Goal: Task Accomplishment & Management: Manage account settings

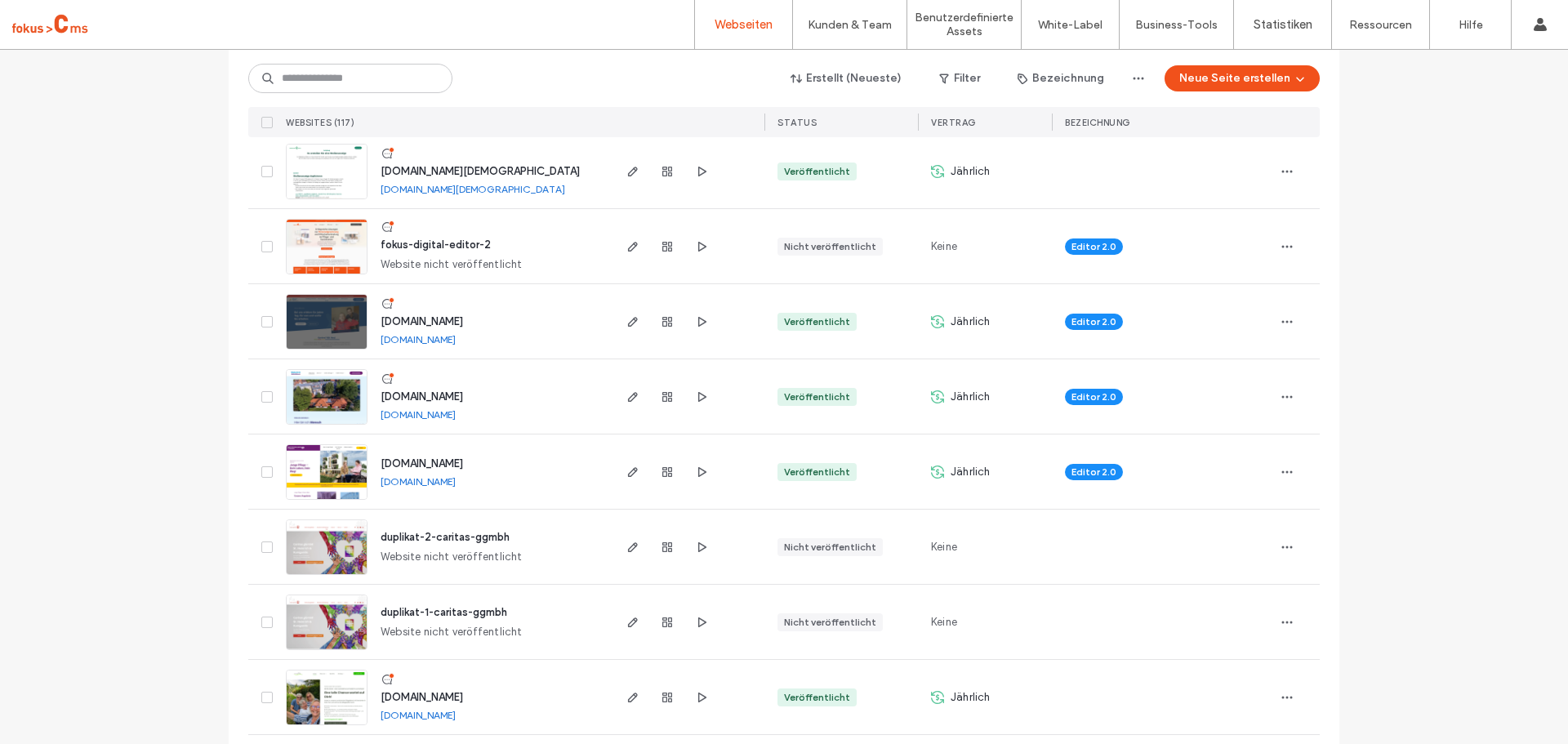
scroll to position [490, 0]
click at [463, 317] on span "www.karriere-mit-herz.de" at bounding box center [422, 320] width 83 height 12
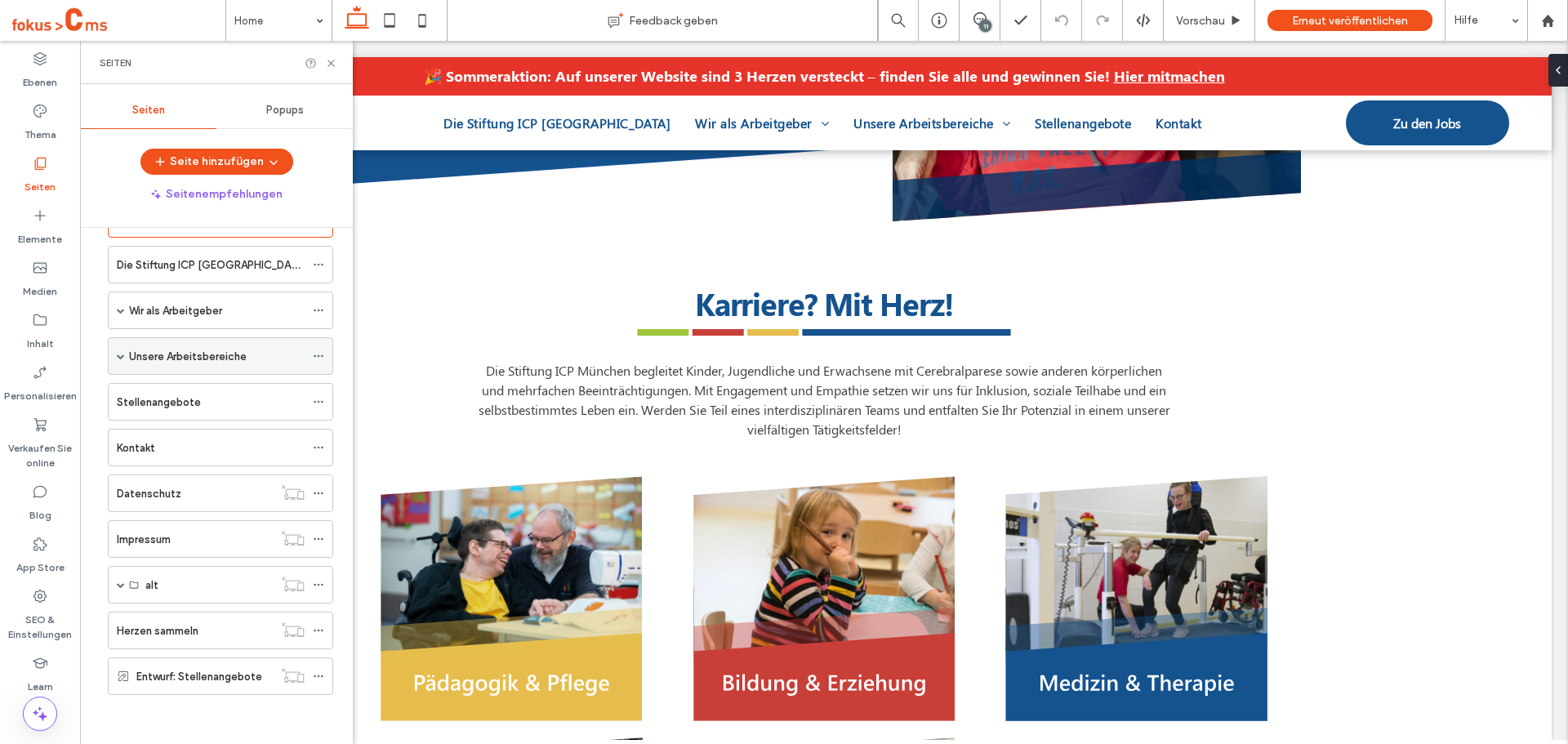
scroll to position [409, 0]
click at [119, 315] on span at bounding box center [120, 310] width 8 height 36
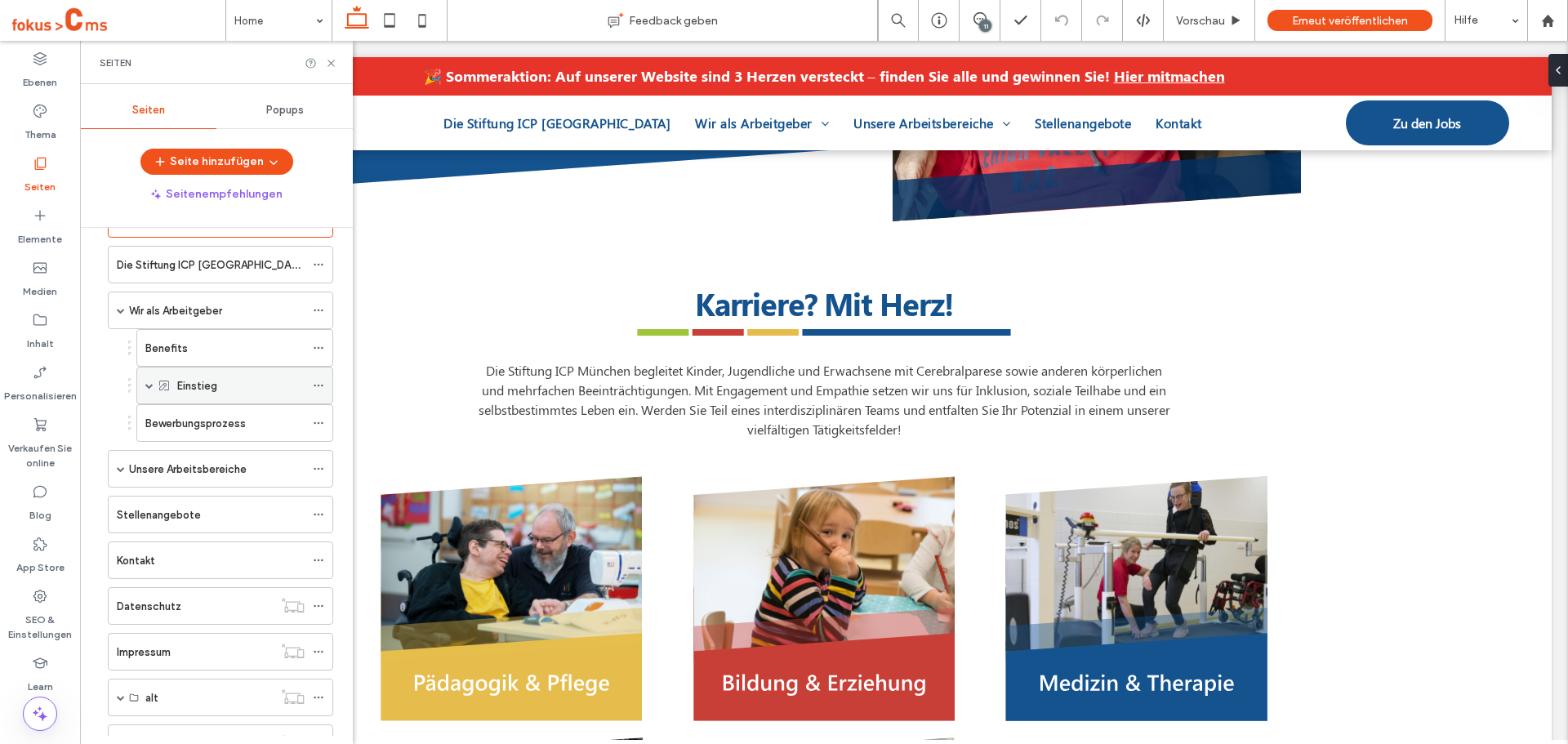
click at [151, 389] on span at bounding box center [149, 385] width 8 height 8
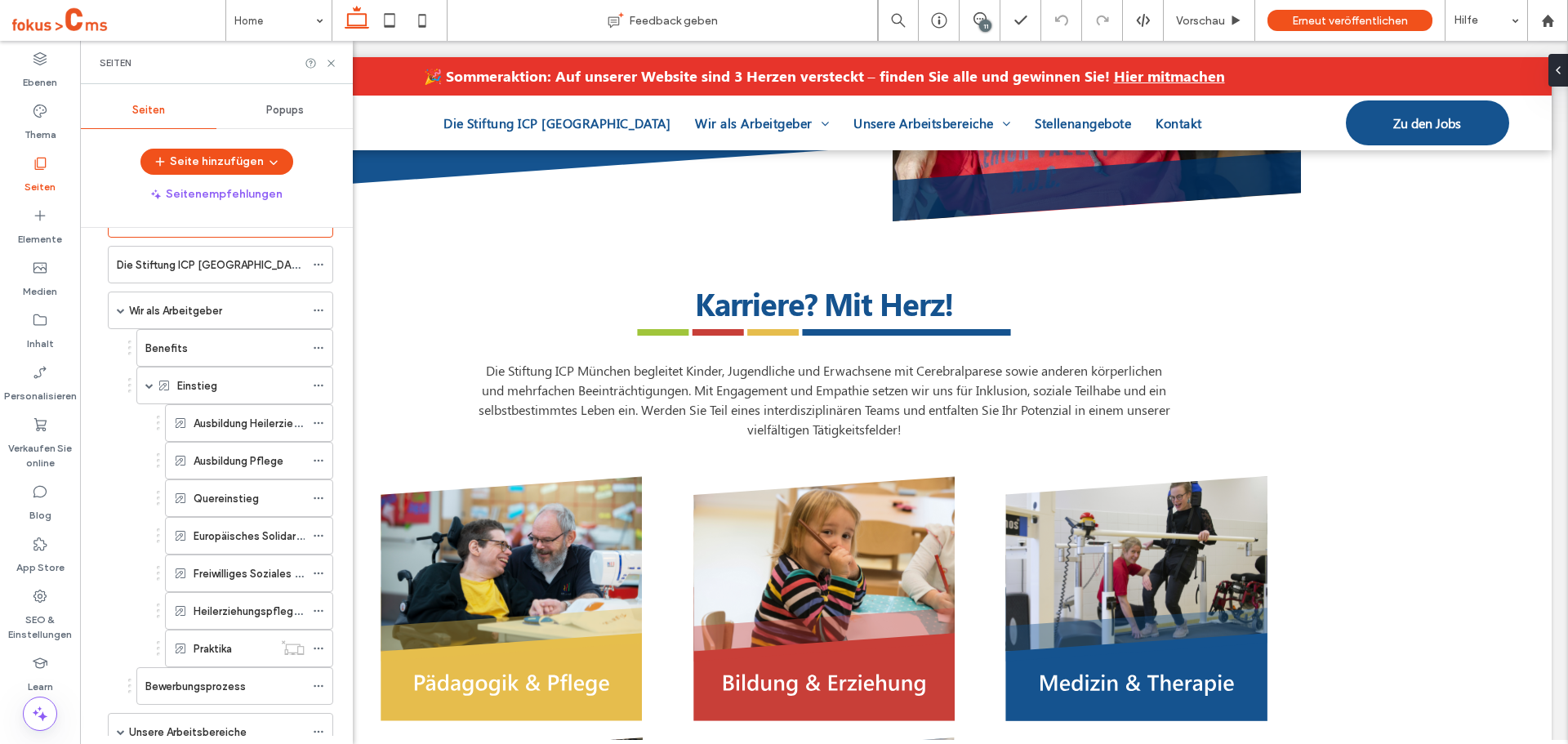
click at [224, 644] on label "Praktika" at bounding box center [213, 648] width 39 height 28
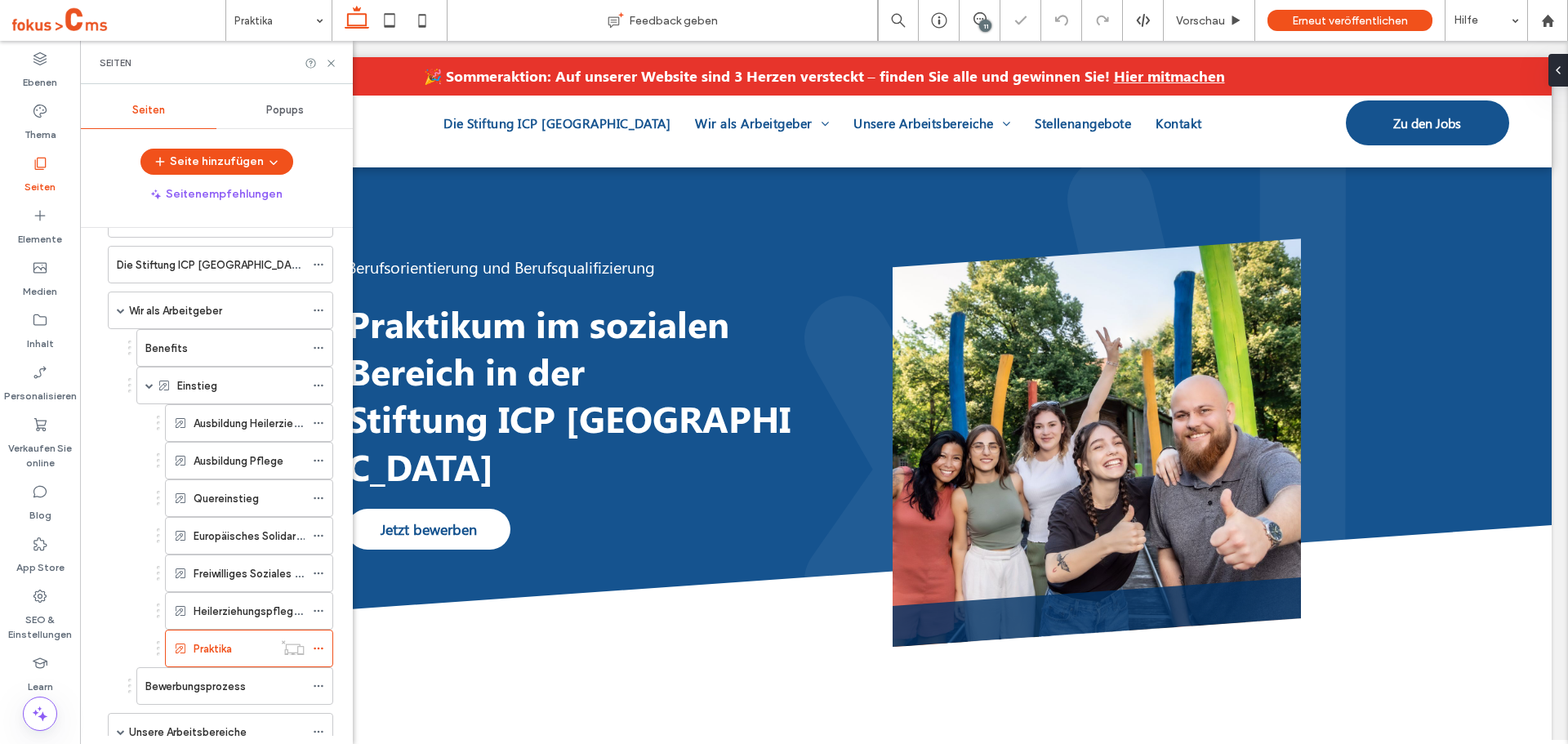
click at [237, 614] on label "Heilerziehungspflegerisches Einführungsjahr (HEJ)" at bounding box center [318, 611] width 248 height 28
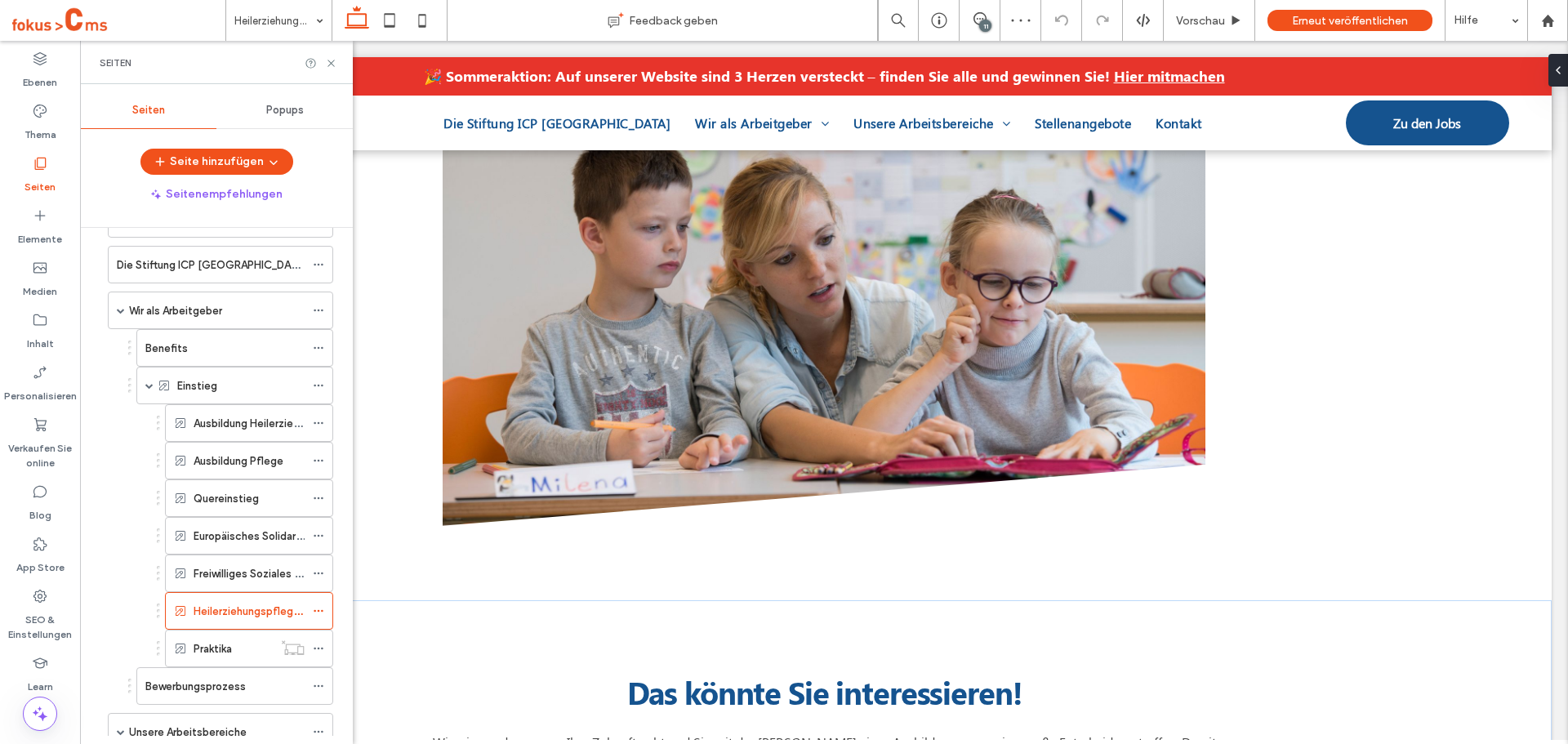
scroll to position [1062, 0]
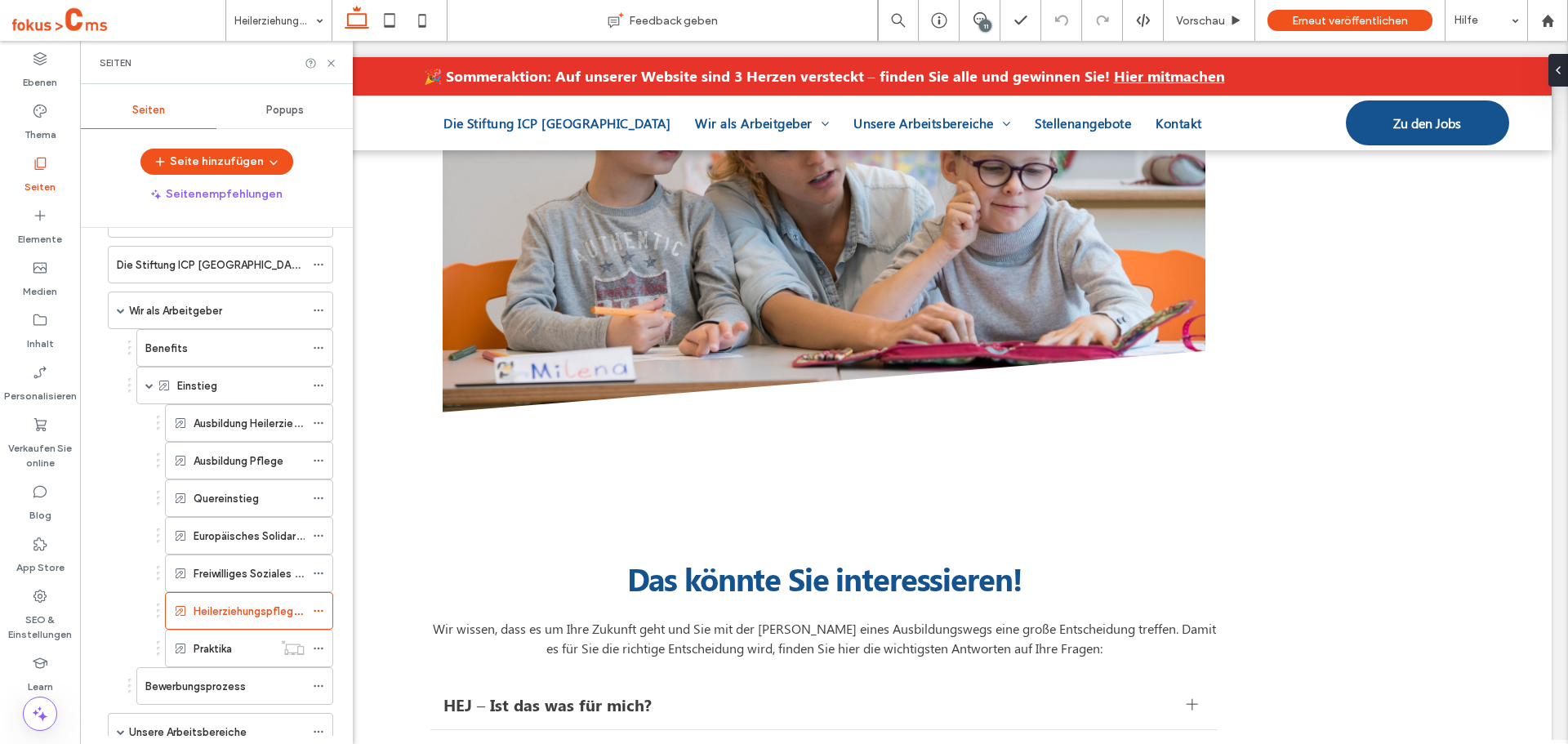
click at [257, 418] on label "Ausbildung Heilerziehungspflege" at bounding box center [274, 423] width 162 height 28
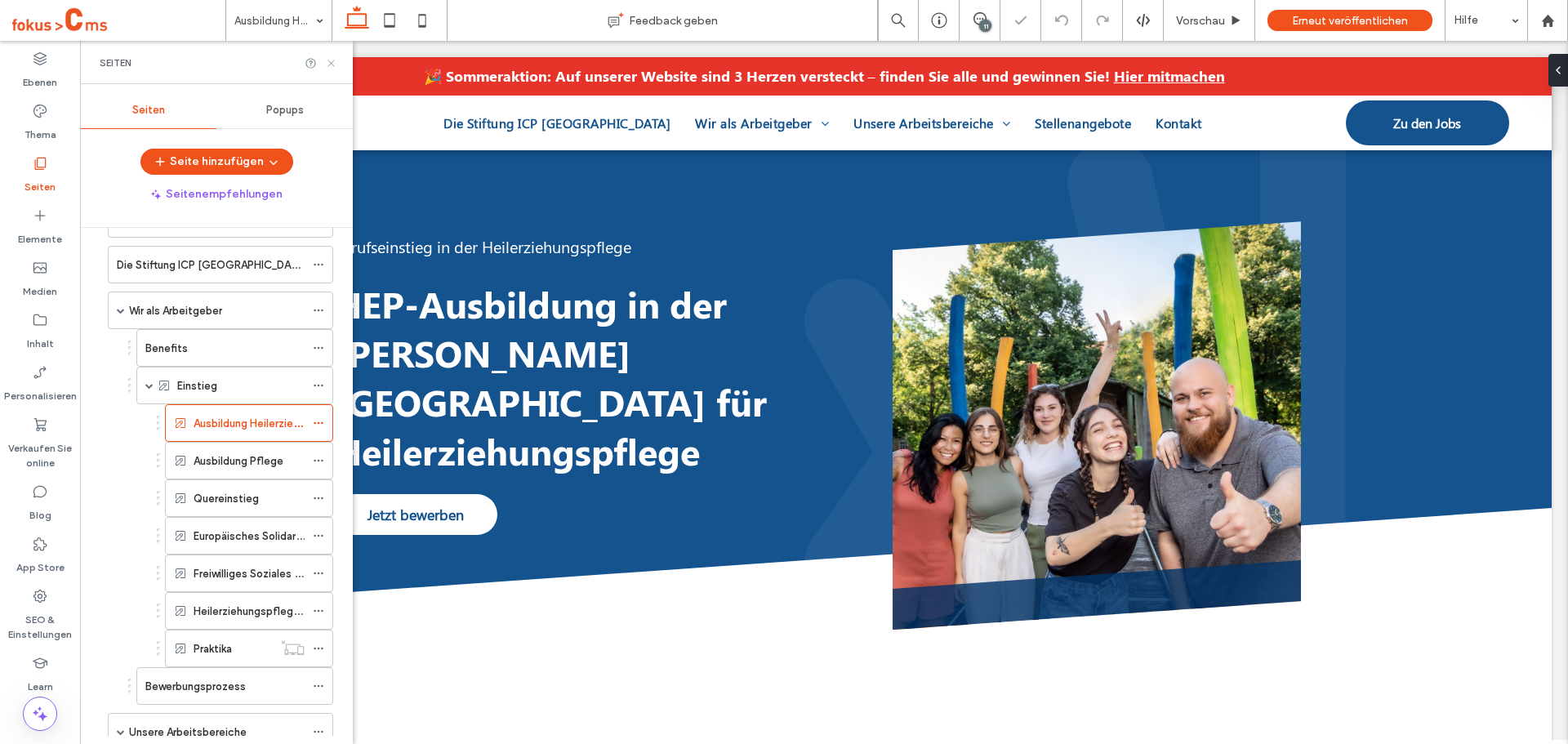
drag, startPoint x: 332, startPoint y: 62, endPoint x: 405, endPoint y: 165, distance: 126.2
click at [332, 62] on icon at bounding box center [330, 62] width 12 height 12
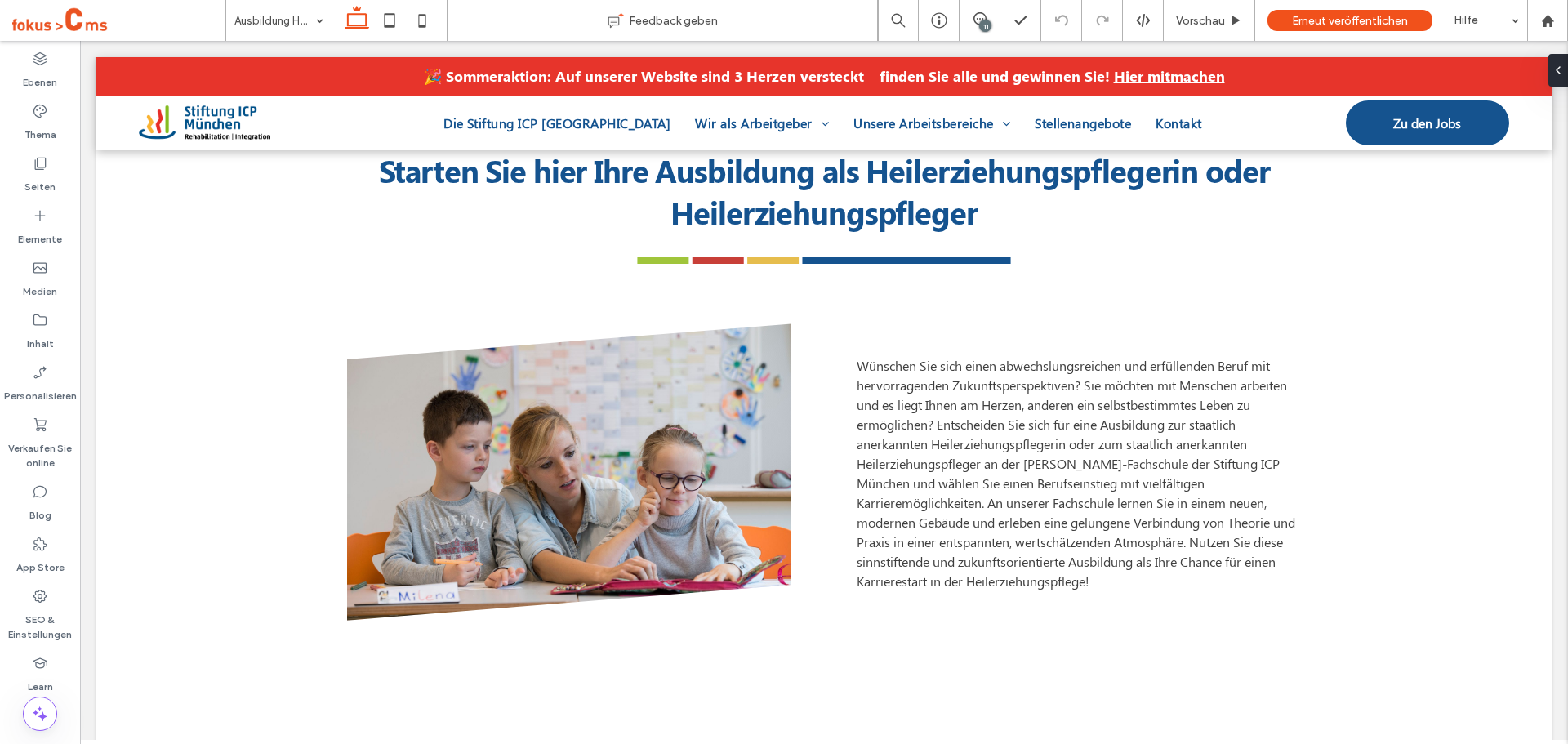
scroll to position [572, 0]
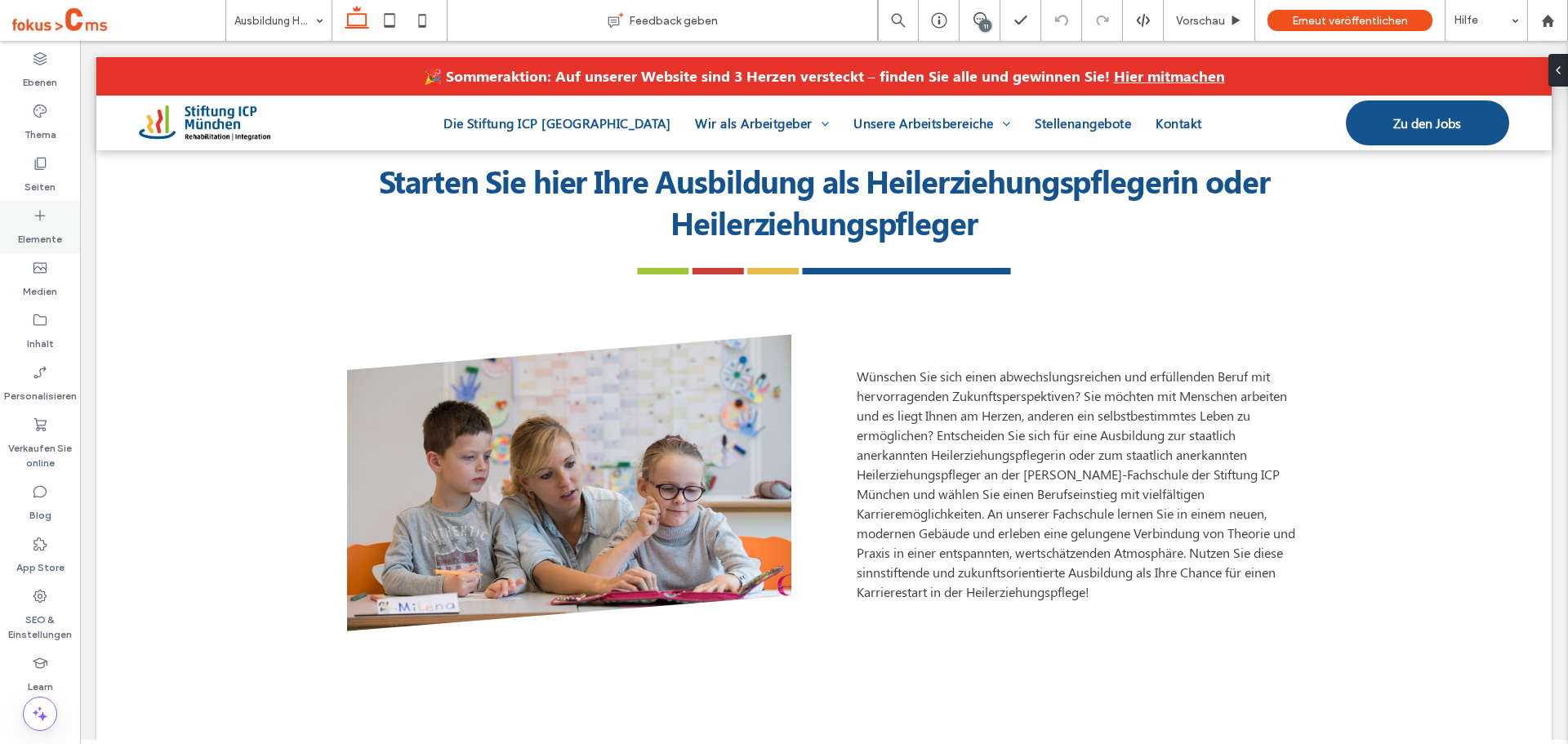
click at [47, 204] on div "Elemente" at bounding box center [39, 227] width 80 height 52
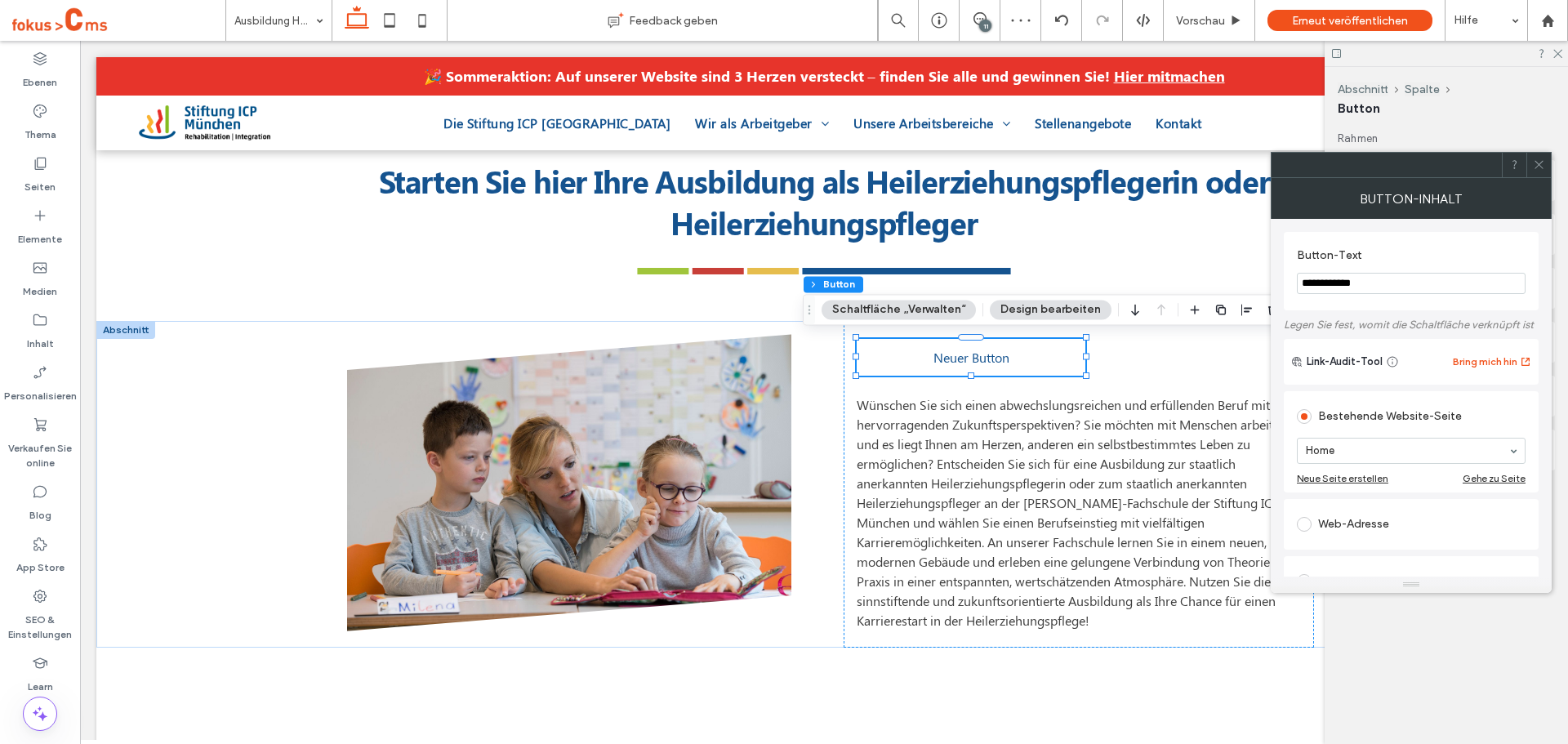
click at [1536, 162] on use at bounding box center [1538, 164] width 8 height 8
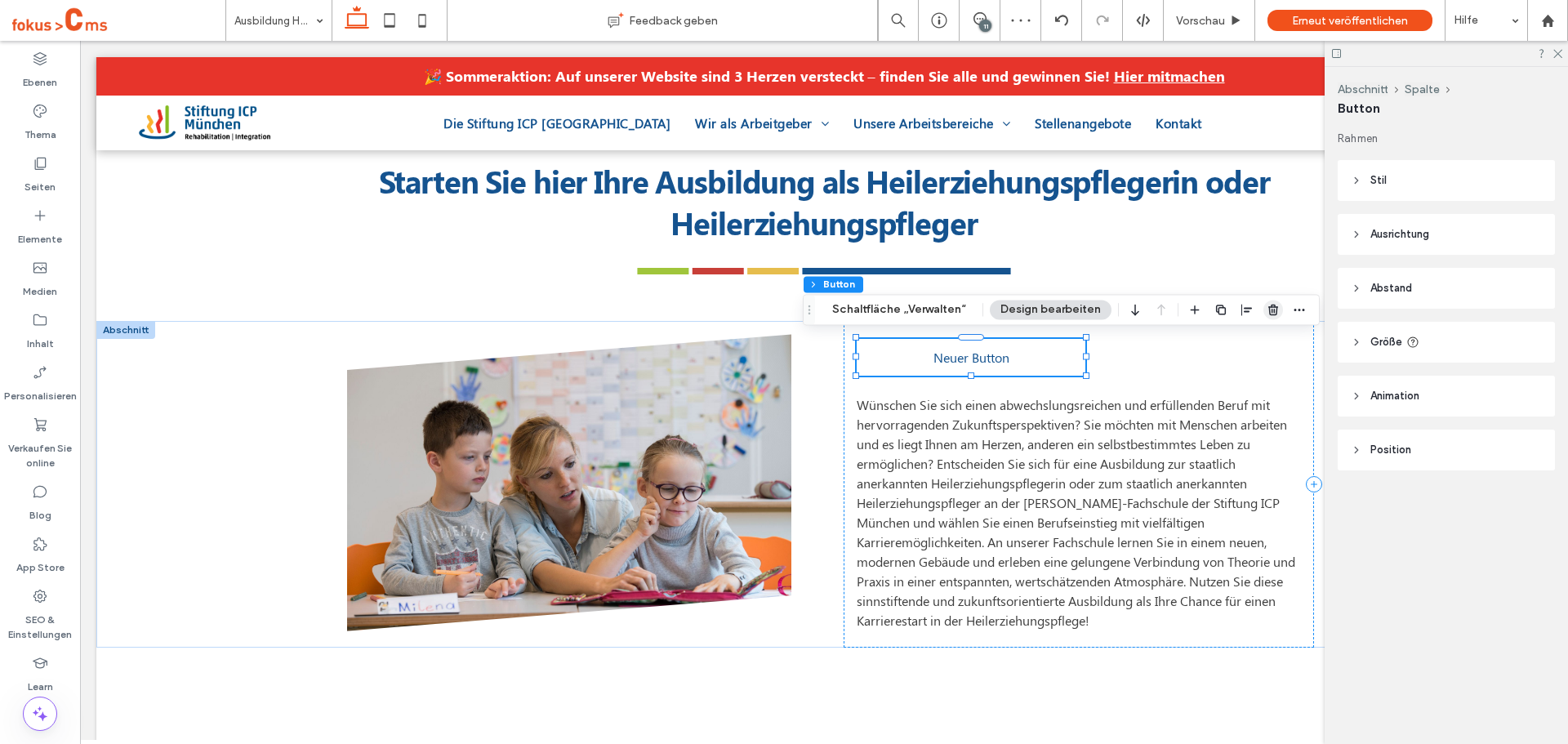
click at [1271, 309] on icon "button" at bounding box center [1273, 310] width 13 height 13
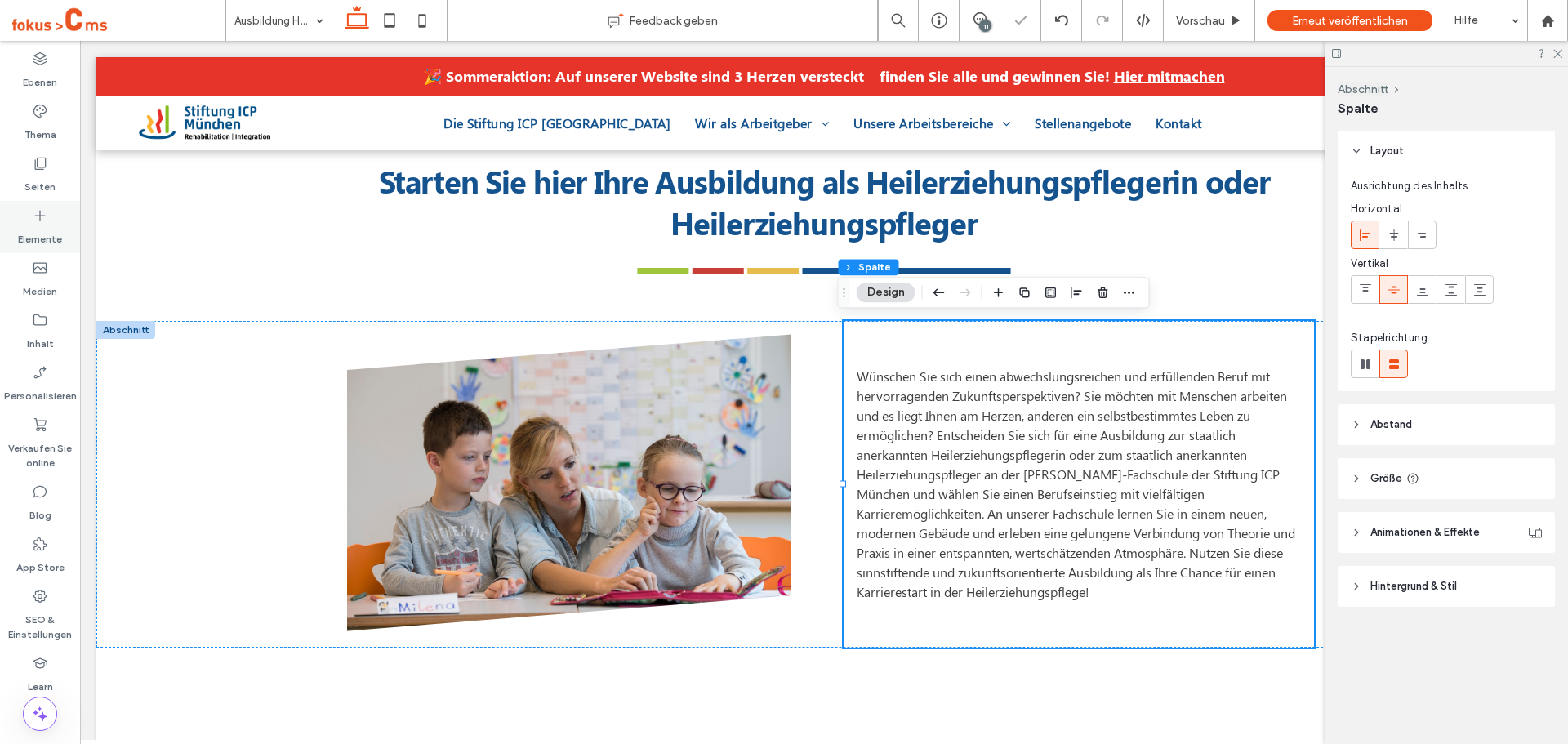
click at [40, 209] on icon at bounding box center [40, 216] width 17 height 17
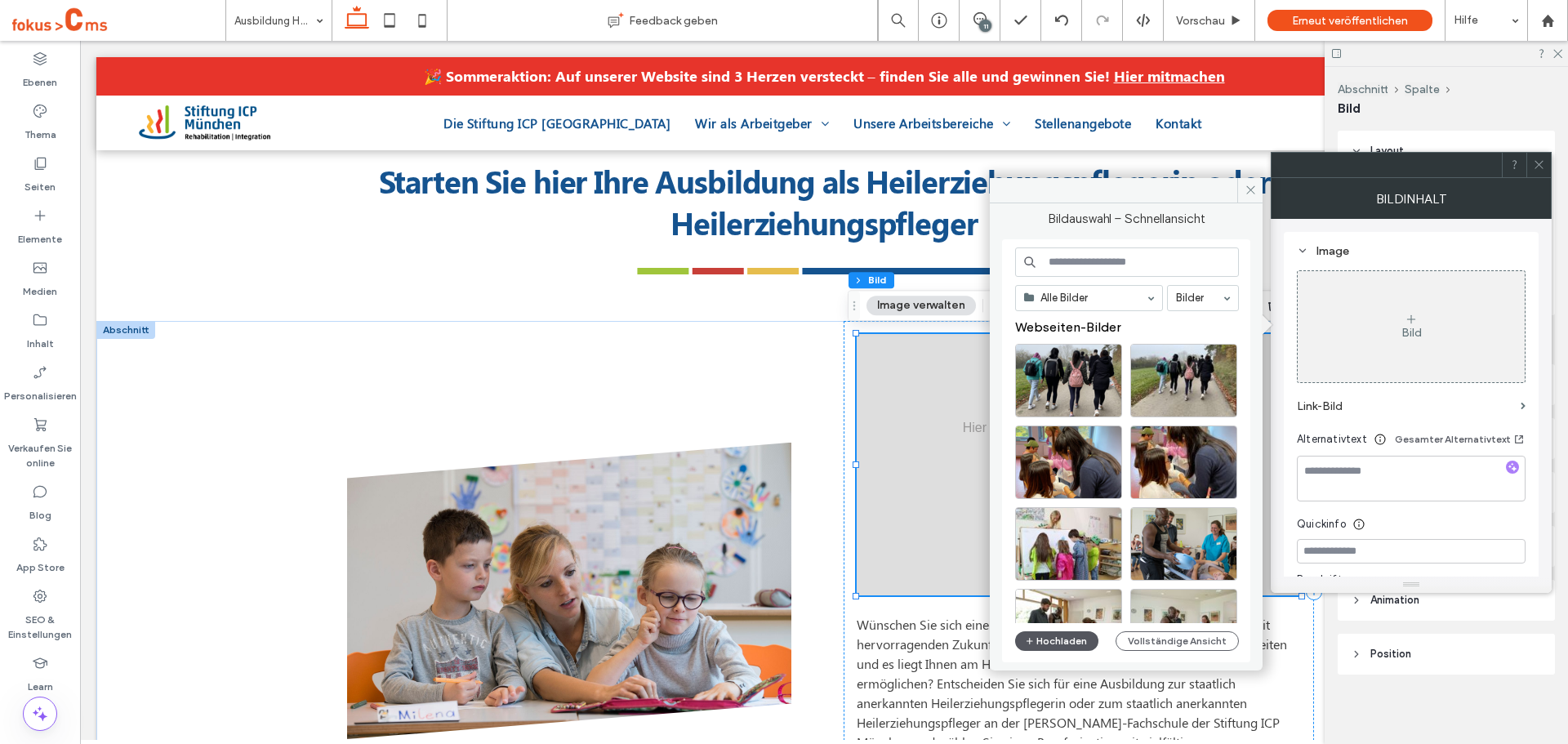
click at [1066, 648] on button "Hochladen" at bounding box center [1057, 641] width 84 height 19
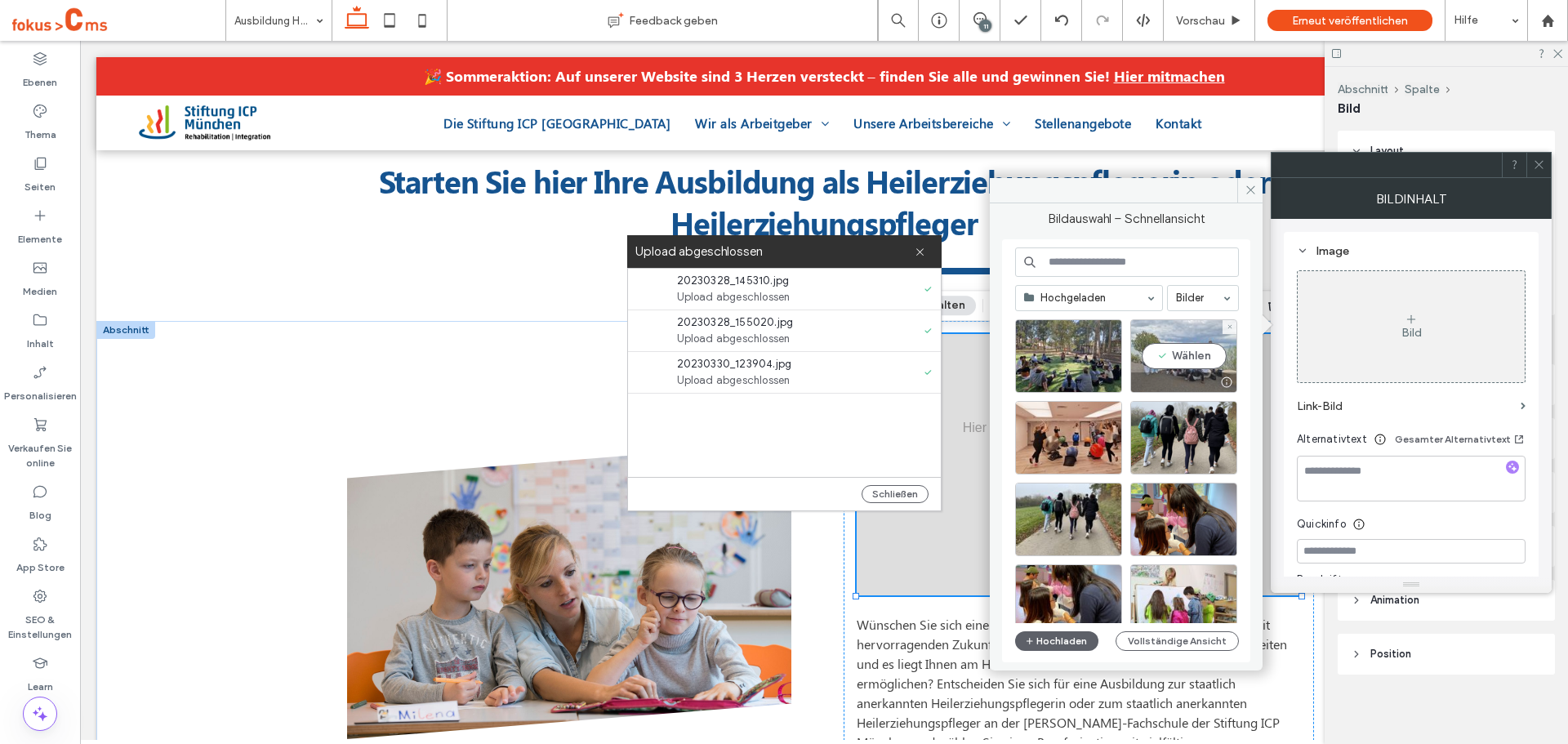
click at [1208, 348] on div "Wählen" at bounding box center [1183, 356] width 107 height 73
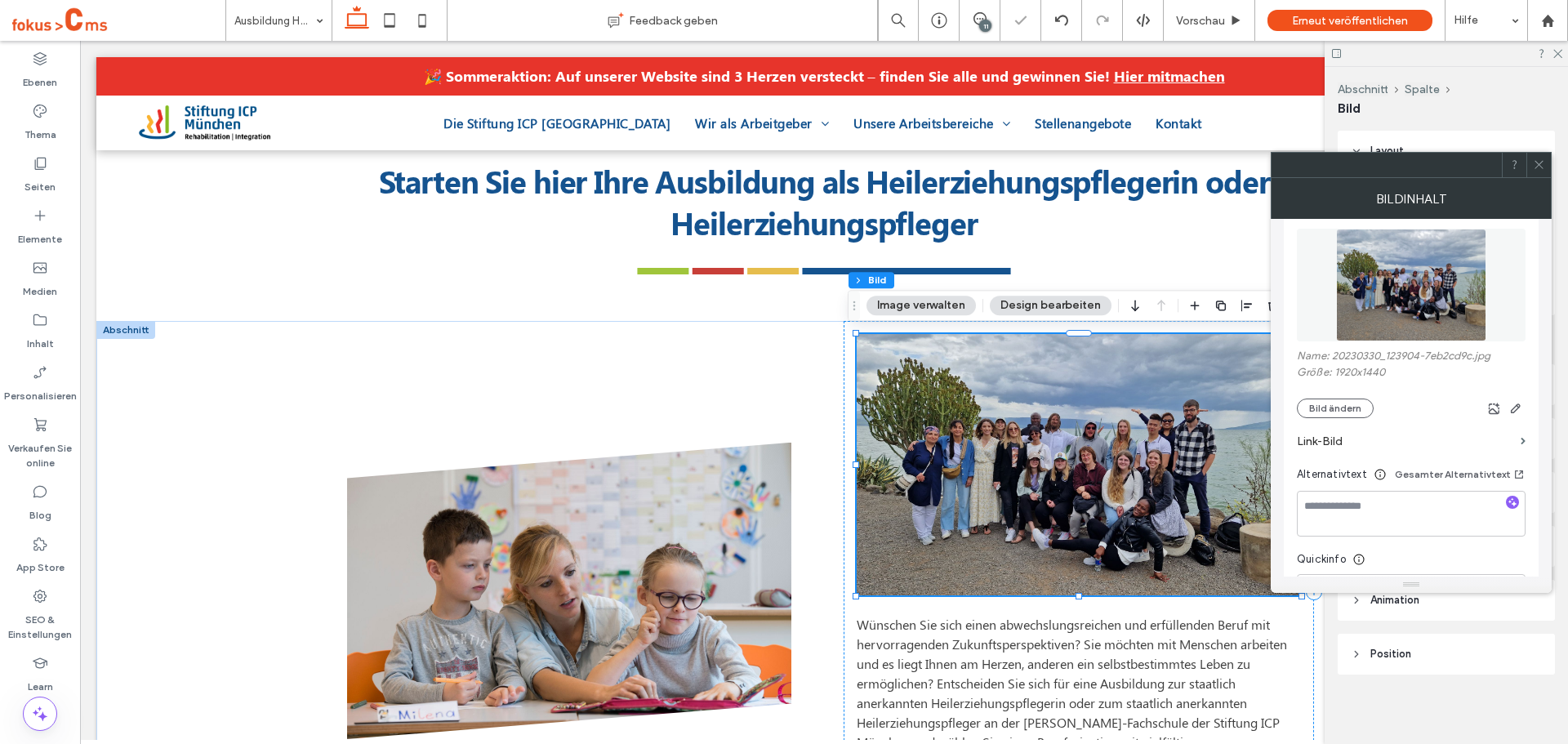
scroll to position [245, 0]
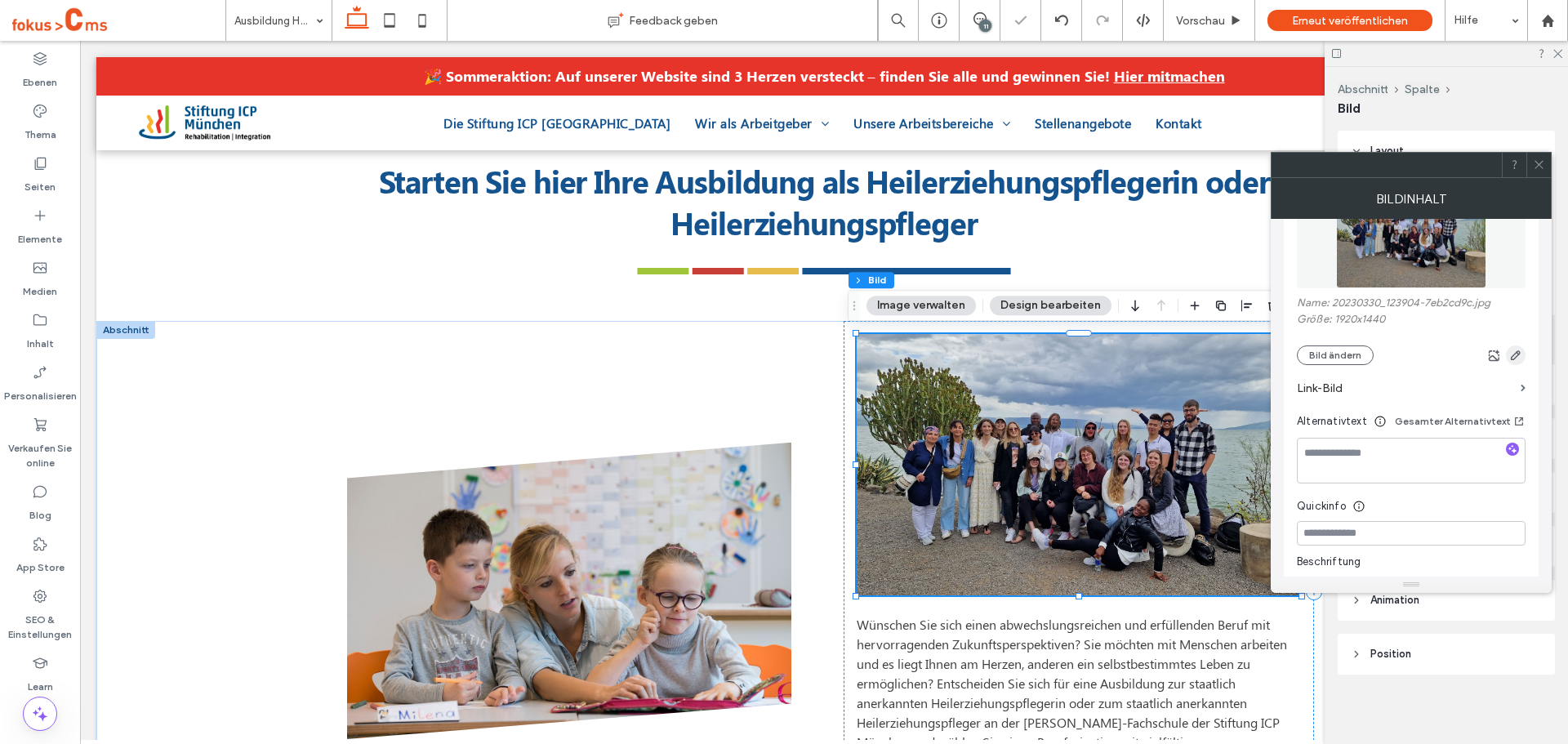
click at [1518, 355] on icon "button" at bounding box center [1516, 355] width 13 height 13
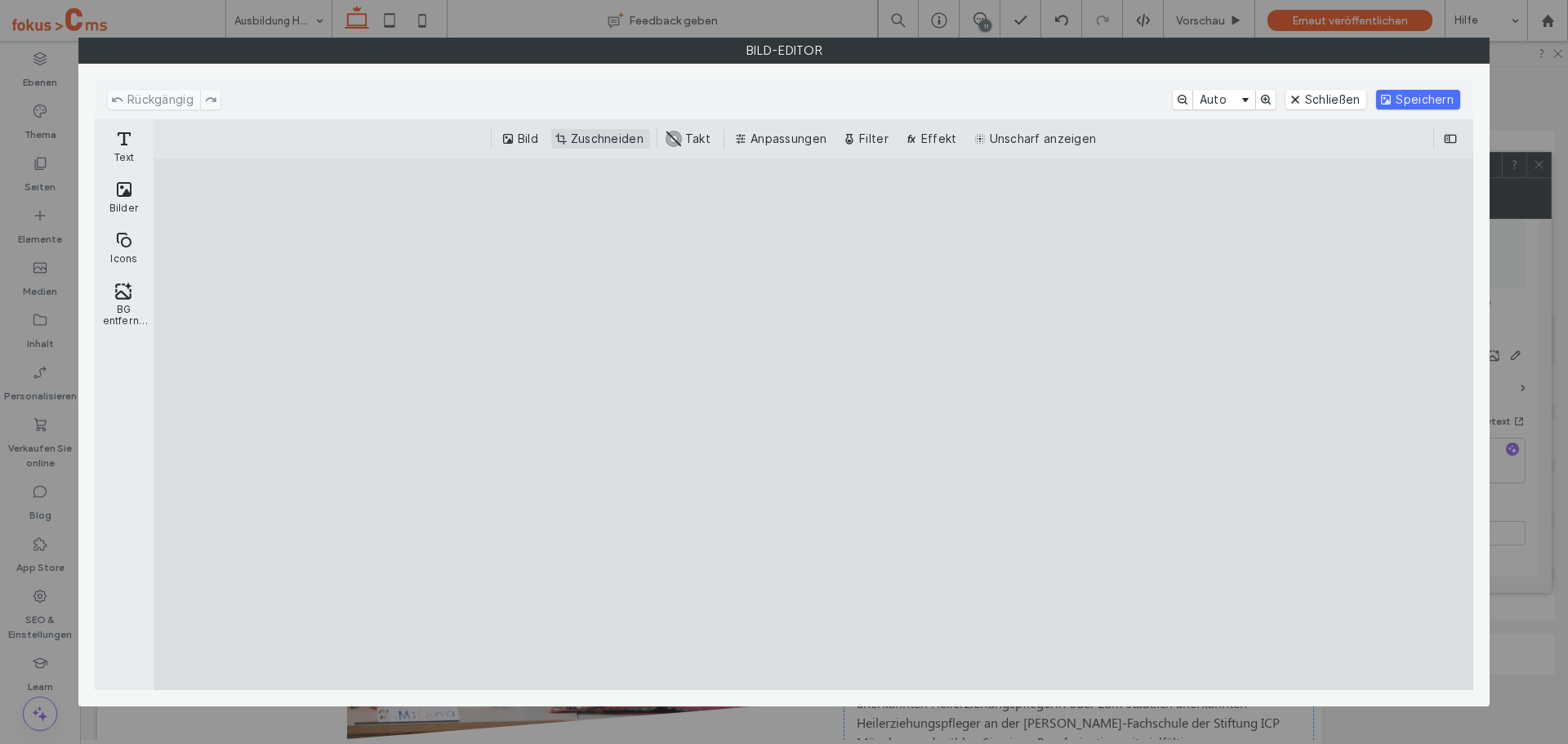
click at [618, 137] on button "Zuschneiden" at bounding box center [600, 139] width 99 height 19
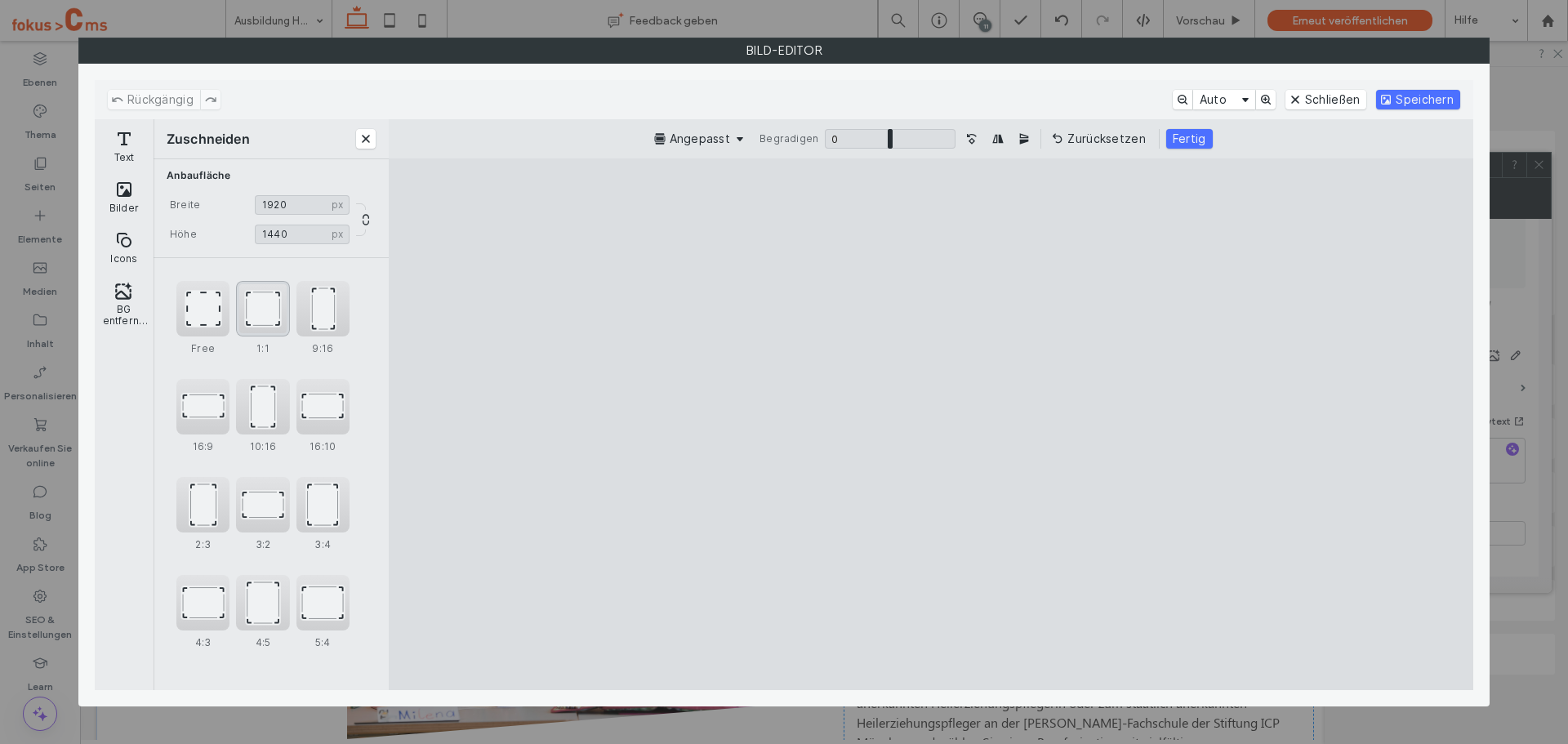
click at [276, 314] on div "1:1" at bounding box center [263, 309] width 53 height 55
type input "****"
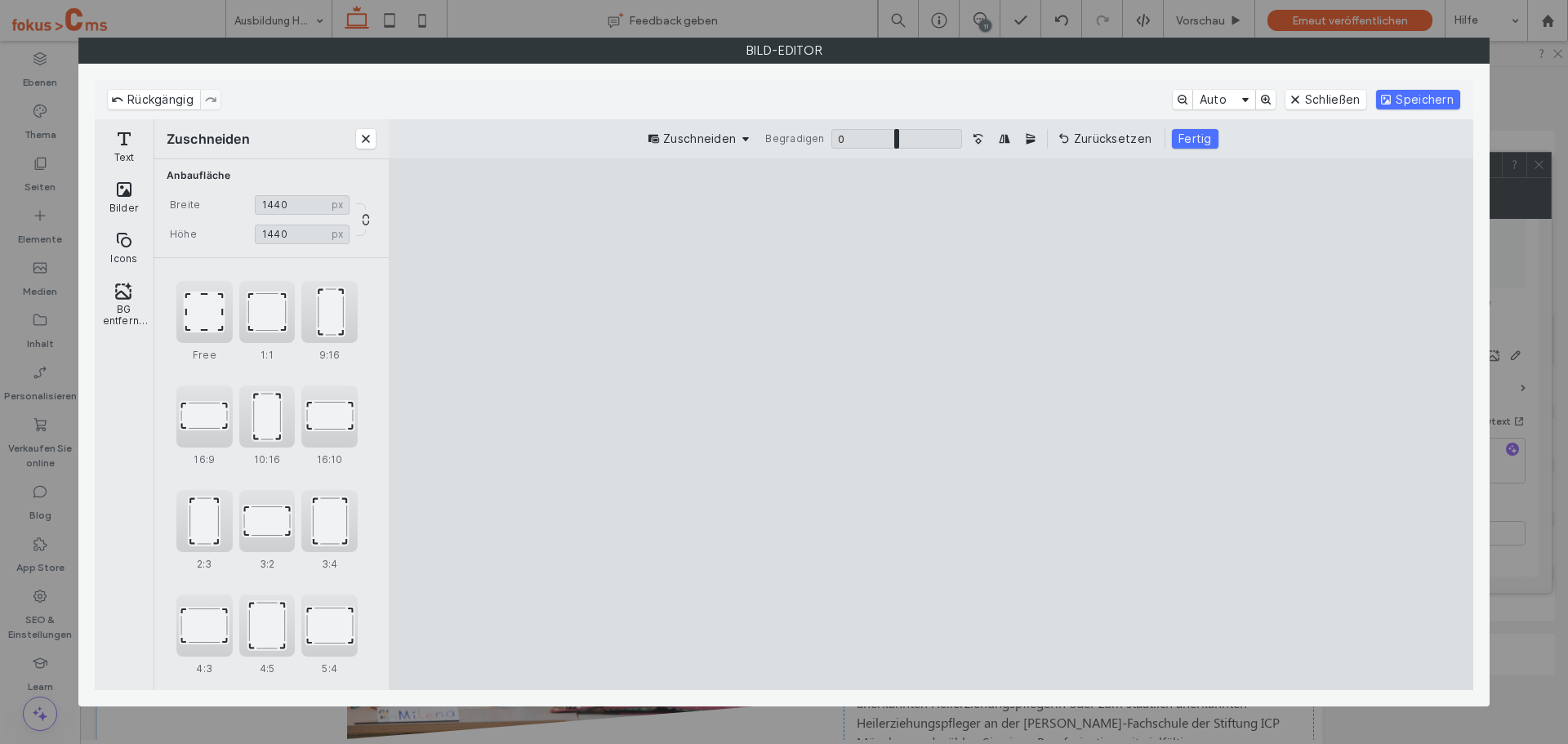
drag, startPoint x: 751, startPoint y: 358, endPoint x: 782, endPoint y: 371, distance: 33.6
click at [931, 424] on cesdk-canvas "Editor-Leinwand" at bounding box center [931, 424] width 0 height 0
click at [1187, 137] on button "Fertig" at bounding box center [1195, 139] width 47 height 19
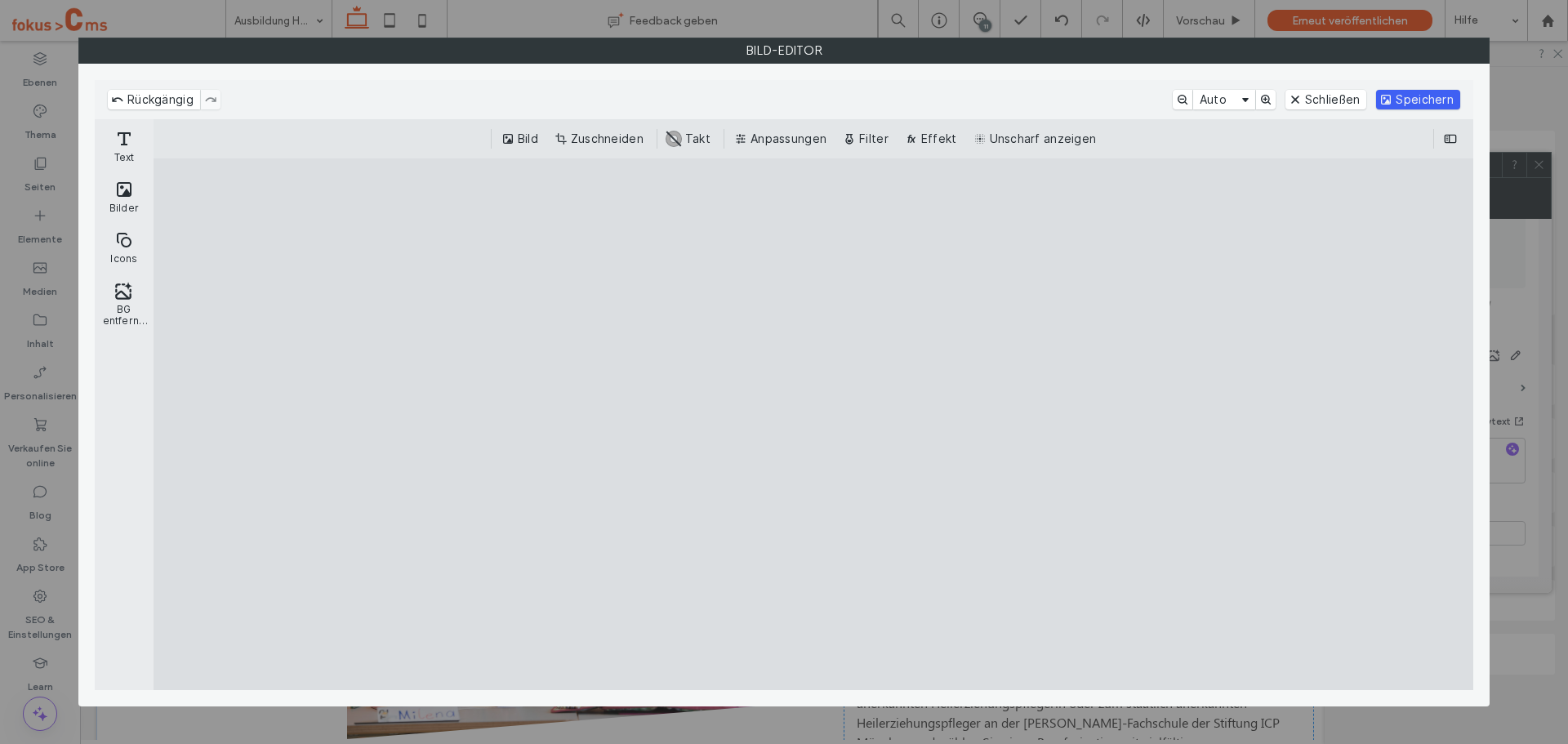
click at [1419, 107] on button "Speichern" at bounding box center [1418, 99] width 84 height 19
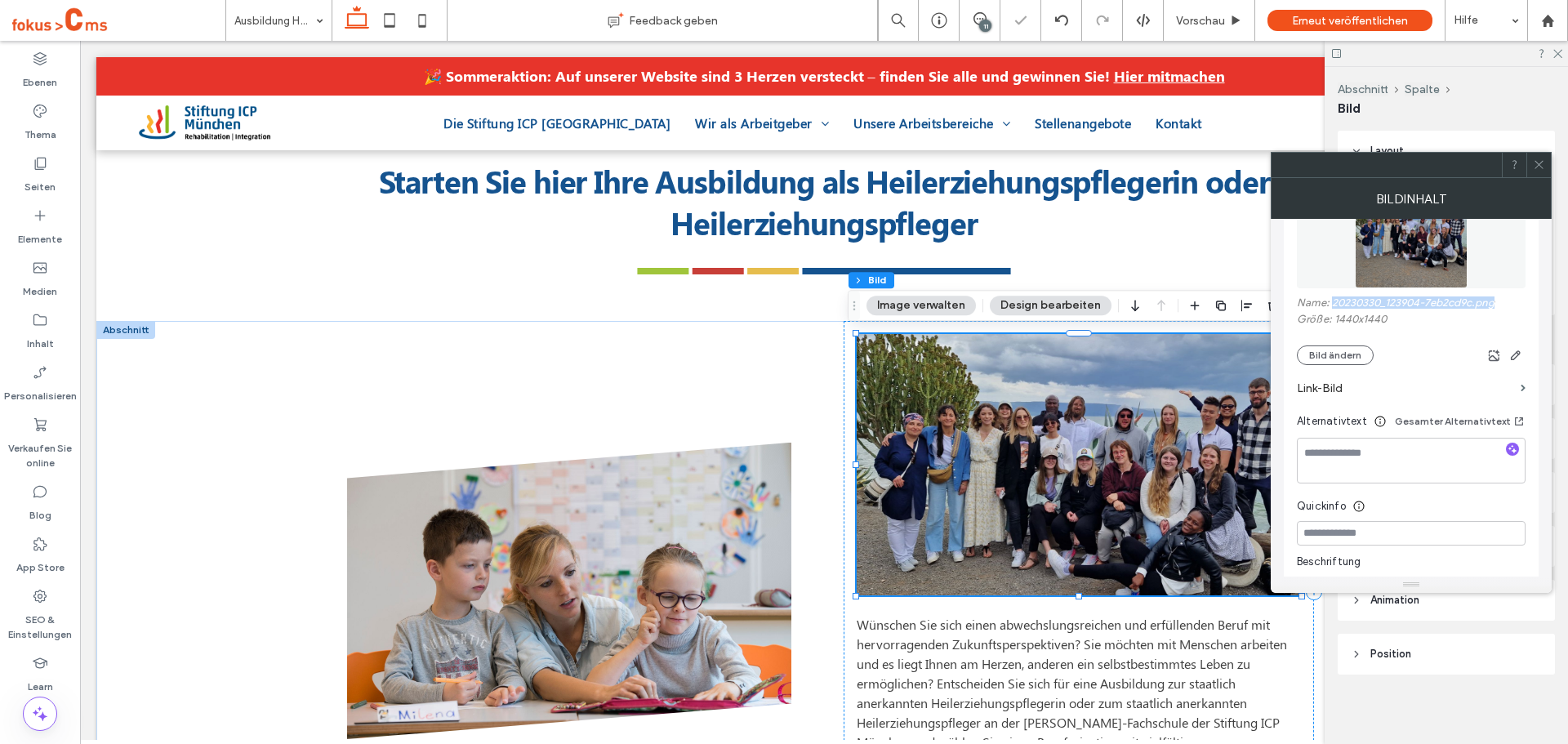
drag, startPoint x: 1333, startPoint y: 302, endPoint x: 1498, endPoint y: 303, distance: 165.0
click at [1498, 303] on label "Name: 20230330_123904-7eb2cd9c.png" at bounding box center [1411, 305] width 229 height 17
copy label "20230330_123904-7eb2cd9c.png"
click at [1540, 167] on icon at bounding box center [1539, 164] width 12 height 12
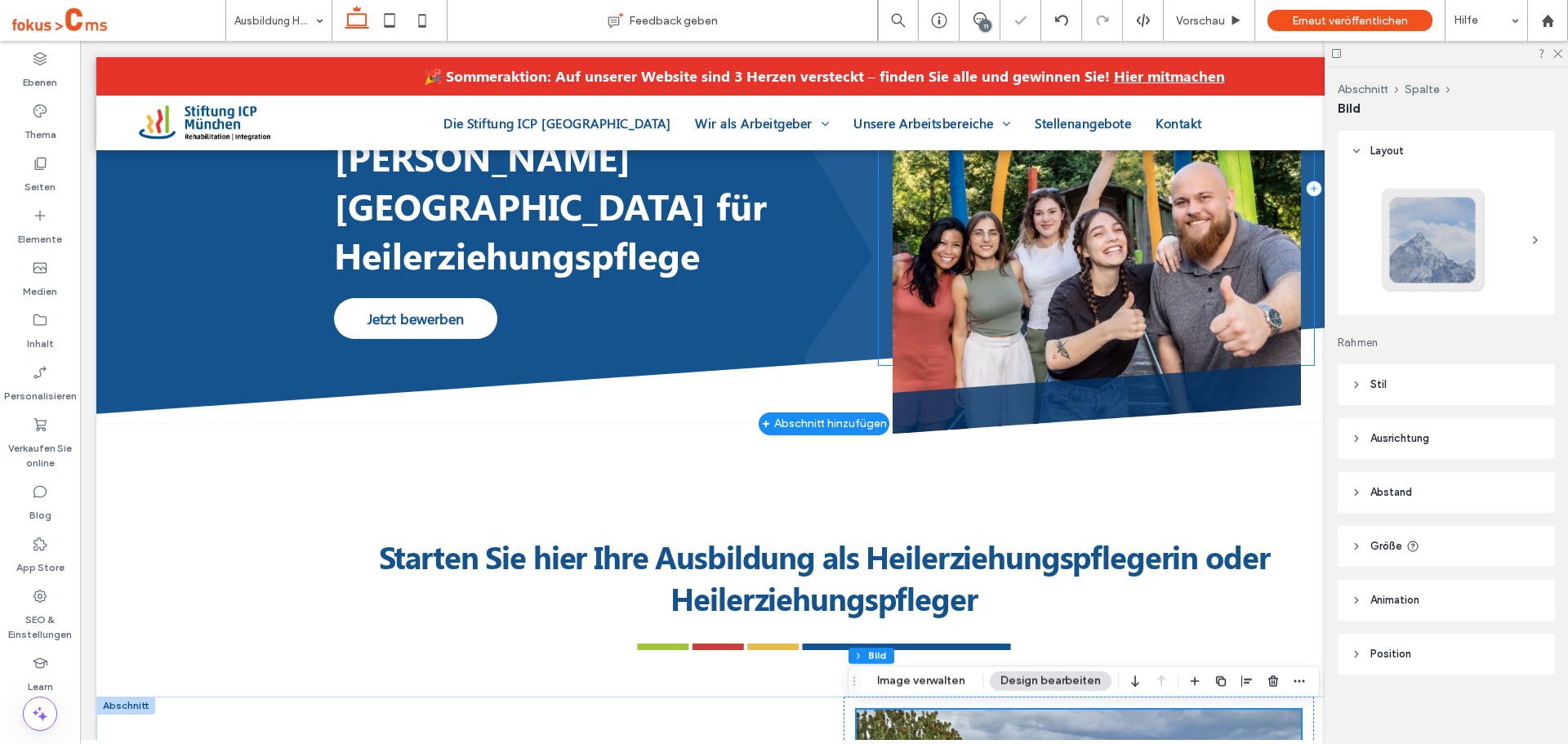
scroll to position [163, 0]
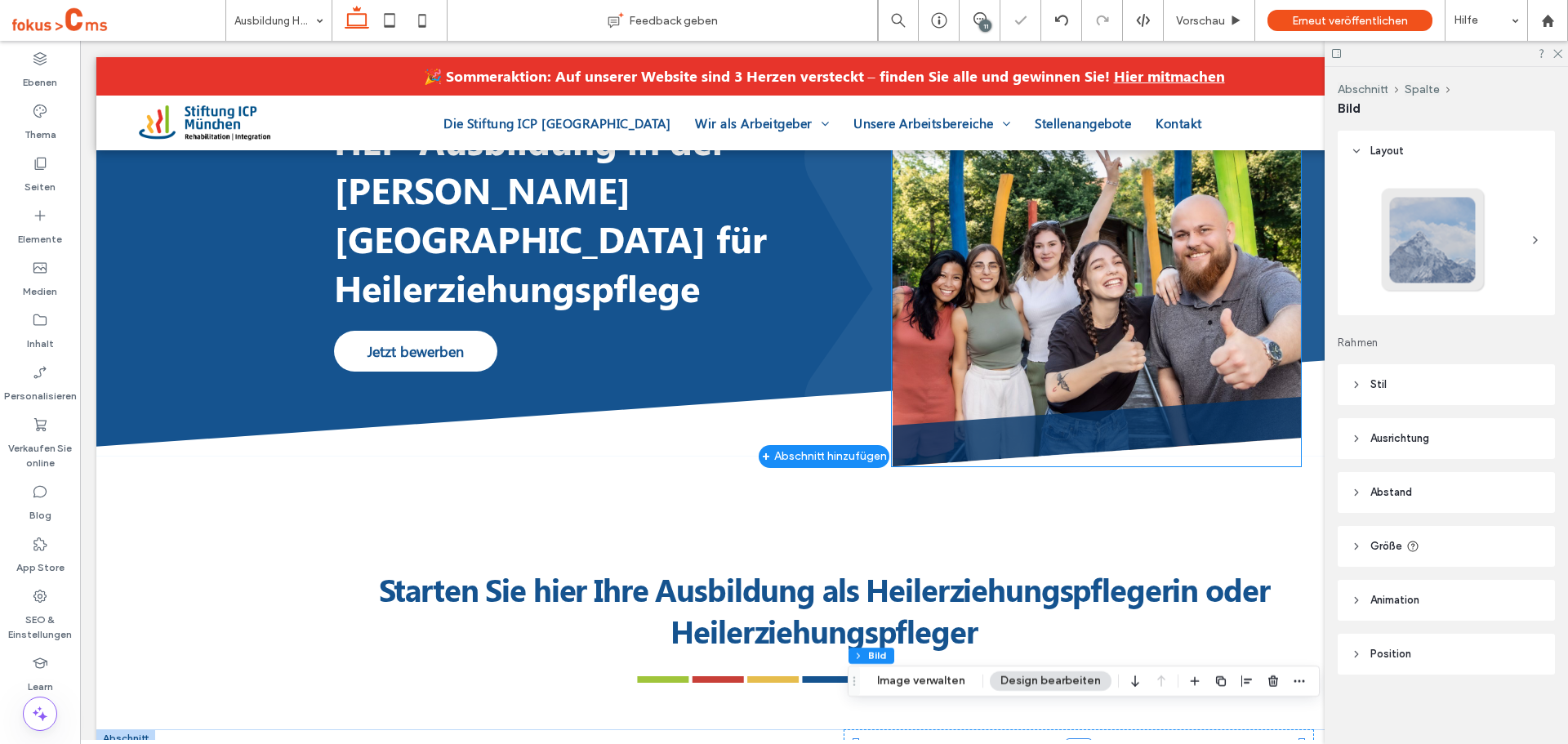
click at [972, 283] on img at bounding box center [1096, 262] width 409 height 409
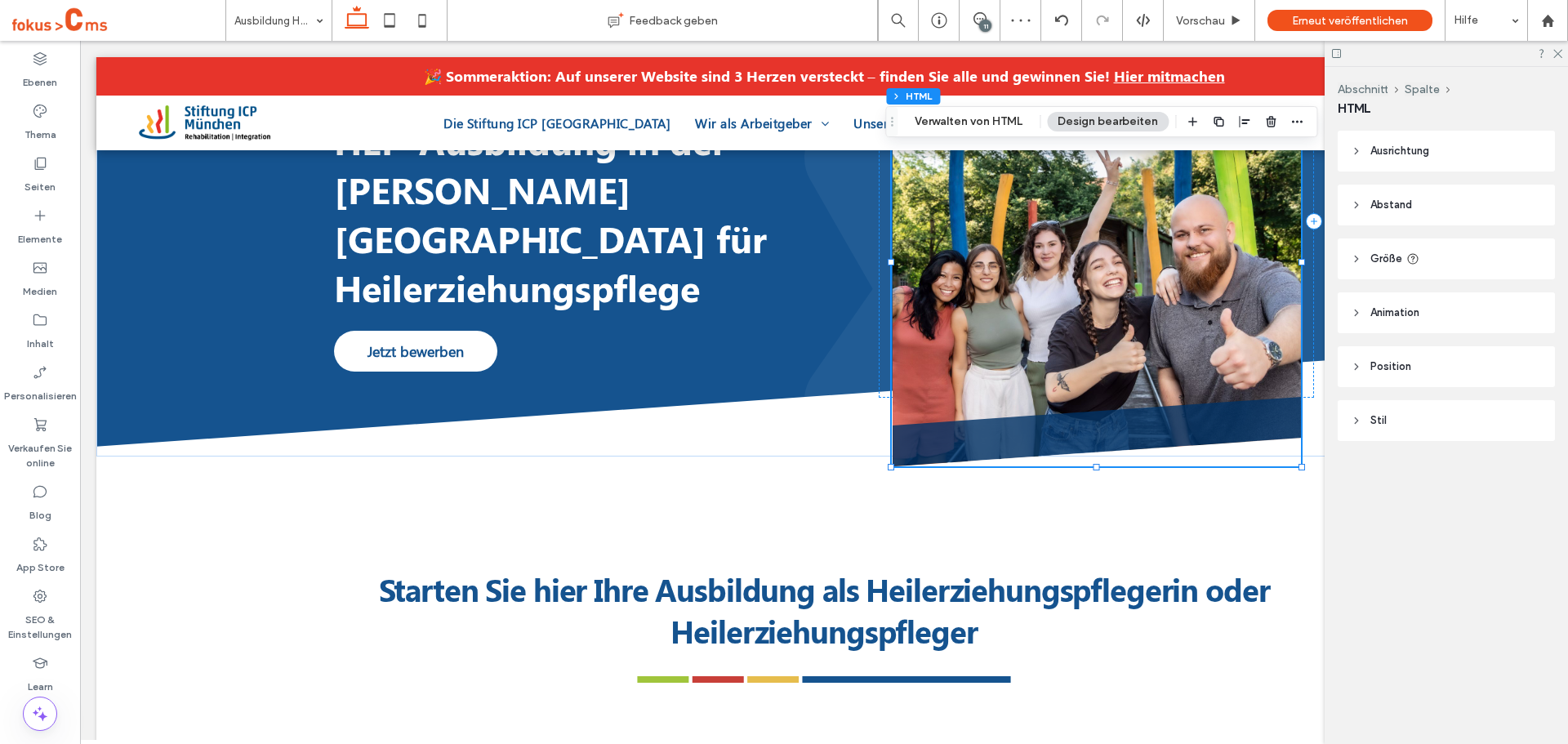
click at [973, 135] on div "Abschnitt Spalte HTML Verwalten von HTML Design bearbeiten" at bounding box center [1101, 122] width 432 height 31
click at [989, 121] on button "Verwalten von HTML" at bounding box center [969, 121] width 129 height 19
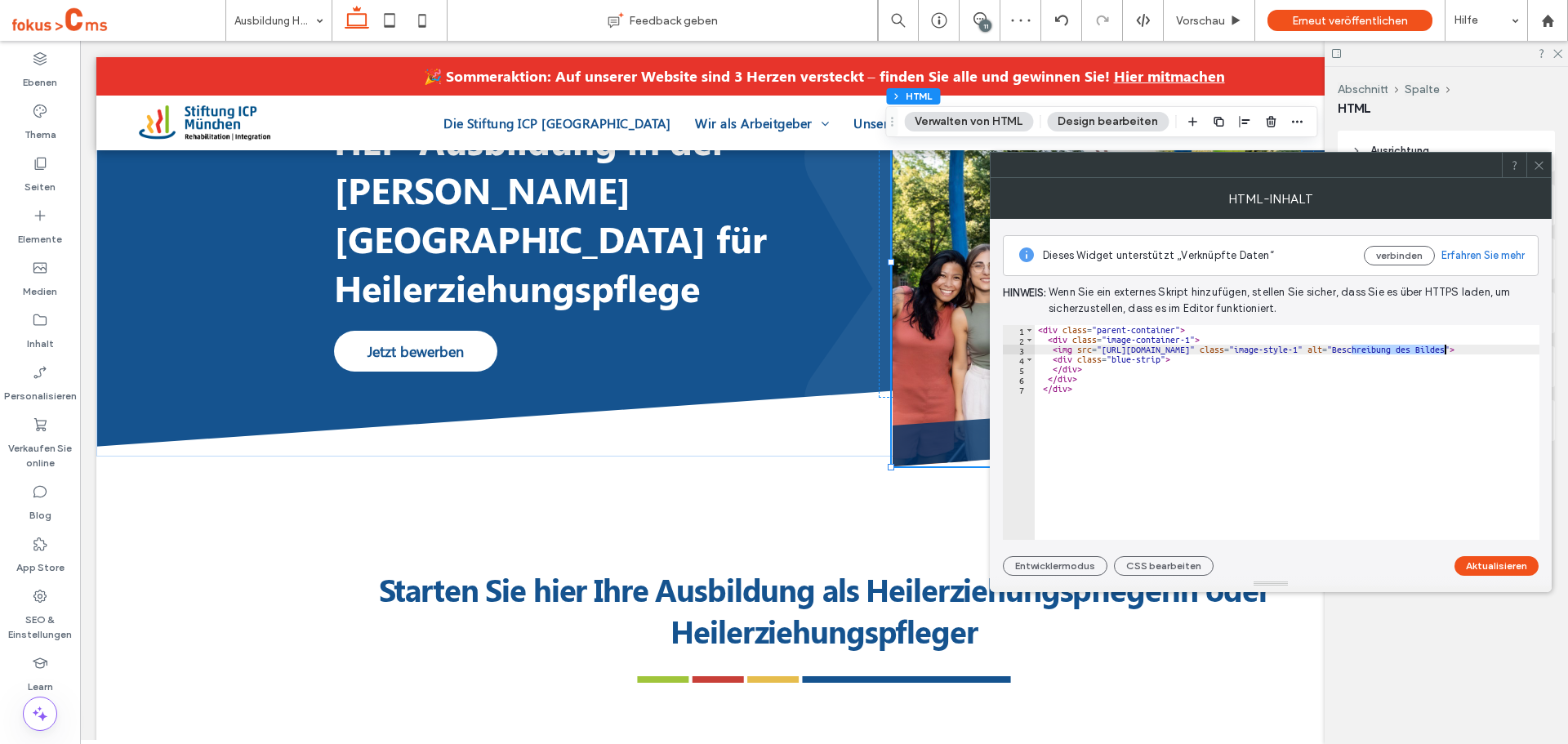
drag, startPoint x: 1351, startPoint y: 351, endPoint x: 1445, endPoint y: 354, distance: 94.0
click at [1445, 354] on div "< div class = "parent-container" > < div class = "image-container-1" > < img sr…" at bounding box center [1373, 436] width 678 height 222
paste textarea "*********"
type textarea "**********"
click at [1501, 570] on button "Aktualisieren" at bounding box center [1496, 566] width 84 height 19
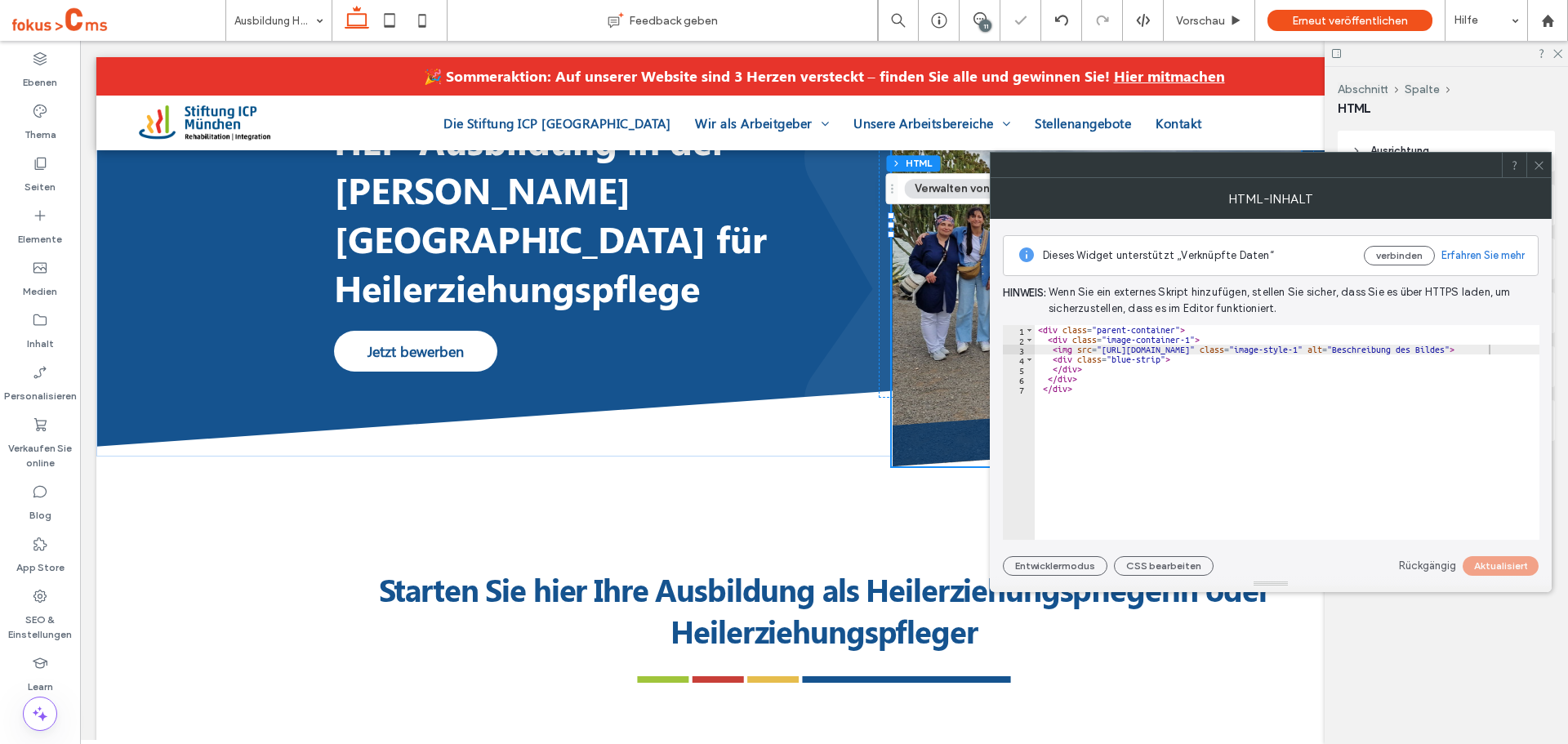
click at [1538, 167] on icon at bounding box center [1539, 164] width 12 height 12
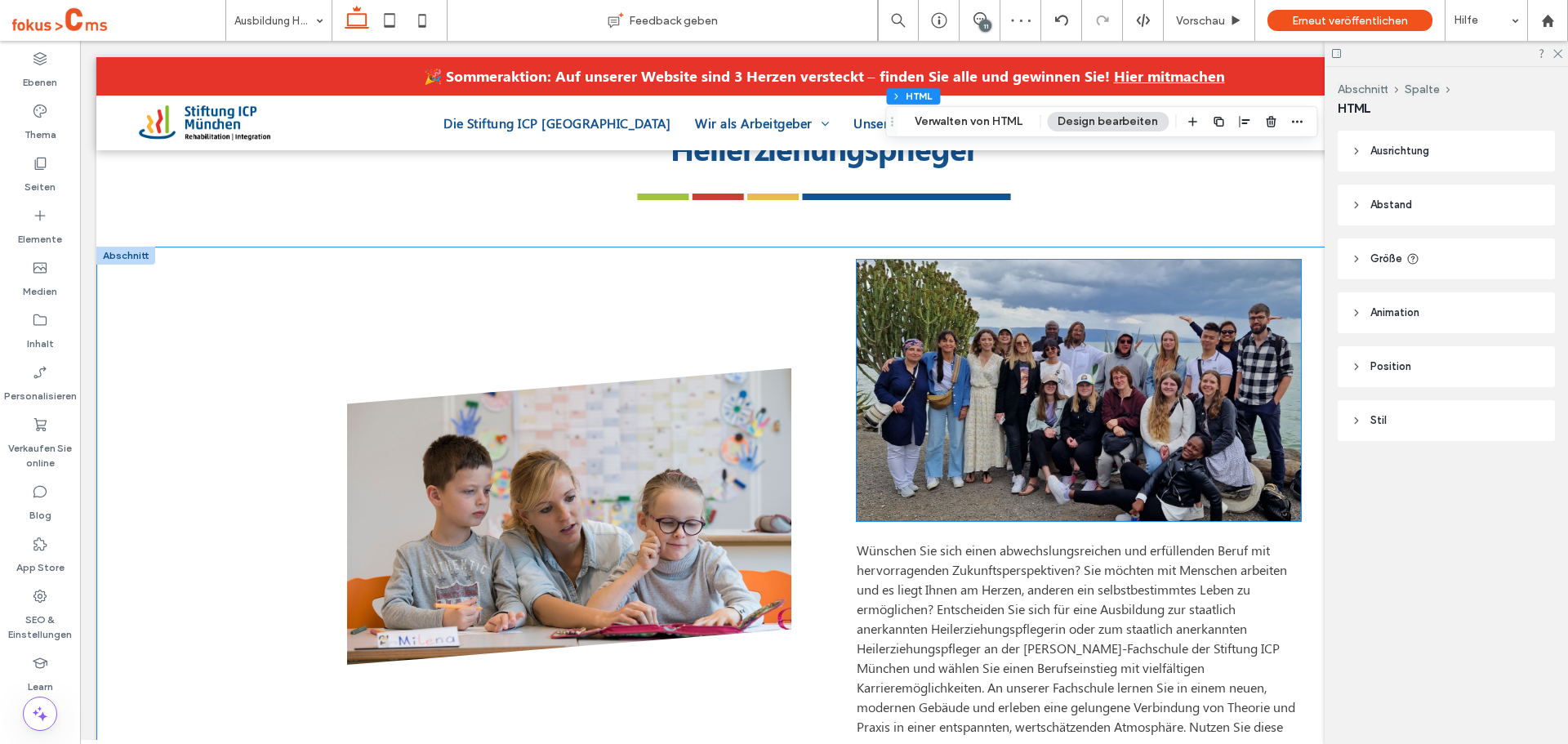
scroll to position [654, 0]
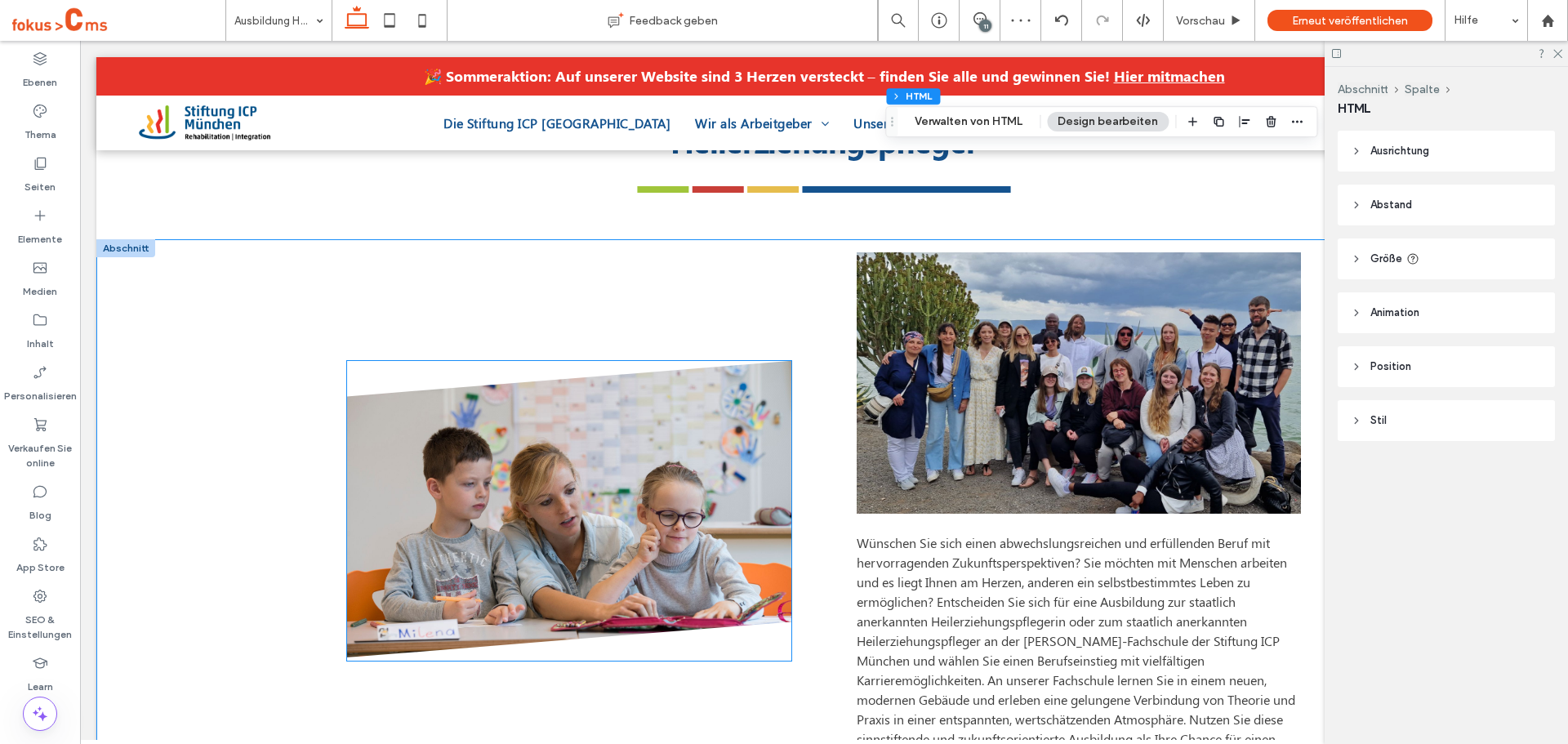
click at [695, 380] on img at bounding box center [569, 509] width 444 height 297
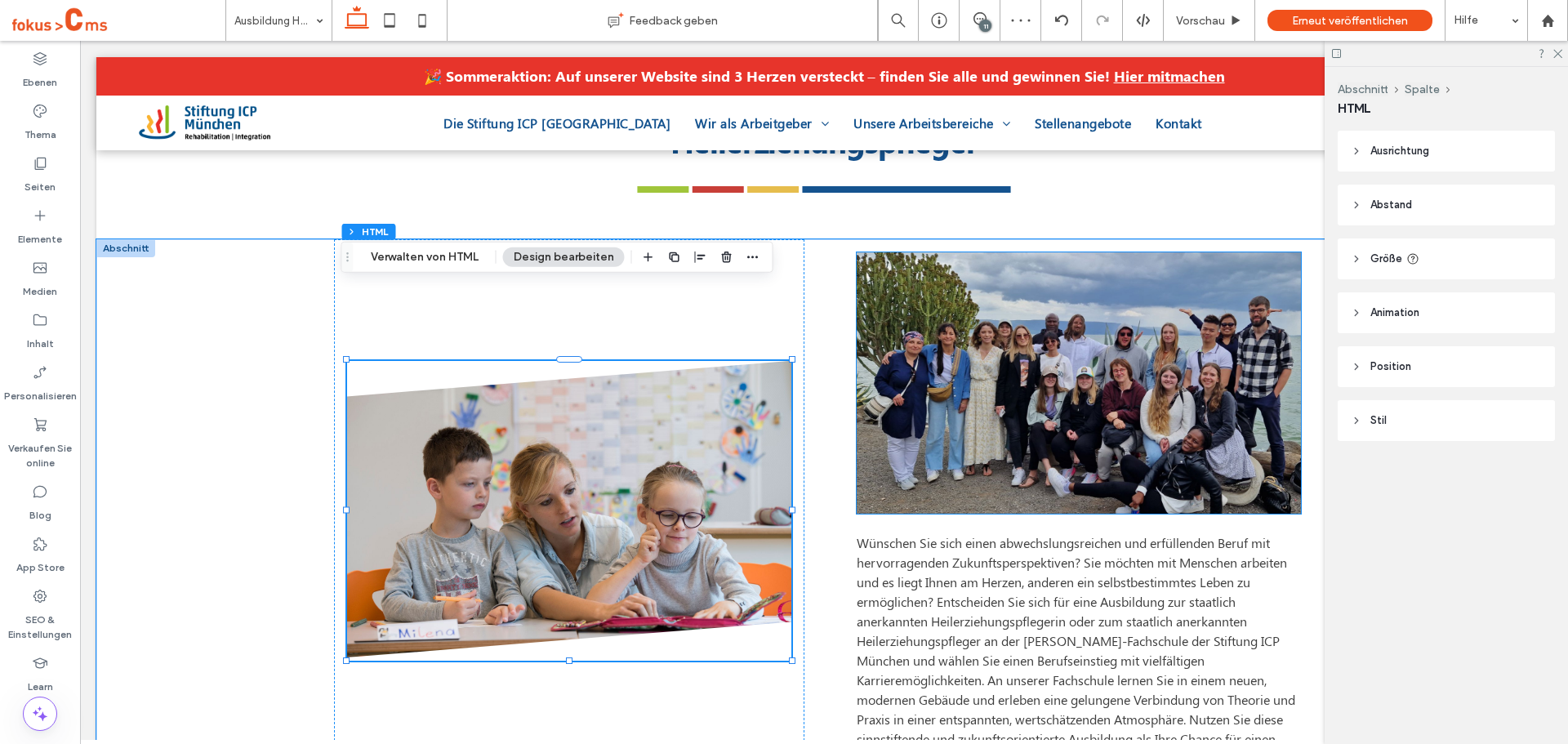
click at [961, 282] on img at bounding box center [1079, 383] width 444 height 262
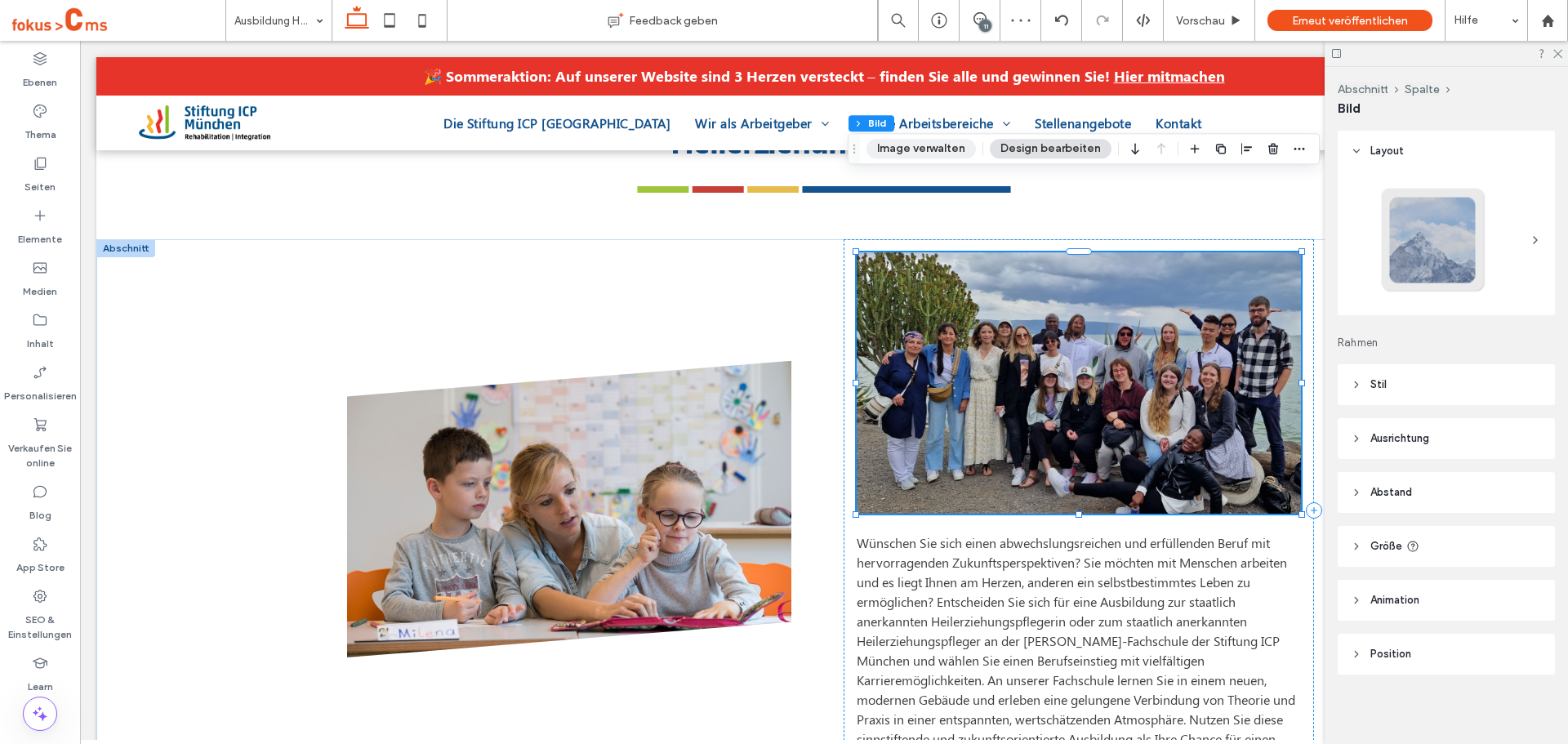
click at [909, 146] on button "Image verwalten" at bounding box center [921, 148] width 109 height 19
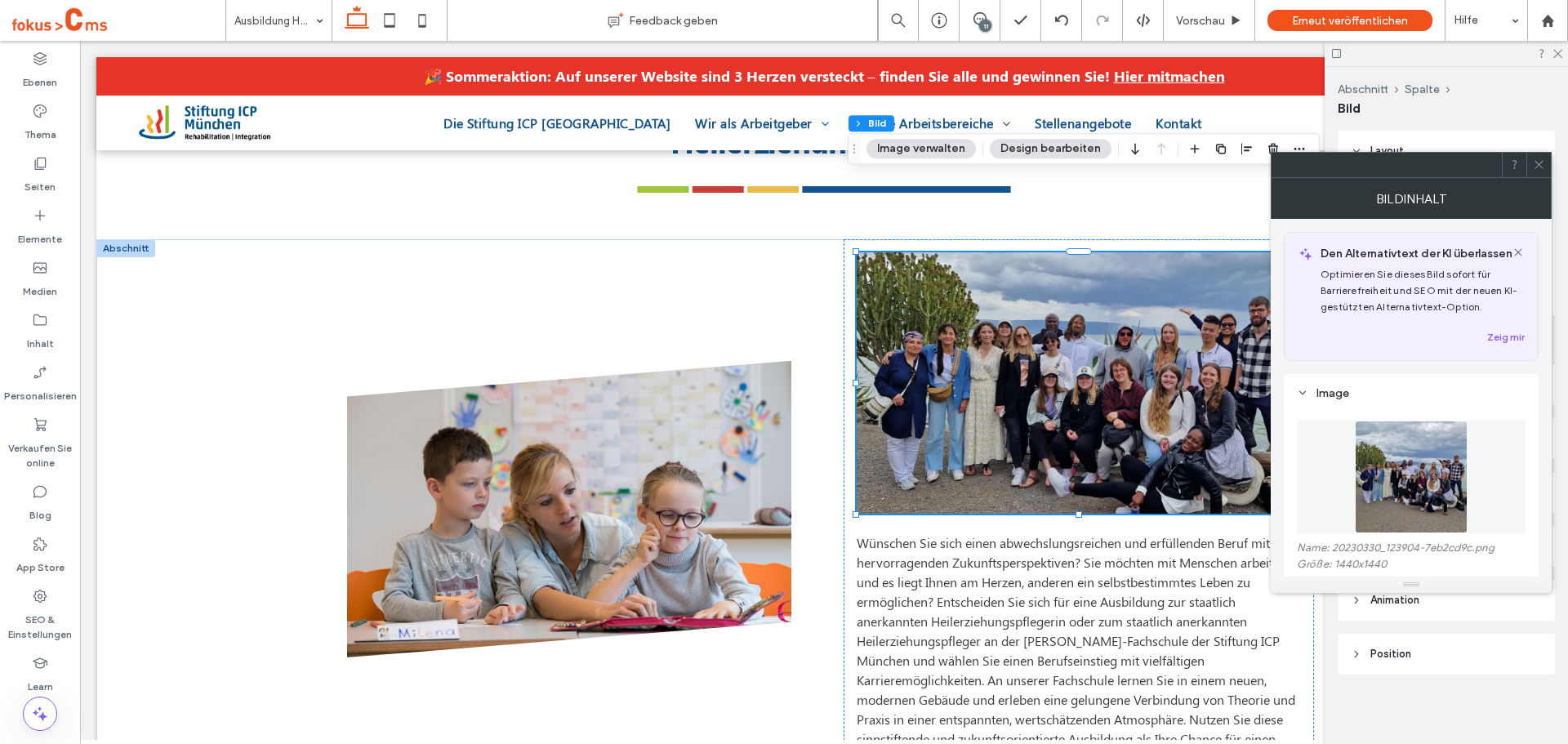
scroll to position [728, 0]
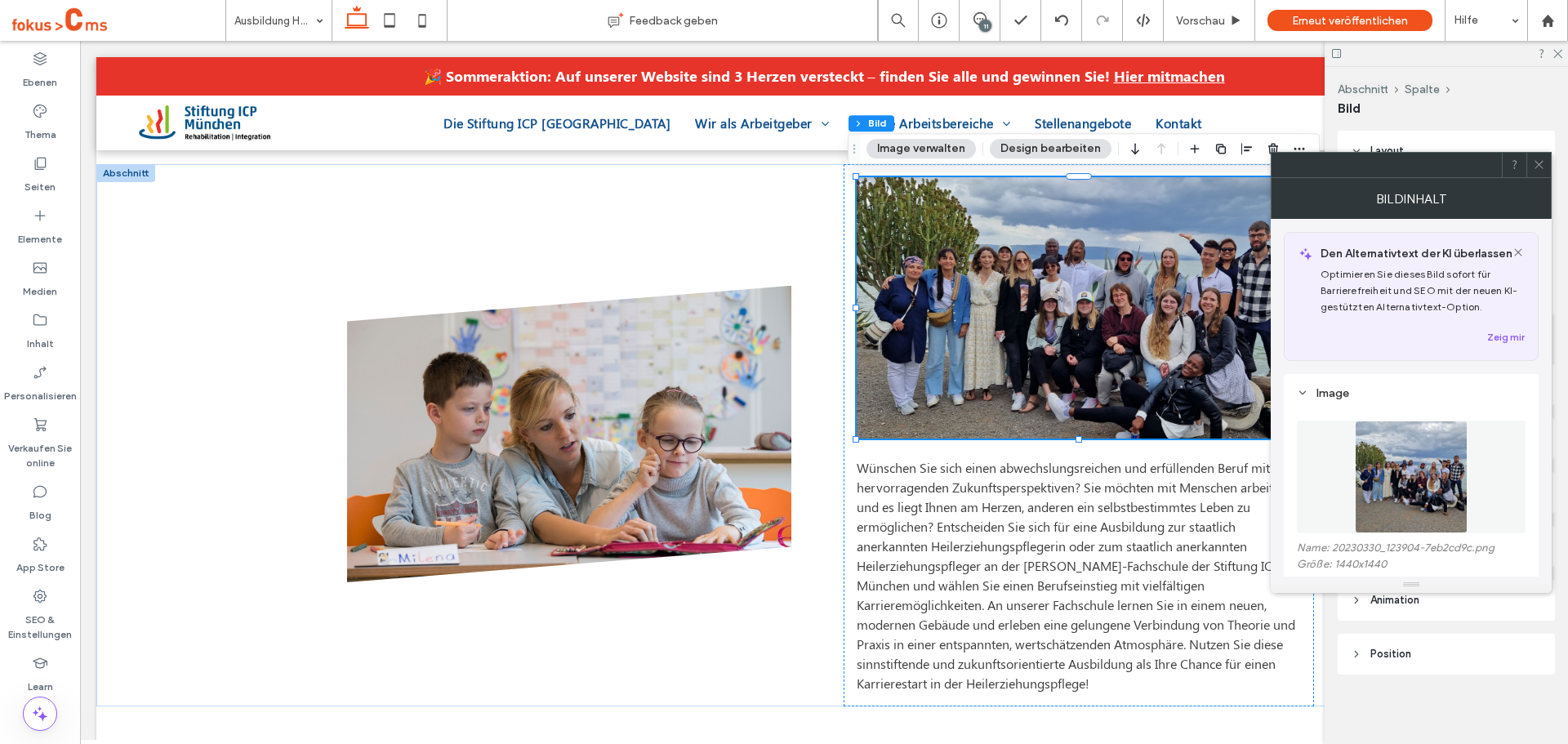
click at [1402, 445] on img at bounding box center [1411, 477] width 113 height 113
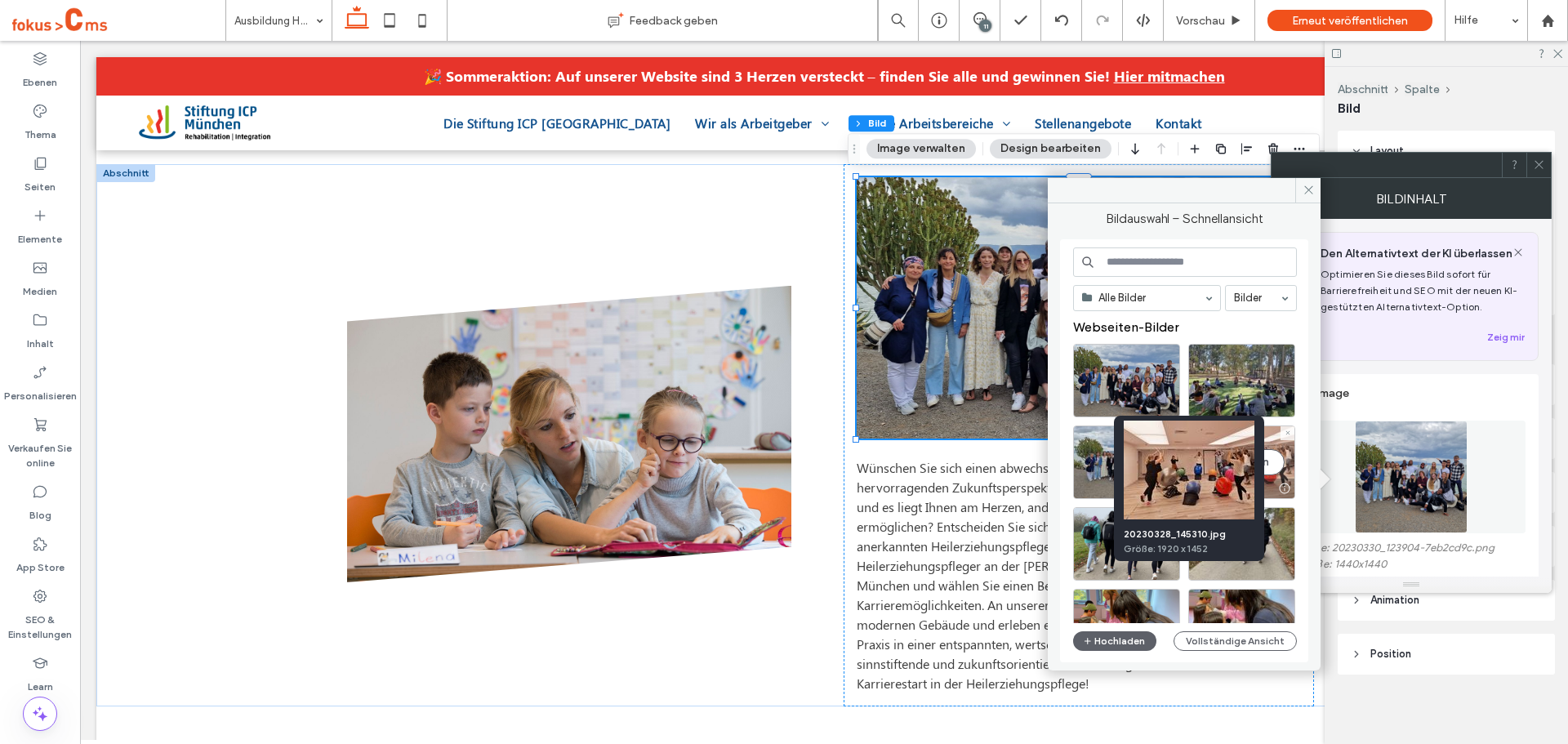
click at [1279, 474] on div "Wählen" at bounding box center [1241, 462] width 107 height 73
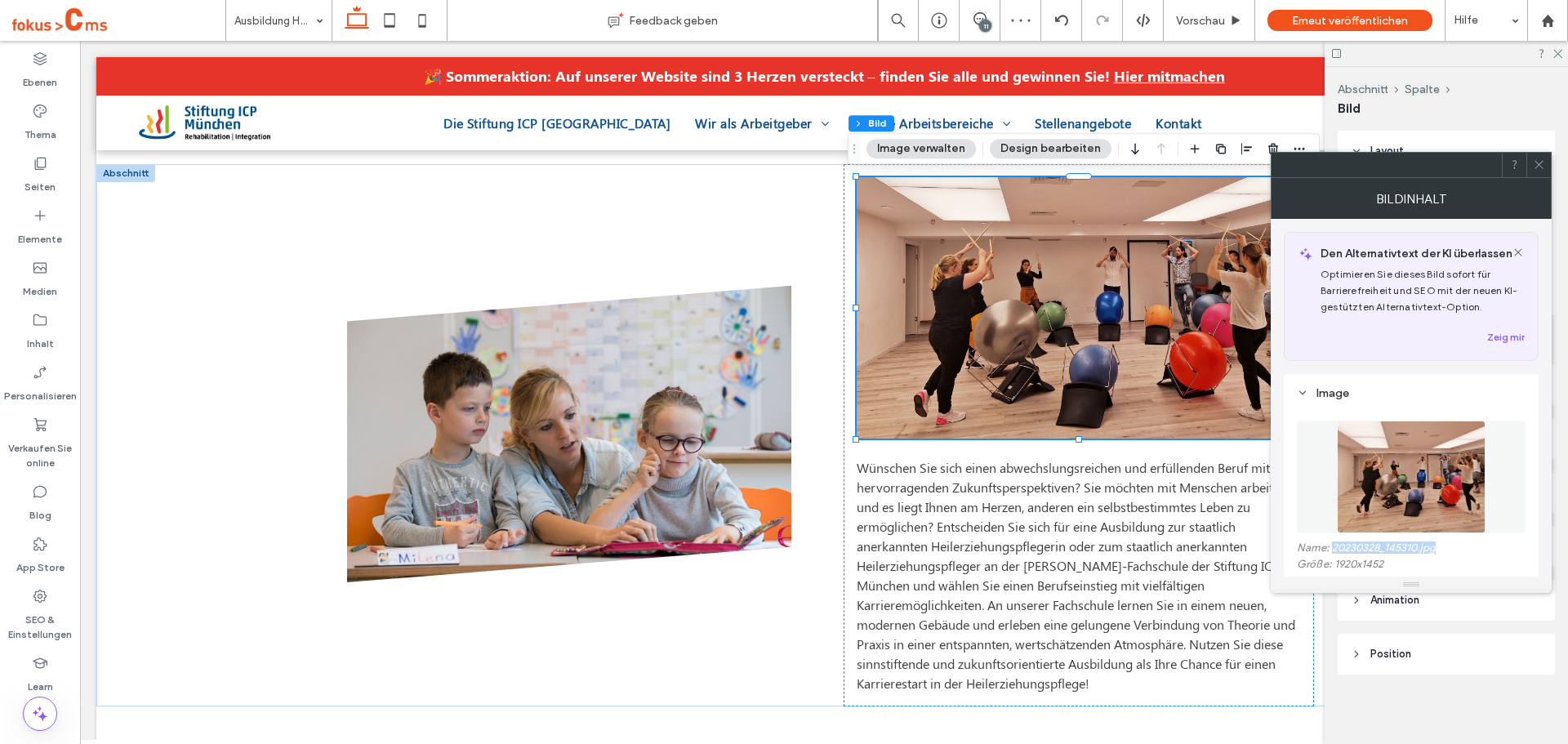
drag, startPoint x: 1443, startPoint y: 551, endPoint x: 1333, endPoint y: 551, distance: 110.0
click at [1333, 551] on label "Name: 20230328_145310.jpg" at bounding box center [1411, 550] width 229 height 17
copy label "20230328_145310.jpg"
click at [1540, 166] on icon at bounding box center [1539, 164] width 12 height 12
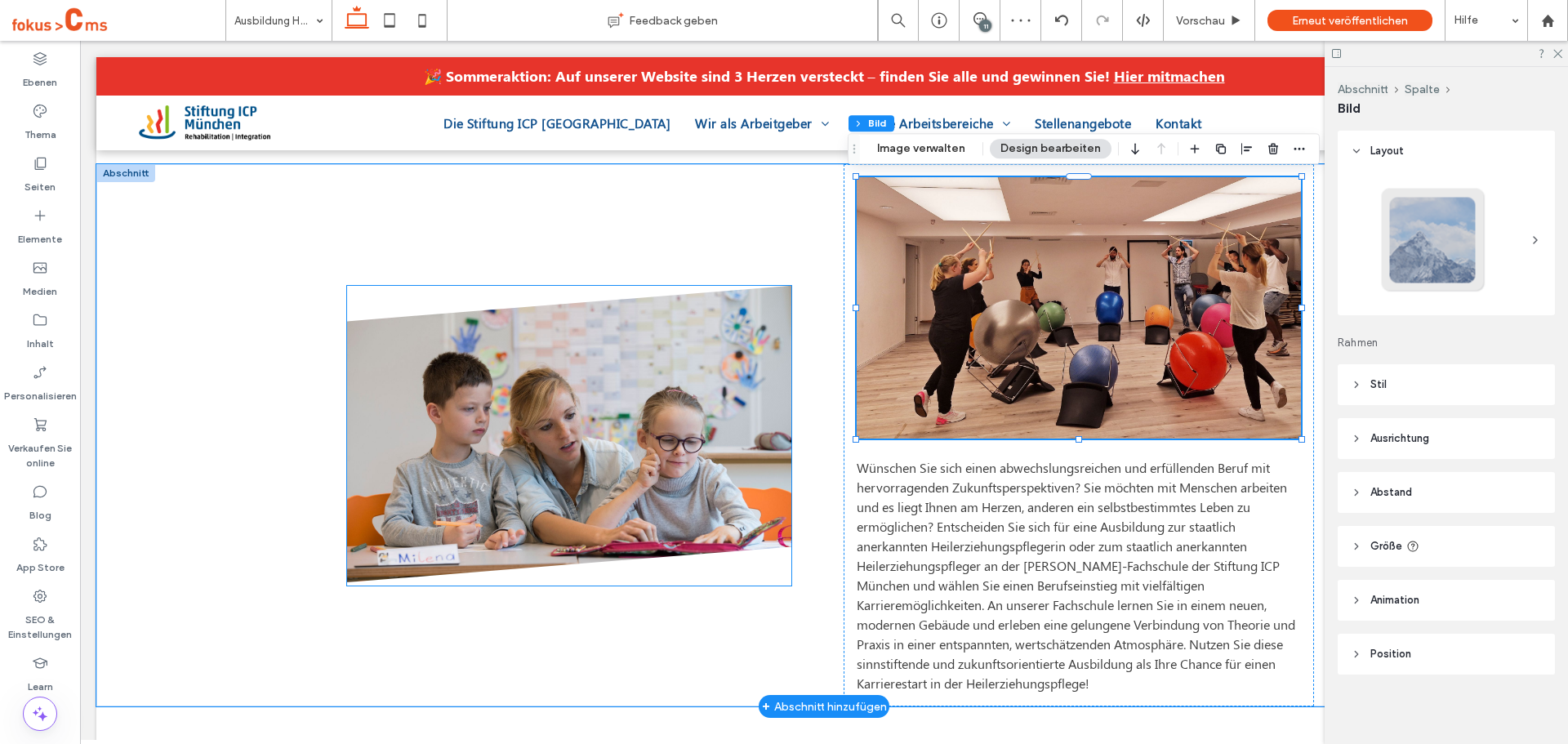
click at [647, 364] on img at bounding box center [569, 434] width 444 height 297
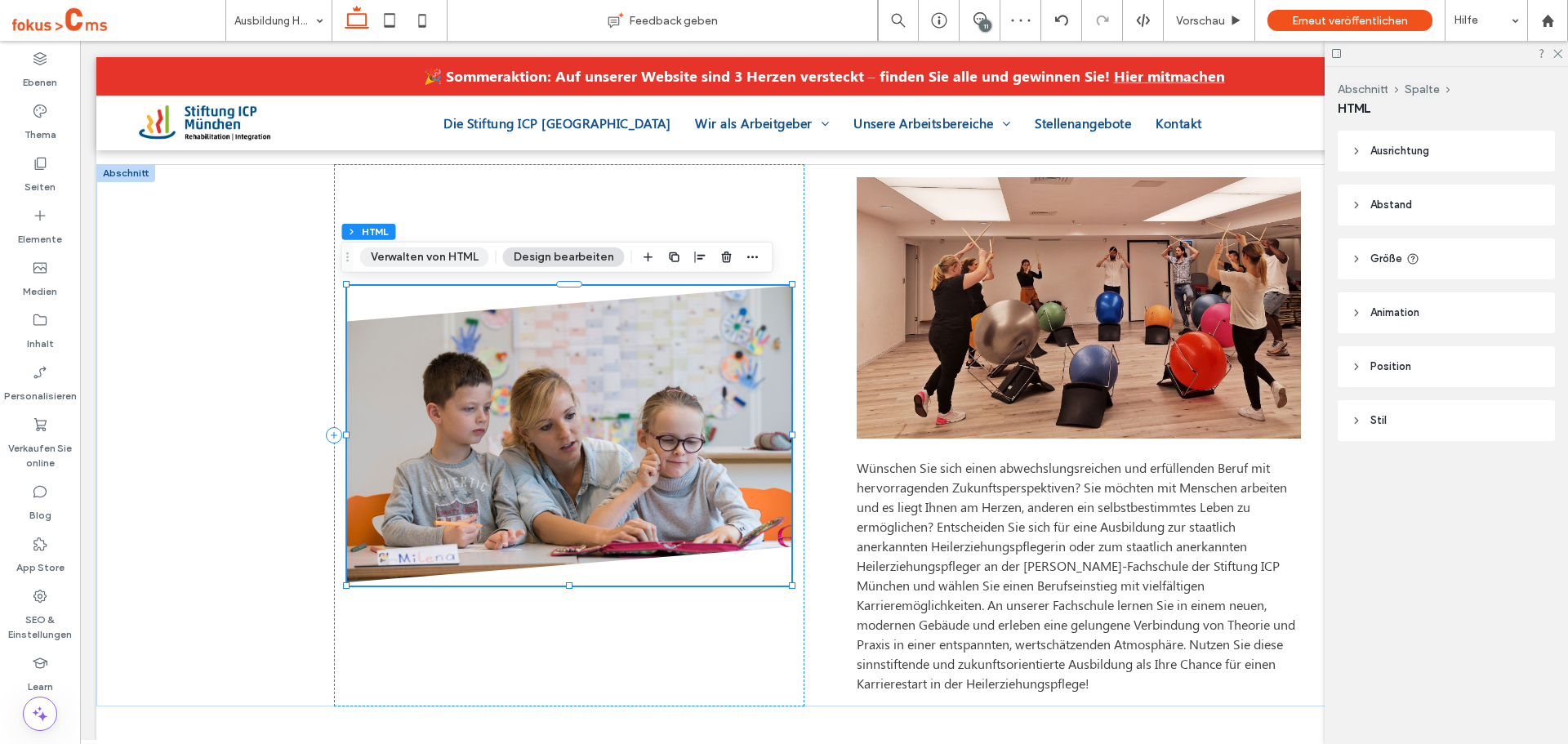
click at [424, 255] on button "Verwalten von HTML" at bounding box center [424, 257] width 129 height 19
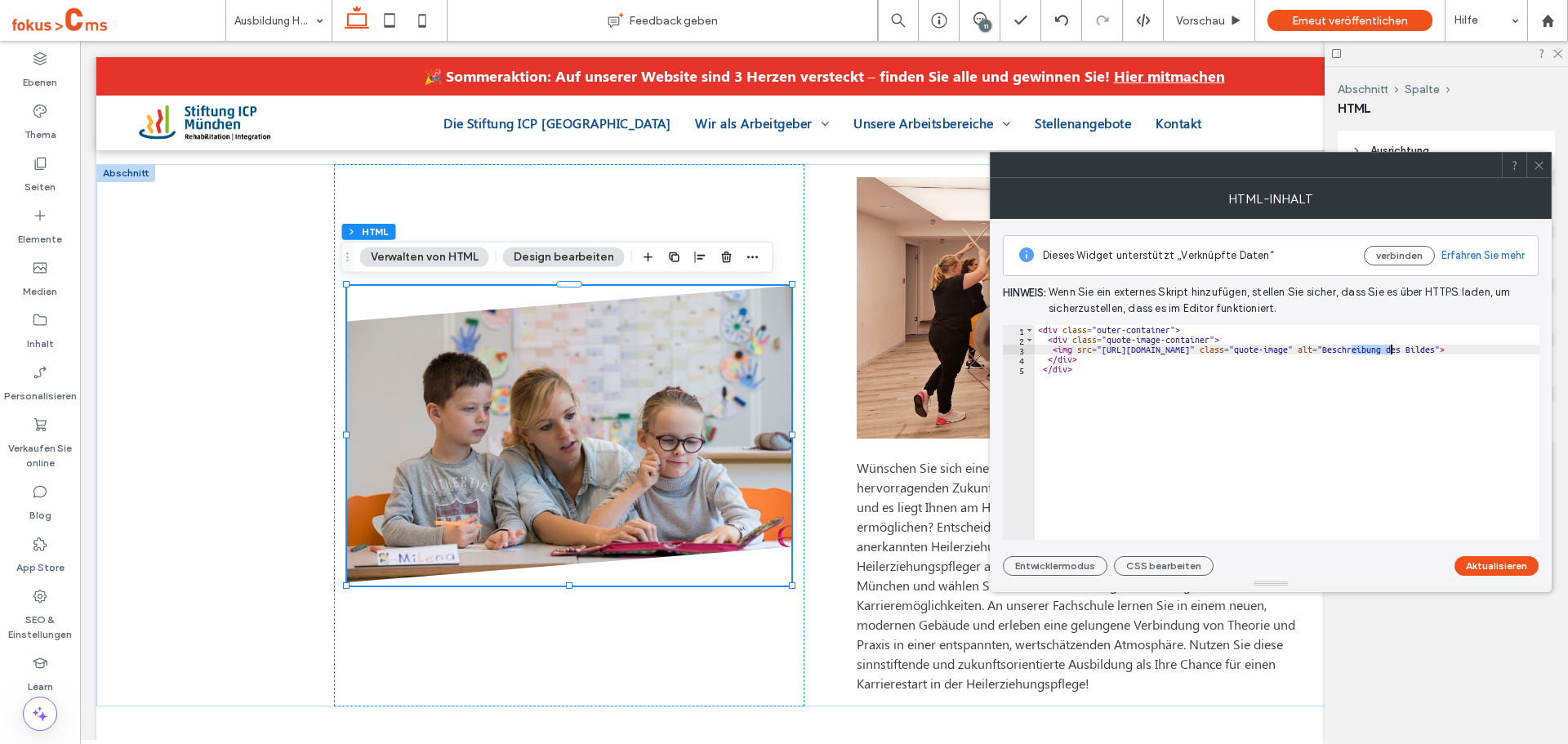
drag, startPoint x: 1350, startPoint y: 351, endPoint x: 1389, endPoint y: 354, distance: 39.1
click at [1389, 354] on div "< div class = "outer-container" > < div class = "quote-image-container" > < img…" at bounding box center [1341, 442] width 614 height 234
paste textarea "**********"
type textarea "**********"
click at [1492, 565] on button "Aktualisieren" at bounding box center [1496, 566] width 84 height 19
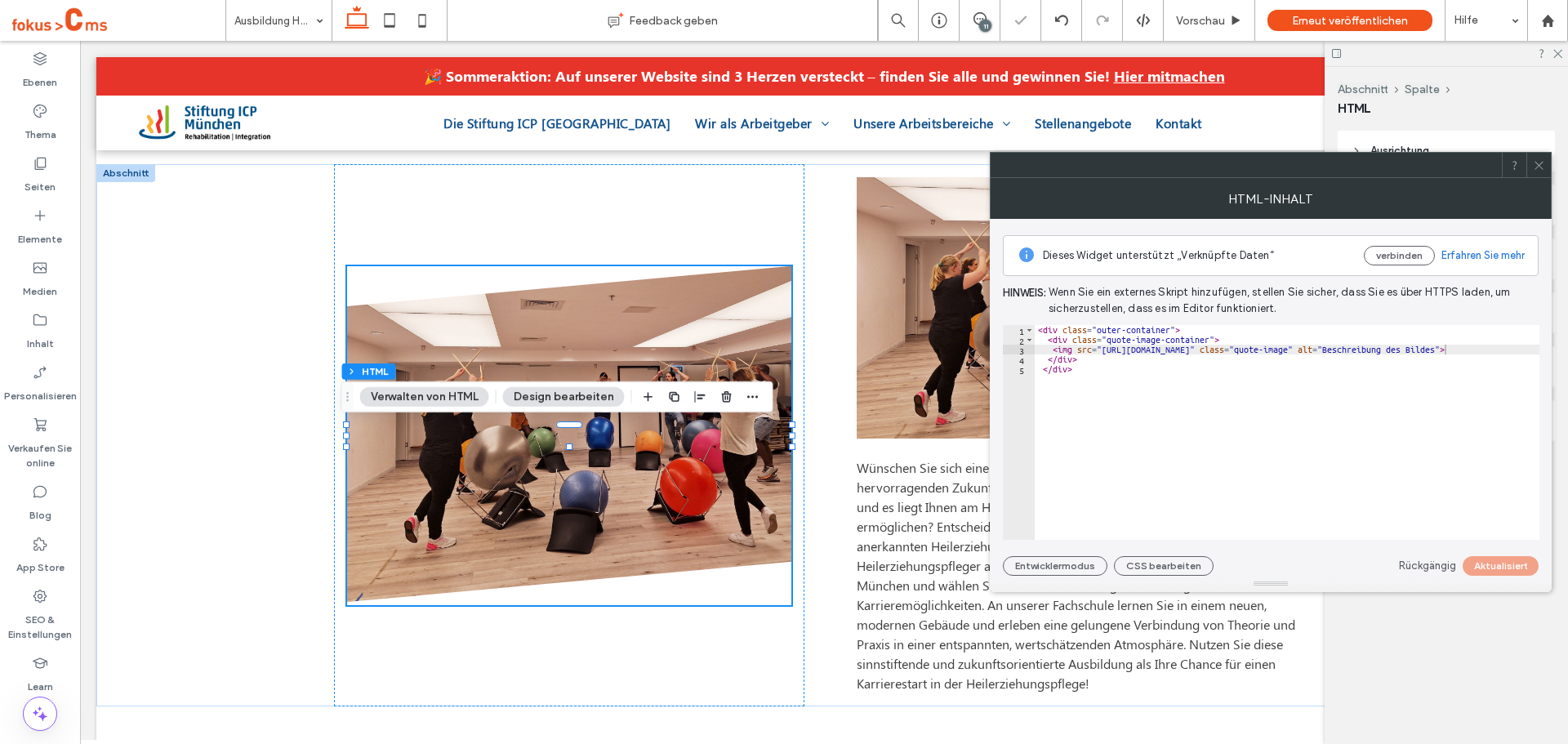
click at [1537, 162] on icon at bounding box center [1539, 164] width 12 height 12
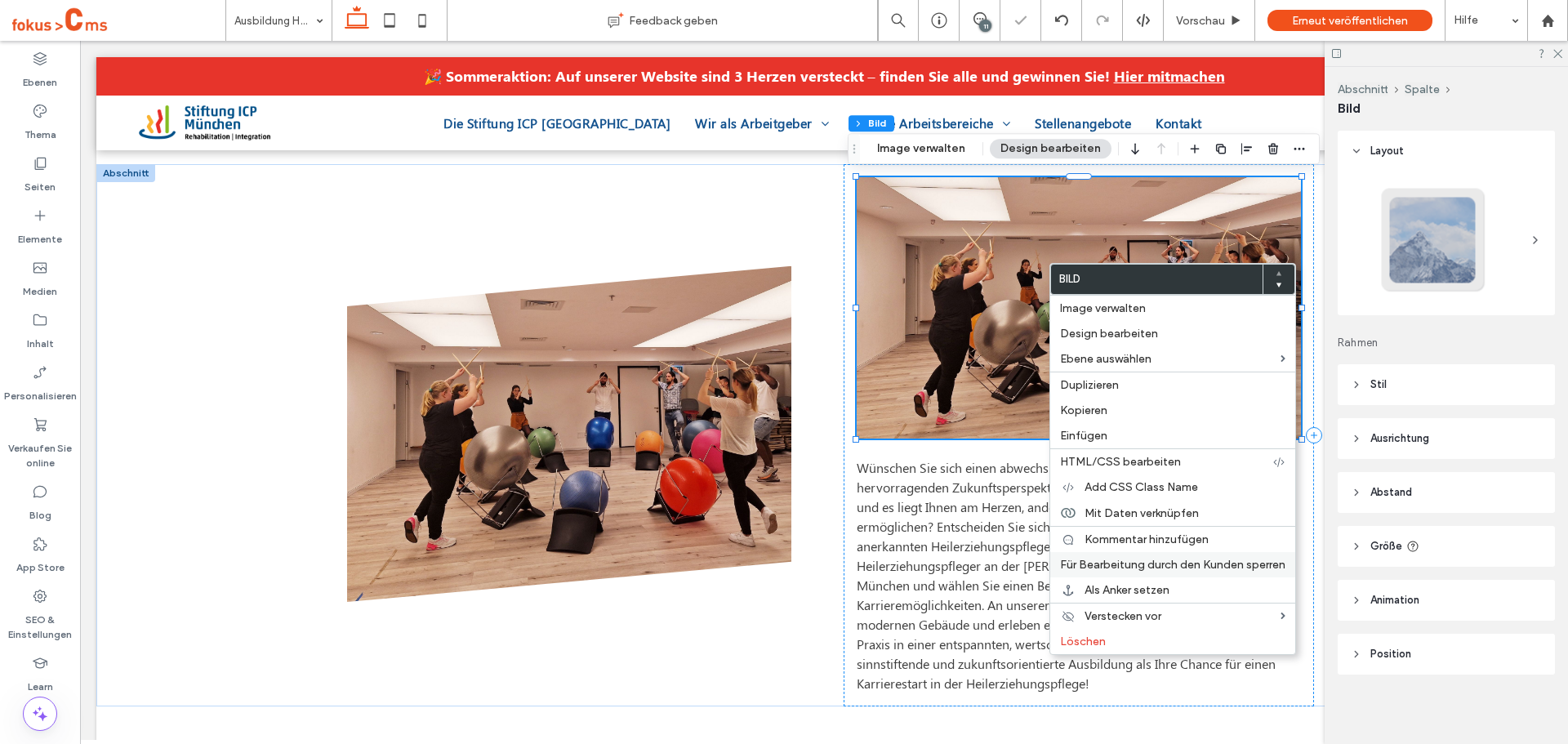
click at [1118, 645] on label "Löschen" at bounding box center [1173, 641] width 226 height 14
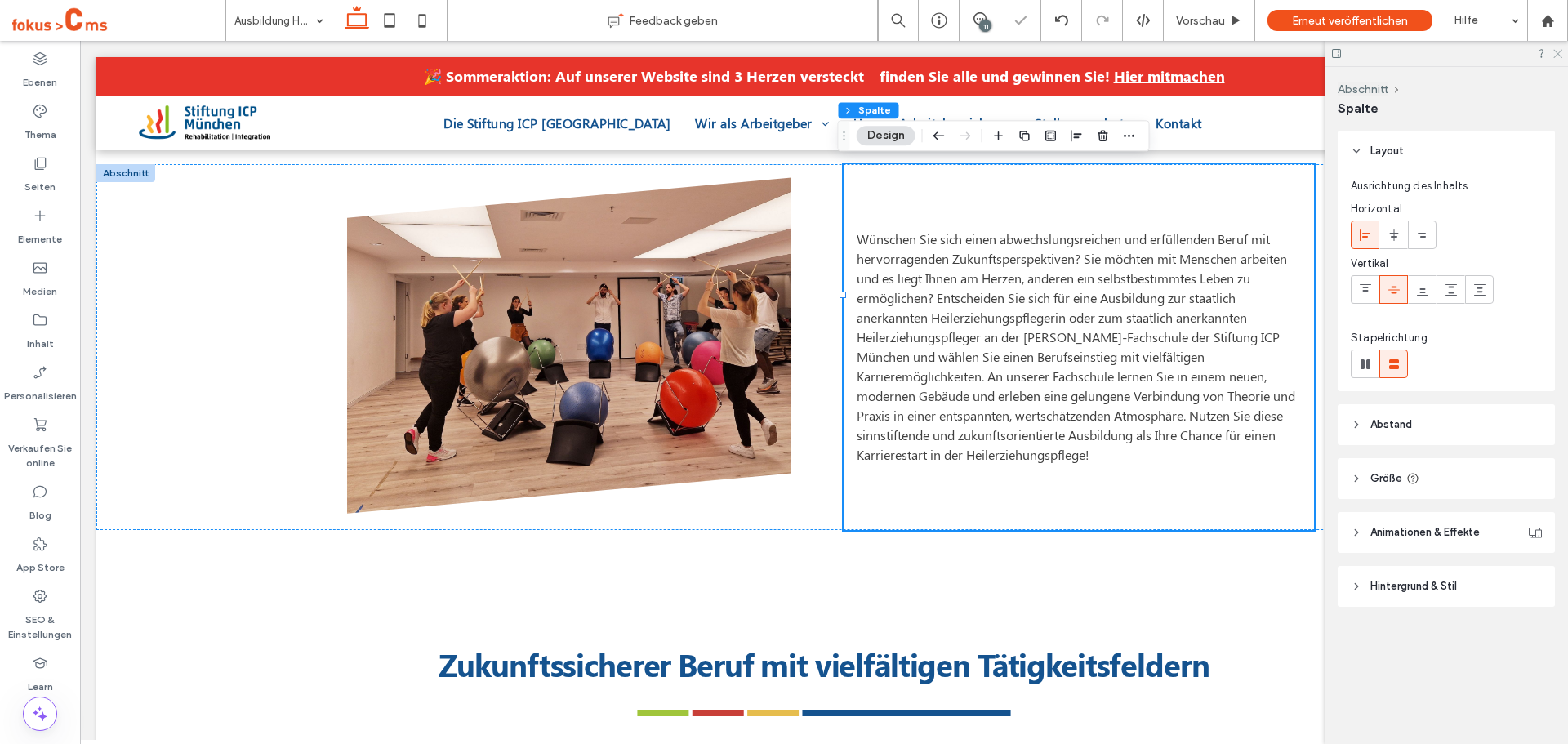
drag, startPoint x: 1559, startPoint y: 56, endPoint x: 1226, endPoint y: 114, distance: 338.0
click at [1559, 56] on icon at bounding box center [1557, 53] width 11 height 11
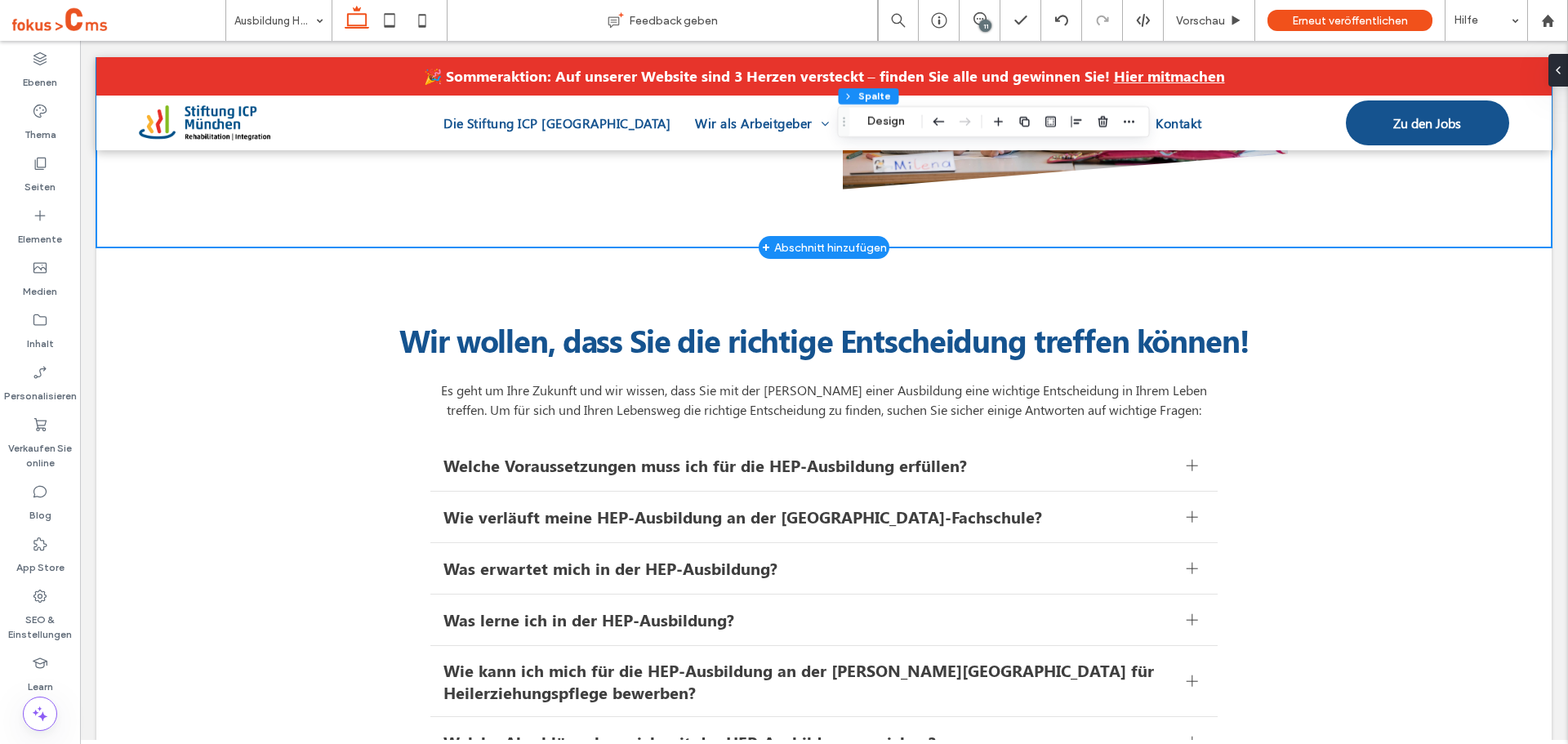
scroll to position [3268, 0]
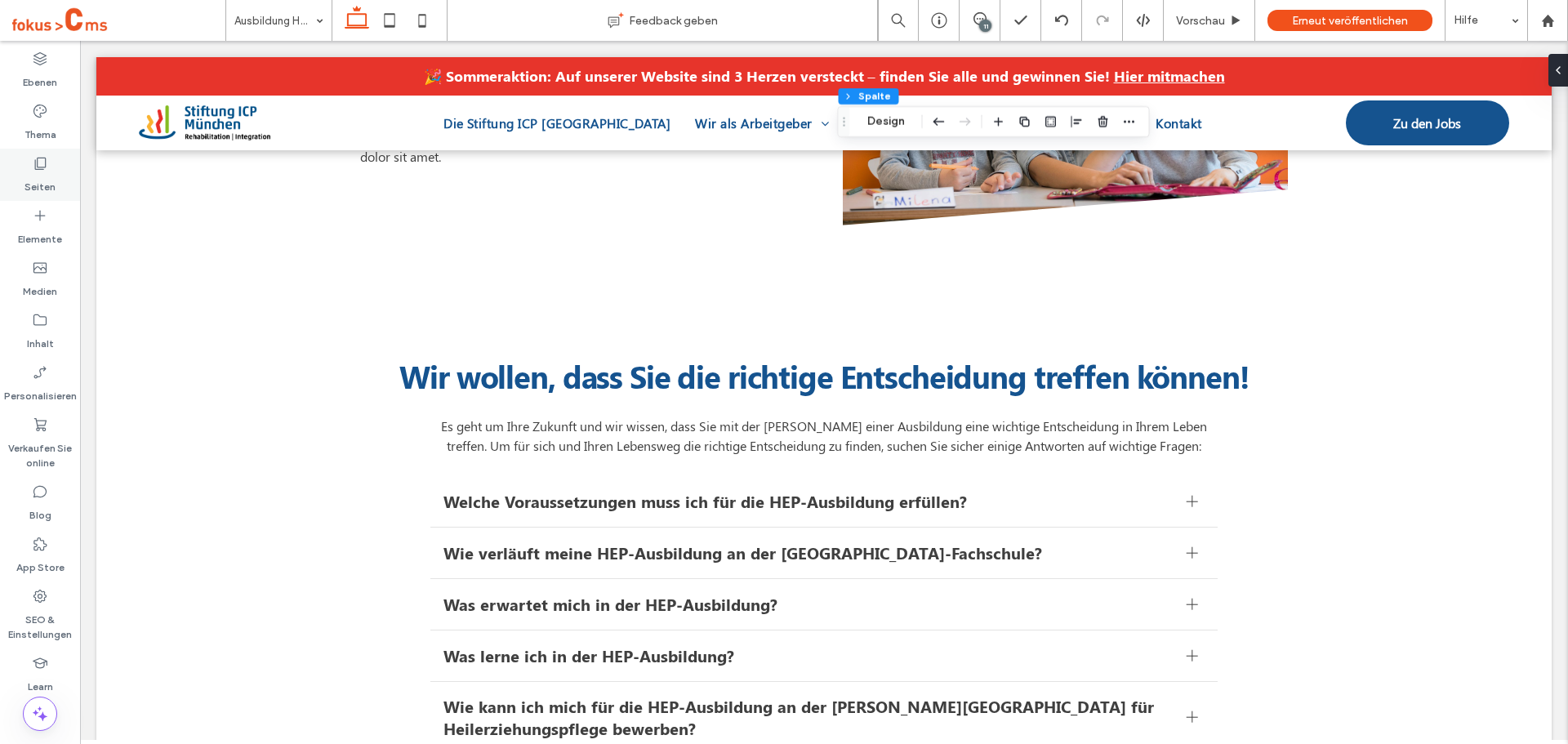
click at [51, 187] on label "Seiten" at bounding box center [40, 183] width 31 height 23
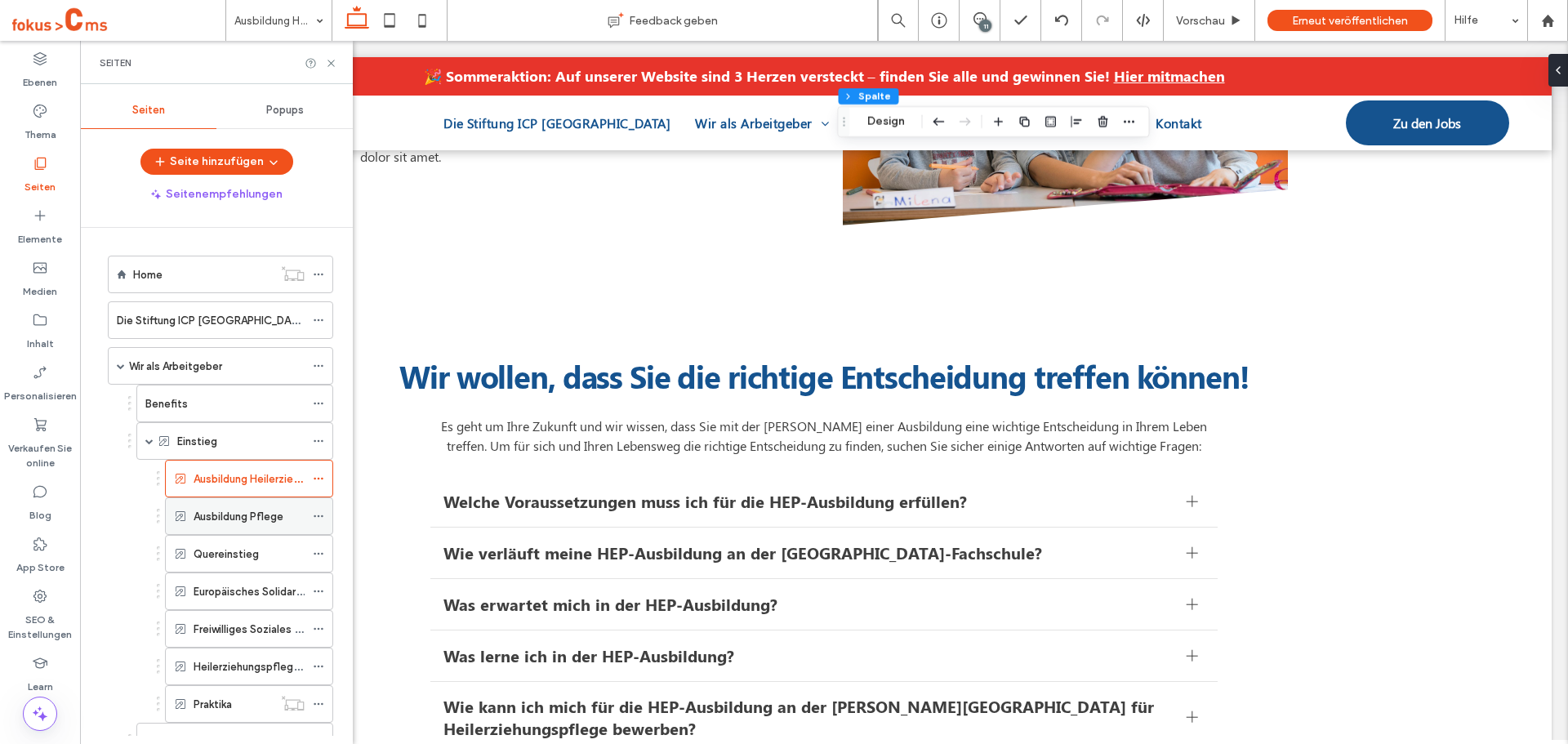
click at [211, 504] on div "Ausbildung Pflege" at bounding box center [249, 516] width 111 height 36
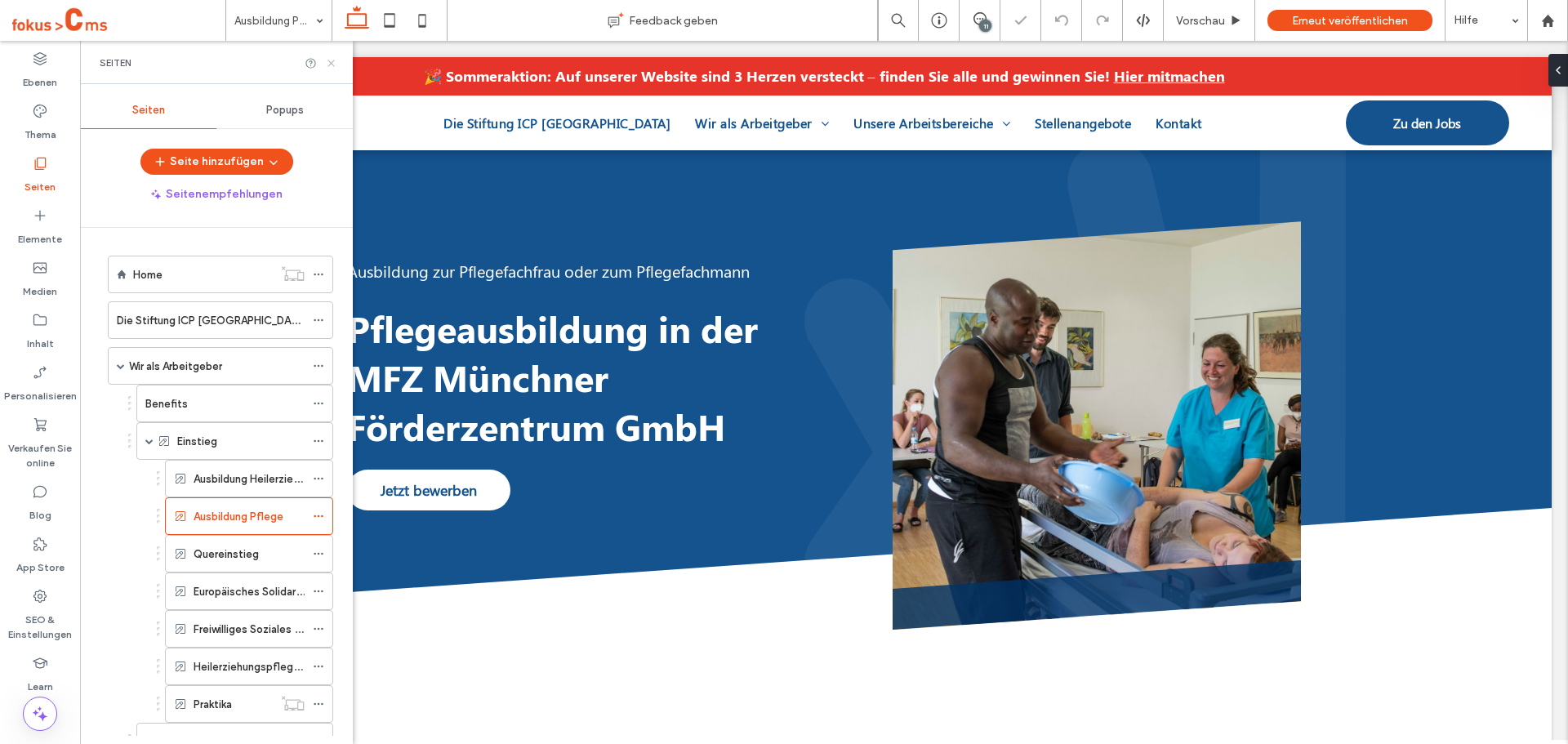
click at [334, 66] on use at bounding box center [330, 62] width 6 height 6
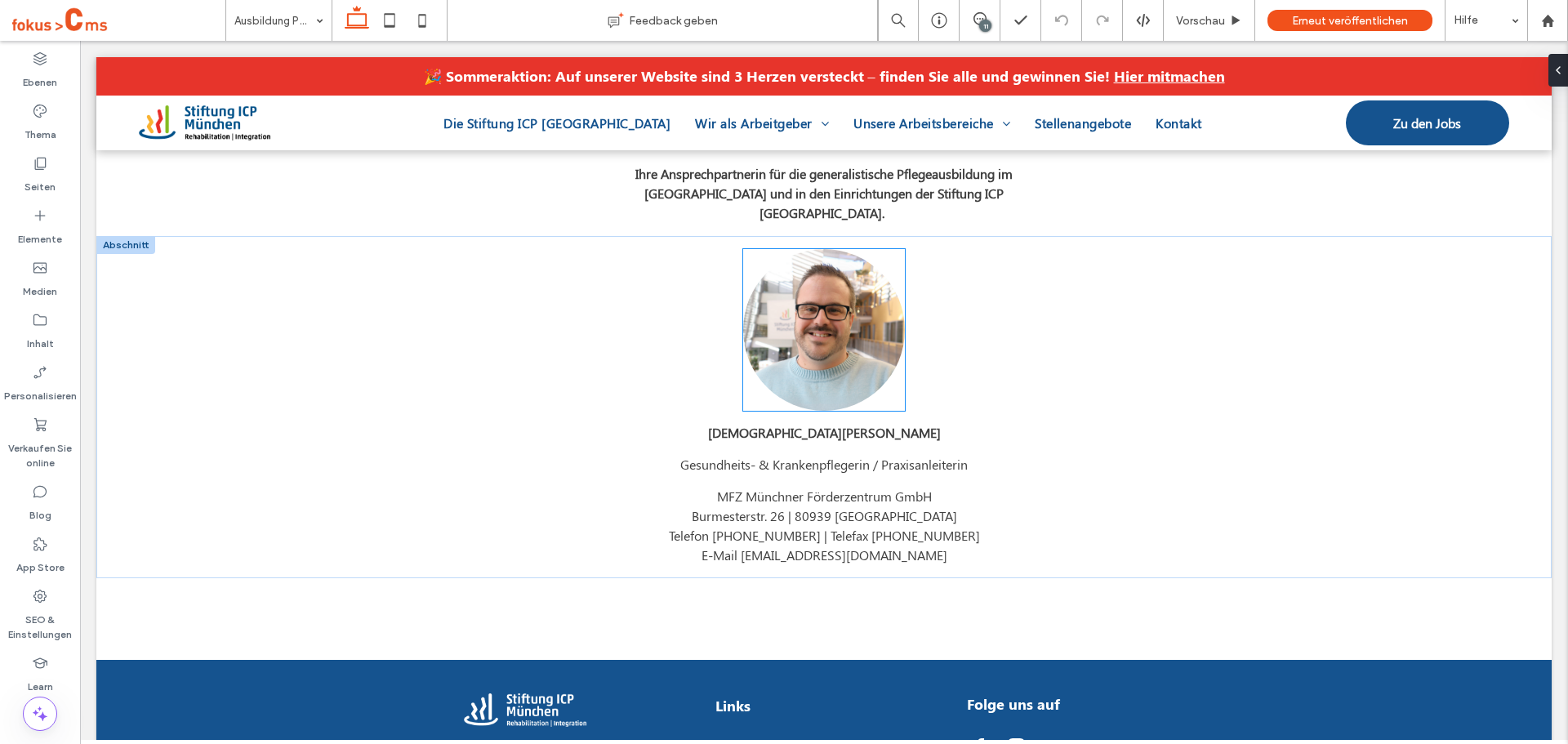
scroll to position [2815, 0]
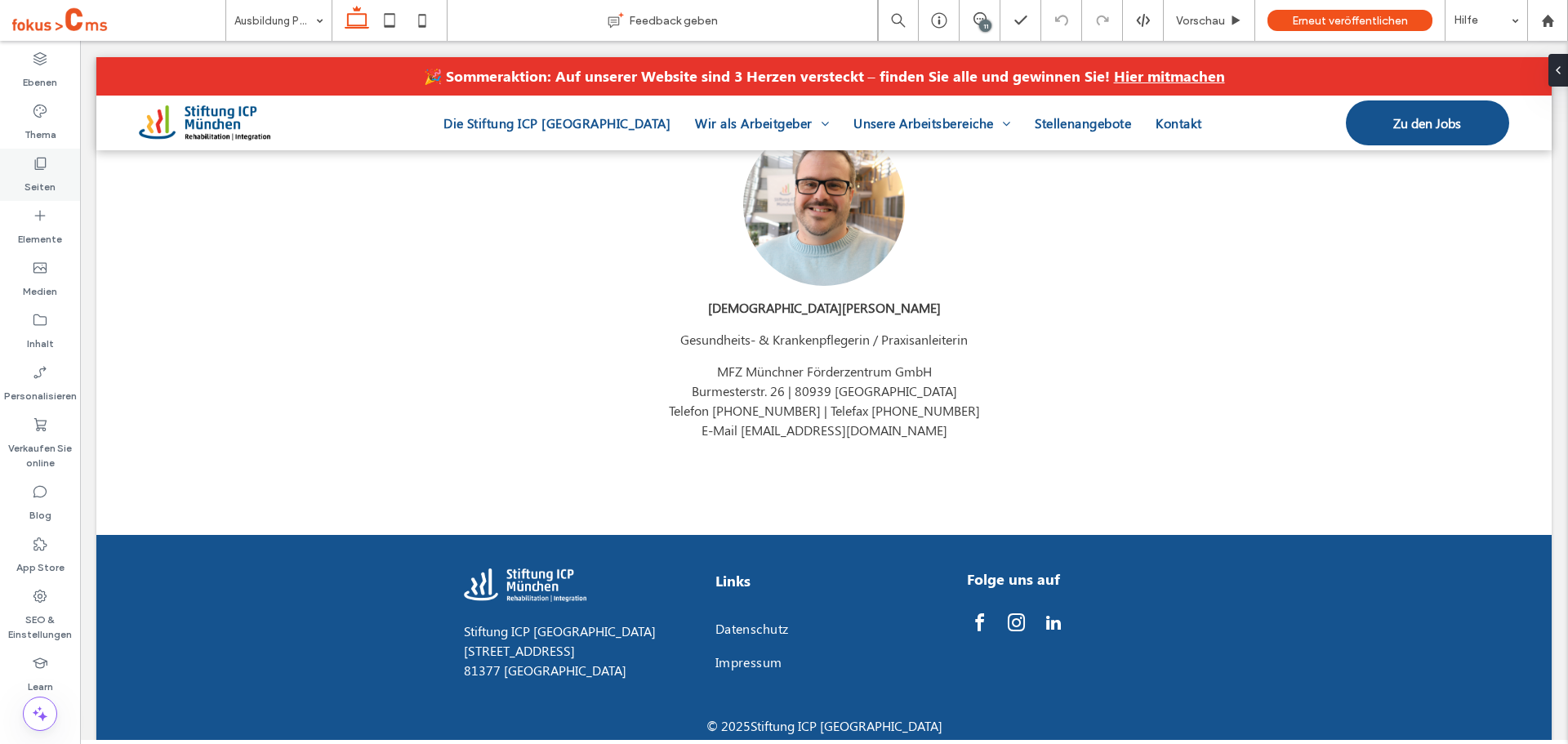
click at [24, 176] on div "Seiten" at bounding box center [39, 175] width 80 height 52
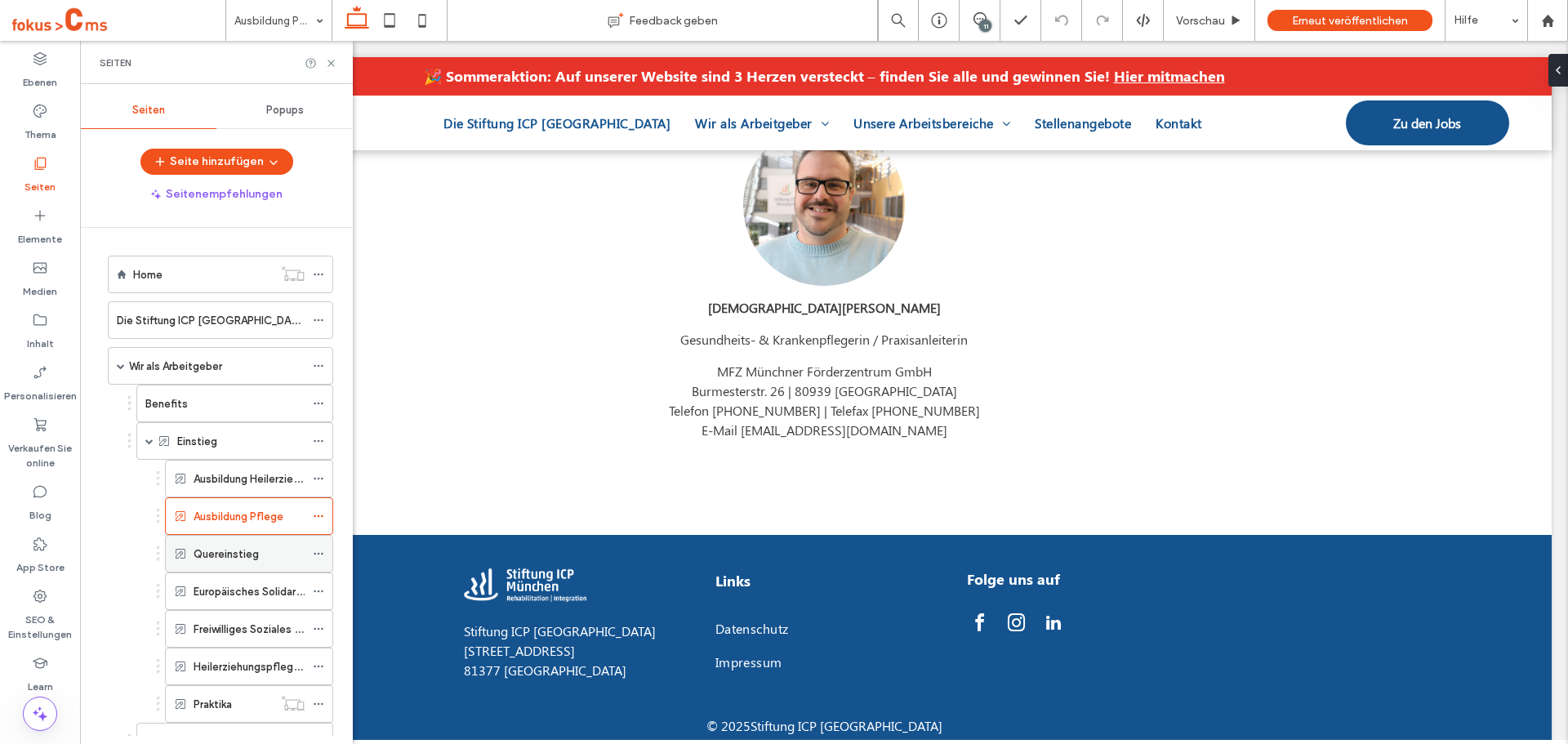
click at [204, 558] on label "Quereinstieg" at bounding box center [226, 554] width 65 height 28
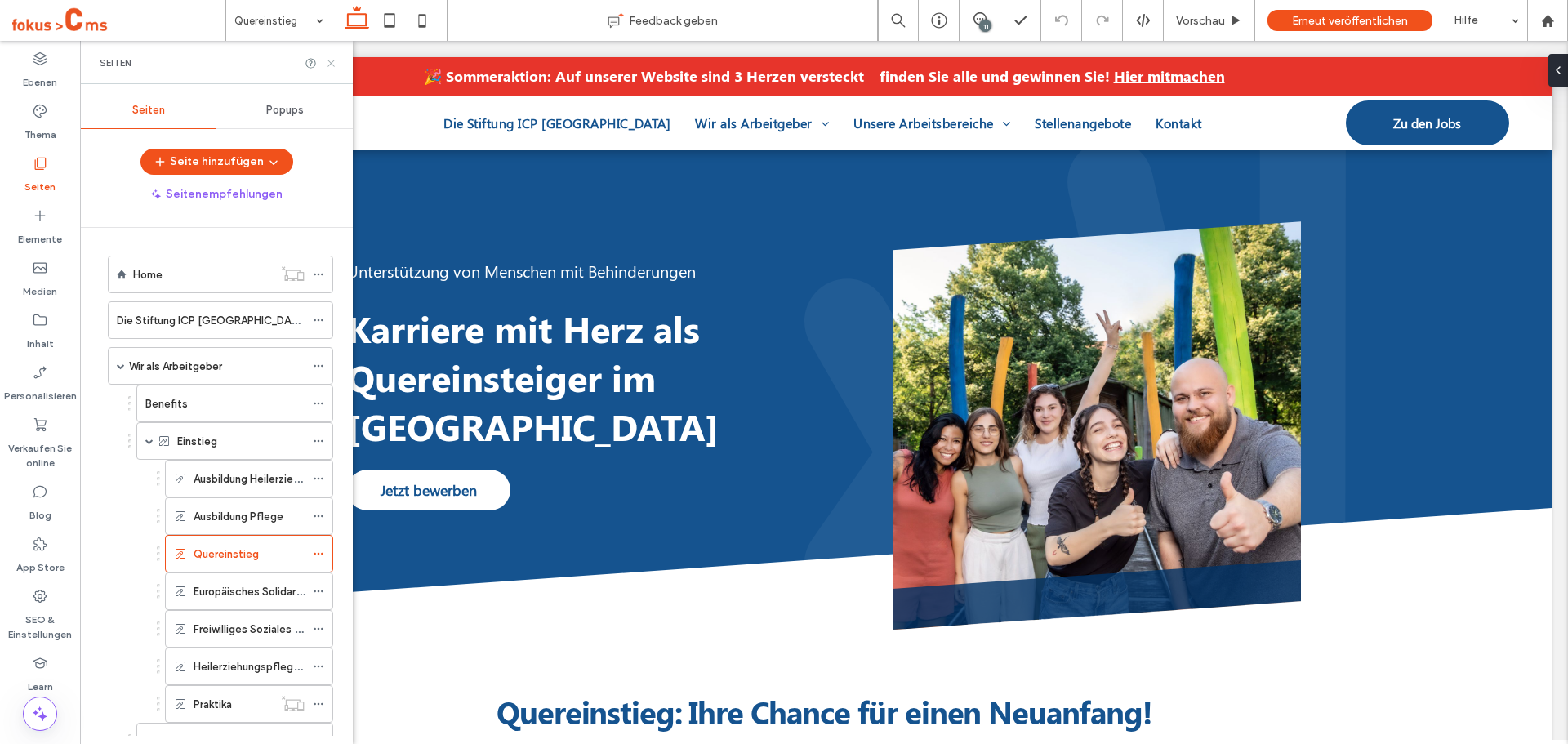
click at [331, 62] on use at bounding box center [330, 62] width 6 height 6
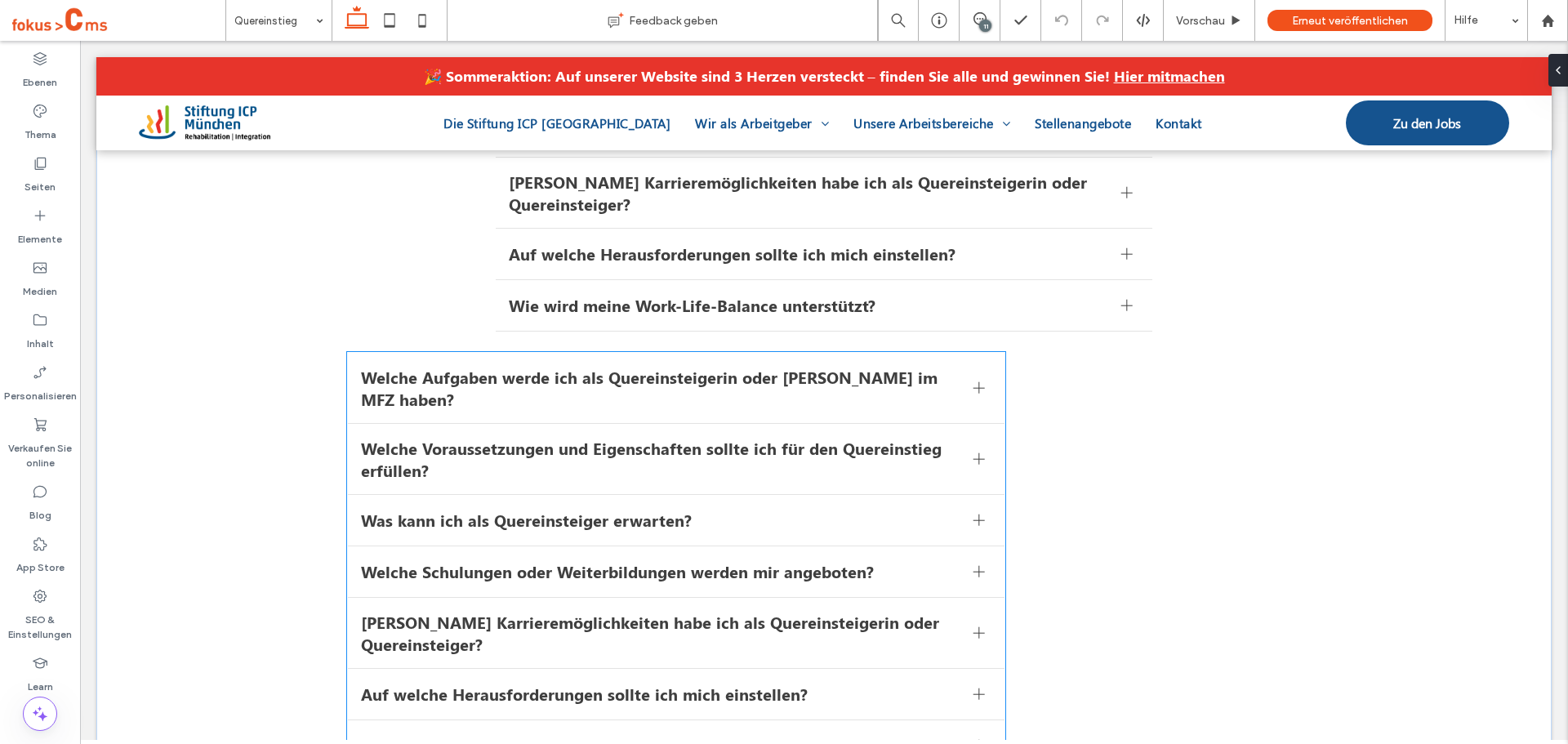
scroll to position [3324, 0]
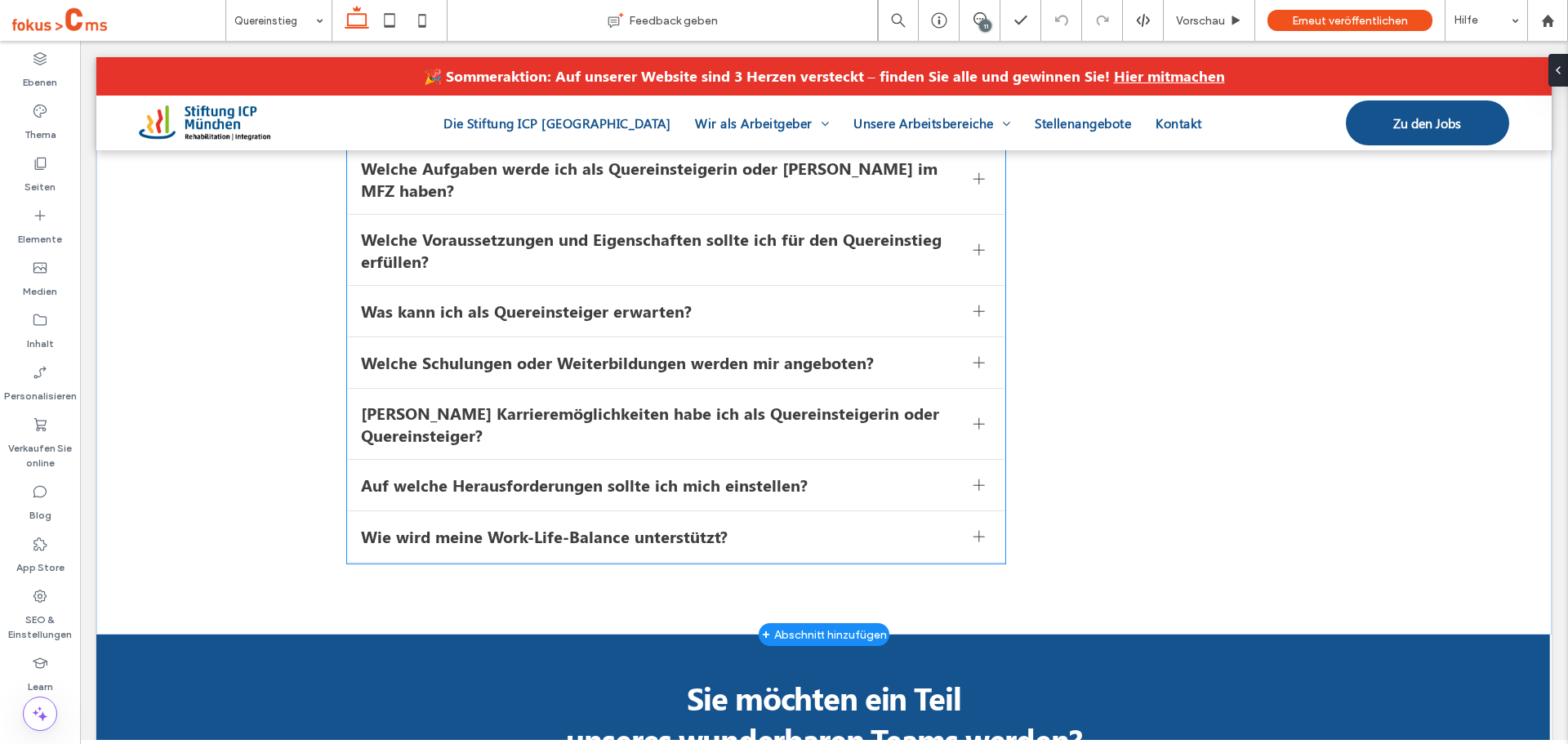
click at [536, 308] on span "Was kann ich als Quereinsteiger erwarten?" at bounding box center [660, 310] width 599 height 22
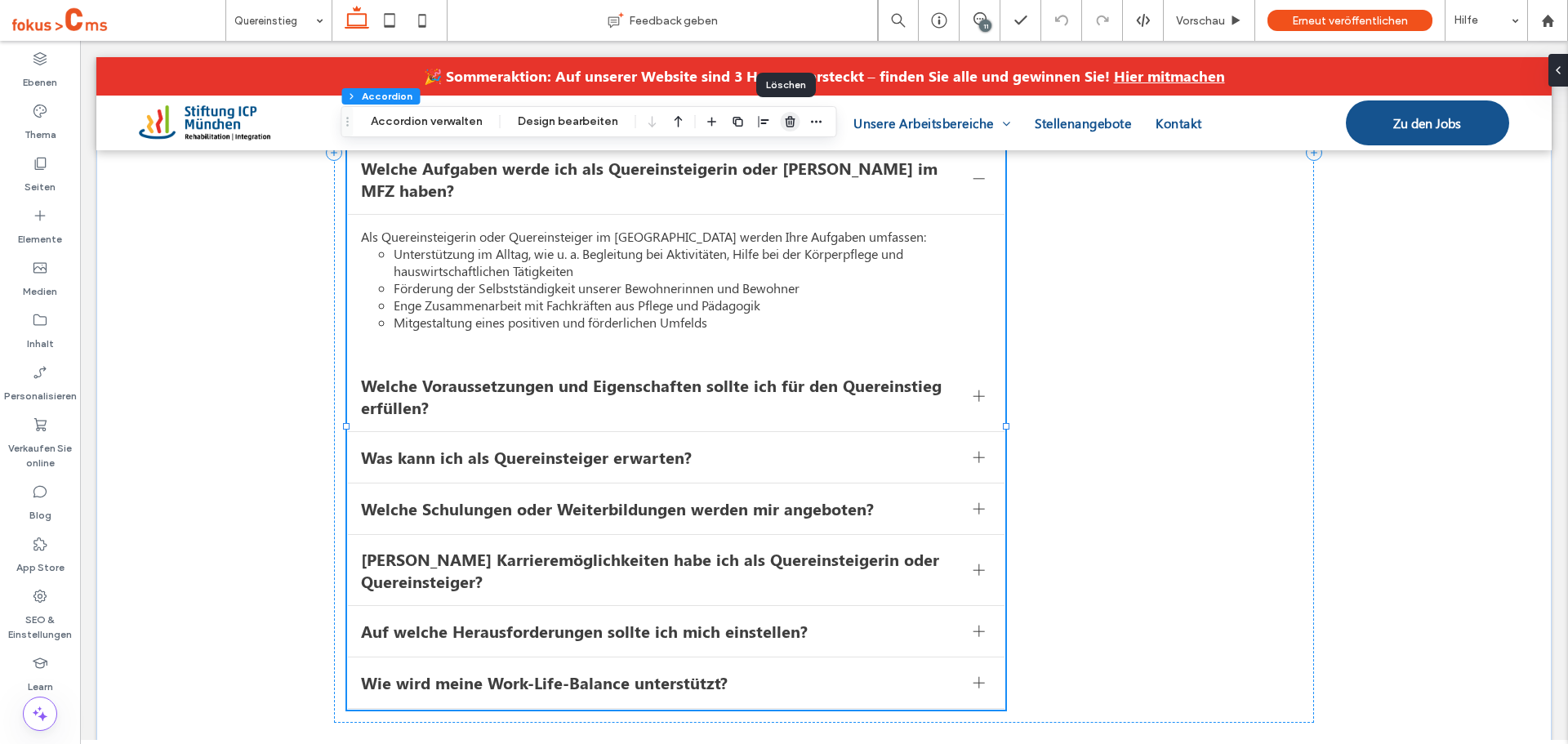
click at [784, 121] on icon "button" at bounding box center [790, 121] width 13 height 13
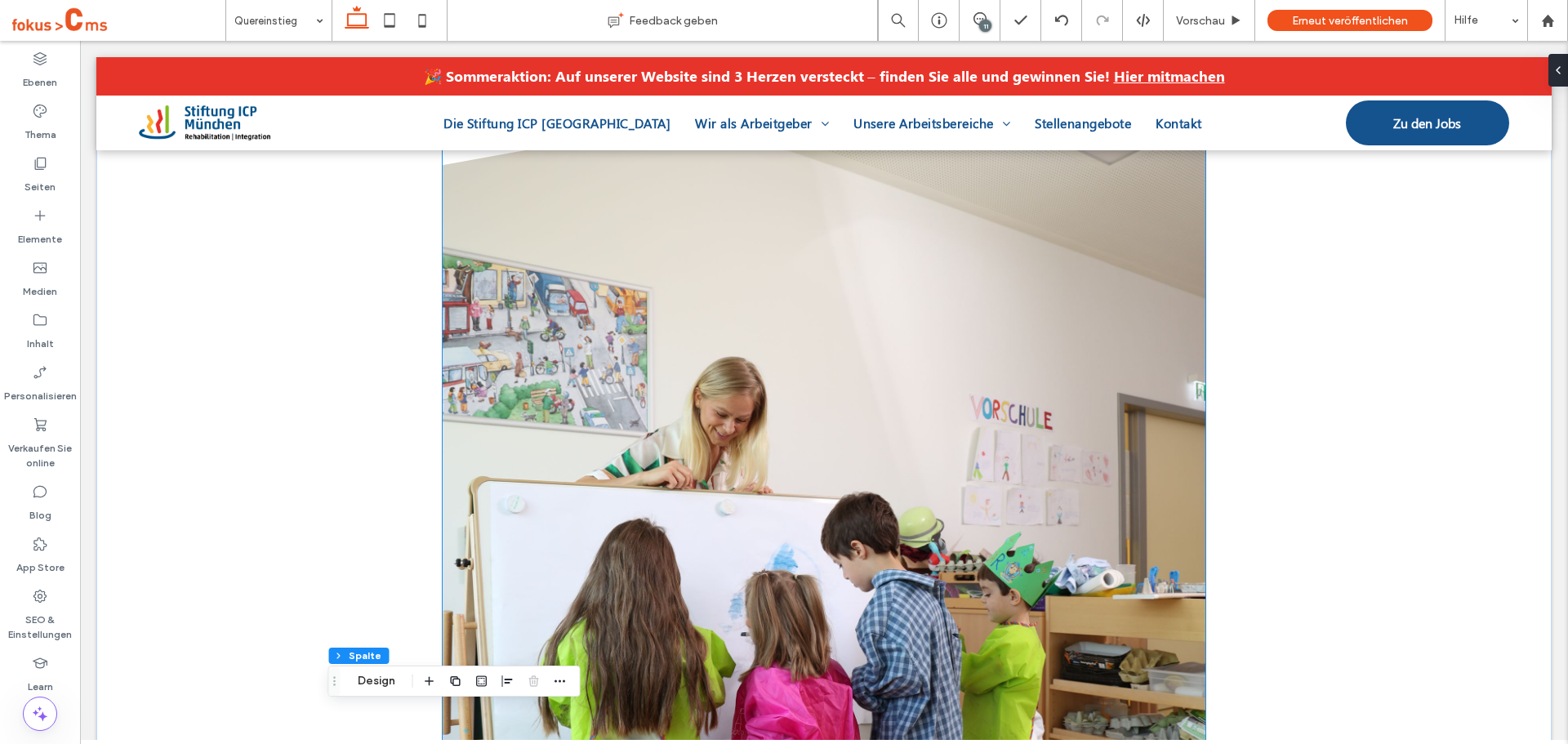
scroll to position [929, 0]
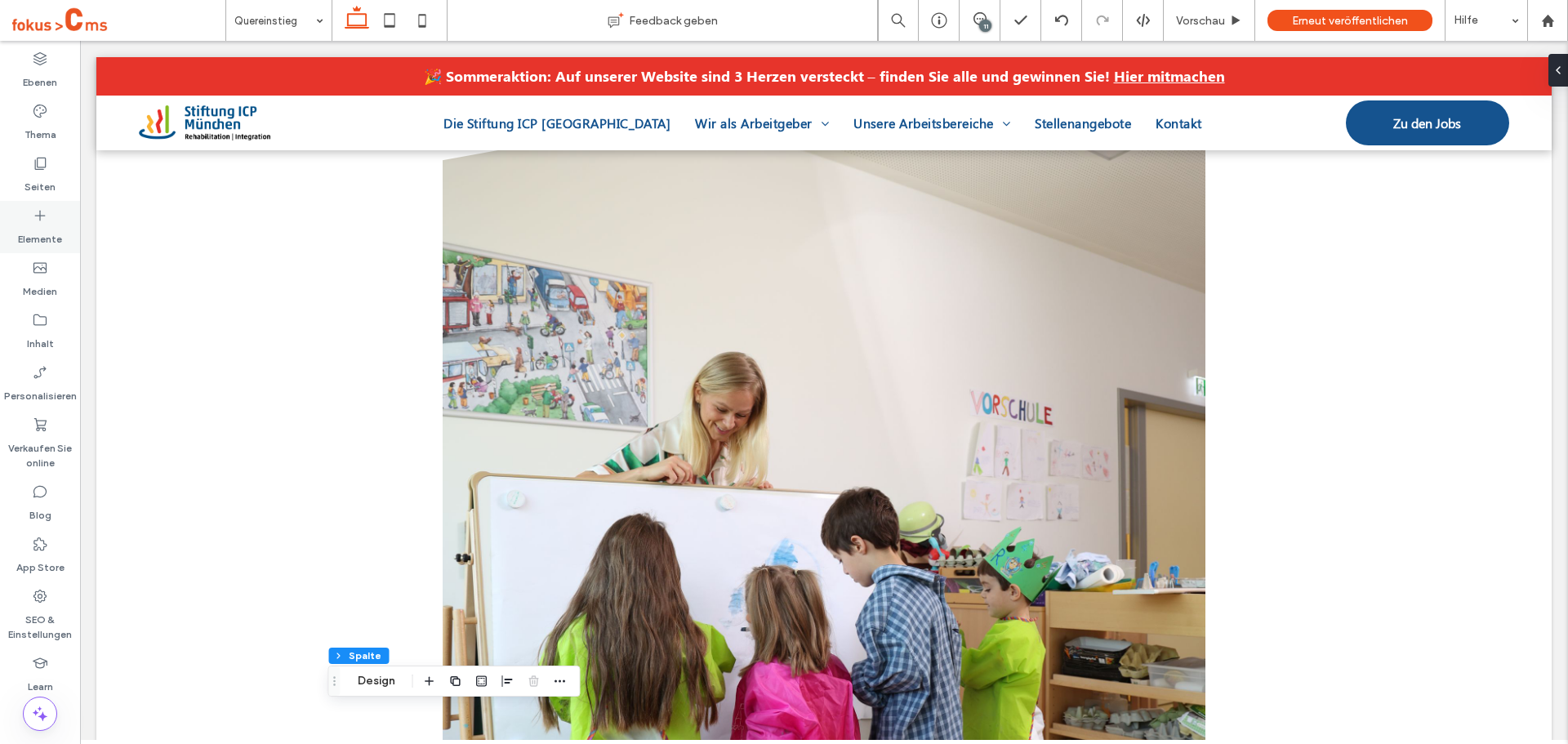
click at [35, 220] on icon at bounding box center [40, 216] width 17 height 17
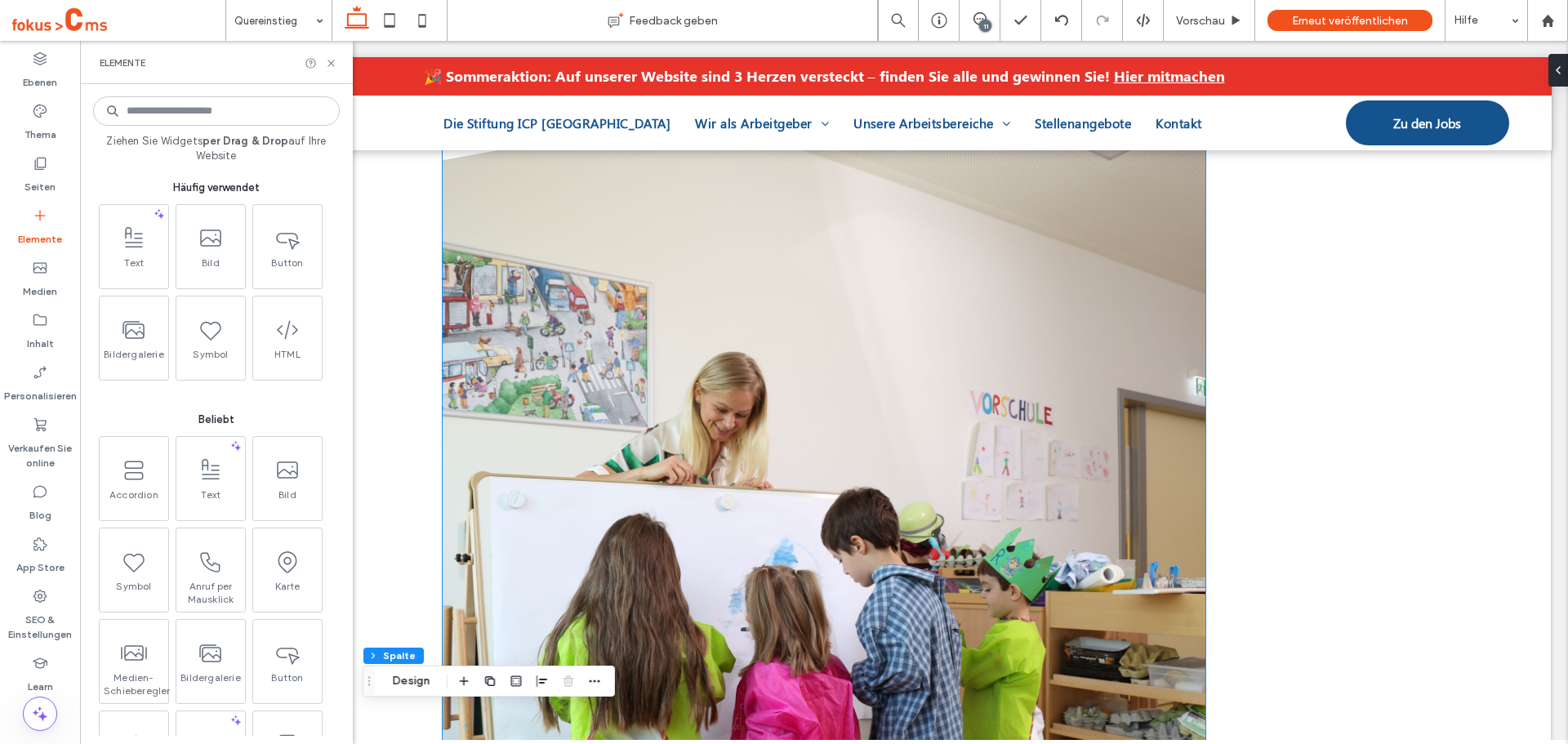
drag, startPoint x: 367, startPoint y: 302, endPoint x: 824, endPoint y: 303, distance: 457.0
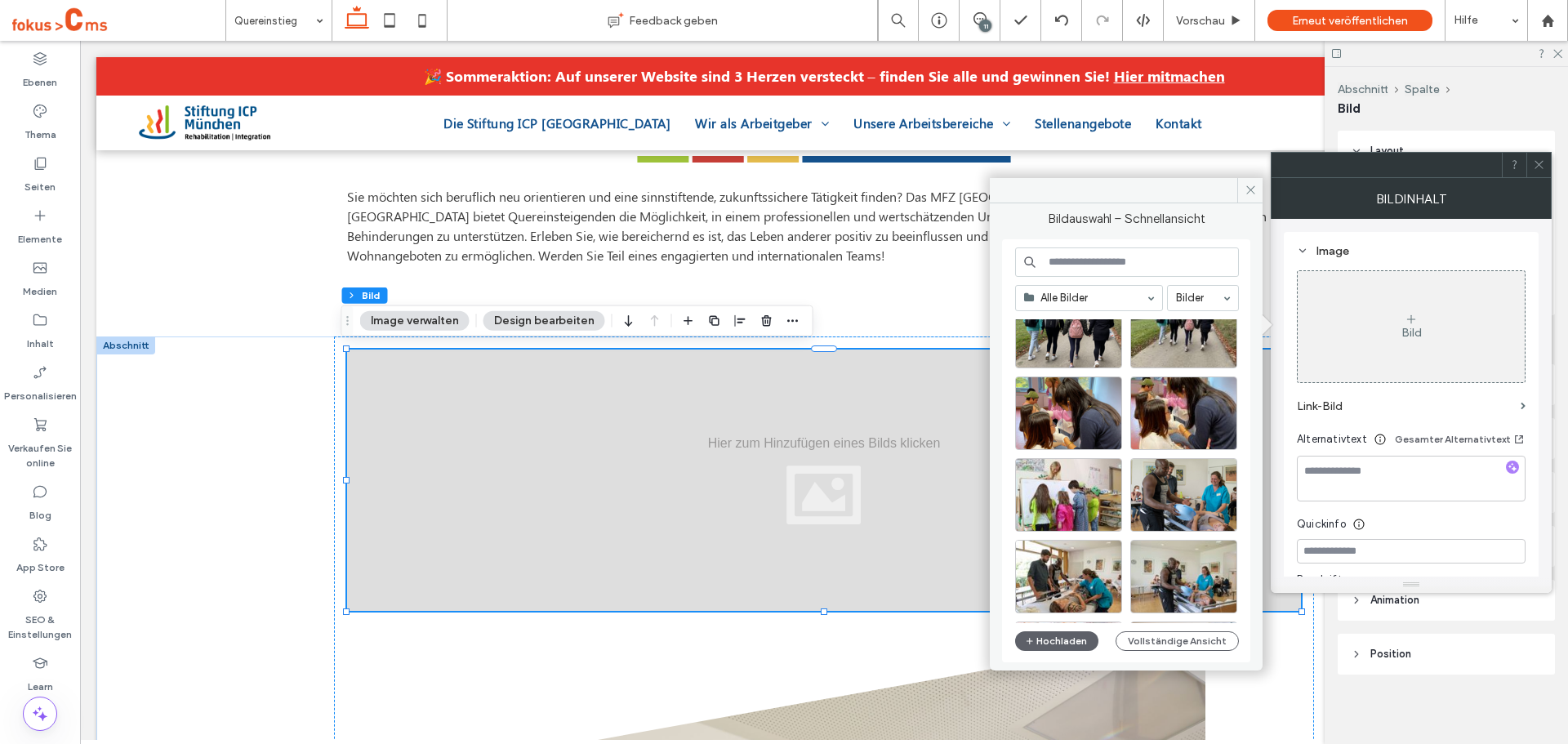
scroll to position [211, 0]
click at [1058, 500] on div "Wählen" at bounding box center [1069, 497] width 107 height 73
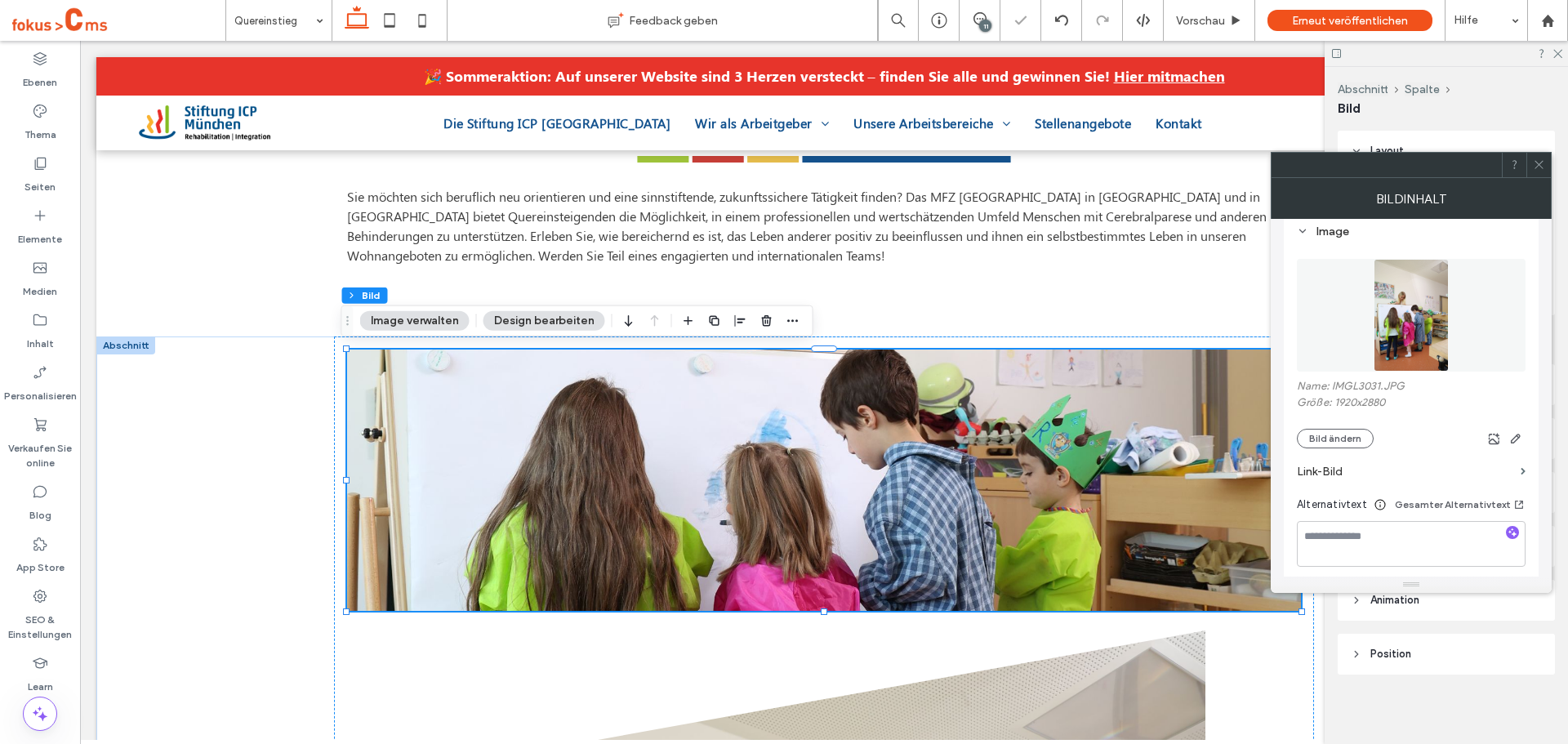
scroll to position [163, 0]
click at [1512, 436] on icon "button" at bounding box center [1516, 437] width 13 height 13
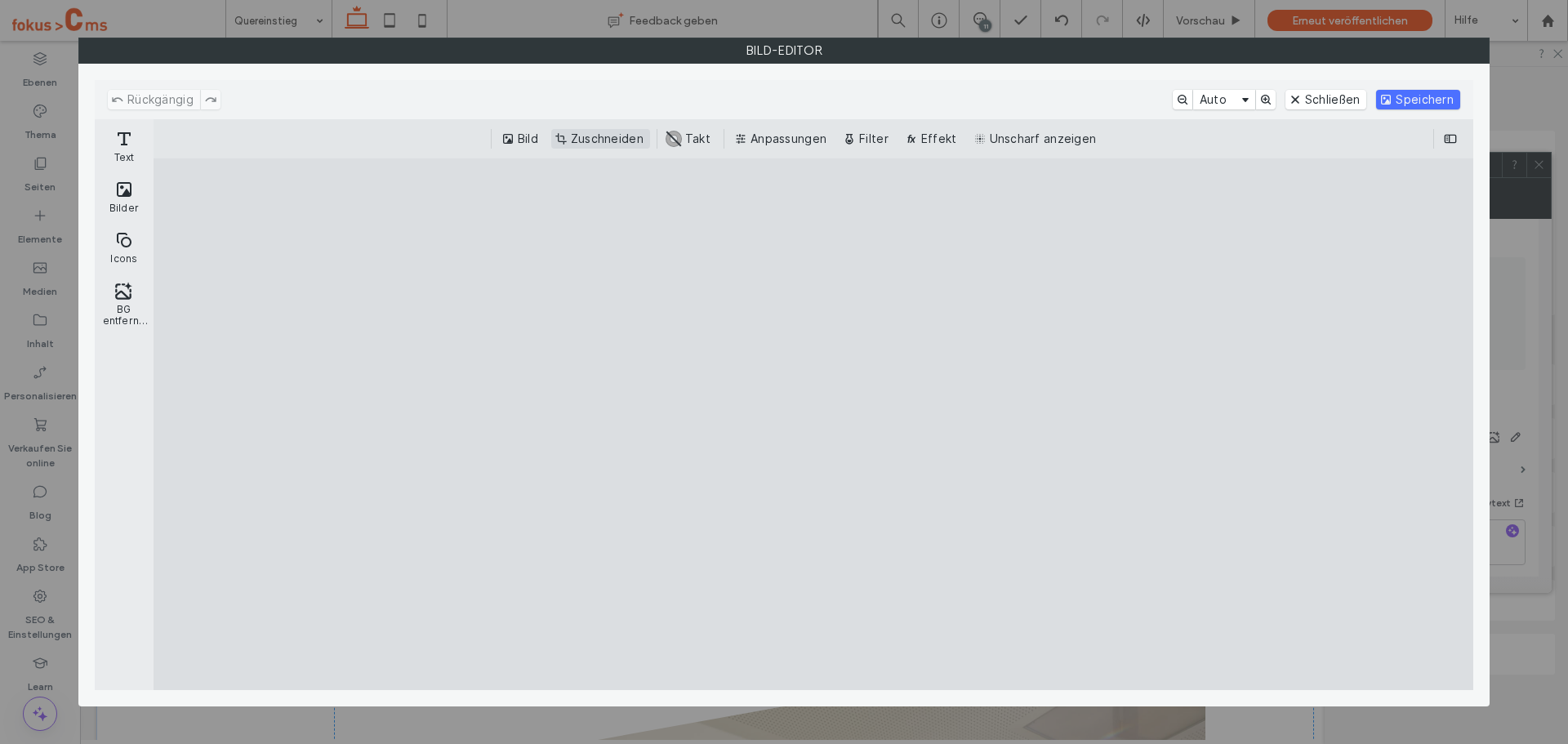
click at [618, 144] on button "Zuschneiden" at bounding box center [600, 139] width 99 height 19
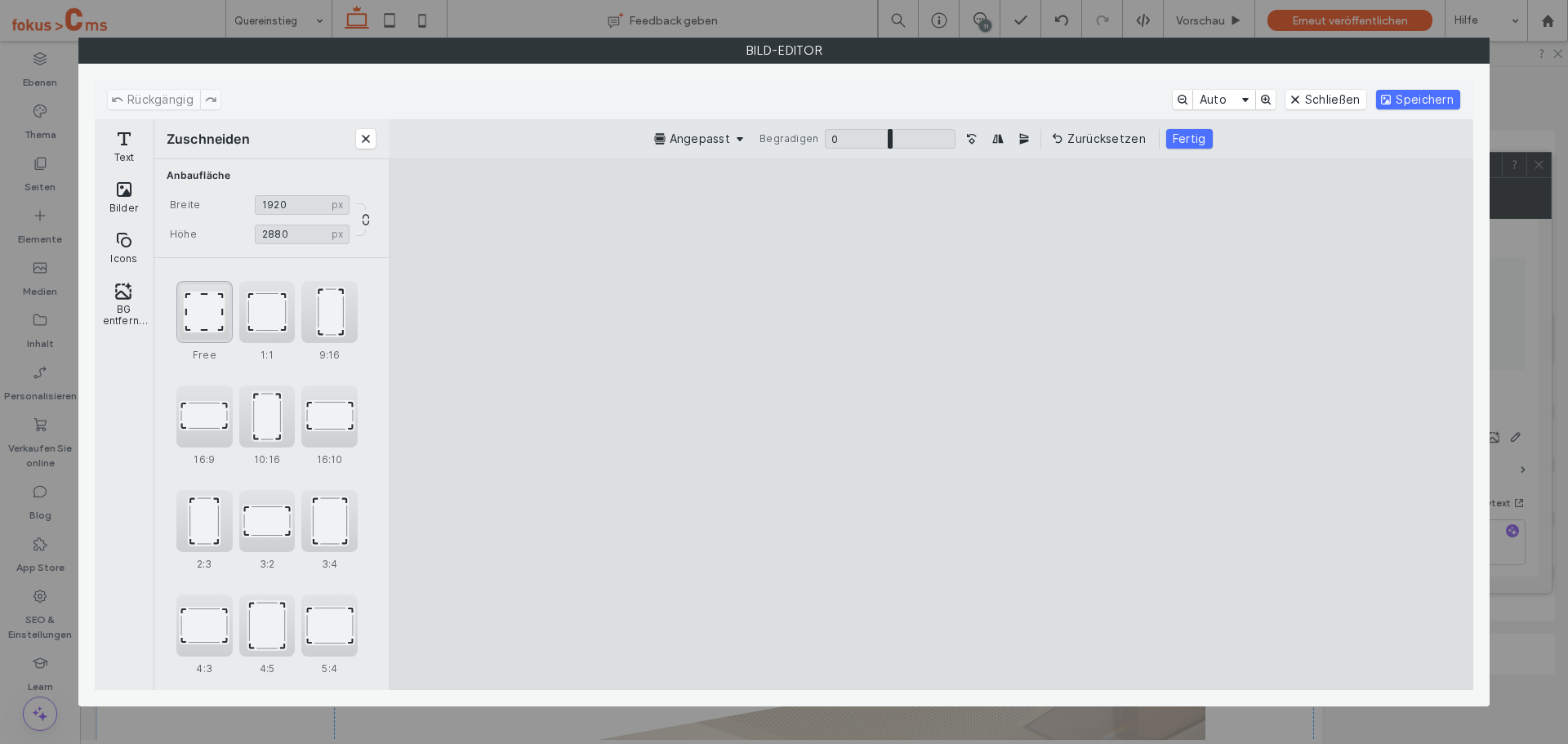
click at [195, 312] on div "Free" at bounding box center [204, 312] width 56 height 62
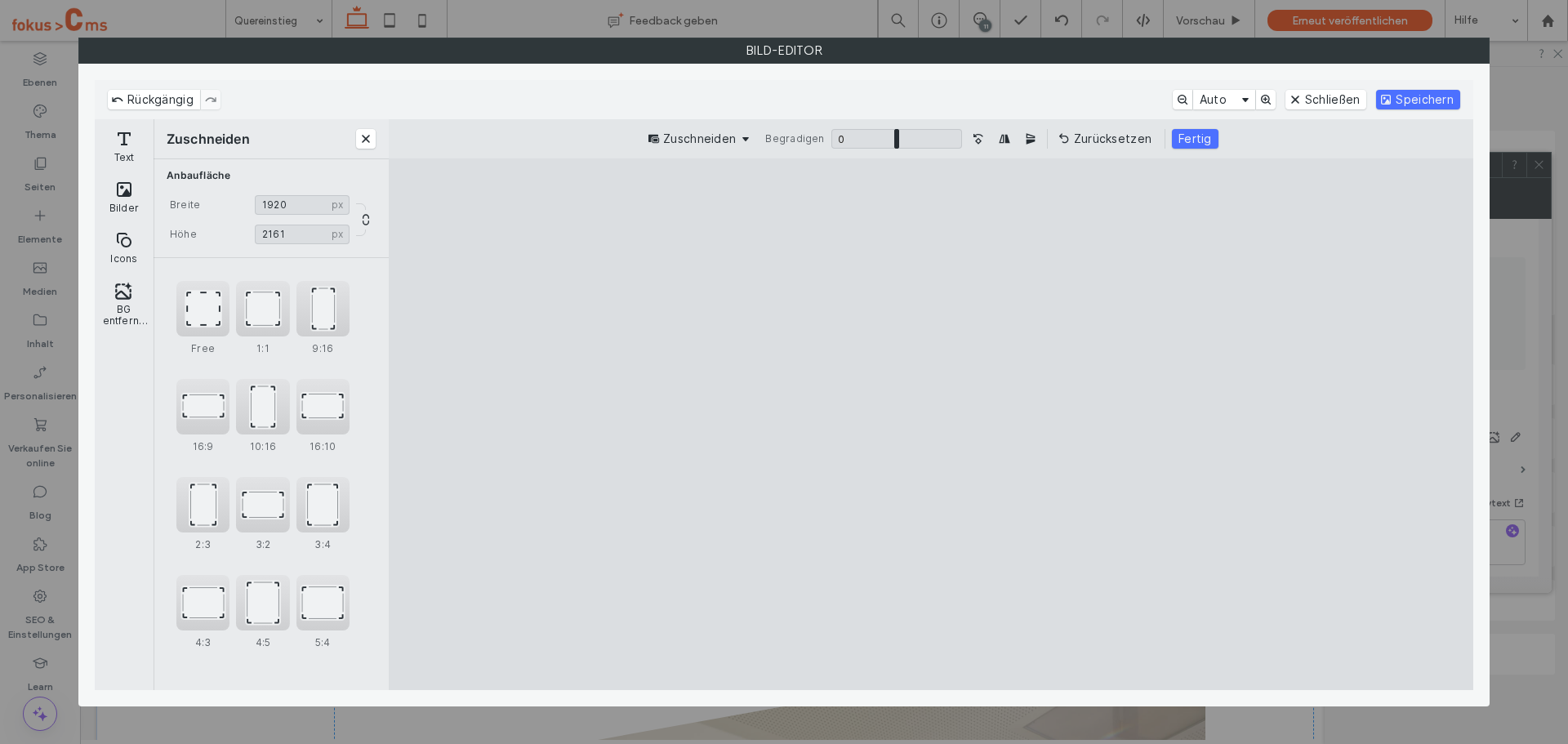
drag, startPoint x: 787, startPoint y: 237, endPoint x: 777, endPoint y: 323, distance: 86.6
click at [931, 424] on cesdk-canvas "Editor-Leinwand" at bounding box center [931, 424] width 0 height 0
drag, startPoint x: 1118, startPoint y: 664, endPoint x: 1169, endPoint y: 563, distance: 113.1
click at [931, 424] on cesdk-canvas "Editor-Leinwand" at bounding box center [931, 424] width 0 height 0
type input "****"
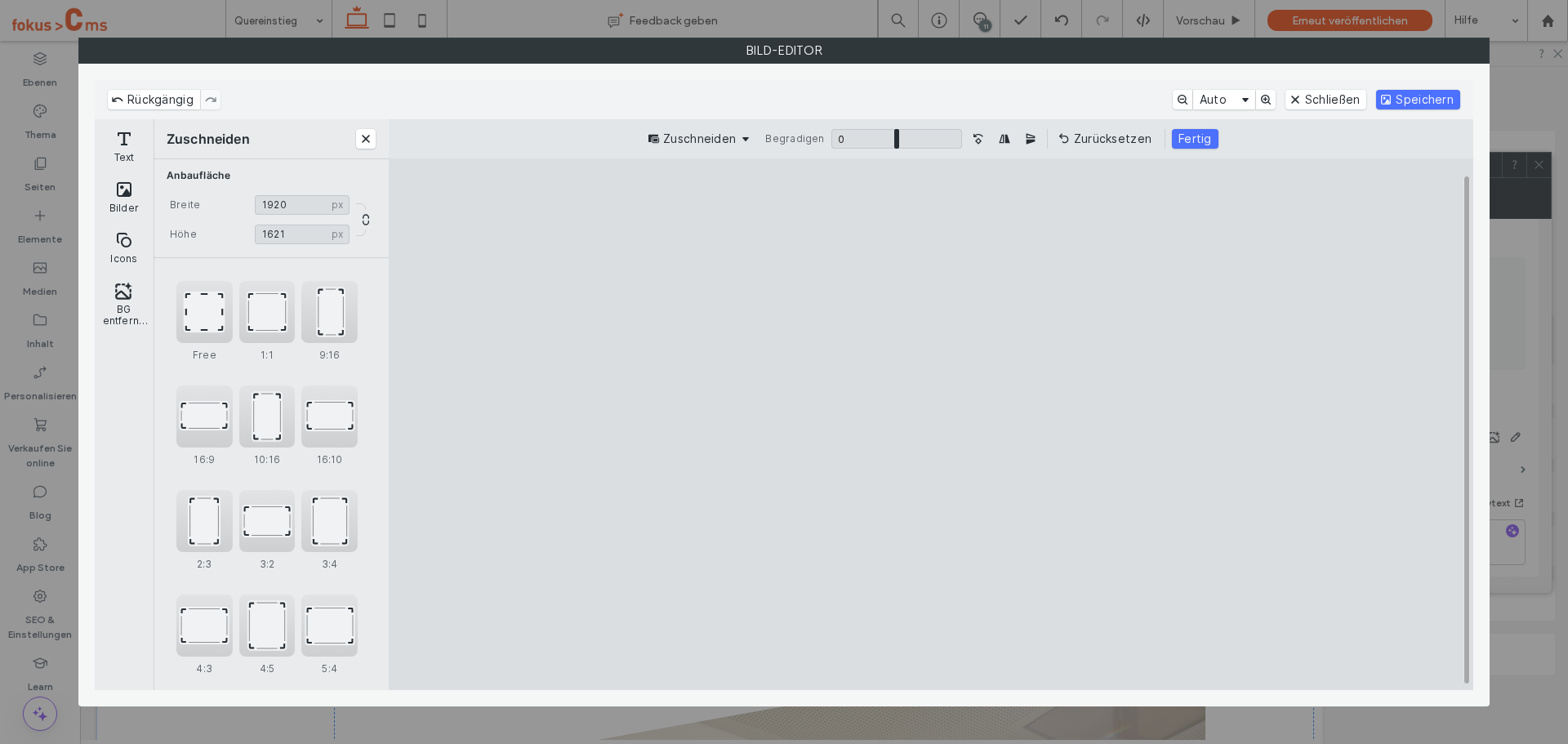
drag, startPoint x: 1173, startPoint y: 209, endPoint x: 1178, endPoint y: 228, distance: 19.6
click at [931, 424] on cesdk-canvas "Editor-Leinwand" at bounding box center [931, 424] width 0 height 0
click at [1179, 137] on button "Fertig" at bounding box center [1195, 139] width 47 height 19
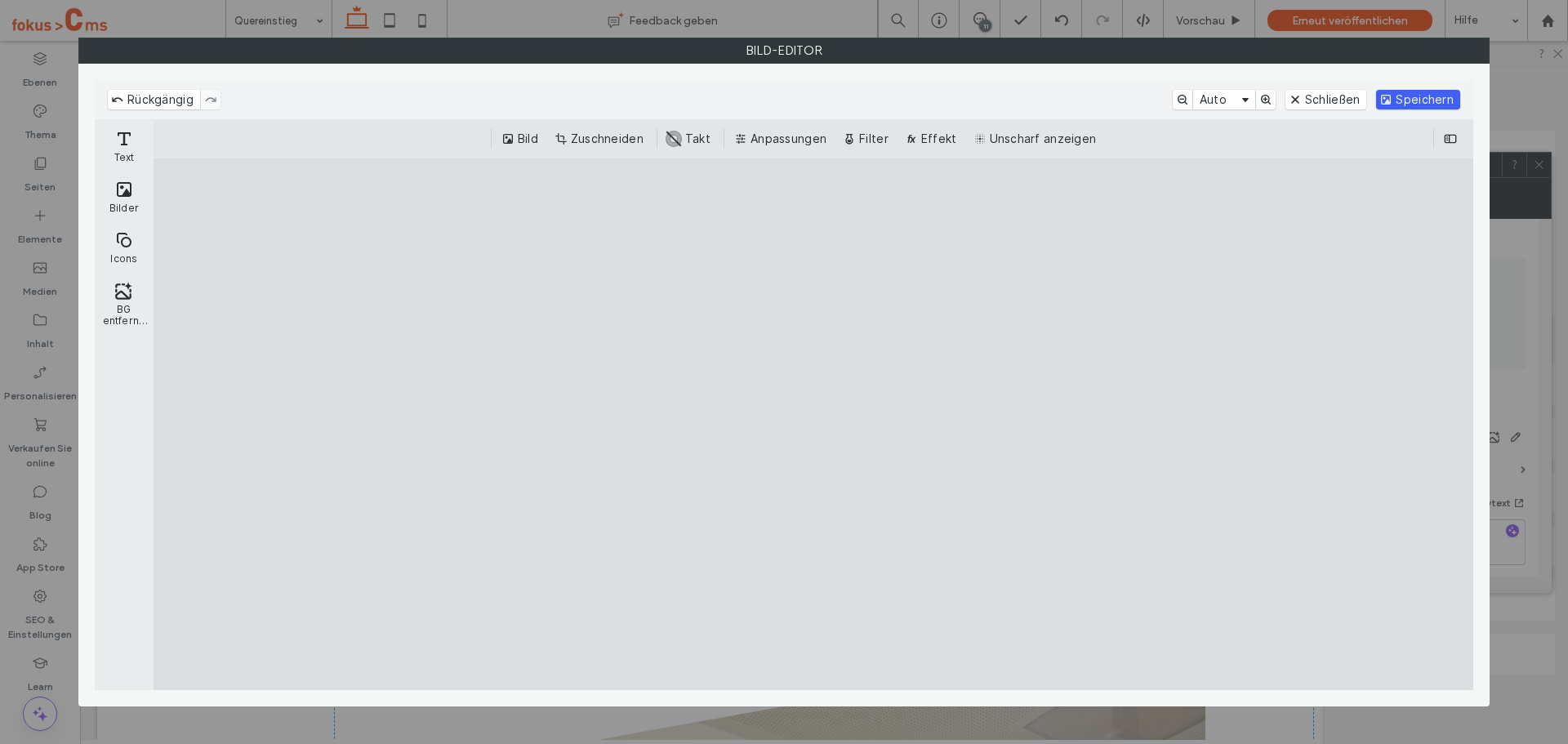
click at [1410, 93] on button "Speichern" at bounding box center [1418, 99] width 84 height 19
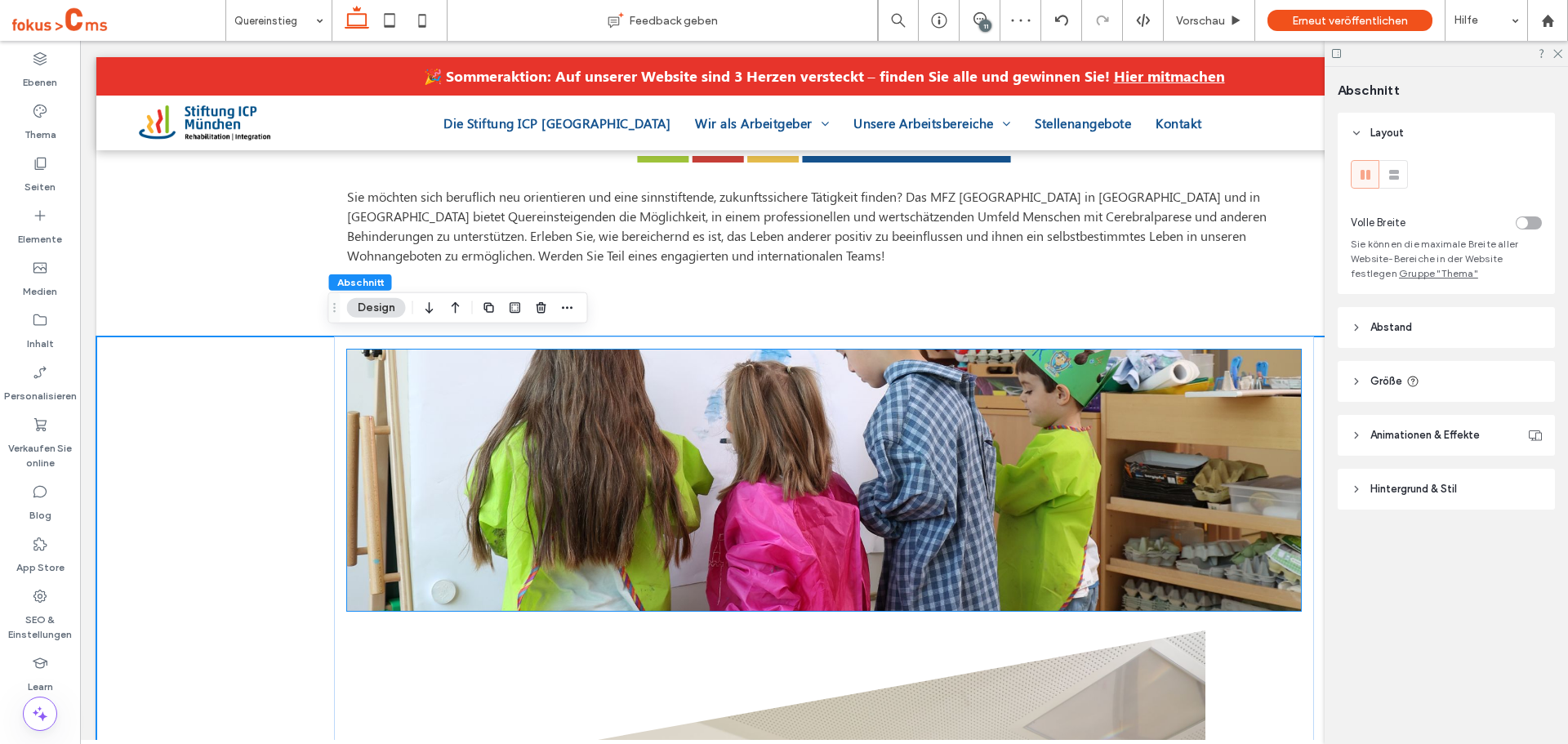
click at [641, 386] on img at bounding box center [823, 480] width 954 height 262
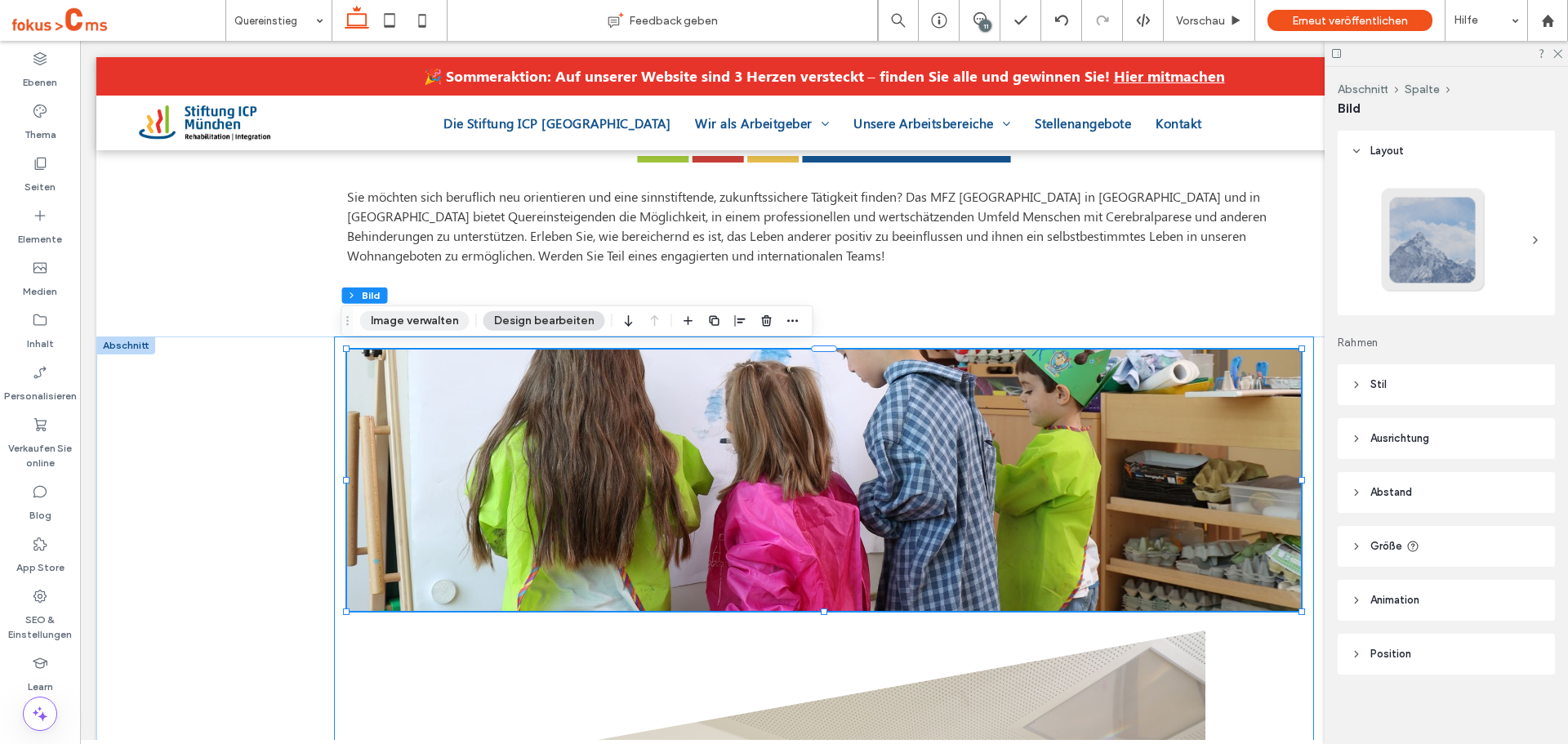
click at [428, 331] on div "Abschnitt Spalte Bild Image verwalten Design bearbeiten" at bounding box center [577, 321] width 472 height 31
click at [442, 313] on button "Image verwalten" at bounding box center [414, 321] width 109 height 19
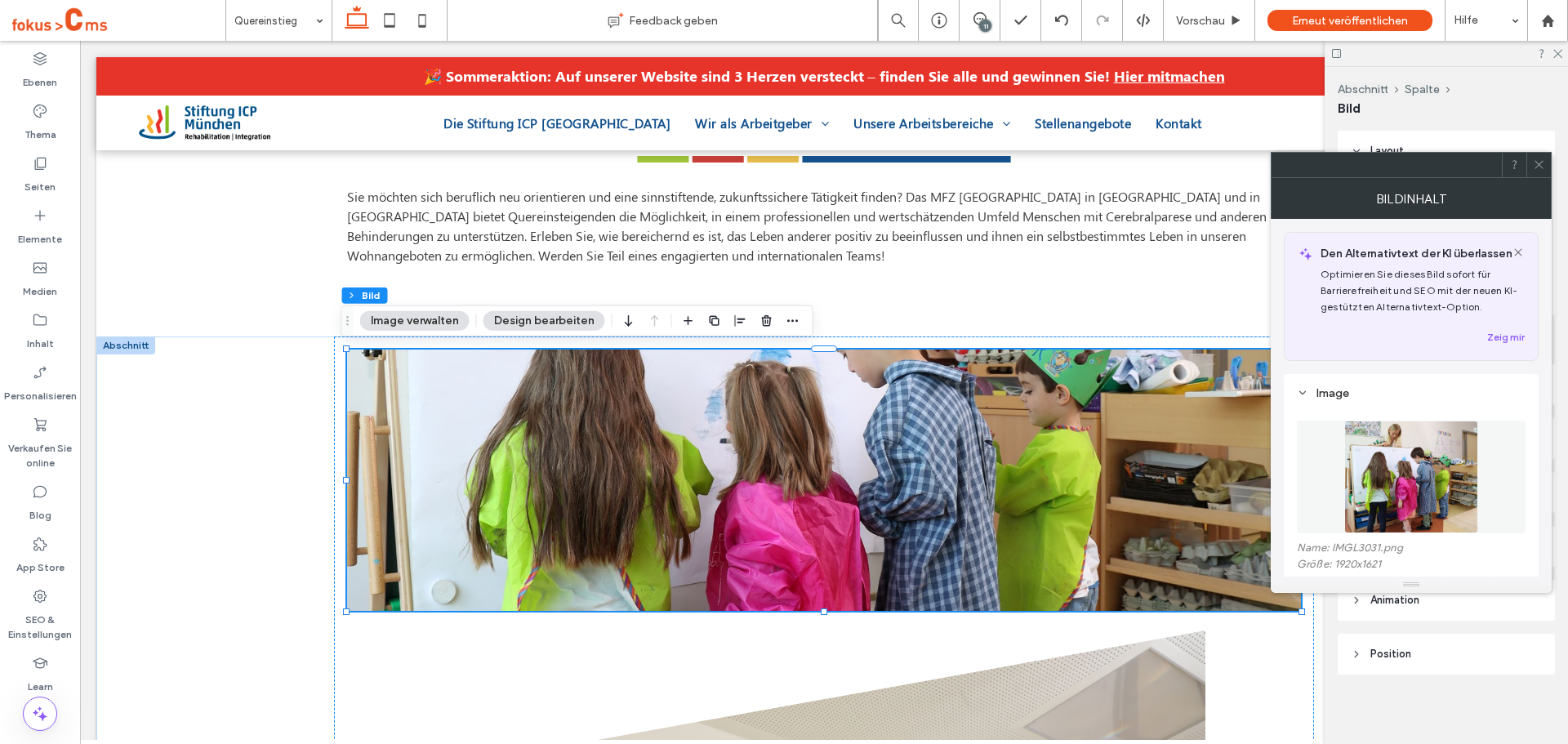
scroll to position [82, 0]
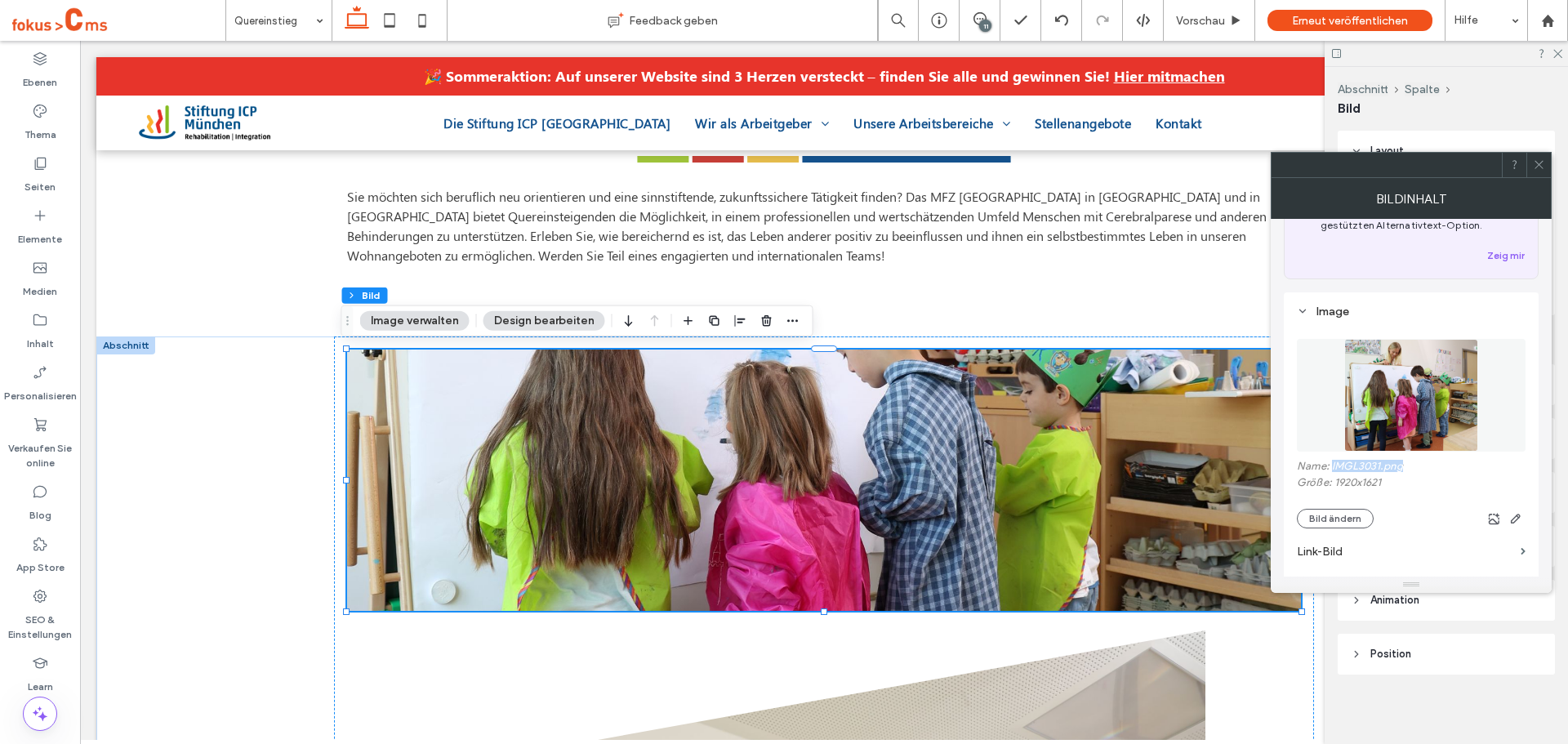
drag, startPoint x: 1383, startPoint y: 468, endPoint x: 1331, endPoint y: 469, distance: 52.0
click at [1331, 469] on label "Name: IMGL3031.png" at bounding box center [1411, 468] width 229 height 17
copy label "IMGL3031.png"
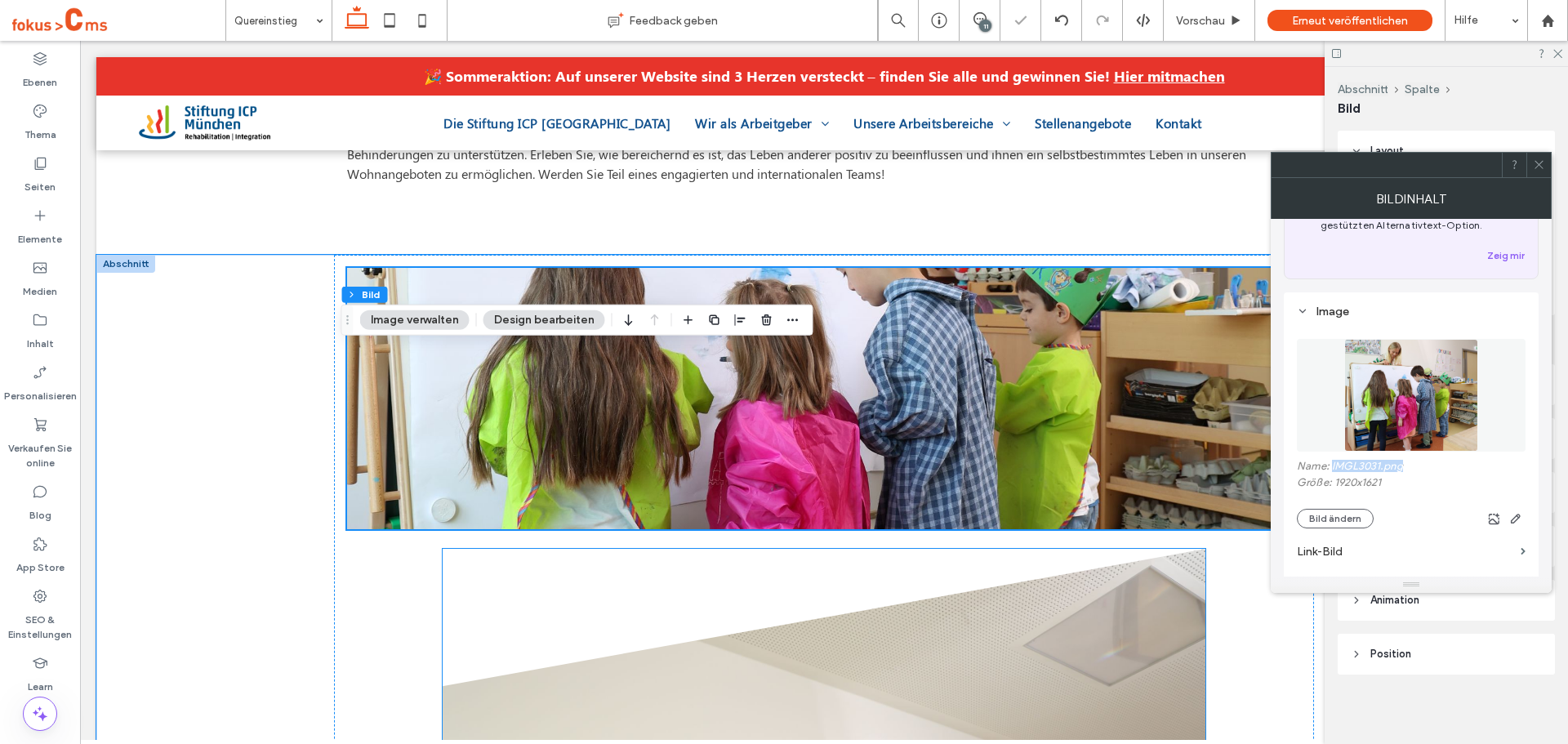
scroll to position [929, 0]
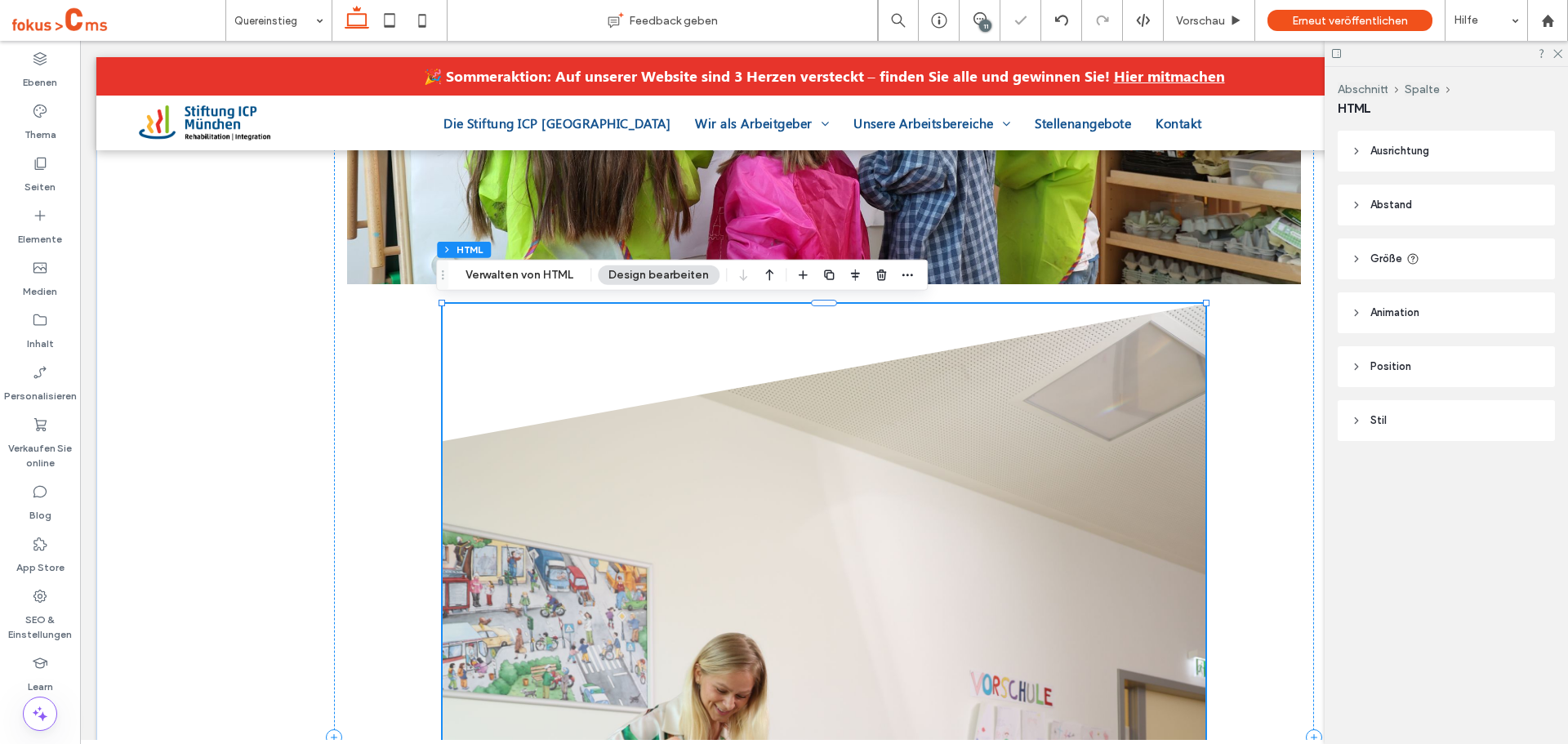
click at [537, 286] on div "Abschnitt Spalte HTML Verwalten von HTML Design bearbeiten" at bounding box center [682, 276] width 492 height 31
click at [563, 270] on button "Verwalten von HTML" at bounding box center [519, 275] width 129 height 19
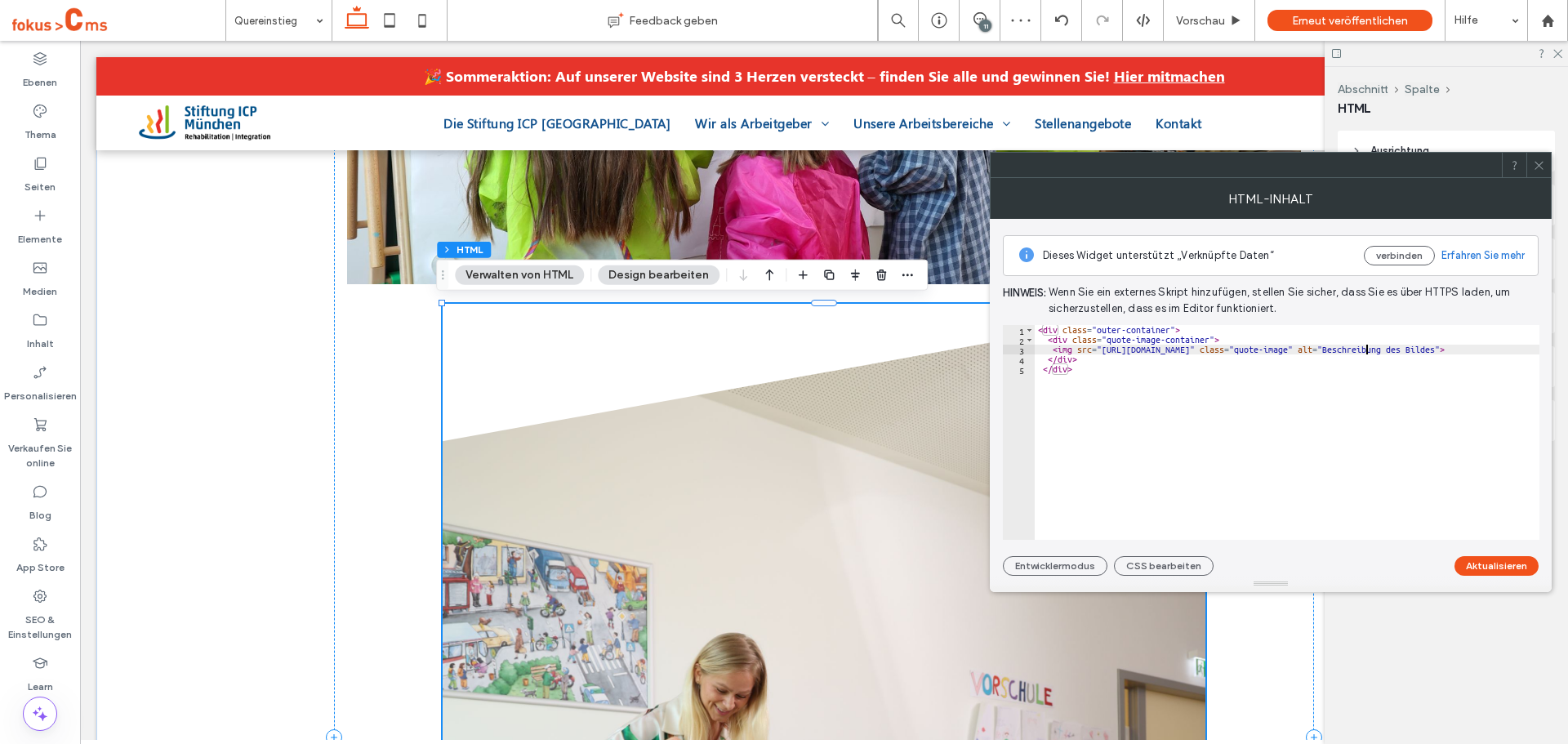
click at [1368, 349] on div "< div class = "outer-container" > < div class = "quote-image-container" > < img…" at bounding box center [1351, 442] width 633 height 234
click at [1361, 347] on div "< div class = "outer-container" > < div class = "quote-image-container" > < img…" at bounding box center [1287, 433] width 505 height 215
drag, startPoint x: 1351, startPoint y: 352, endPoint x: 1411, endPoint y: 354, distance: 60.0
click at [1411, 354] on div "< div class = "outer-container" > < div class = "quote-image-container" > < img…" at bounding box center [1351, 442] width 633 height 234
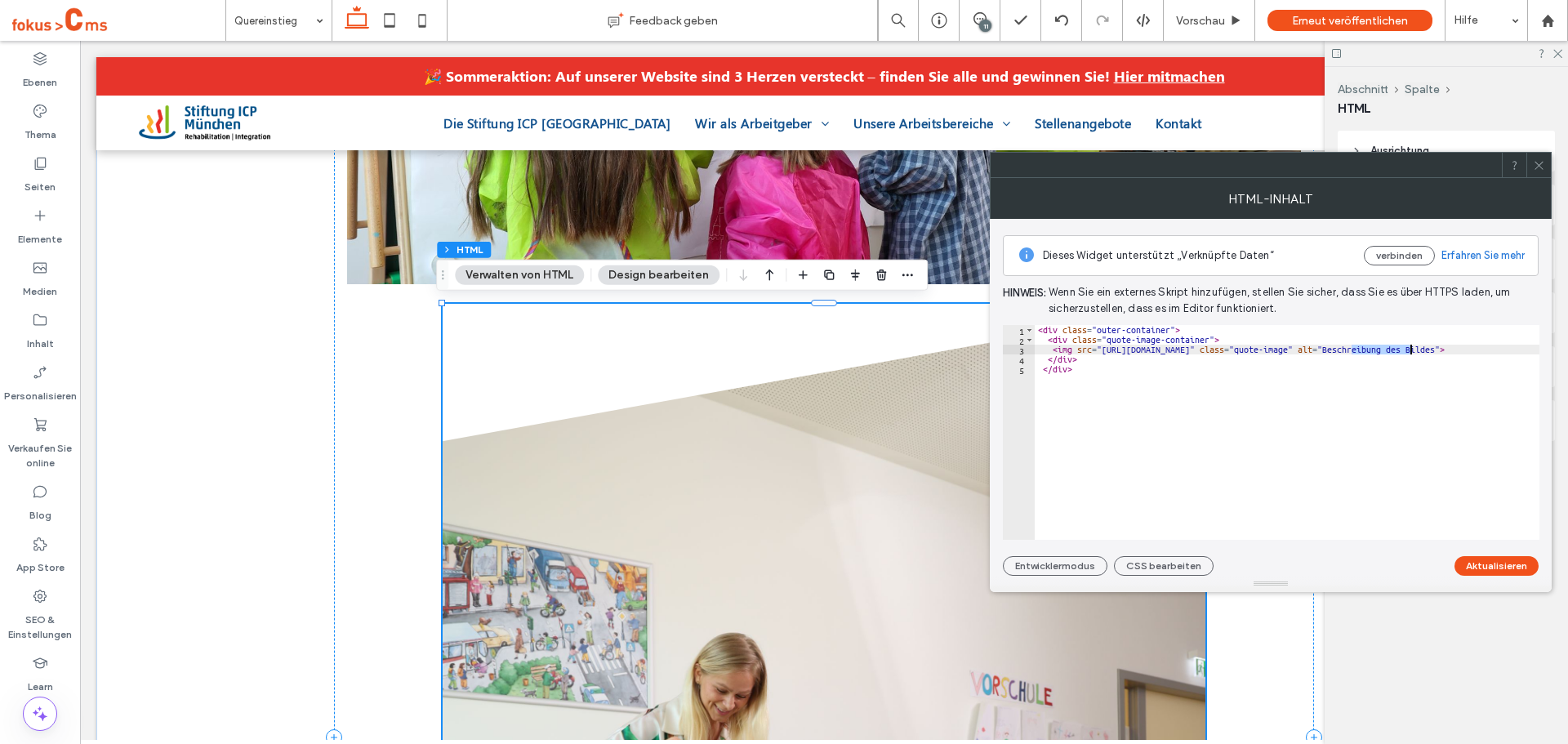
paste textarea "Cursor at row 3"
type textarea "**********"
click at [1488, 561] on button "Aktualisieren" at bounding box center [1496, 566] width 84 height 19
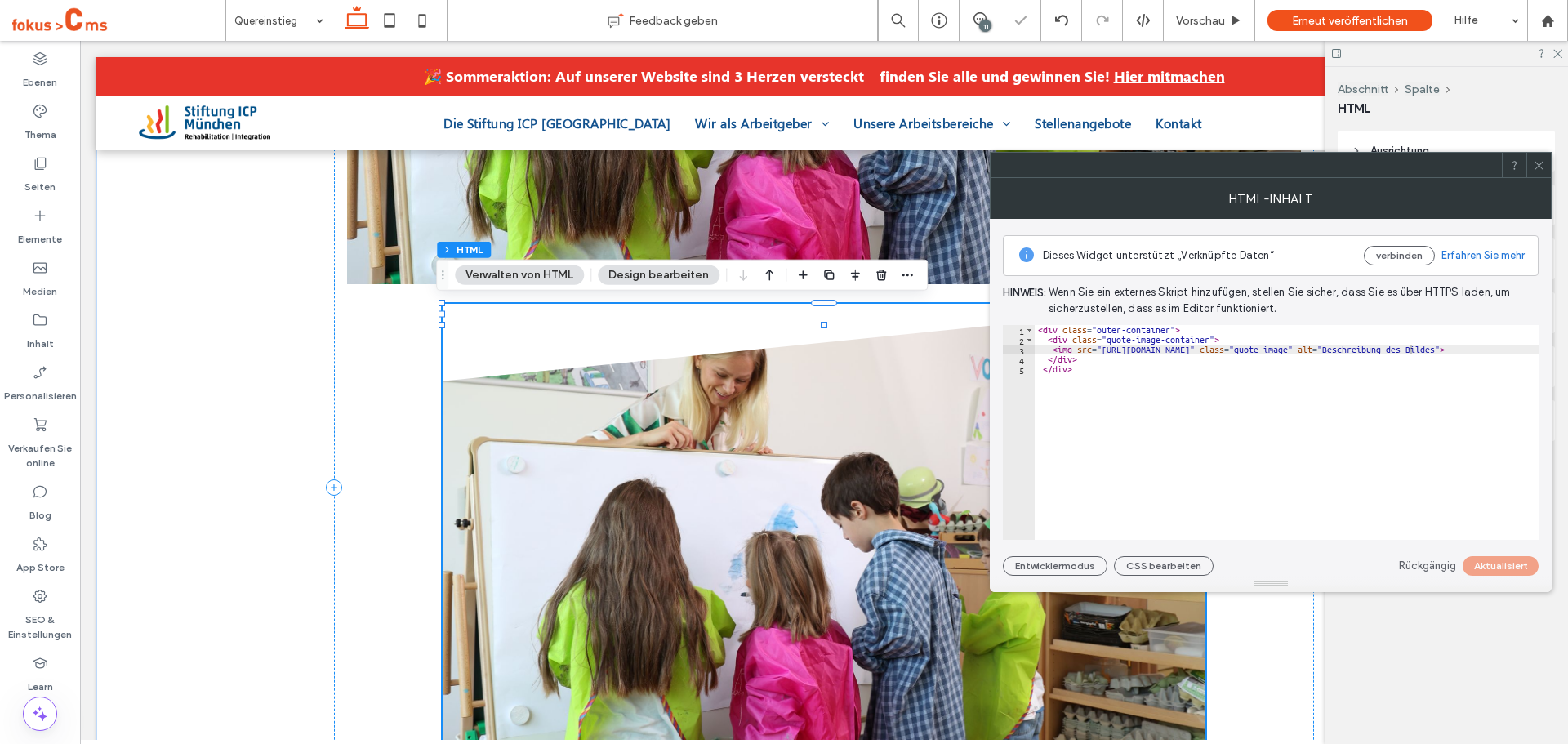
click at [1540, 164] on icon at bounding box center [1539, 164] width 12 height 12
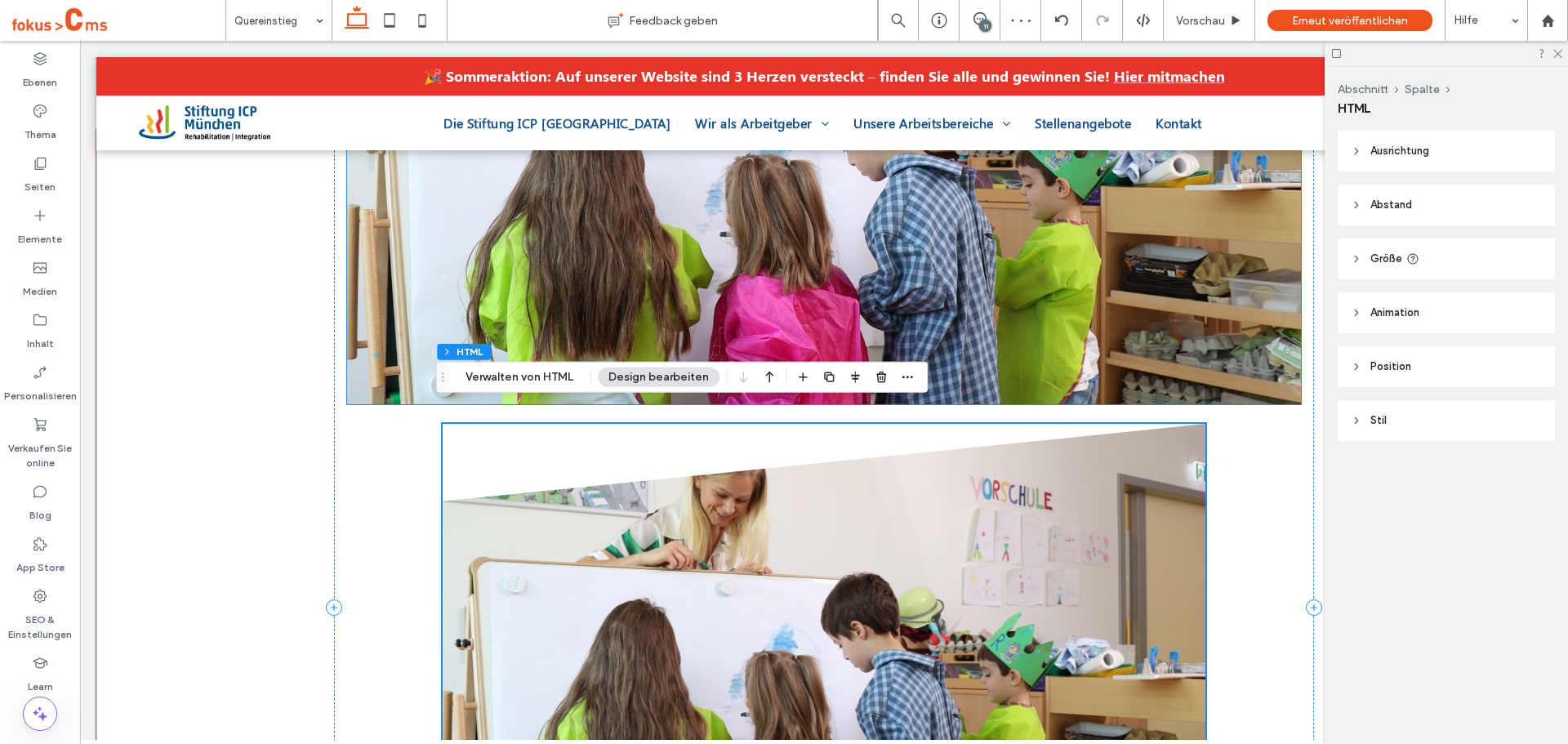
scroll to position [847, 0]
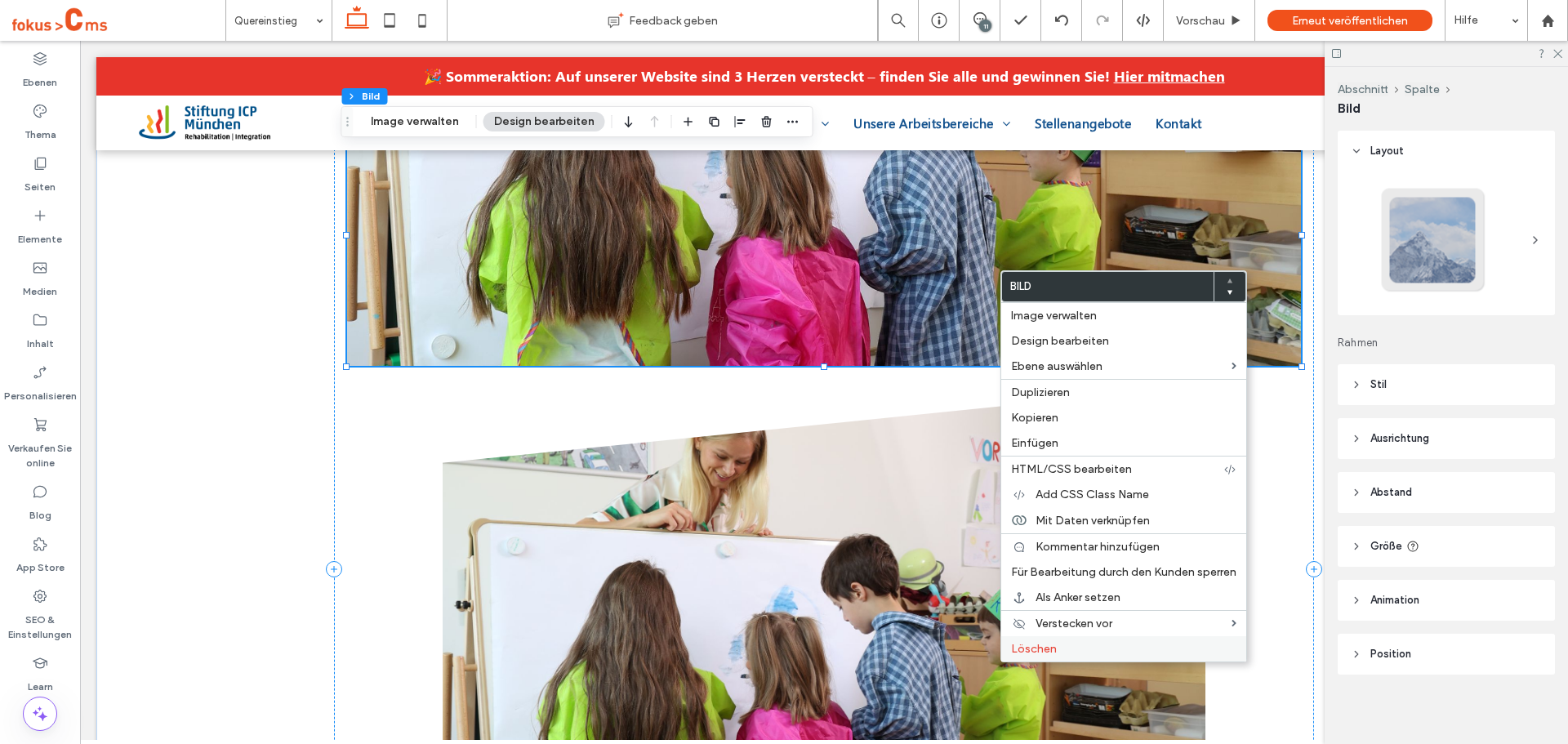
click at [1037, 644] on span "Löschen" at bounding box center [1034, 648] width 46 height 14
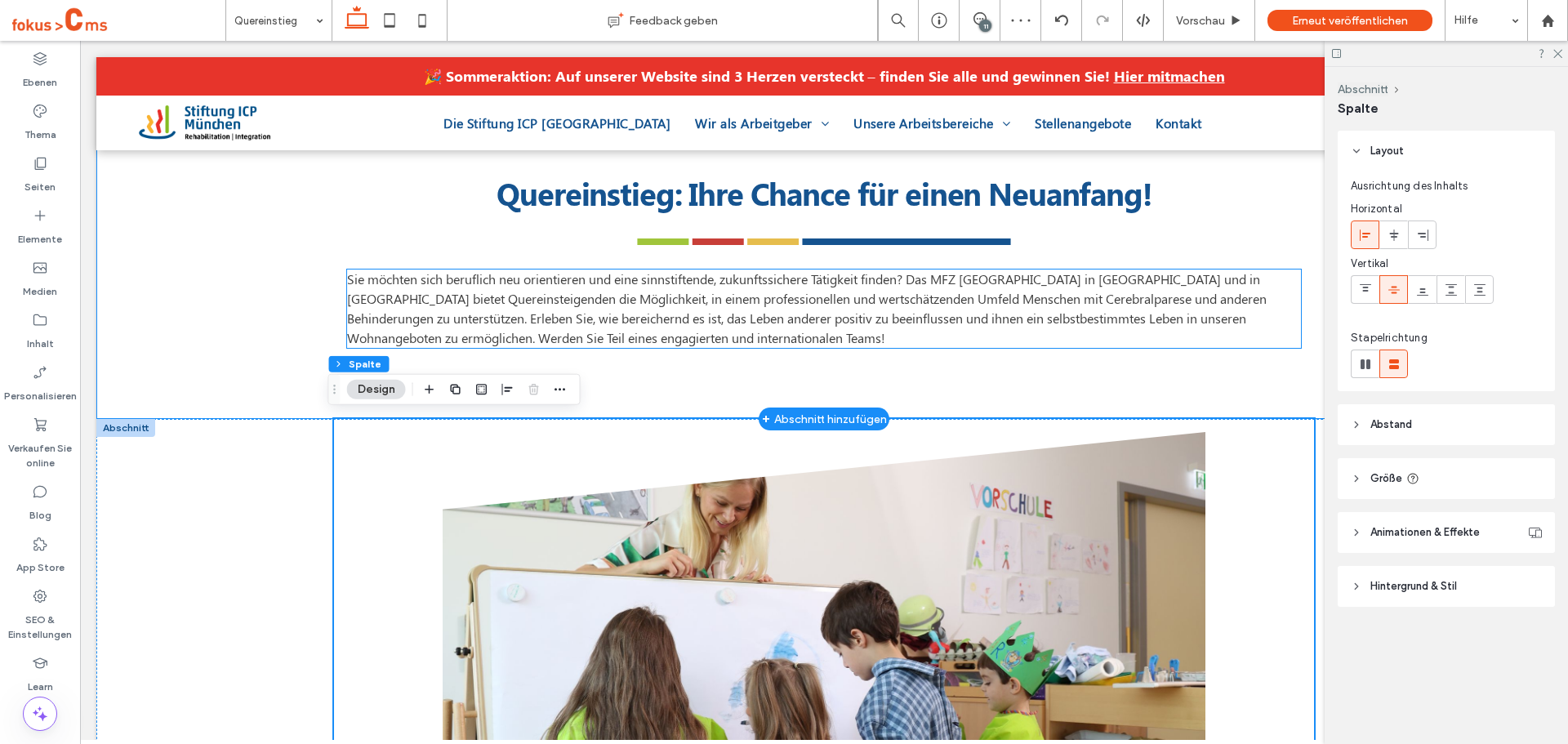
scroll to position [520, 0]
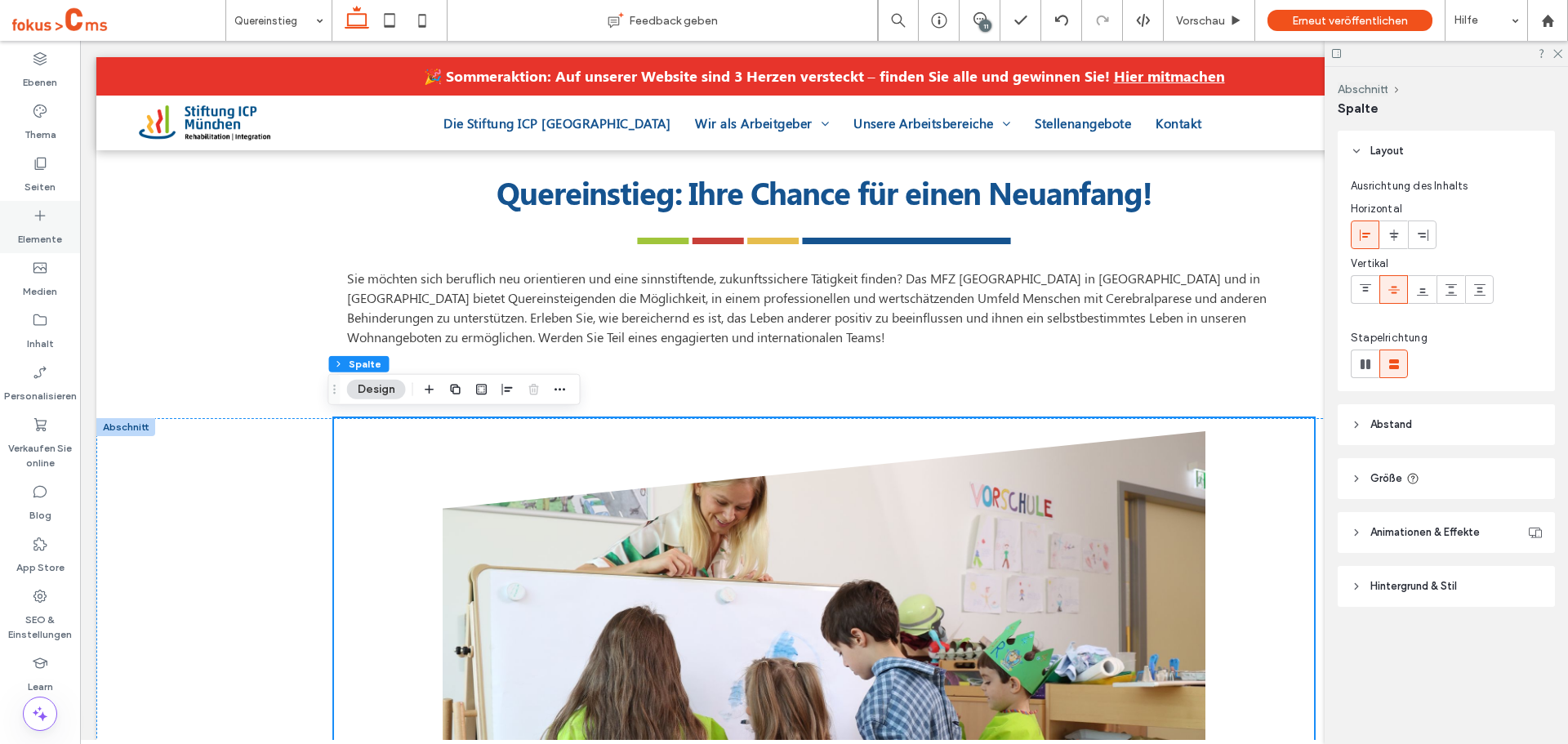
click at [60, 223] on div "Elemente" at bounding box center [39, 227] width 80 height 52
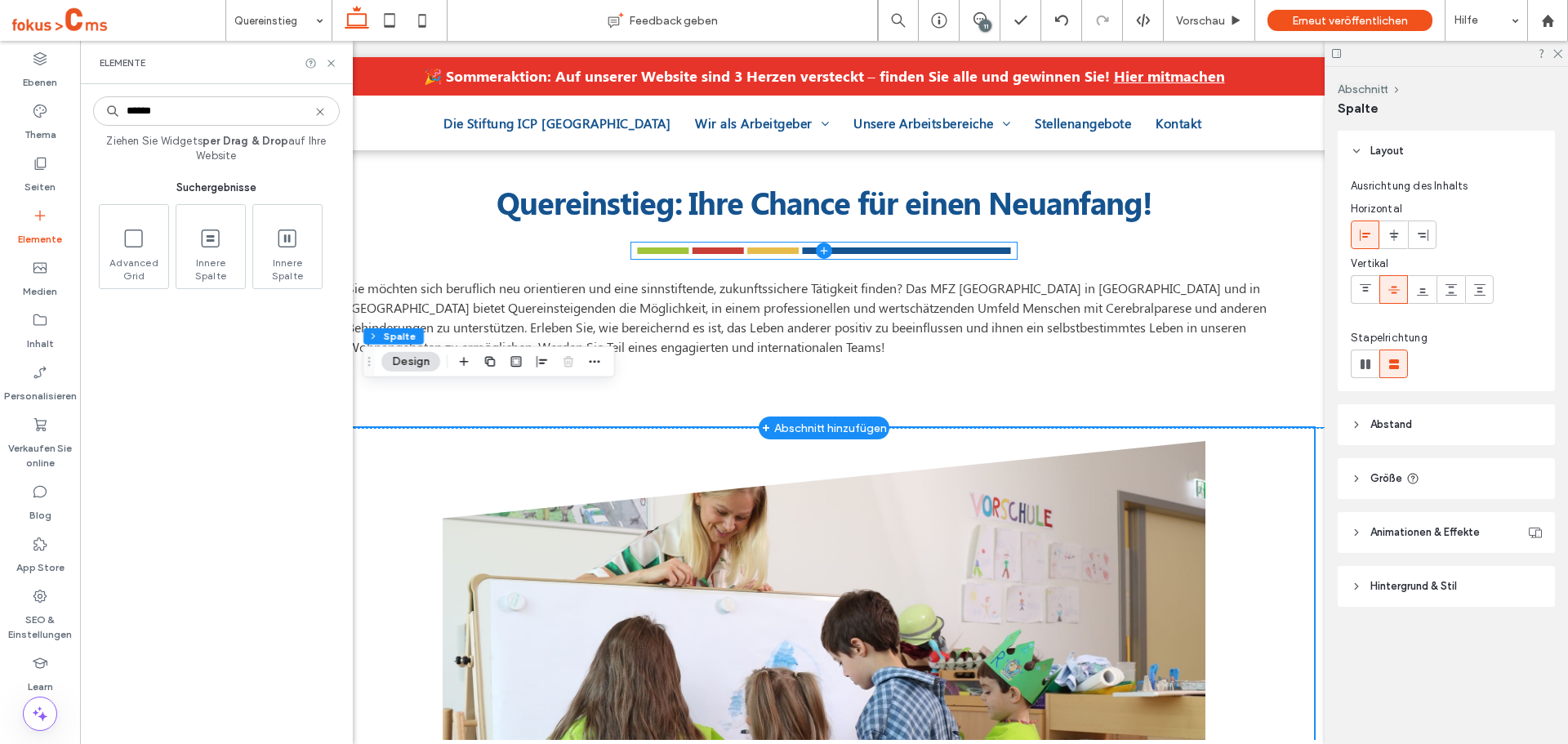
scroll to position [572, 0]
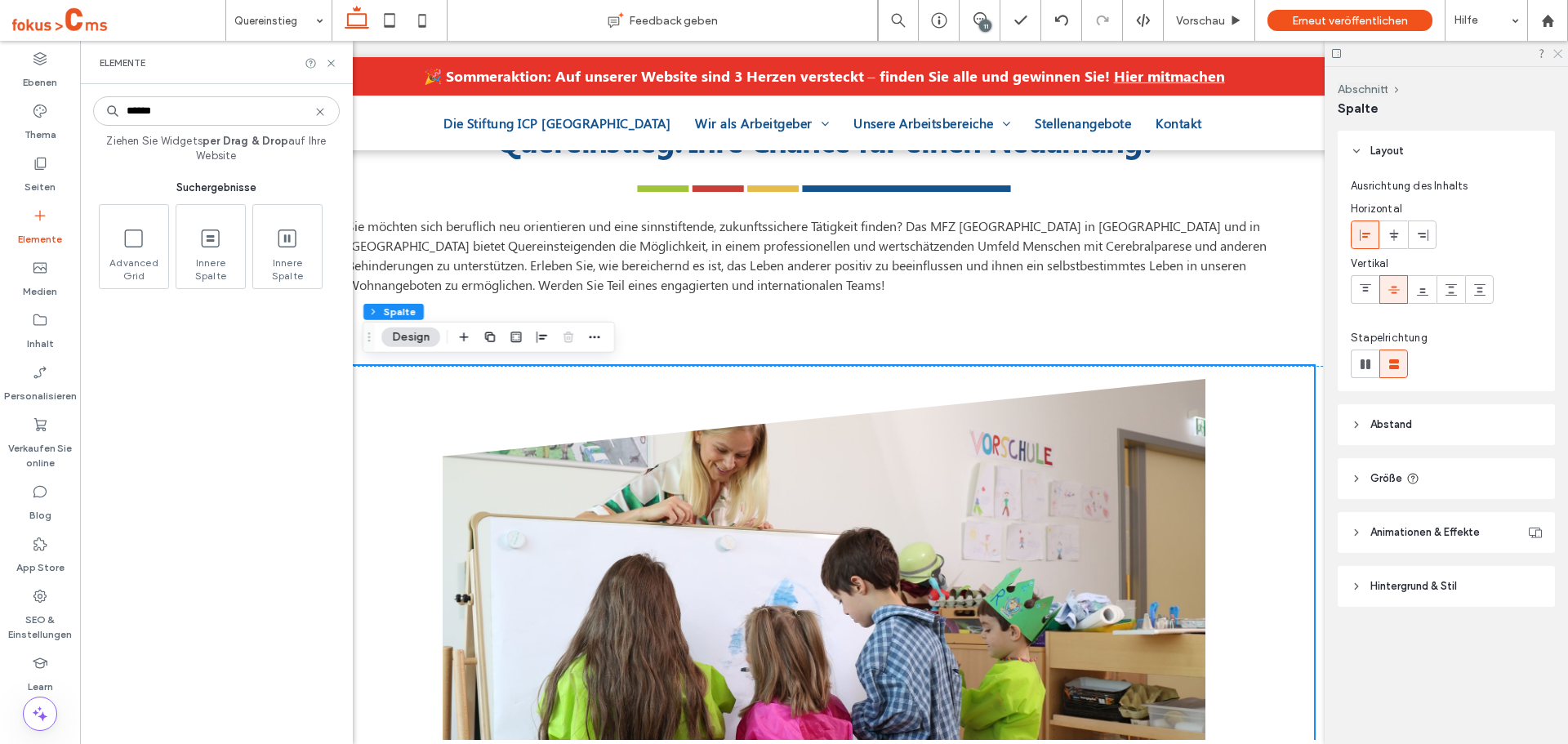
type input "******"
drag, startPoint x: 1557, startPoint y: 51, endPoint x: 1156, endPoint y: 65, distance: 401.2
click at [1557, 51] on icon at bounding box center [1557, 53] width 11 height 11
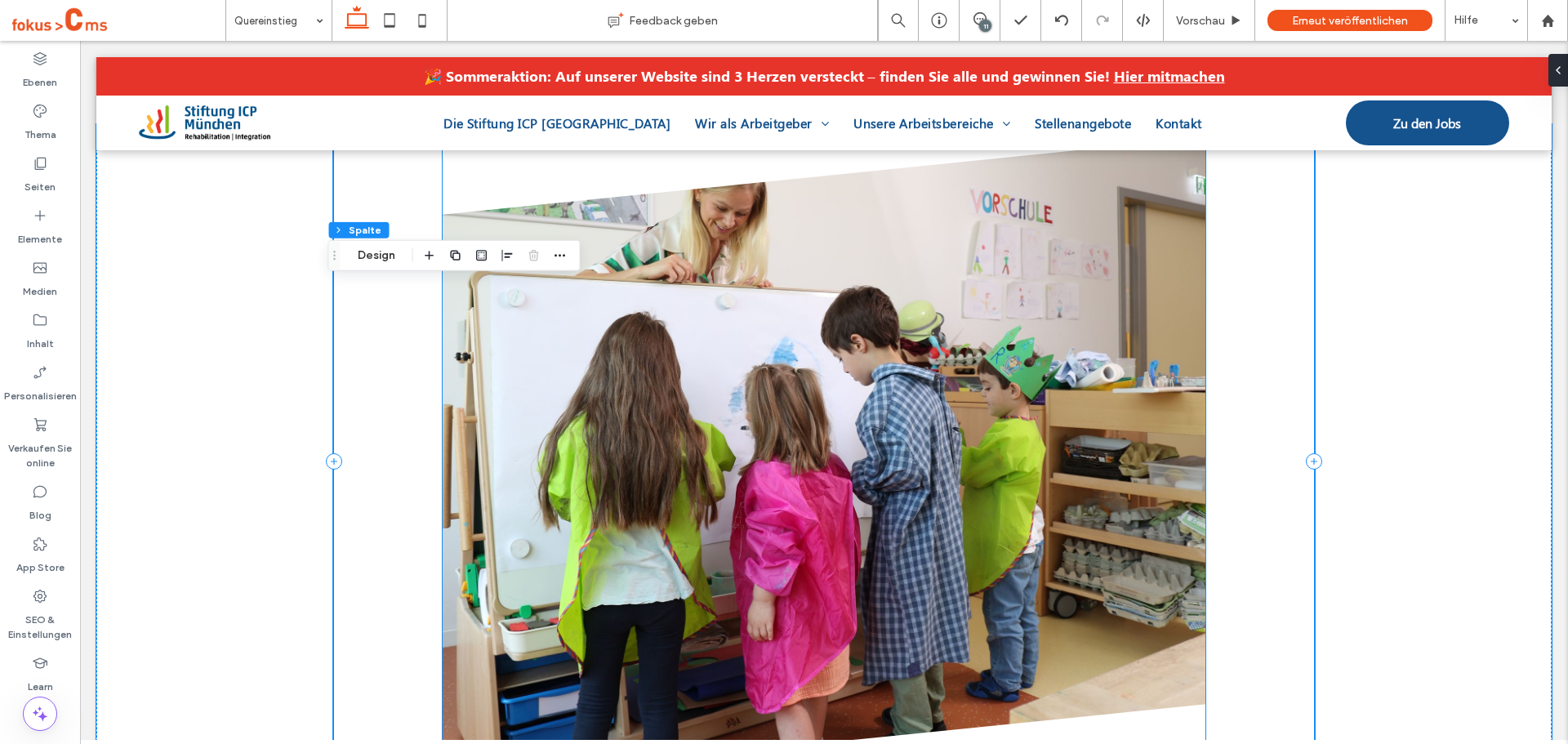
scroll to position [980, 0]
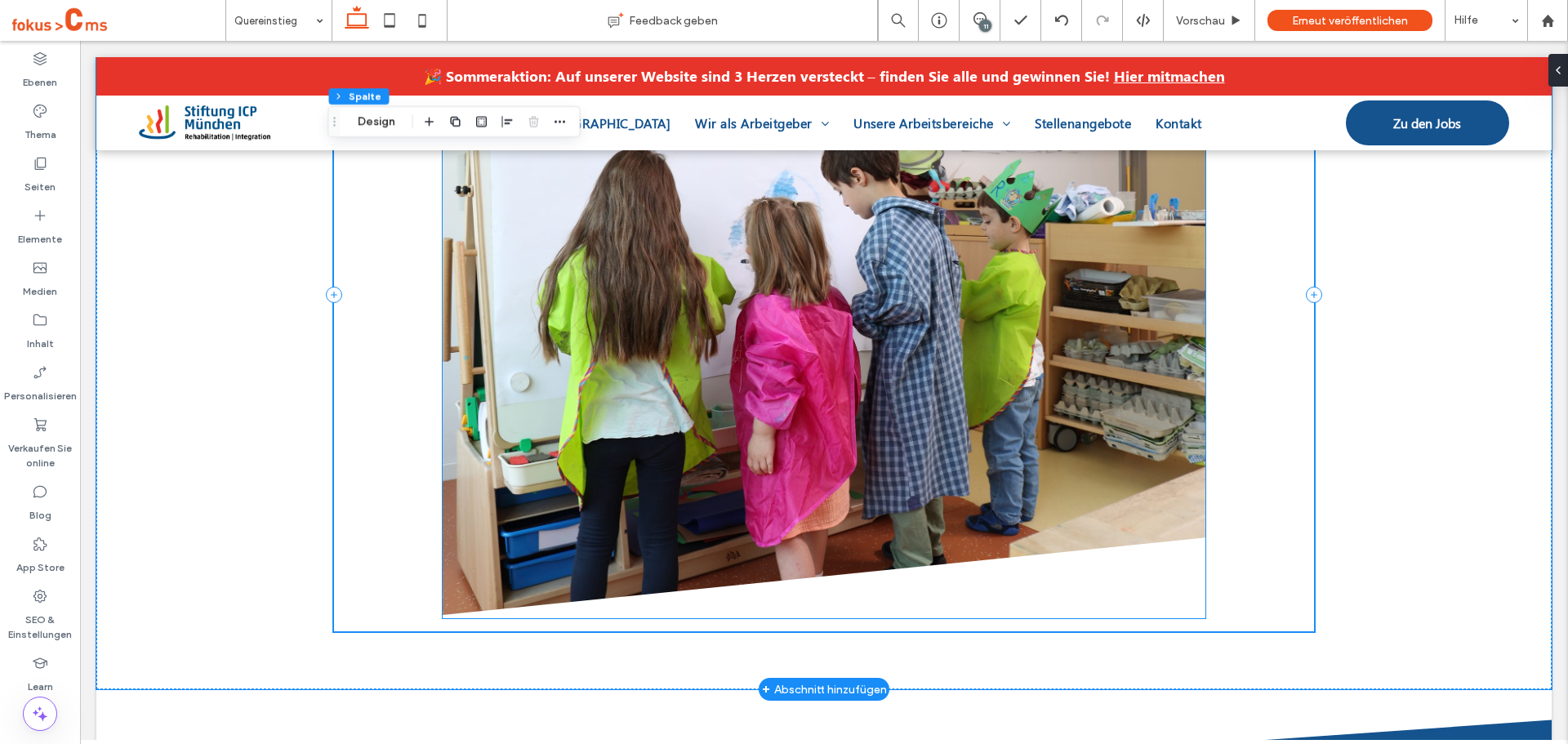
click at [551, 222] on img at bounding box center [823, 293] width 763 height 645
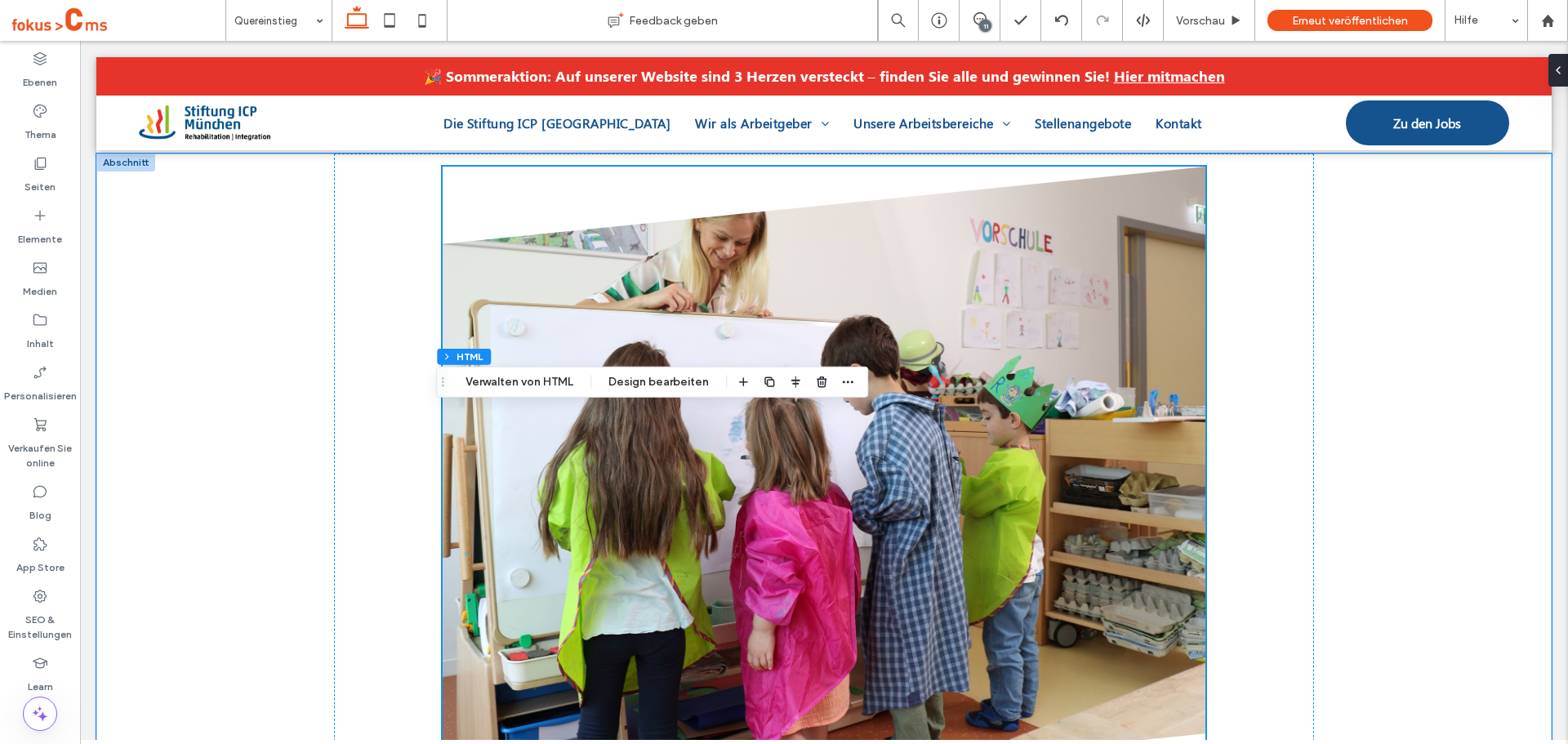
scroll to position [1062, 0]
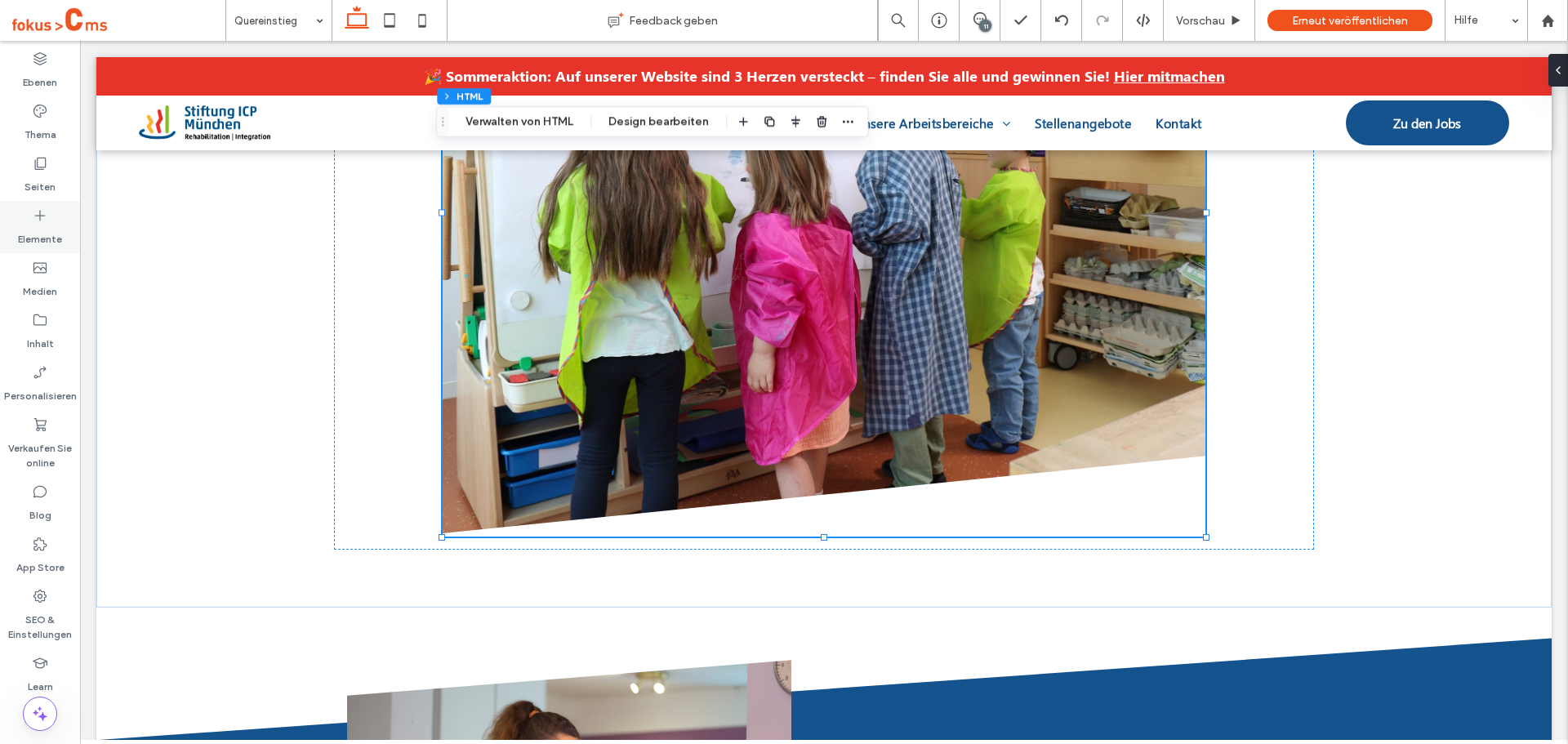
click at [37, 207] on div "Elemente" at bounding box center [39, 227] width 80 height 52
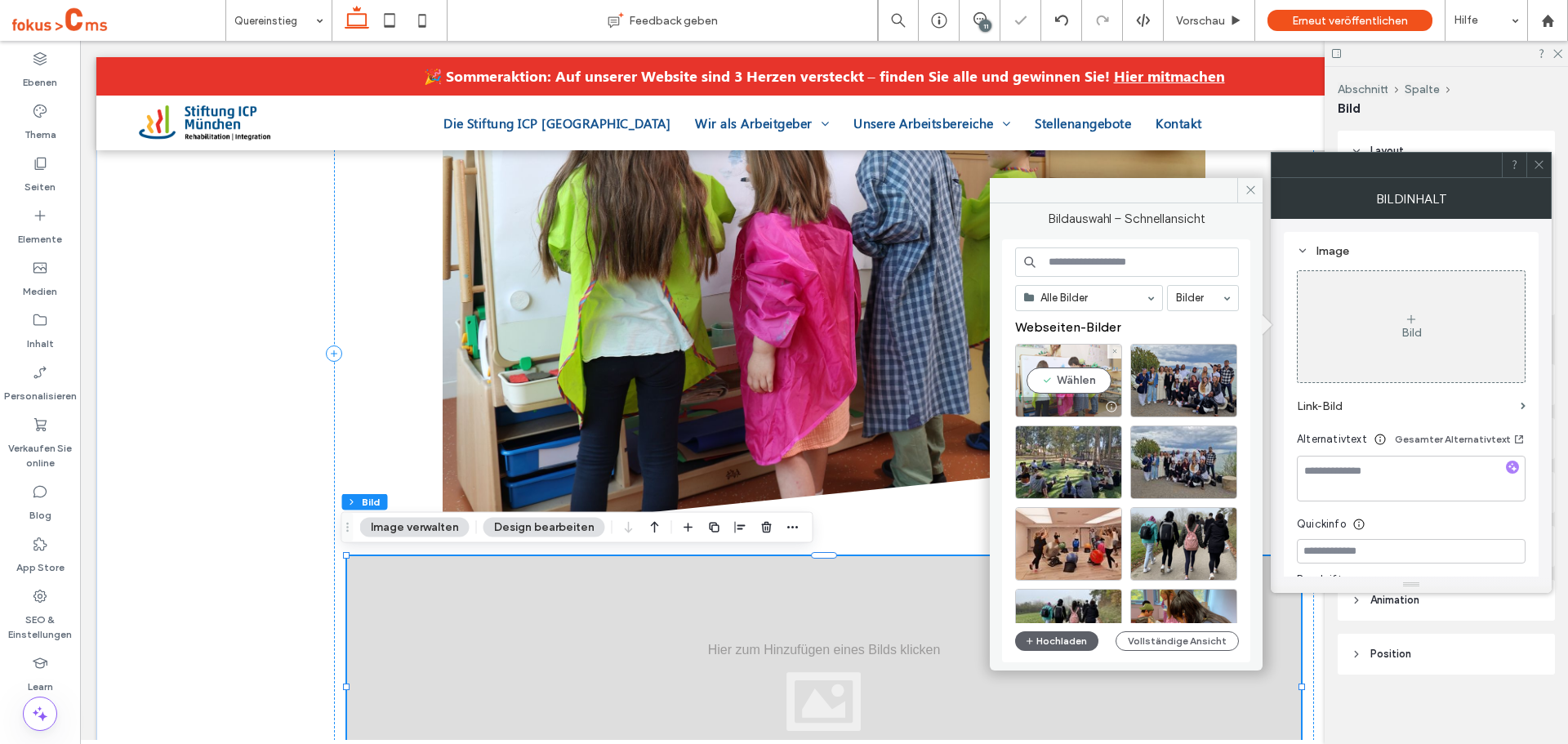
click at [1082, 381] on div "Wählen" at bounding box center [1069, 381] width 107 height 73
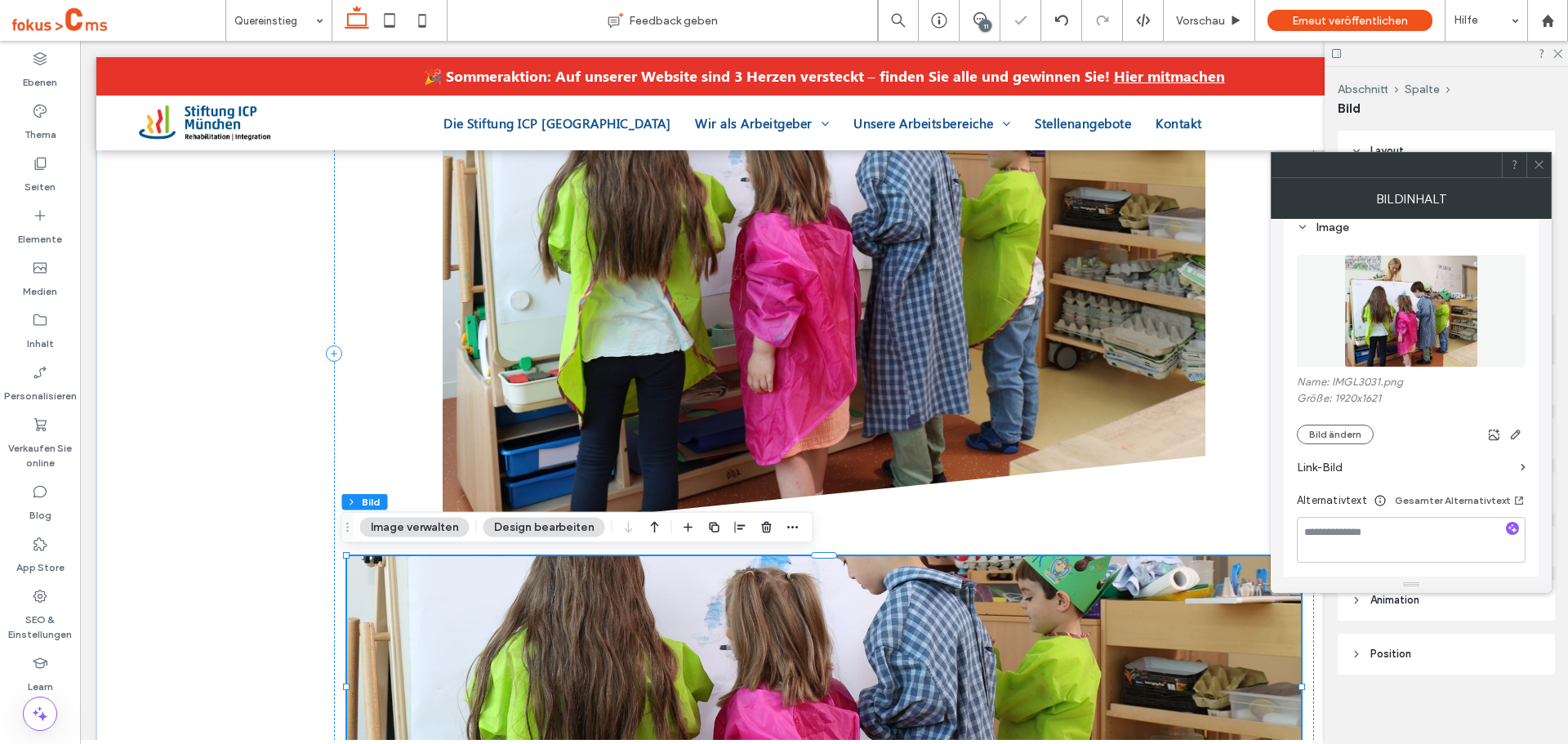
scroll to position [245, 0]
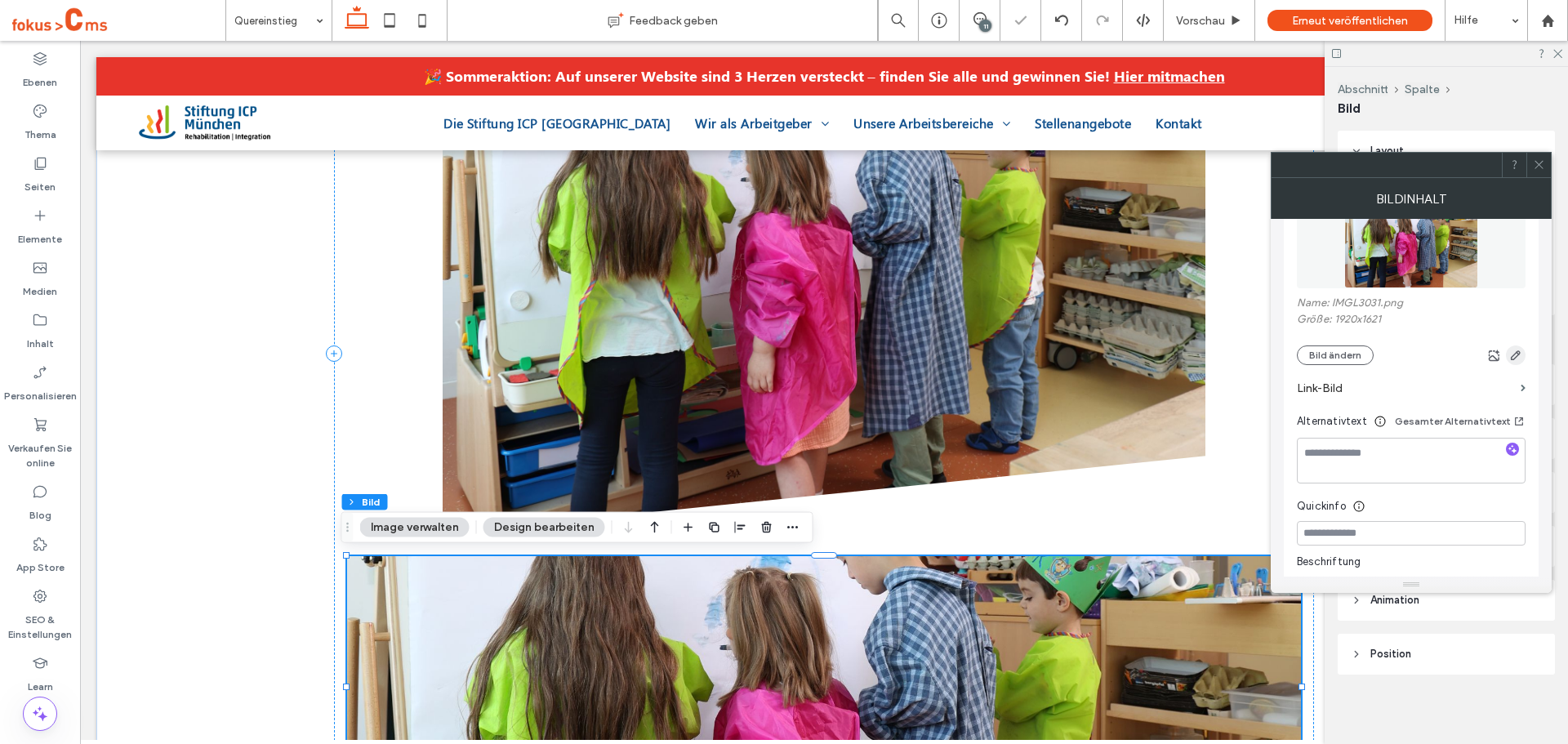
click at [1518, 359] on icon "button" at bounding box center [1516, 355] width 13 height 13
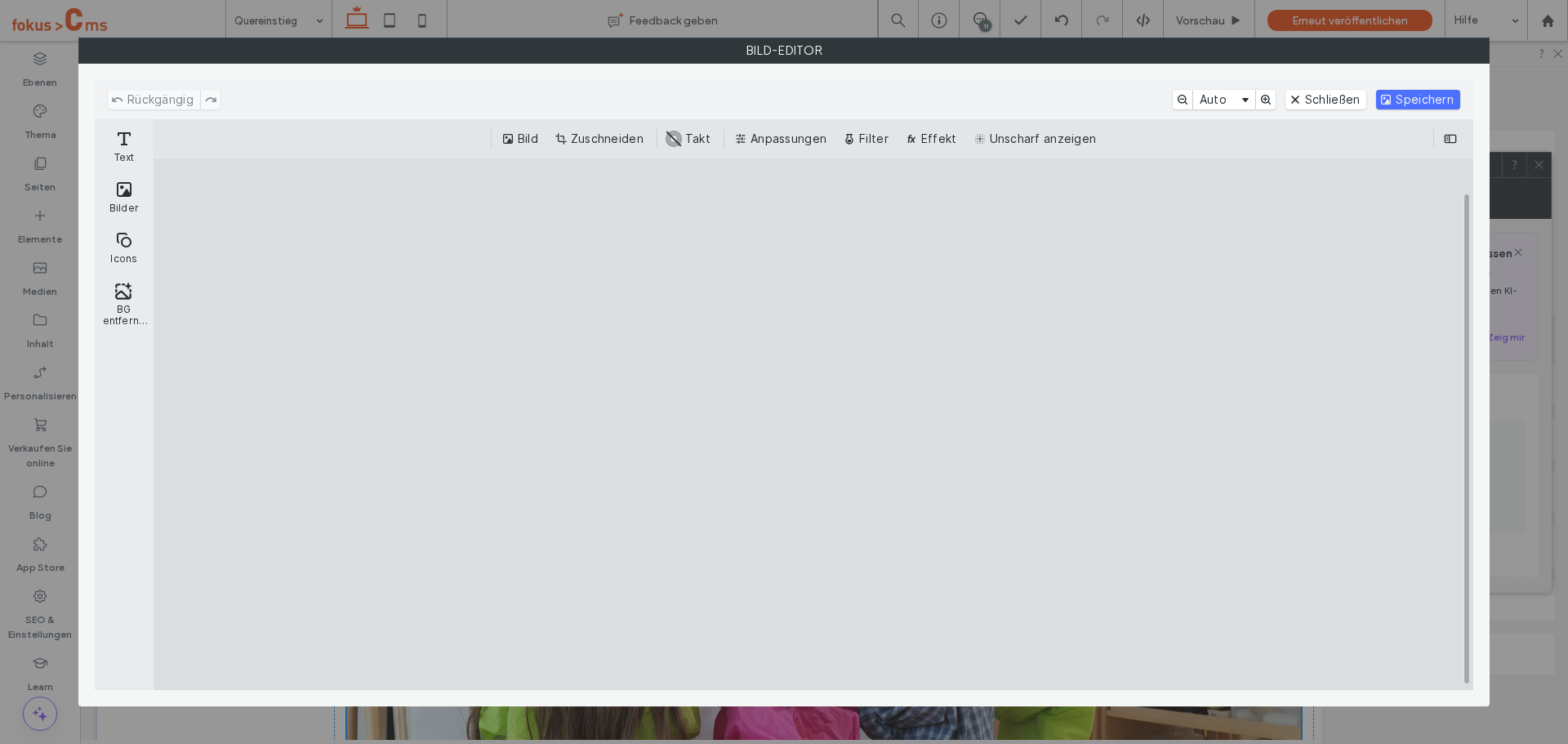
scroll to position [245, 0]
click at [602, 138] on button "Zuschneiden" at bounding box center [600, 139] width 99 height 19
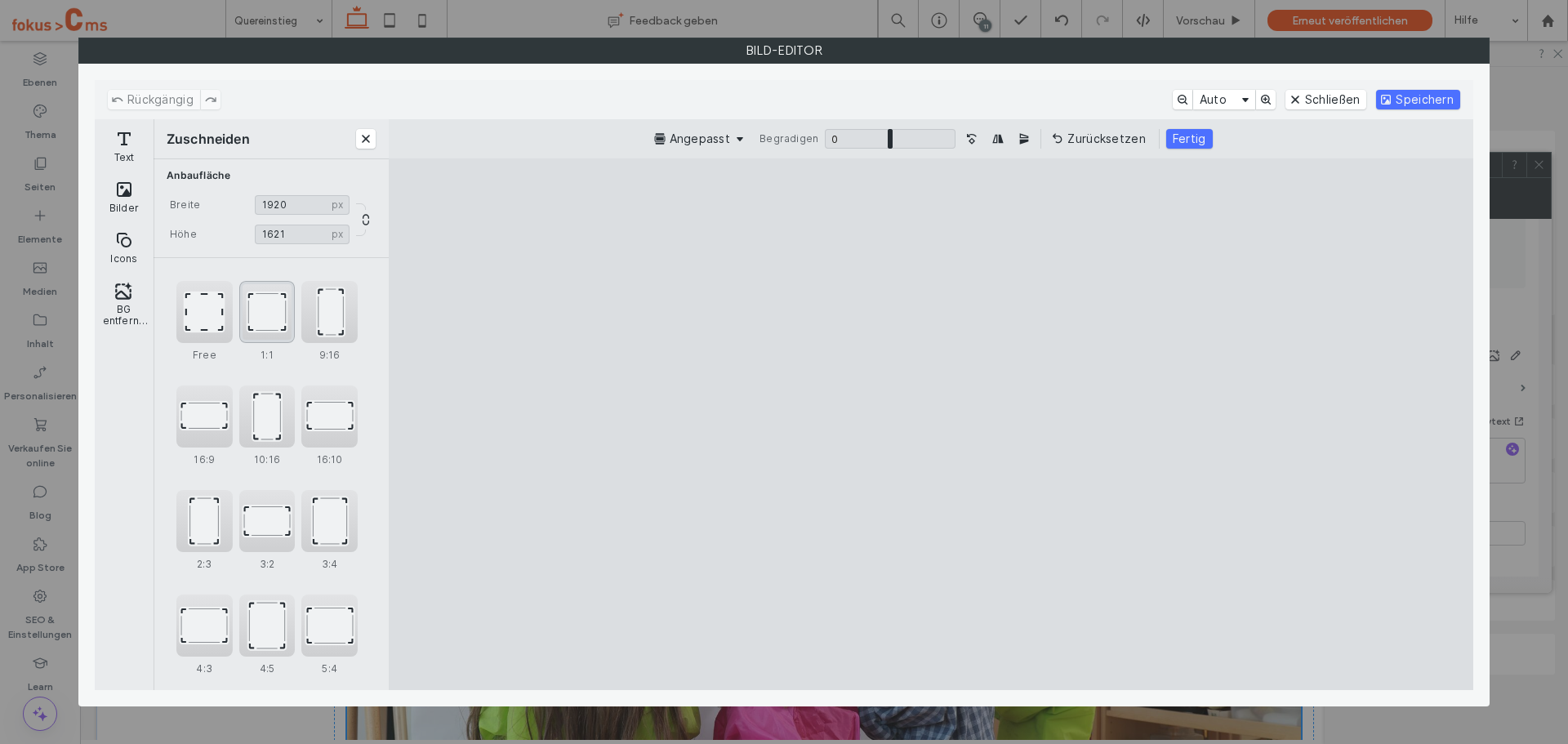
click at [285, 307] on div "1:1" at bounding box center [267, 312] width 56 height 62
type input "****"
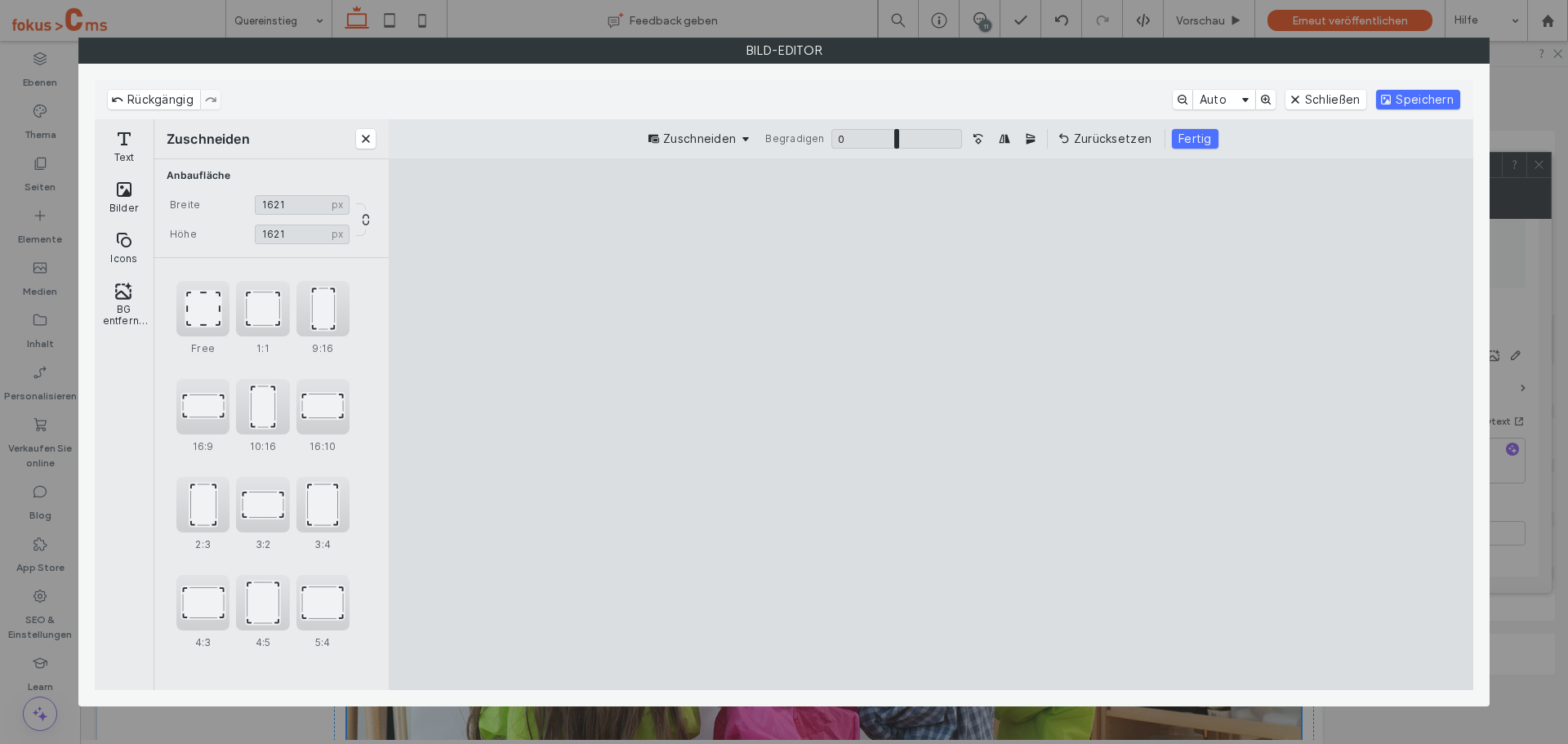
drag, startPoint x: 753, startPoint y: 316, endPoint x: 834, endPoint y: 331, distance: 82.4
click at [931, 424] on cesdk-canvas "Editor-Leinwand" at bounding box center [931, 424] width 0 height 0
drag, startPoint x: 1204, startPoint y: 137, endPoint x: 1223, endPoint y: 135, distance: 19.1
click at [1204, 138] on button "Fertig" at bounding box center [1195, 139] width 47 height 19
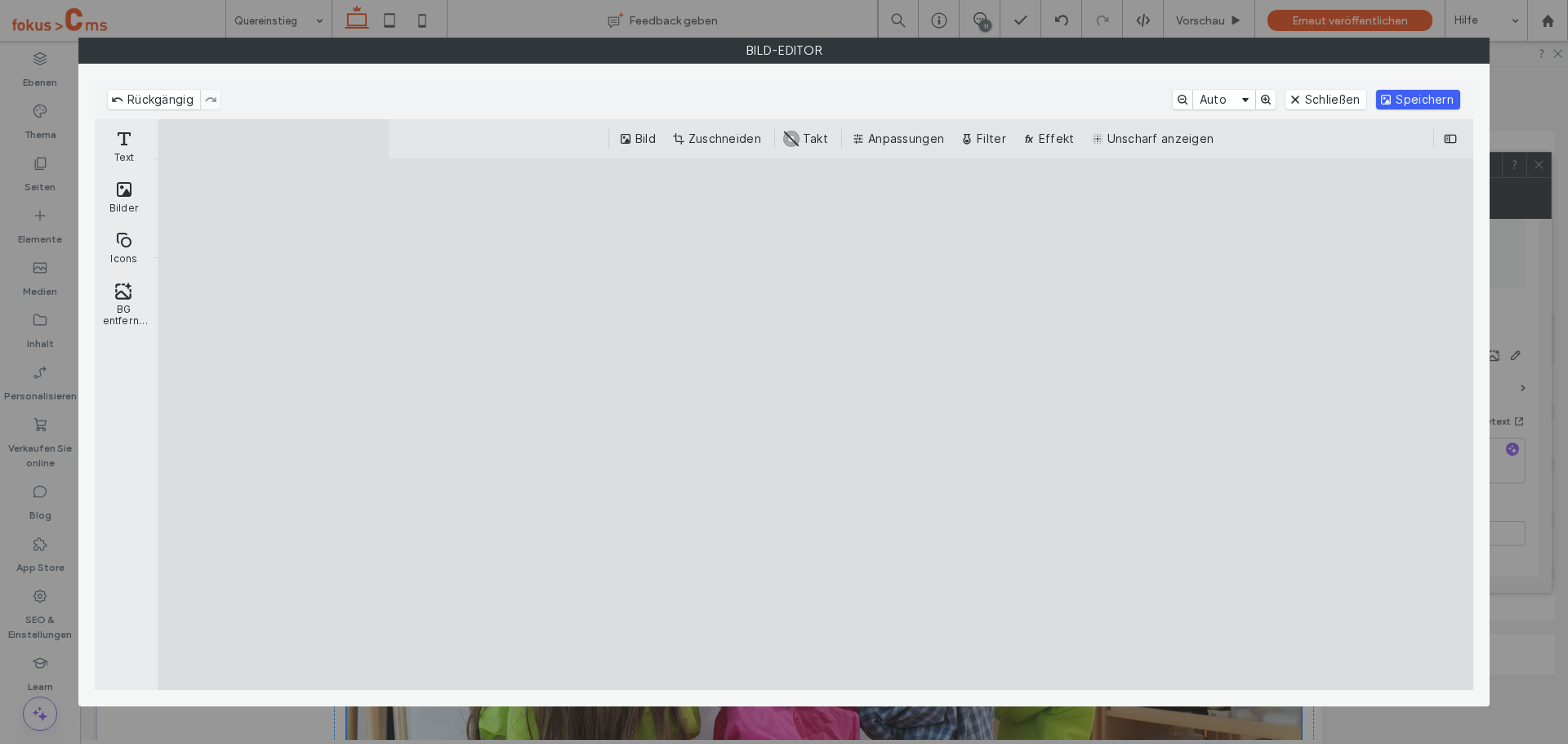
click at [1398, 102] on button "Speichern" at bounding box center [1418, 99] width 84 height 19
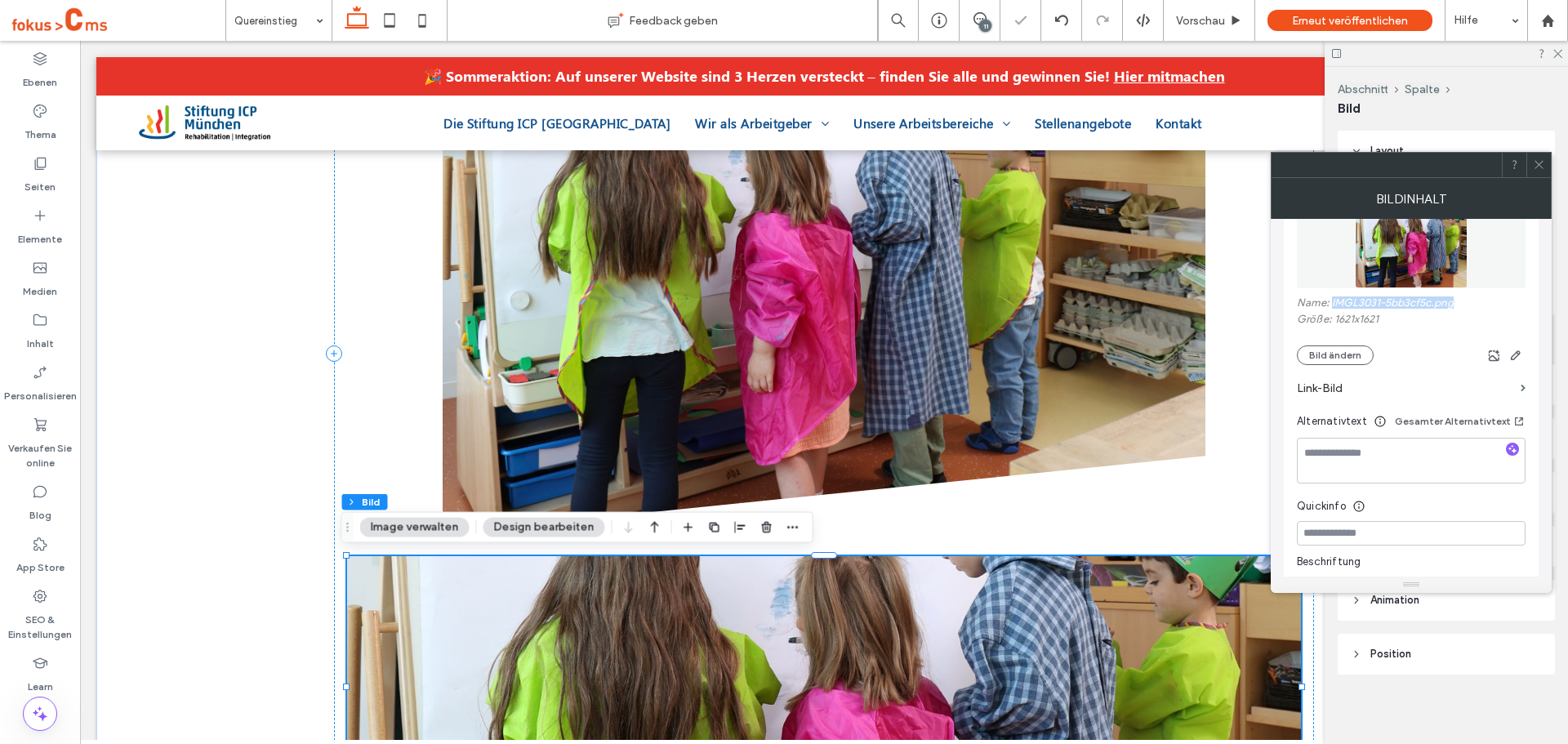
drag, startPoint x: 1454, startPoint y: 307, endPoint x: 1331, endPoint y: 310, distance: 123.0
click at [1331, 310] on label "Name: IMGL3031-5bb3cf5c.png" at bounding box center [1411, 305] width 229 height 17
copy label "IMGL3031-5bb3cf5c.png"
click at [1537, 170] on icon at bounding box center [1539, 164] width 12 height 12
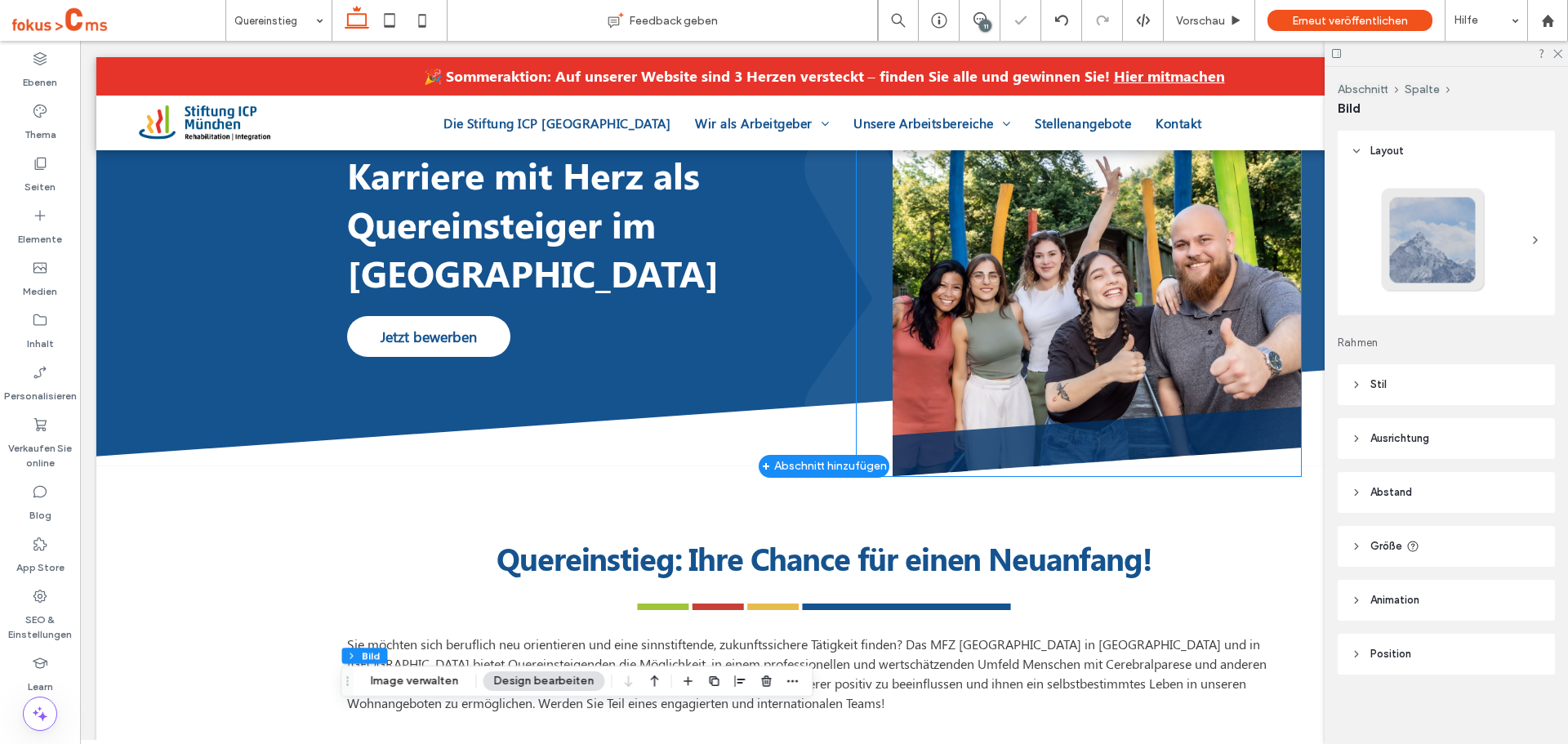
scroll to position [0, 0]
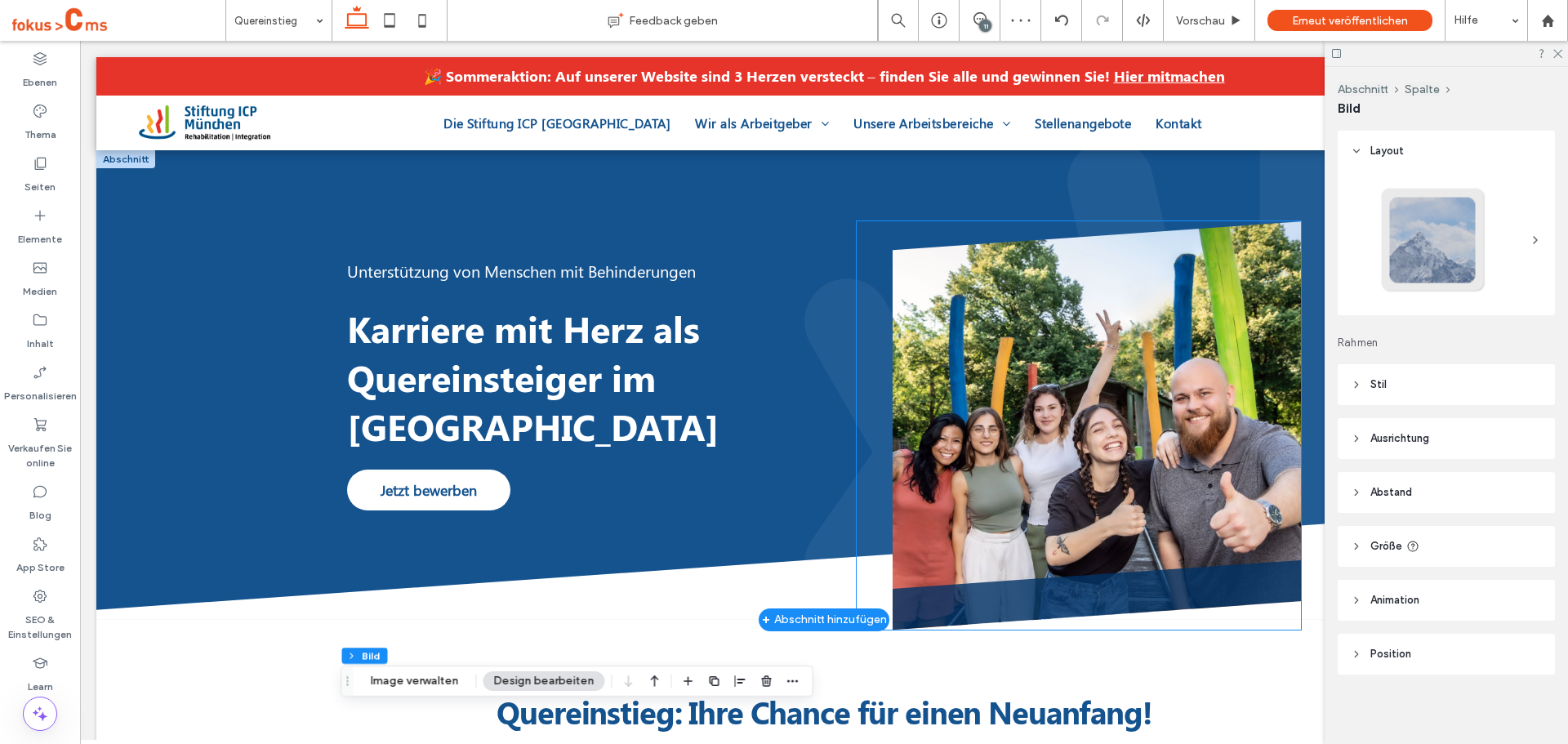
click at [1087, 300] on img at bounding box center [1096, 425] width 409 height 409
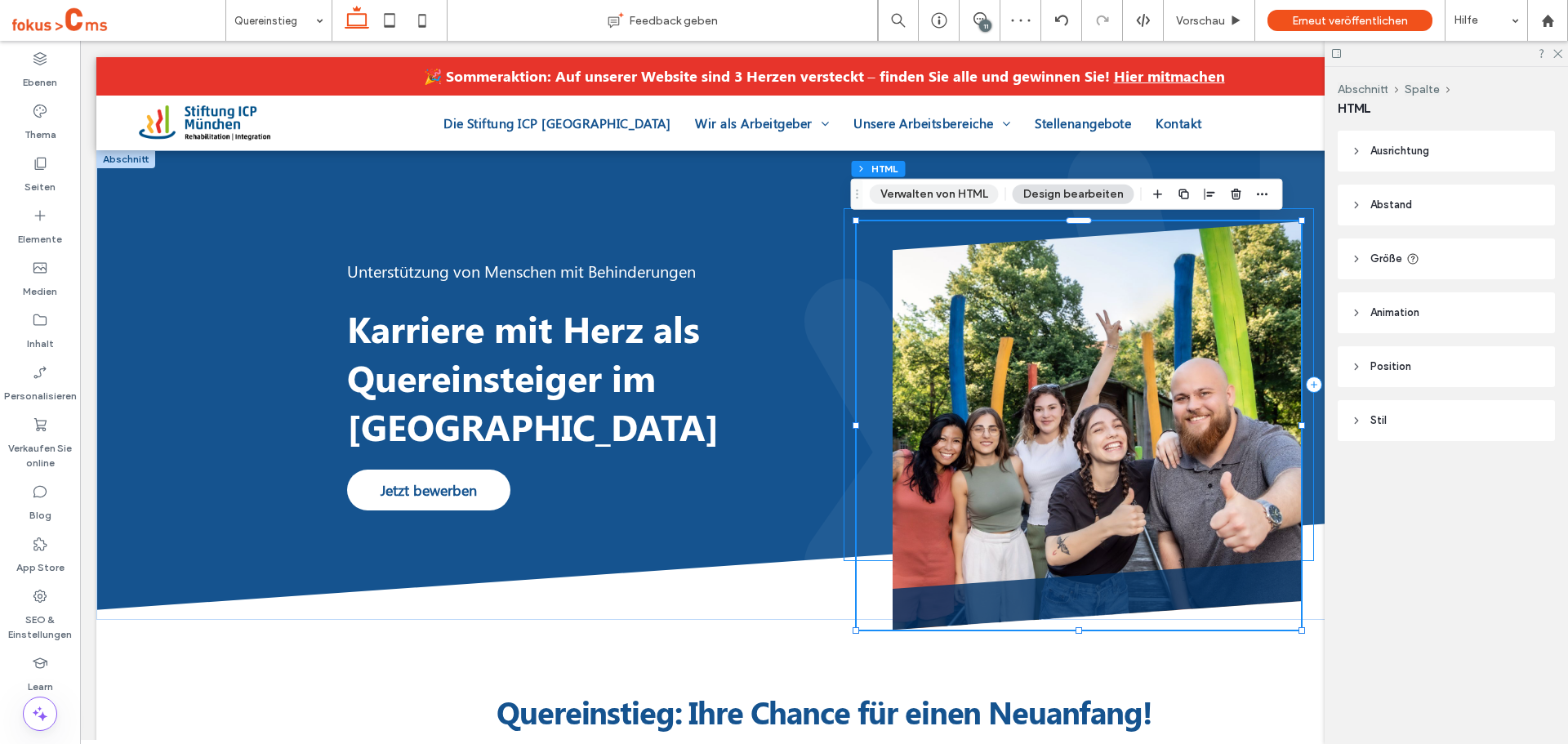
click at [939, 202] on button "Verwalten von HTML" at bounding box center [934, 194] width 129 height 19
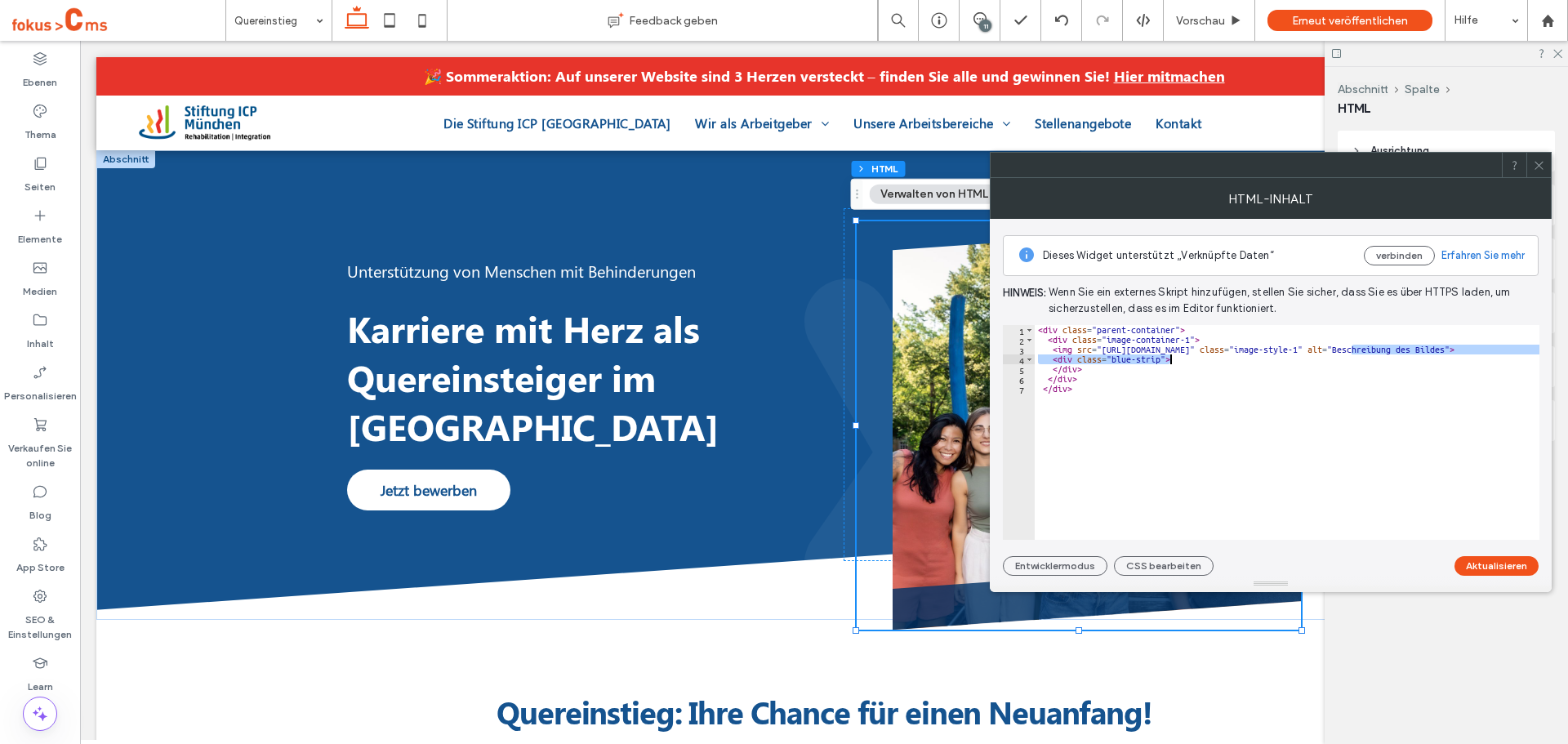
drag, startPoint x: 1353, startPoint y: 352, endPoint x: 1443, endPoint y: 356, distance: 90.1
click at [1443, 356] on div "< div class = "parent-container" > < div class = "image-container-1" > < img sr…" at bounding box center [1373, 442] width 678 height 234
click at [1444, 355] on div "< div class = "parent-container" > < div class = "image-container-1" > < img sr…" at bounding box center [1287, 433] width 505 height 215
click at [1406, 352] on div "< div class = "parent-container" > < div class = "image-container-1" > < img sr…" at bounding box center [1373, 442] width 678 height 234
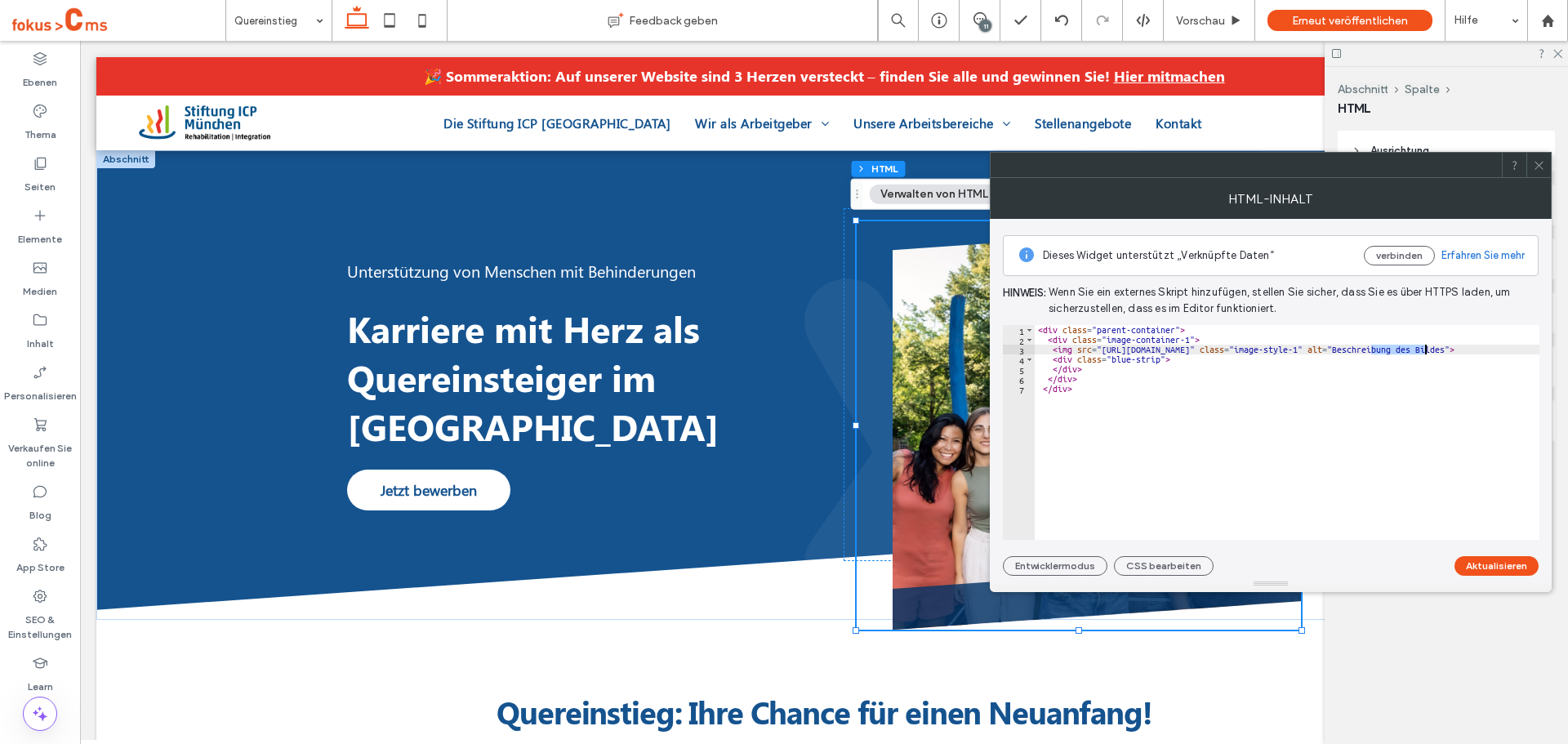
click at [1406, 352] on div "< div class = "parent-container" > < div class = "image-container-1" > < img sr…" at bounding box center [1373, 442] width 678 height 234
click at [1379, 347] on div "< div class = "parent-container" > < div class = "image-container-1" > < img sr…" at bounding box center [1287, 433] width 505 height 215
drag, startPoint x: 1351, startPoint y: 352, endPoint x: 1444, endPoint y: 354, distance: 93.0
click at [1444, 354] on div "< div class = "parent-container" > < div class = "image-container-1" > < img sr…" at bounding box center [1373, 442] width 678 height 234
paste textarea "**"
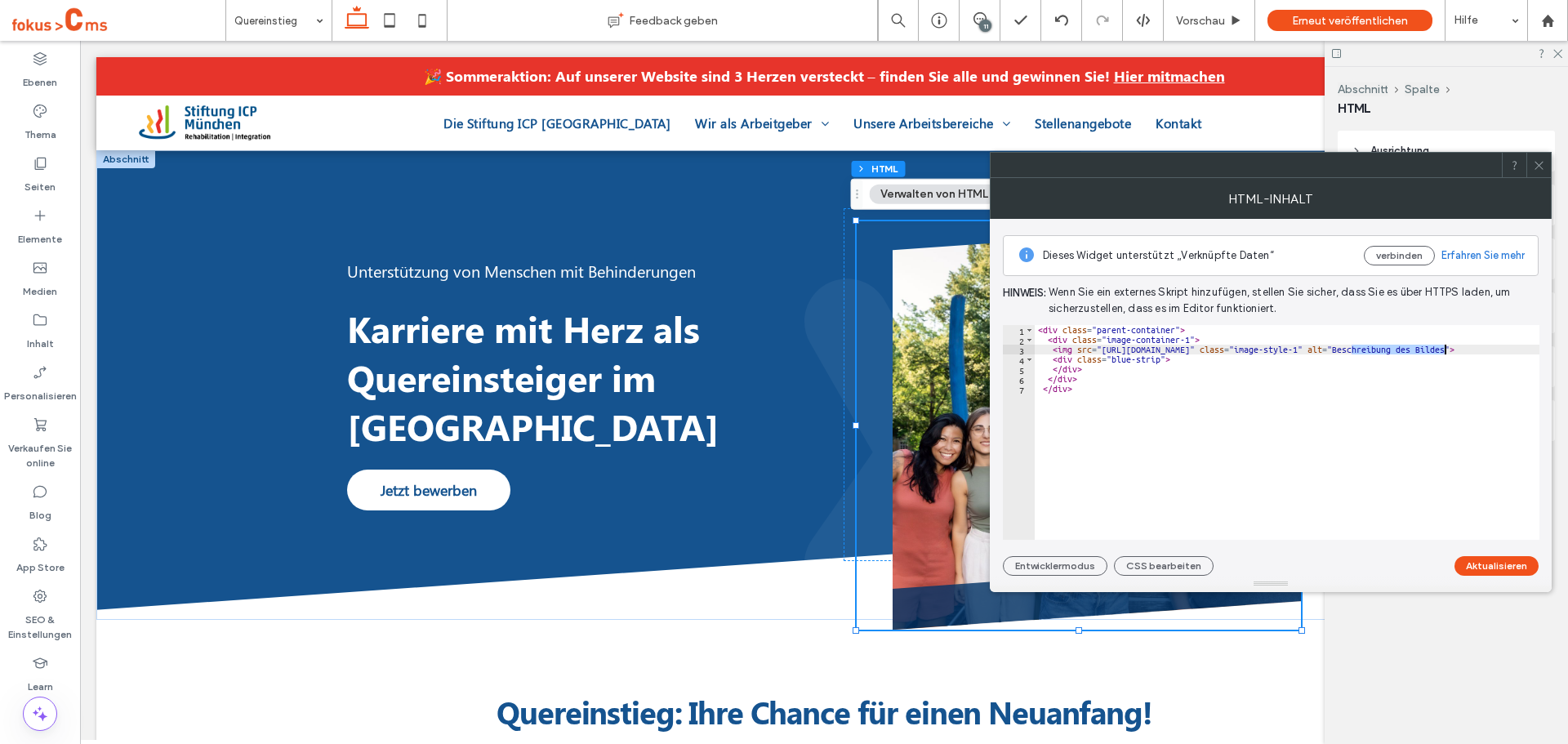
type textarea "**********"
click at [1495, 564] on button "Aktualisieren" at bounding box center [1496, 566] width 84 height 19
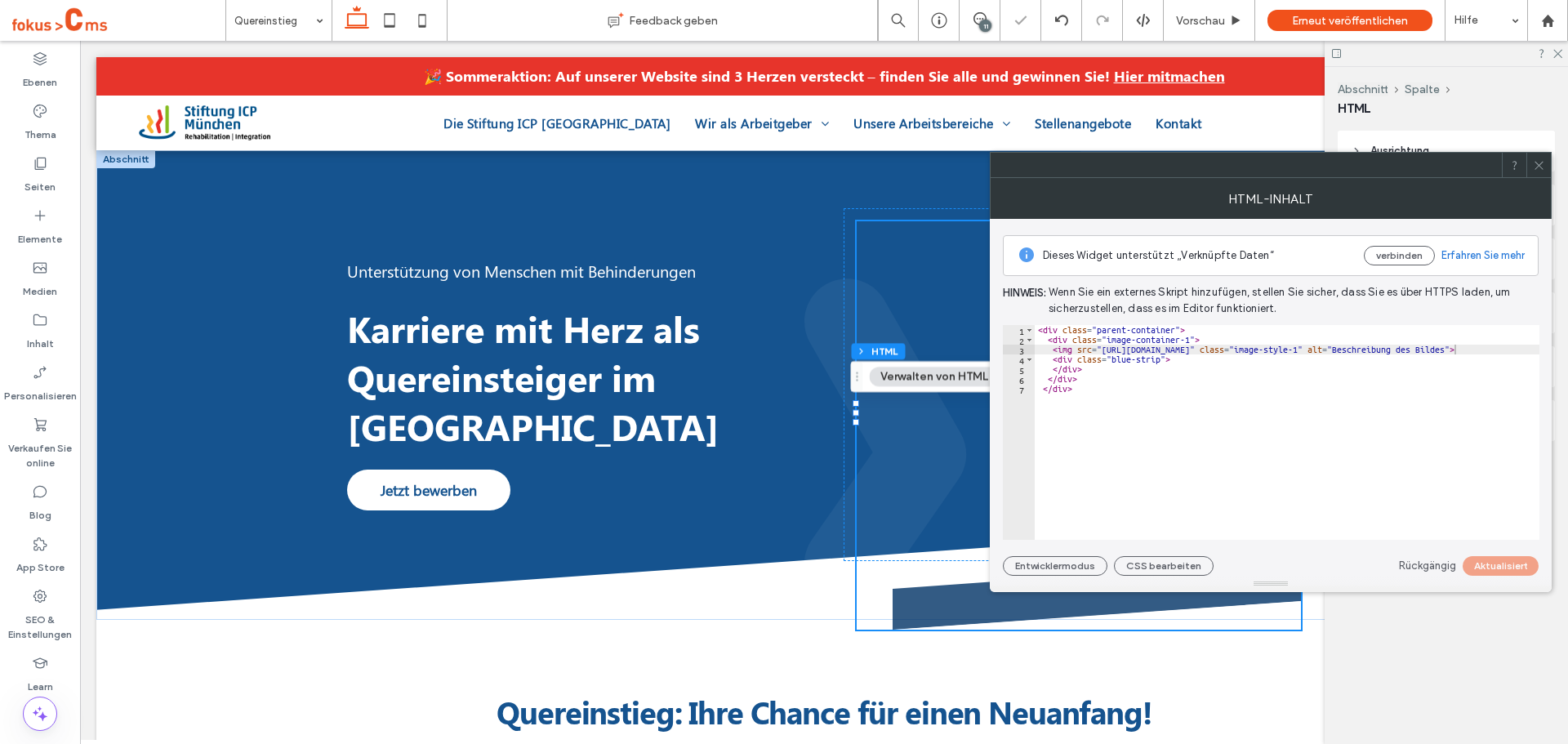
click at [1537, 160] on icon at bounding box center [1539, 164] width 12 height 12
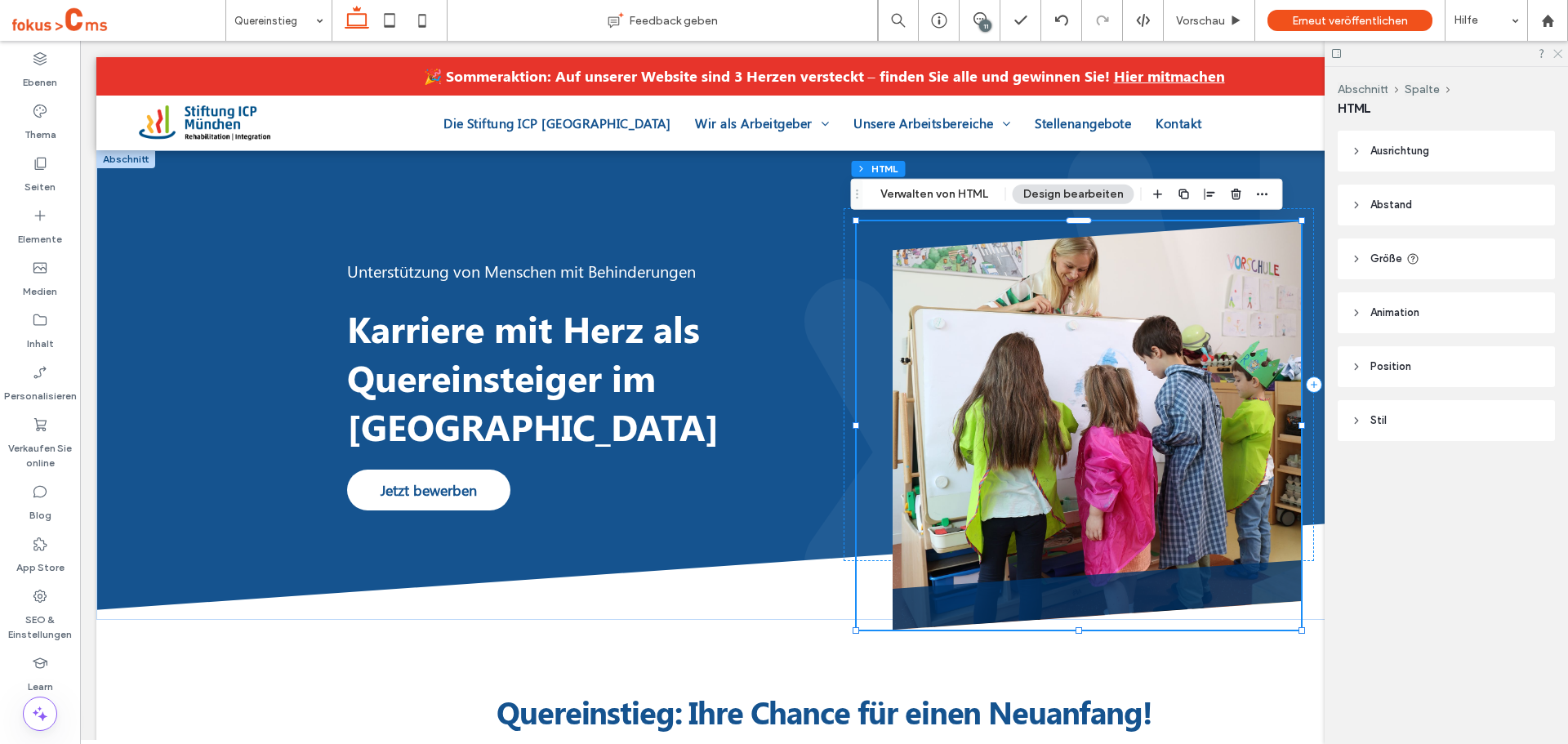
click at [1558, 54] on use at bounding box center [1558, 54] width 9 height 9
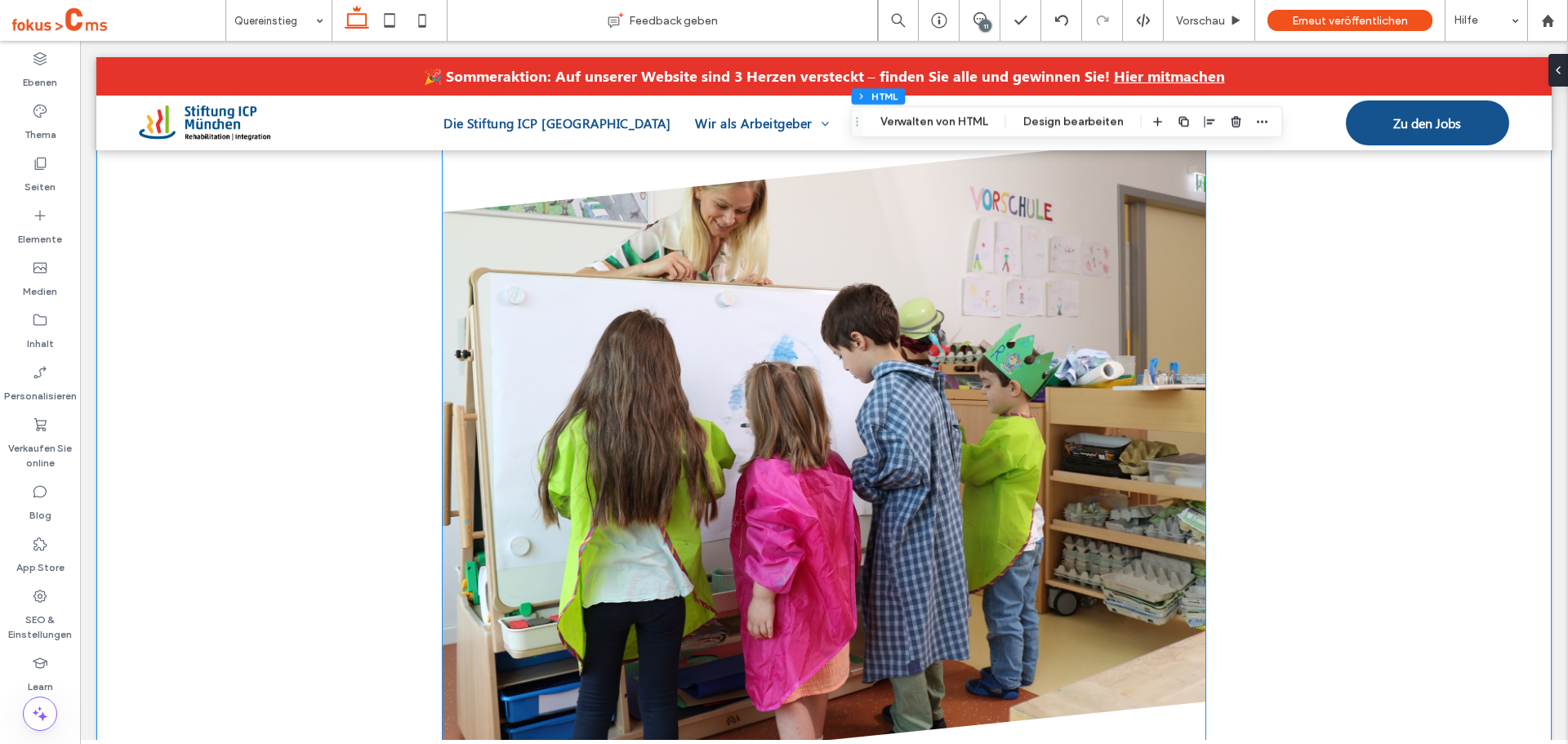
scroll to position [817, 0]
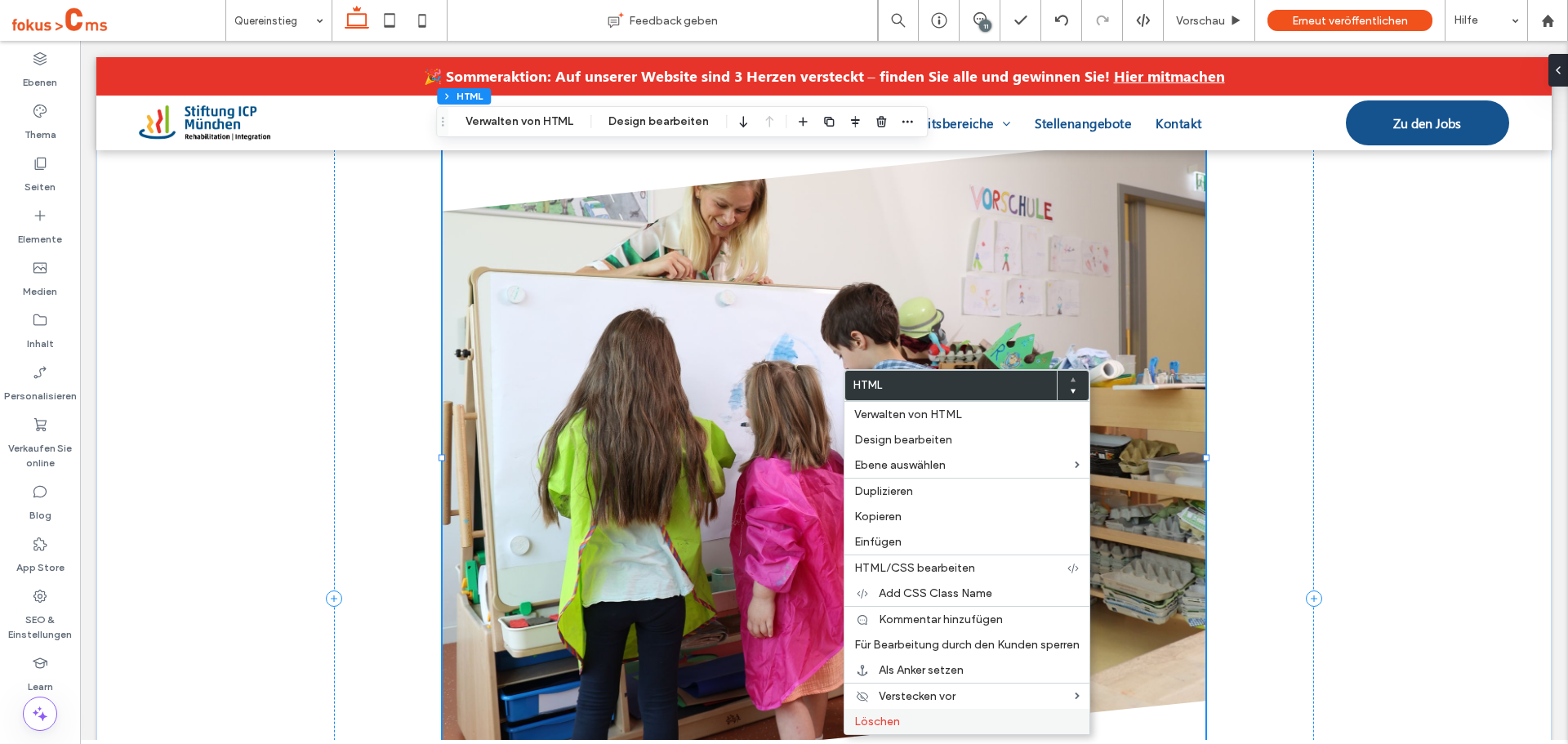
click at [890, 718] on span "Löschen" at bounding box center [877, 721] width 46 height 14
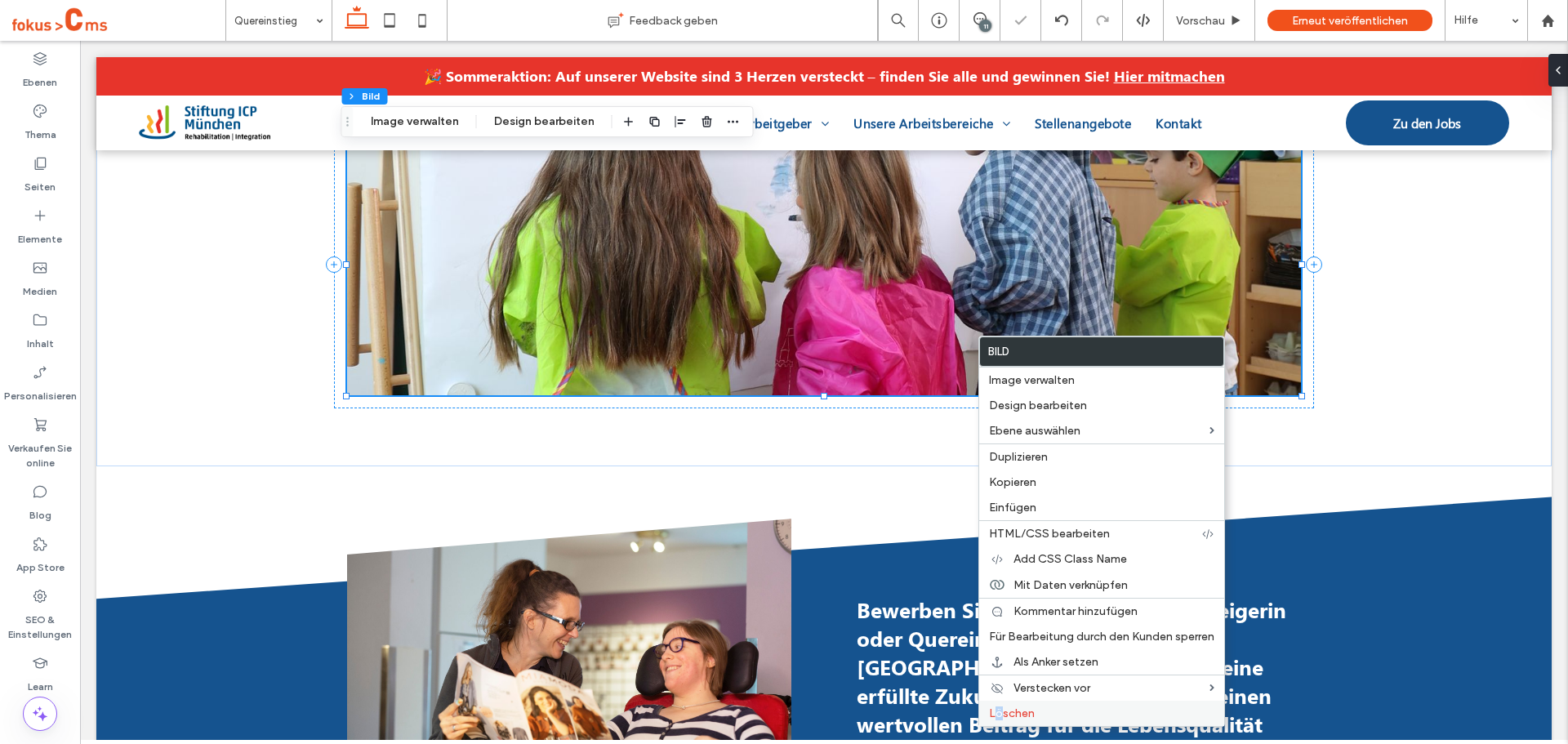
click at [999, 714] on span "Löschen" at bounding box center [1012, 713] width 46 height 14
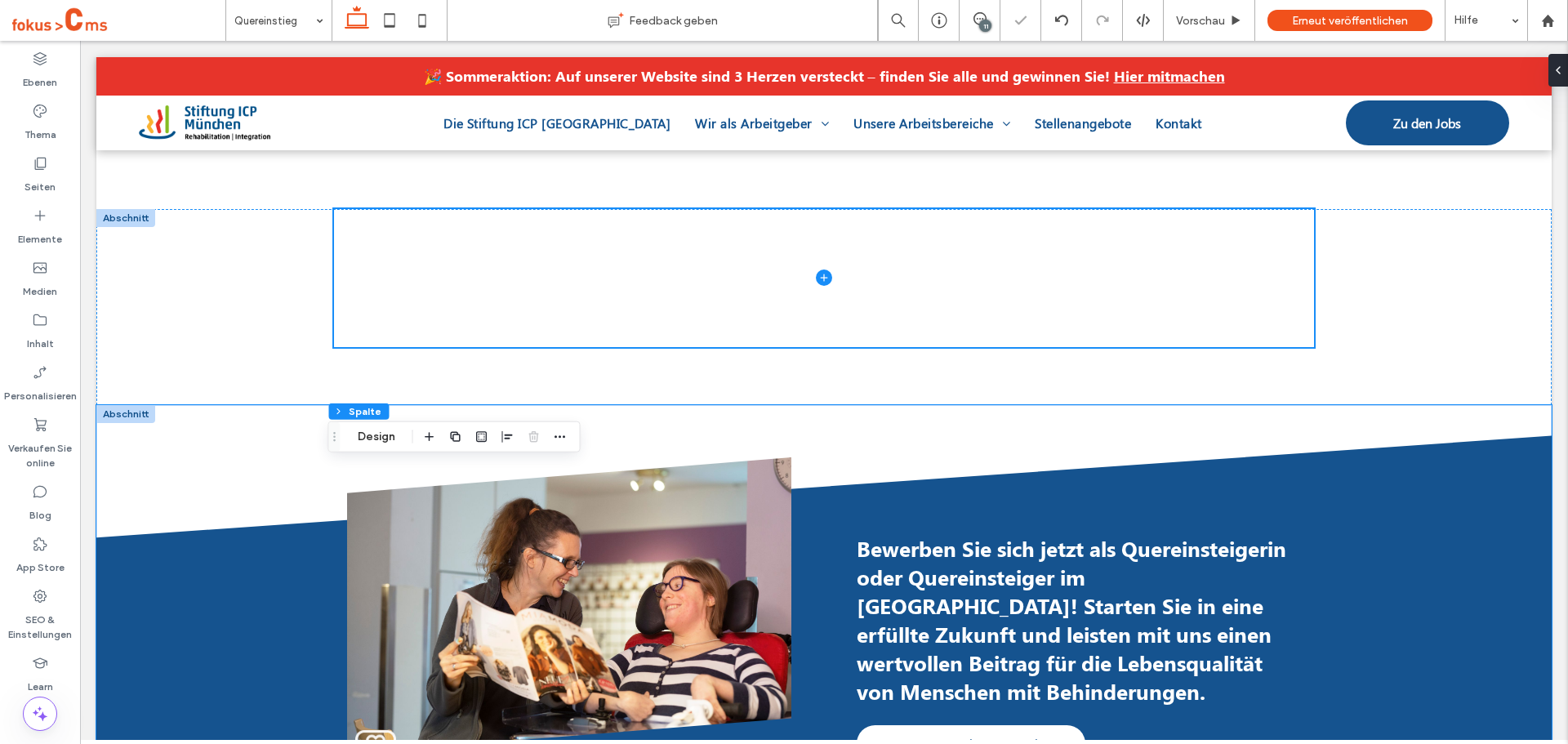
scroll to position [409, 0]
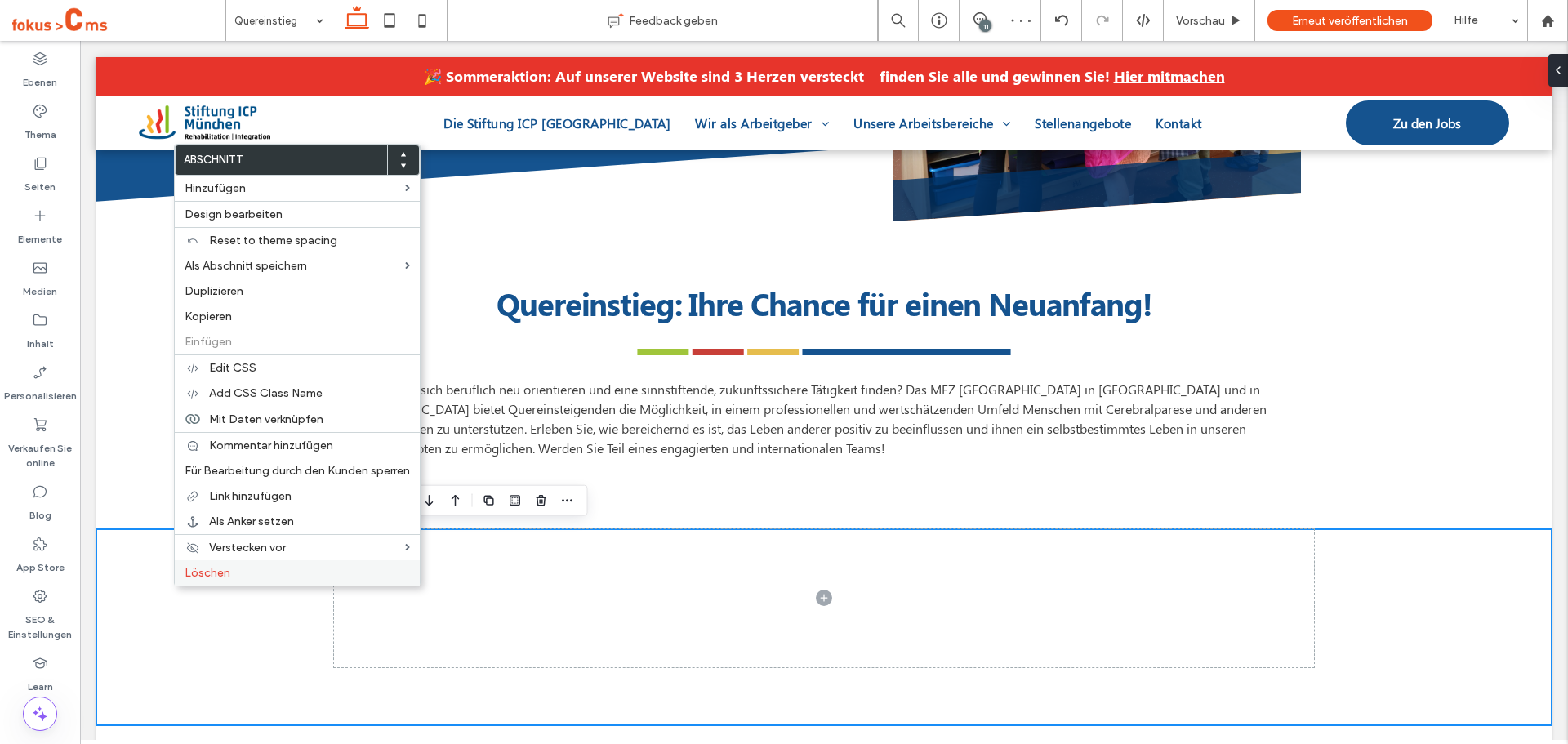
click at [217, 580] on span "Löschen" at bounding box center [207, 572] width 46 height 14
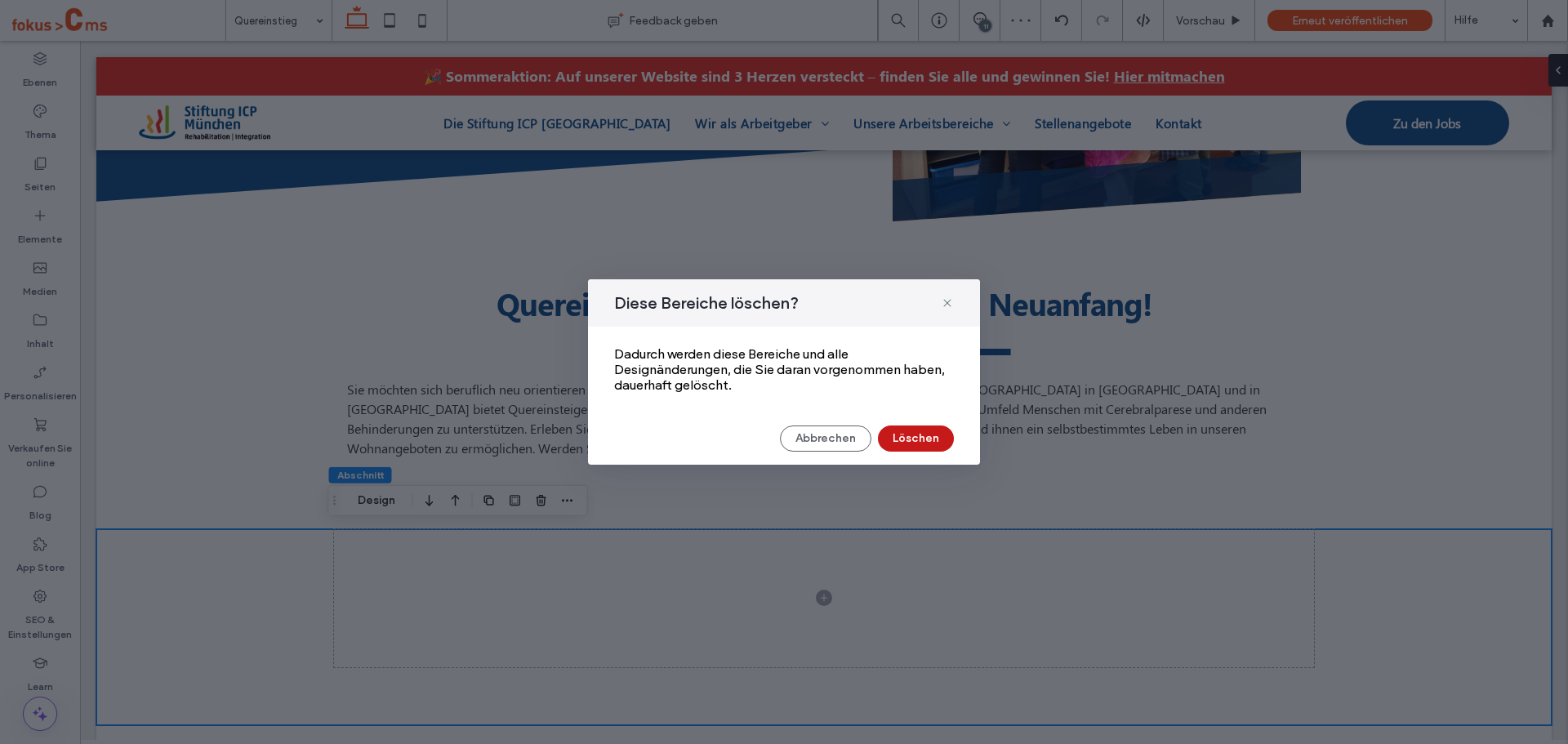
click at [916, 431] on button "Löschen" at bounding box center [915, 438] width 76 height 26
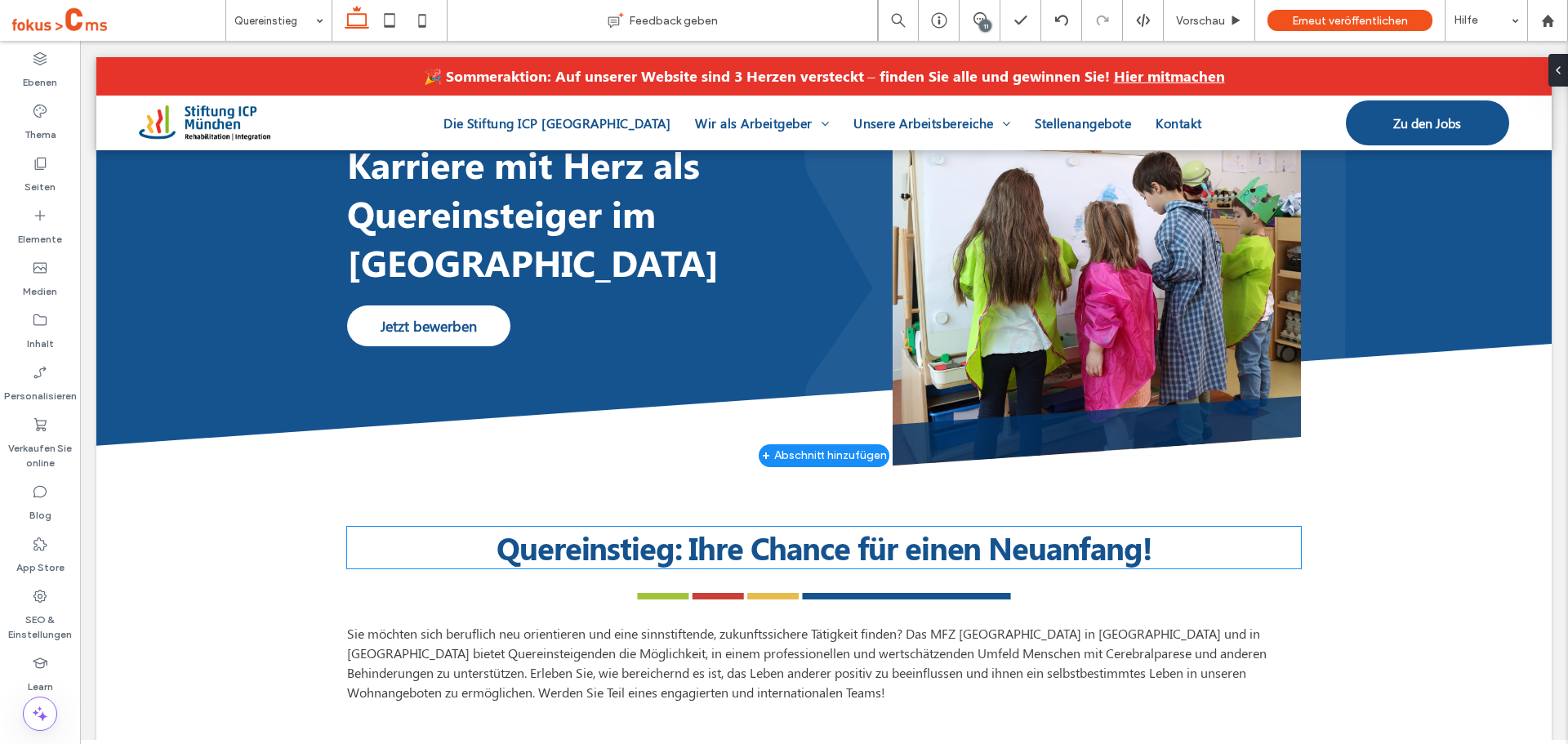
scroll to position [0, 0]
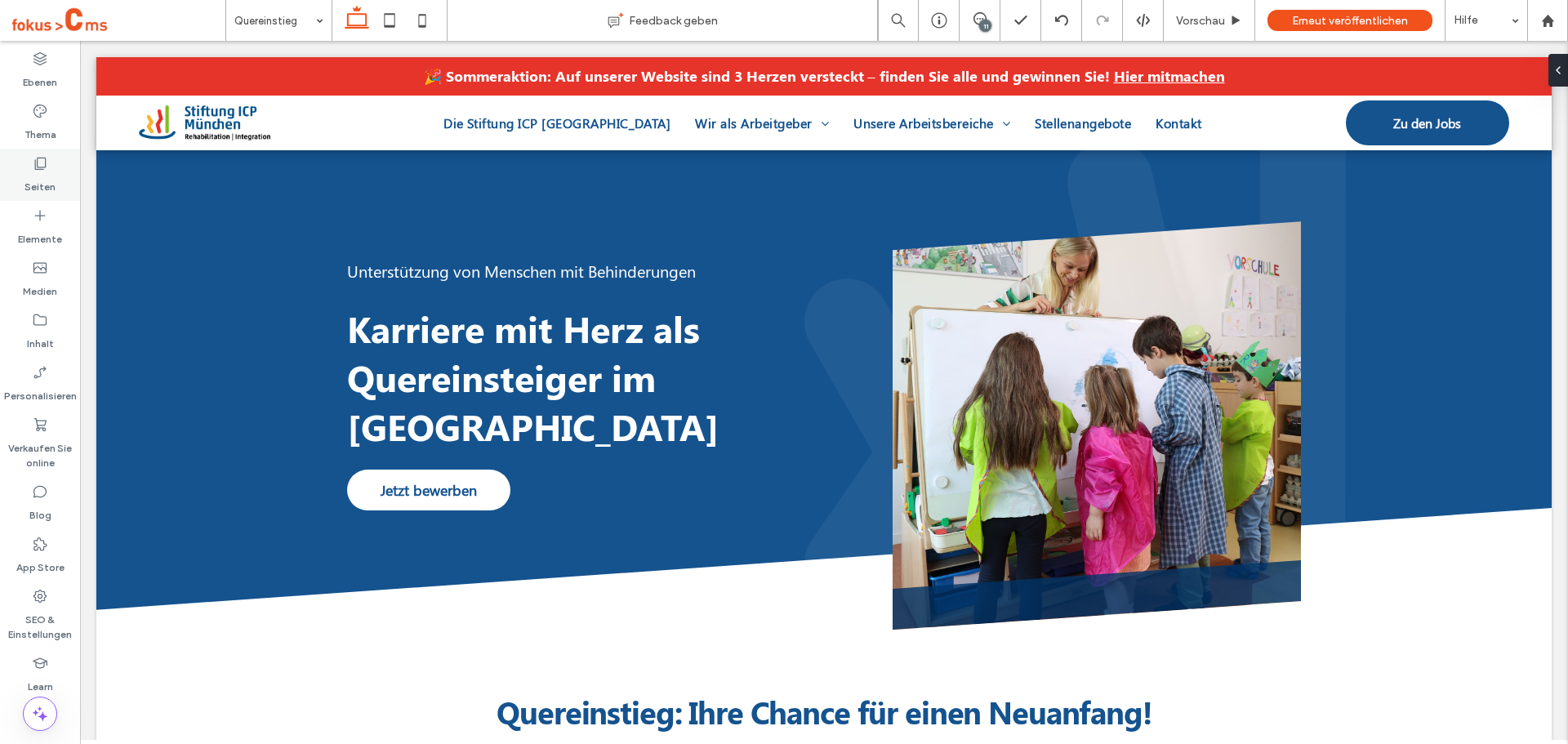
drag, startPoint x: 39, startPoint y: 166, endPoint x: 106, endPoint y: 262, distance: 117.1
click at [39, 166] on icon at bounding box center [40, 163] width 17 height 17
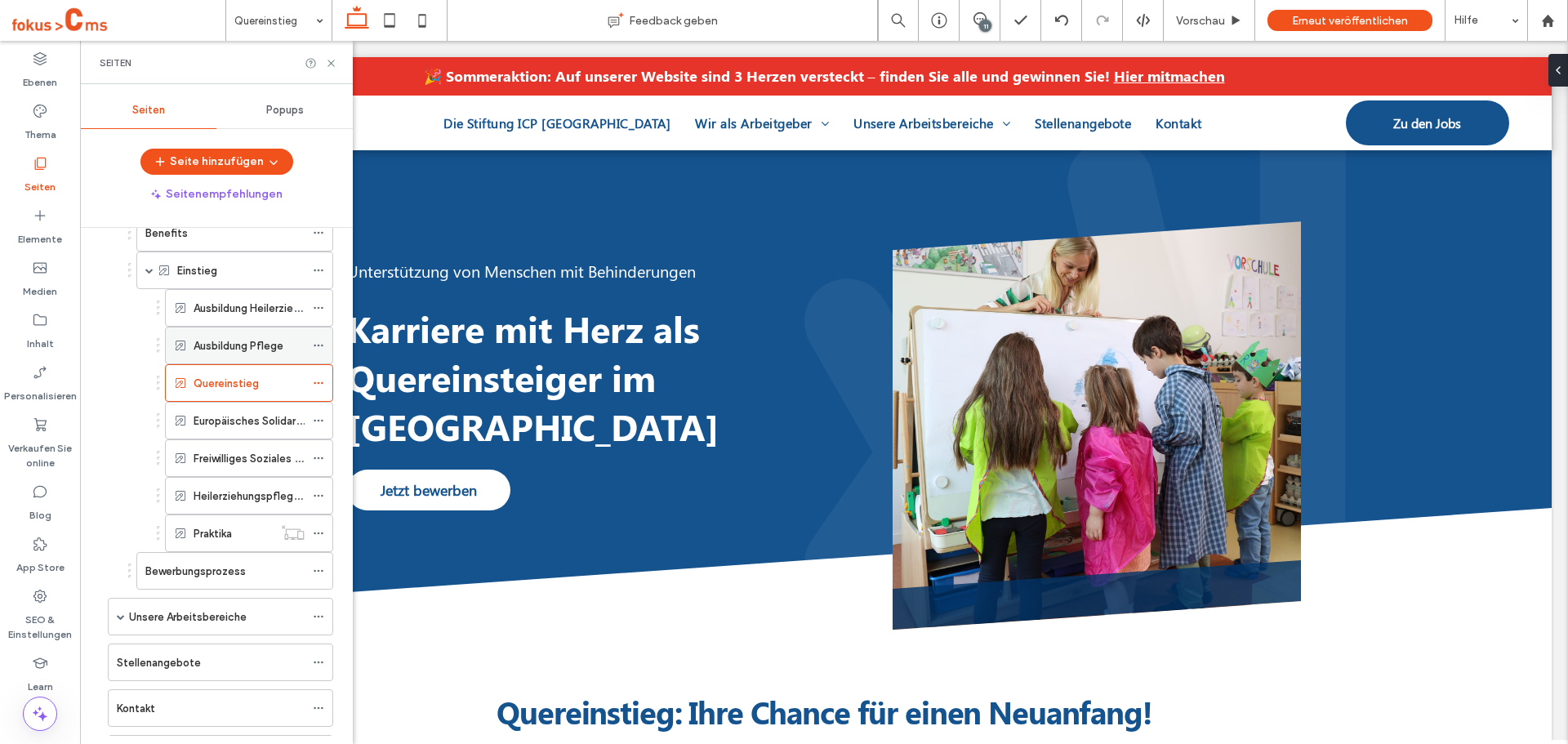
scroll to position [163, 0]
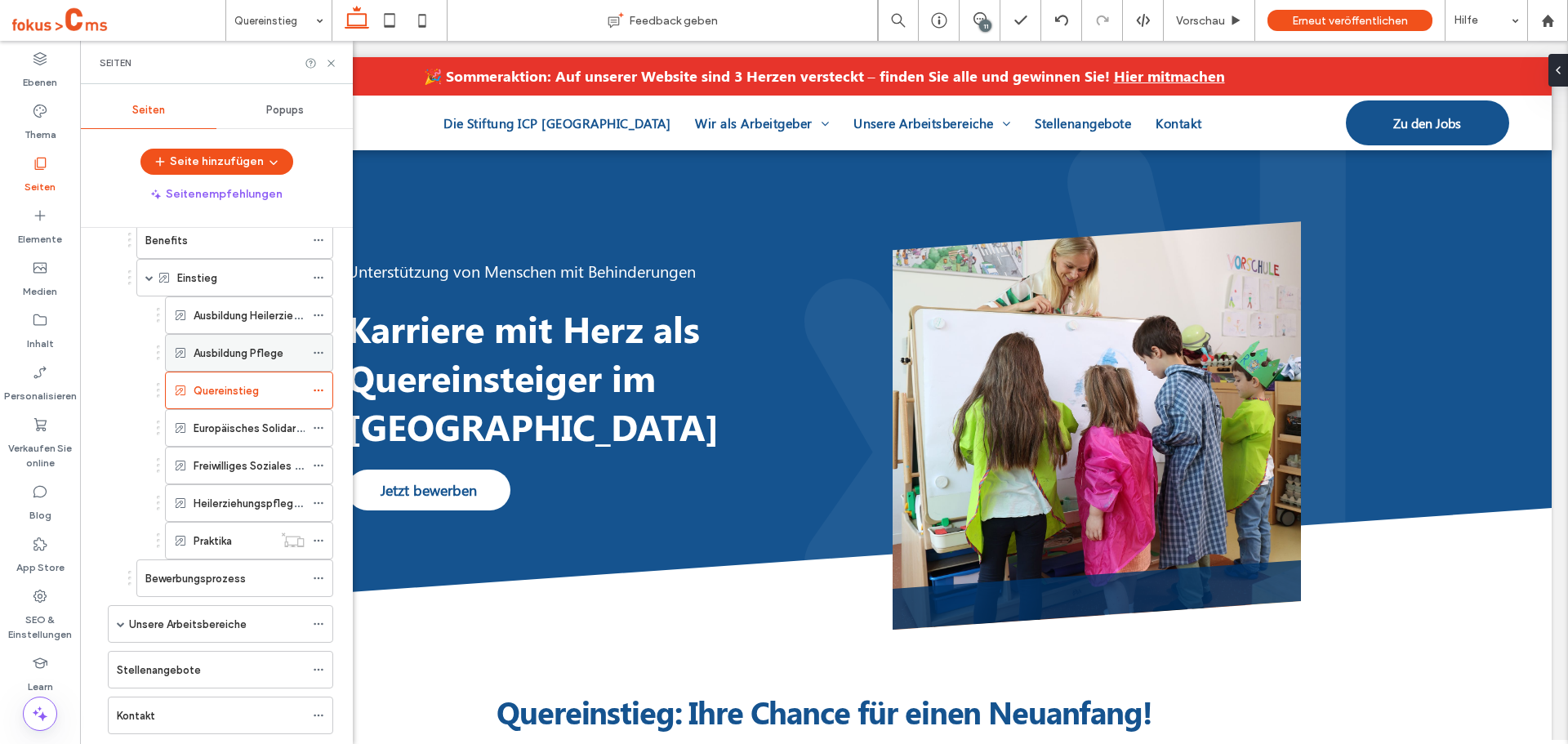
click at [235, 341] on div "Ausbildung Pflege" at bounding box center [249, 353] width 111 height 36
click at [336, 62] on icon at bounding box center [330, 62] width 12 height 12
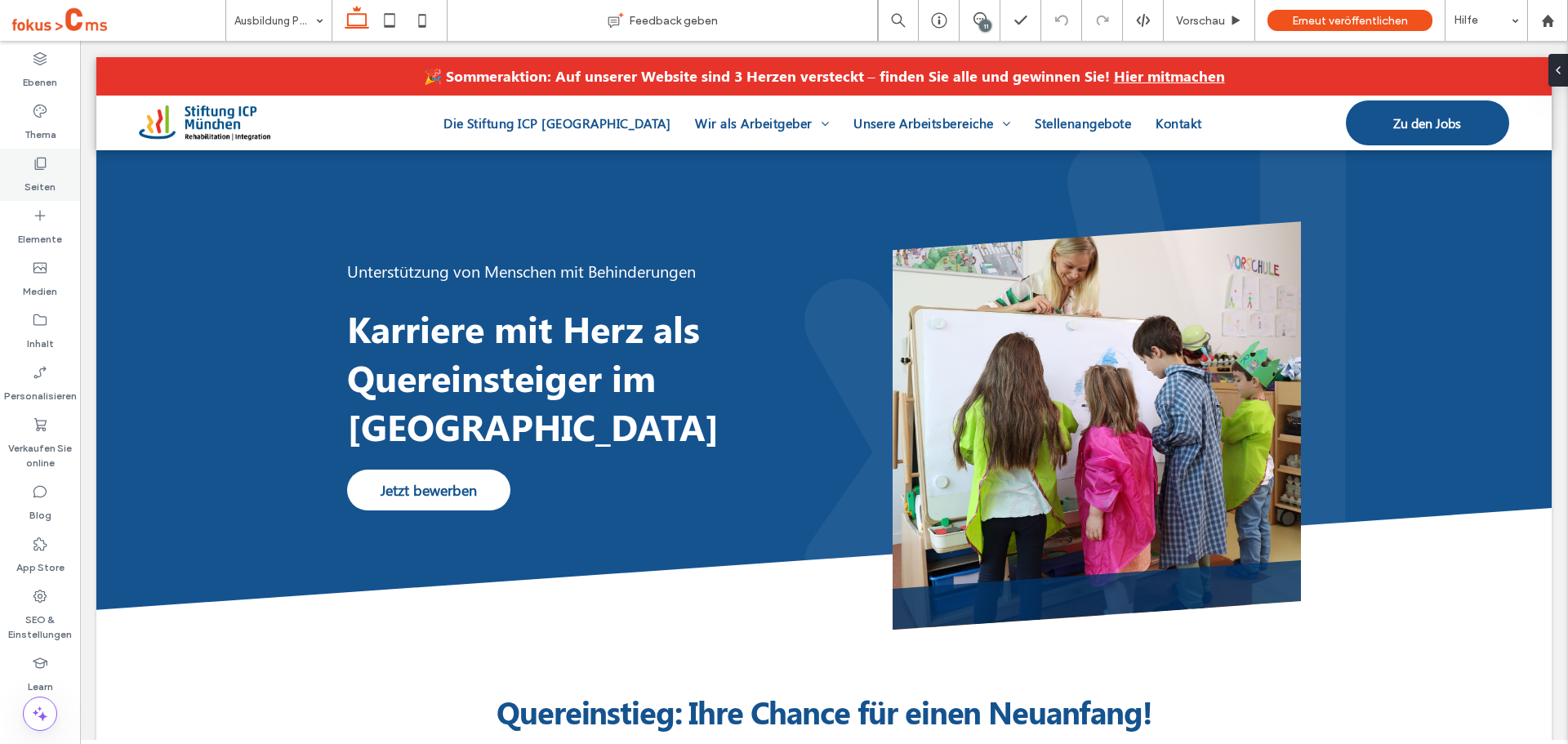
click at [42, 150] on div "Seiten" at bounding box center [39, 175] width 80 height 52
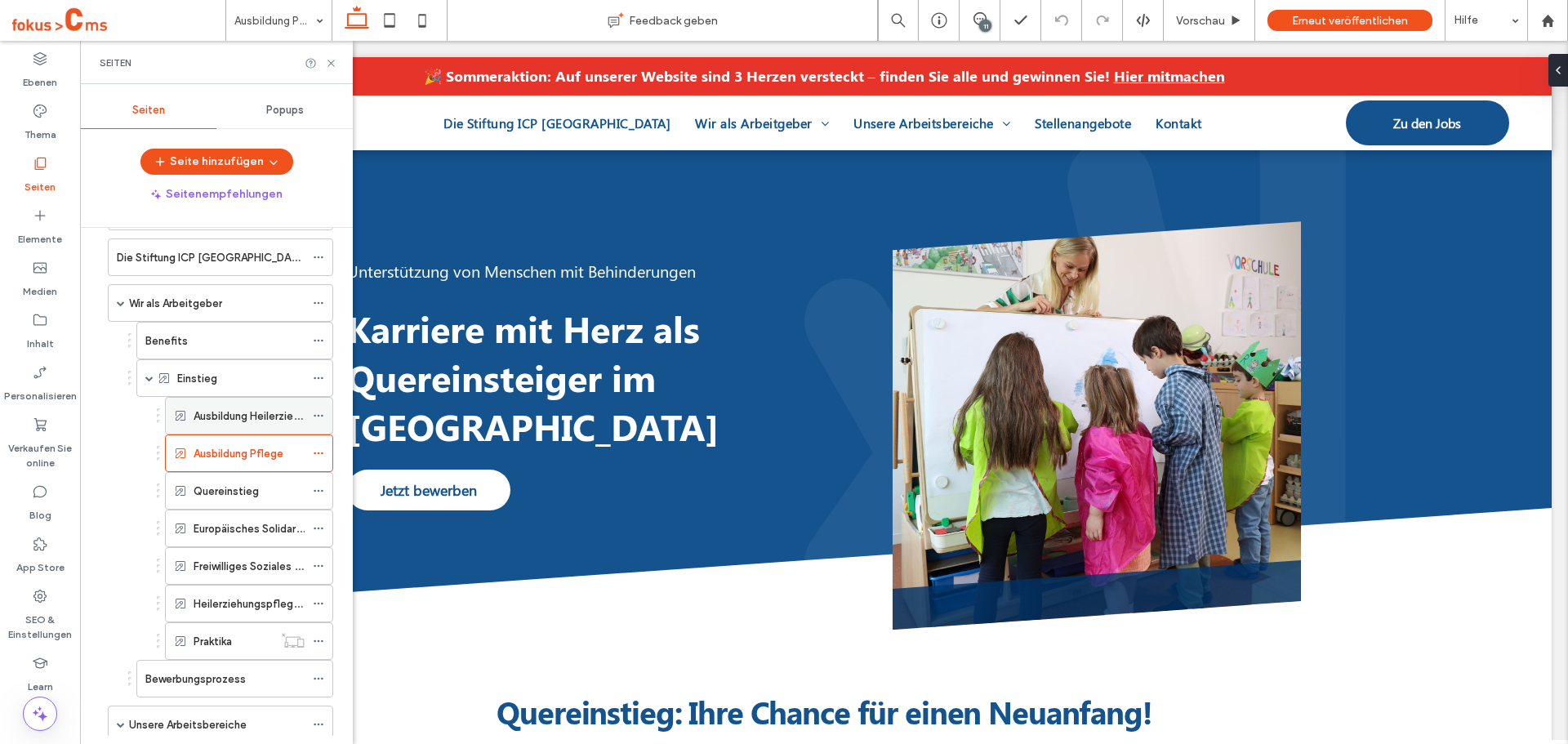
scroll to position [82, 0]
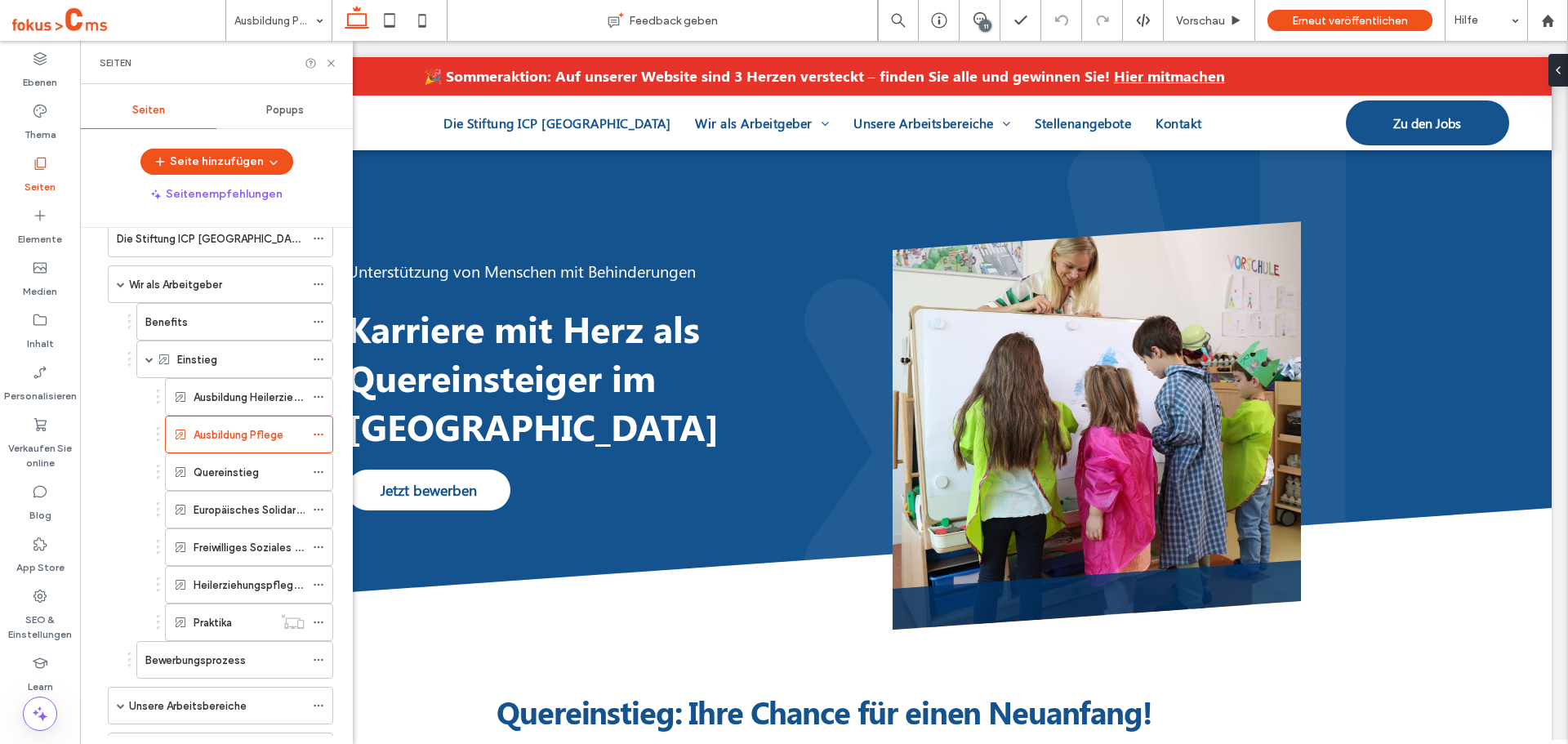
click at [184, 353] on label "Einstieg" at bounding box center [197, 359] width 40 height 28
click at [331, 66] on icon at bounding box center [330, 62] width 12 height 12
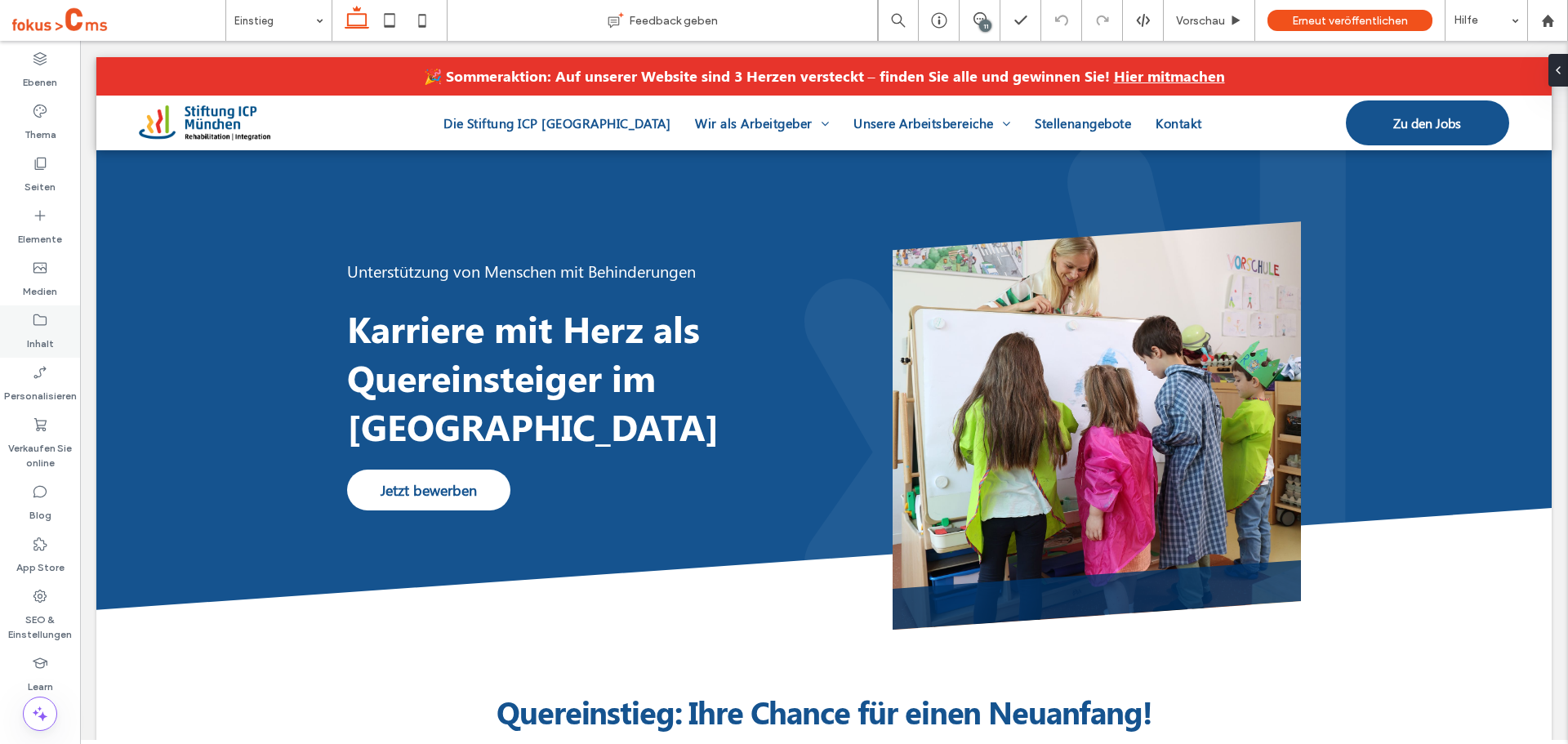
click at [40, 329] on label "Inhalt" at bounding box center [39, 340] width 27 height 23
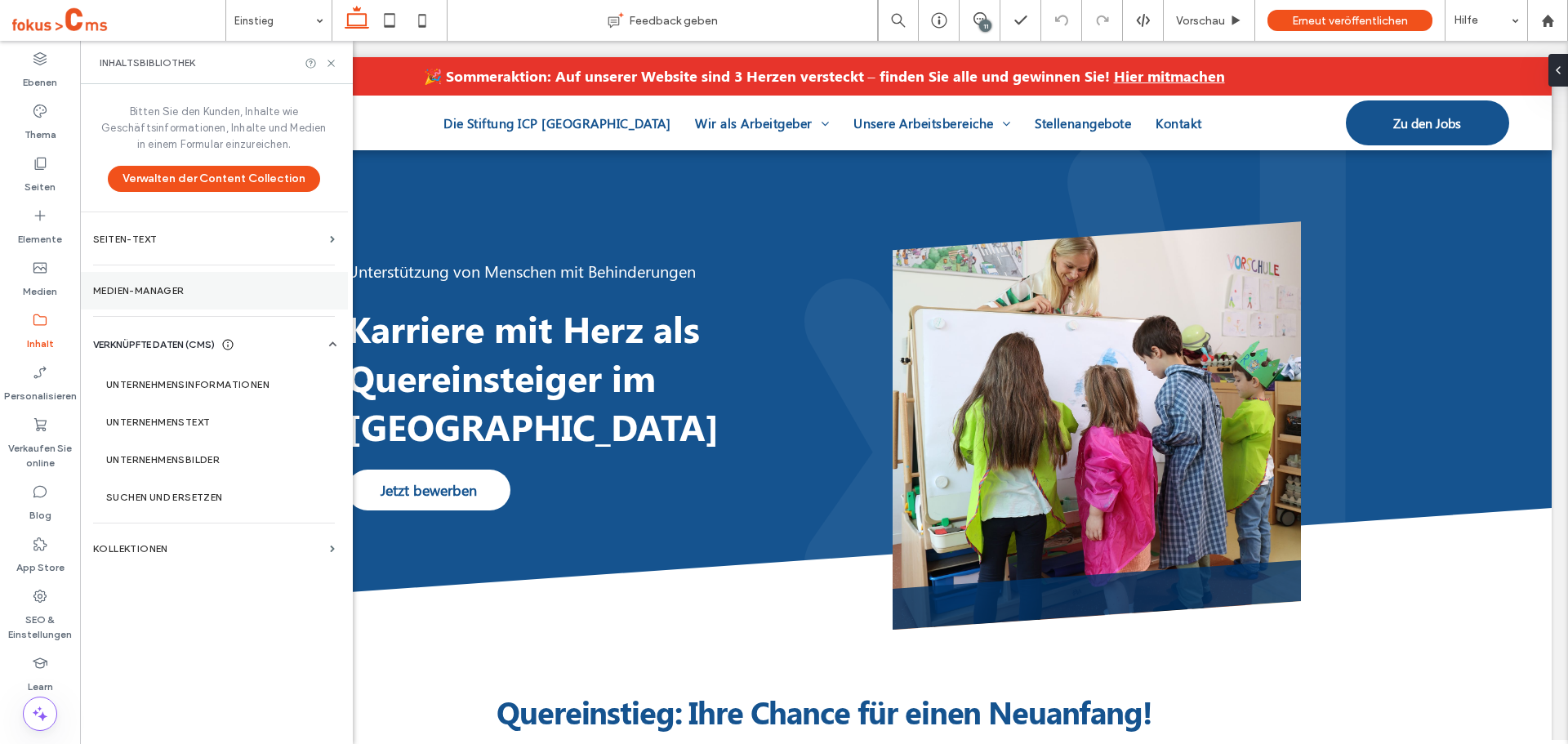
click at [151, 290] on label "Medien-Manager" at bounding box center [213, 290] width 241 height 11
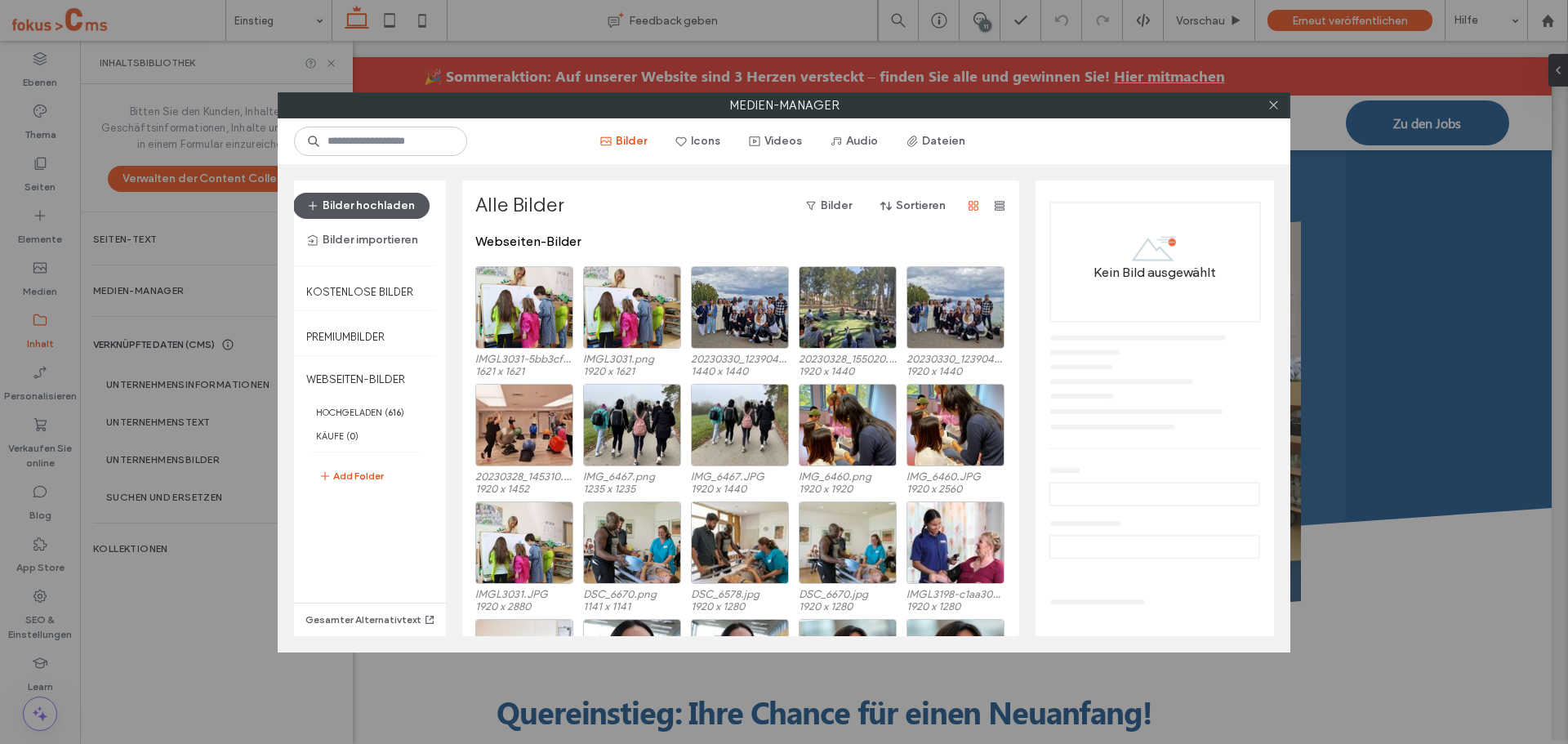
click at [373, 200] on button "Bilder hochladen" at bounding box center [361, 206] width 137 height 26
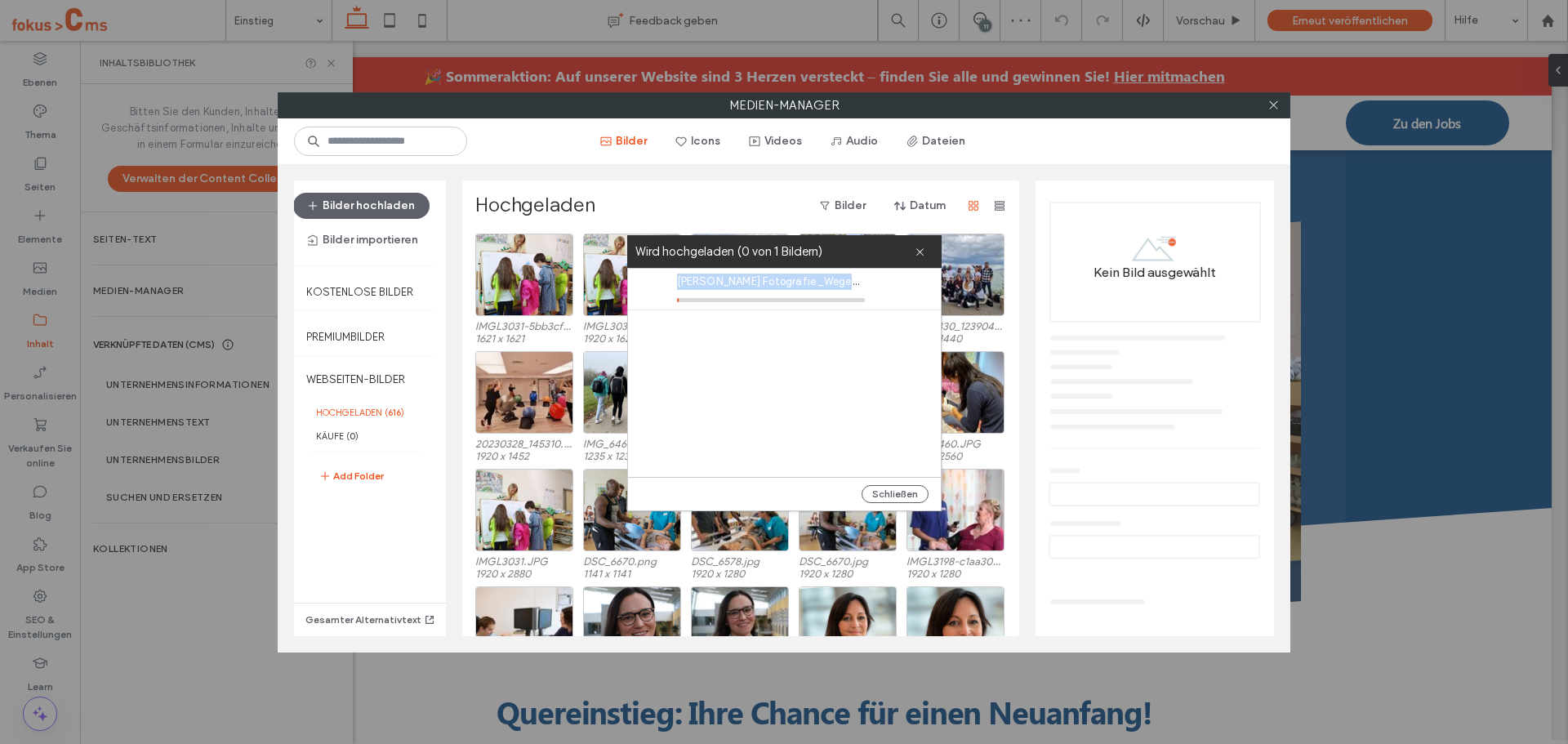
drag, startPoint x: 687, startPoint y: 282, endPoint x: 831, endPoint y: 278, distance: 144.1
click at [874, 272] on div "Martin Steffen Fotografie _Wegener Untersuchung.jpg" at bounding box center [789, 289] width 305 height 40
copy span "Martin Steffen Fotografie _Wegener Unt"
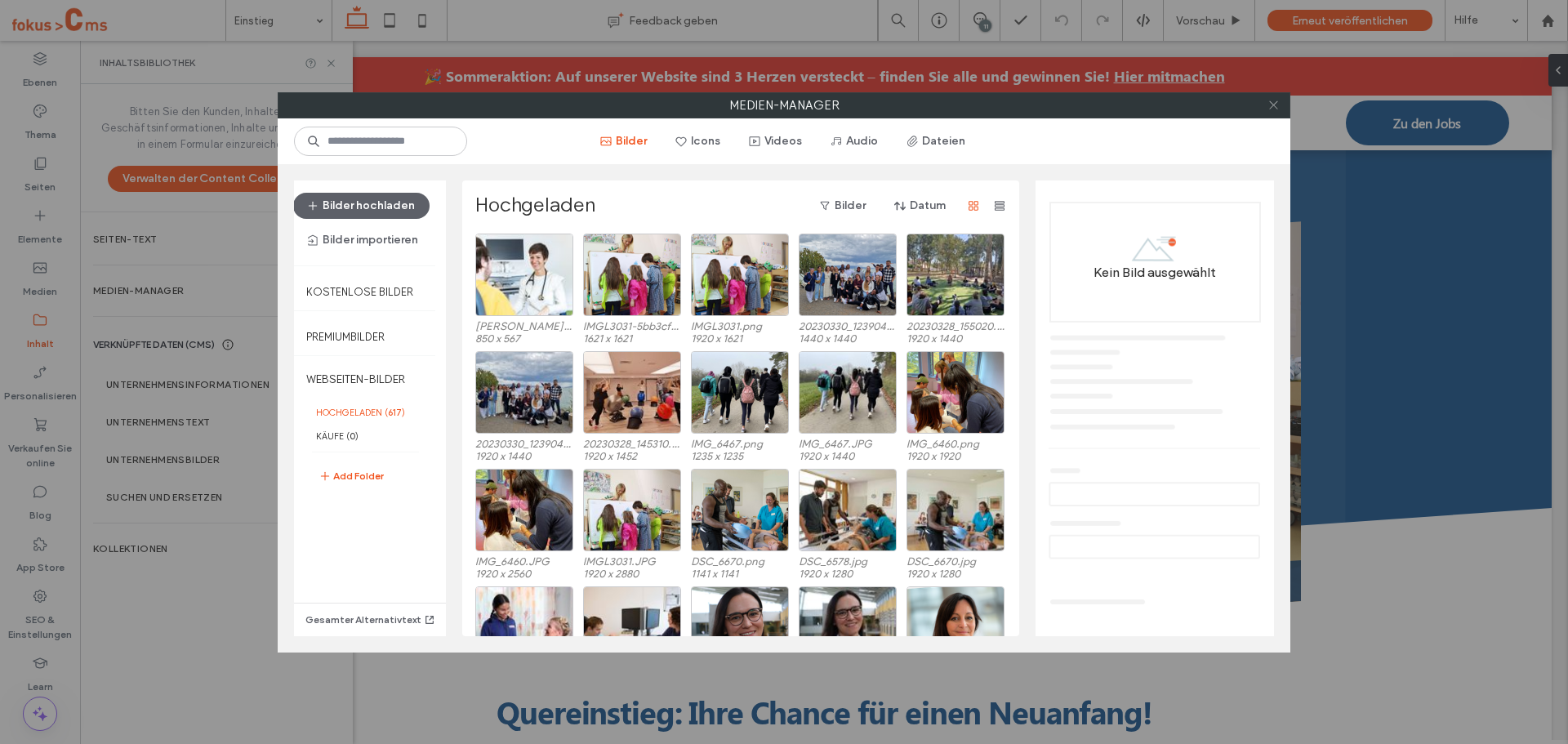
click at [1271, 108] on icon at bounding box center [1273, 105] width 12 height 12
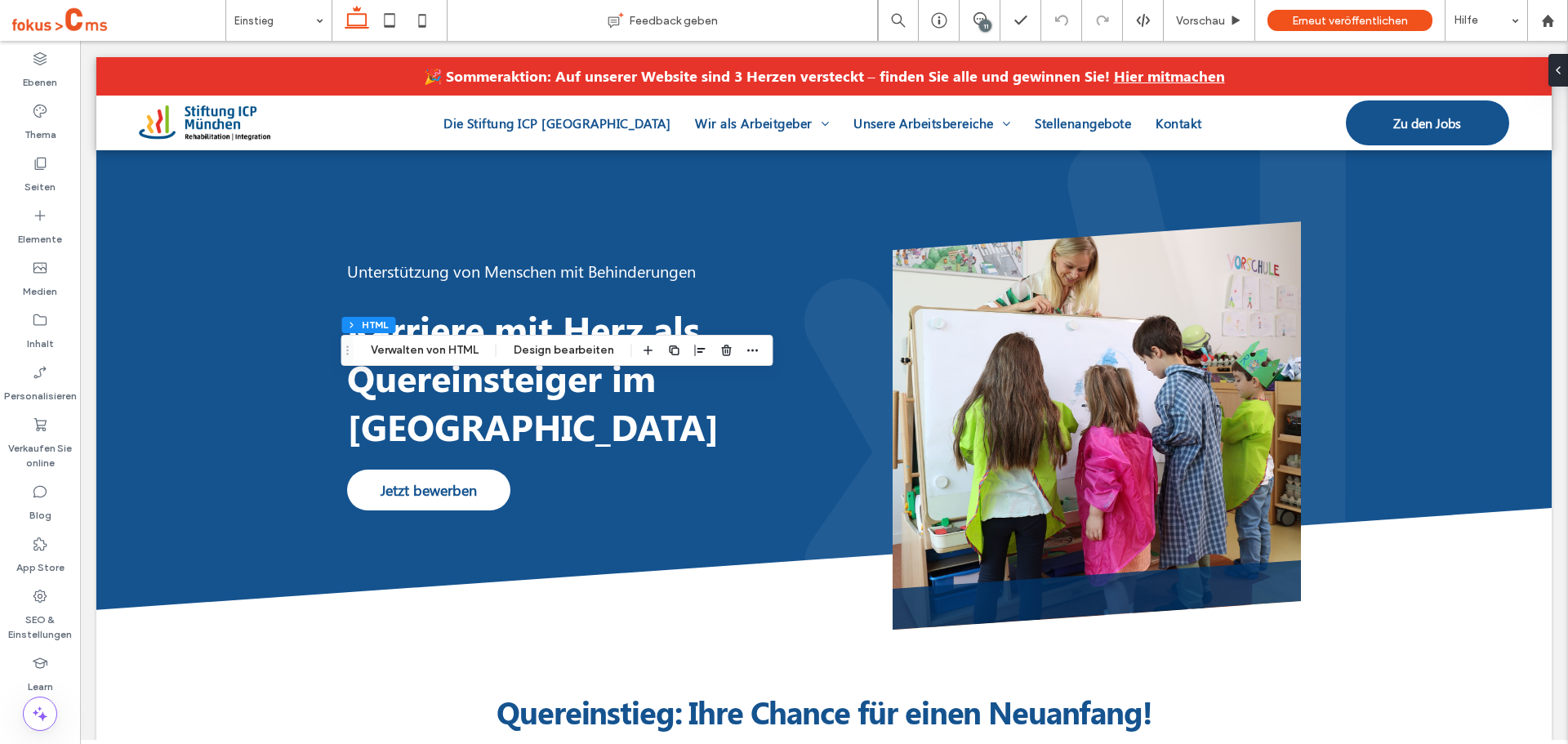
click at [420, 340] on div "Abschnitt Spalte HTML Verwalten von HTML Design bearbeiten" at bounding box center [557, 351] width 432 height 31
click at [452, 345] on button "Verwalten von HTML" at bounding box center [424, 350] width 129 height 19
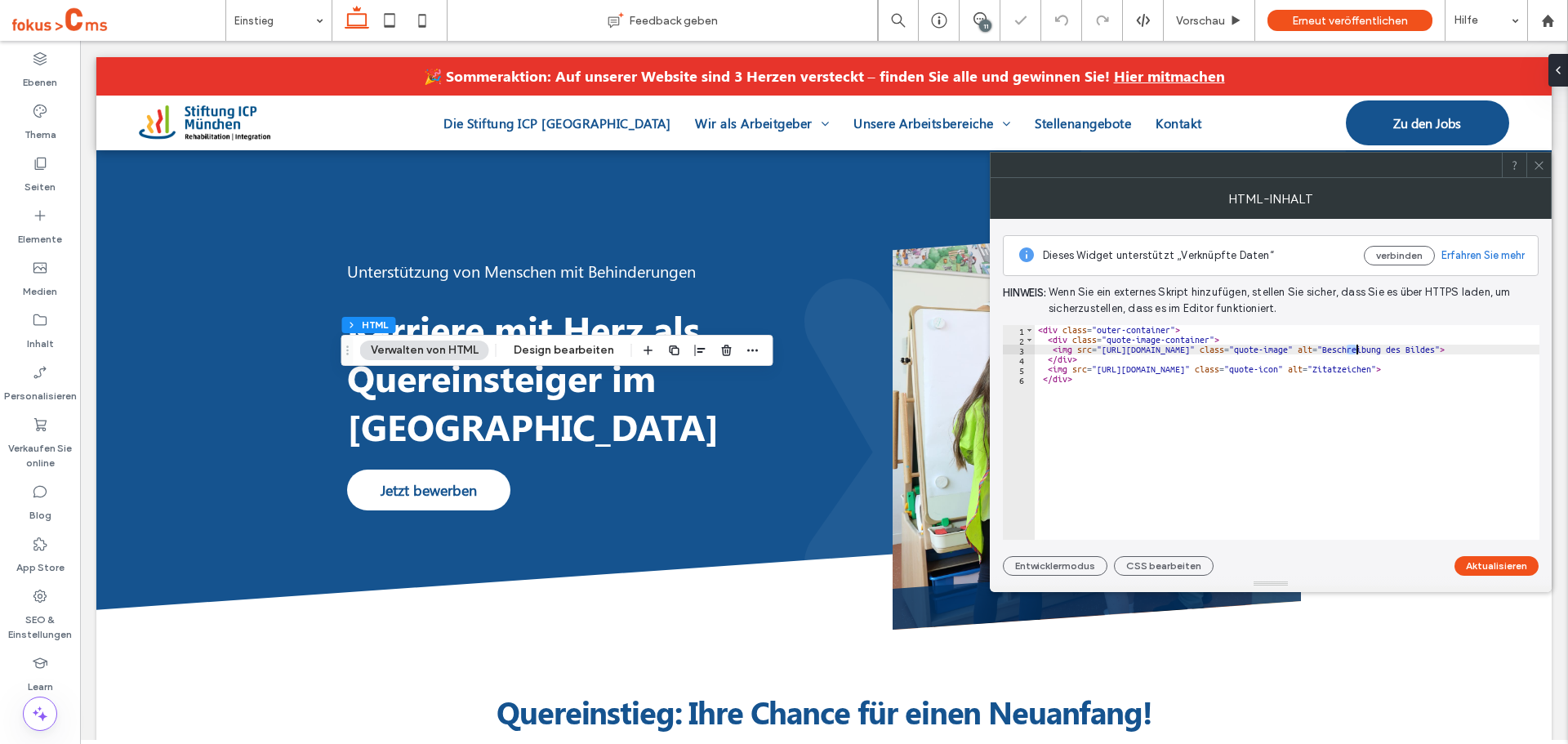
drag, startPoint x: 1348, startPoint y: 353, endPoint x: 1360, endPoint y: 354, distance: 12.0
click at [1360, 354] on div "< div class = "outer-container" > < div class = "quote-image-container" > < img…" at bounding box center [1351, 442] width 633 height 234
click at [1357, 355] on div "< div class = "outer-container" > < div class = "quote-image-container" > < img…" at bounding box center [1351, 442] width 633 height 234
drag, startPoint x: 1350, startPoint y: 355, endPoint x: 1406, endPoint y: 352, distance: 56.1
click at [1406, 352] on div "< div class = "outer-container" > < div class = "quote-image-container" > < img…" at bounding box center [1351, 442] width 633 height 234
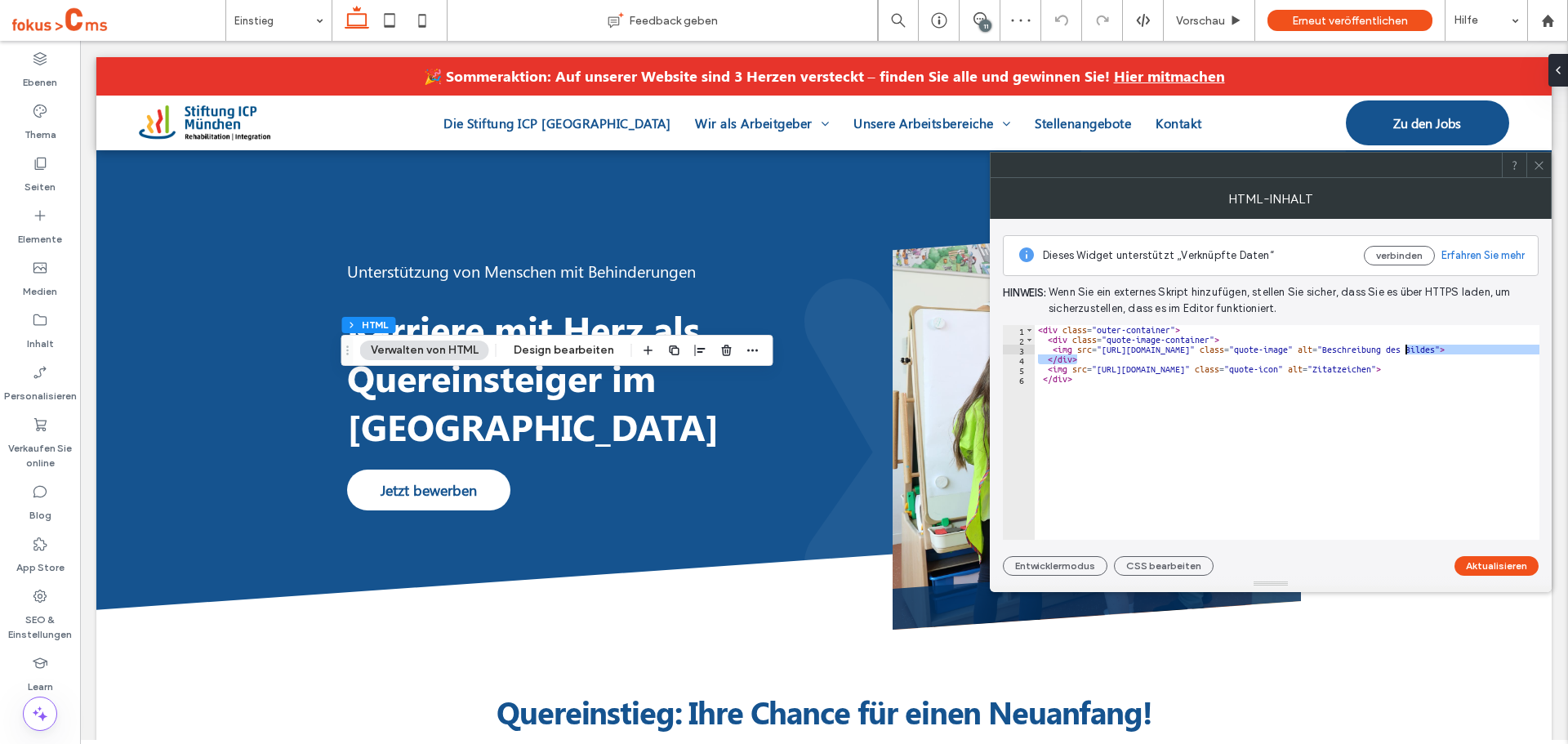
click at [1405, 352] on div "< div class = "outer-container" > < div class = "quote-image-container" > < img…" at bounding box center [1287, 433] width 505 height 215
drag, startPoint x: 1352, startPoint y: 350, endPoint x: 1408, endPoint y: 351, distance: 56.0
click at [1408, 351] on div "< div class = "outer-container" > < div class = "quote-image-container" > < img…" at bounding box center [1351, 442] width 633 height 234
paste textarea "**********"
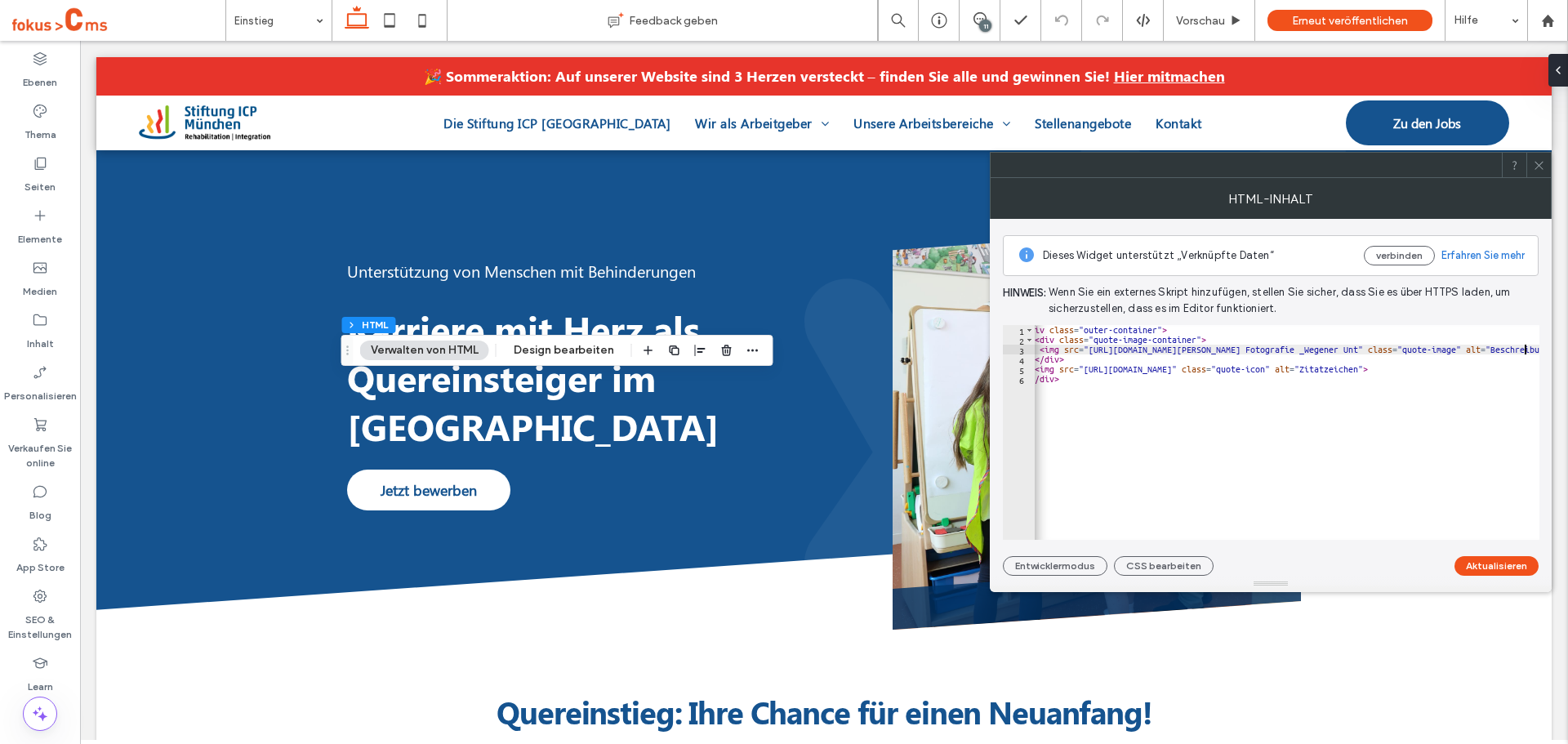
type textarea "**********"
click at [1536, 173] on span at bounding box center [1539, 164] width 12 height 25
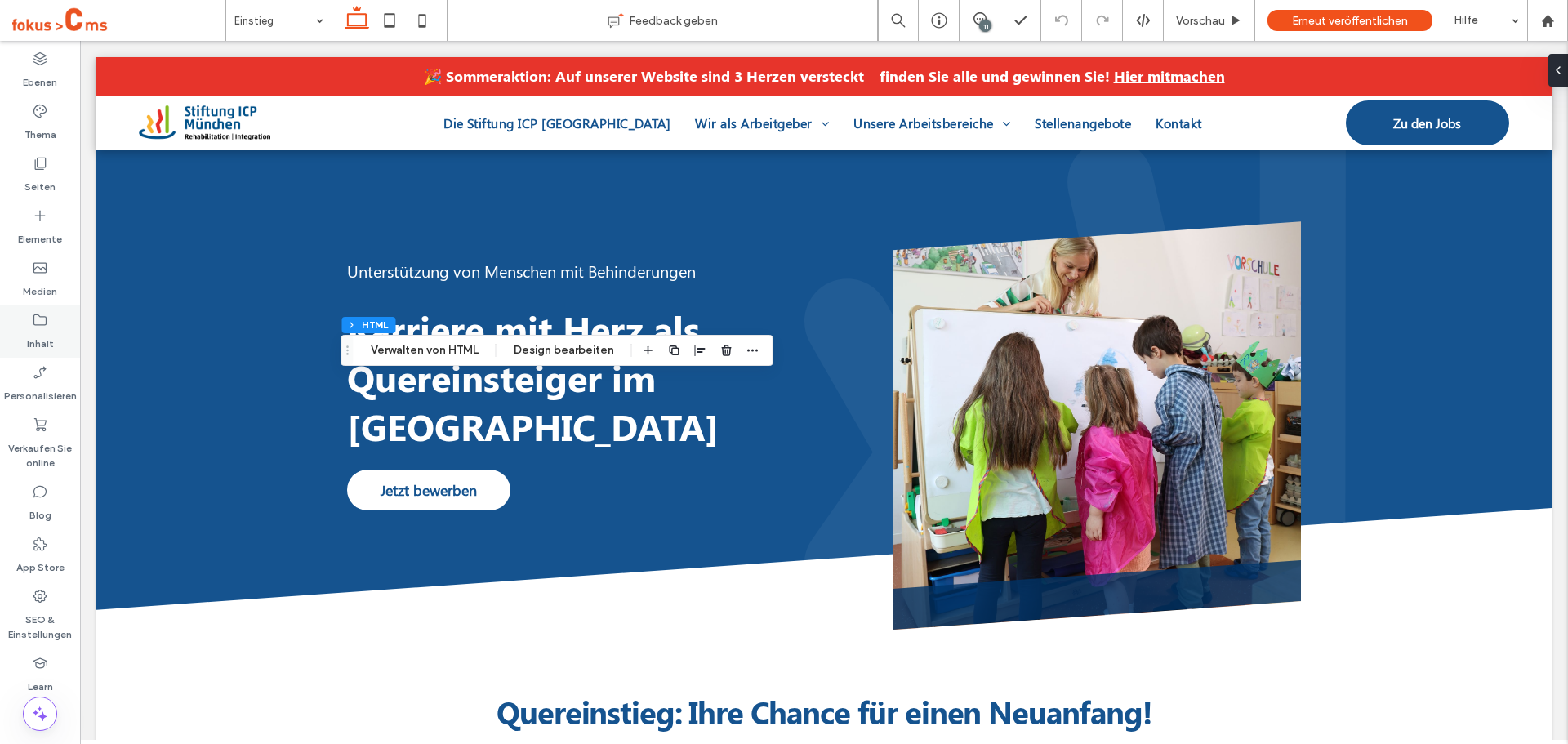
click at [33, 321] on div "Inhalt" at bounding box center [39, 332] width 80 height 52
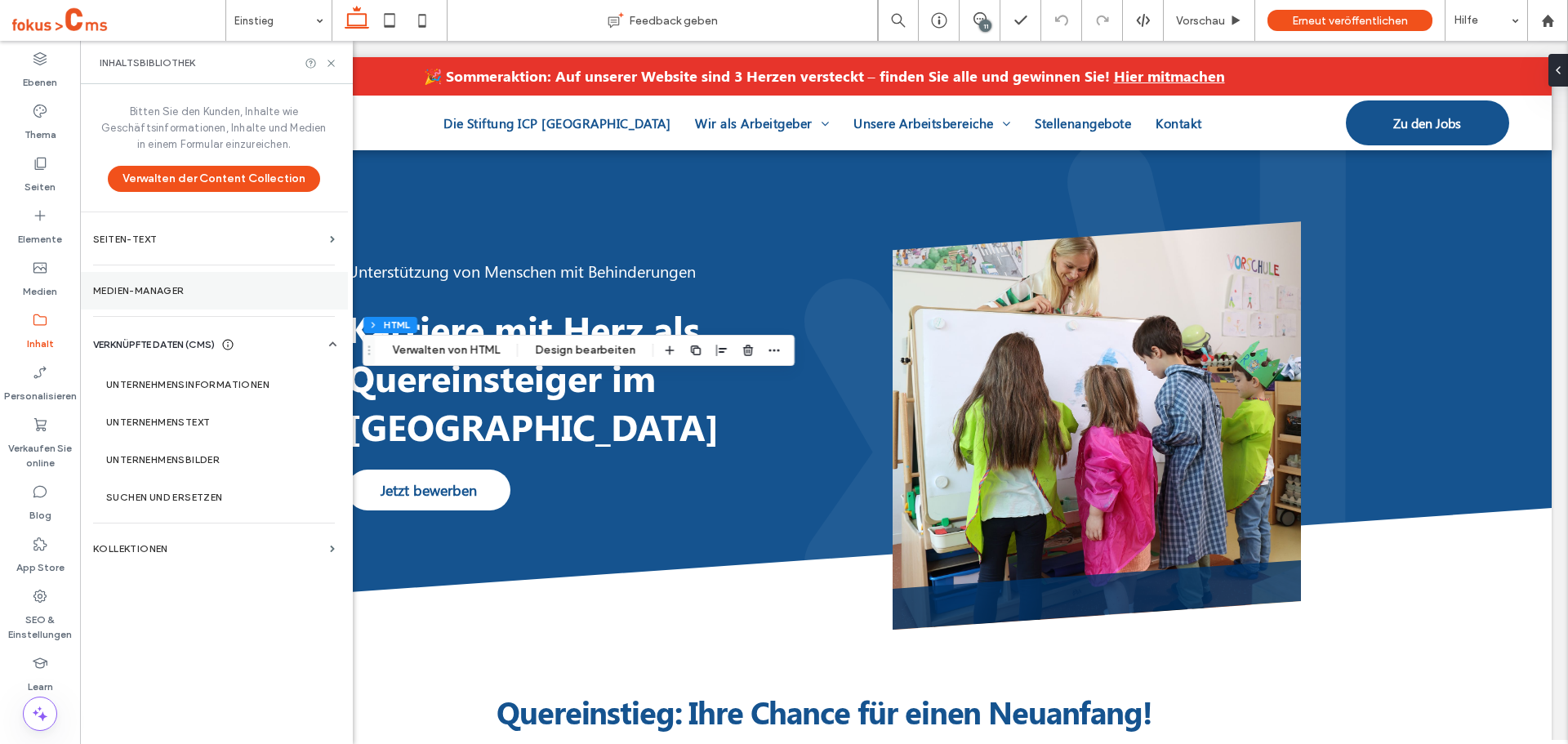
click at [140, 285] on label "Medien-Manager" at bounding box center [213, 290] width 241 height 11
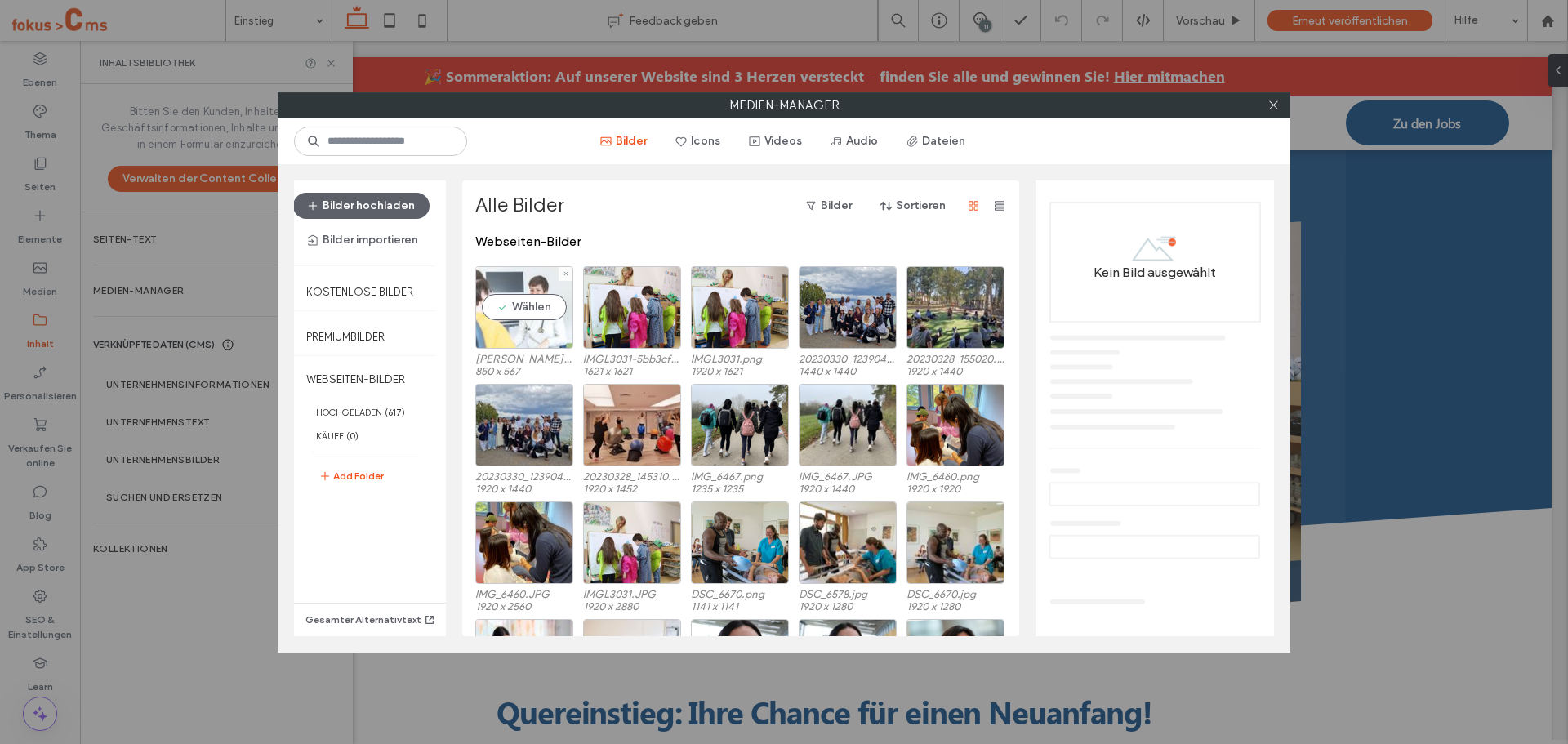
drag, startPoint x: 514, startPoint y: 310, endPoint x: 559, endPoint y: 305, distance: 45.3
click at [514, 309] on div "Wählen" at bounding box center [524, 308] width 98 height 83
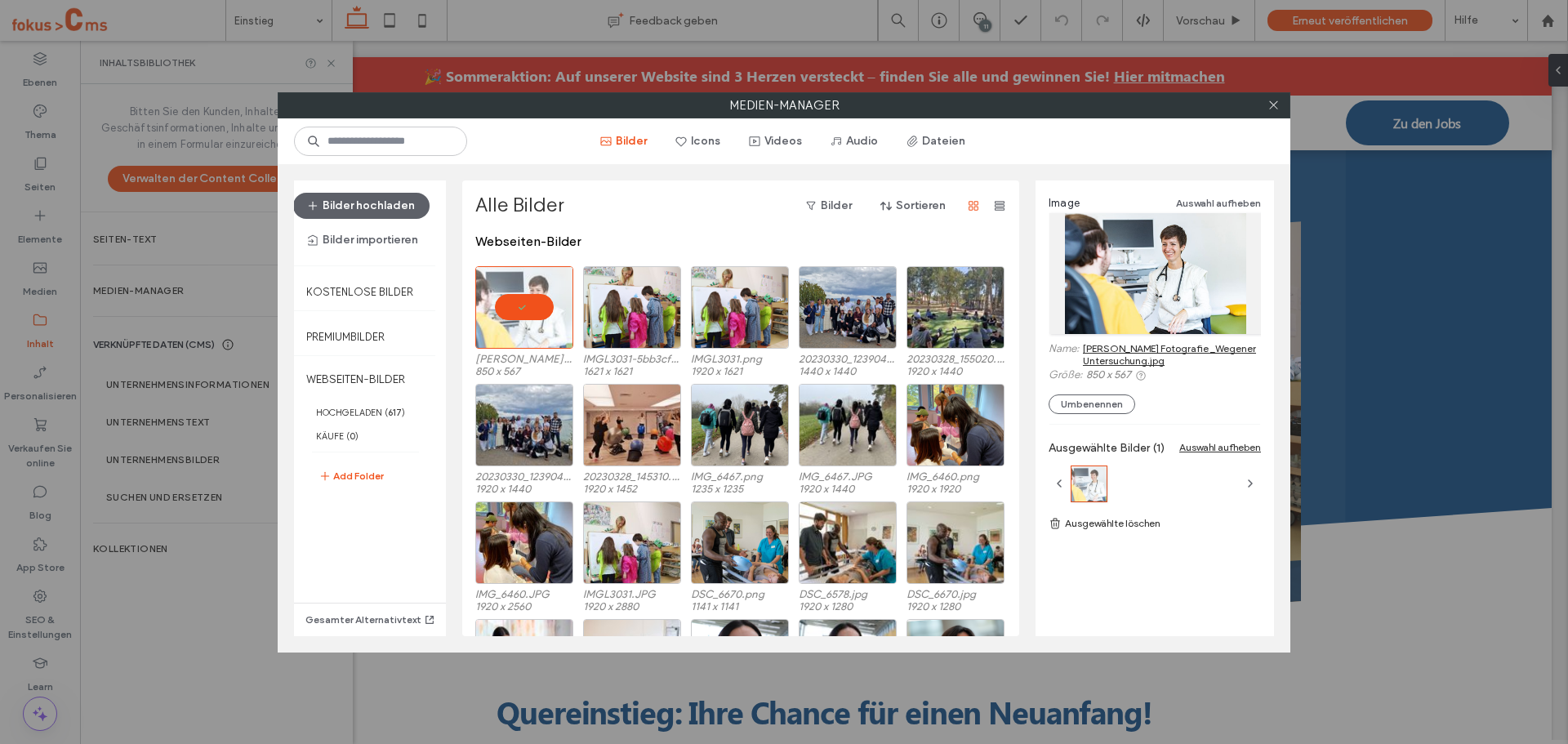
click at [1153, 354] on link "Martin Steffen Fotografie _Wegener Untersuchung.jpg" at bounding box center [1172, 355] width 178 height 25
drag, startPoint x: 1279, startPoint y: 107, endPoint x: 1254, endPoint y: 116, distance: 26.6
click at [1278, 107] on icon at bounding box center [1273, 105] width 12 height 12
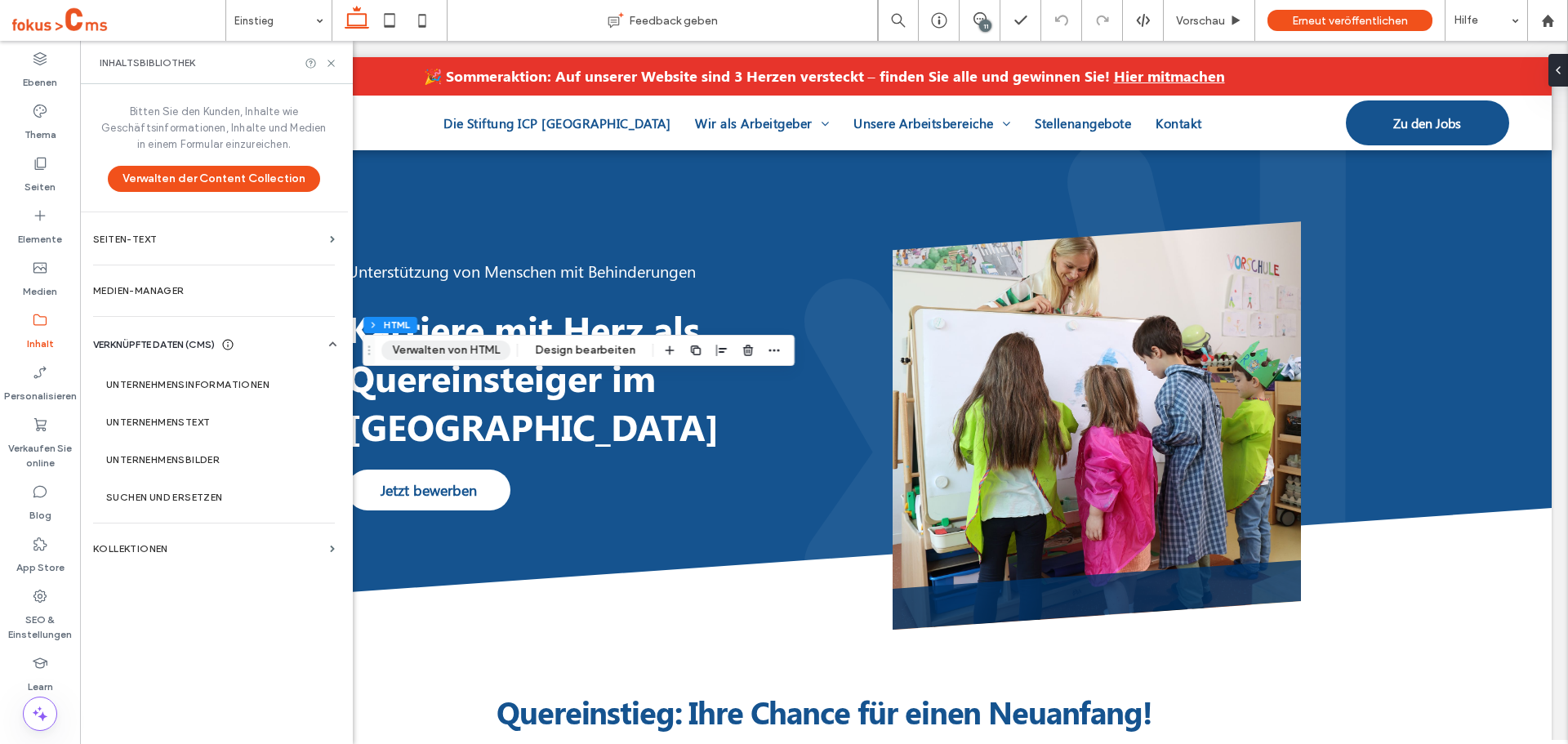
click at [467, 352] on button "Verwalten von HTML" at bounding box center [445, 350] width 129 height 19
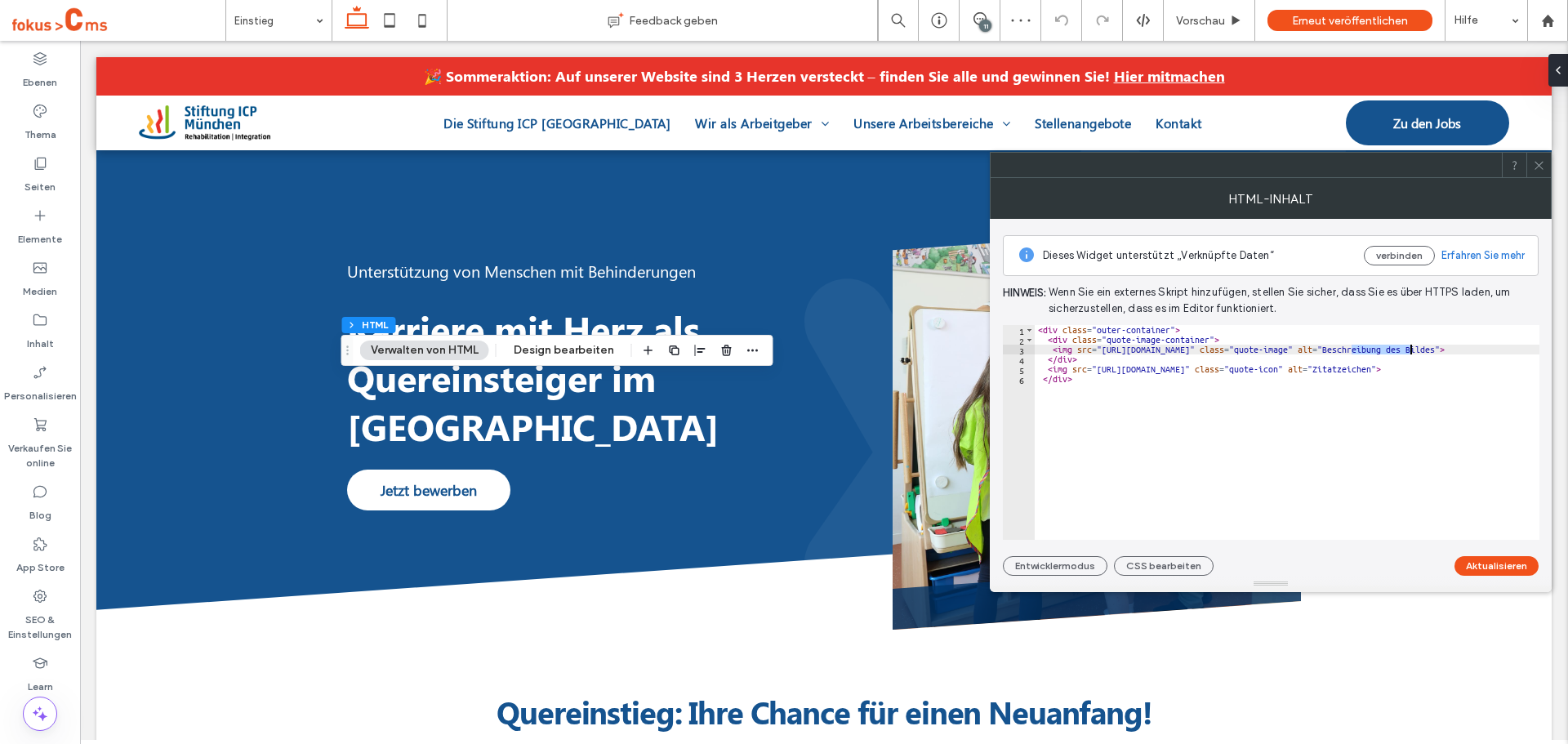
drag, startPoint x: 1352, startPoint y: 352, endPoint x: 1408, endPoint y: 353, distance: 56.0
click at [1408, 353] on div "< div class = "outer-container" > < div class = "quote-image-container" > < img…" at bounding box center [1351, 442] width 633 height 234
paste textarea "**********"
type textarea "**********"
drag, startPoint x: 1541, startPoint y: 167, endPoint x: 1515, endPoint y: 155, distance: 28.6
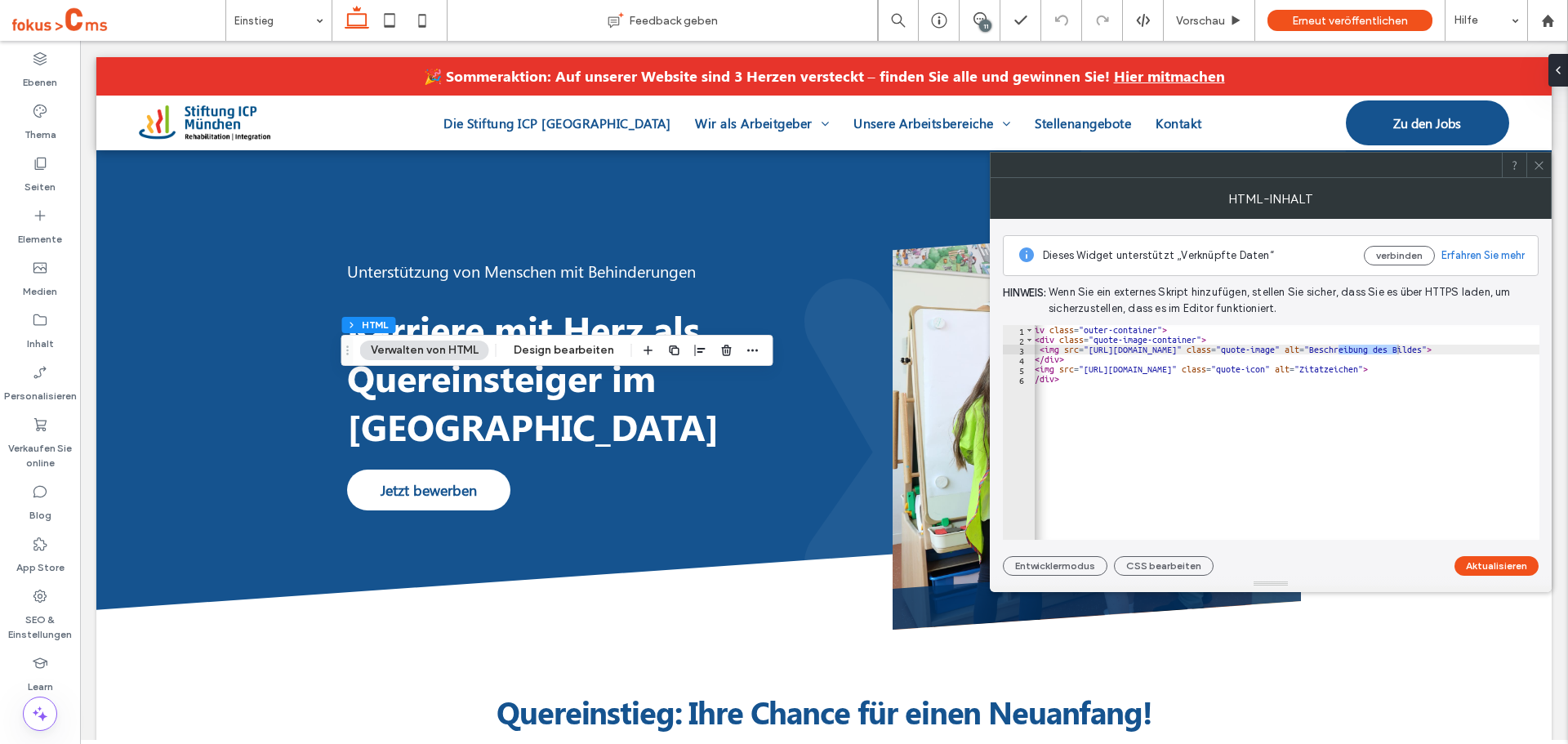
click at [1541, 167] on icon at bounding box center [1539, 164] width 12 height 12
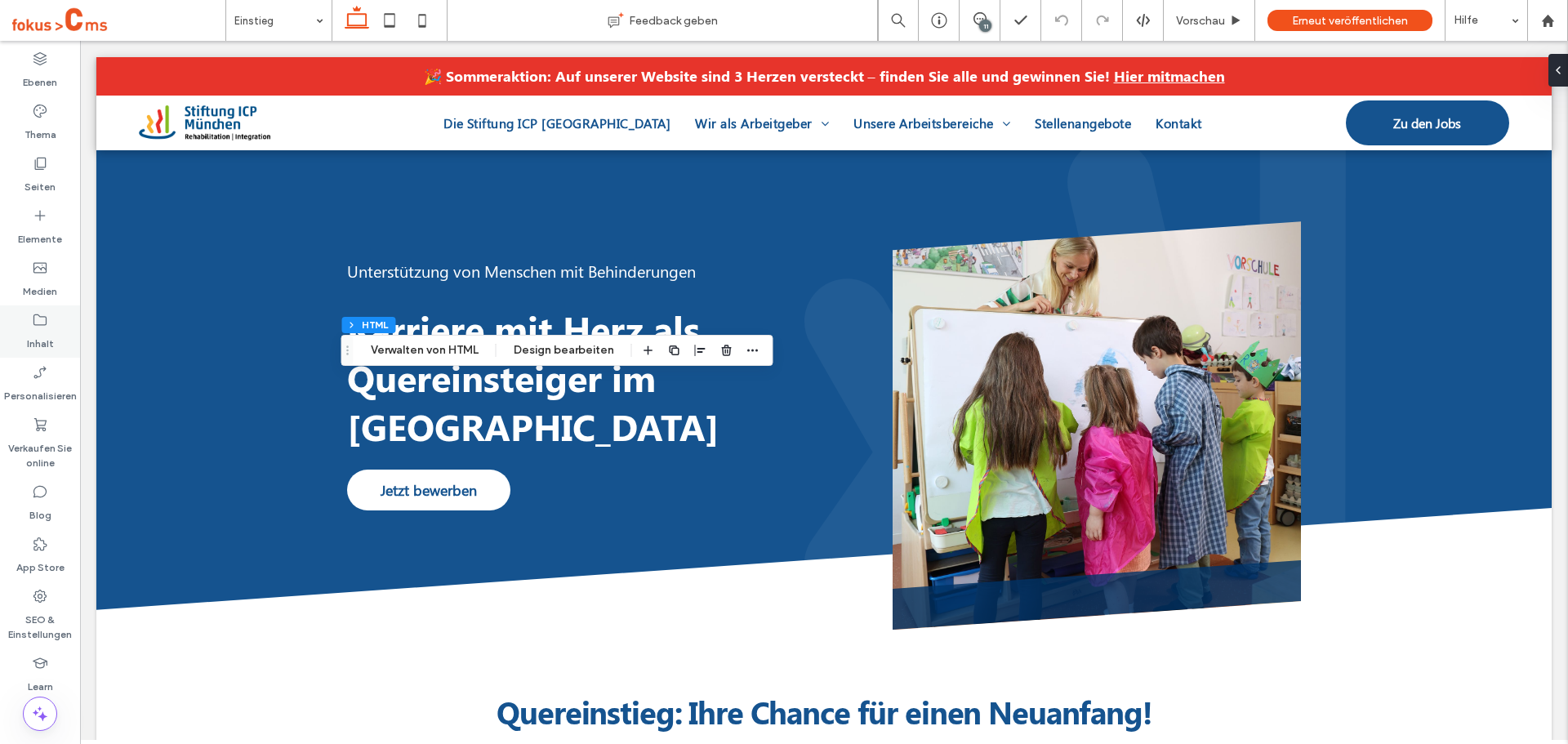
click at [33, 322] on icon at bounding box center [40, 321] width 17 height 17
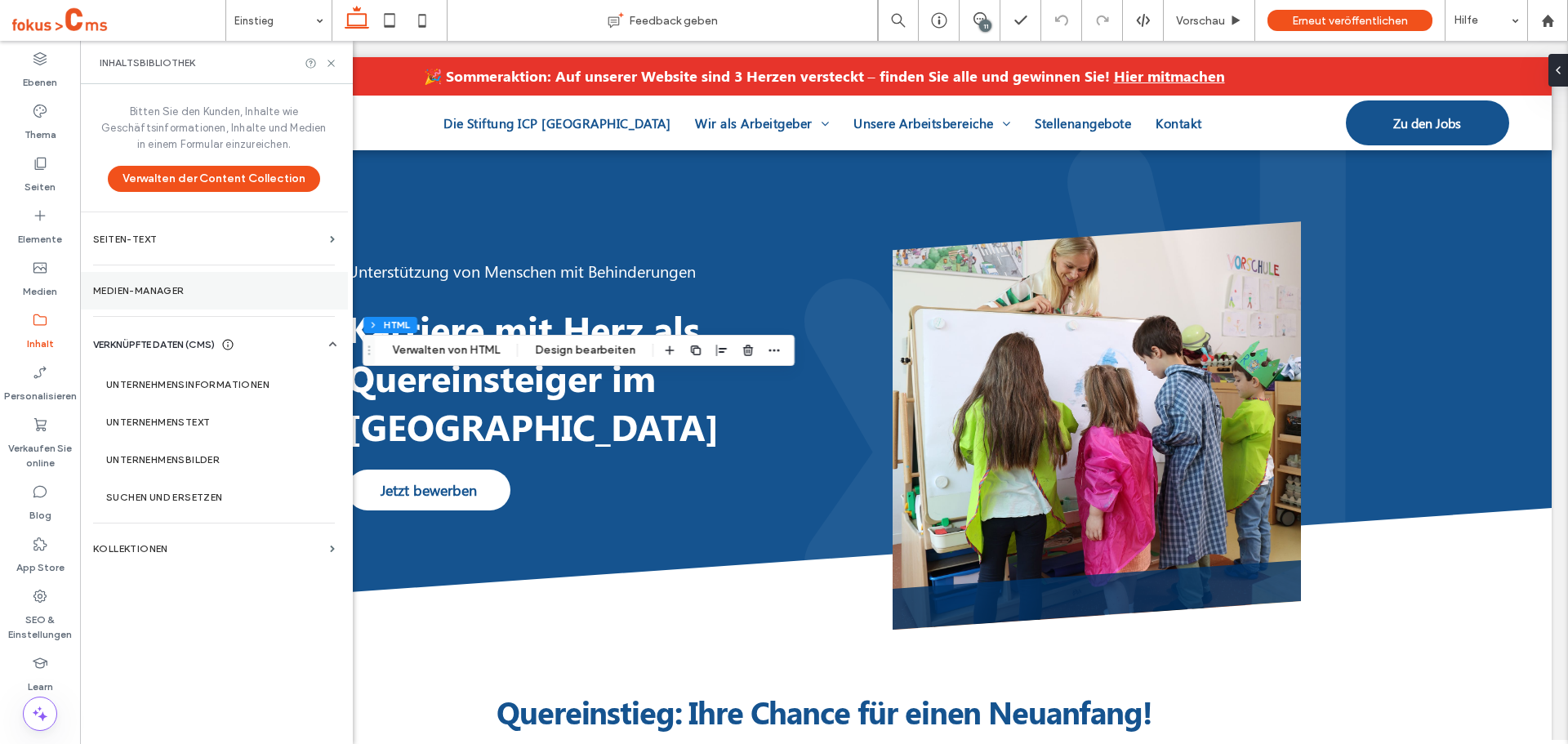
click at [159, 289] on label "Medien-Manager" at bounding box center [213, 290] width 241 height 11
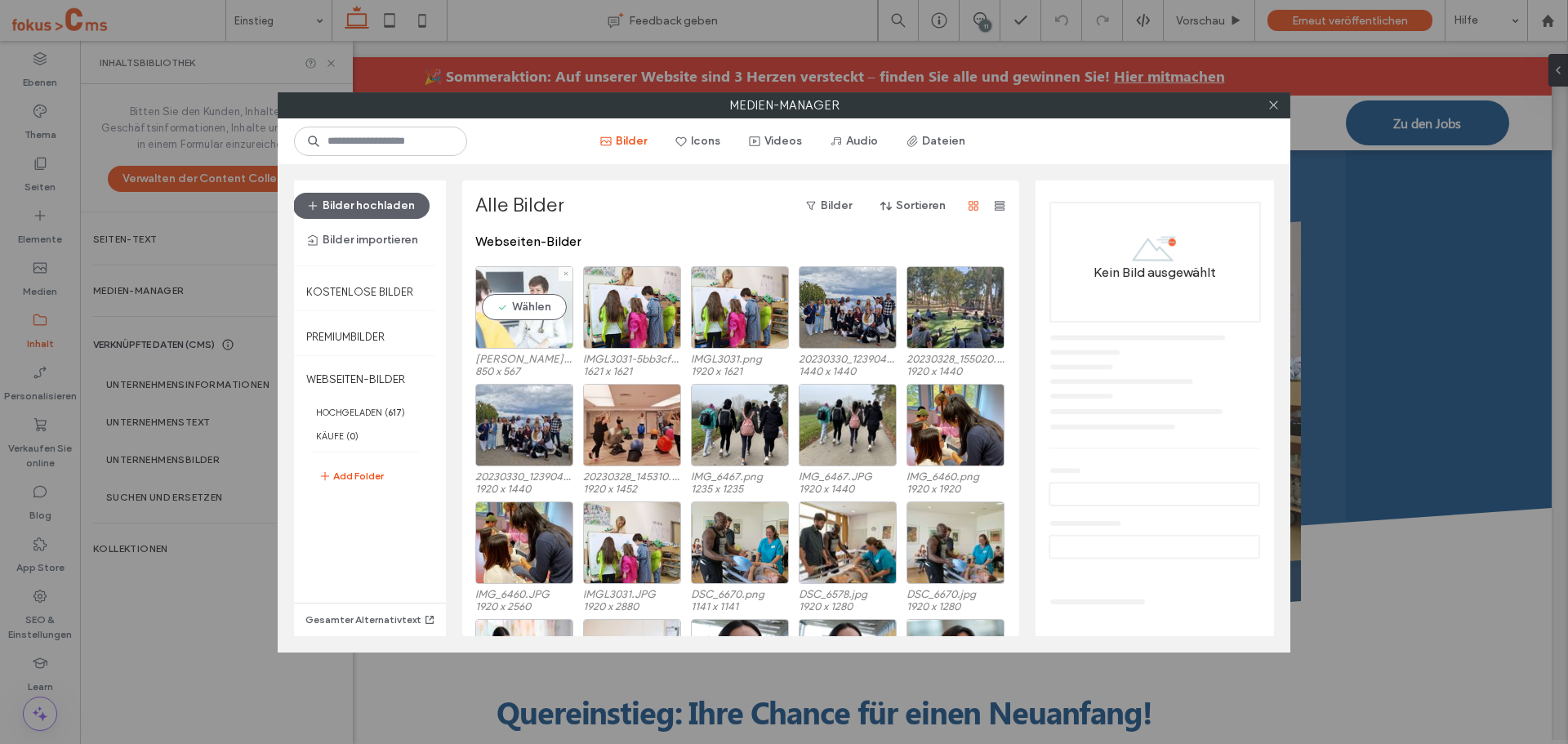
click at [521, 309] on div "Wählen" at bounding box center [524, 308] width 98 height 83
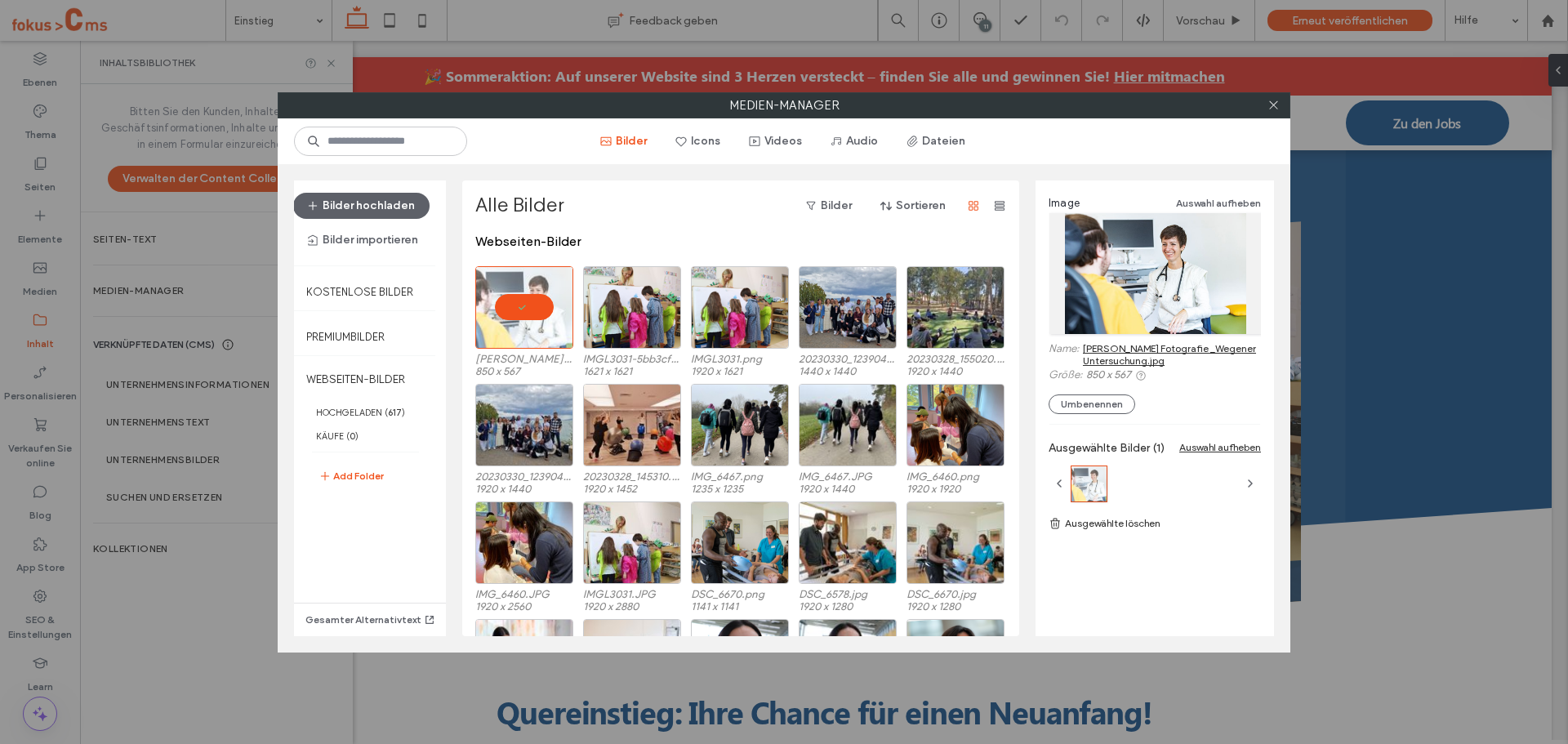
click at [1174, 359] on link "Martin Steffen Fotografie _Wegener Untersuchung.jpg" at bounding box center [1172, 355] width 178 height 25
click at [1274, 98] on span at bounding box center [1273, 105] width 12 height 25
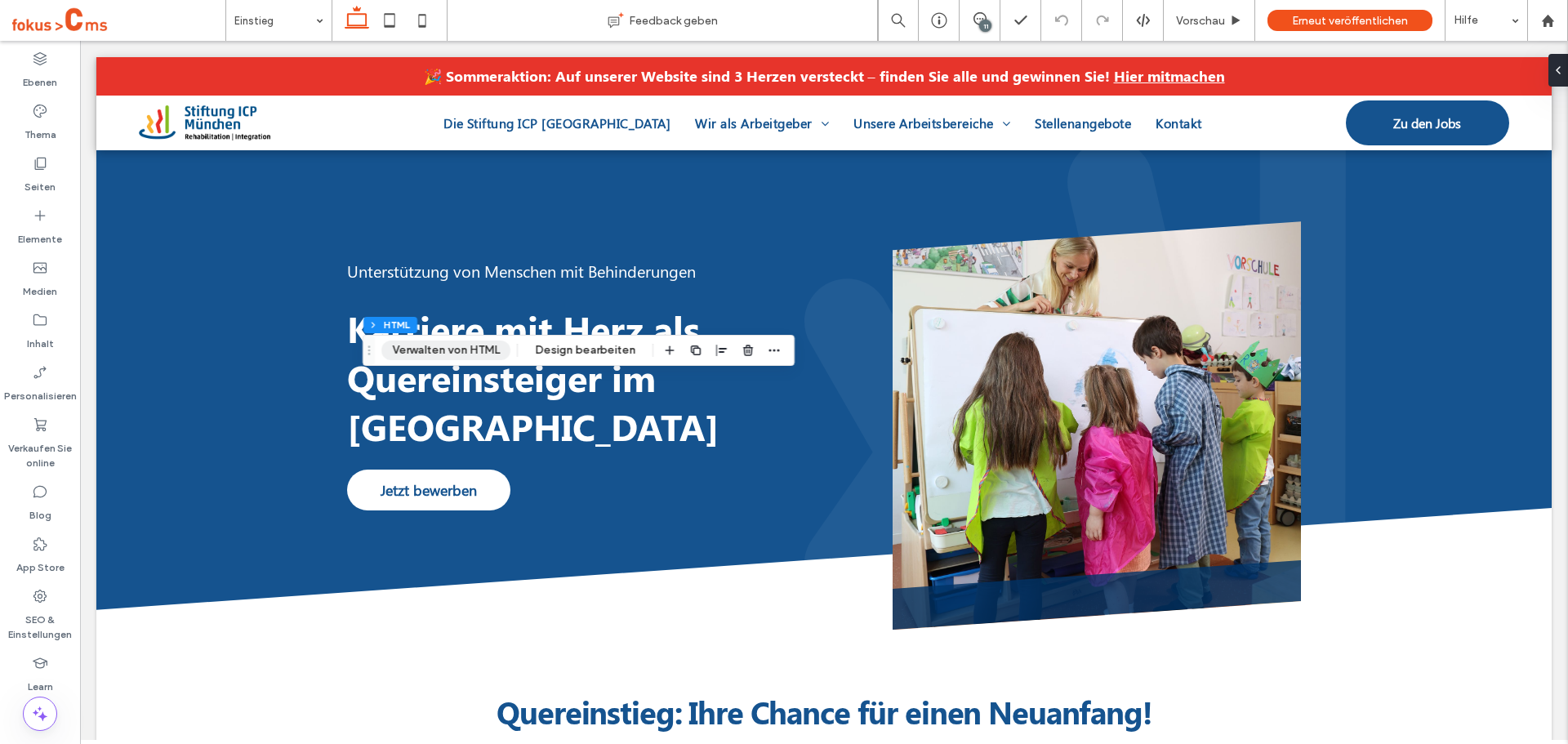
click at [454, 359] on button "Verwalten von HTML" at bounding box center [445, 350] width 129 height 19
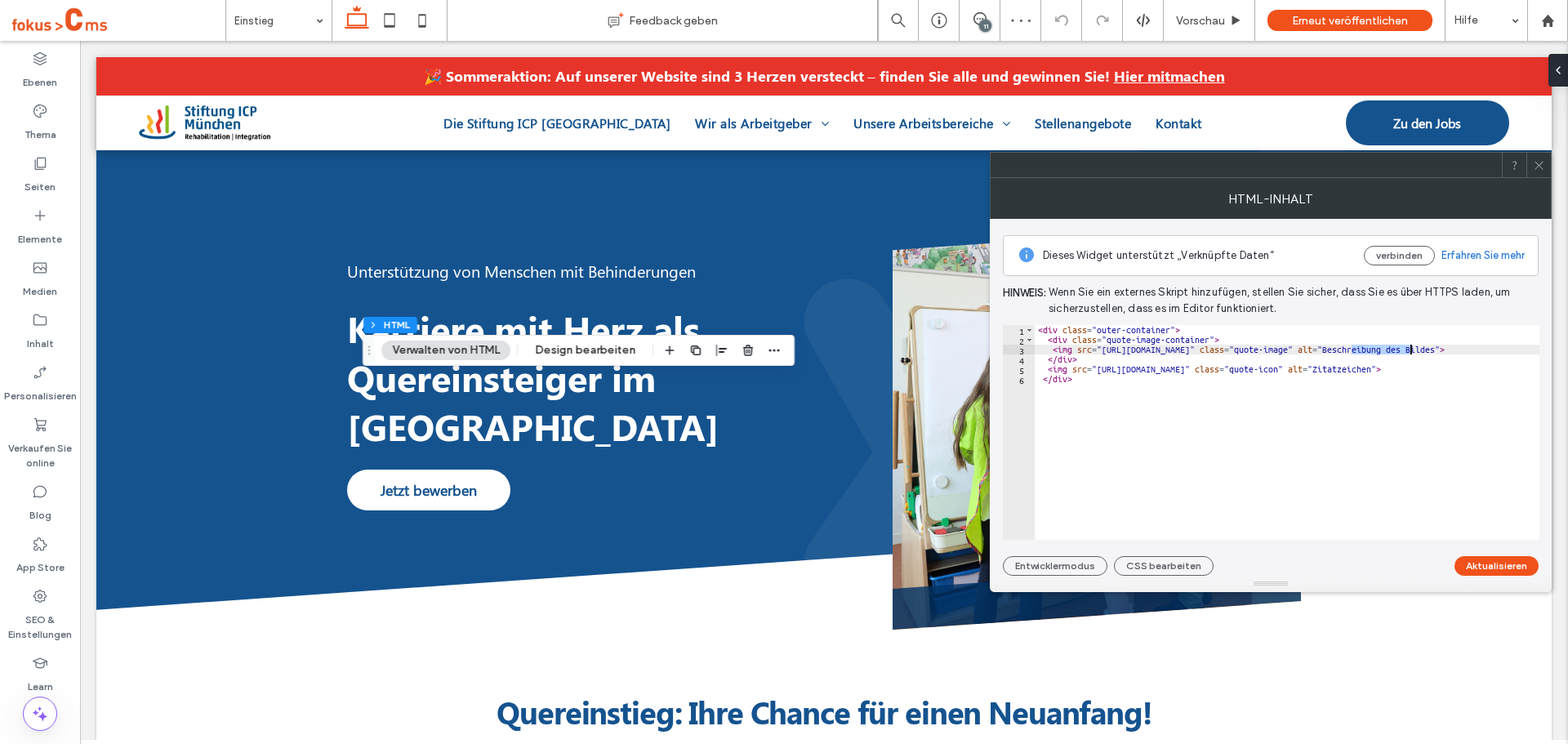
drag, startPoint x: 1352, startPoint y: 354, endPoint x: 1411, endPoint y: 351, distance: 59.1
click at [1411, 351] on div "< div class = "outer-container" > < div class = "quote-image-container" > < img…" at bounding box center [1351, 442] width 633 height 234
paste textarea "**********"
type textarea "**********"
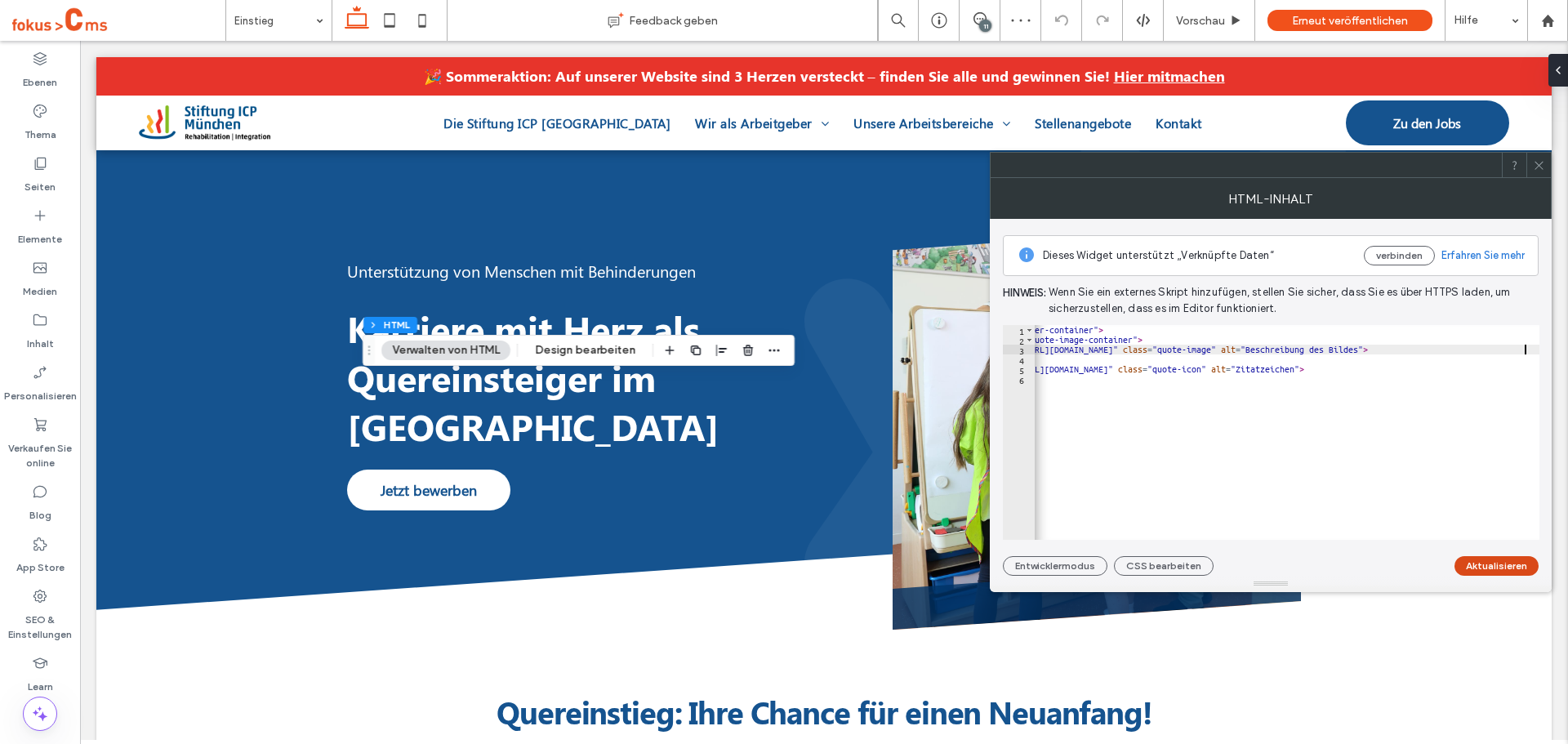
click at [1501, 566] on button "Aktualisieren" at bounding box center [1496, 566] width 84 height 19
click at [1541, 164] on icon at bounding box center [1539, 164] width 12 height 12
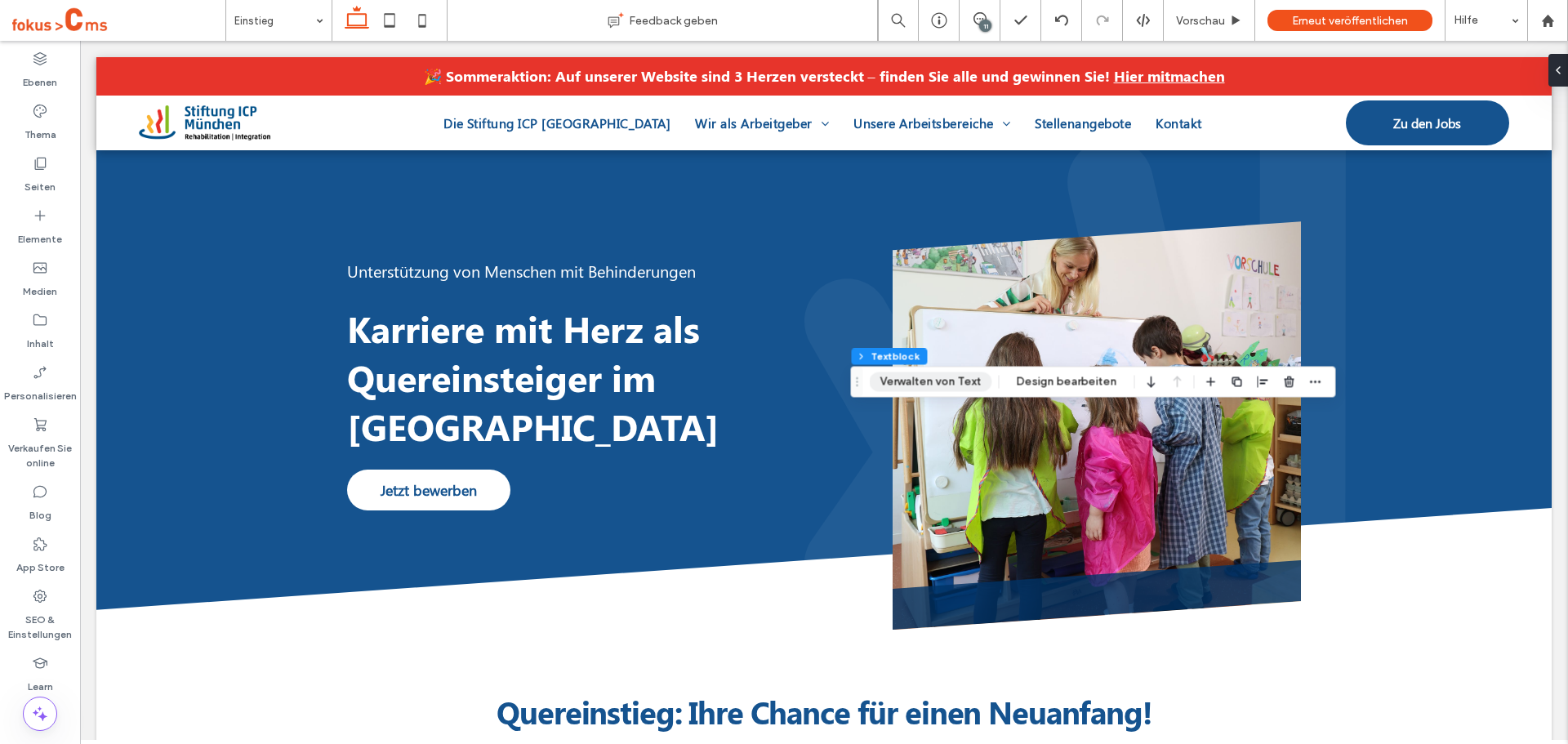
click at [905, 389] on button "Verwalten von Text" at bounding box center [930, 381] width 122 height 19
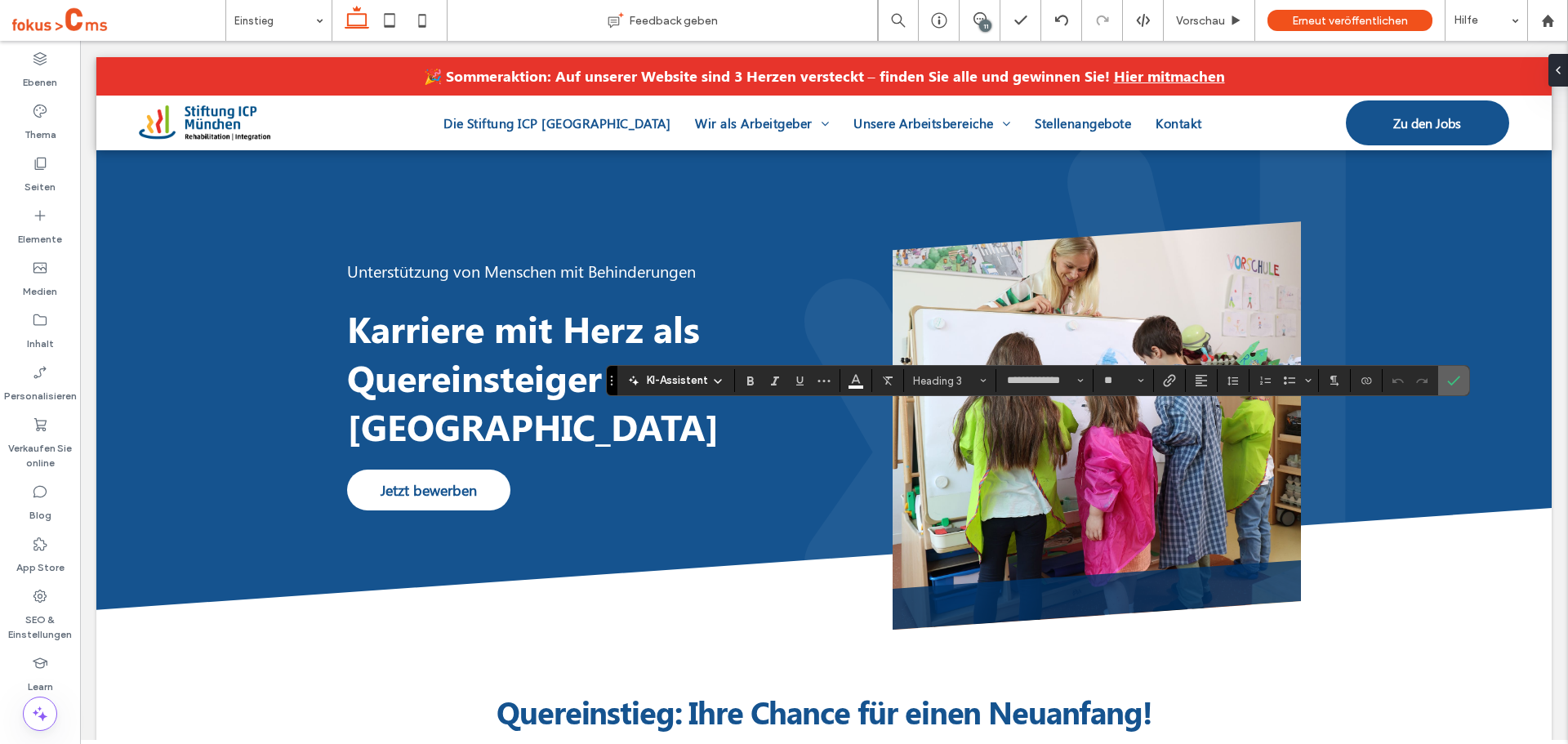
click at [1454, 378] on icon "Bestätigen" at bounding box center [1453, 380] width 13 height 13
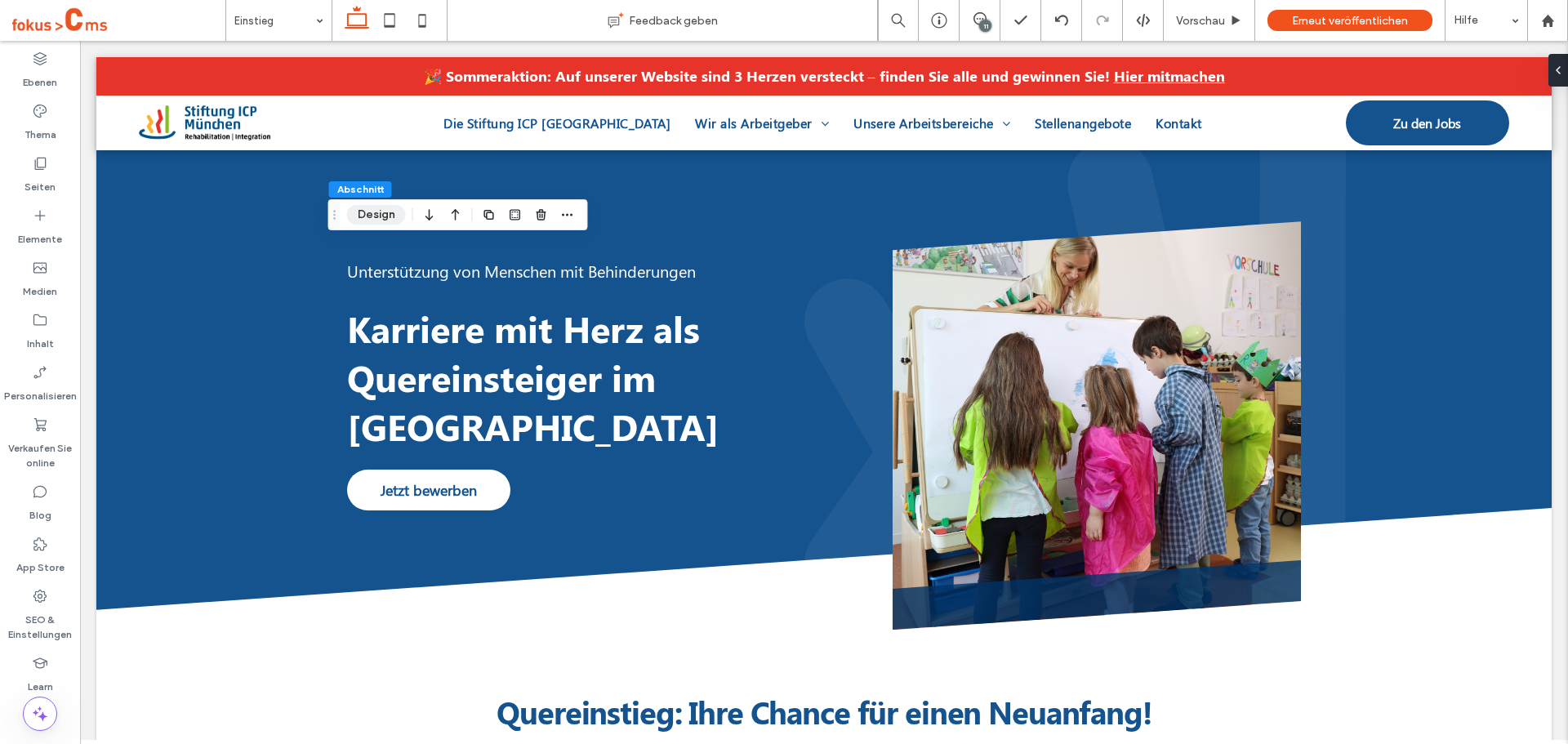
click at [378, 211] on button "Design" at bounding box center [376, 214] width 59 height 19
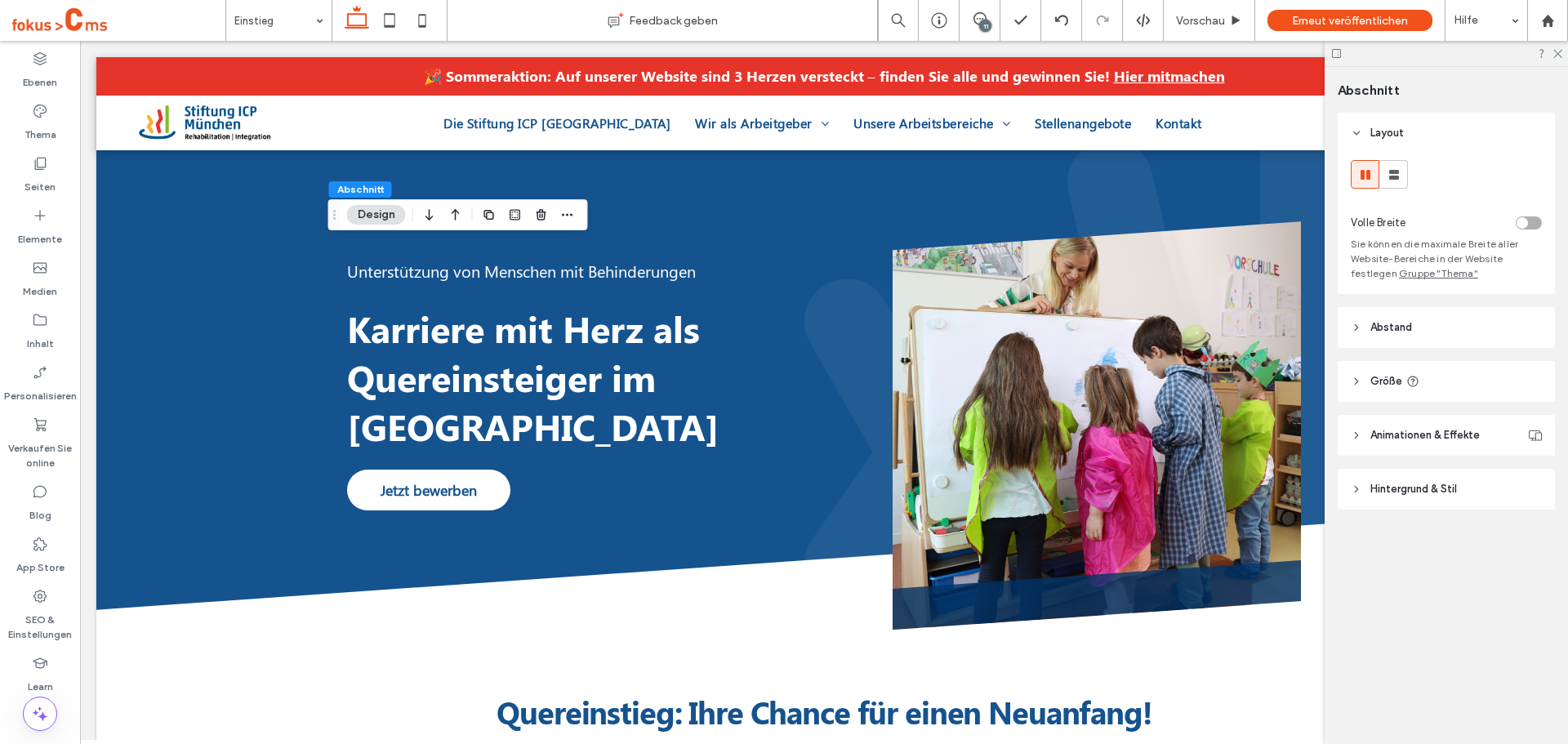
click at [1381, 325] on span "Abstand" at bounding box center [1391, 328] width 41 height 17
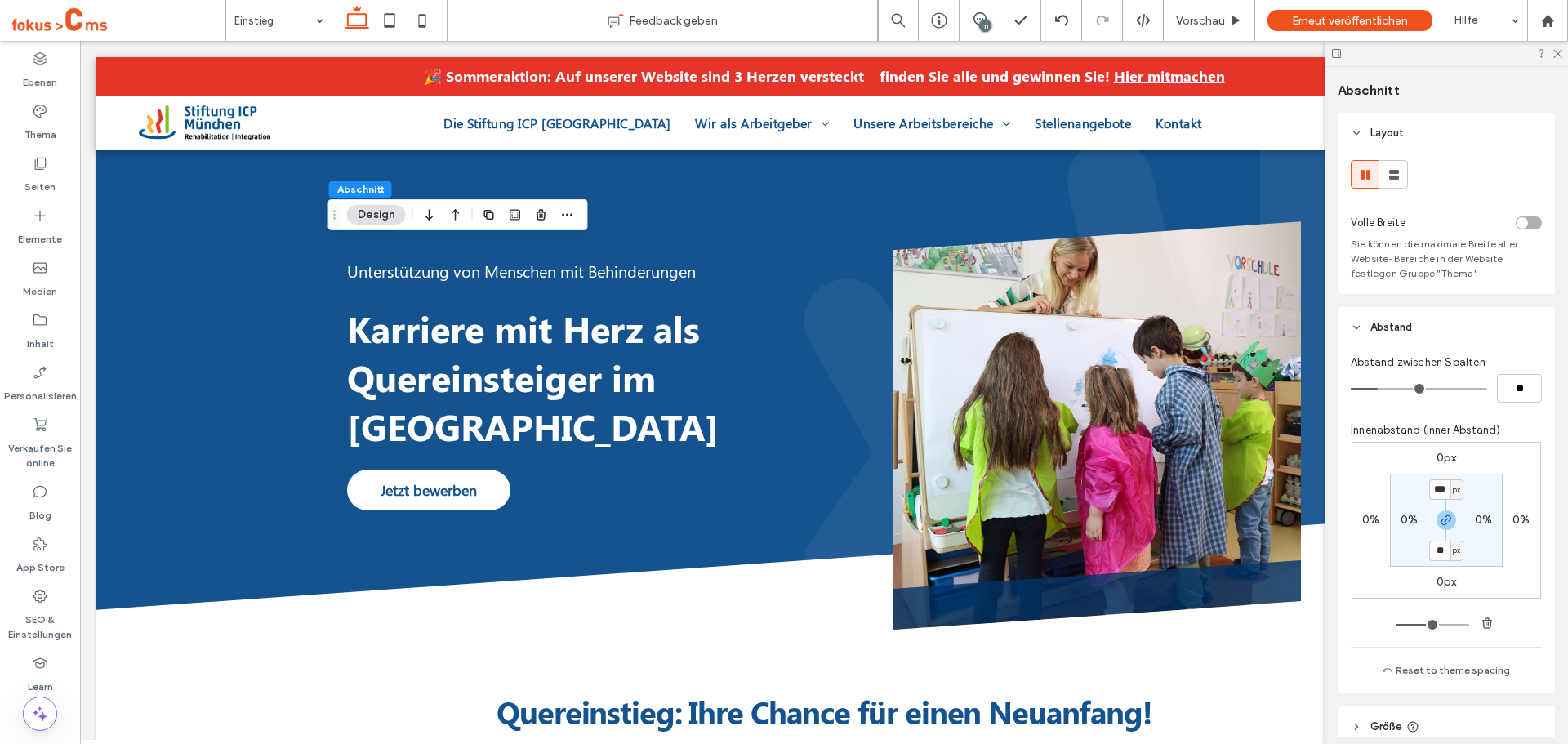
click at [1439, 479] on section "*** px 0% ** px 0%" at bounding box center [1446, 520] width 113 height 93
click at [1440, 486] on input "***" at bounding box center [1439, 490] width 21 height 20
click at [1444, 526] on icon "button" at bounding box center [1446, 521] width 13 height 13
click at [1438, 494] on input "***" at bounding box center [1439, 490] width 21 height 20
type input "***"
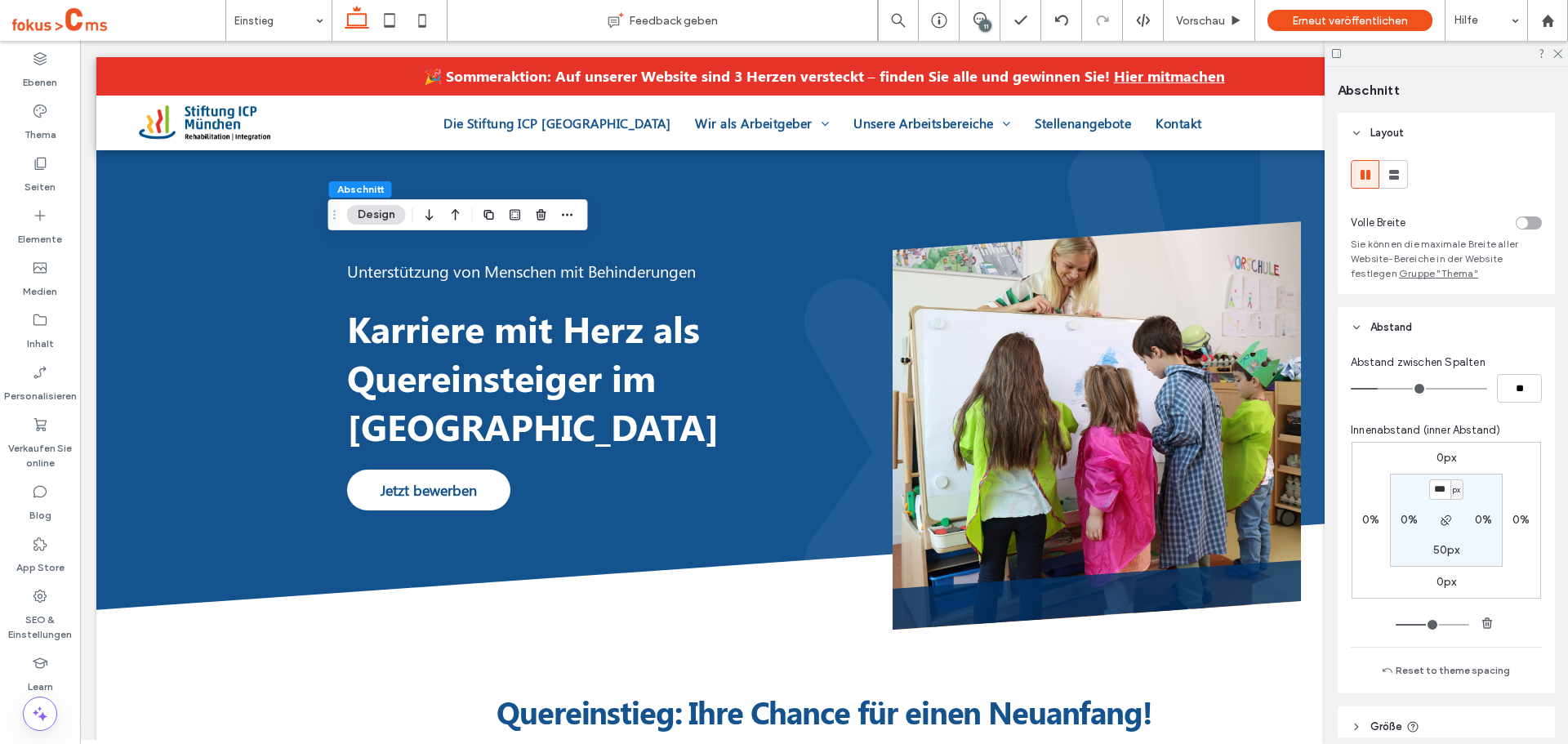
type input "***"
click at [1506, 442] on div "0px 0% 0px 0% *** px 0% 50px 0%" at bounding box center [1446, 520] width 189 height 157
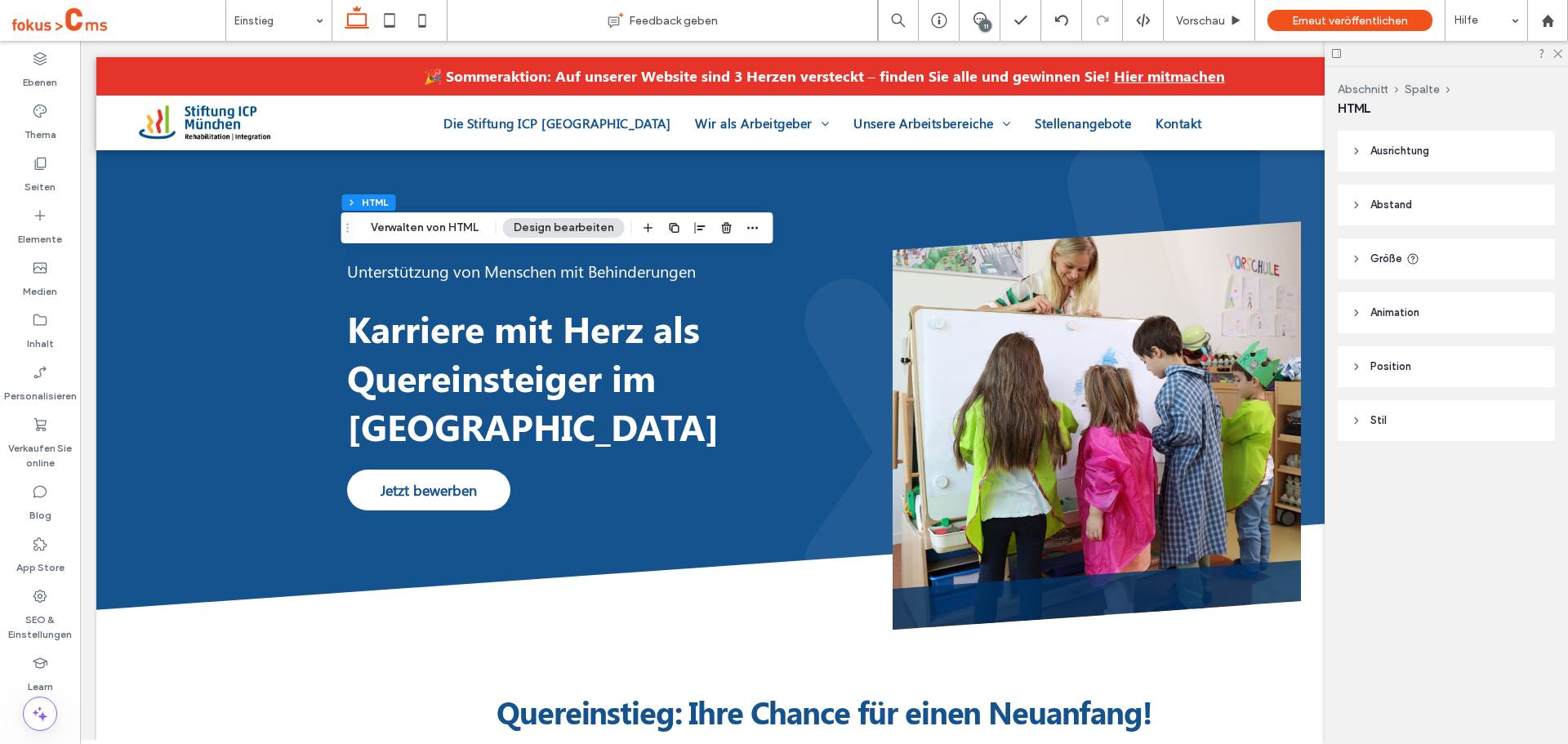
click at [1390, 202] on span "Abstand" at bounding box center [1391, 205] width 41 height 17
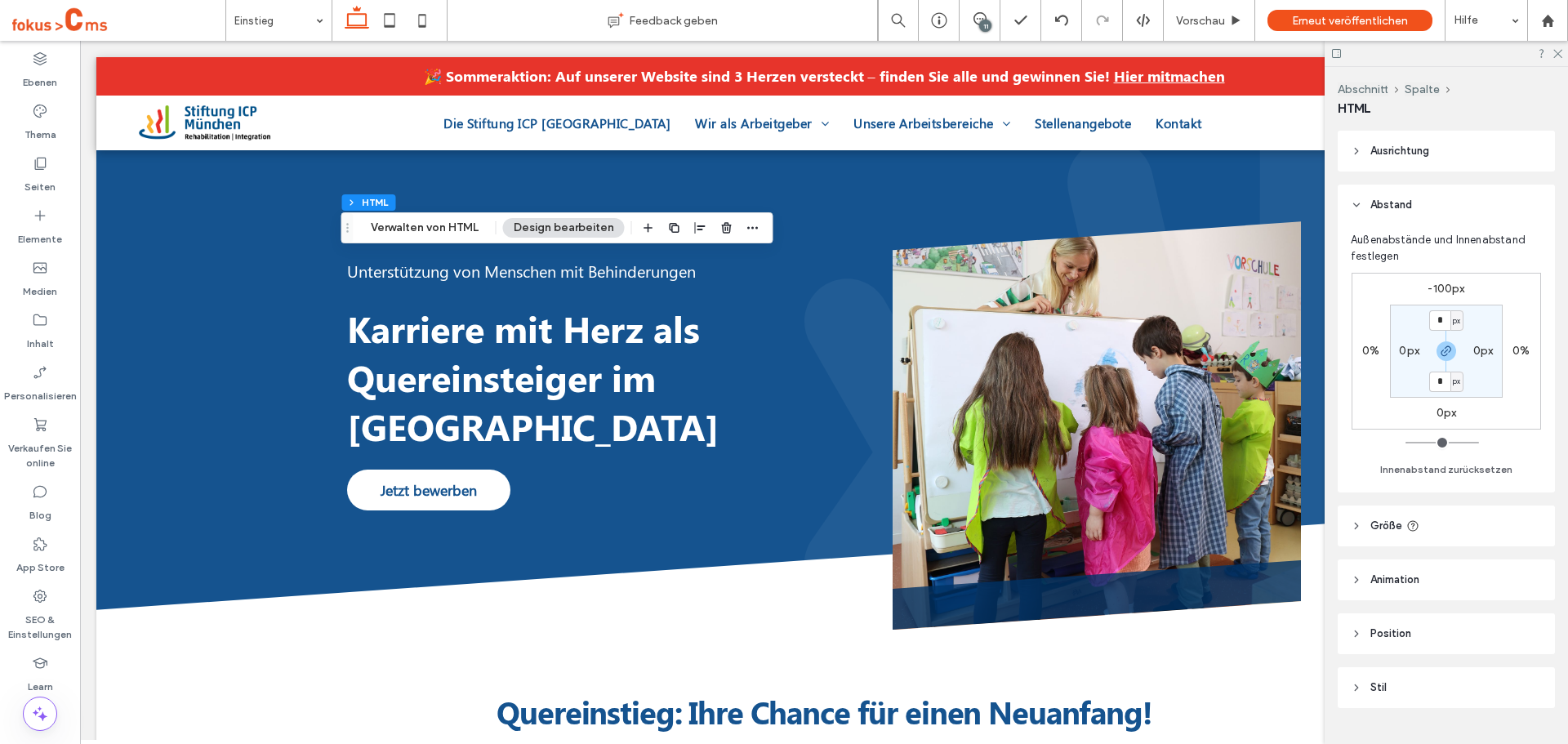
click at [1447, 288] on label "-100px" at bounding box center [1446, 288] width 37 height 14
type input "*"
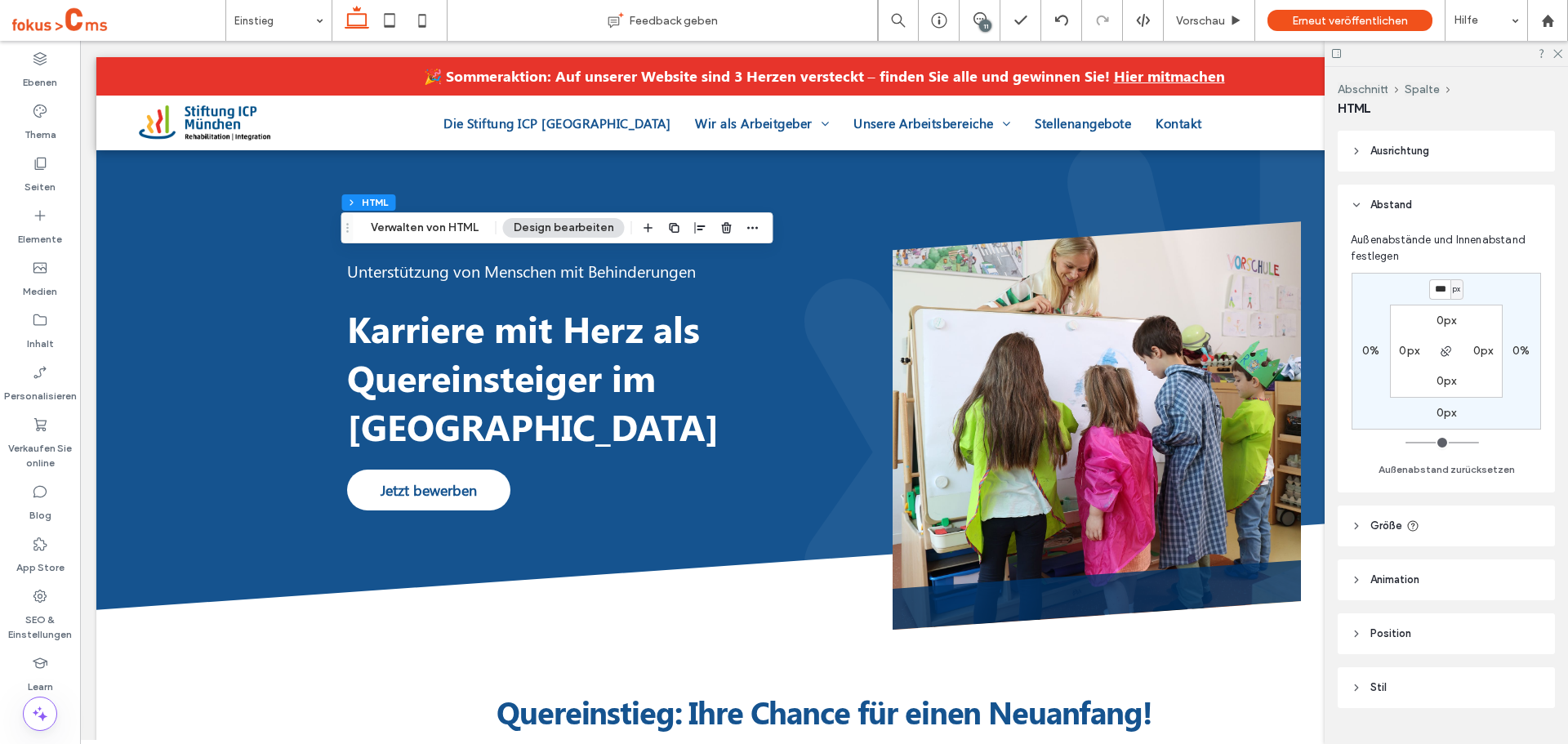
type input "***"
click at [1508, 252] on div "Außenabstände und Innenabstand festlegen *** px 0% 0px 0% 0px 0px 0px 0px Außen…" at bounding box center [1446, 356] width 191 height 248
type input "*"
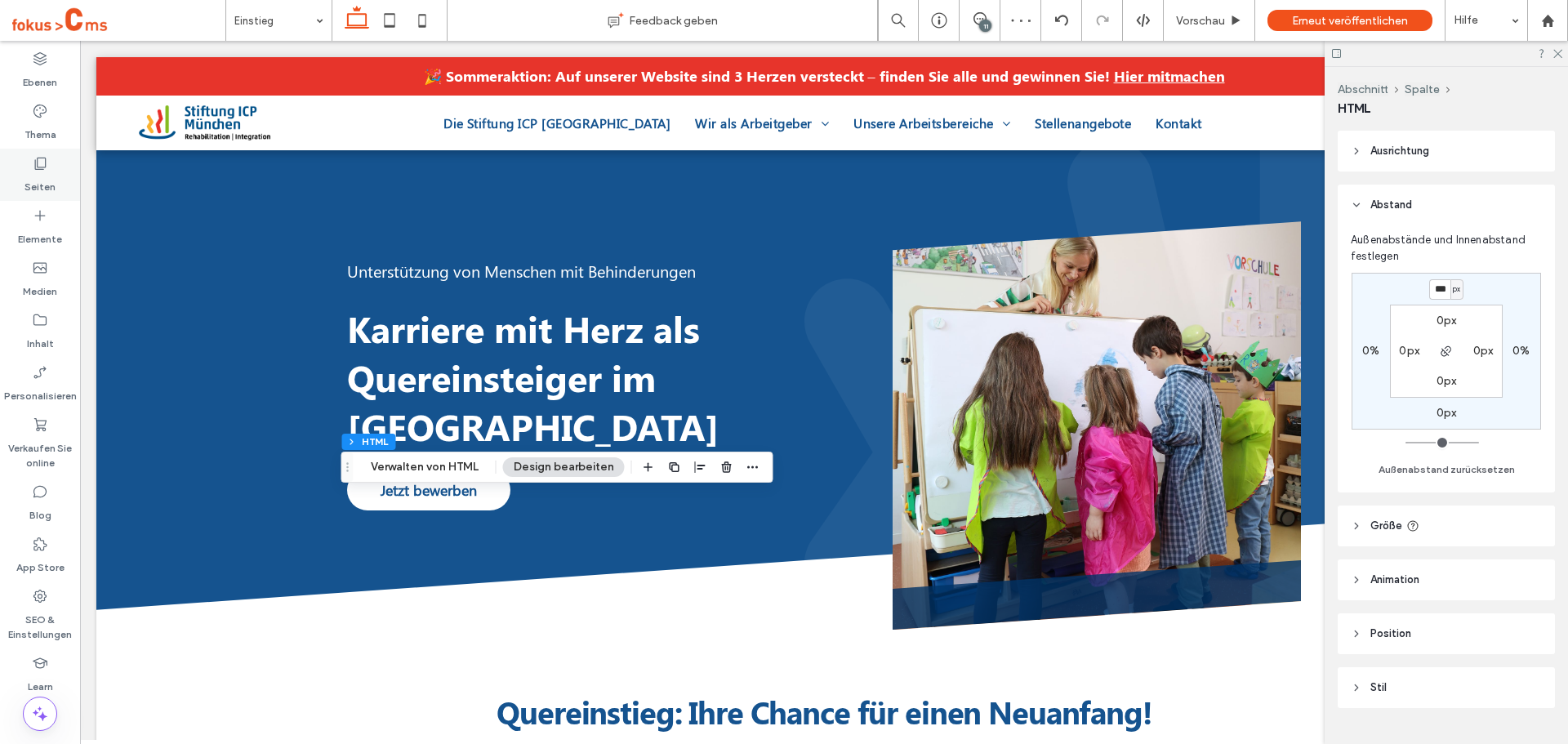
click at [28, 173] on label "Seiten" at bounding box center [40, 183] width 31 height 23
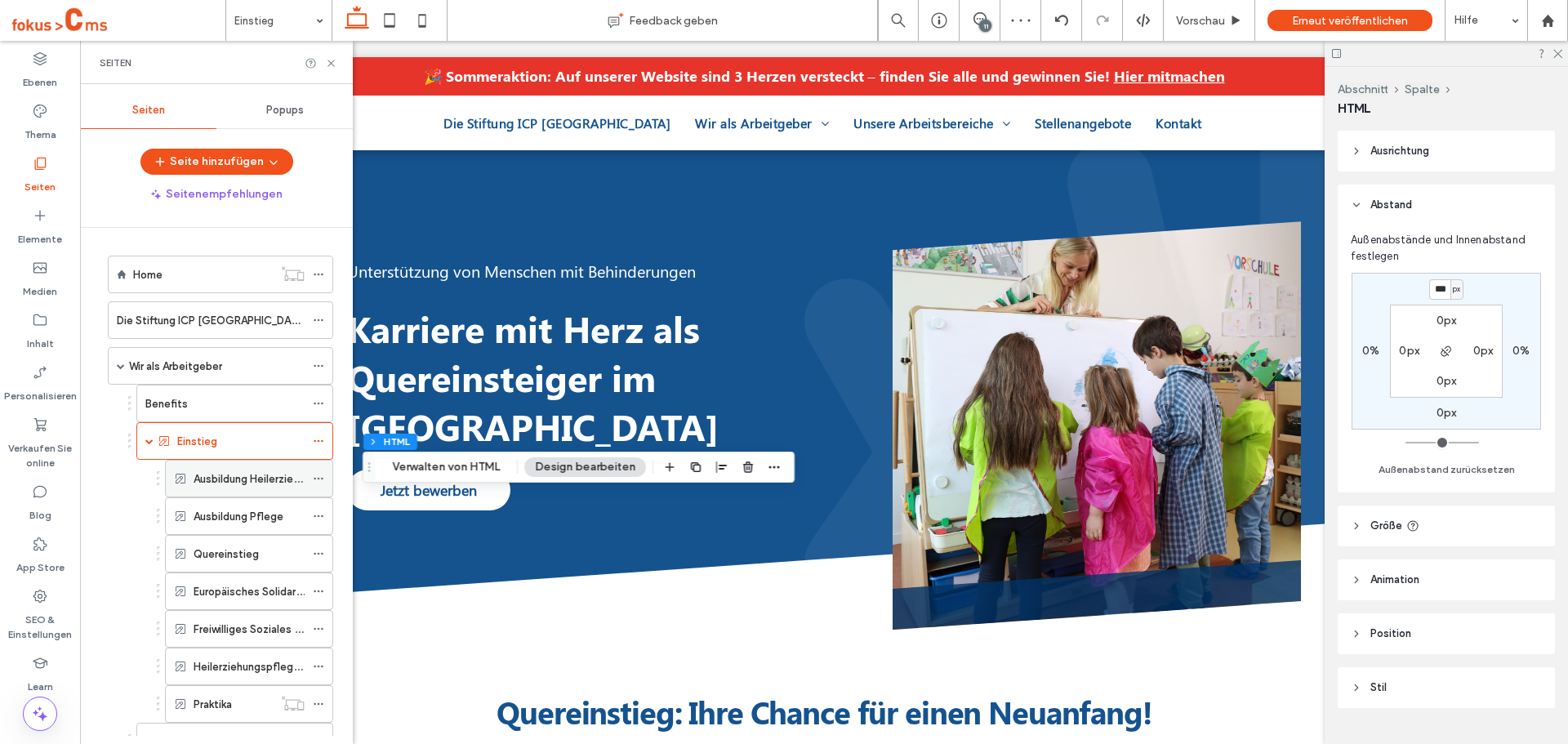
click at [217, 466] on div "Ausbildung Heilerziehungspflege" at bounding box center [249, 479] width 111 height 36
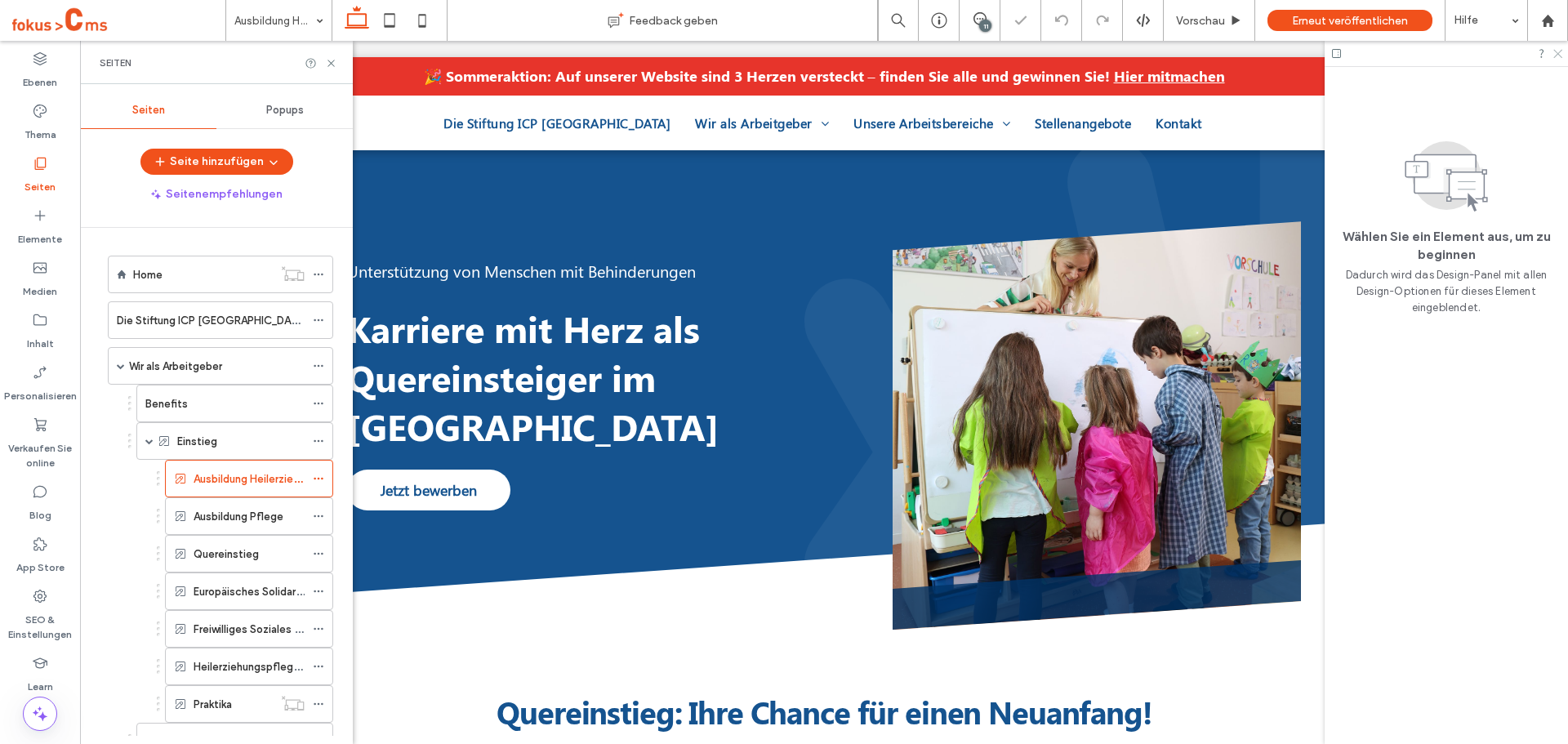
click at [1555, 51] on icon at bounding box center [1557, 53] width 11 height 11
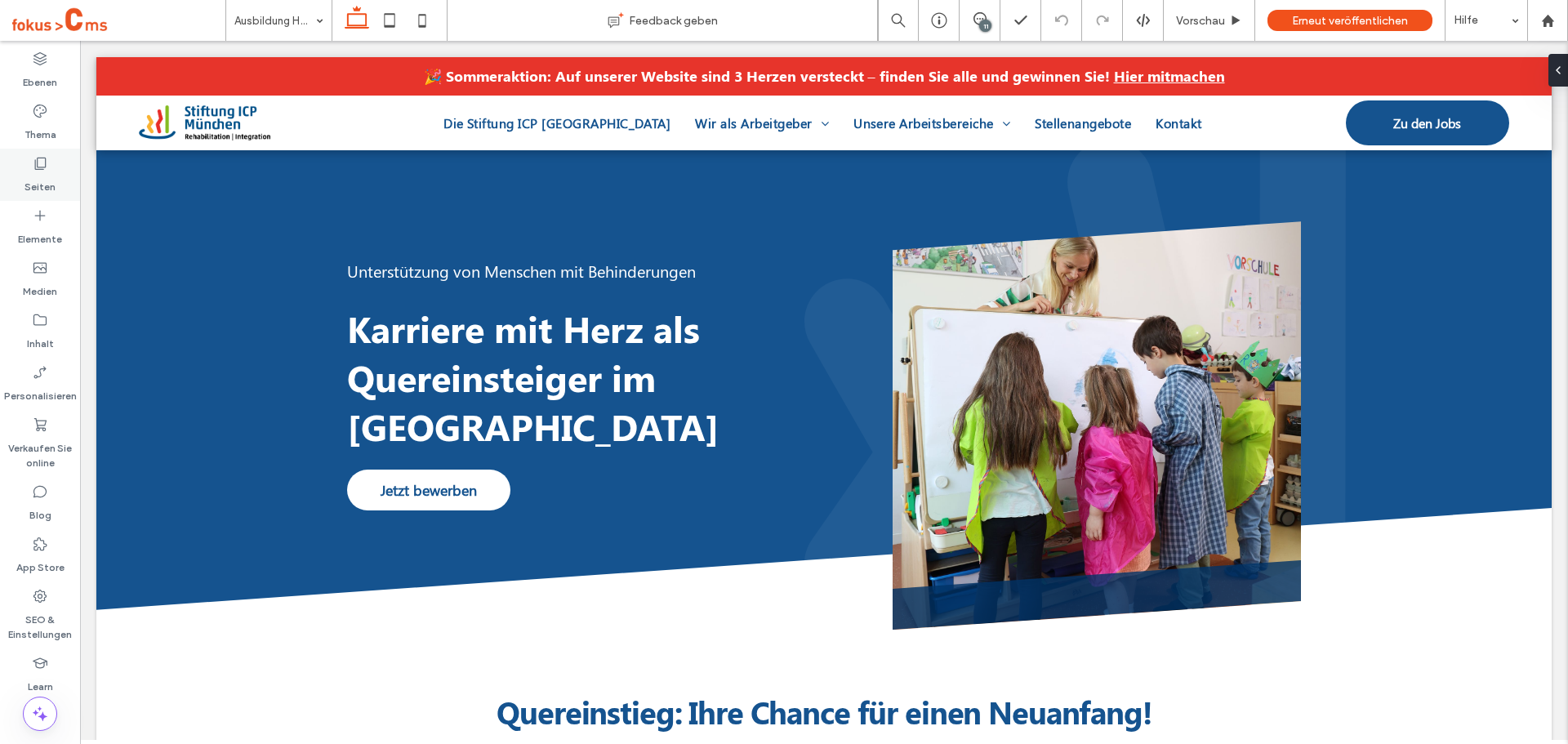
click at [40, 156] on icon at bounding box center [40, 163] width 17 height 17
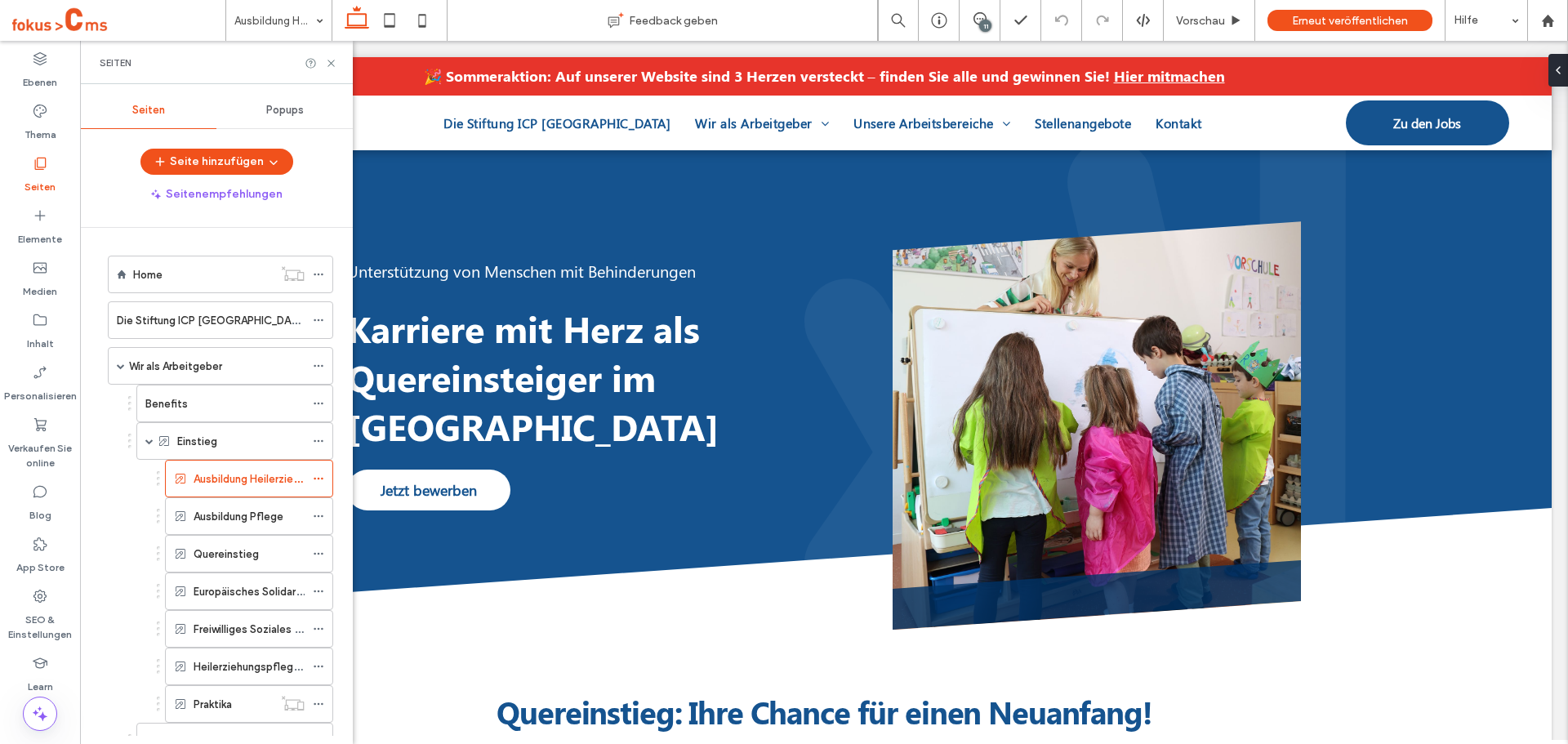
click at [199, 500] on div "Ausbildung Pflege" at bounding box center [249, 516] width 111 height 36
click at [334, 65] on icon at bounding box center [330, 62] width 12 height 12
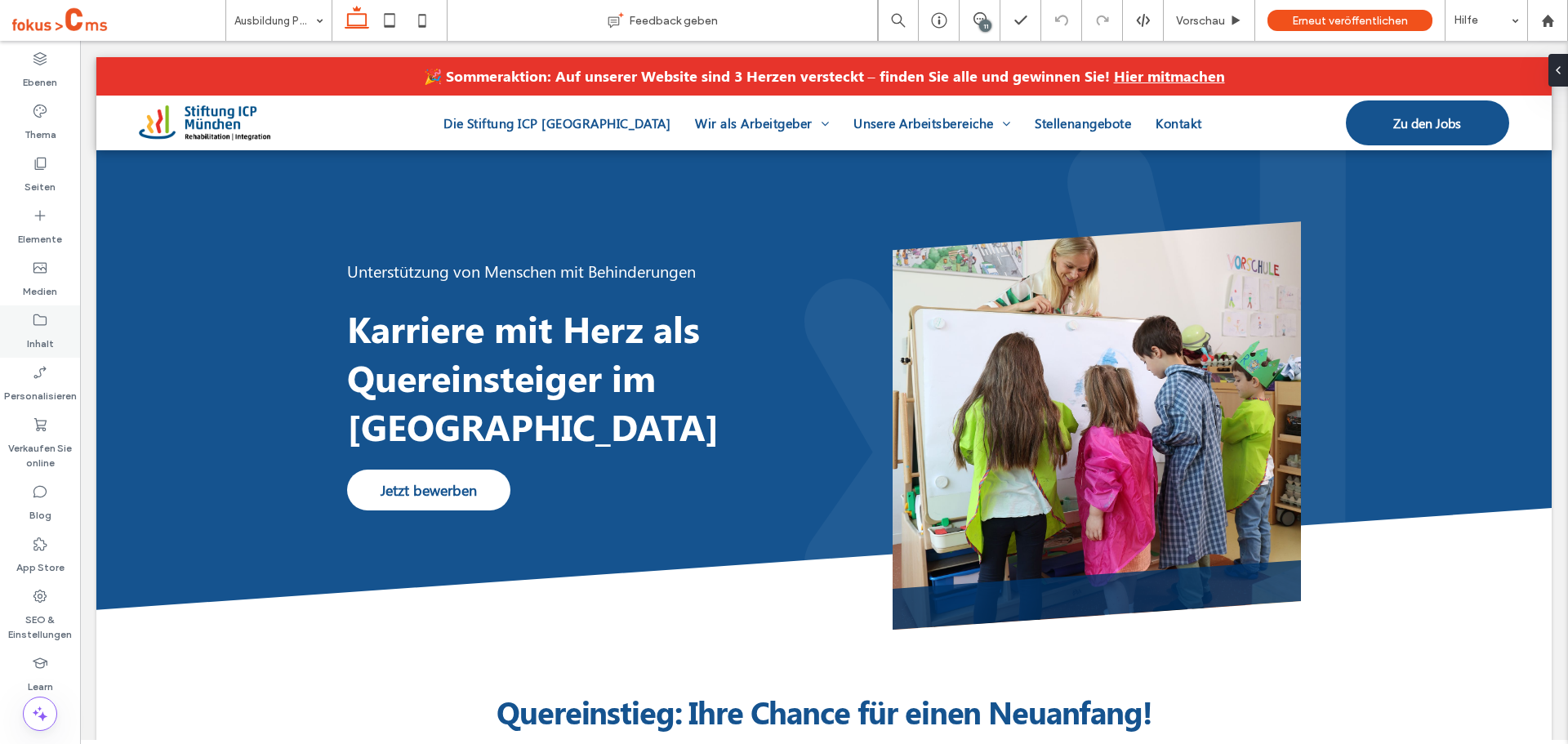
click at [36, 310] on div "Inhalt" at bounding box center [39, 332] width 80 height 52
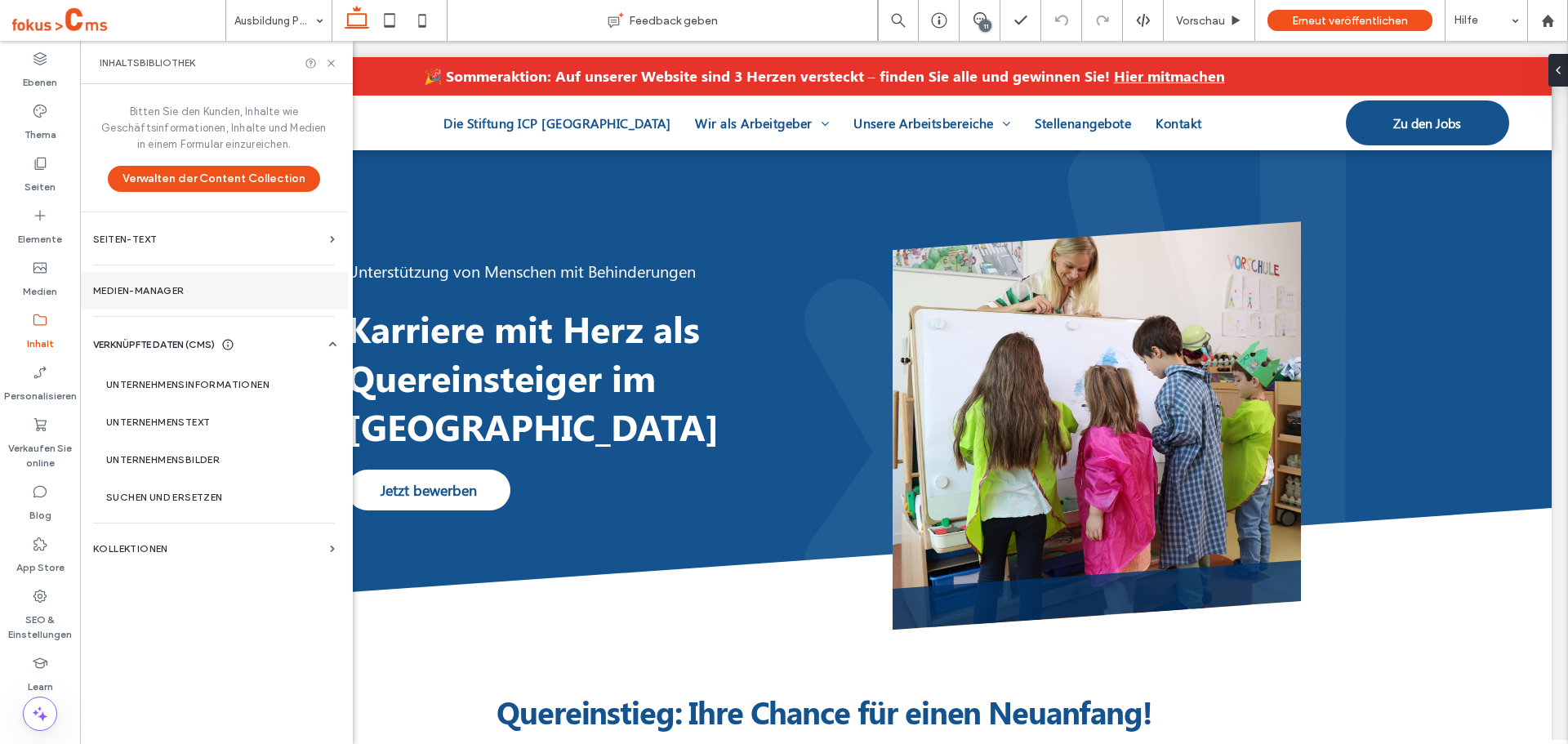
click at [137, 291] on label "Medien-Manager" at bounding box center [213, 290] width 241 height 11
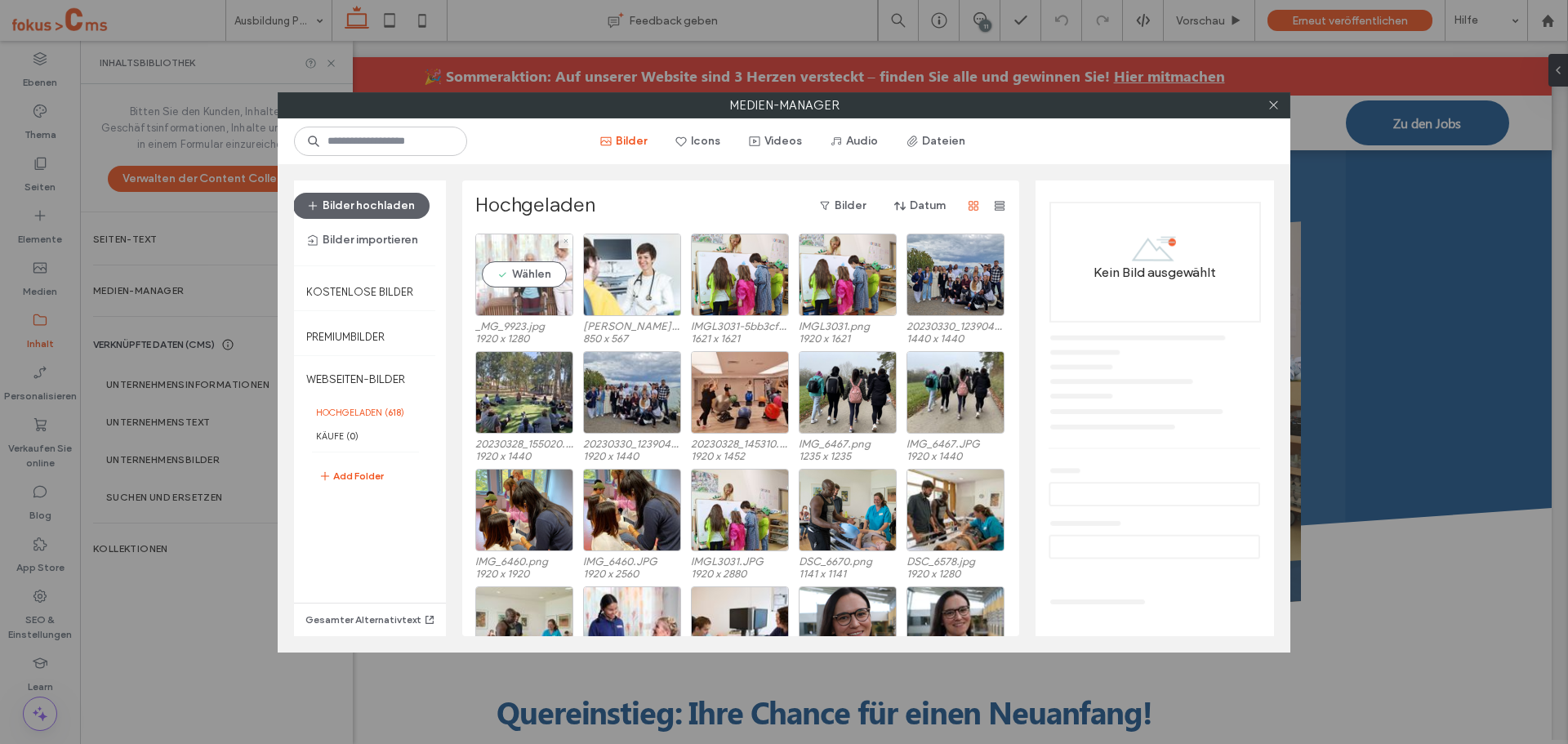
click at [521, 276] on div "Wählen" at bounding box center [524, 275] width 98 height 83
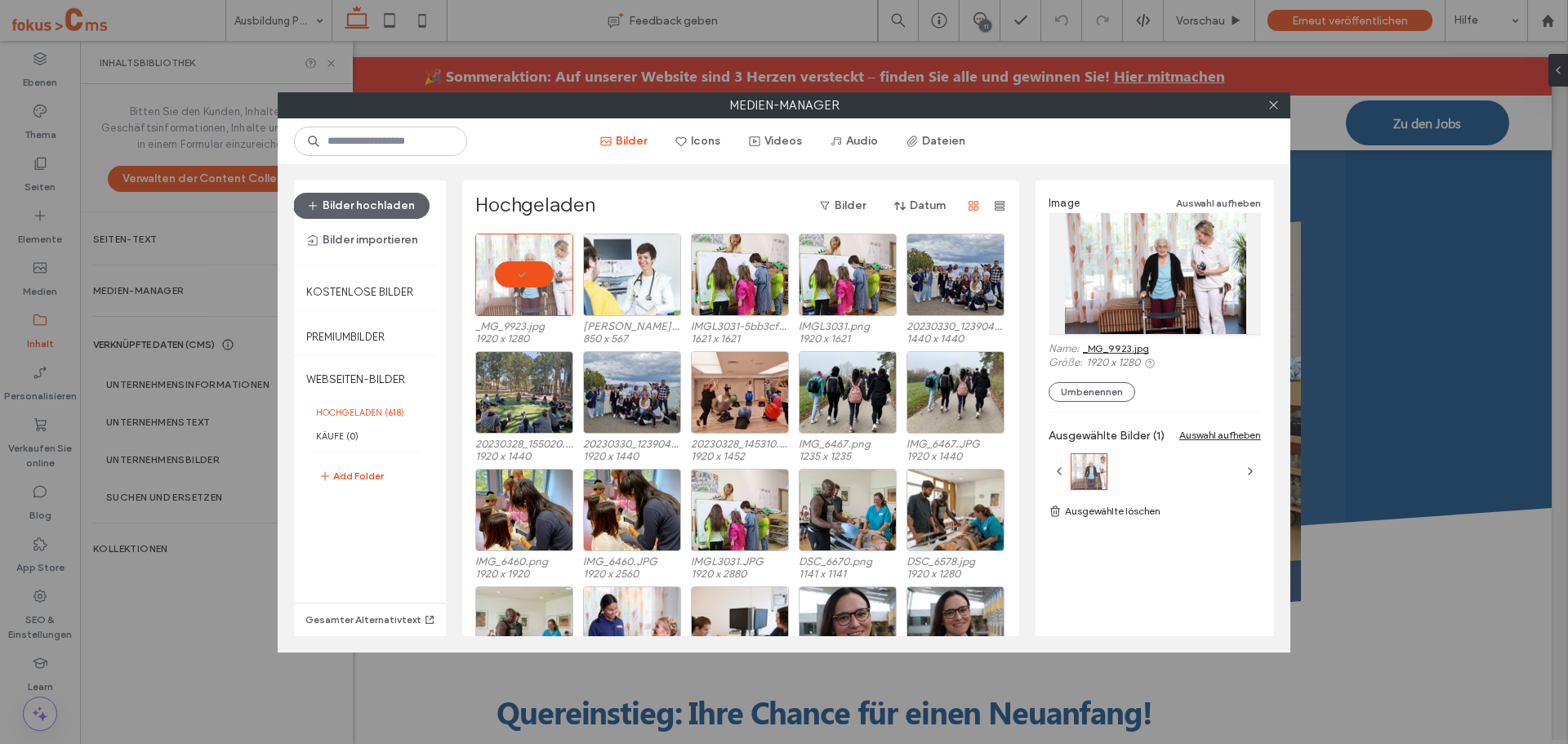
click at [1118, 343] on link "_MG_9923.jpg" at bounding box center [1116, 348] width 66 height 12
click at [1275, 106] on icon at bounding box center [1273, 105] width 12 height 12
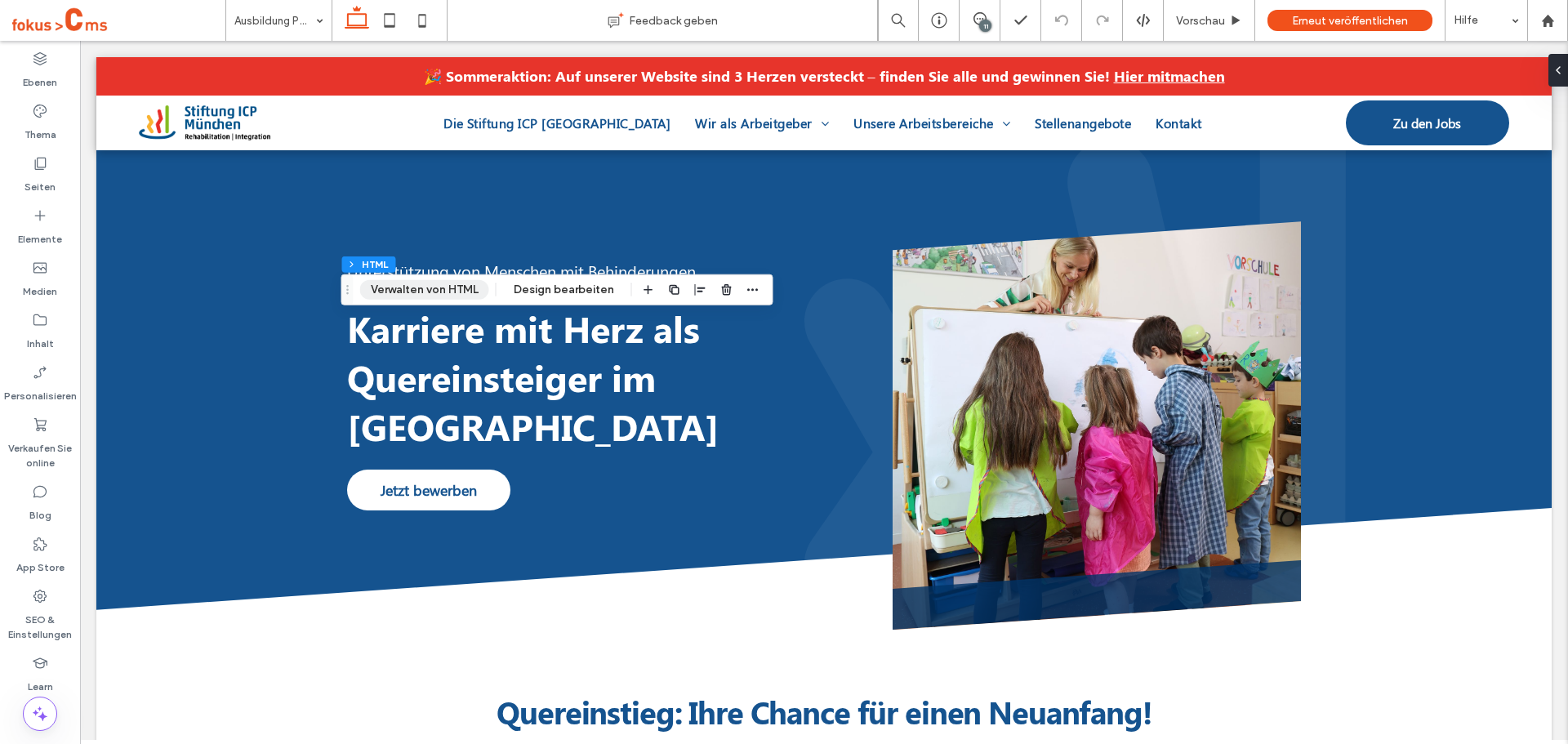
click at [427, 296] on button "Verwalten von HTML" at bounding box center [424, 289] width 129 height 19
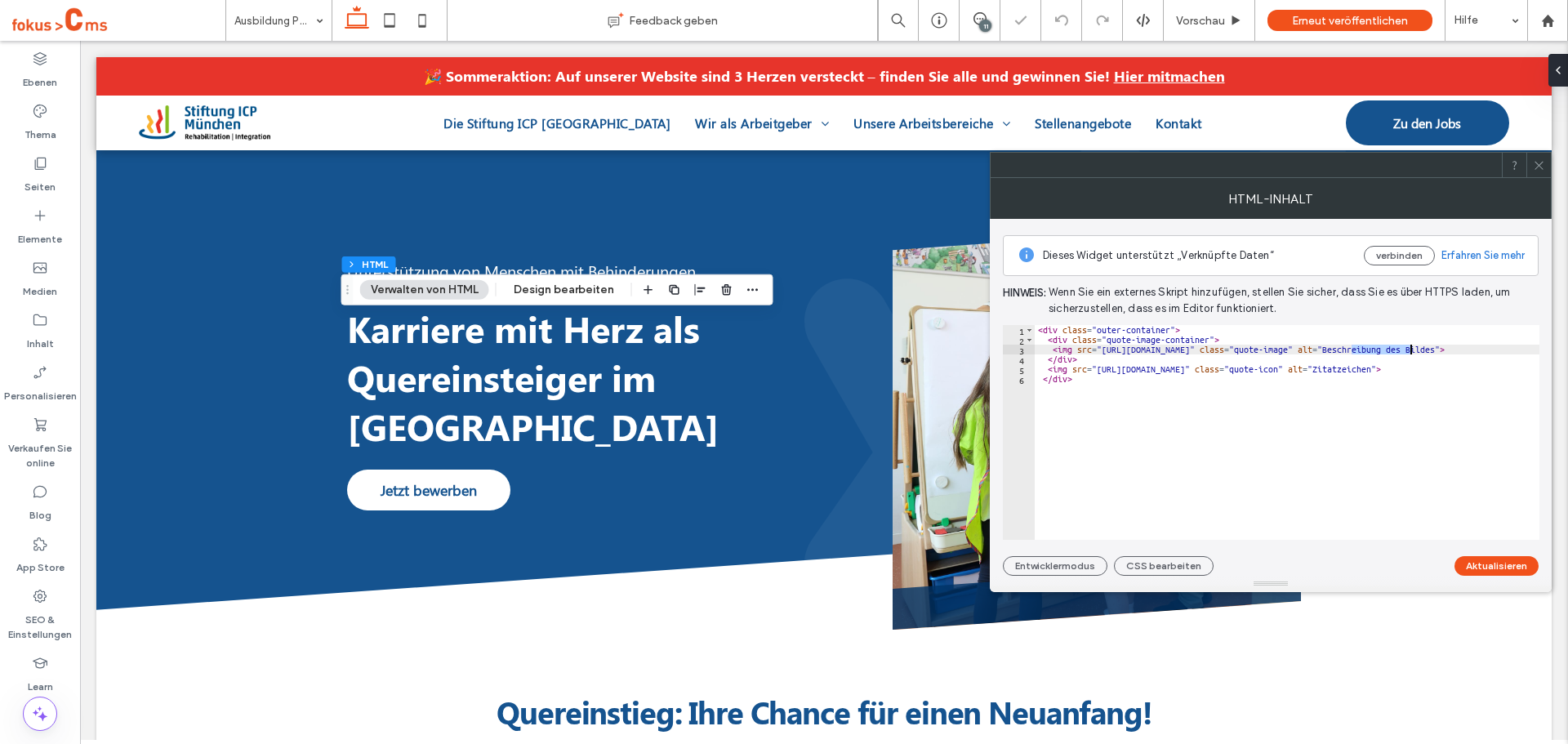
drag, startPoint x: 1350, startPoint y: 354, endPoint x: 1410, endPoint y: 352, distance: 60.0
click at [1410, 352] on div "< div class = "outer-container" > < div class = "quote-image-container" > < img…" at bounding box center [1351, 442] width 633 height 234
paste textarea "Cursor at row 3"
type textarea "**********"
click at [1500, 570] on button "Aktualisieren" at bounding box center [1496, 566] width 84 height 19
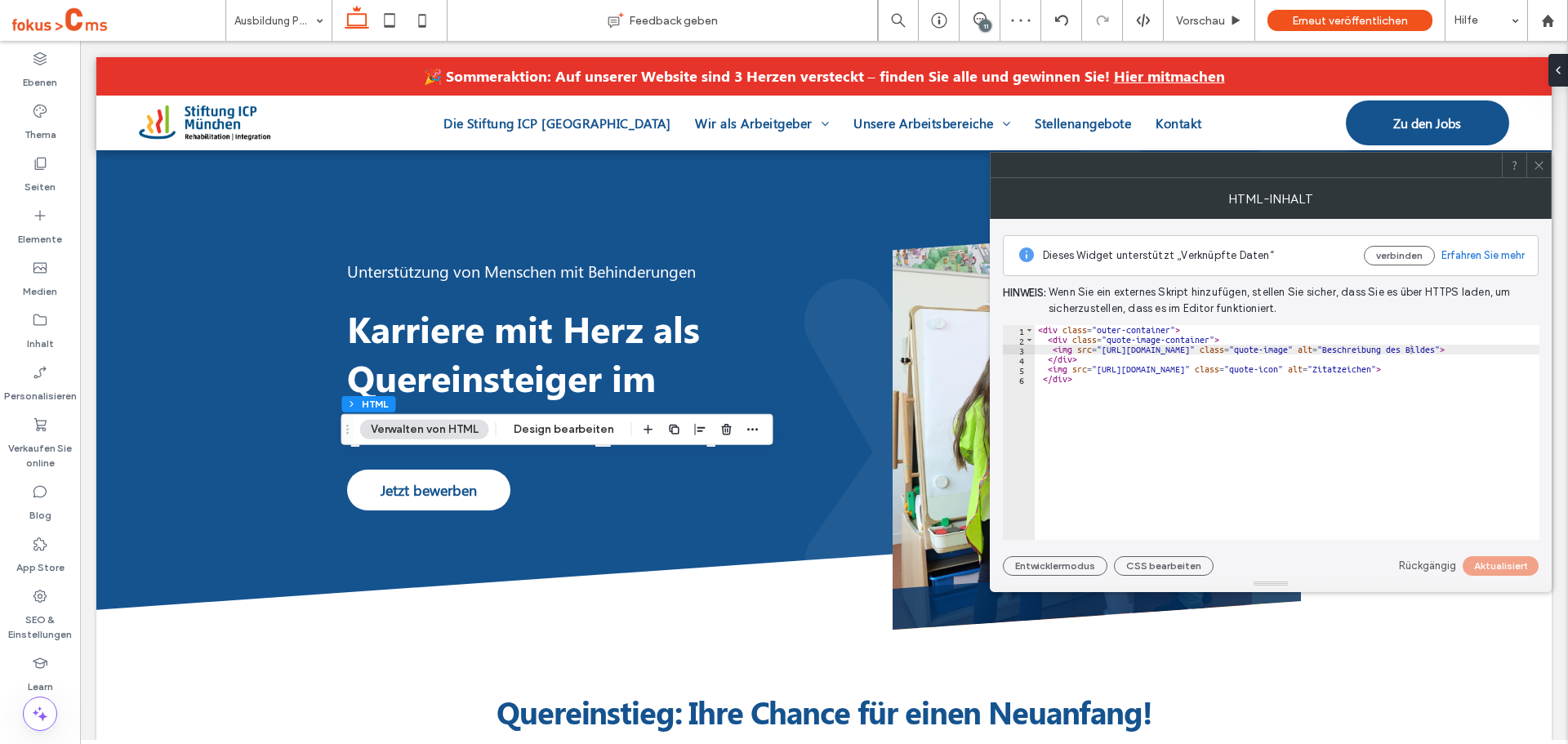
click at [1534, 164] on icon at bounding box center [1539, 164] width 12 height 12
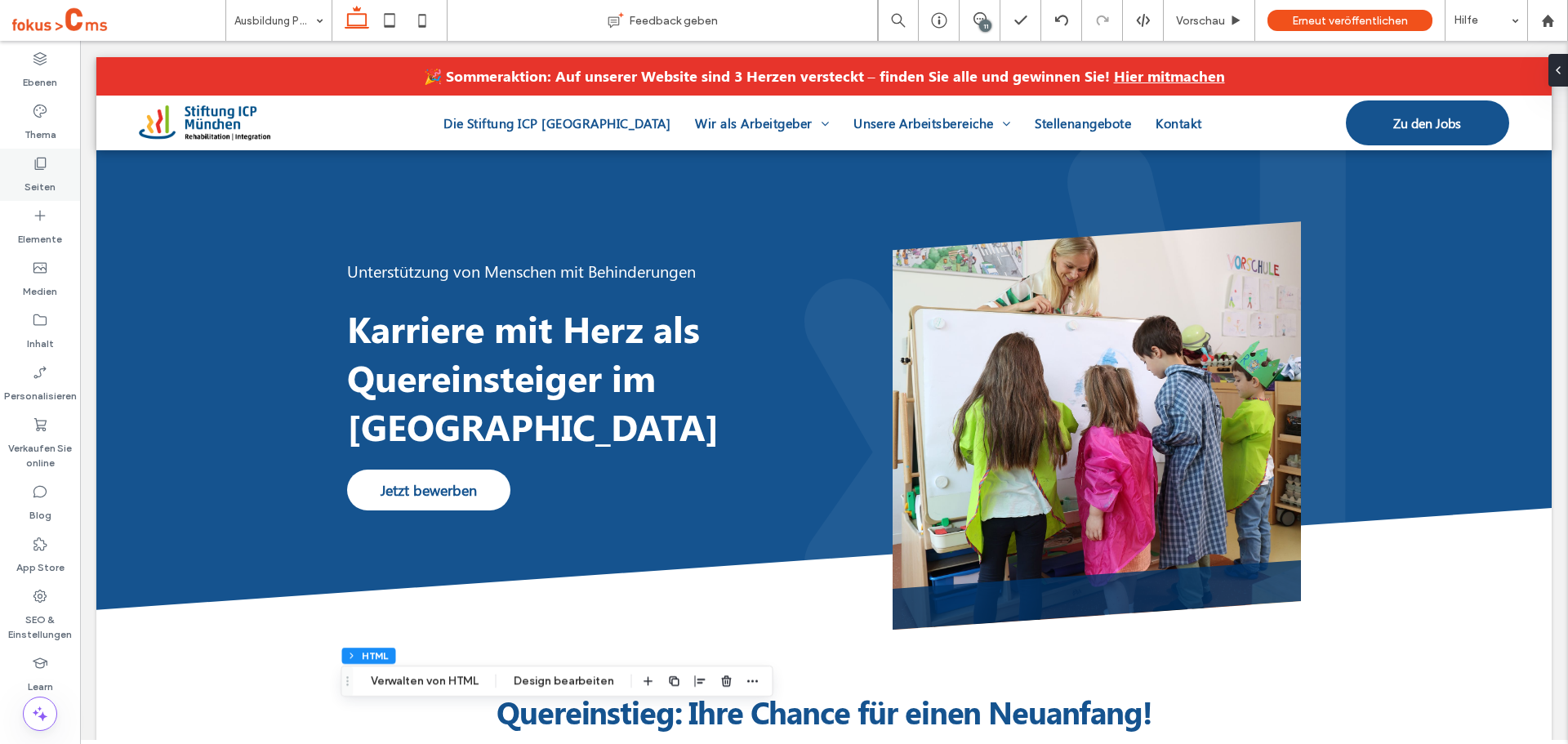
drag, startPoint x: 39, startPoint y: 159, endPoint x: 49, endPoint y: 168, distance: 13.5
click at [38, 160] on icon at bounding box center [40, 163] width 17 height 17
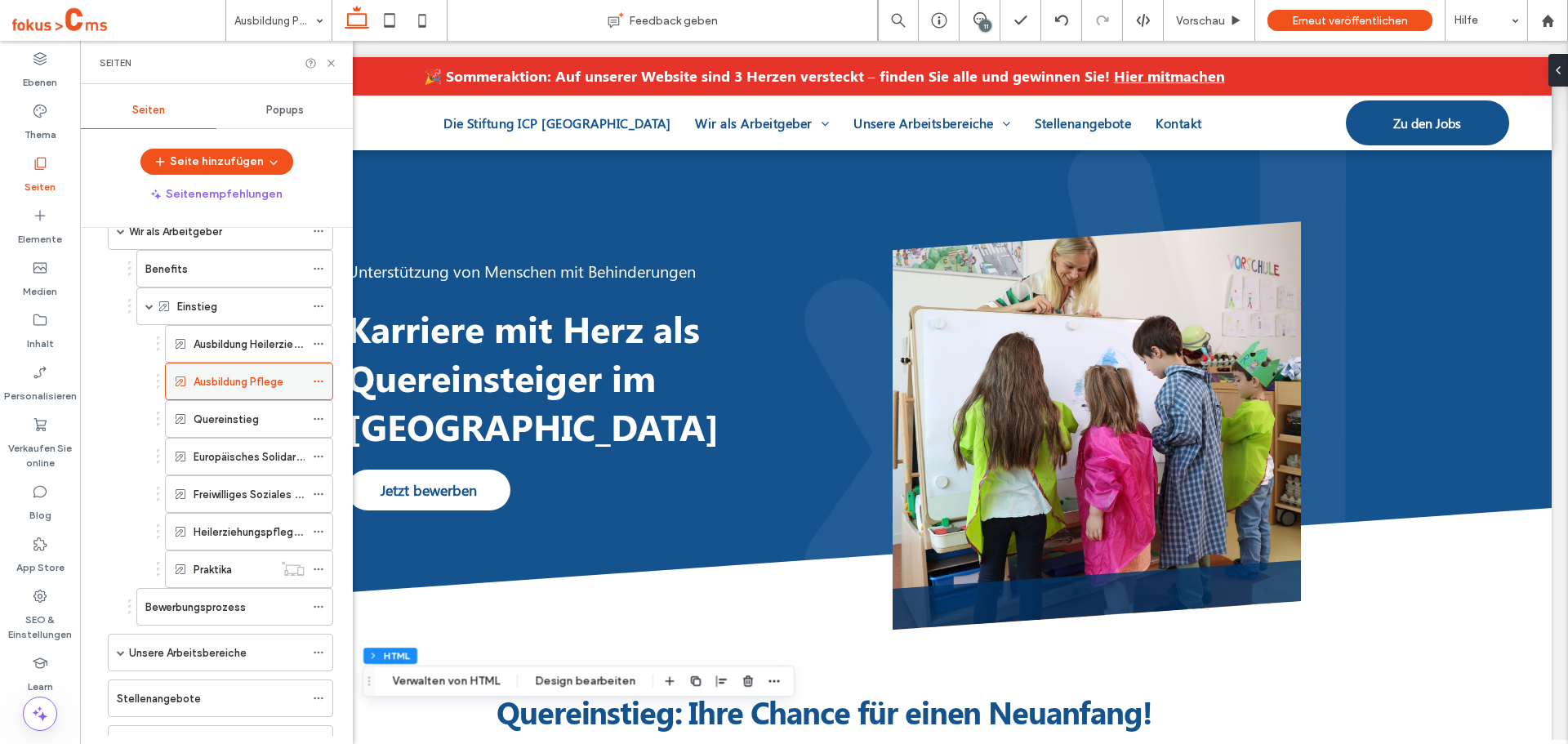
scroll to position [163, 0]
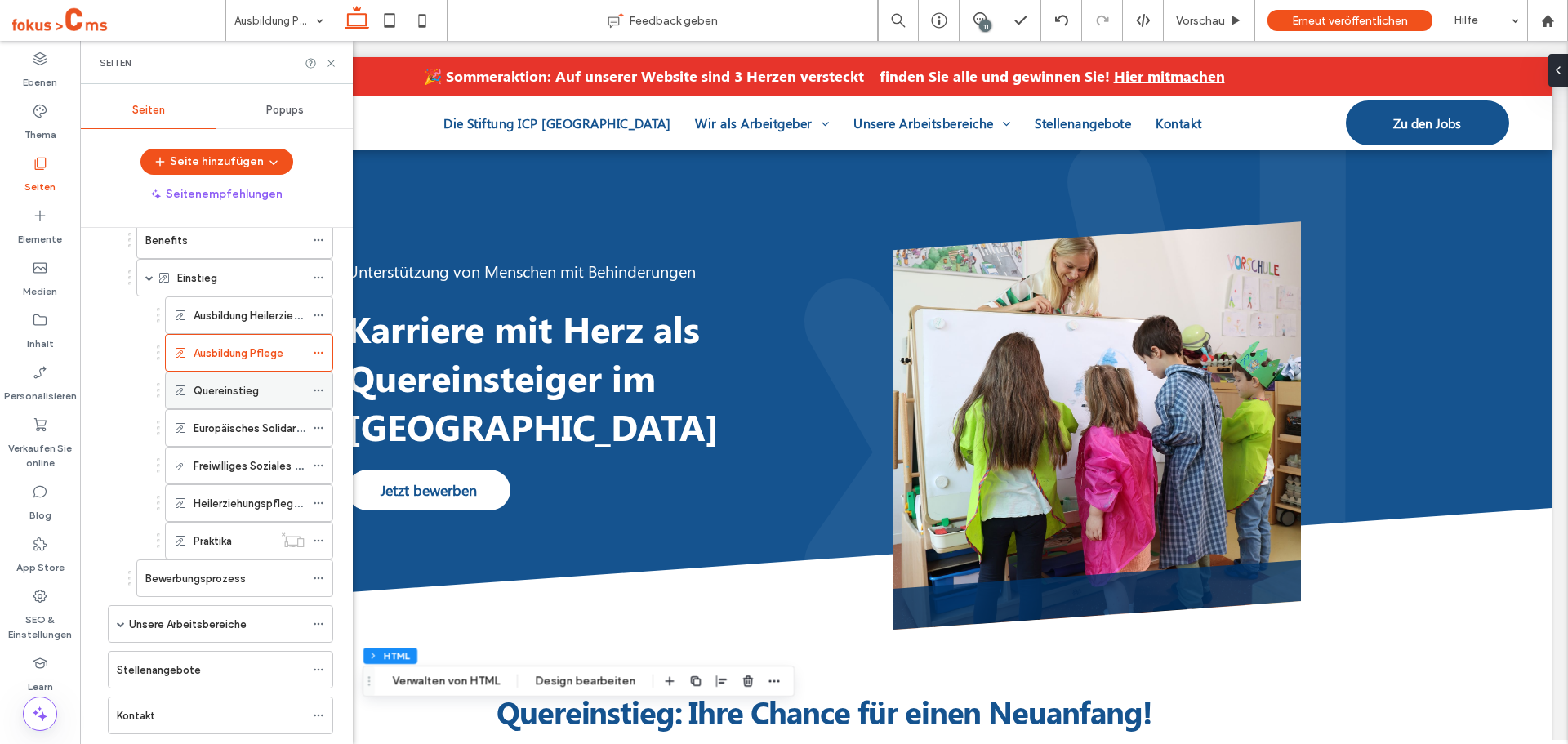
click at [222, 397] on label "Quereinstieg" at bounding box center [226, 390] width 65 height 28
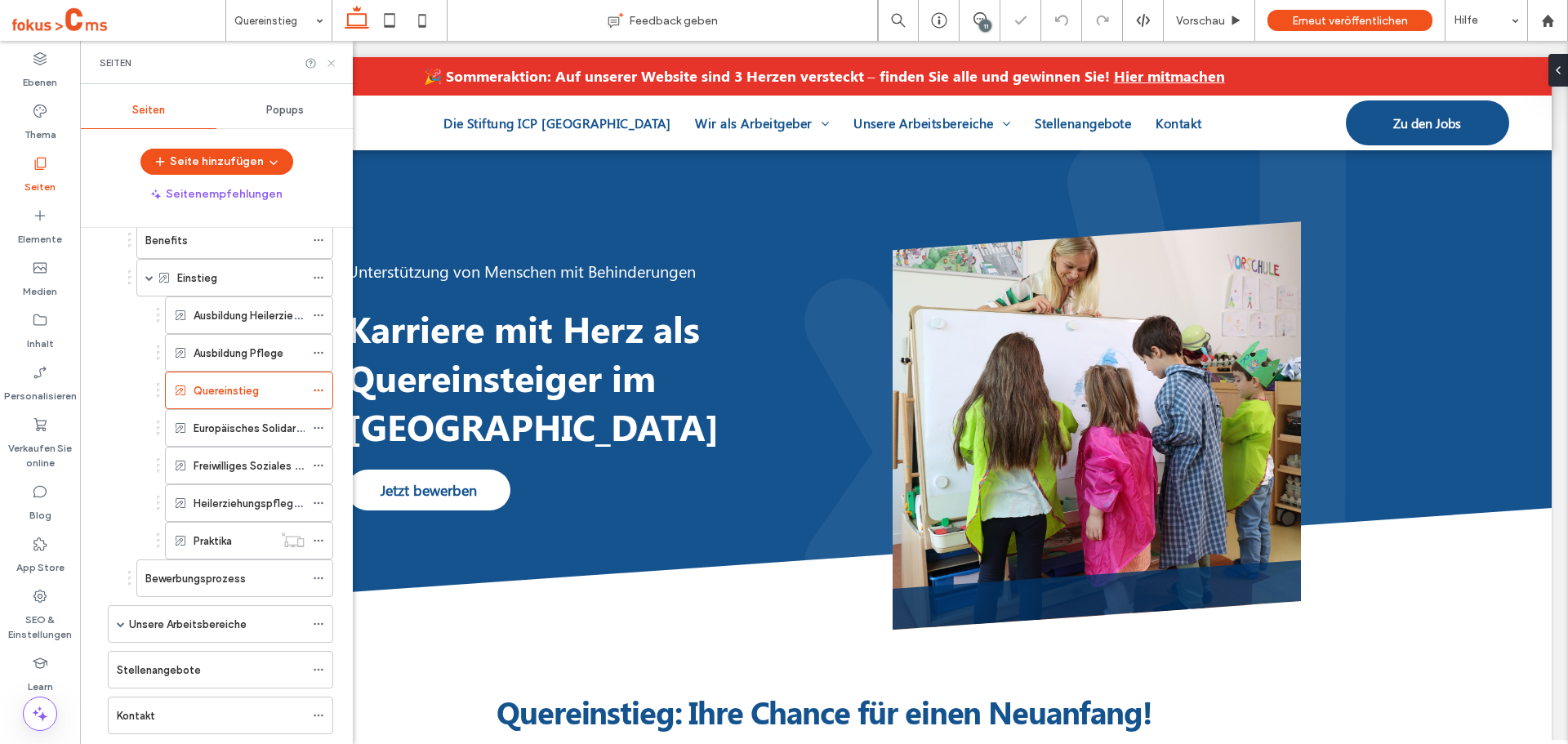
click at [334, 62] on icon at bounding box center [330, 62] width 12 height 12
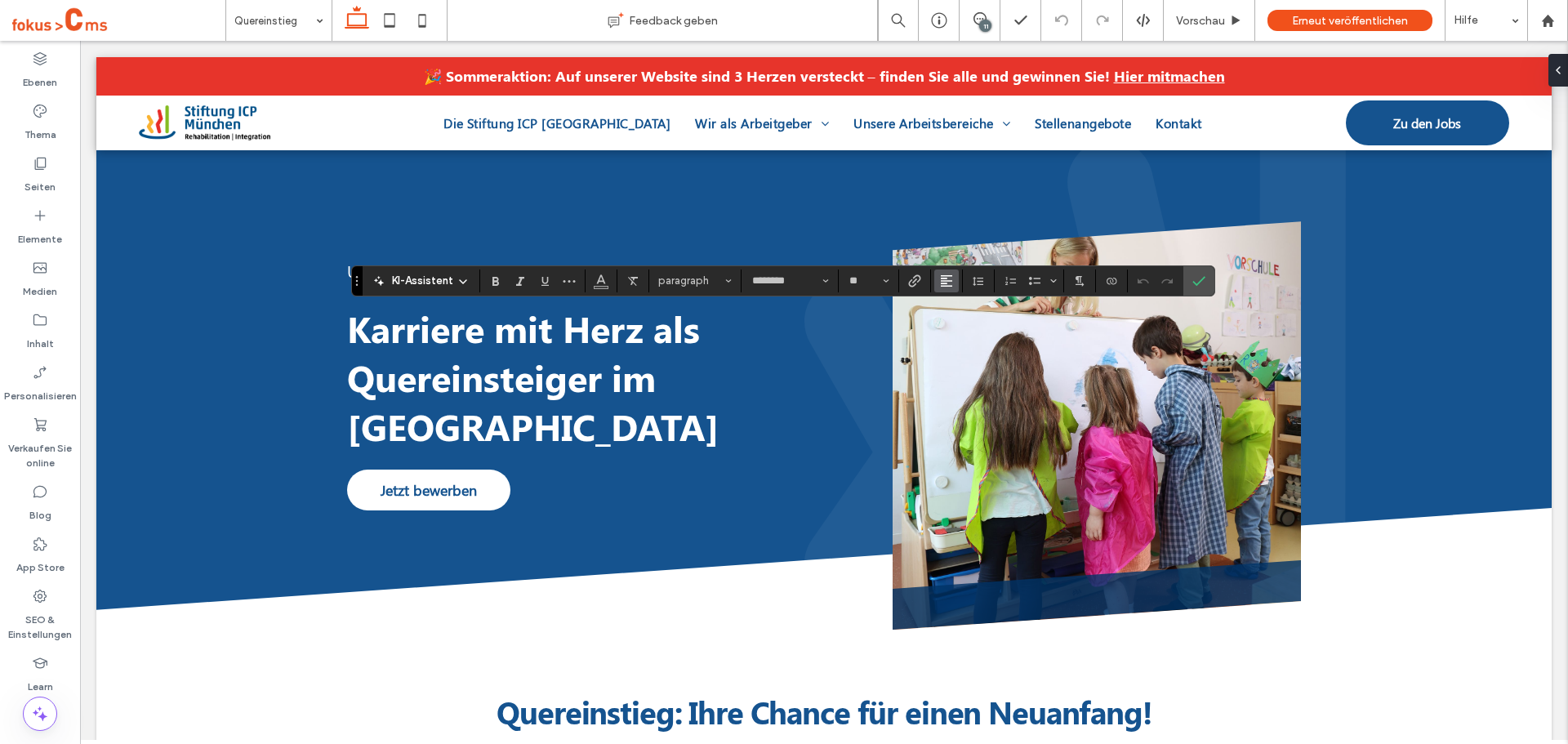
click at [955, 280] on button "Ausrichtung" at bounding box center [946, 281] width 25 height 23
click at [964, 335] on icon "ui.textEditor.alignment.center" at bounding box center [958, 331] width 13 height 13
click at [1201, 279] on icon "Bestätigen" at bounding box center [1199, 281] width 13 height 13
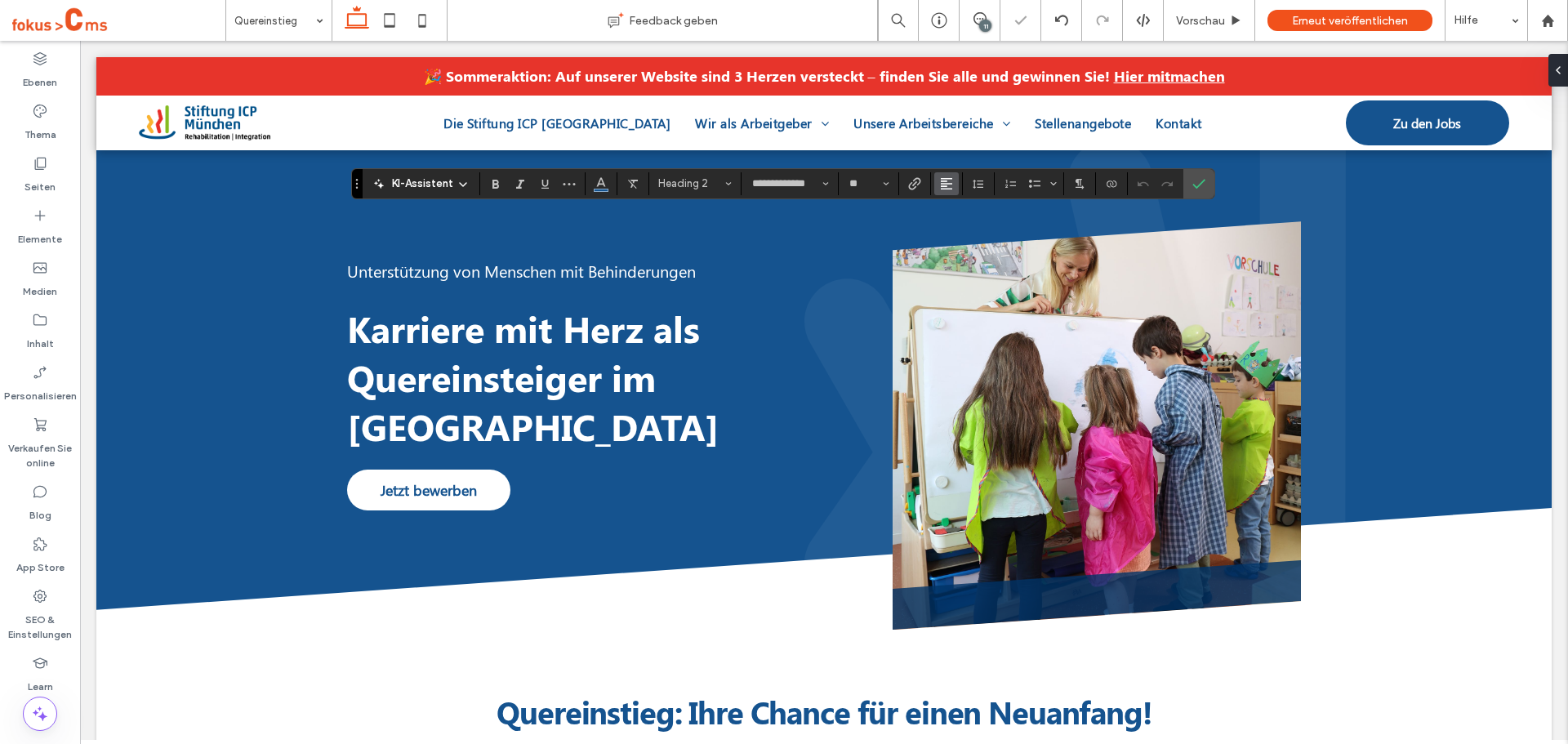
click at [943, 185] on icon "Ausrichtung" at bounding box center [946, 184] width 13 height 13
click at [955, 240] on use "ui.textEditor.alignment.center" at bounding box center [958, 233] width 11 height 11
click at [1198, 179] on icon "Bestätigen" at bounding box center [1199, 184] width 13 height 13
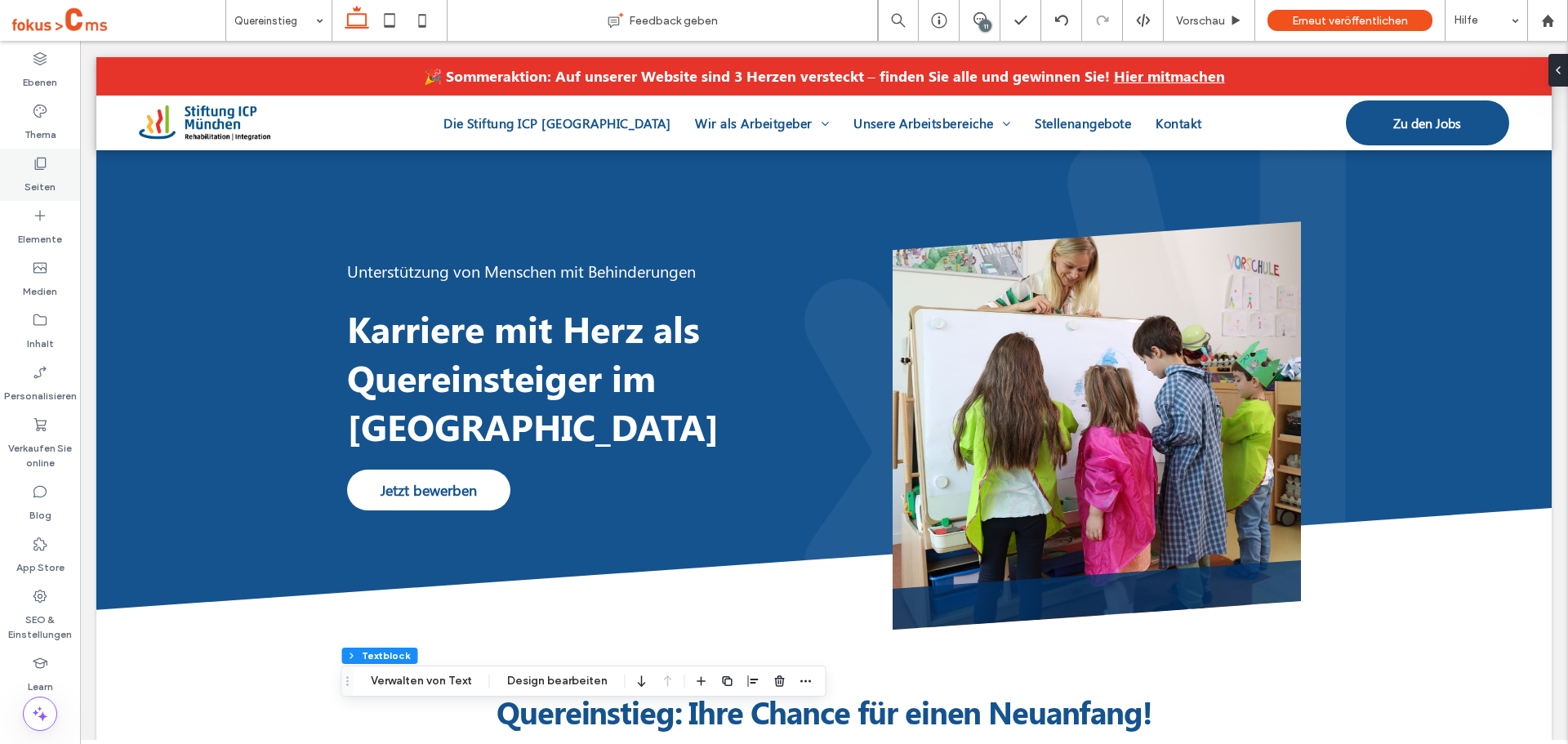
click at [37, 163] on icon at bounding box center [40, 163] width 17 height 17
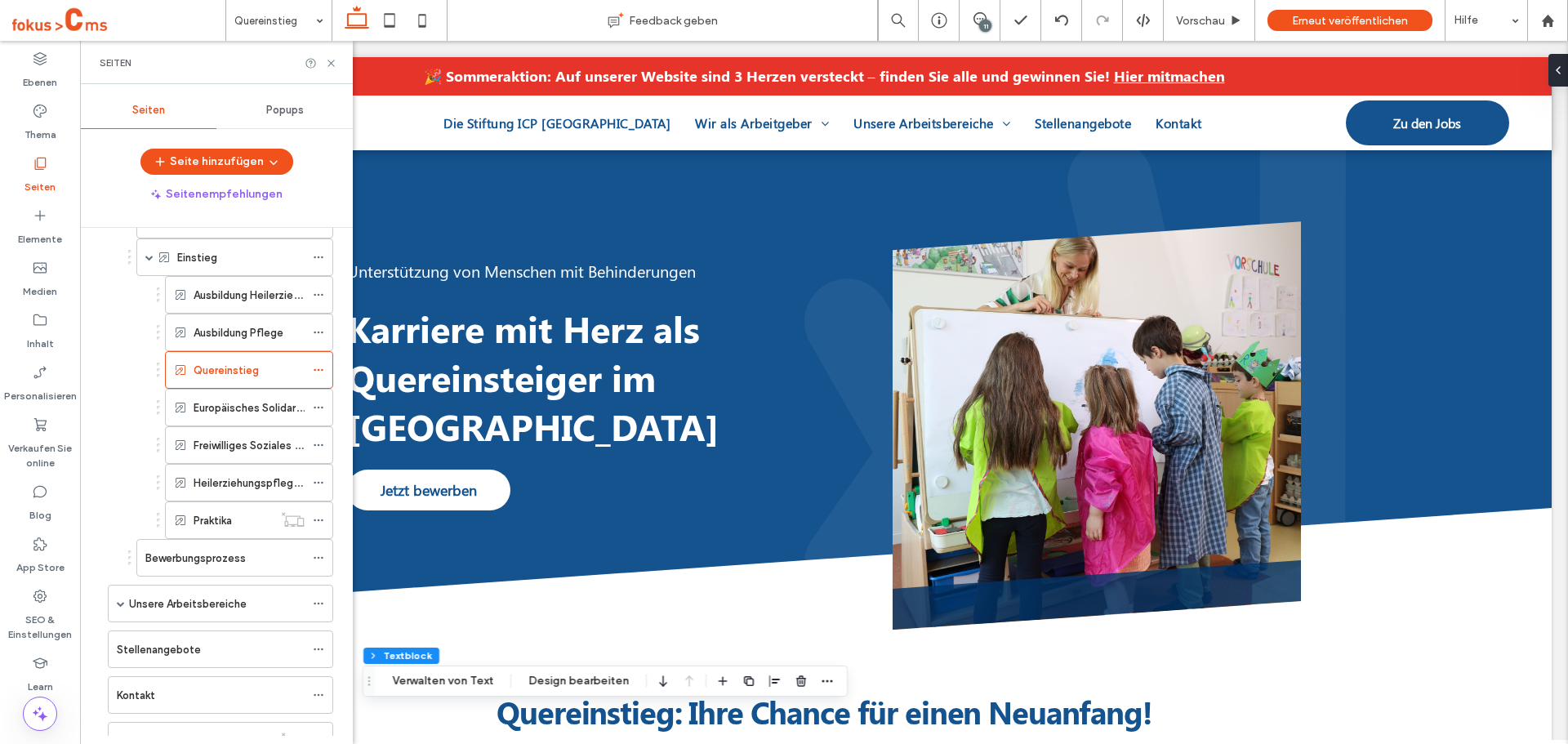
scroll to position [245, 0]
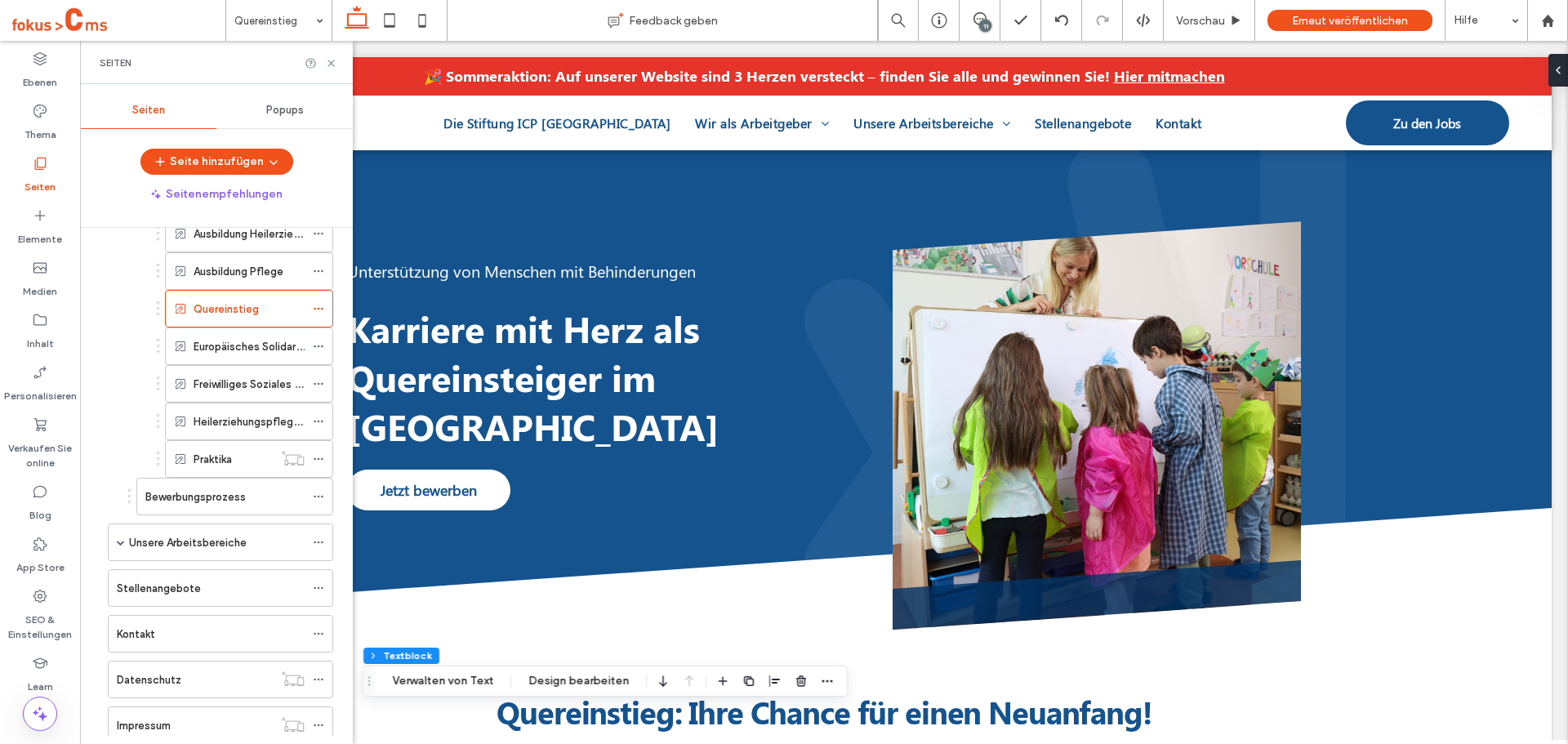
click at [218, 352] on label "Europäisches Solidaritätskorps (ESK)" at bounding box center [284, 346] width 181 height 28
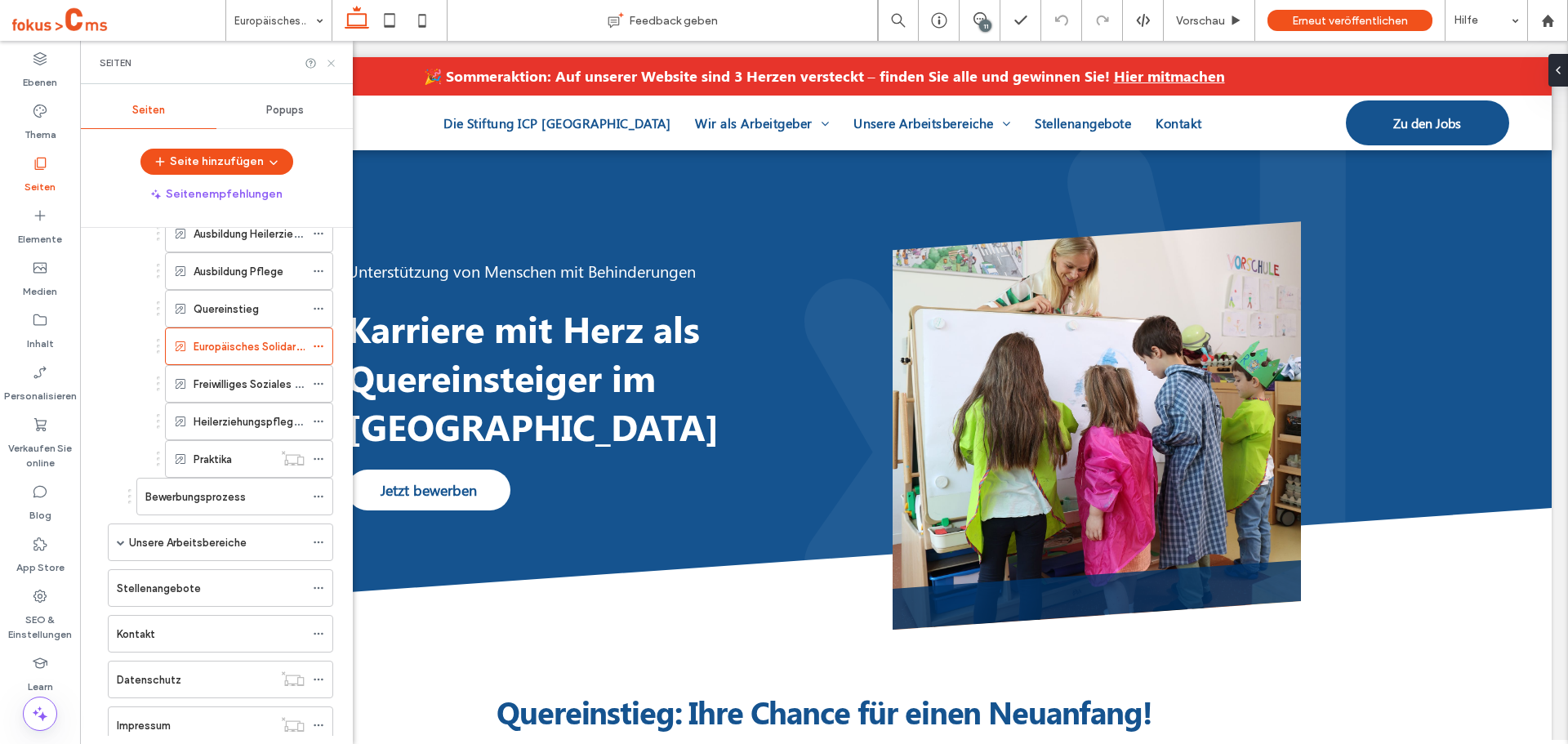
click at [334, 62] on icon at bounding box center [330, 62] width 12 height 12
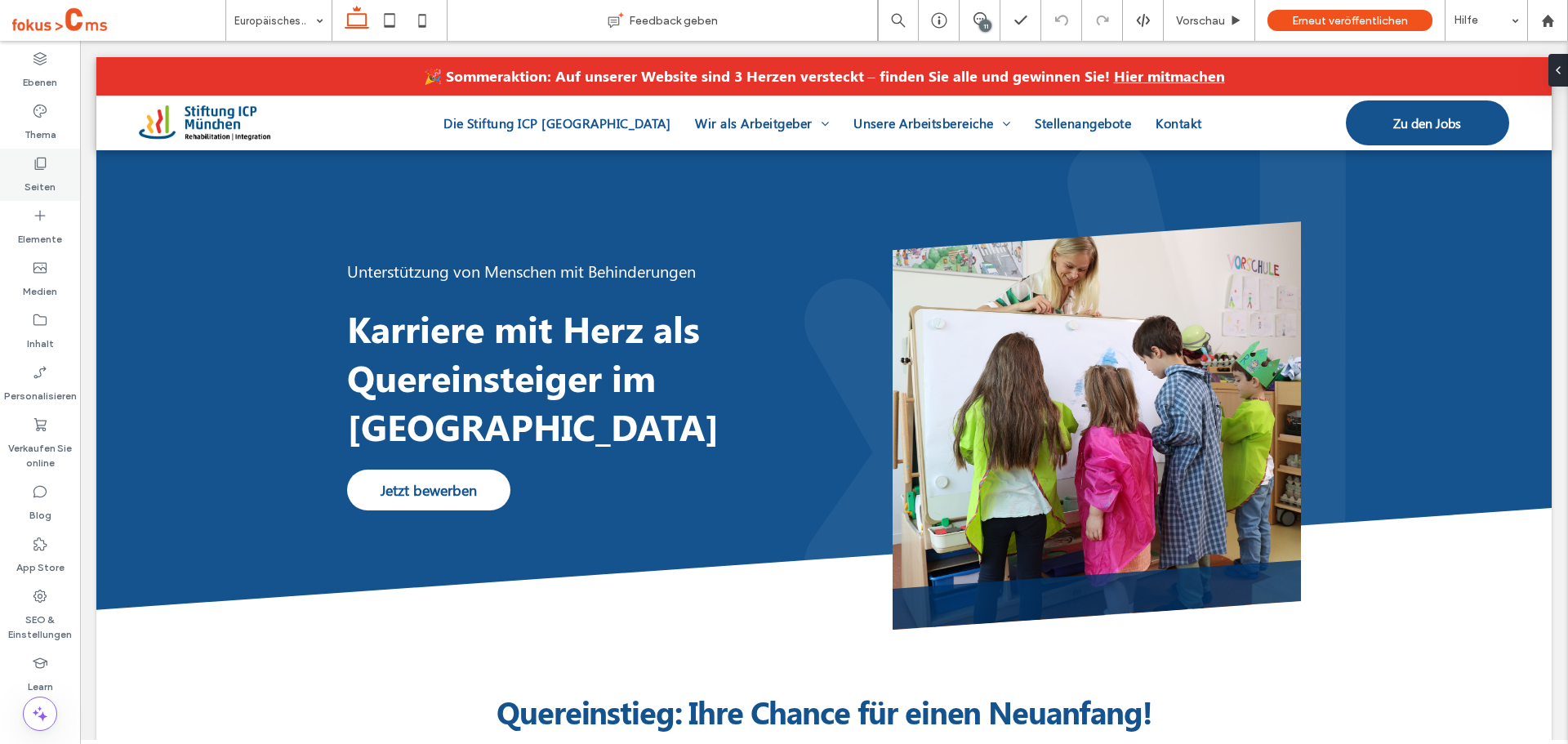
click at [41, 166] on icon at bounding box center [40, 163] width 17 height 17
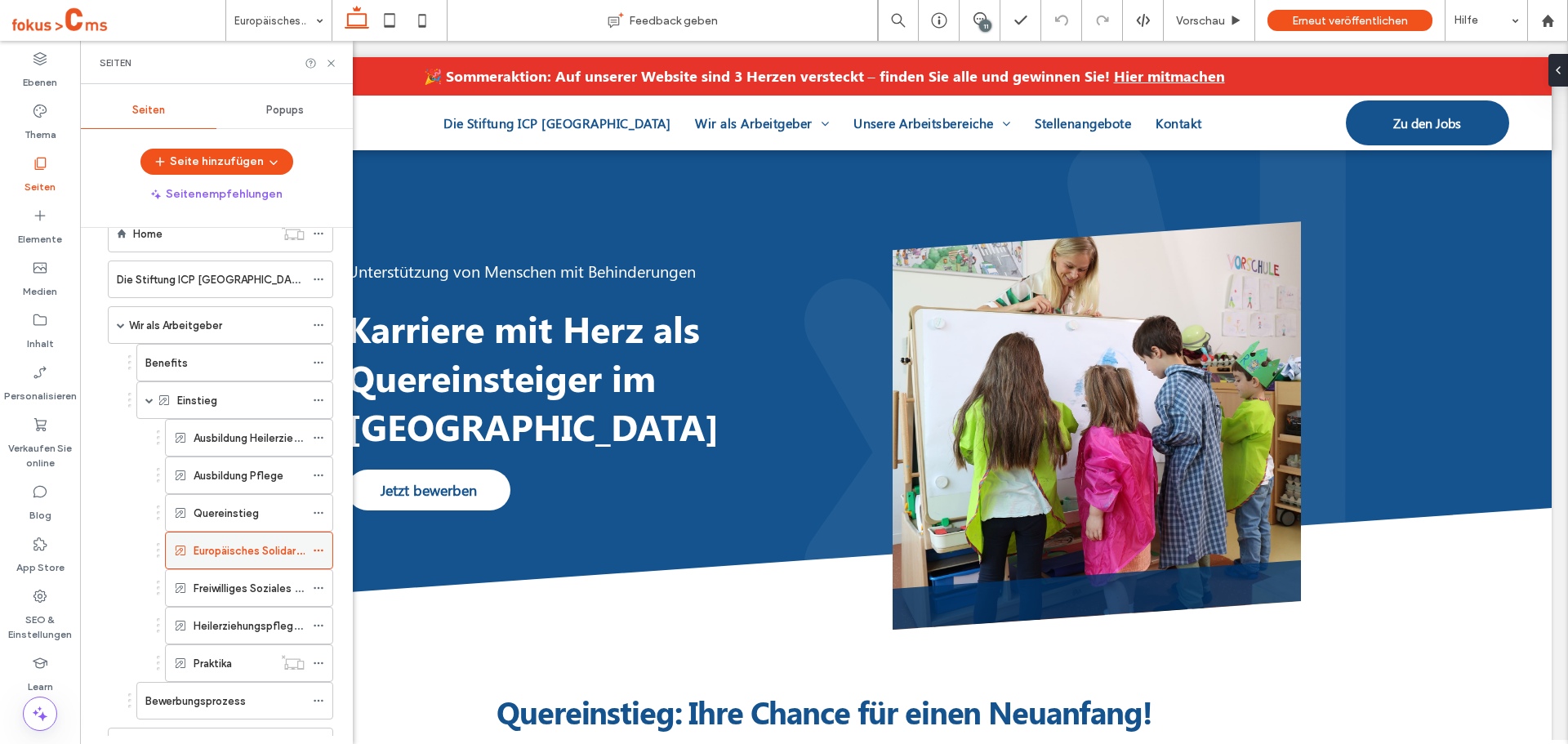
scroll to position [82, 0]
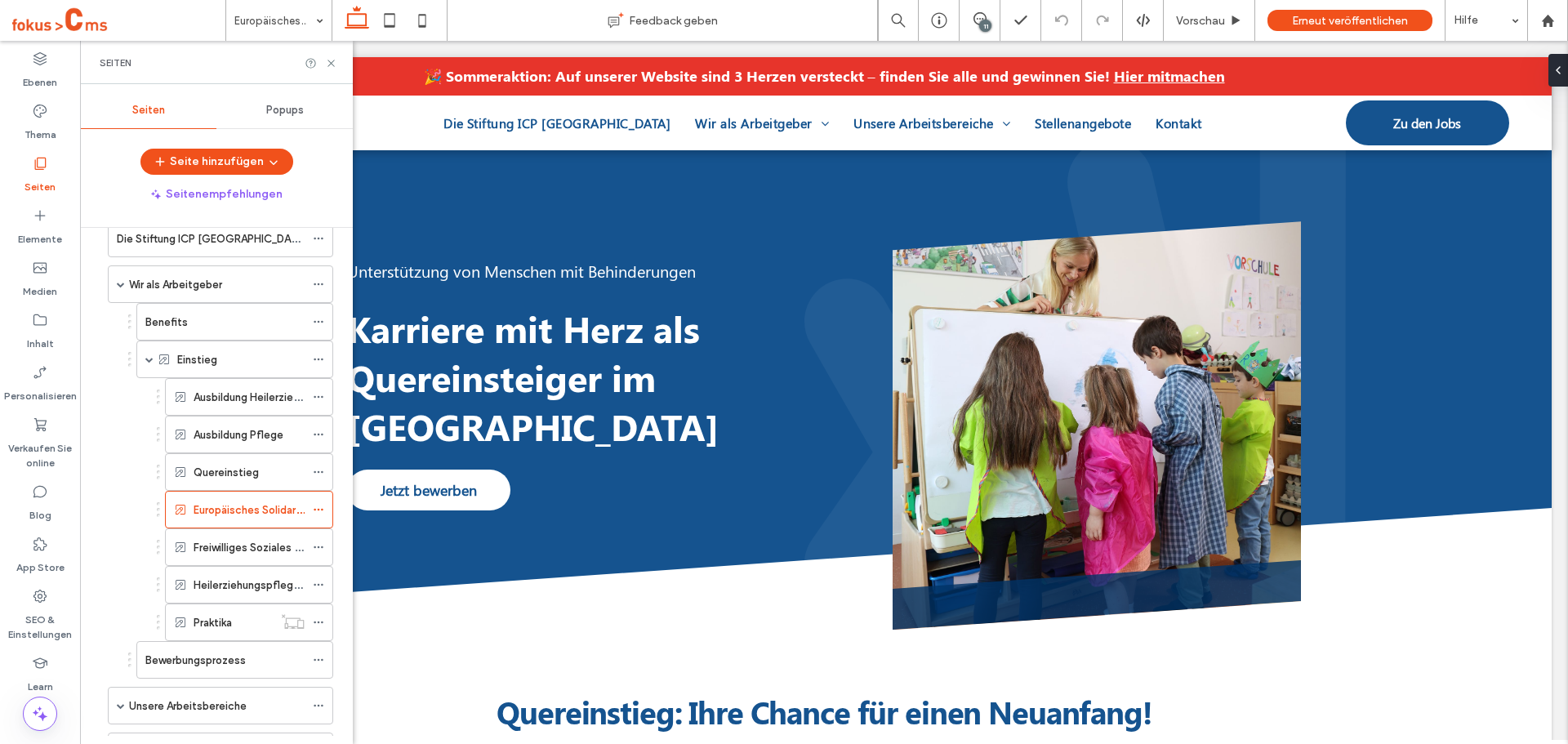
click at [229, 536] on div "Freiwilliges Soziales Jahr (FSJ)" at bounding box center [249, 547] width 111 height 36
click at [333, 67] on icon at bounding box center [330, 62] width 12 height 12
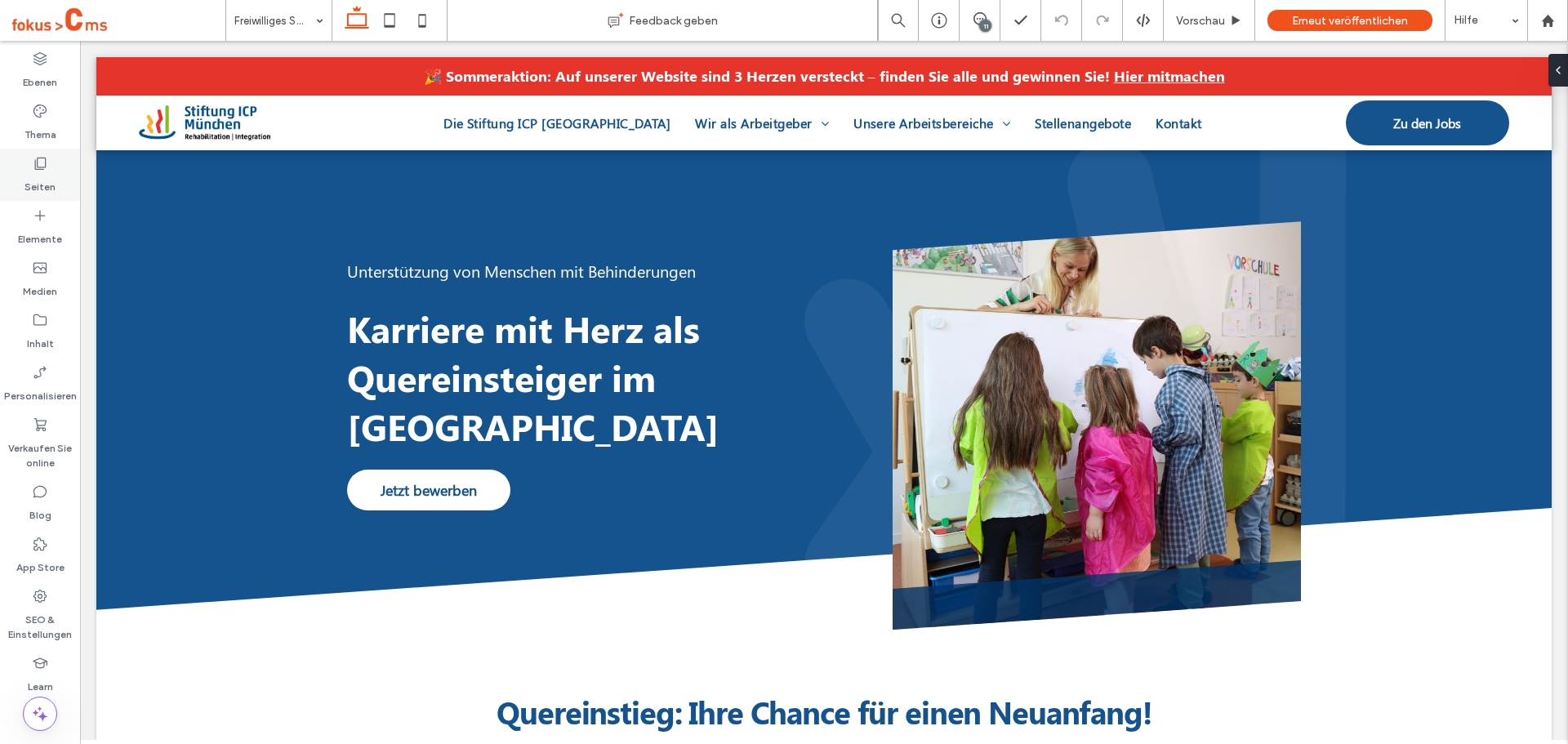
click at [37, 166] on icon at bounding box center [40, 163] width 17 height 17
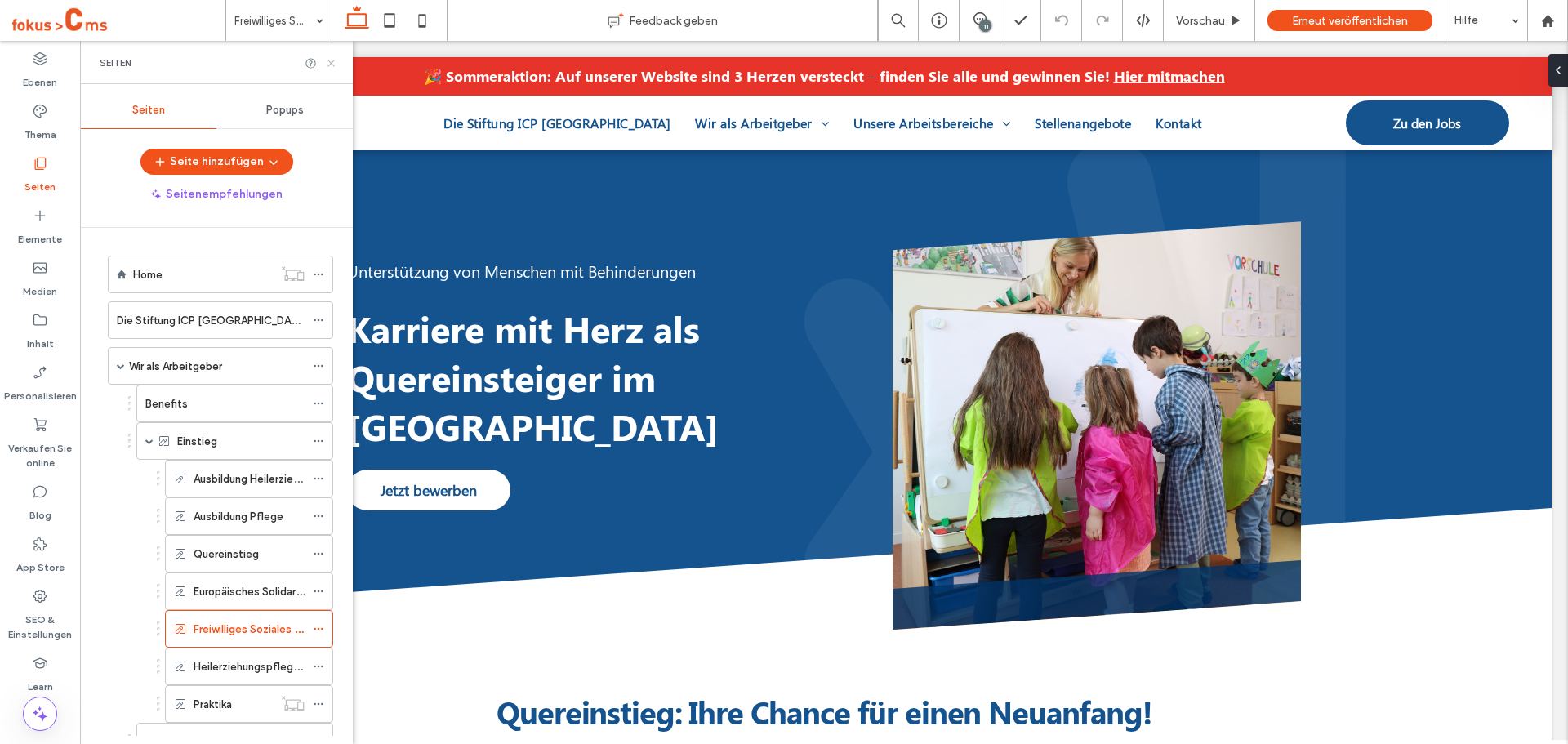
click at [328, 65] on icon at bounding box center [330, 62] width 12 height 12
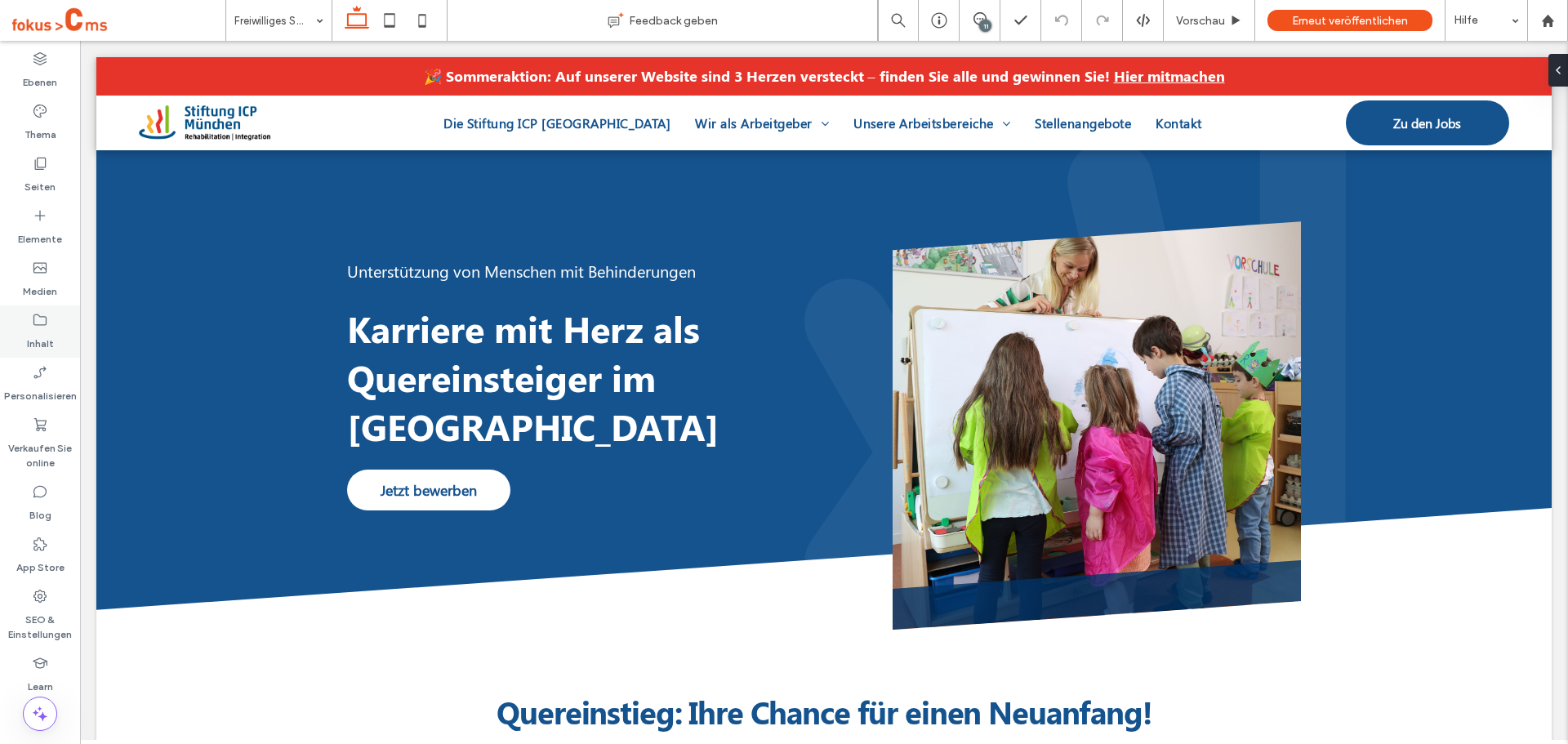
click at [40, 343] on label "Inhalt" at bounding box center [39, 340] width 27 height 23
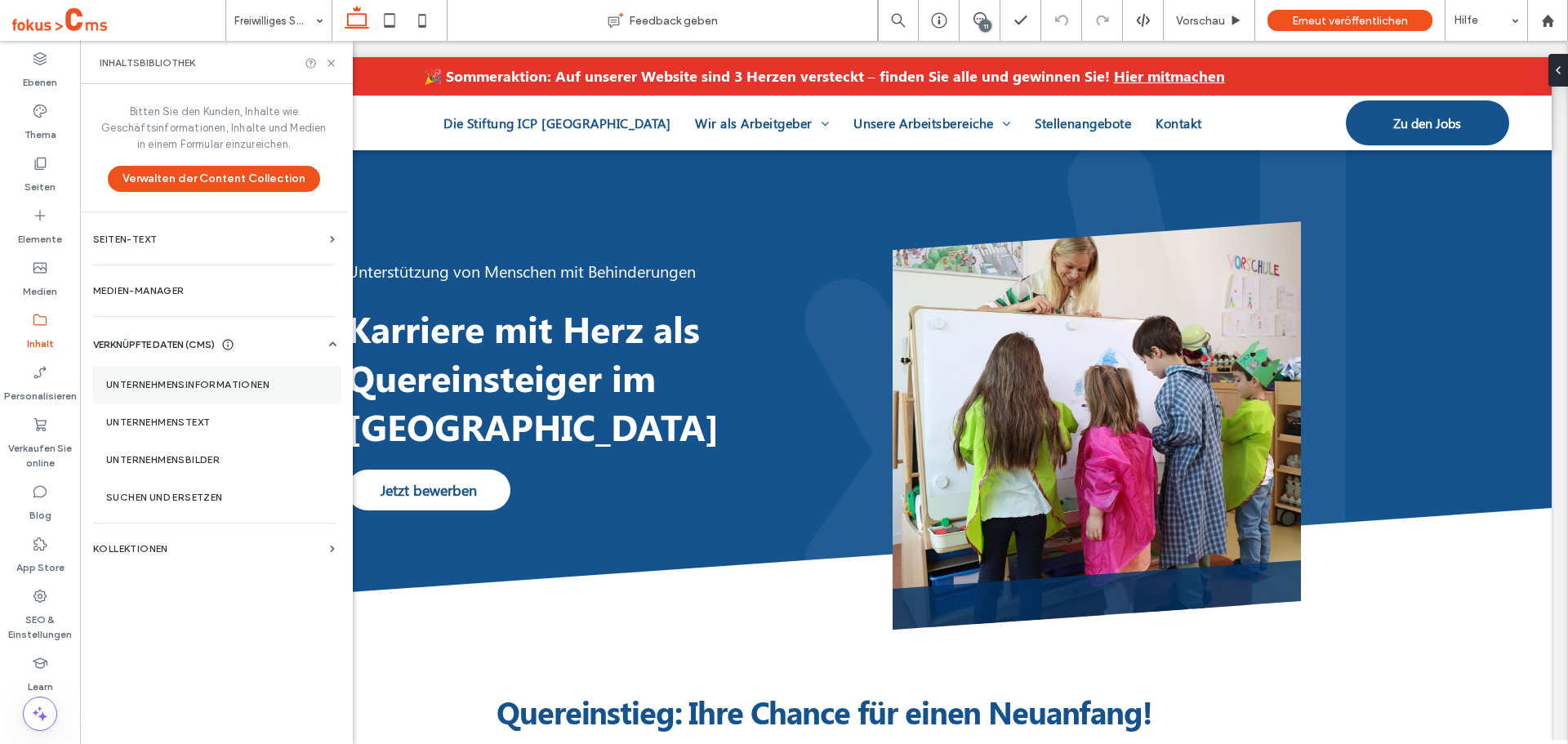
click at [167, 389] on label "Unternehmensinformationen" at bounding box center [218, 385] width 222 height 11
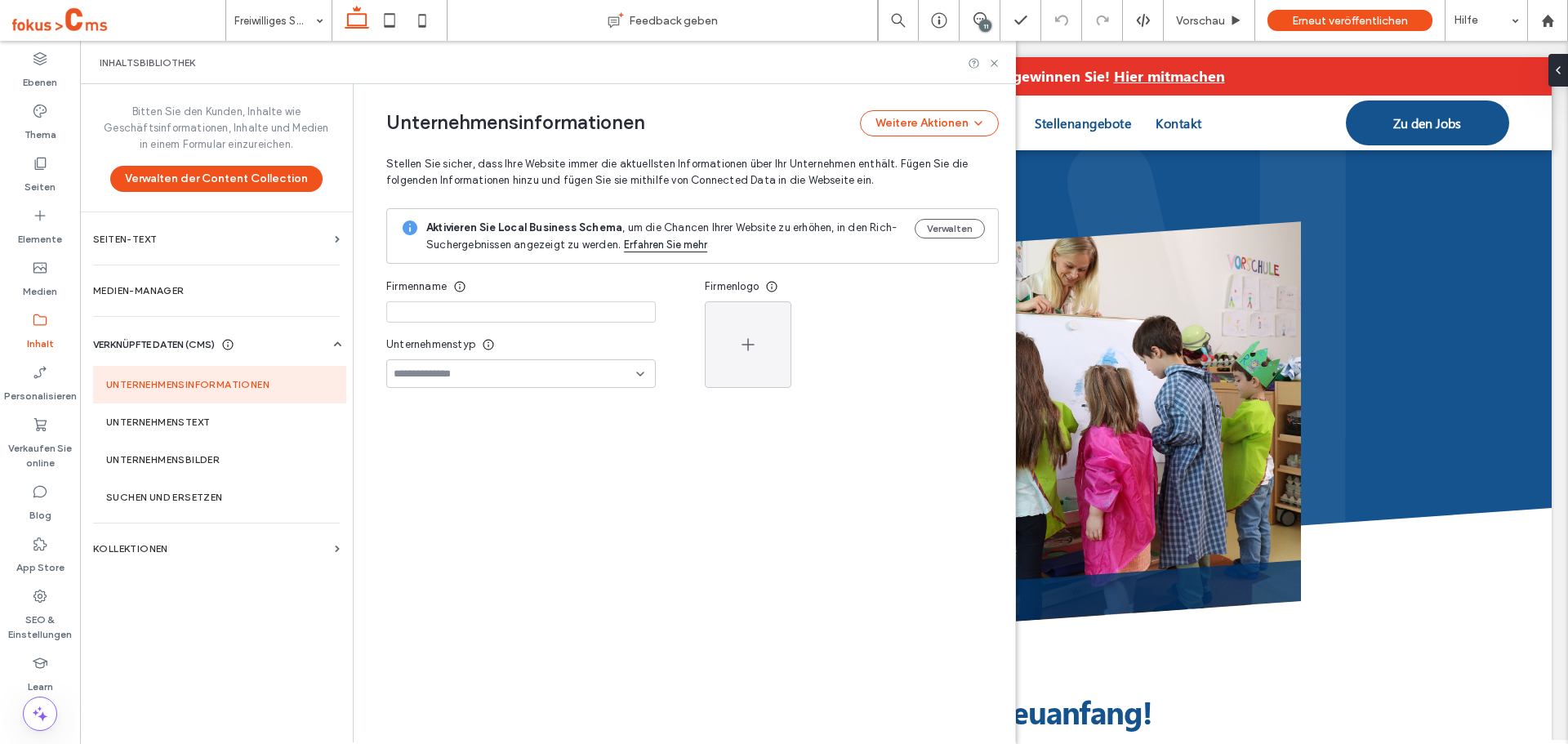
type input "**********"
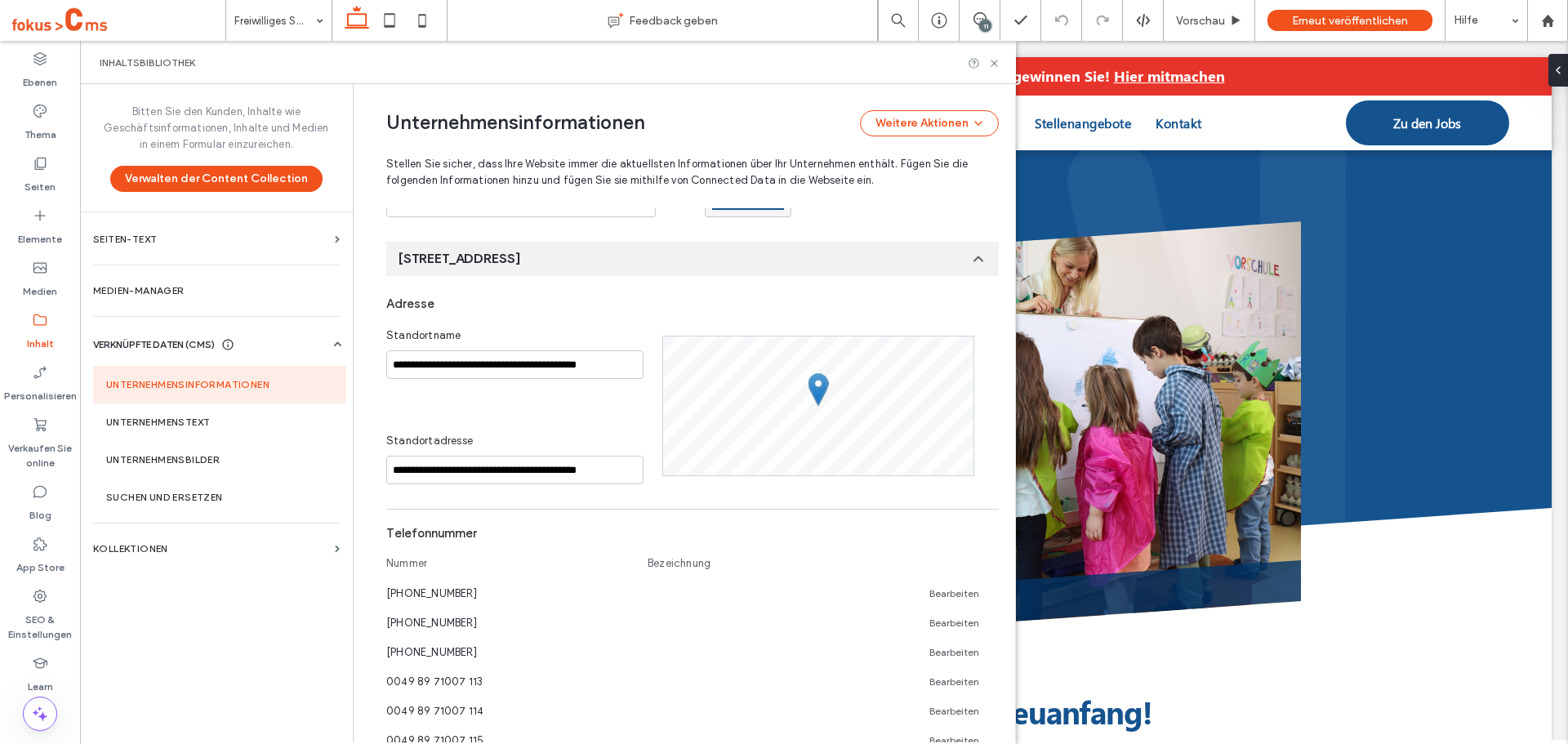
scroll to position [174, 0]
click at [996, 71] on div "Inhaltsbibliothek" at bounding box center [547, 62] width 935 height 43
click at [43, 177] on label "Seiten" at bounding box center [40, 183] width 31 height 23
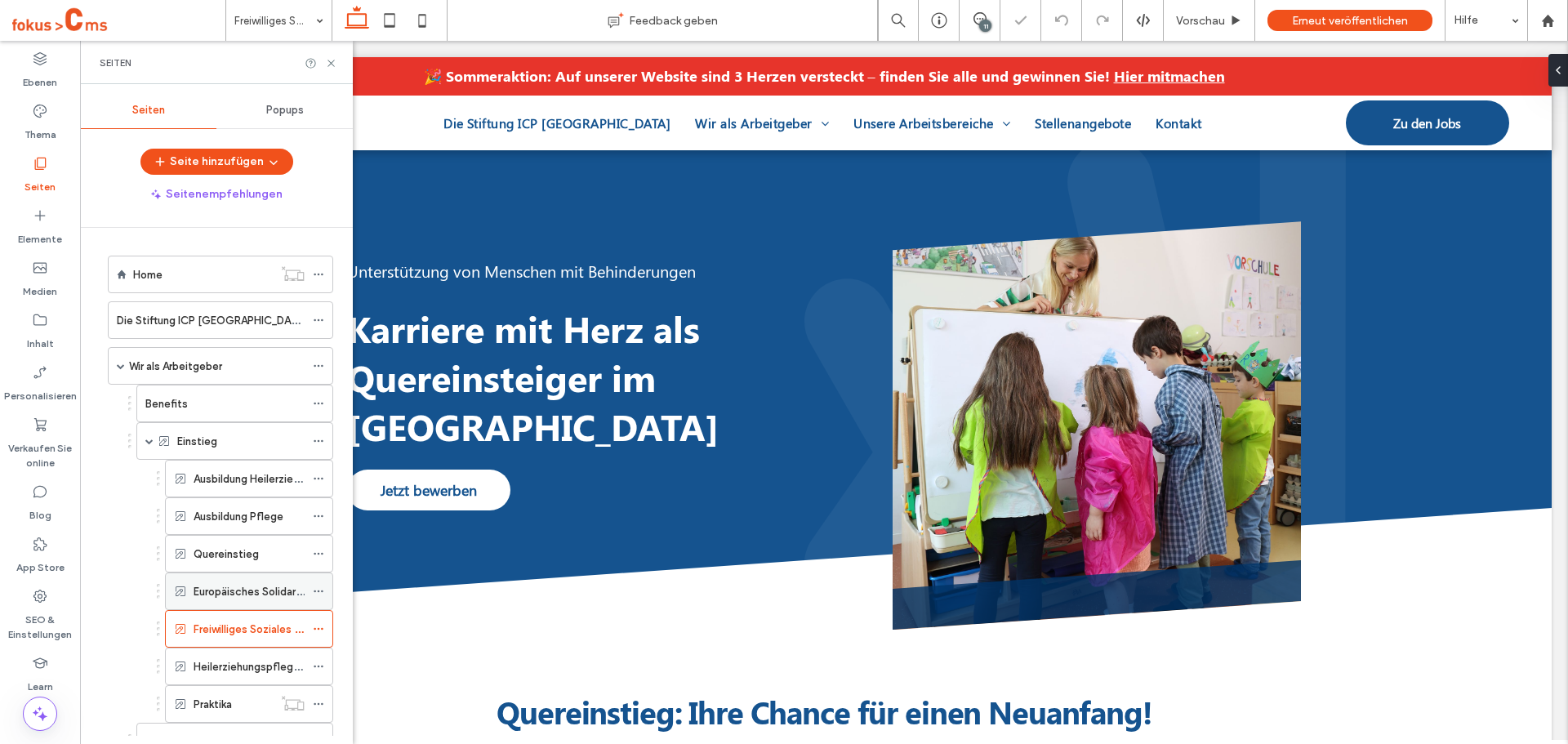
click at [245, 595] on label "Europäisches Solidaritätskorps (ESK)" at bounding box center [284, 592] width 181 height 28
click at [330, 62] on use at bounding box center [330, 62] width 6 height 6
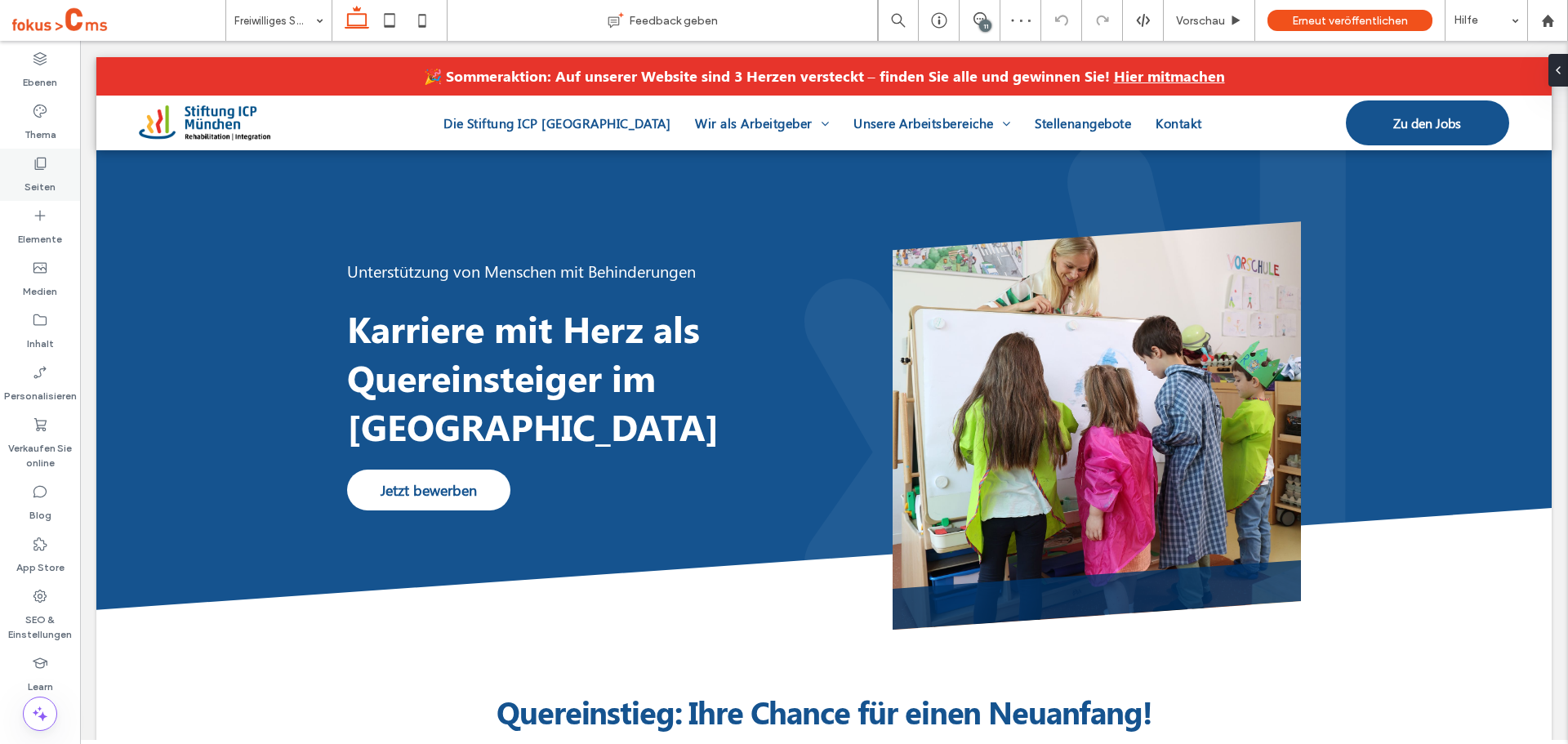
click at [45, 181] on label "Seiten" at bounding box center [40, 183] width 31 height 23
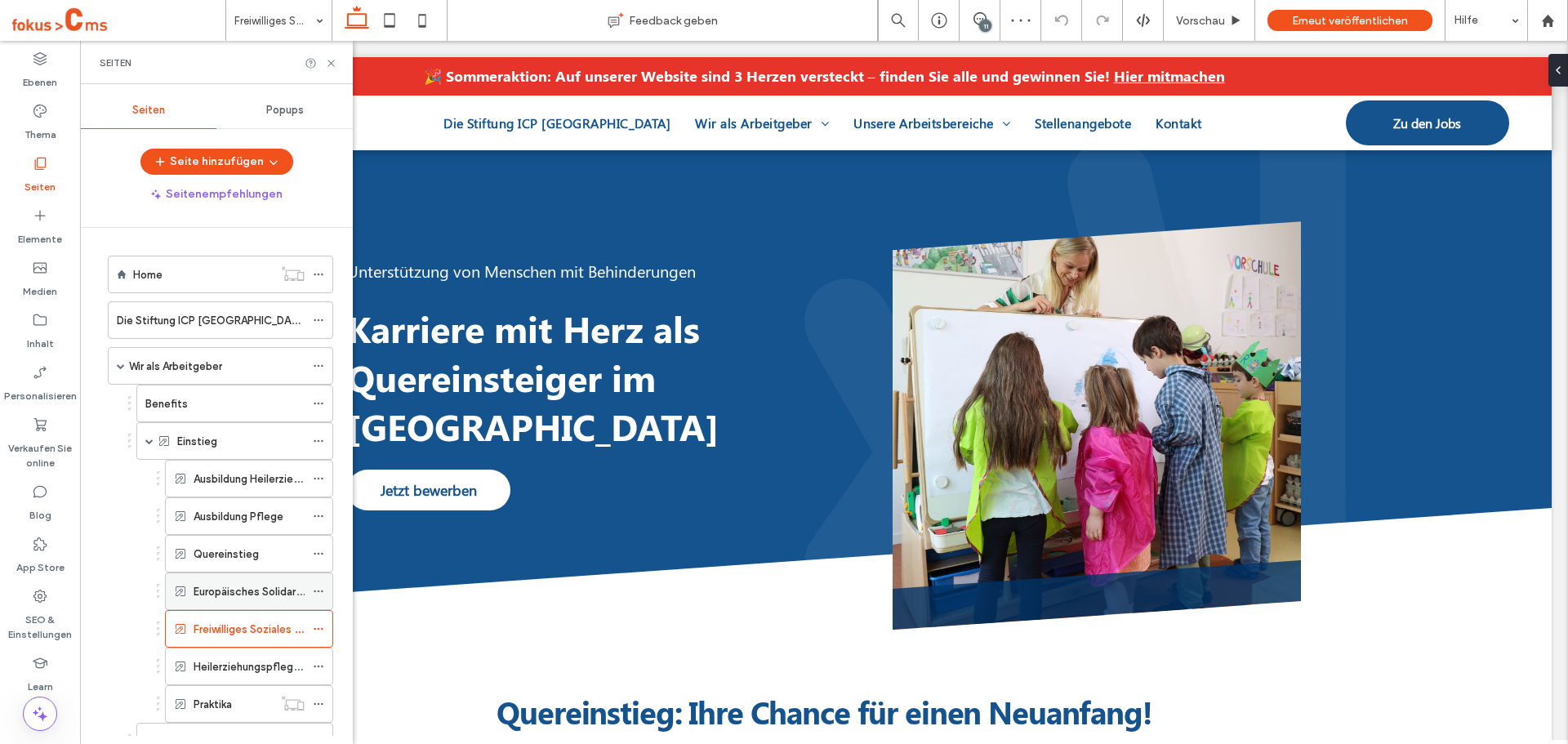
click at [225, 602] on div "Europäisches Solidaritätskorps (ESK)" at bounding box center [249, 591] width 111 height 36
click at [334, 62] on icon at bounding box center [330, 62] width 12 height 12
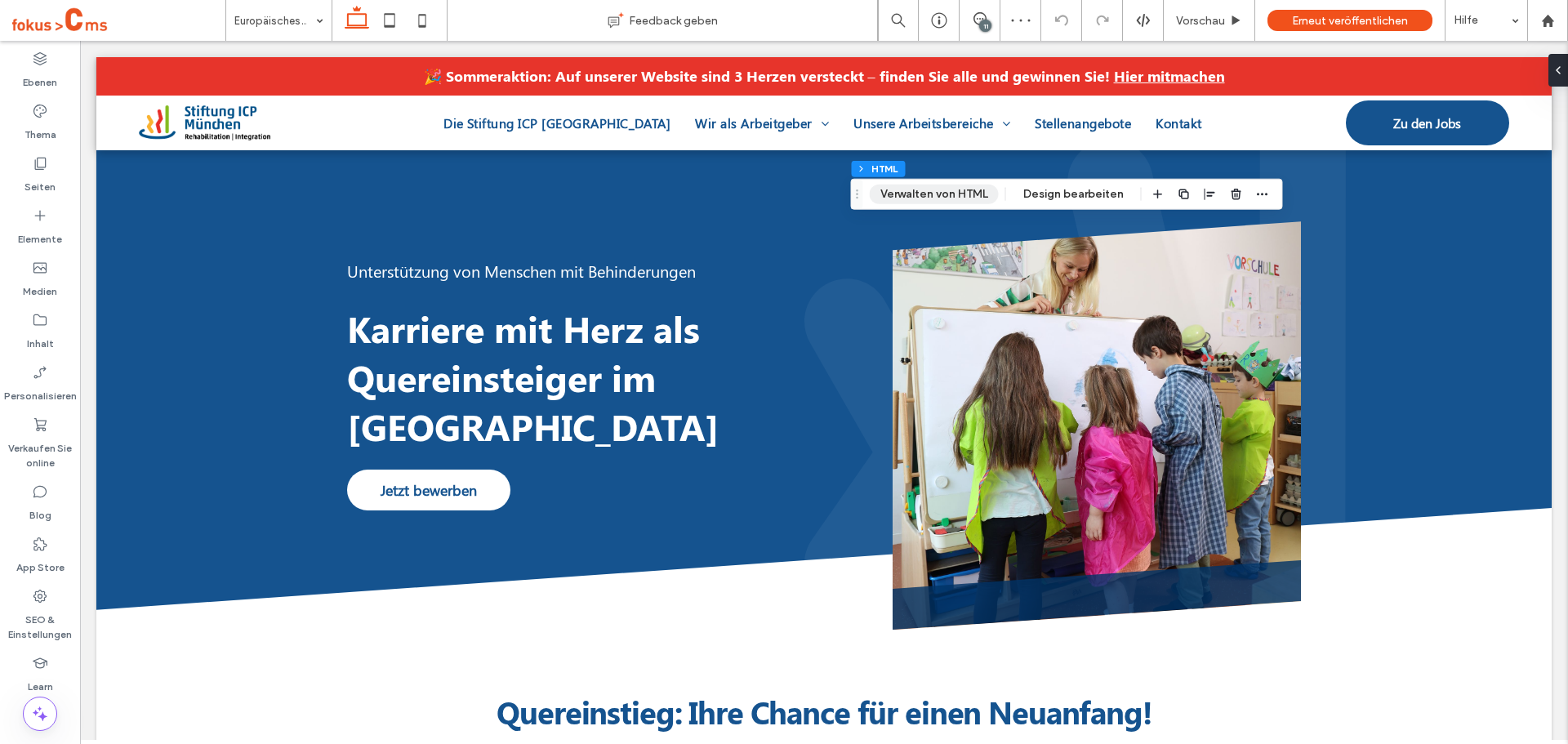
click at [942, 198] on button "Verwalten von HTML" at bounding box center [934, 194] width 129 height 19
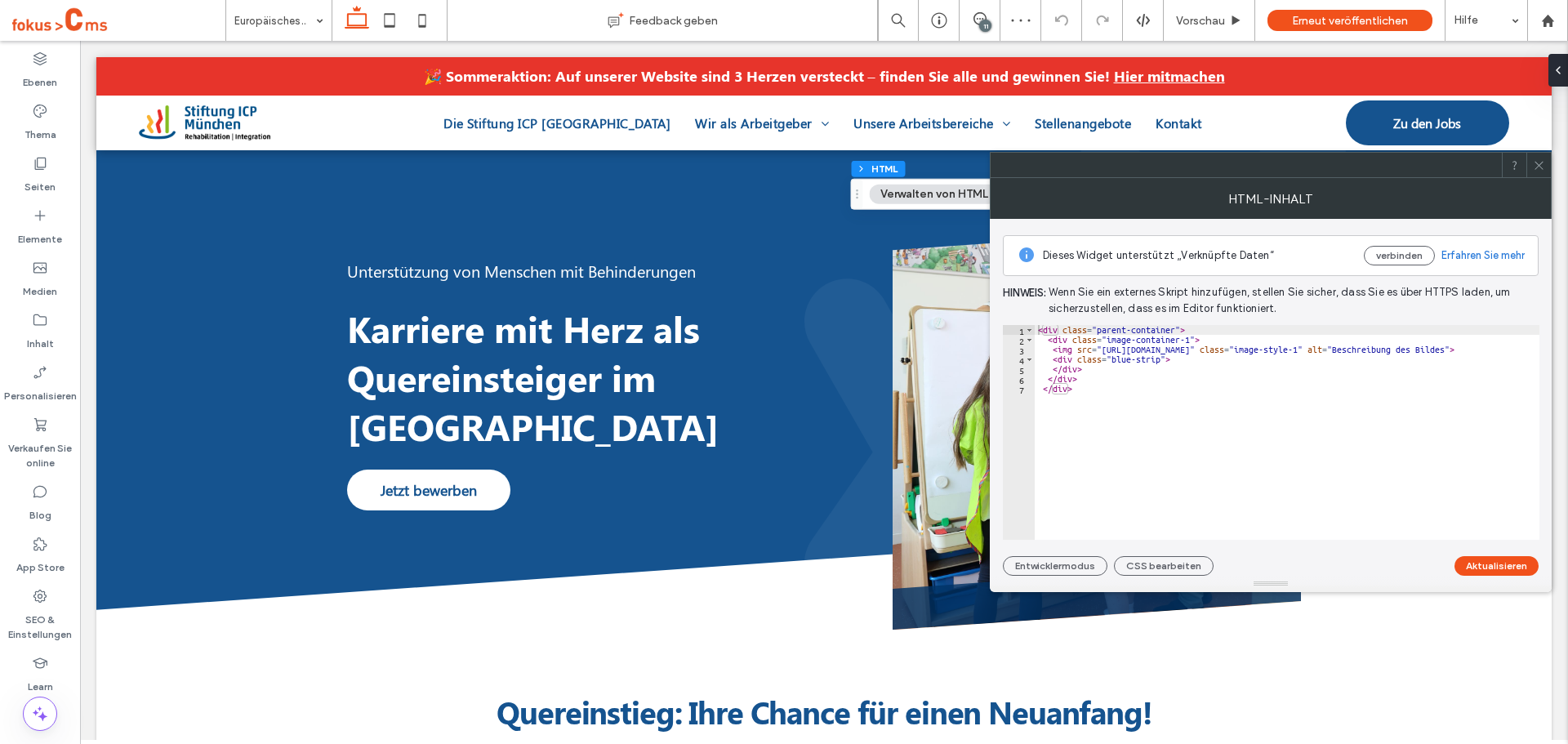
type textarea "**********"
drag, startPoint x: 1353, startPoint y: 351, endPoint x: 1411, endPoint y: 352, distance: 58.0
click at [1411, 352] on div "< div class = "parent-container" > < div class = "image-container-1" > < img sr…" at bounding box center [1356, 442] width 644 height 234
click at [1538, 172] on span at bounding box center [1539, 164] width 12 height 25
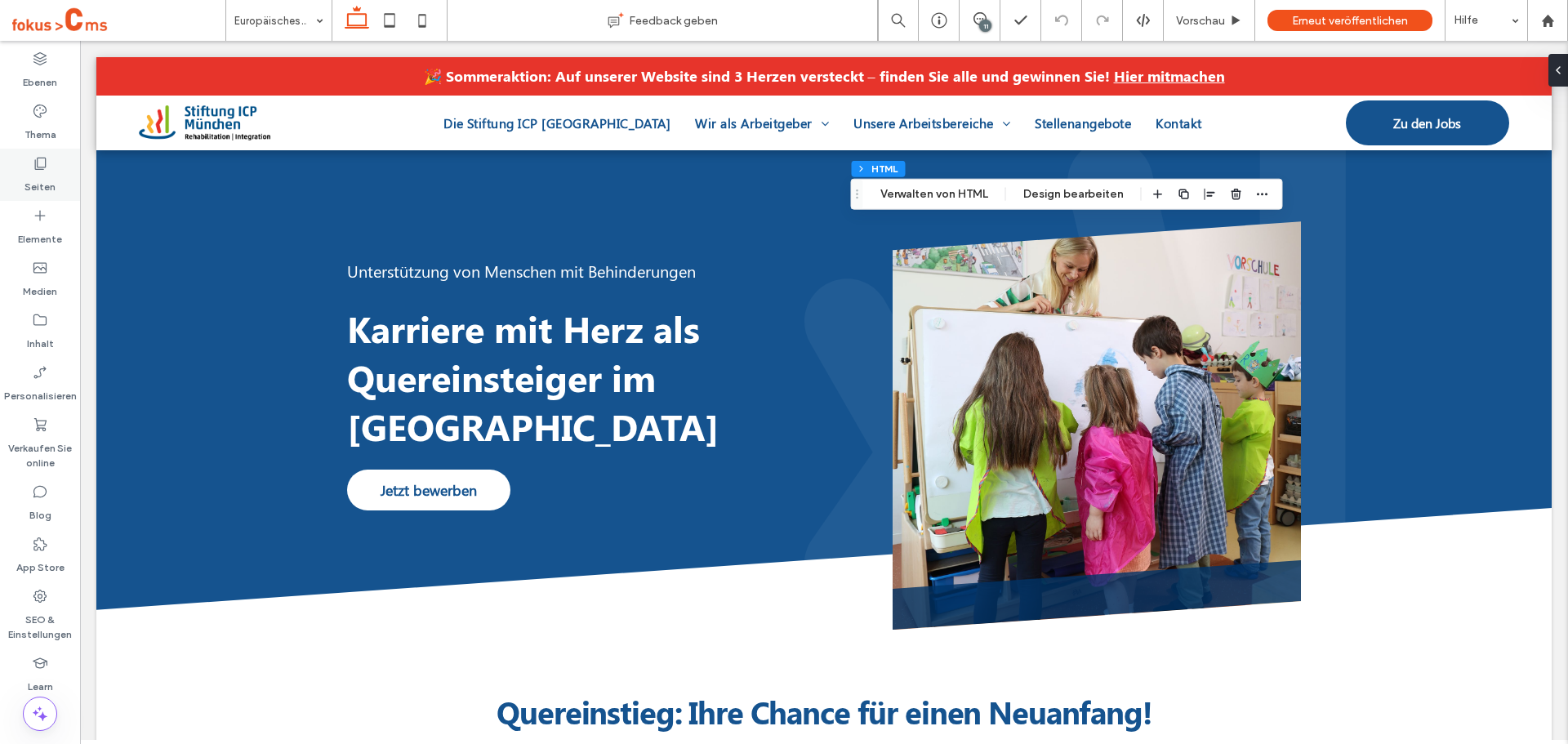
click at [34, 174] on label "Seiten" at bounding box center [40, 183] width 31 height 23
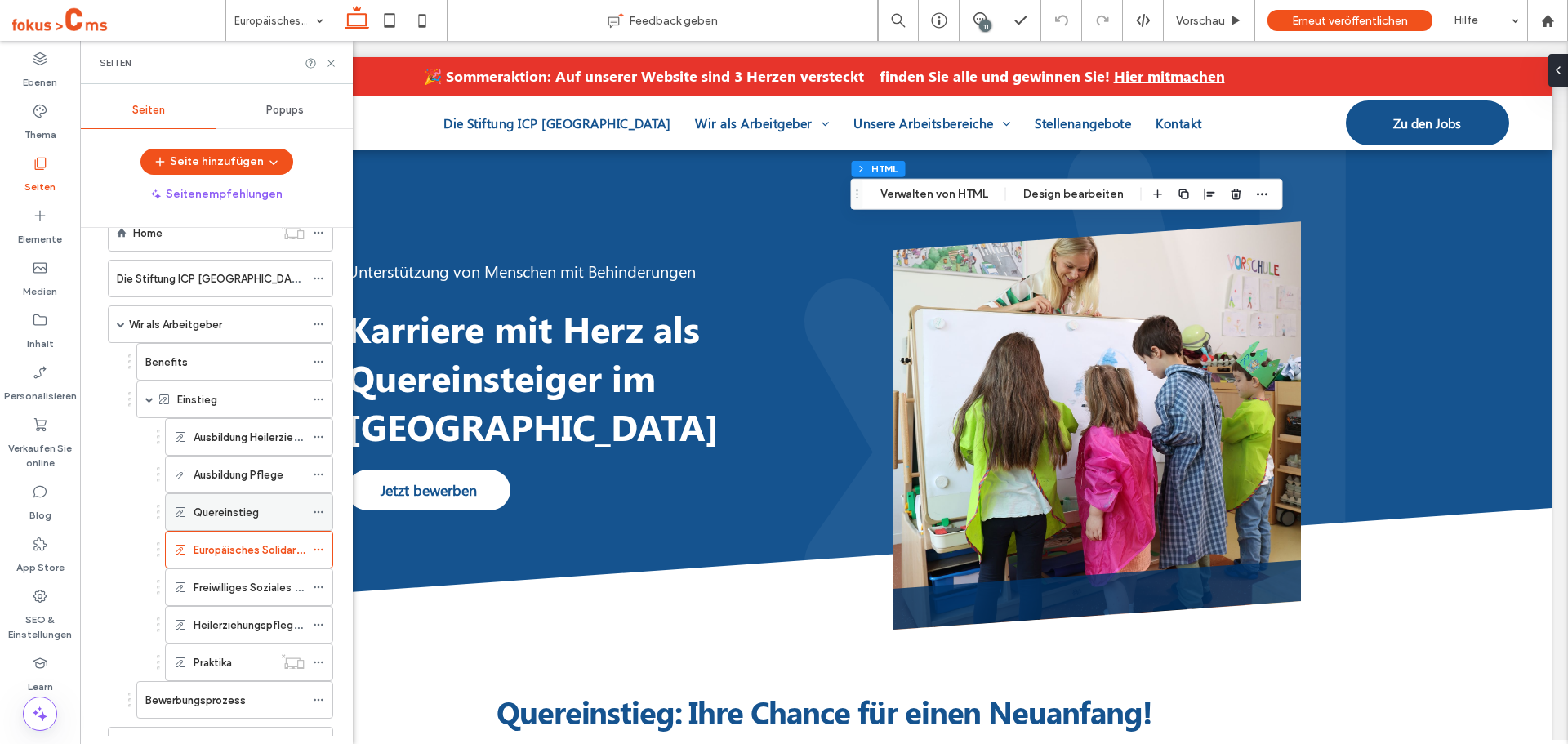
scroll to position [82, 0]
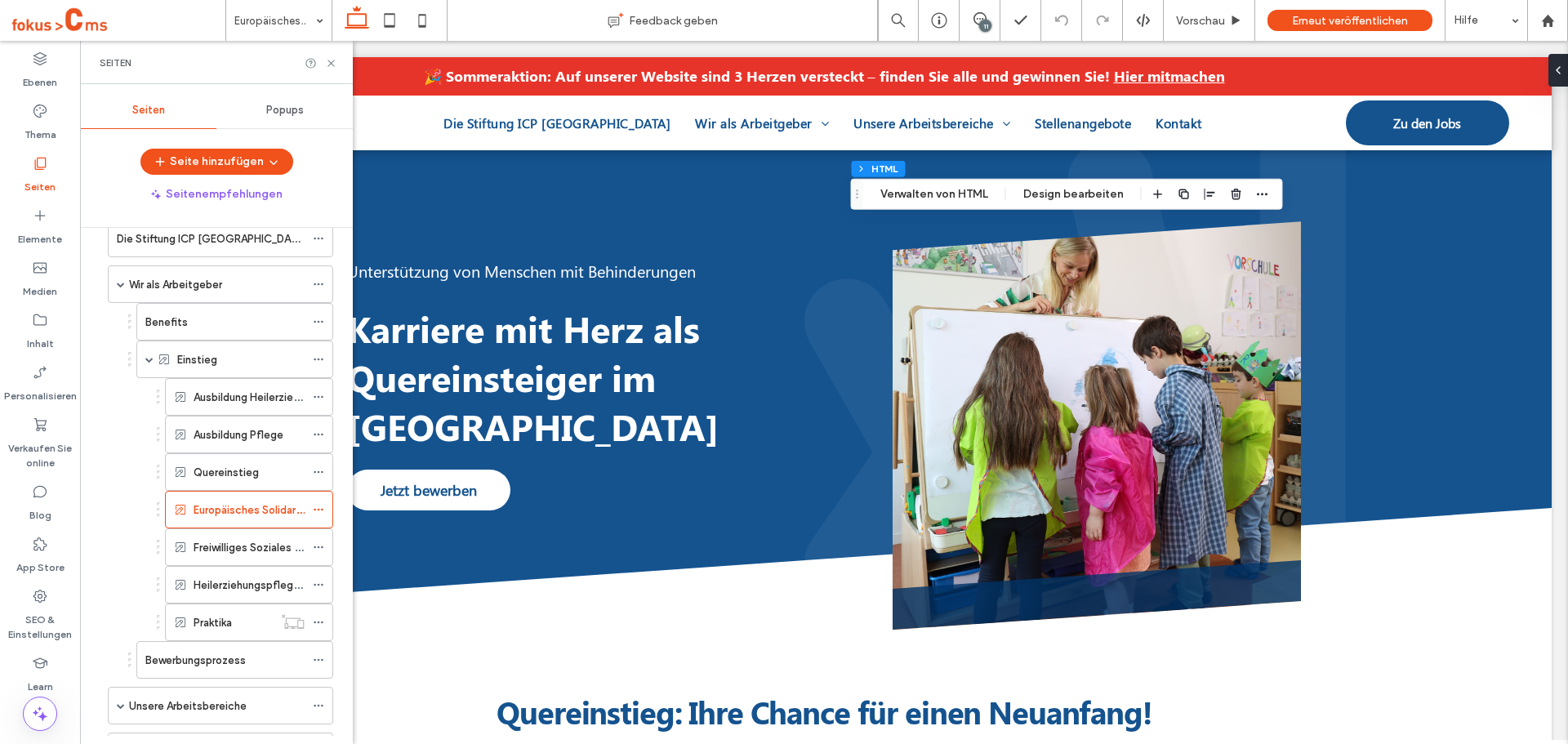
click at [251, 548] on label "Freiwilliges Soziales Jahr (FSJ)" at bounding box center [268, 547] width 149 height 28
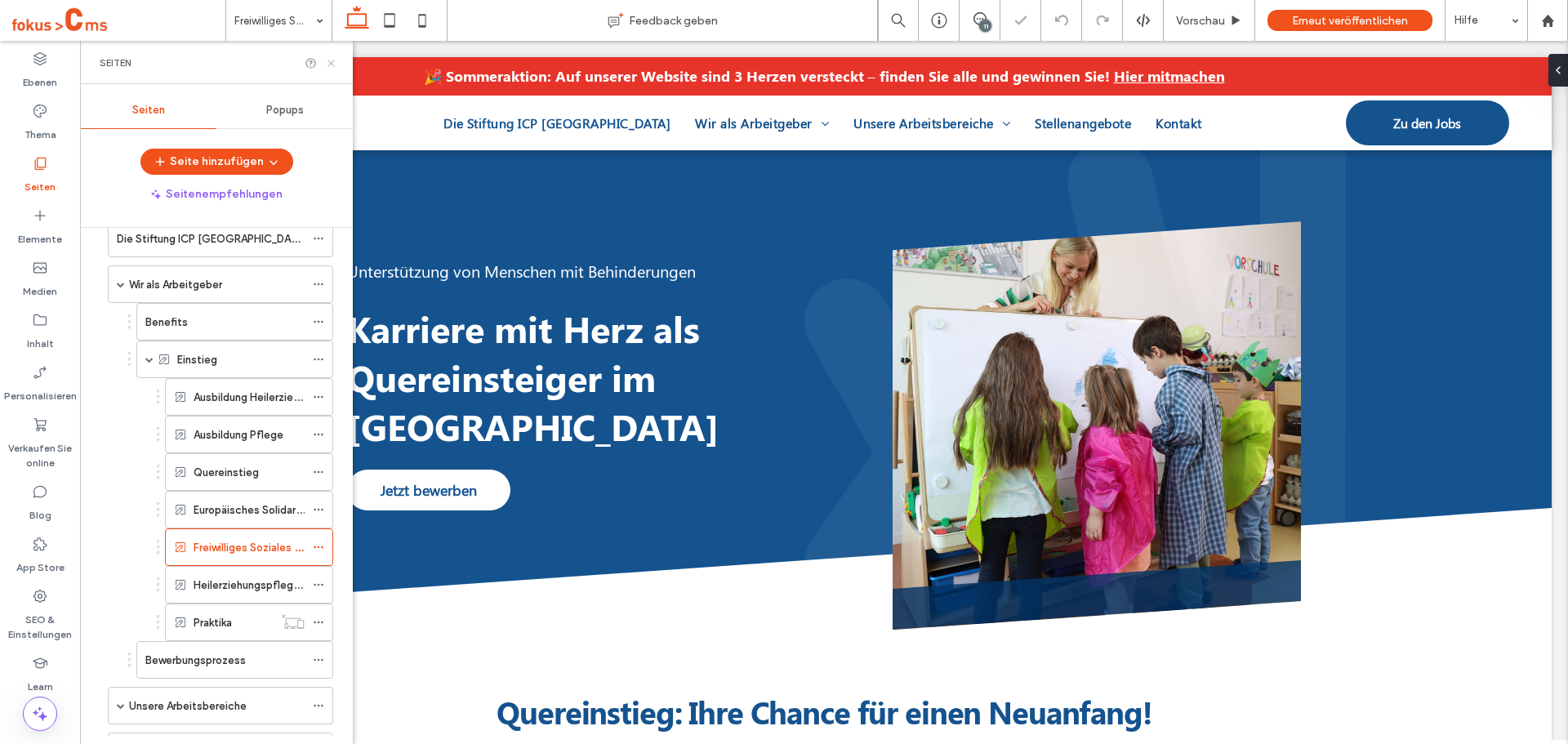
click at [332, 64] on icon at bounding box center [330, 62] width 12 height 12
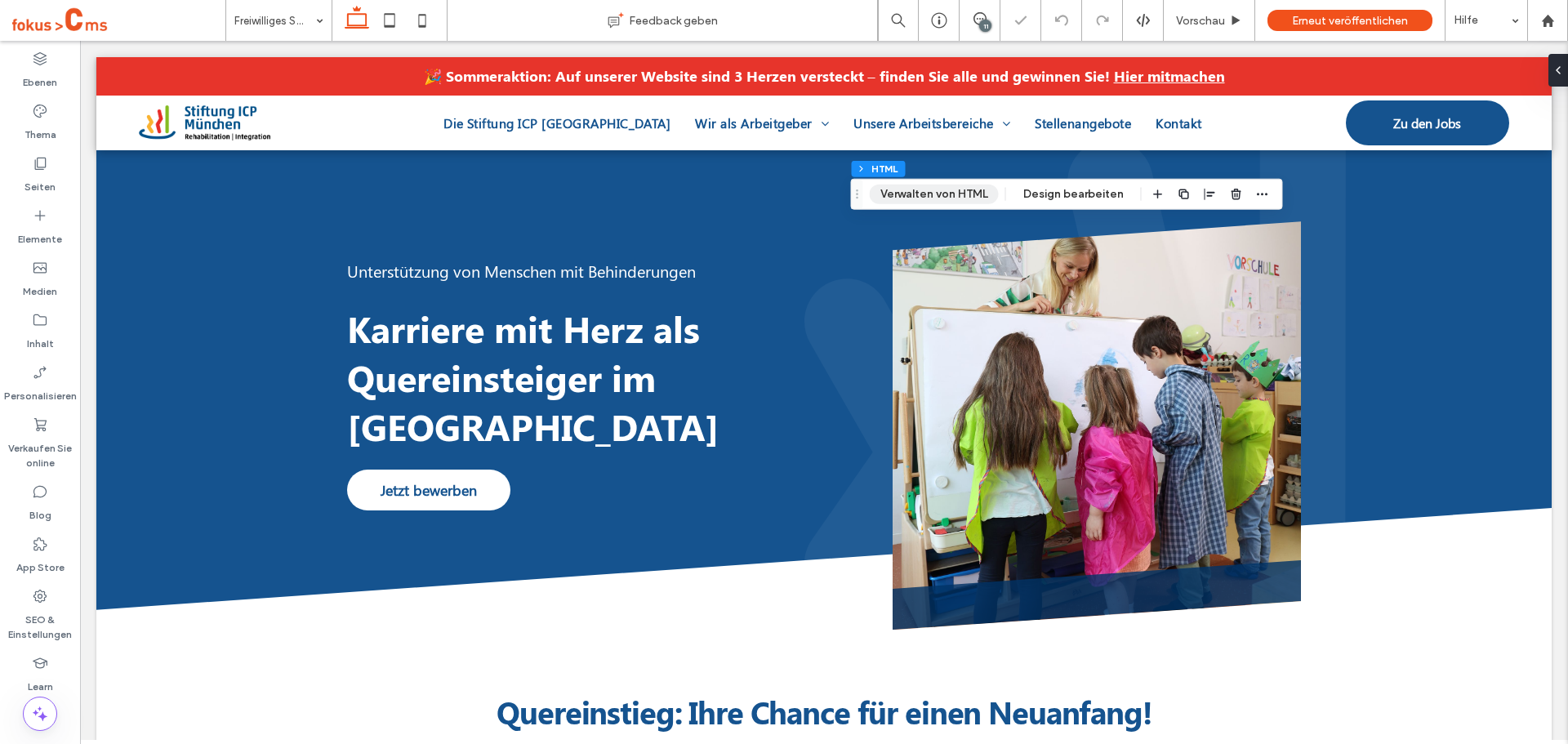
click at [921, 196] on button "Verwalten von HTML" at bounding box center [934, 194] width 129 height 19
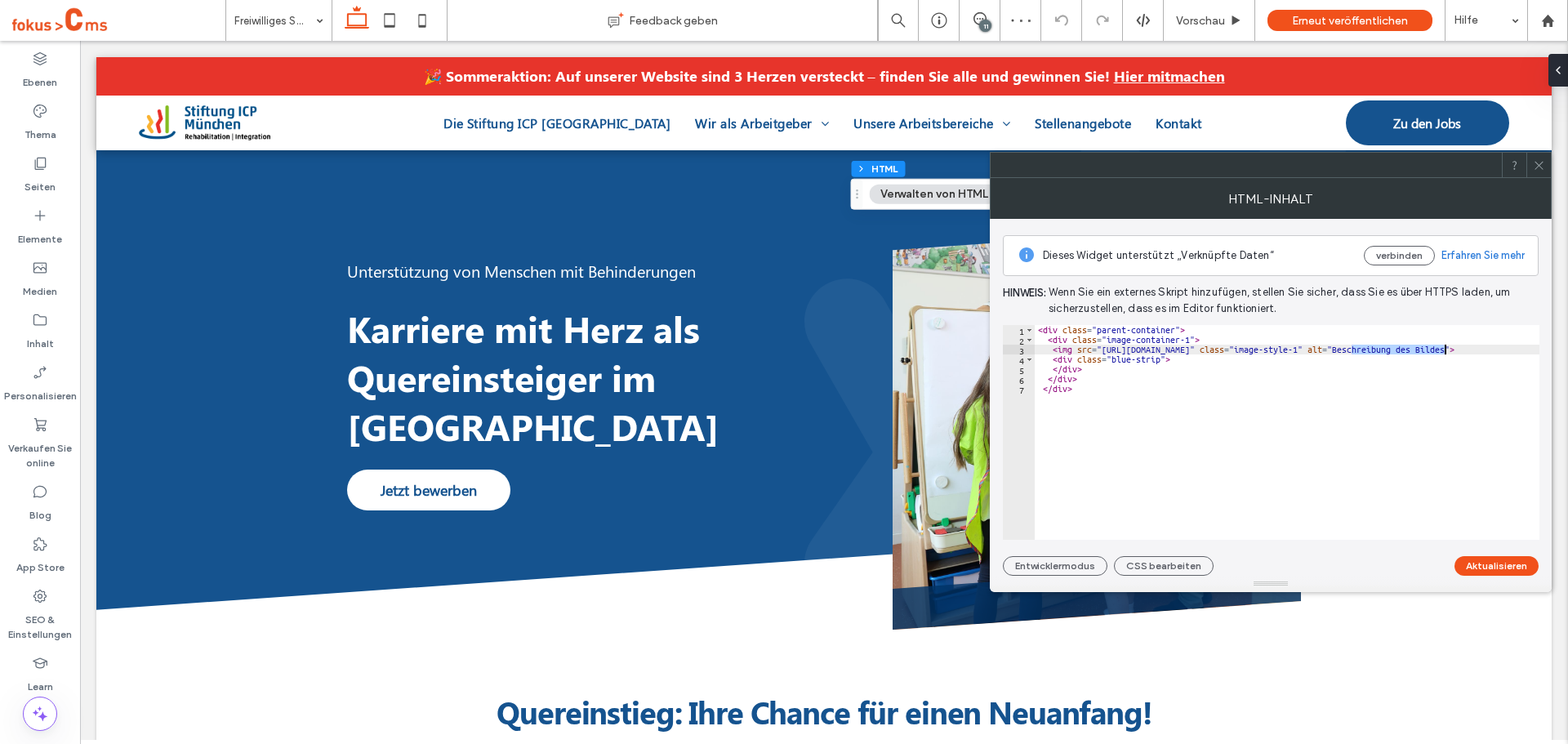
drag, startPoint x: 1352, startPoint y: 352, endPoint x: 1462, endPoint y: 396, distance: 118.5
click at [1445, 352] on div "< div class = "parent-container" > < div class = "image-container-1" > < img sr…" at bounding box center [1373, 442] width 678 height 234
paste textarea "Cursor at row 3"
type textarea "**********"
click at [1475, 558] on button "Aktualisieren" at bounding box center [1496, 566] width 84 height 19
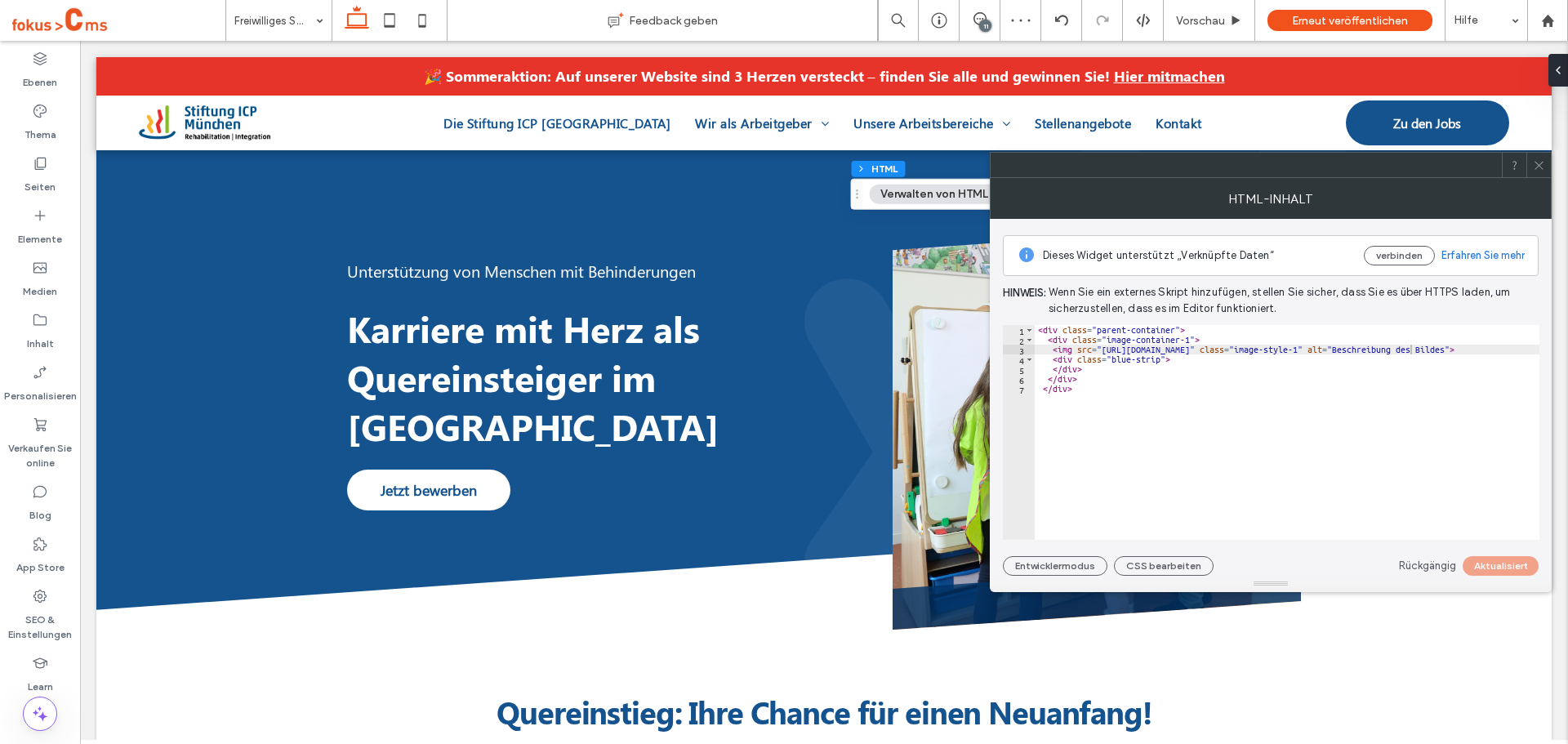
click at [1539, 171] on icon at bounding box center [1539, 164] width 12 height 12
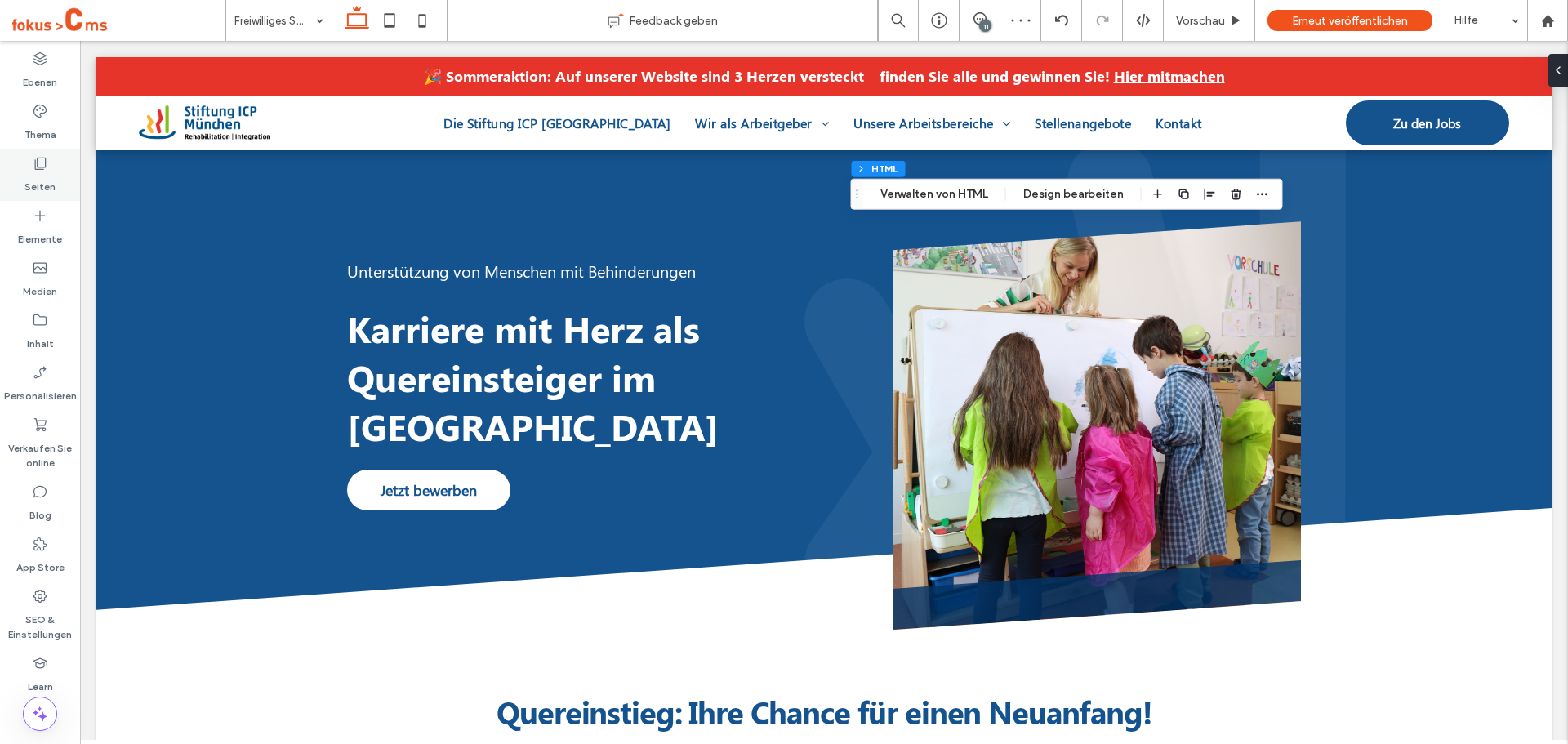
click at [43, 158] on use at bounding box center [40, 163] width 11 height 12
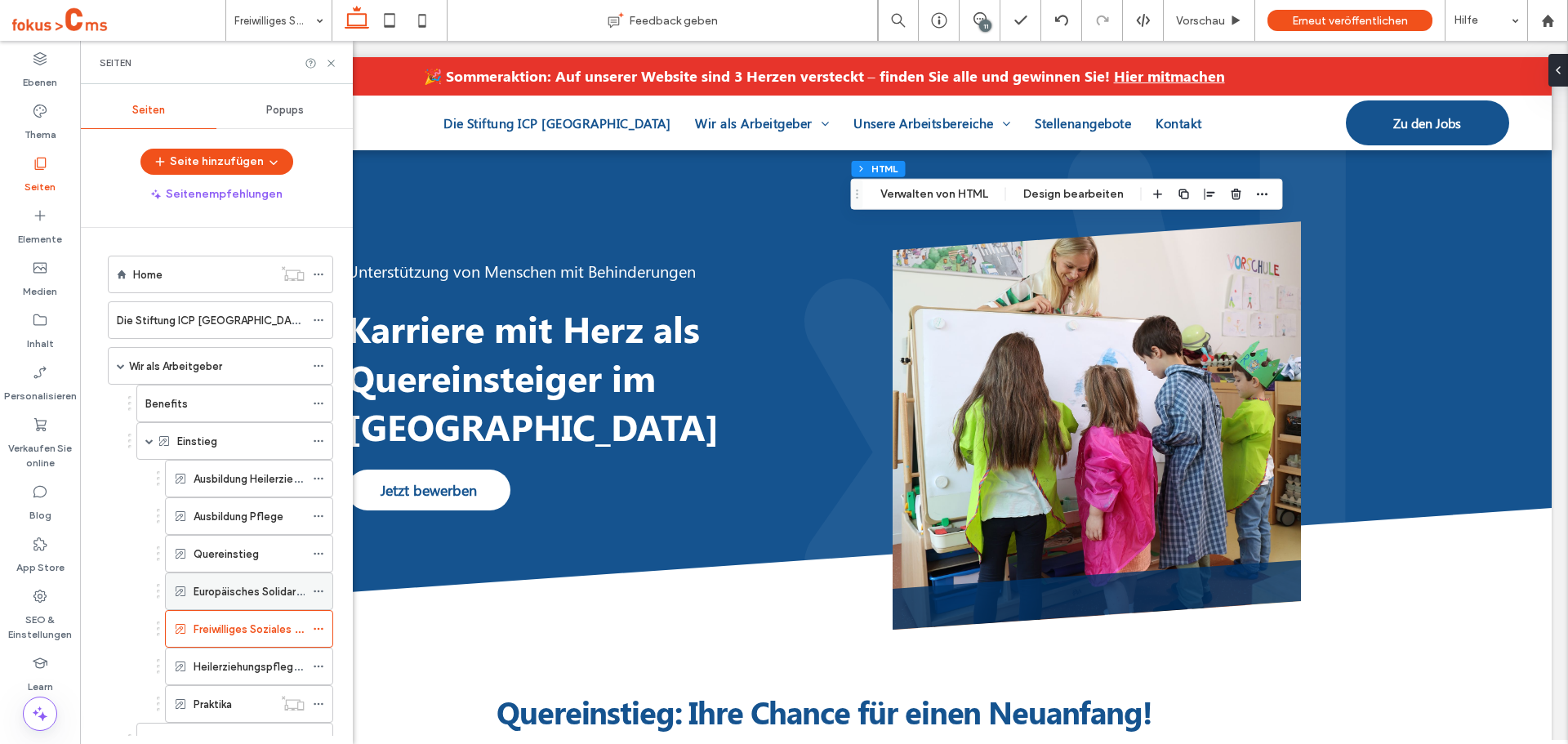
click at [246, 601] on div "Europäisches Solidaritätskorps (ESK)" at bounding box center [249, 591] width 111 height 36
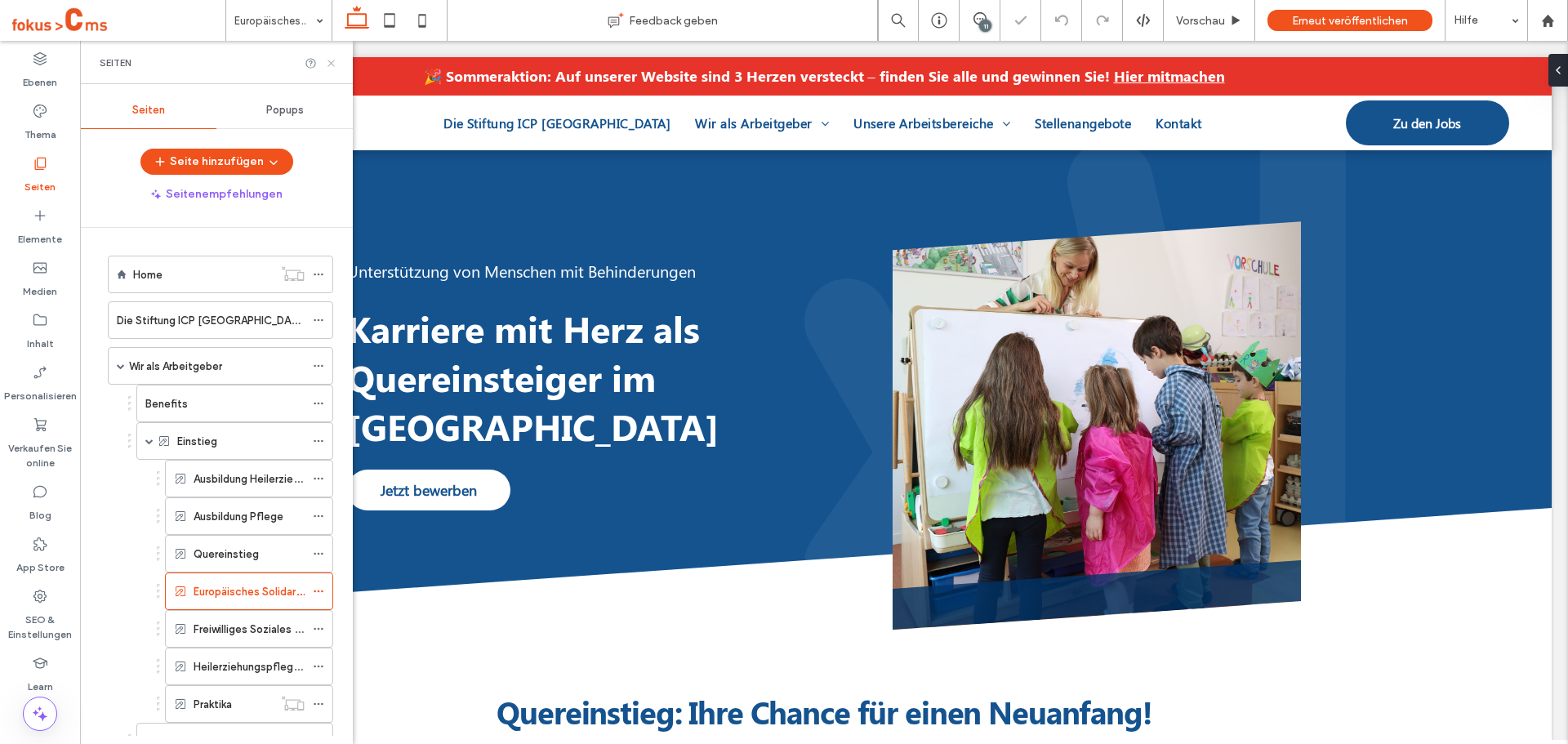
click at [331, 64] on icon at bounding box center [330, 62] width 12 height 12
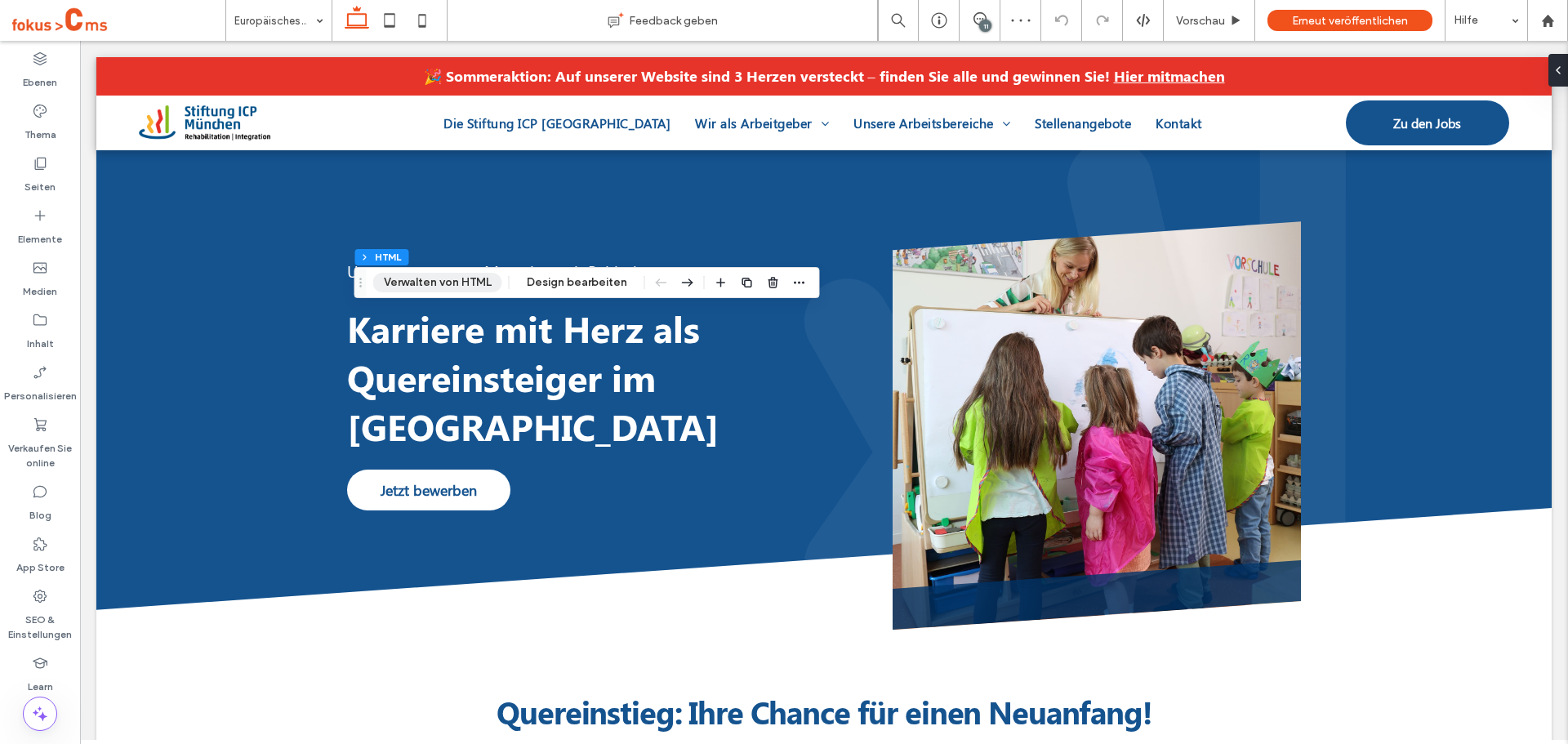
click at [430, 284] on button "Verwalten von HTML" at bounding box center [438, 282] width 129 height 19
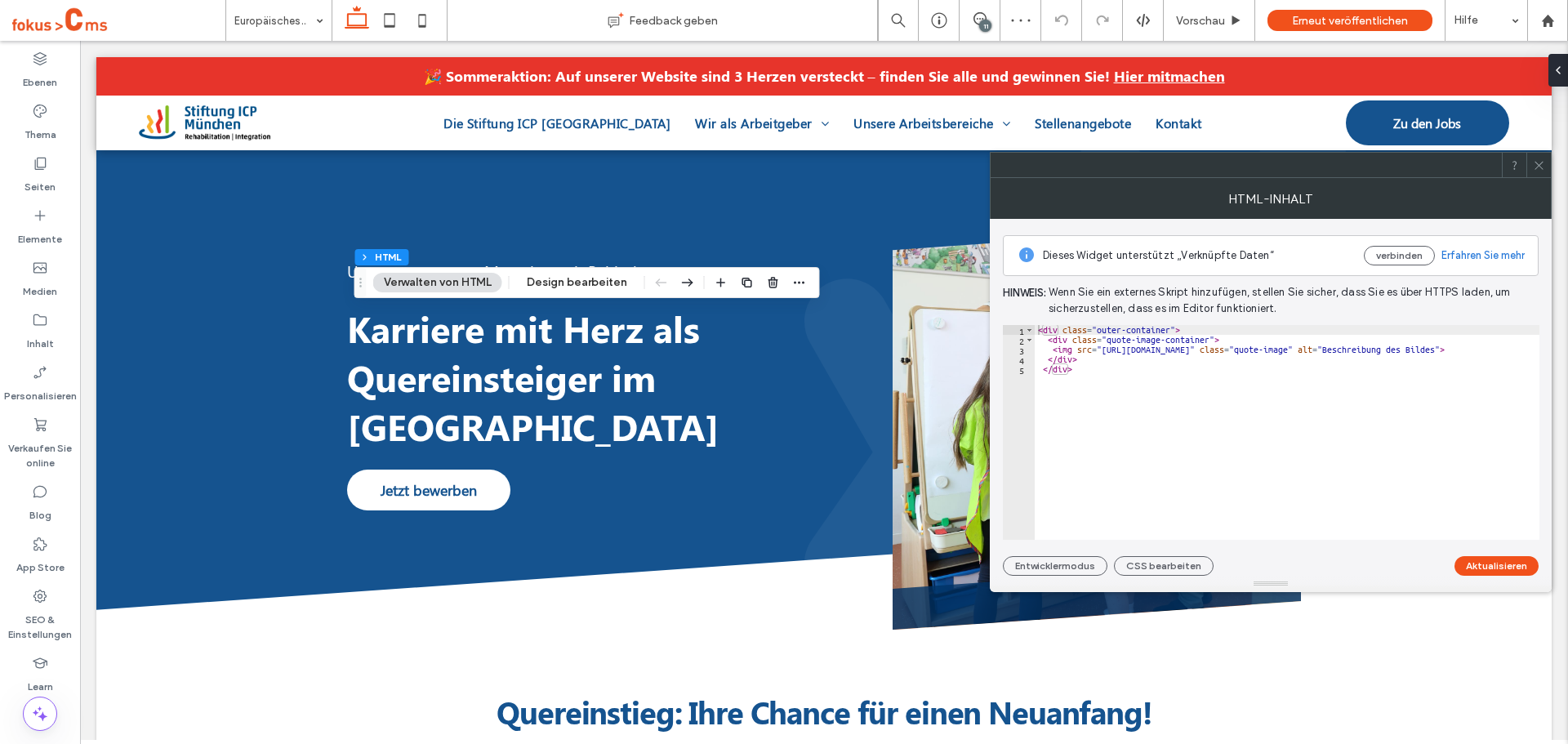
type textarea "**********"
drag, startPoint x: 1351, startPoint y: 351, endPoint x: 1411, endPoint y: 352, distance: 60.0
click at [1411, 352] on div "< div class = "outer-container" > < div class = "quote-image-container" > < img…" at bounding box center [1351, 442] width 633 height 234
click at [39, 175] on label "Seiten" at bounding box center [40, 183] width 31 height 23
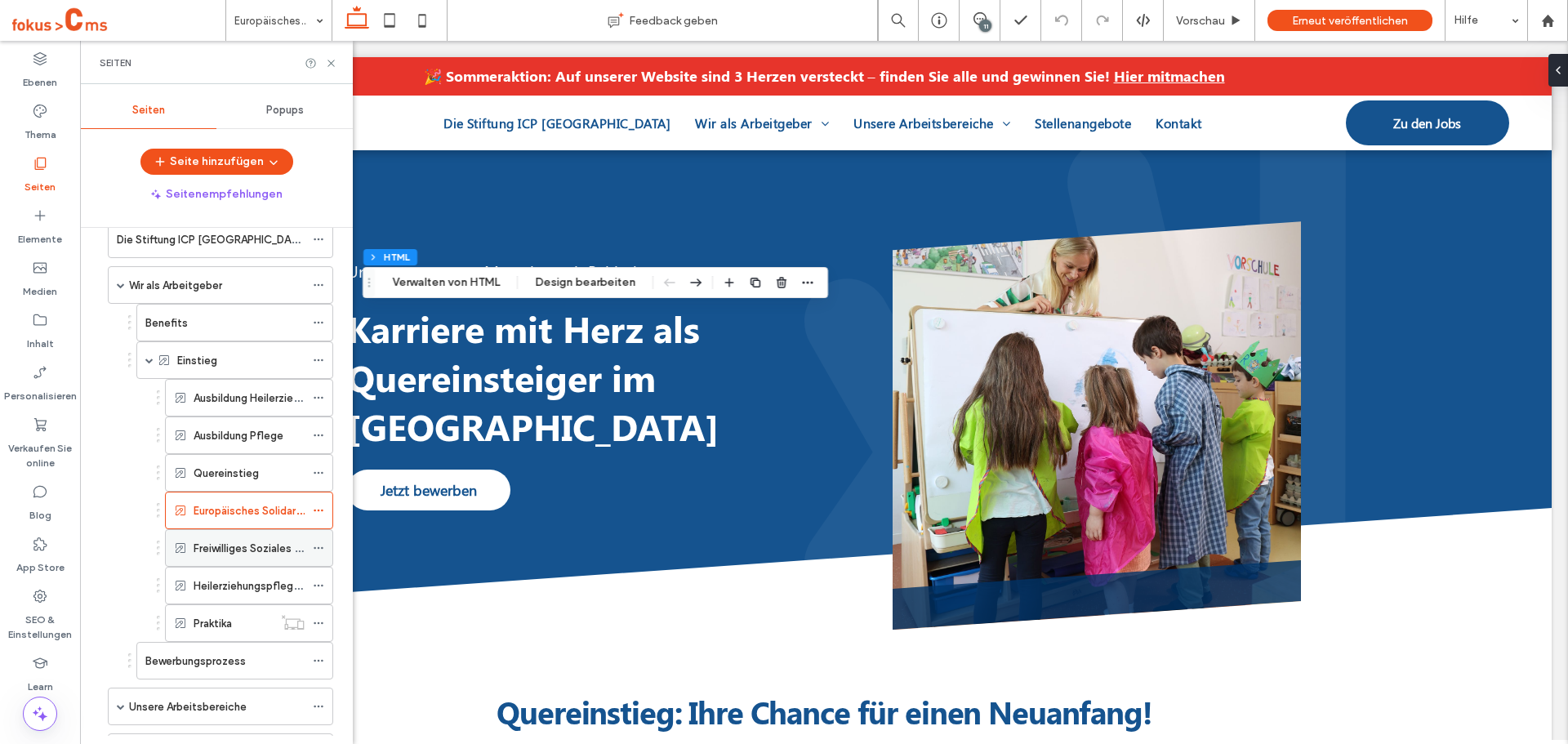
scroll to position [82, 0]
click at [263, 541] on label "Freiwilliges Soziales Jahr (FSJ)" at bounding box center [268, 547] width 149 height 28
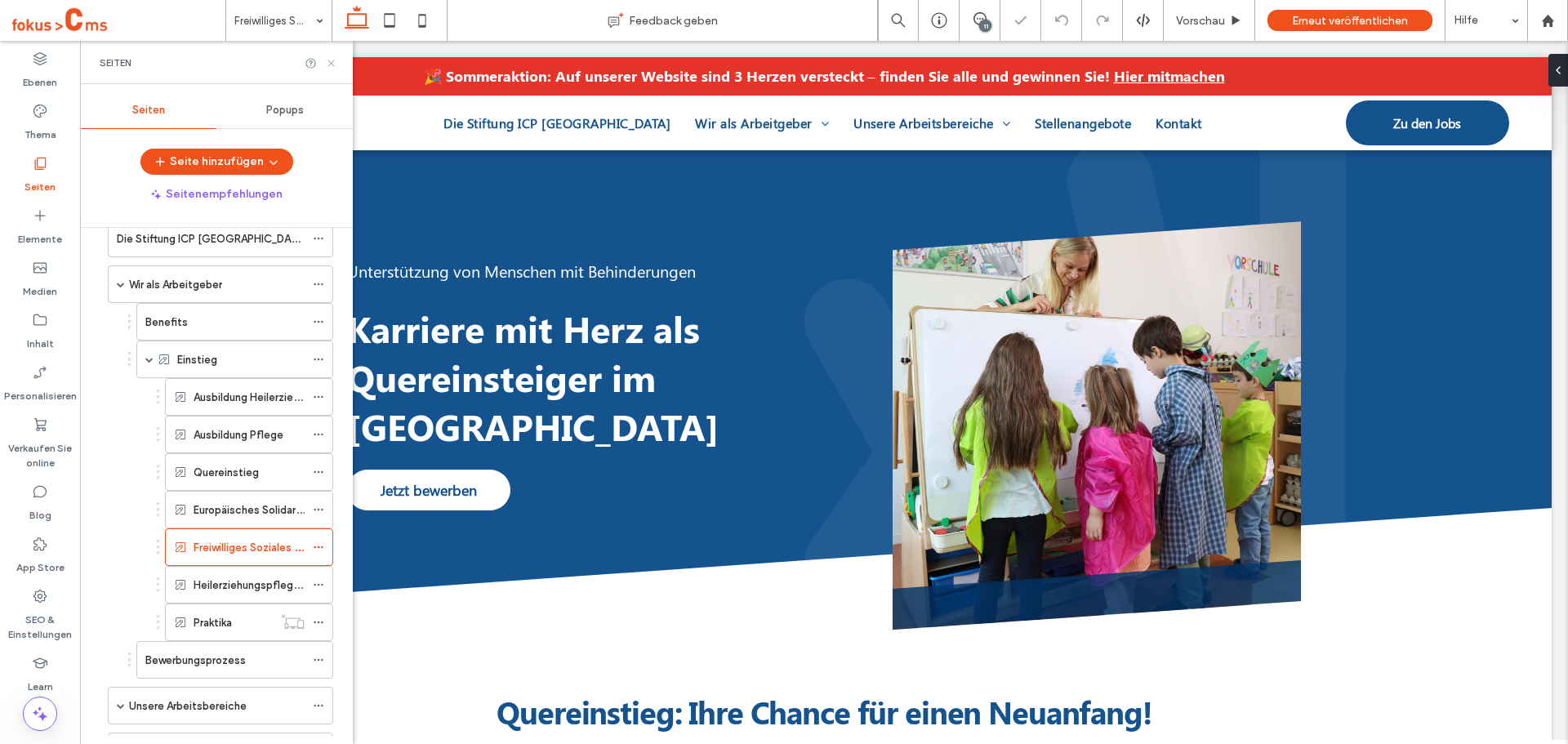
click at [331, 63] on use at bounding box center [330, 62] width 6 height 6
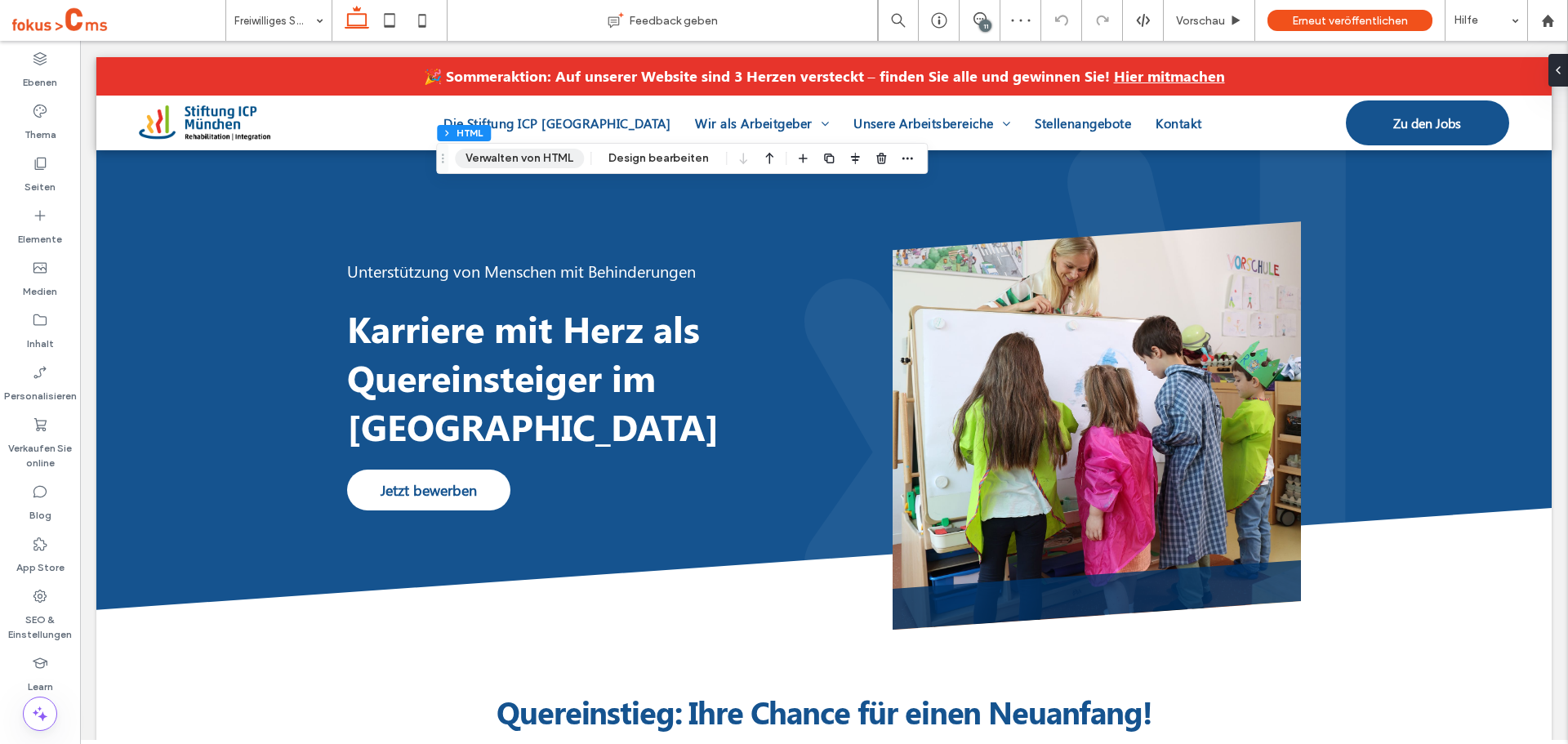
click at [516, 163] on button "Verwalten von HTML" at bounding box center [519, 158] width 129 height 19
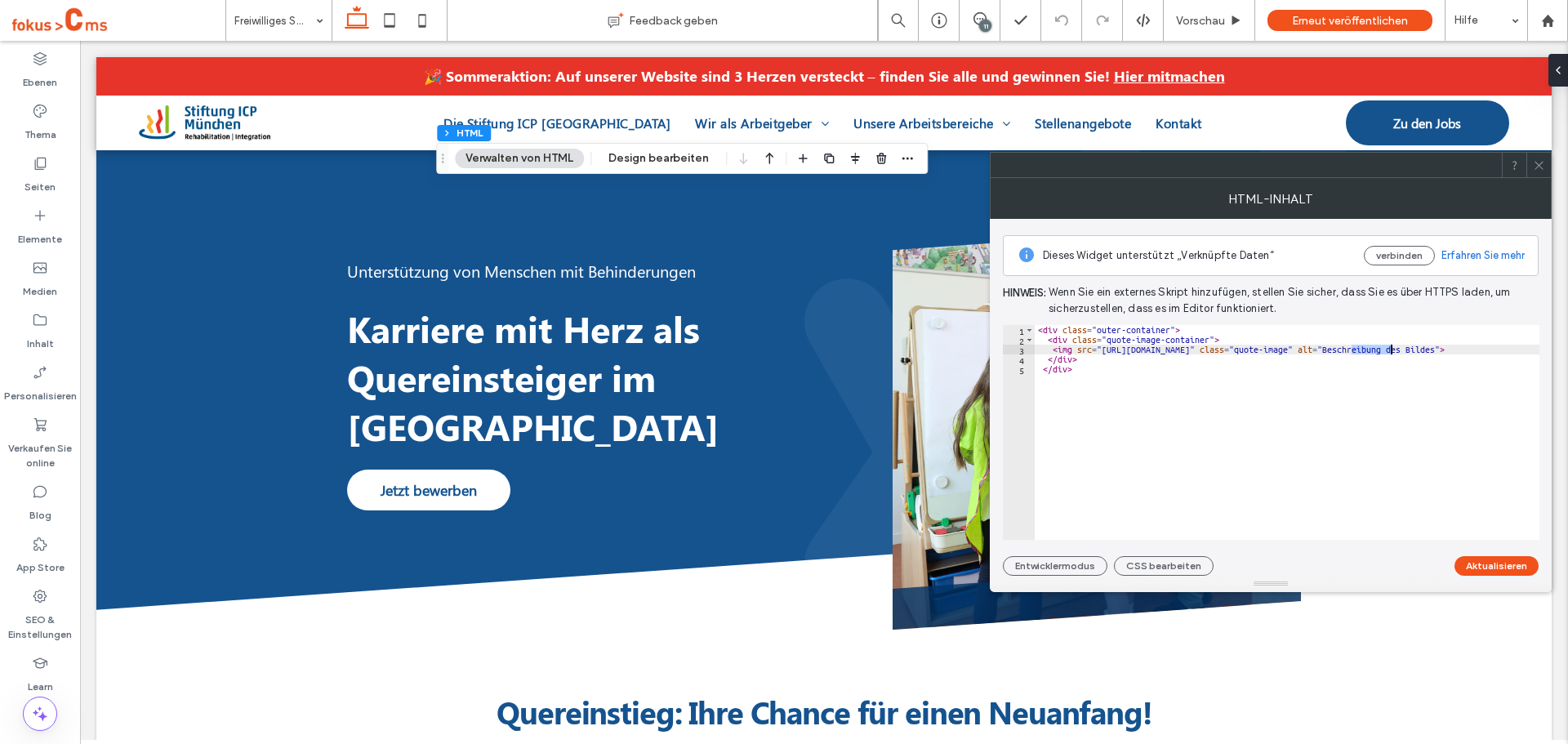
drag, startPoint x: 1352, startPoint y: 350, endPoint x: 1391, endPoint y: 353, distance: 39.1
click at [1391, 353] on div "< div class = "outer-container" > < div class = "quote-image-container" > < img…" at bounding box center [1341, 442] width 614 height 234
paste textarea "****"
type textarea "**********"
click at [1510, 561] on button "Aktualisieren" at bounding box center [1496, 566] width 84 height 19
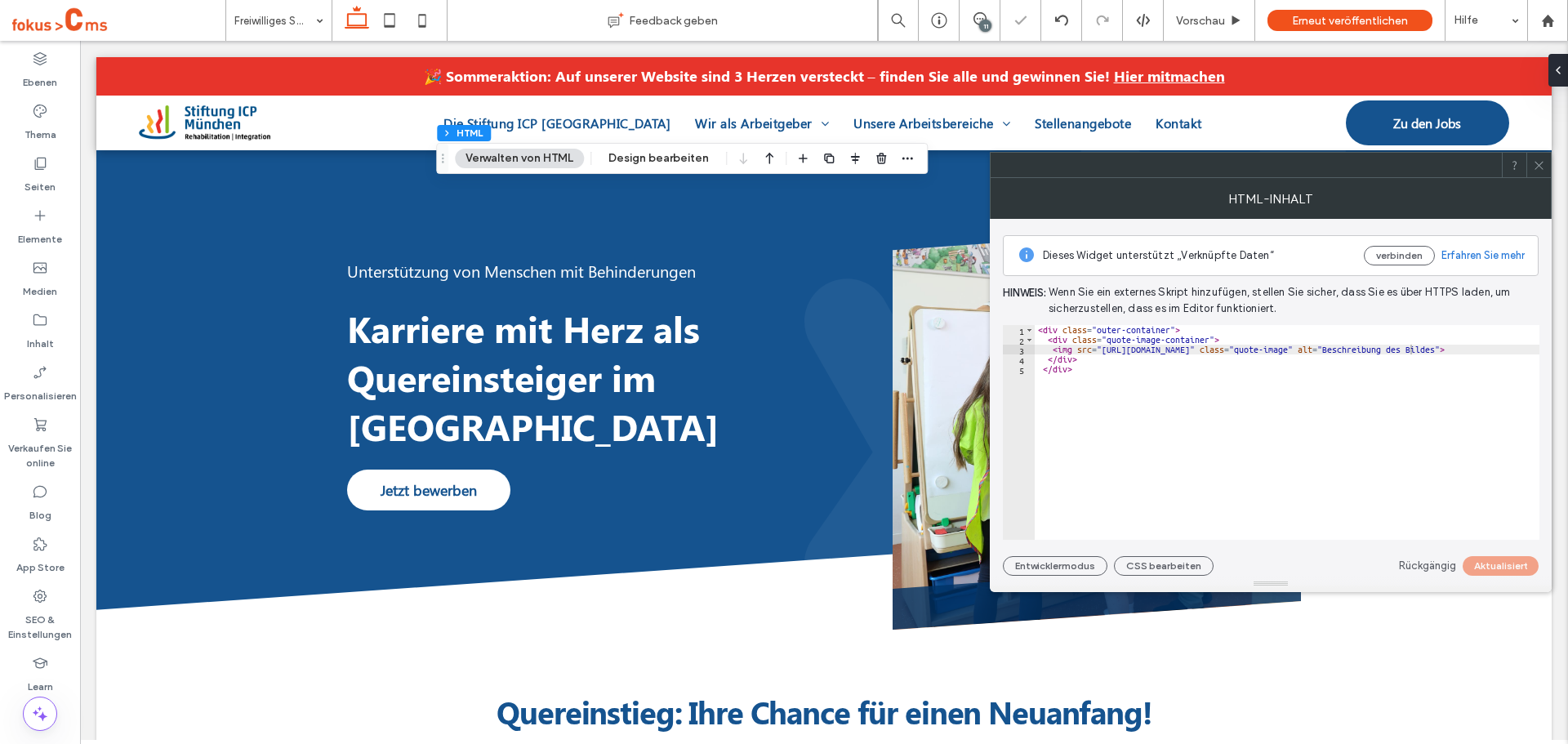
click at [1535, 166] on icon at bounding box center [1539, 164] width 12 height 12
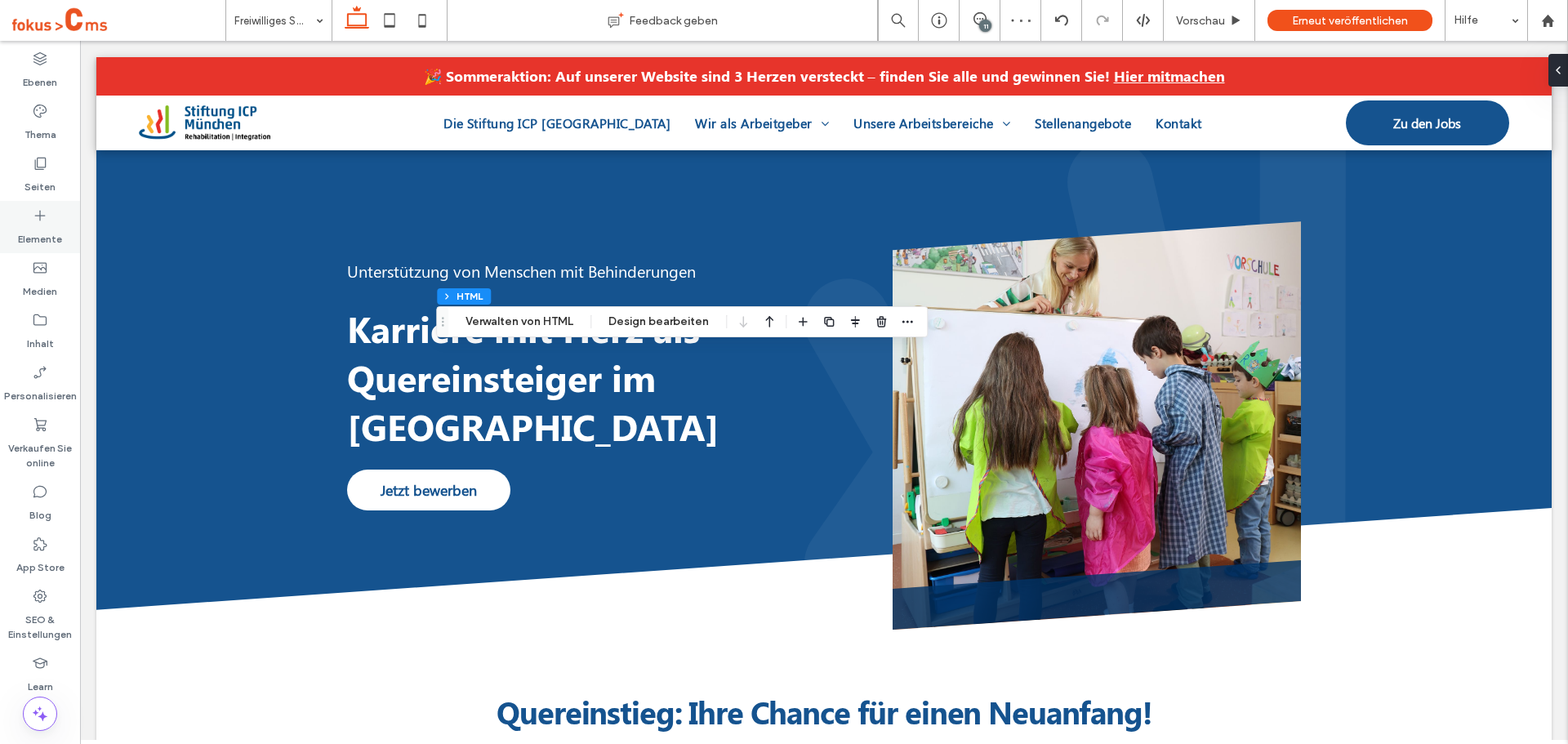
click at [34, 222] on icon at bounding box center [40, 216] width 17 height 17
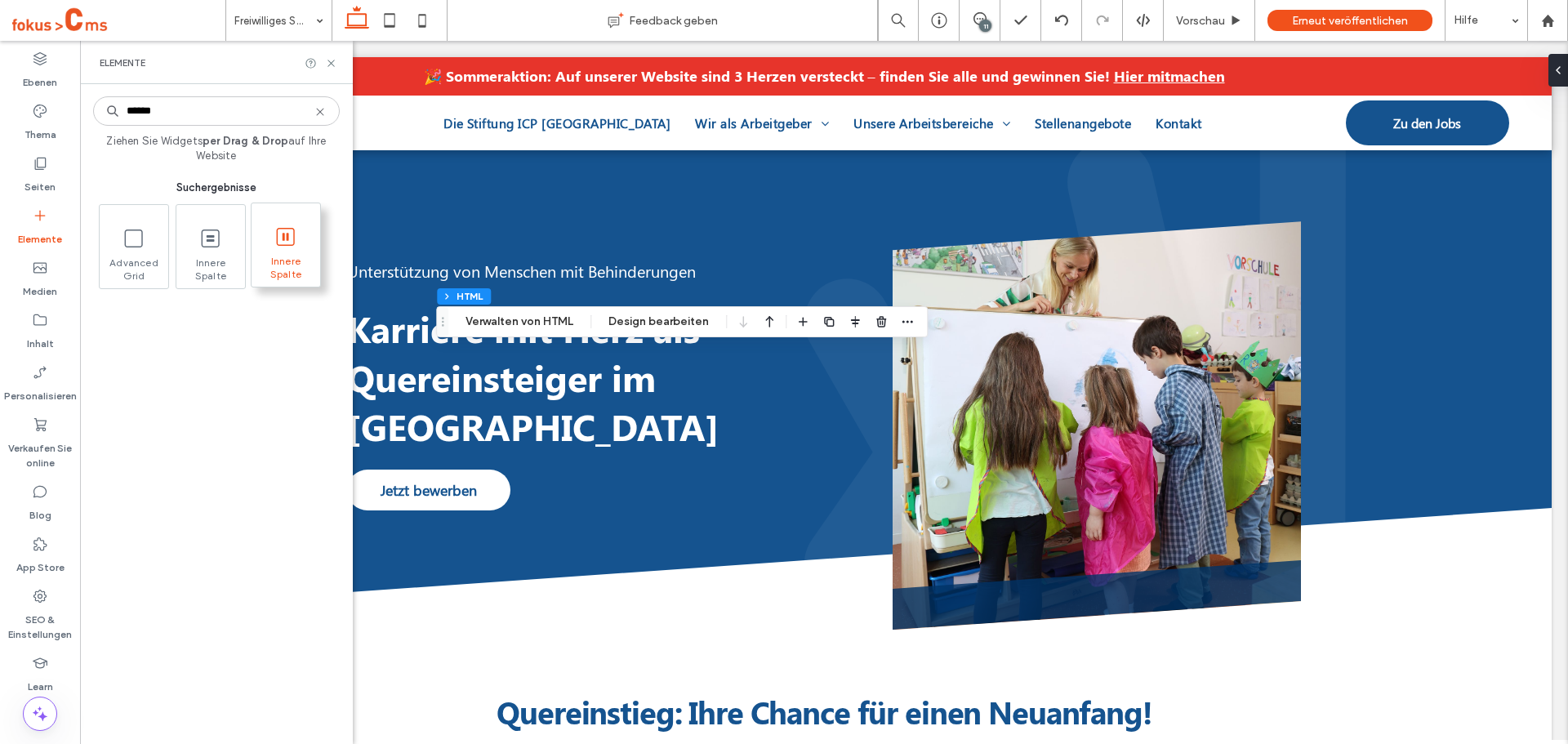
type input "******"
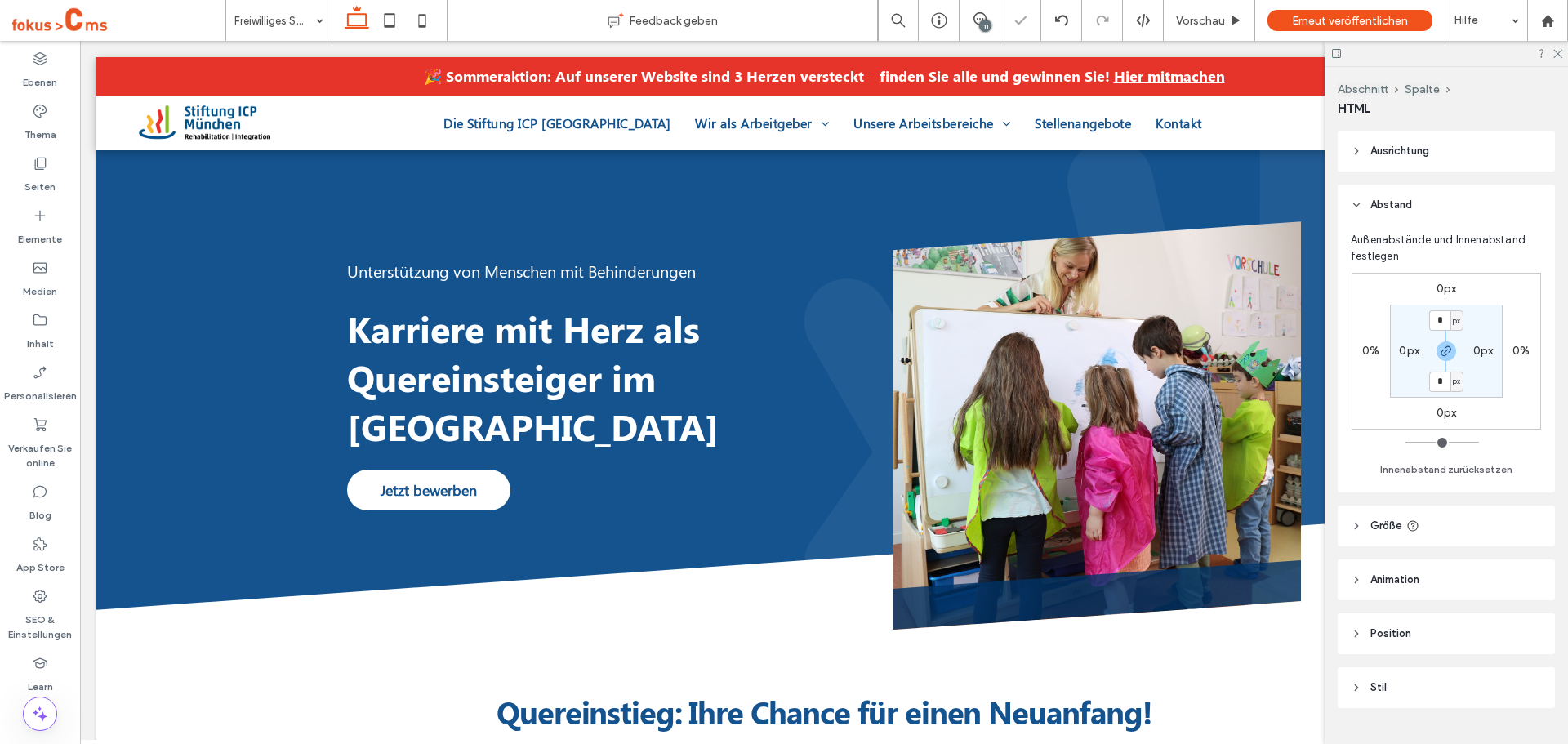
type input "**"
type input "****"
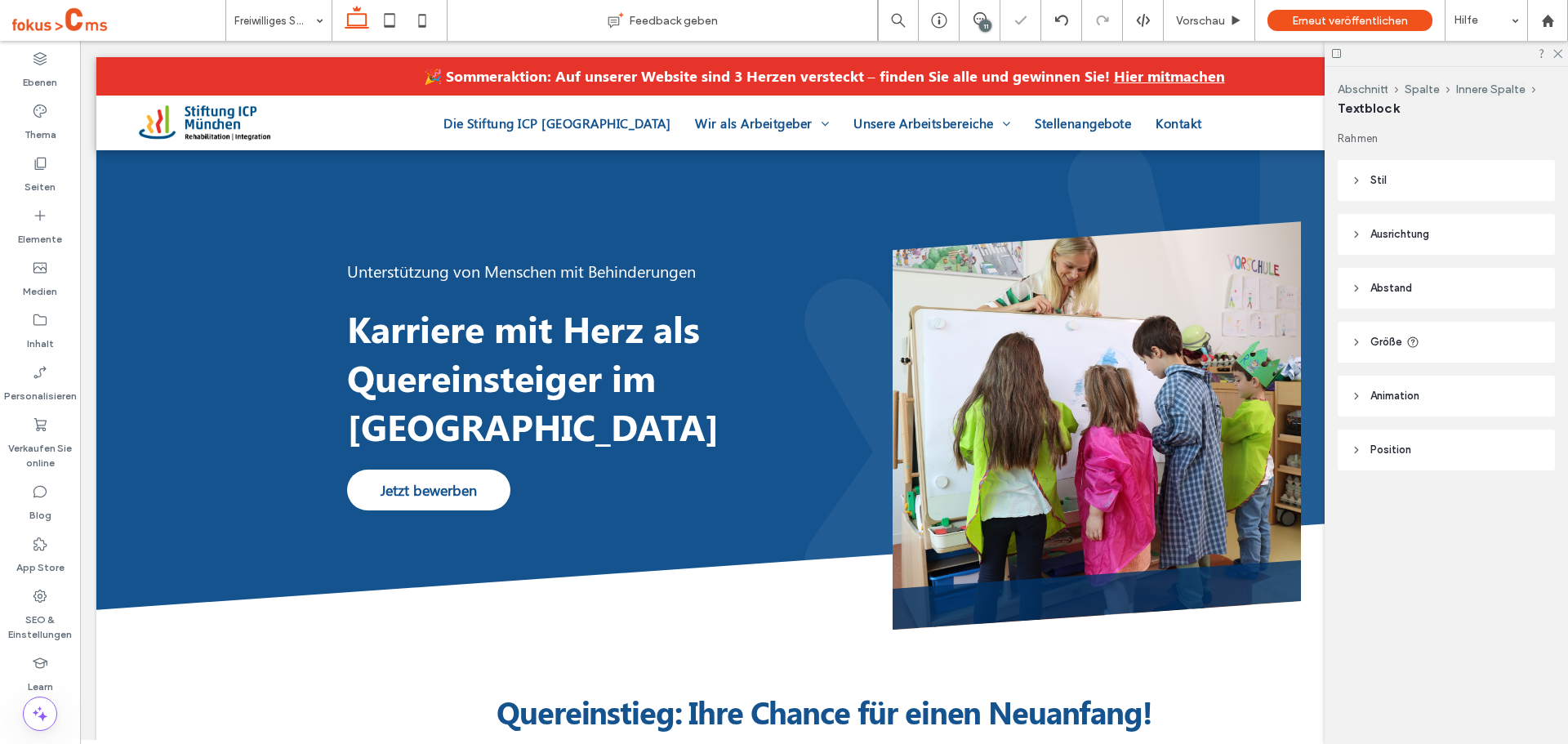
type input "********"
type input "**"
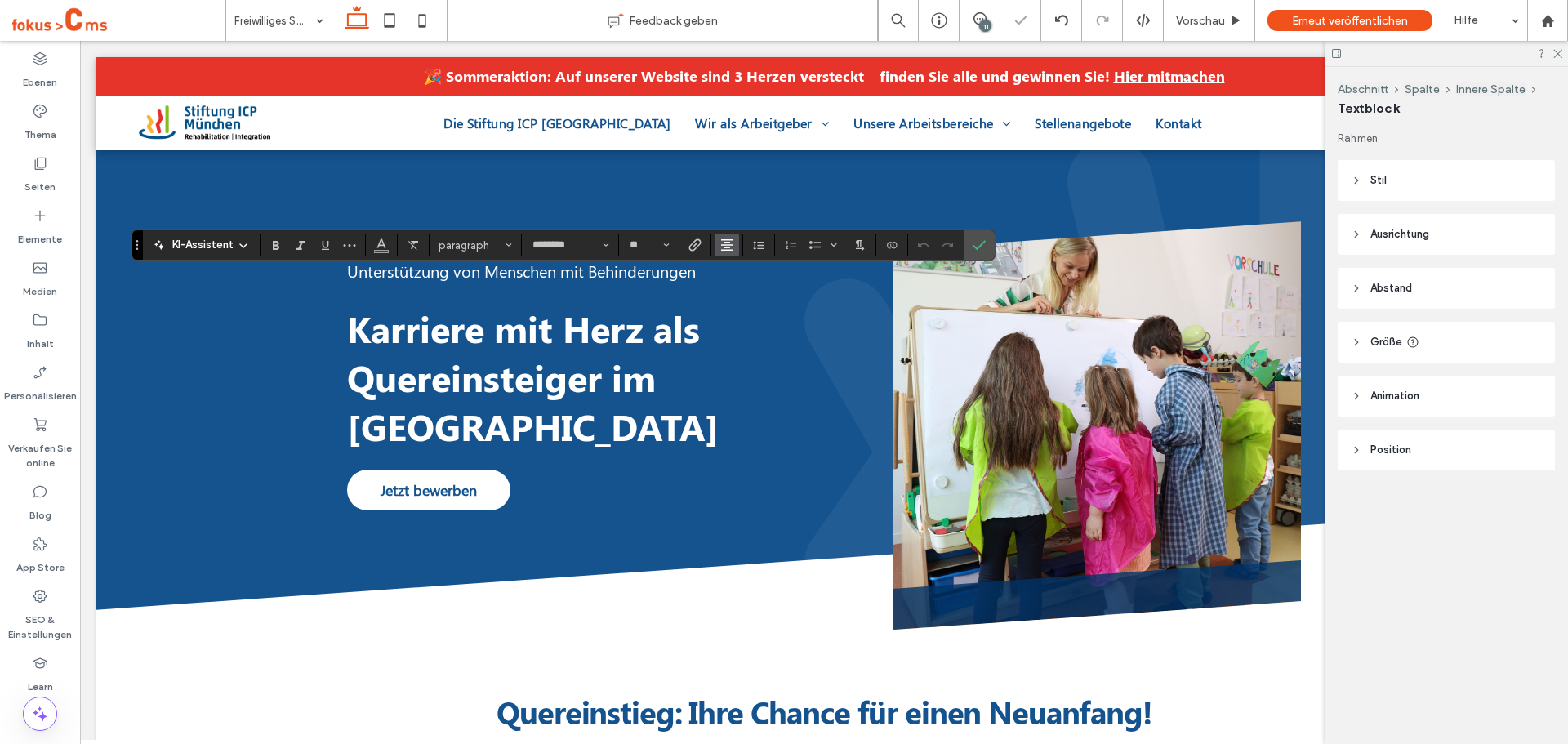
click at [728, 248] on use "Ausrichtung" at bounding box center [726, 245] width 11 height 11
click at [740, 277] on use "ui.textEditor.alignment.left" at bounding box center [739, 272] width 11 height 11
click at [972, 243] on icon "Bestätigen" at bounding box center [979, 245] width 13 height 13
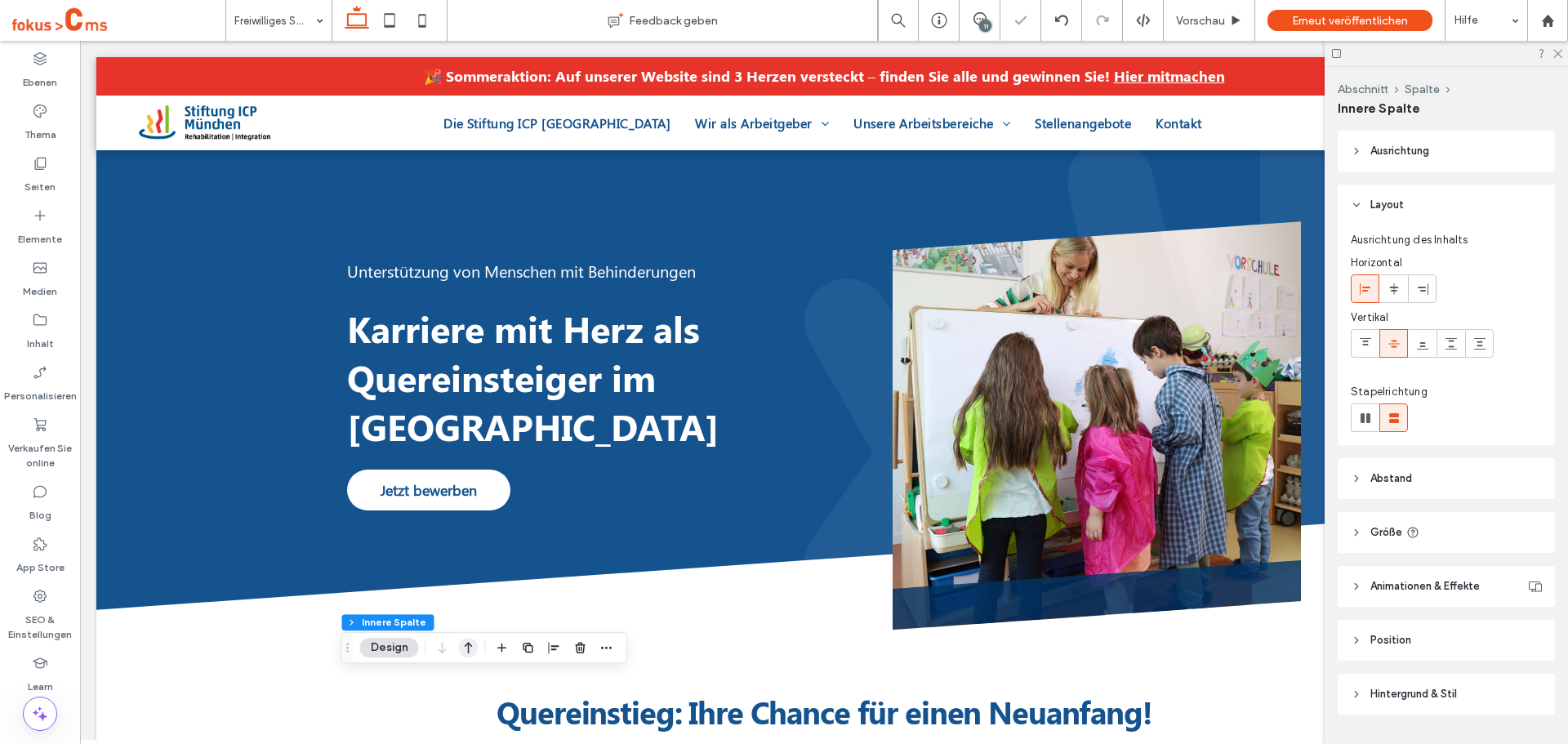
click at [474, 648] on icon "button" at bounding box center [468, 648] width 19 height 29
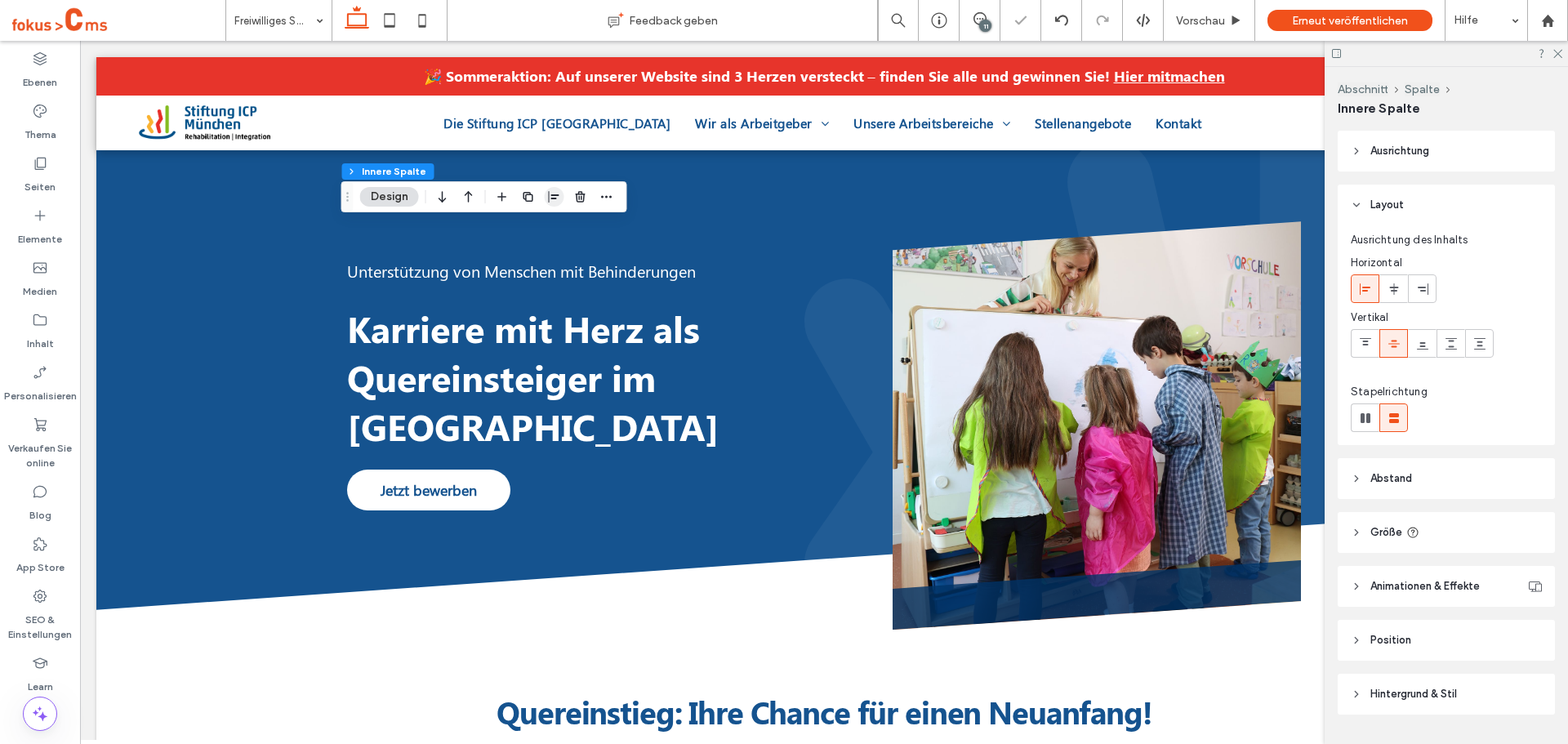
click at [559, 195] on icon "button" at bounding box center [554, 197] width 13 height 13
click at [532, 229] on icon "center" at bounding box center [537, 229] width 13 height 13
type input "**"
click at [1561, 52] on icon at bounding box center [1557, 53] width 11 height 11
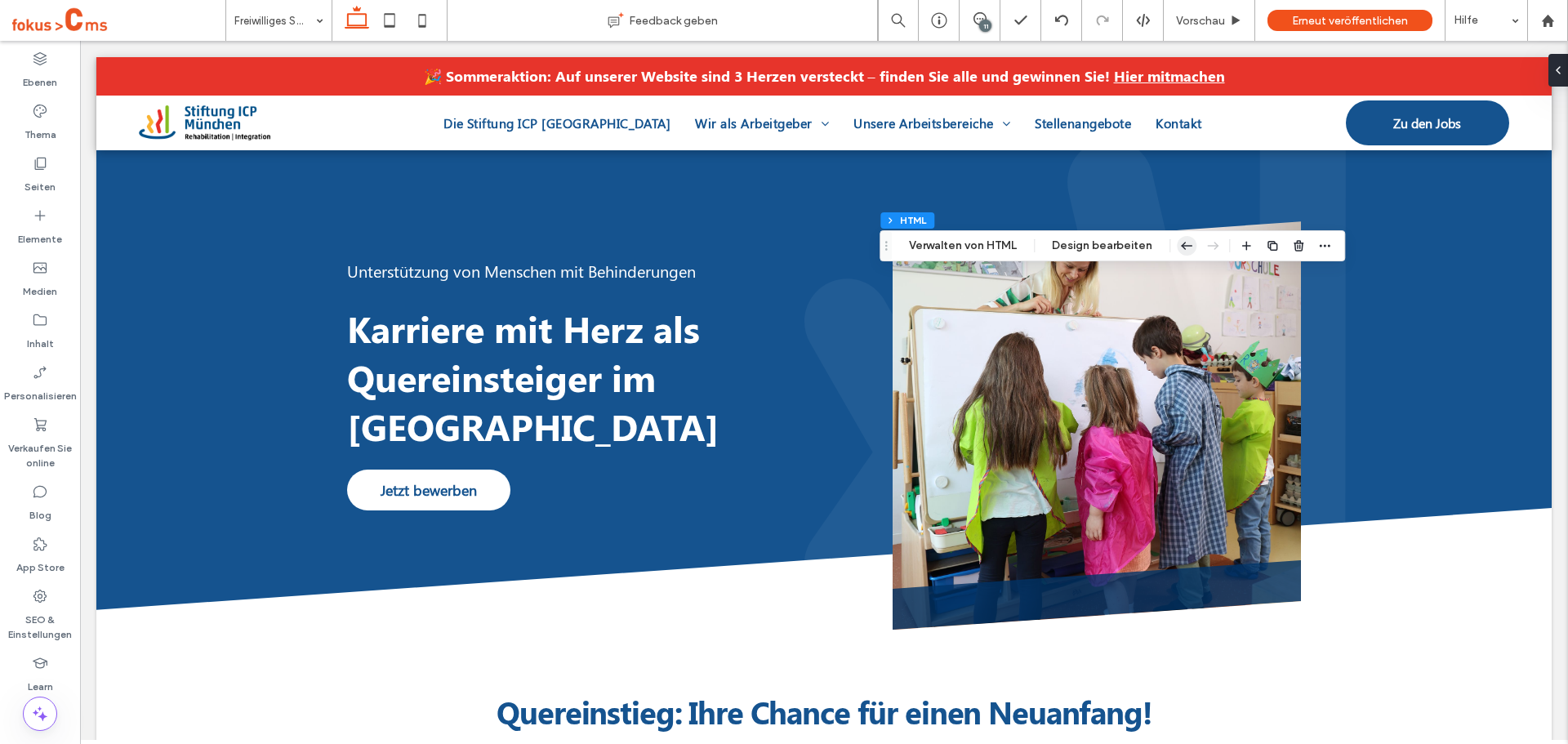
click at [1183, 247] on icon "button" at bounding box center [1186, 246] width 19 height 29
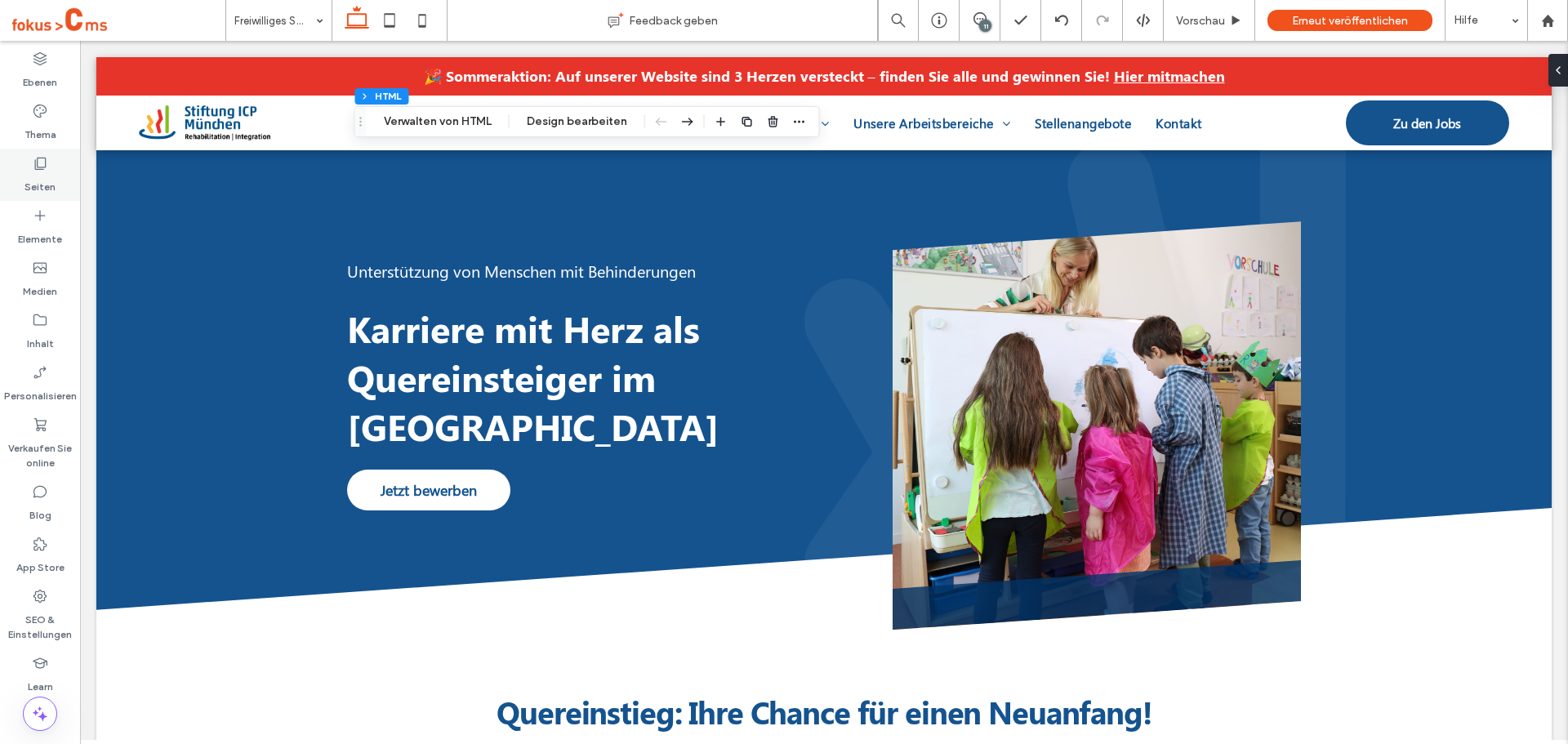
click at [52, 170] on div "Seiten" at bounding box center [39, 175] width 80 height 52
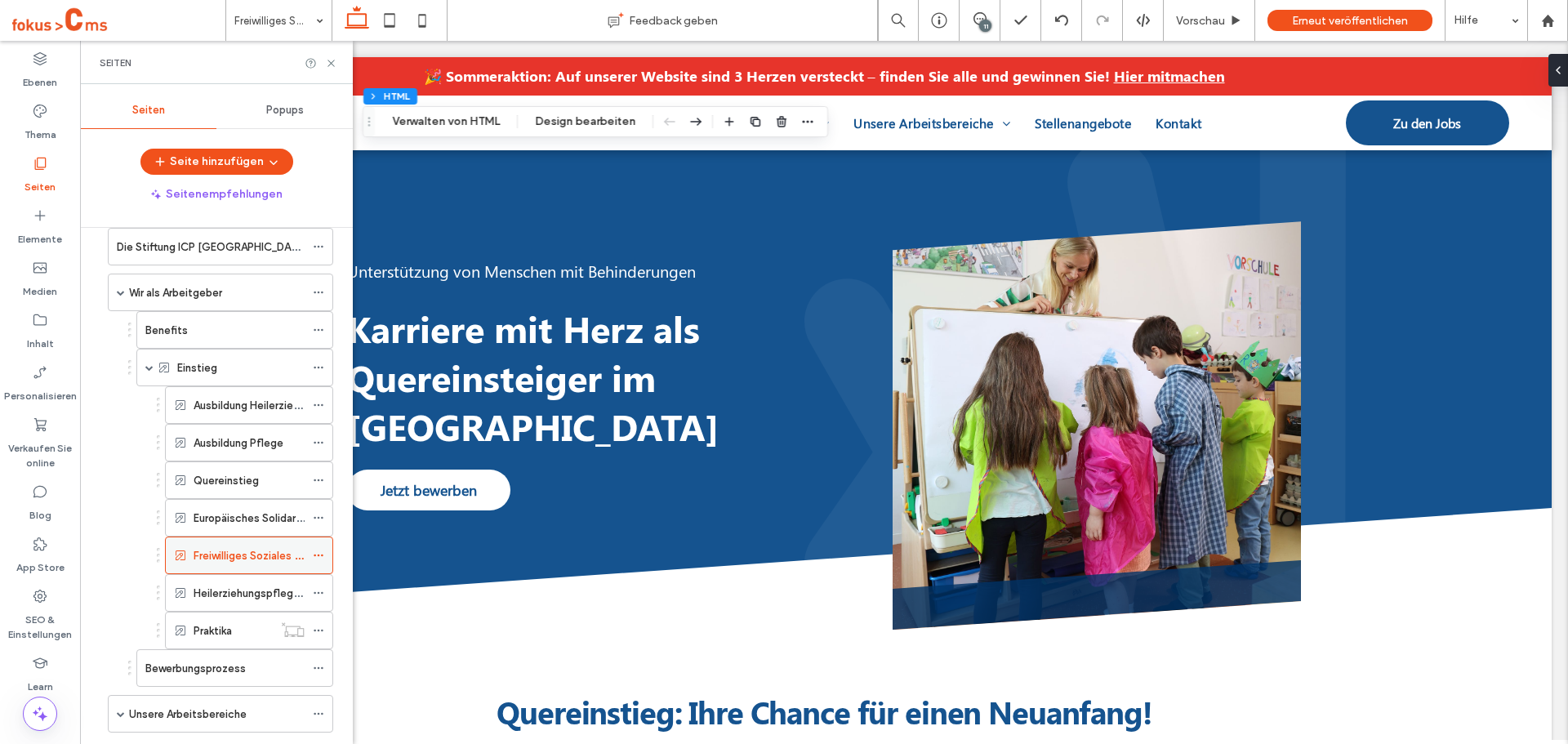
scroll to position [163, 0]
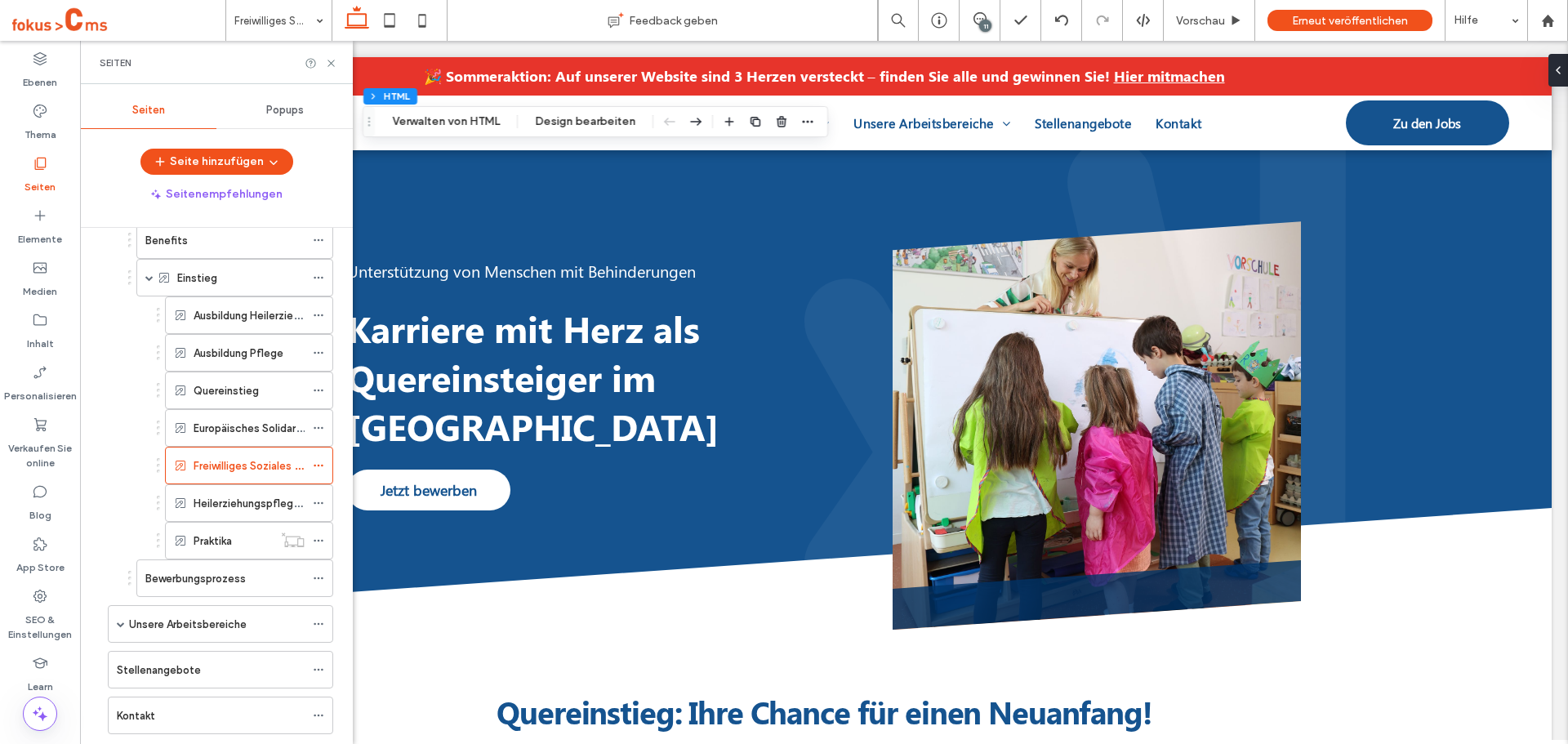
click at [230, 423] on label "Europäisches Solidaritätskorps (ESK)" at bounding box center [284, 428] width 181 height 28
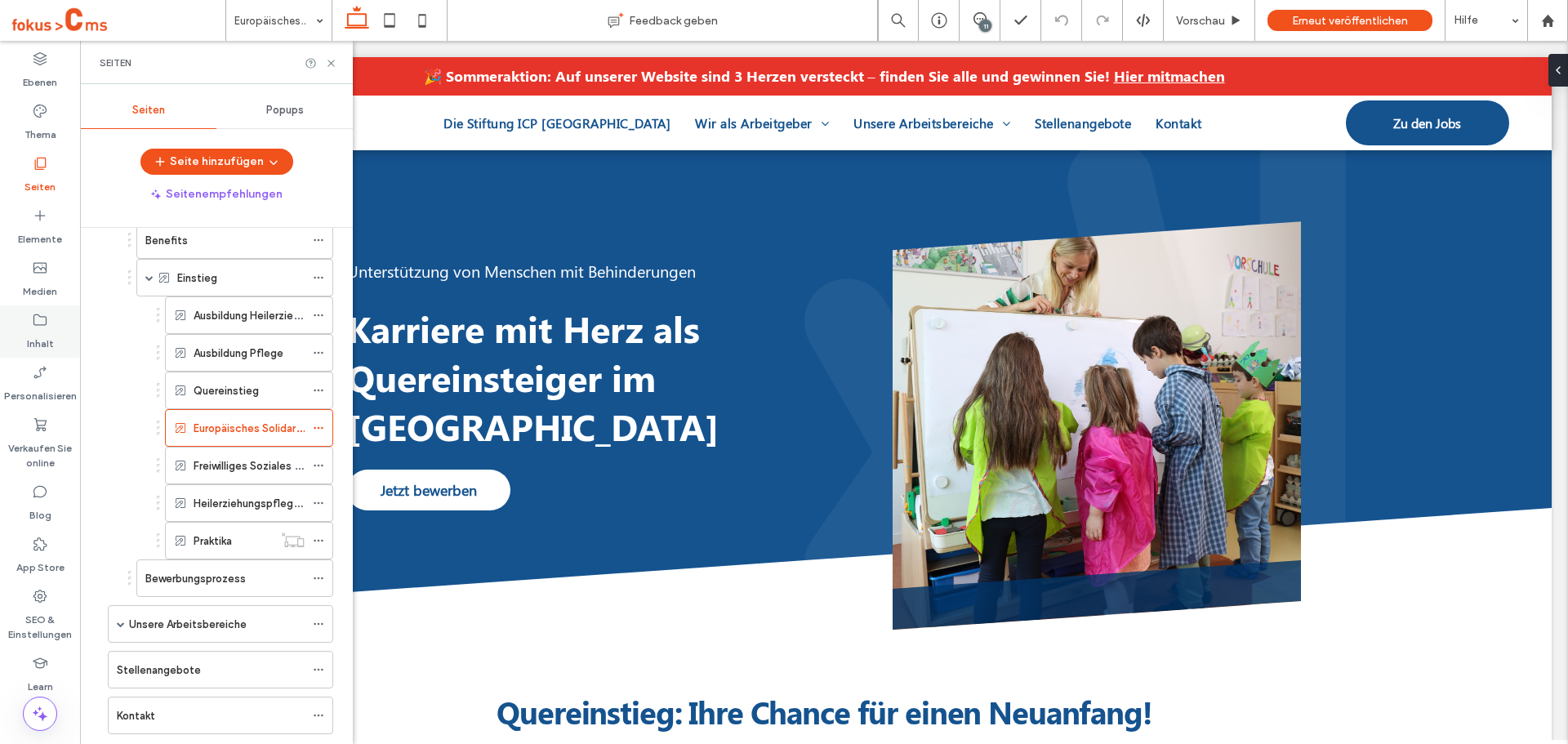
click at [38, 316] on icon at bounding box center [40, 321] width 17 height 17
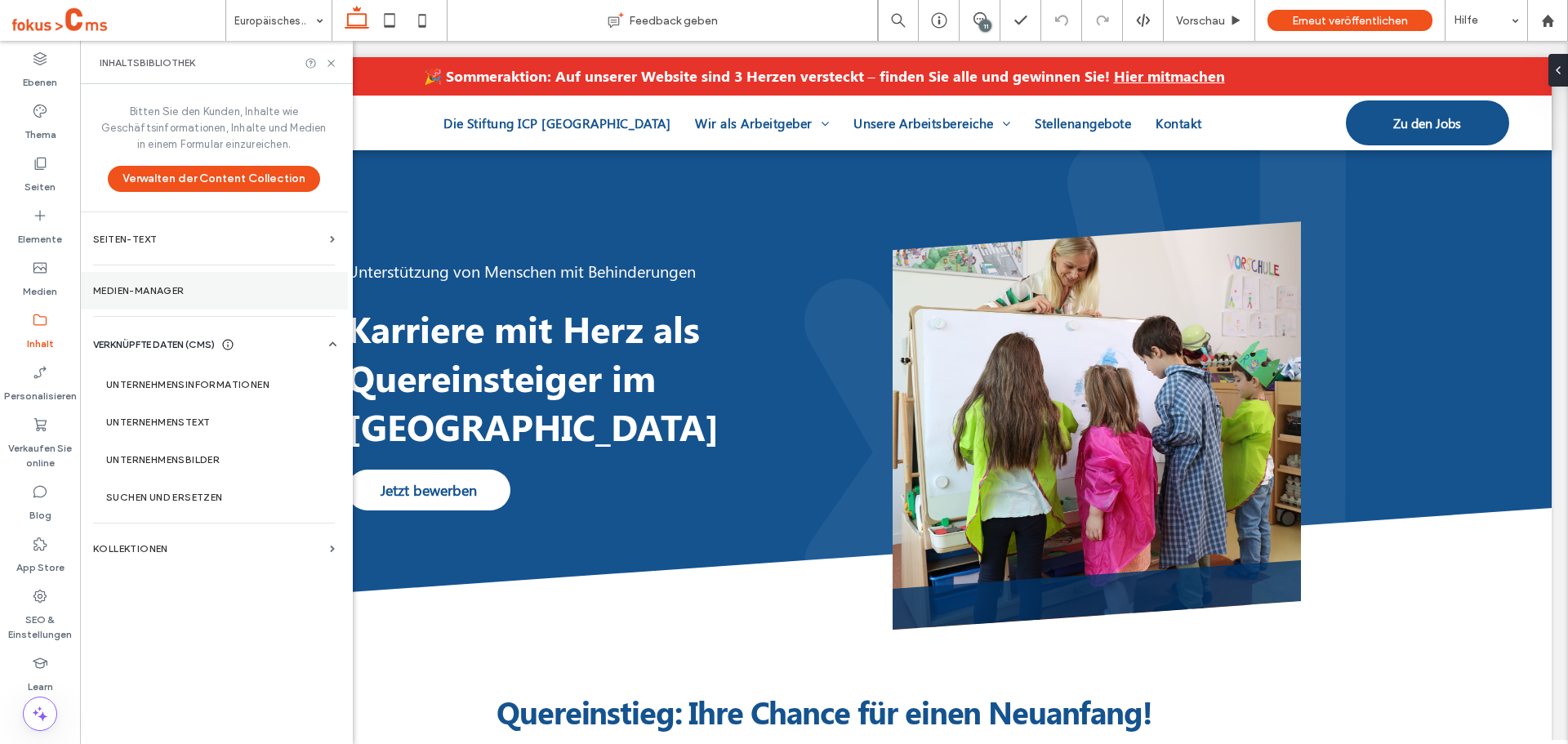
click at [166, 292] on label "Medien-Manager" at bounding box center [213, 290] width 241 height 11
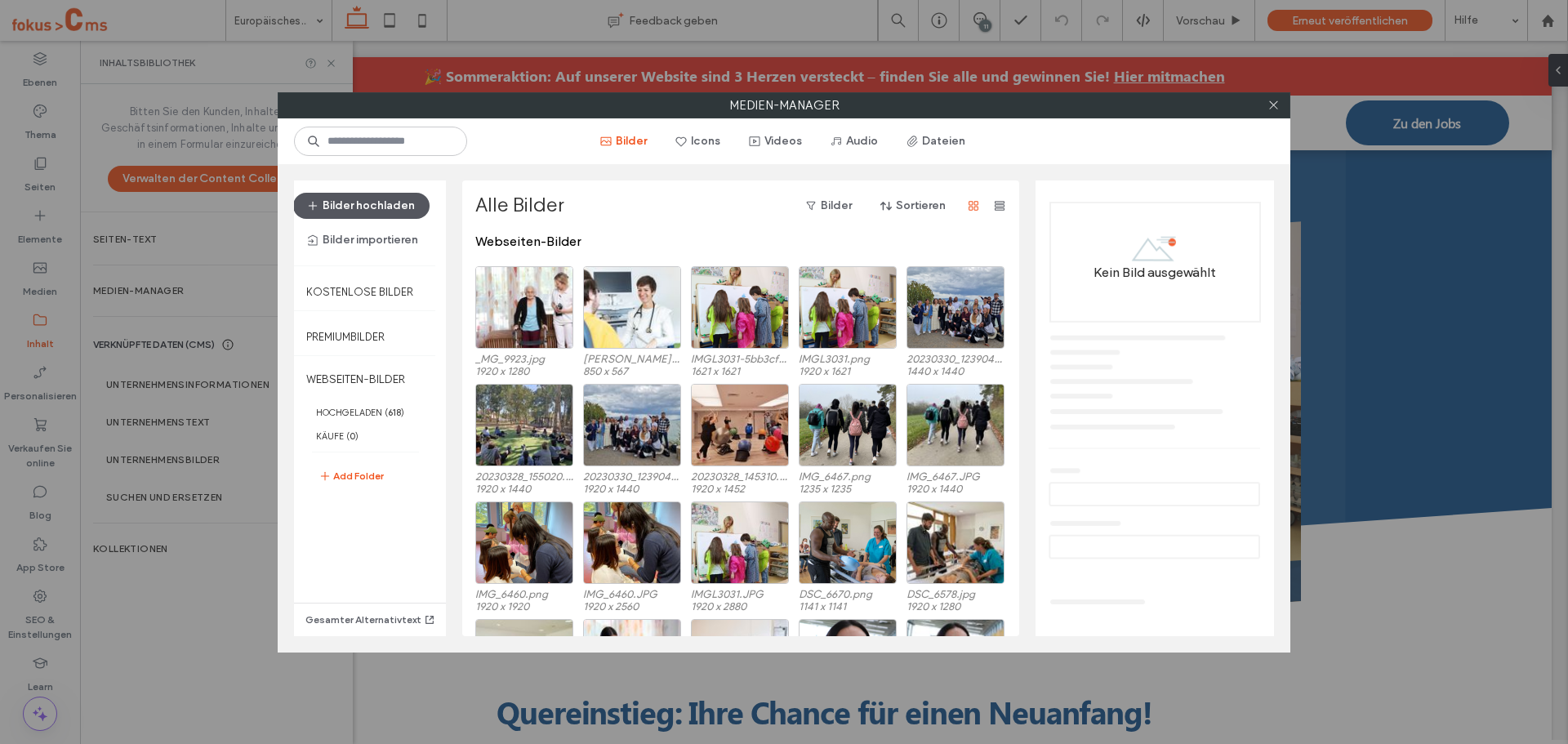
click at [367, 204] on button "Bilder hochladen" at bounding box center [361, 206] width 137 height 26
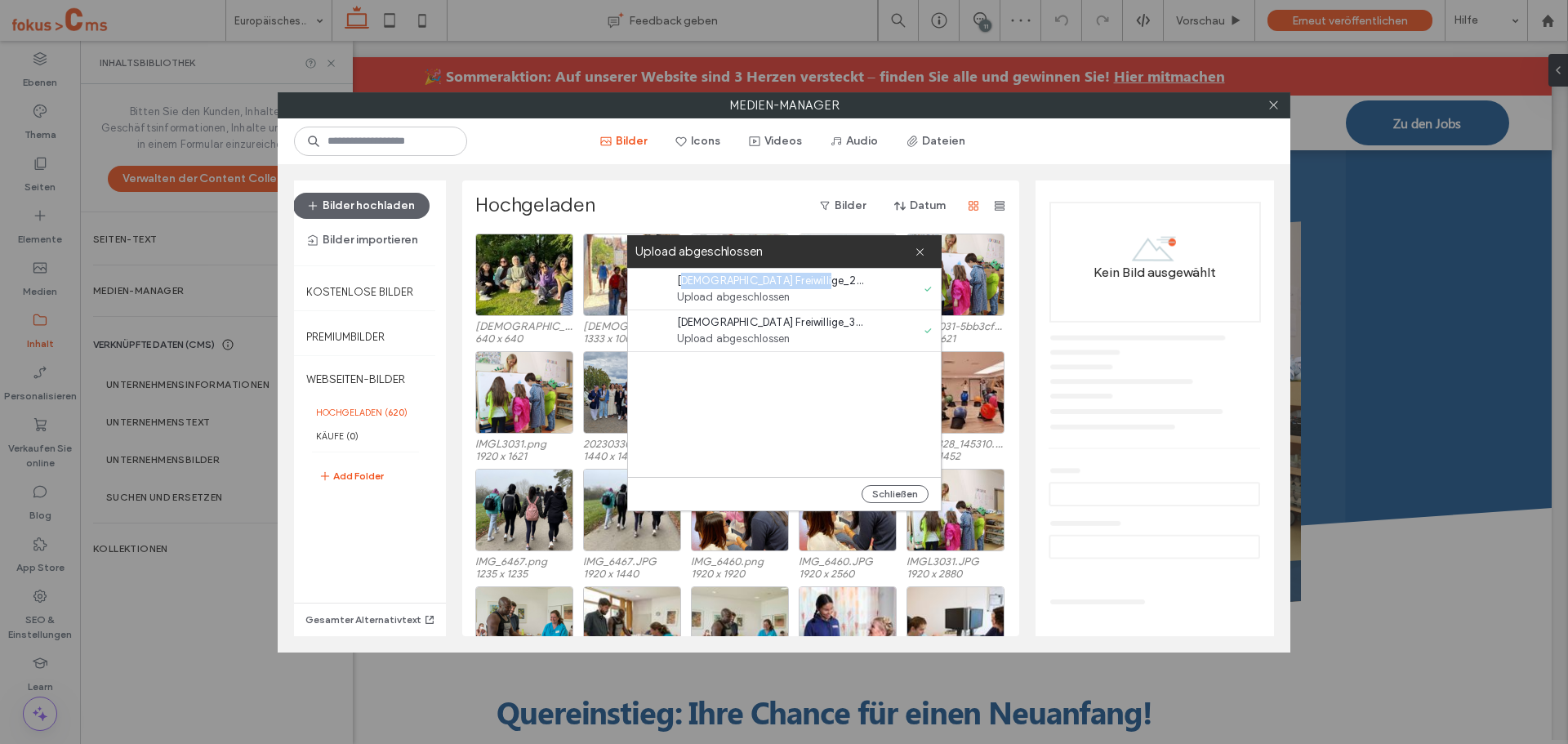
drag, startPoint x: 824, startPoint y: 278, endPoint x: 684, endPoint y: 282, distance: 140.1
click at [681, 282] on span "türkische Freiwillige_2.jpeg" at bounding box center [770, 281] width 188 height 17
click at [926, 253] on div "Upload abgeschlossen" at bounding box center [784, 252] width 314 height 33
click at [1271, 100] on icon at bounding box center [1273, 105] width 12 height 12
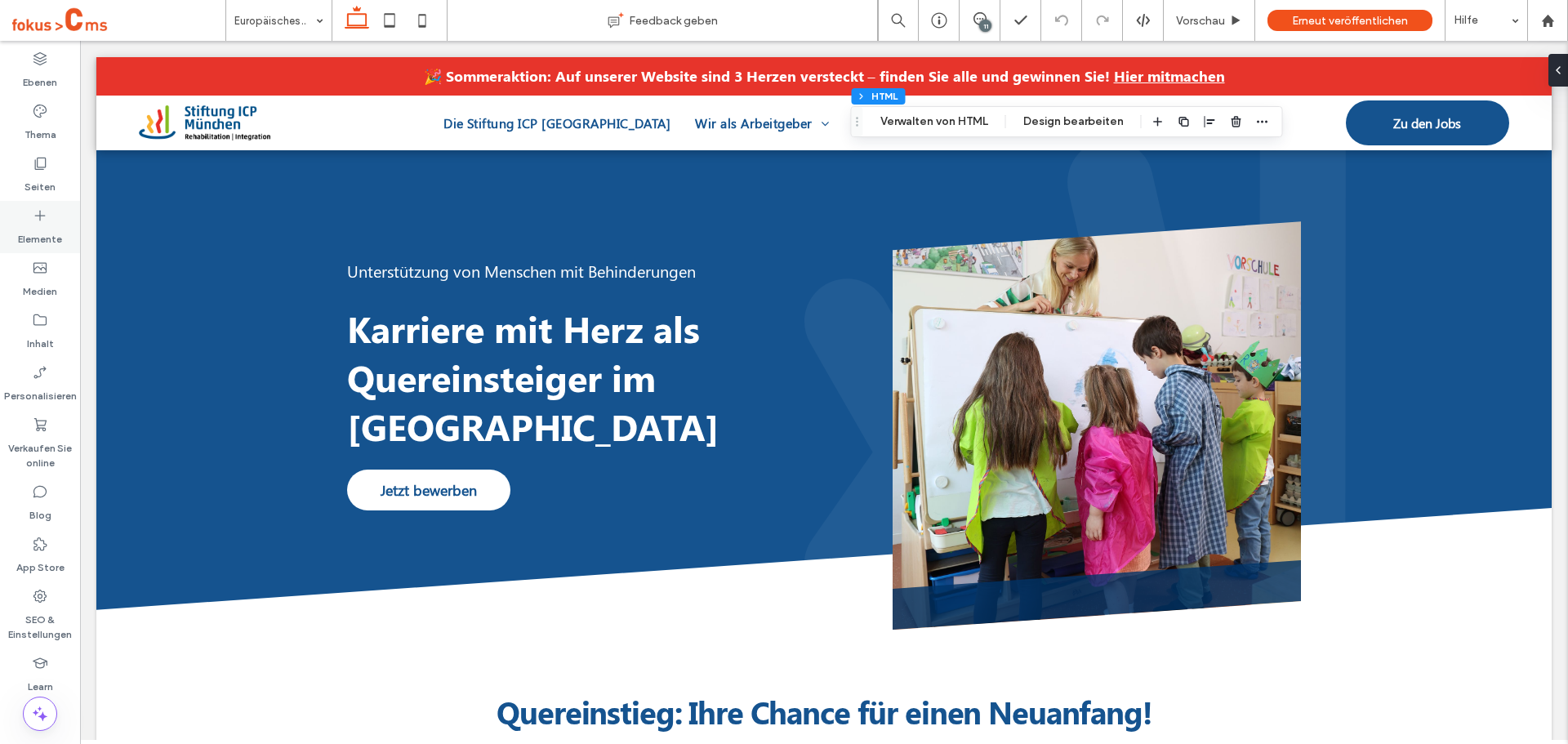
click at [43, 219] on icon at bounding box center [40, 216] width 17 height 17
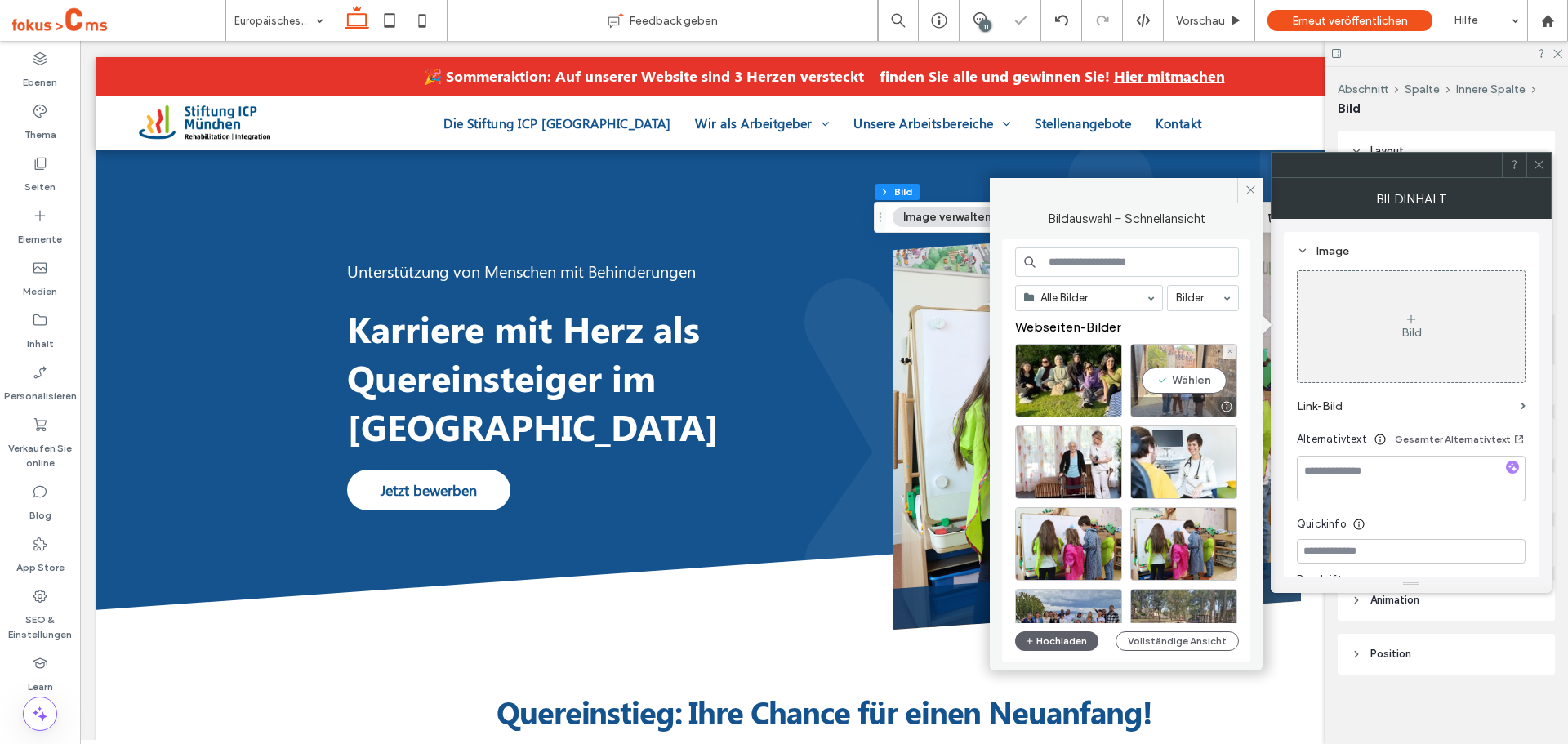
click at [1190, 383] on div "Wählen" at bounding box center [1183, 381] width 107 height 73
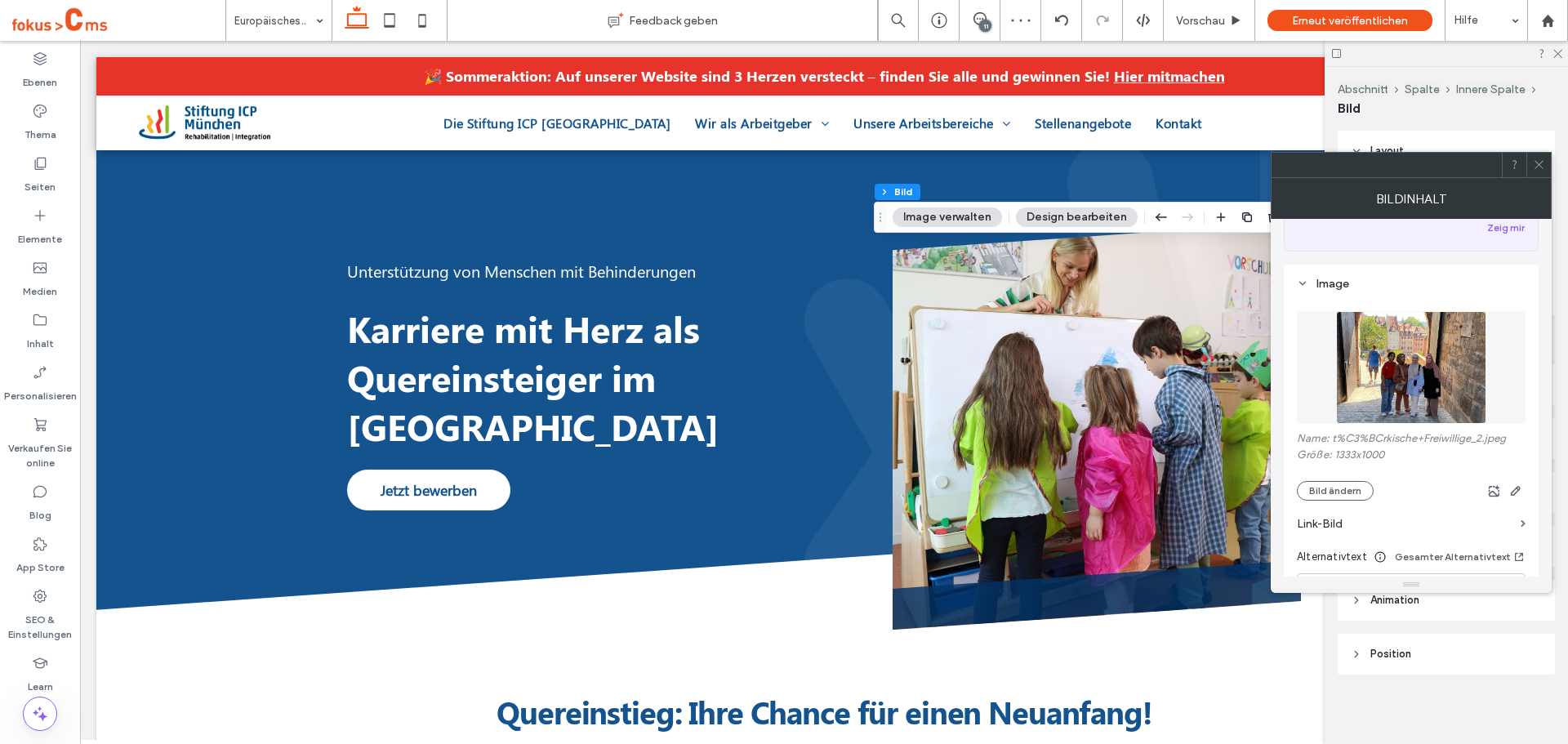
scroll to position [163, 0]
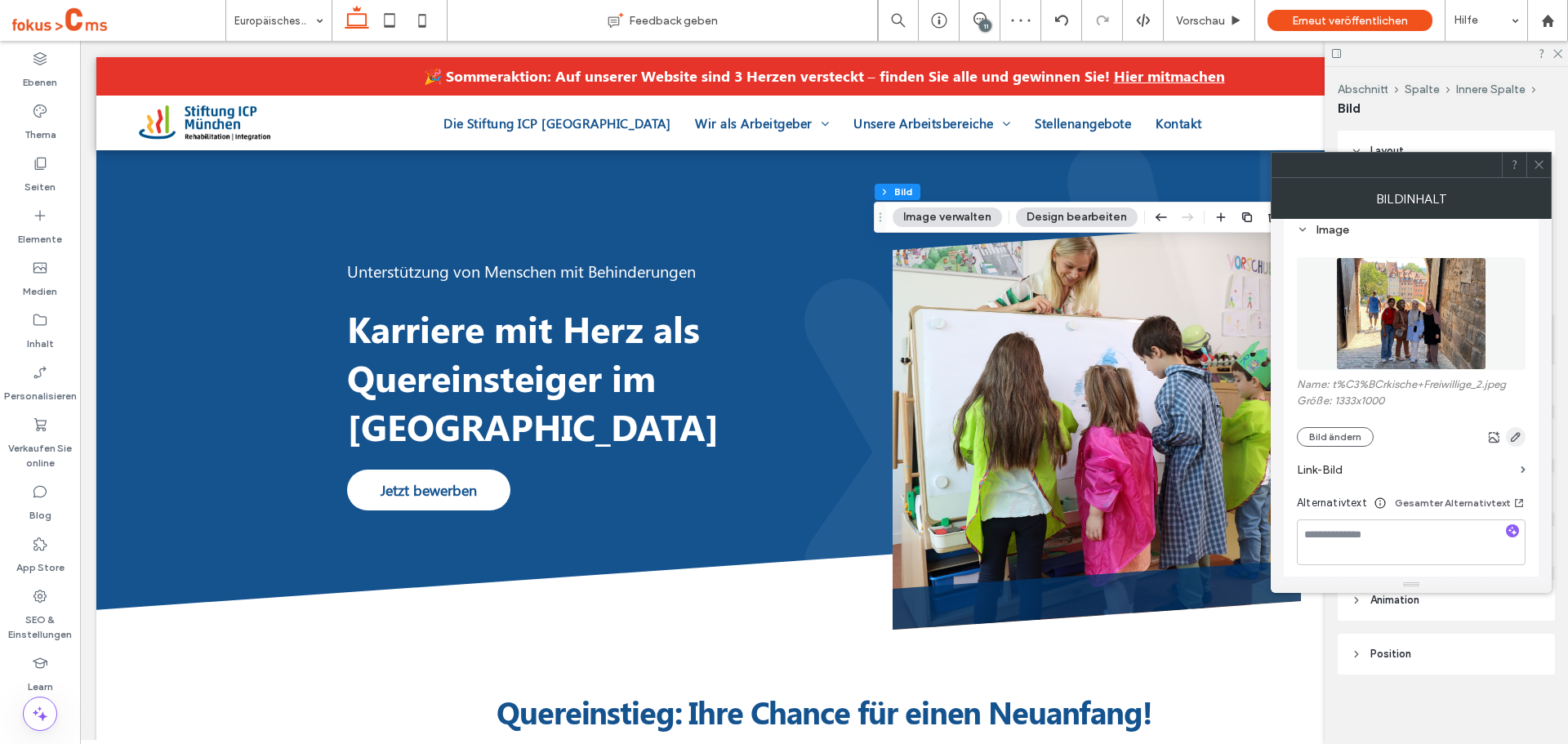
click at [1513, 434] on icon "button" at bounding box center [1516, 437] width 13 height 13
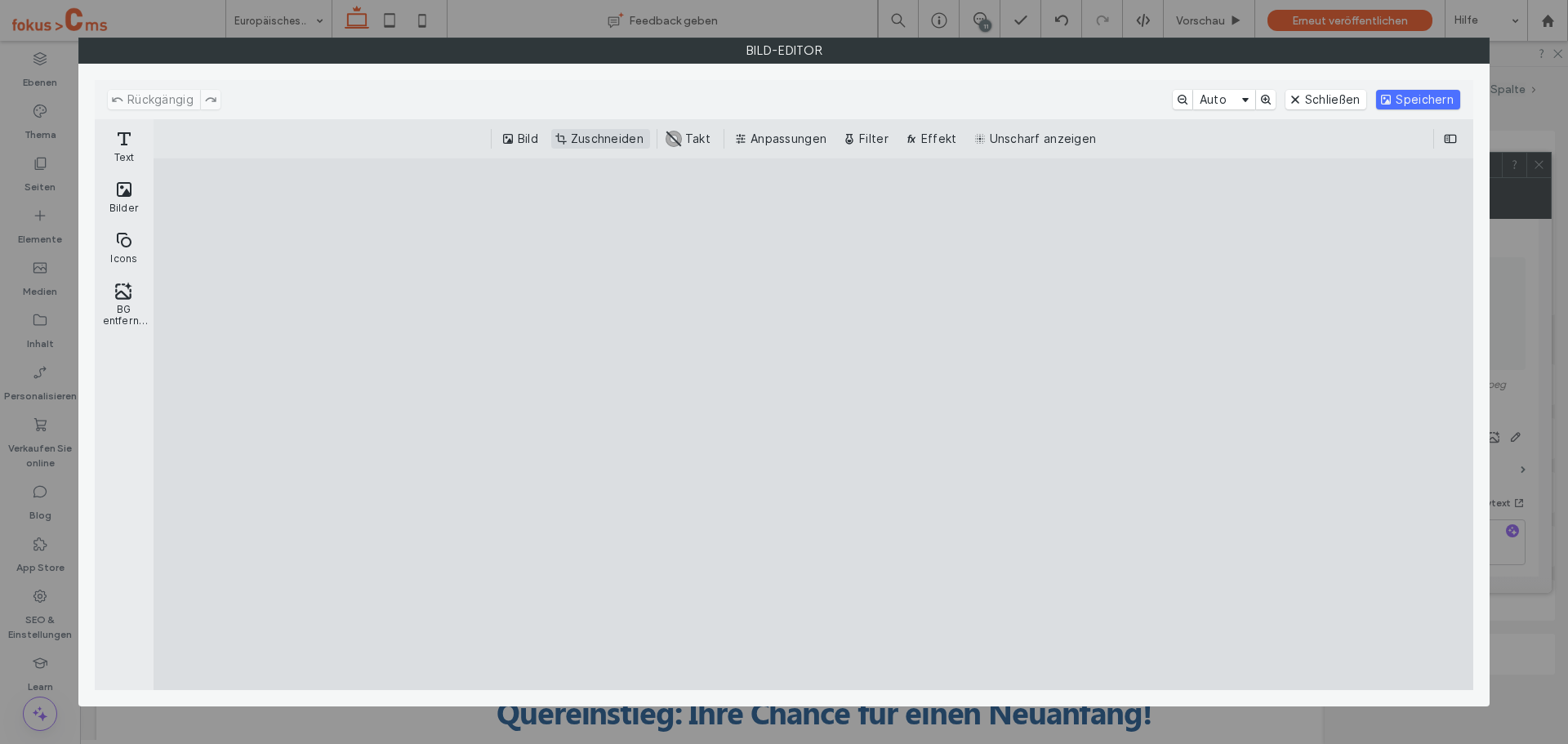
click at [602, 142] on button "Zuschneiden" at bounding box center [600, 139] width 99 height 19
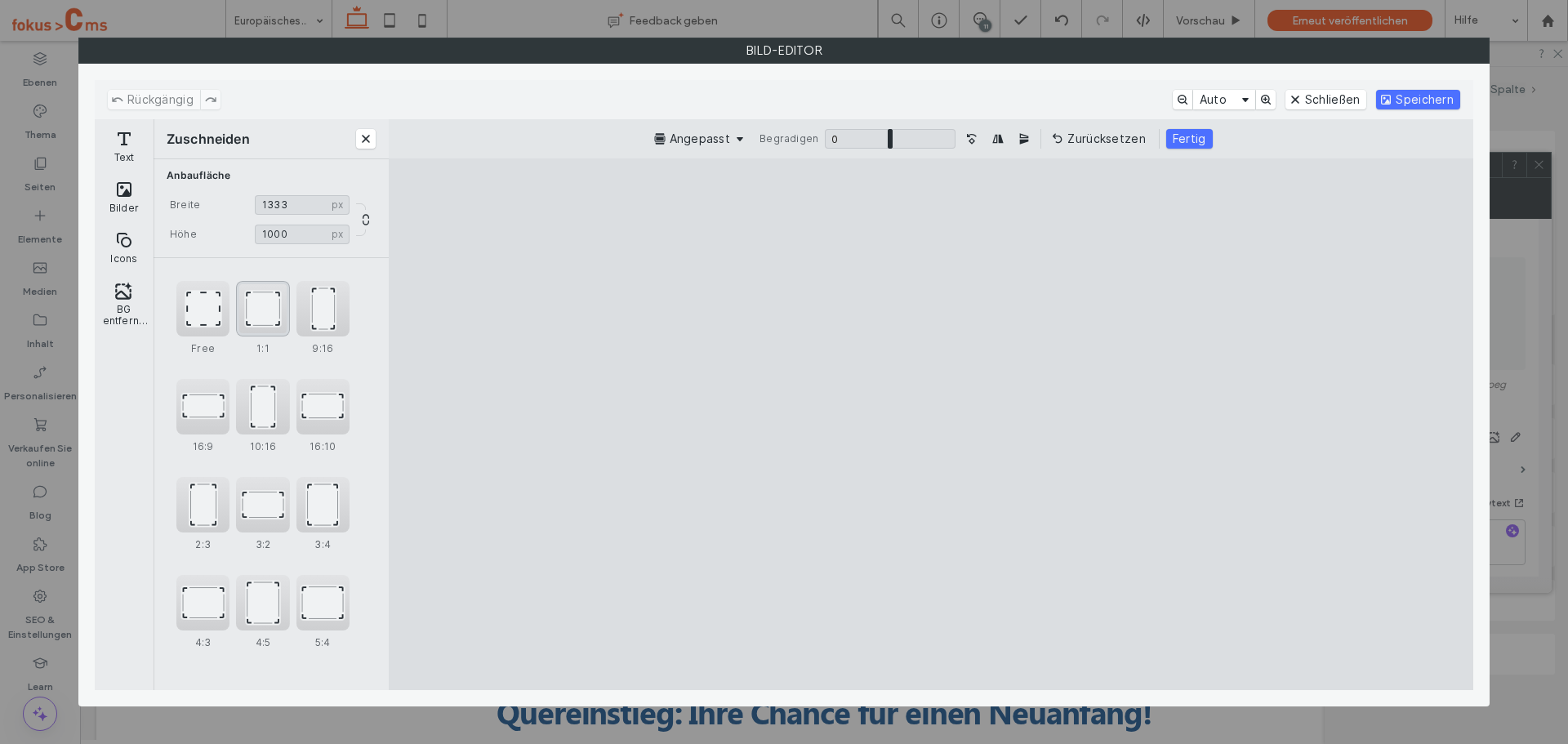
click at [263, 320] on div "1:1" at bounding box center [263, 309] width 53 height 55
type input "***"
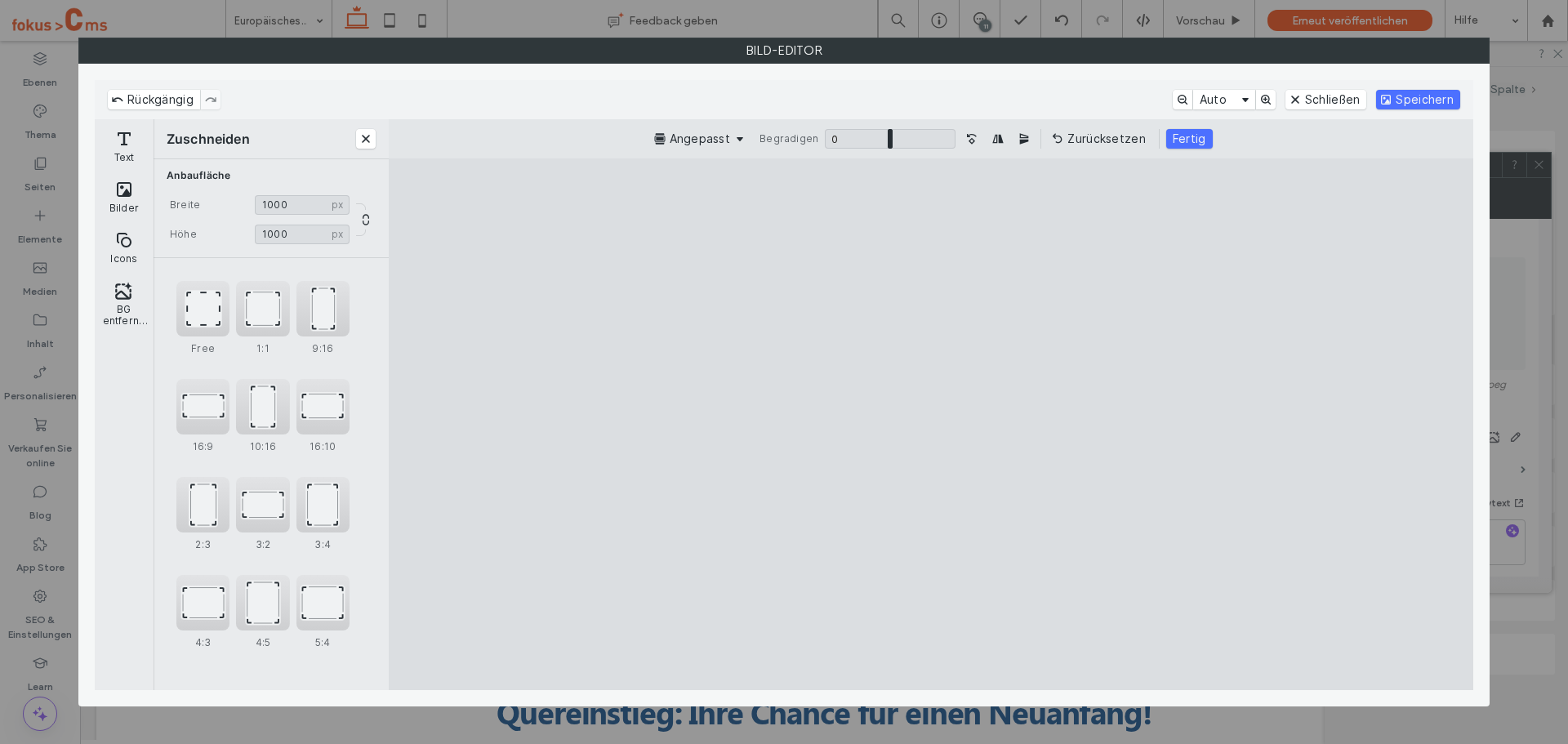
type input "***"
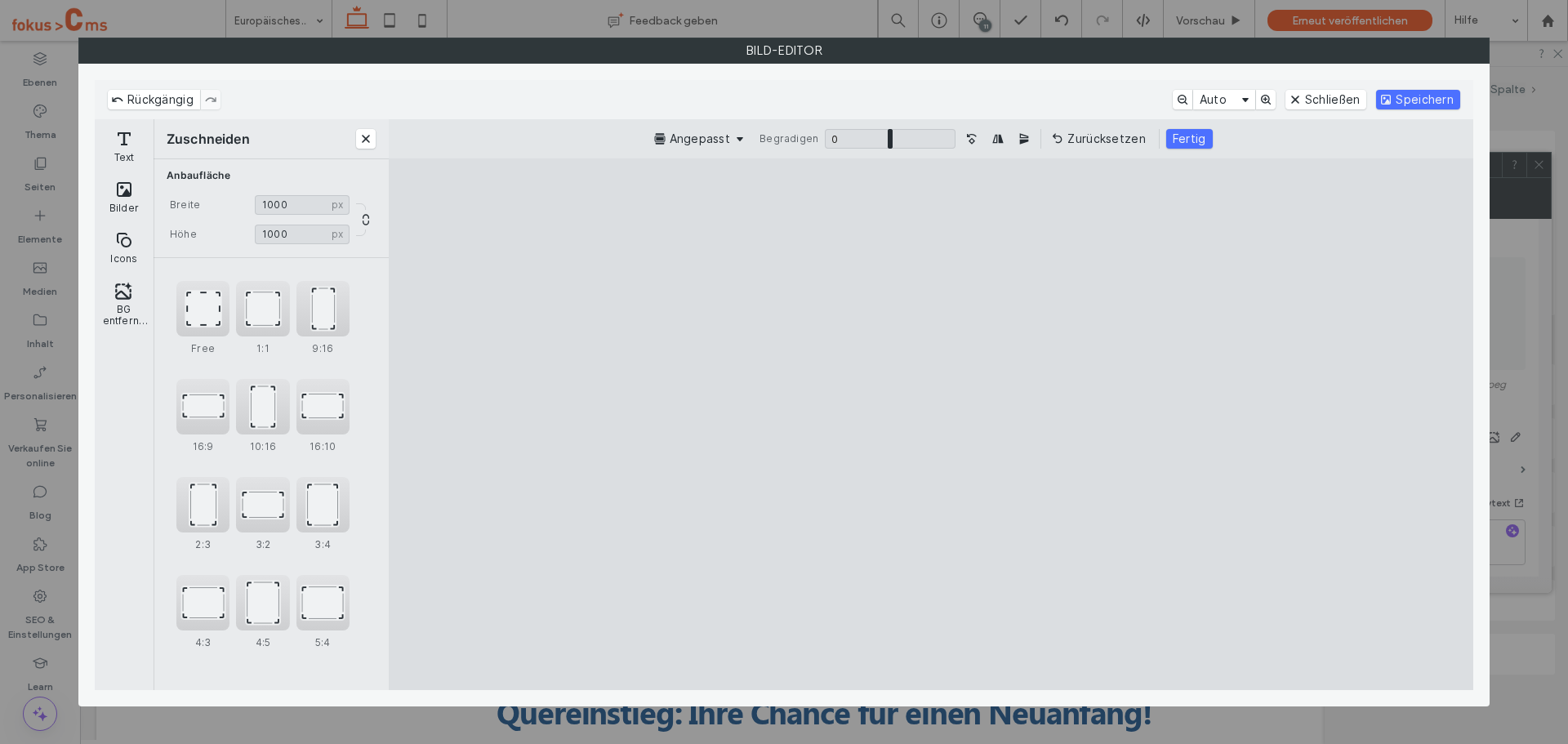
type input "***"
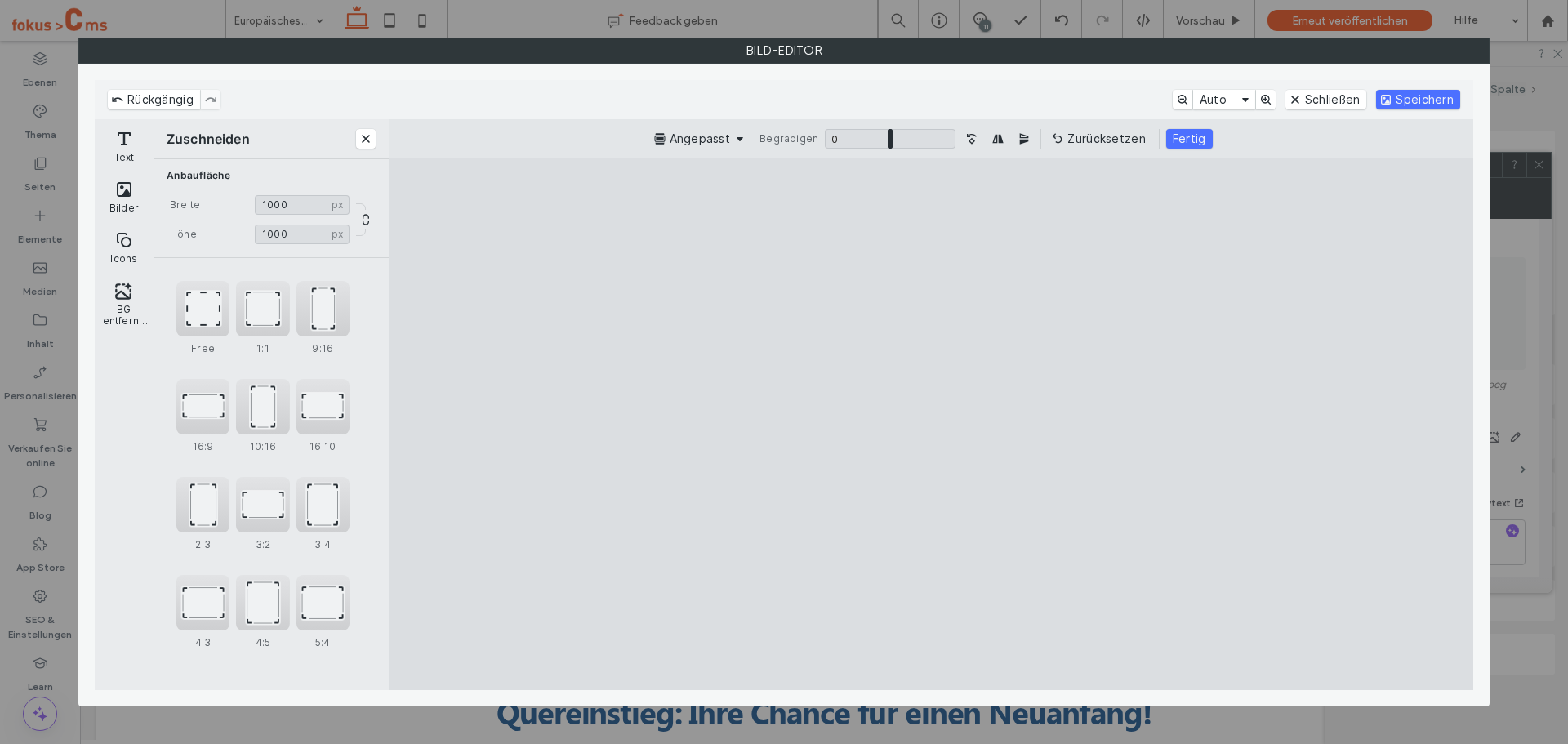
type input "***"
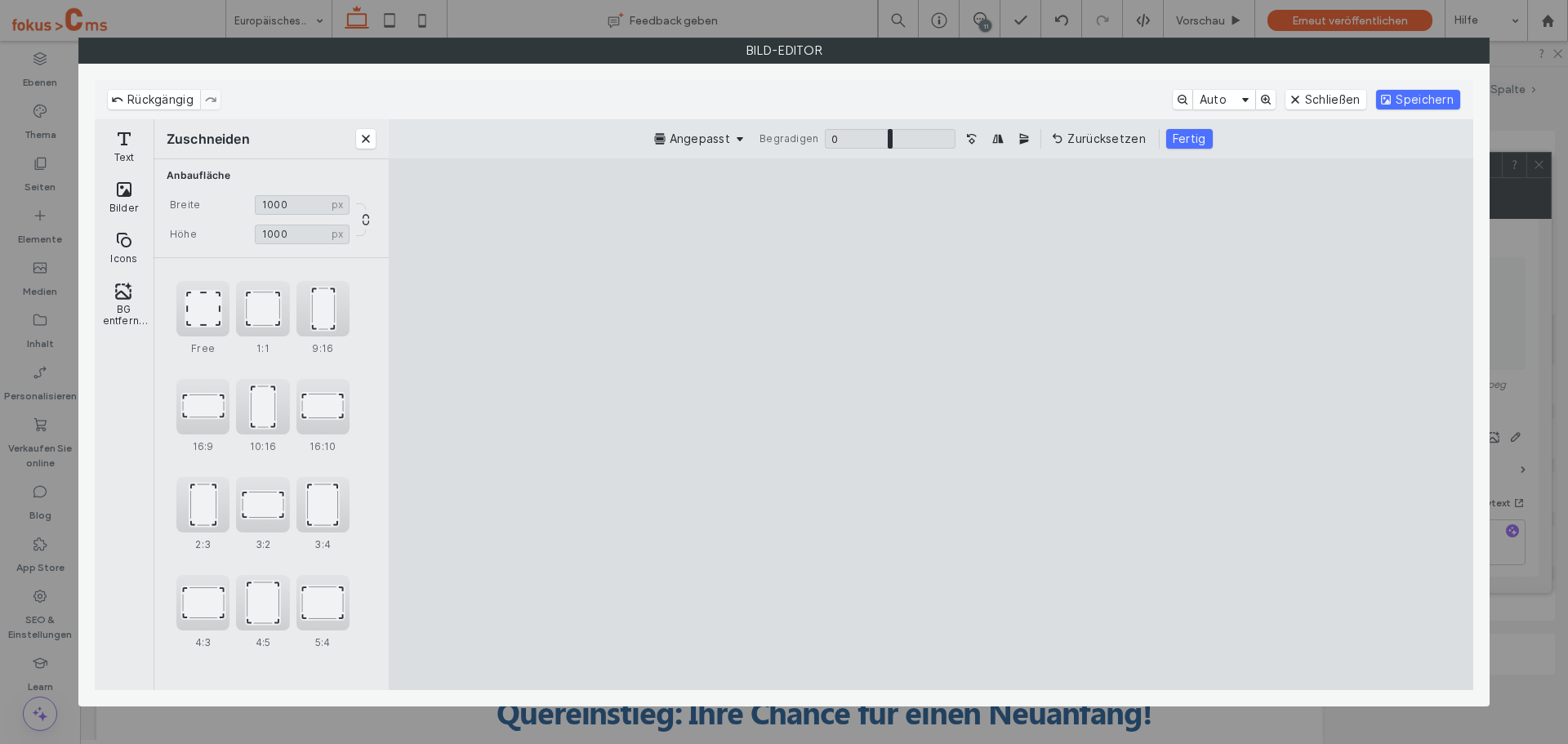
type input "***"
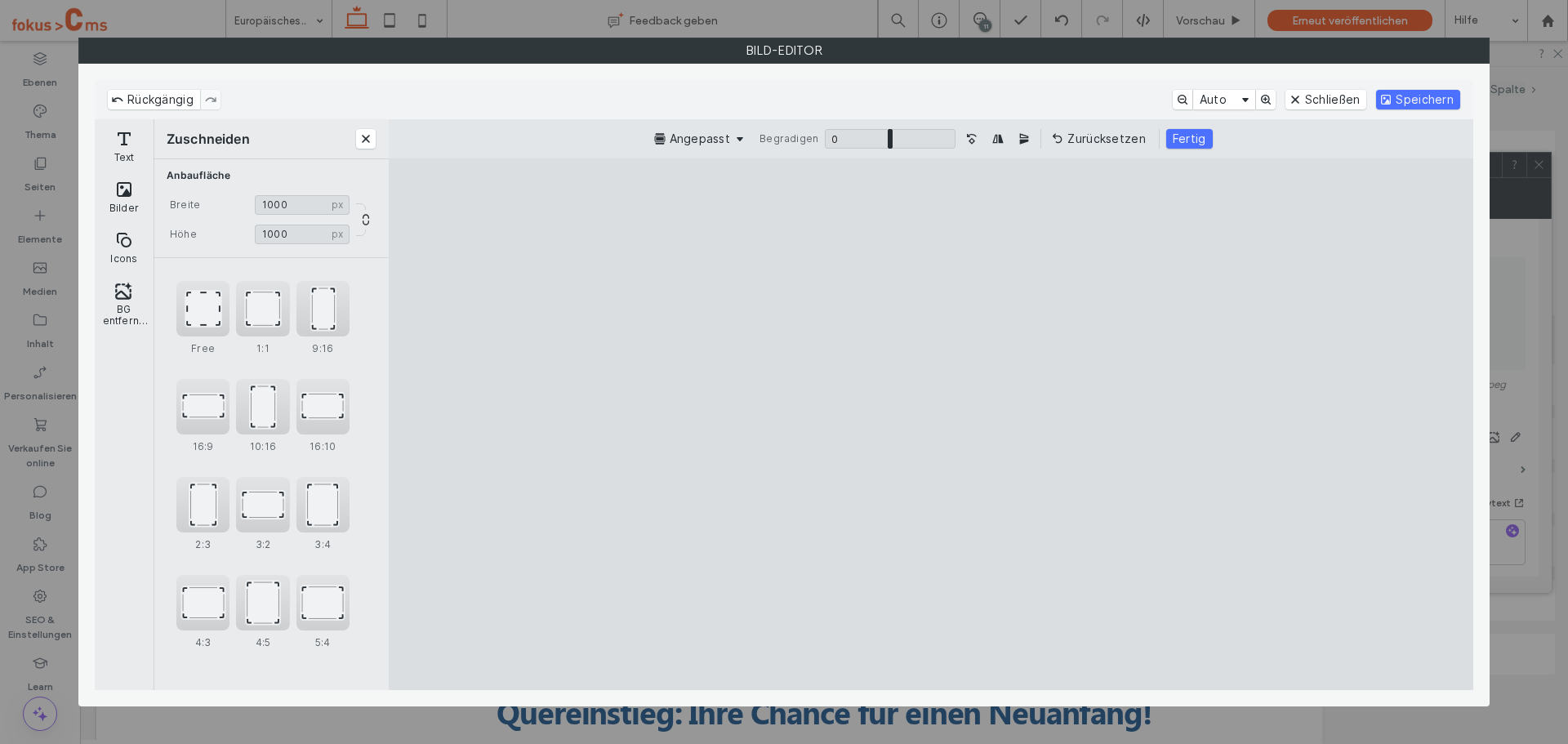
type input "***"
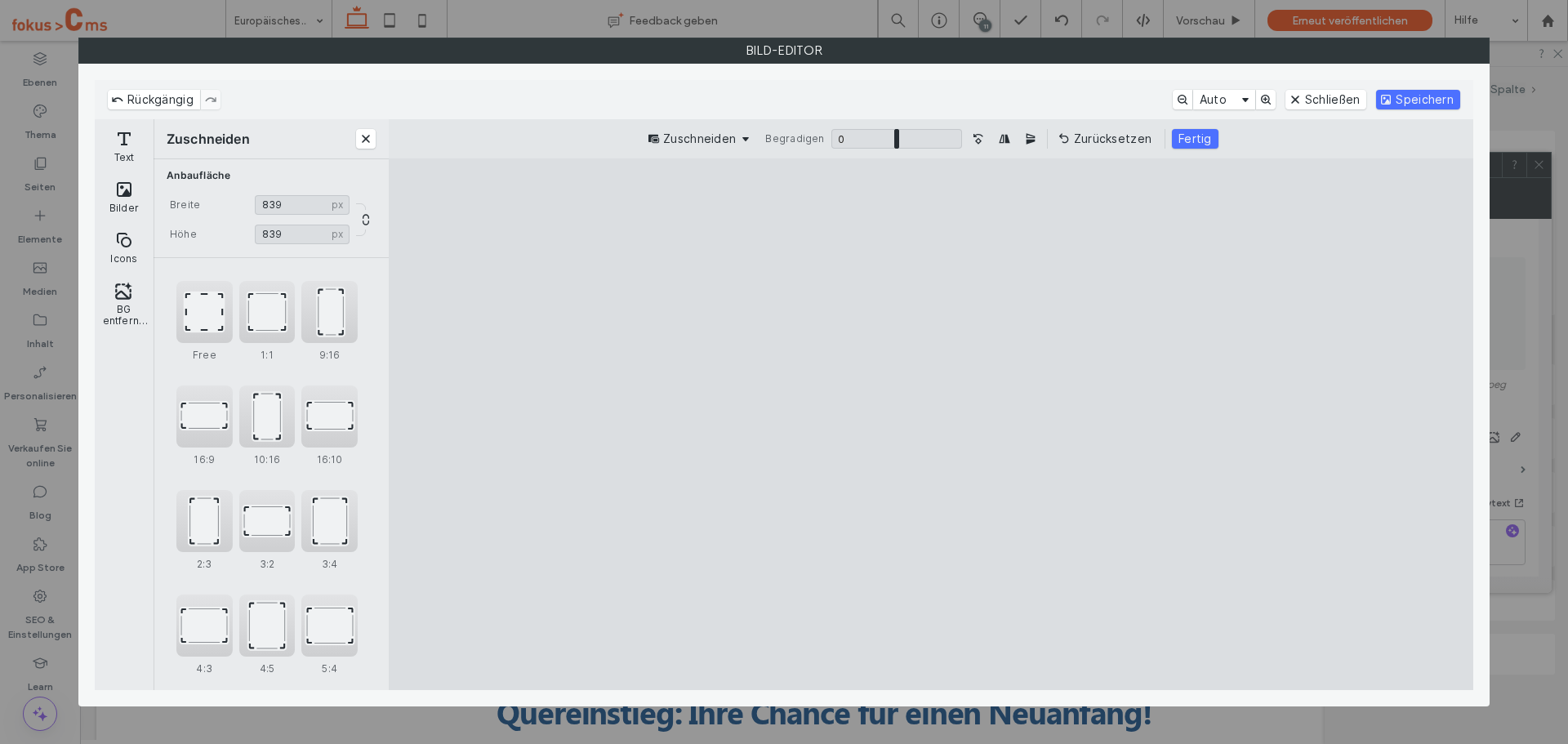
type input "***"
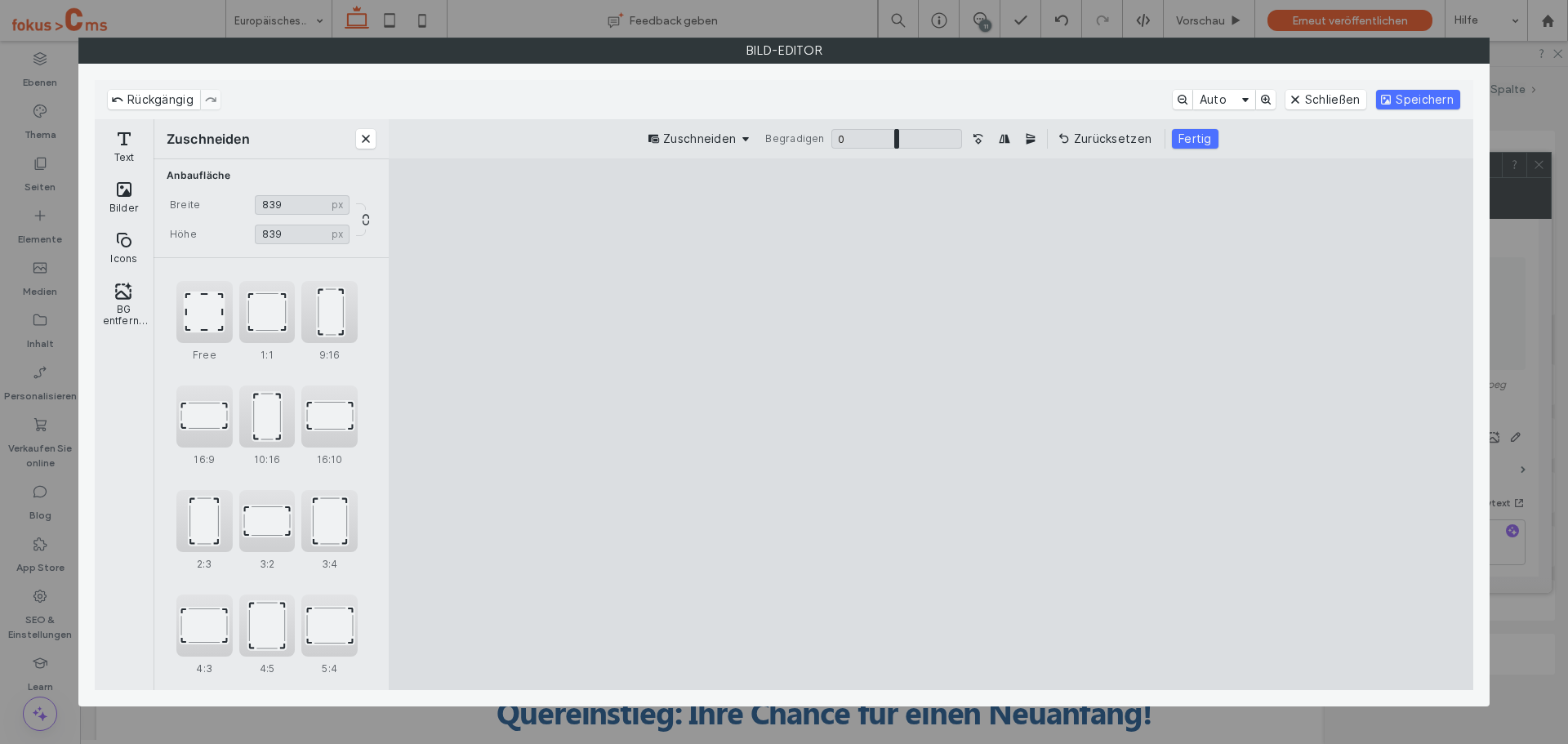
type input "***"
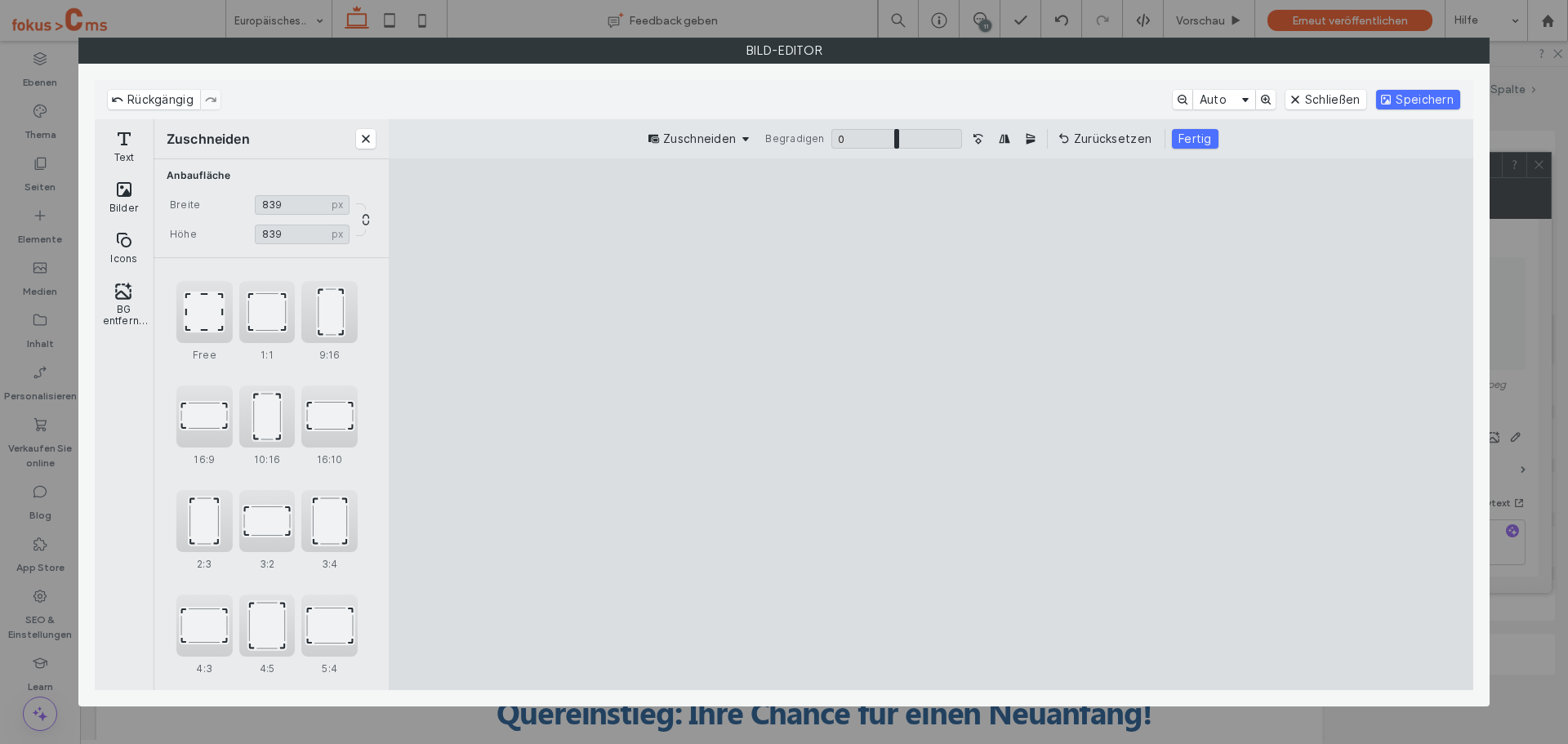
type input "***"
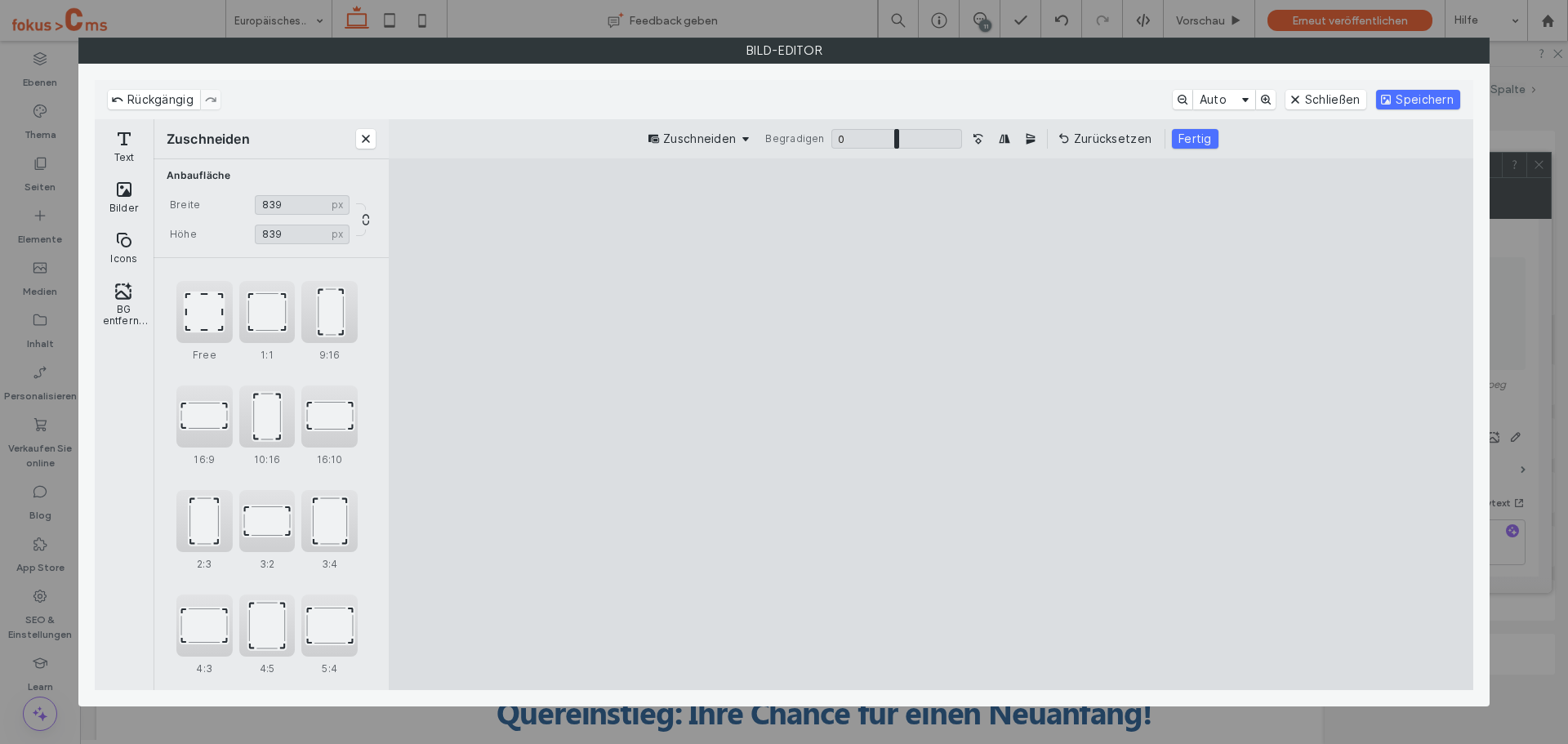
type input "***"
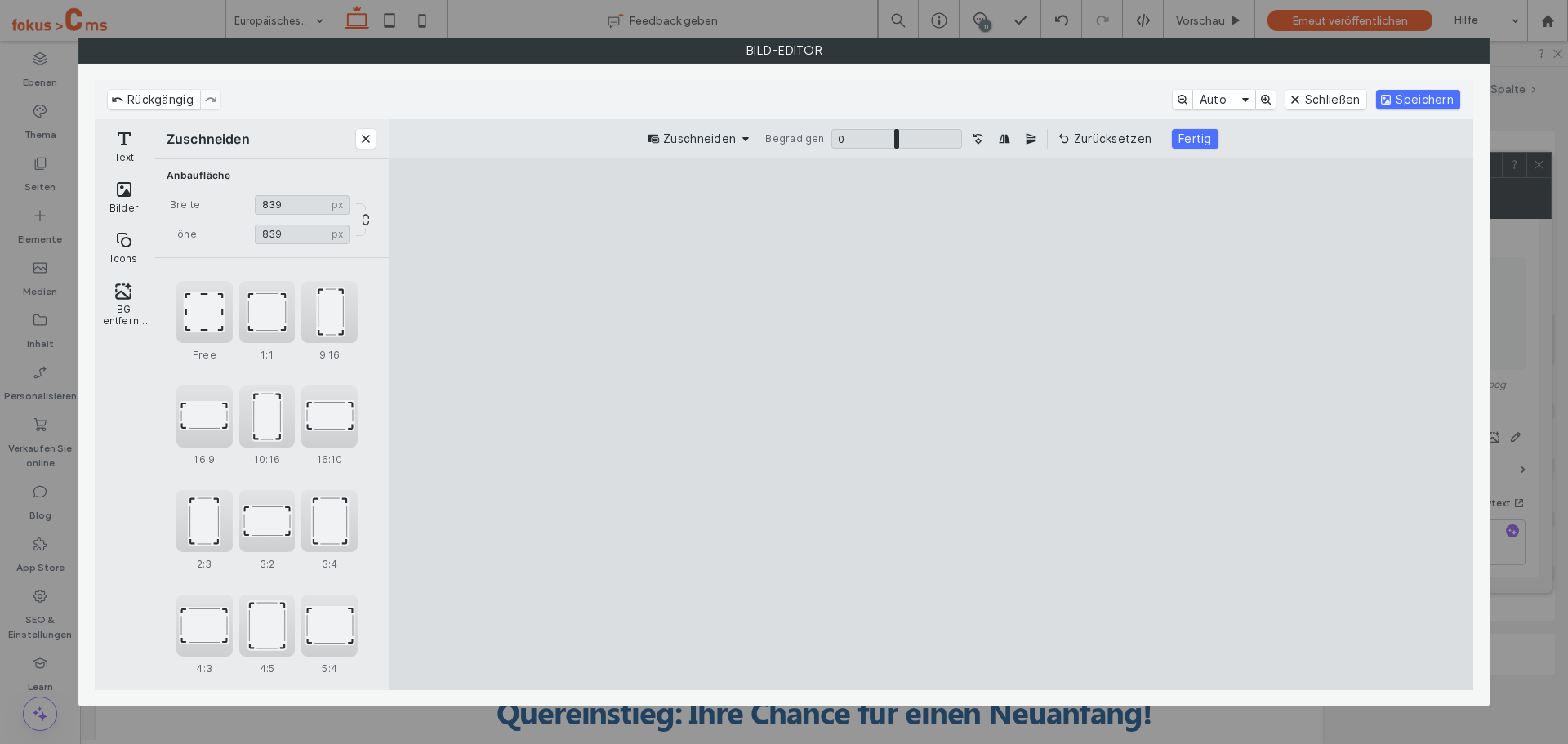
type input "***"
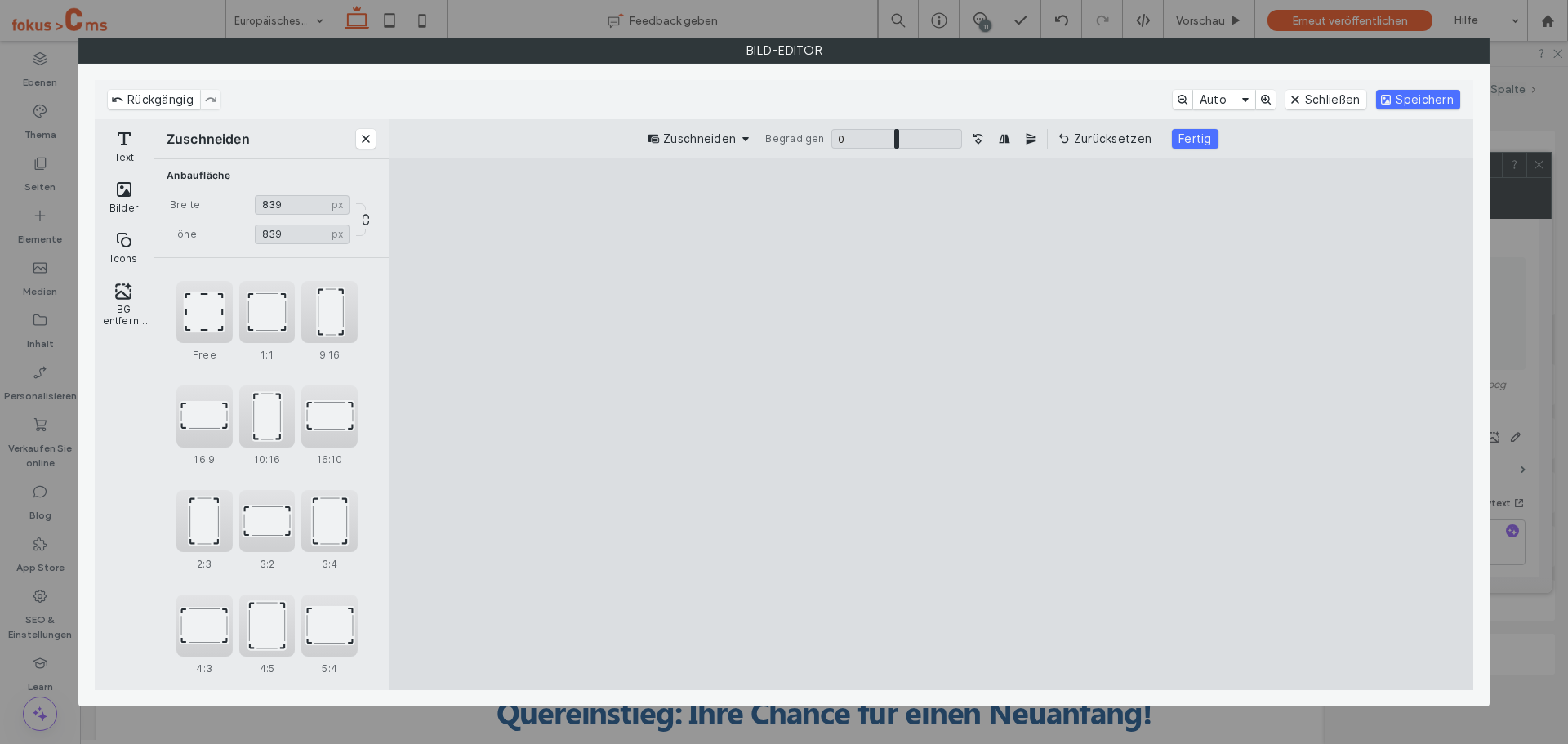
type input "***"
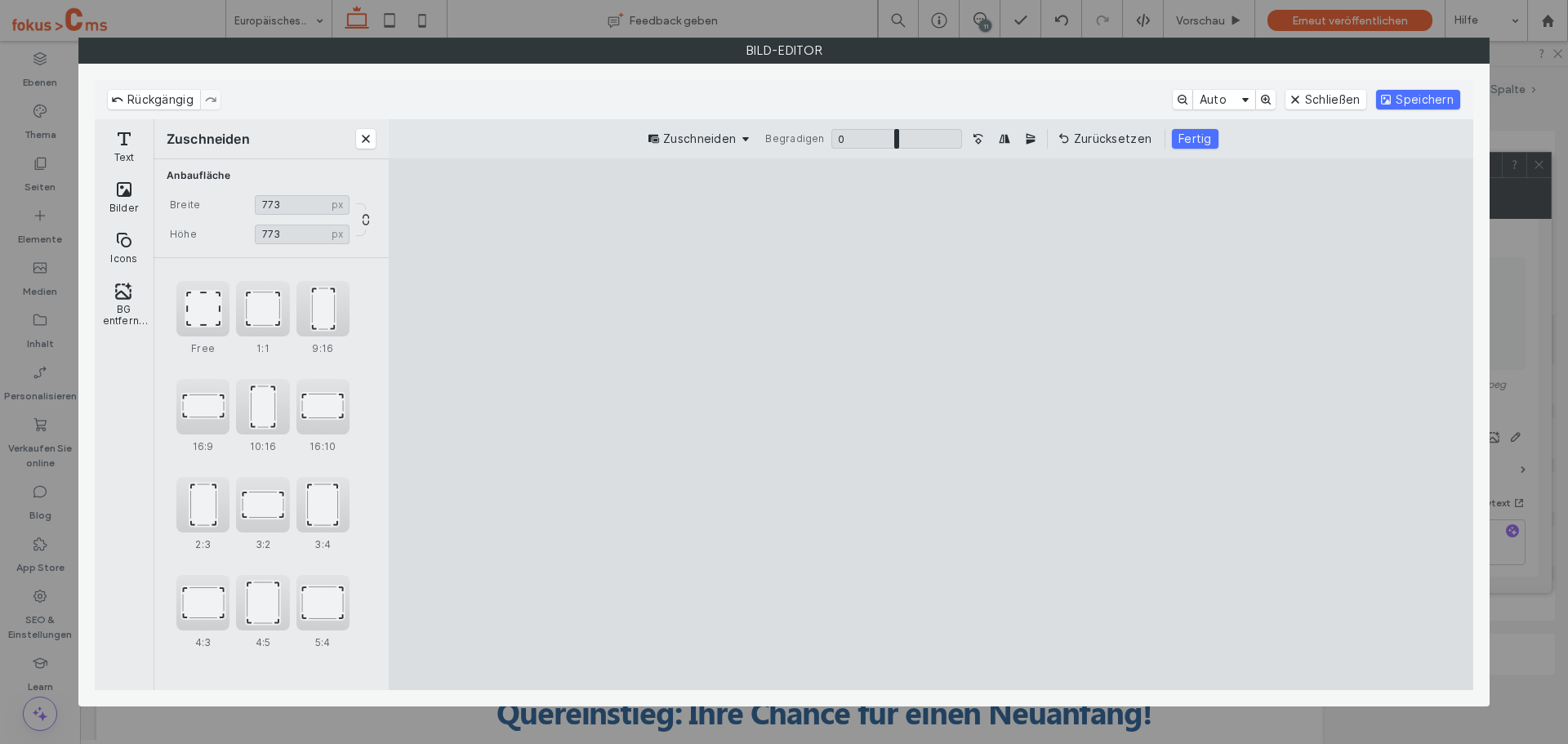
type input "***"
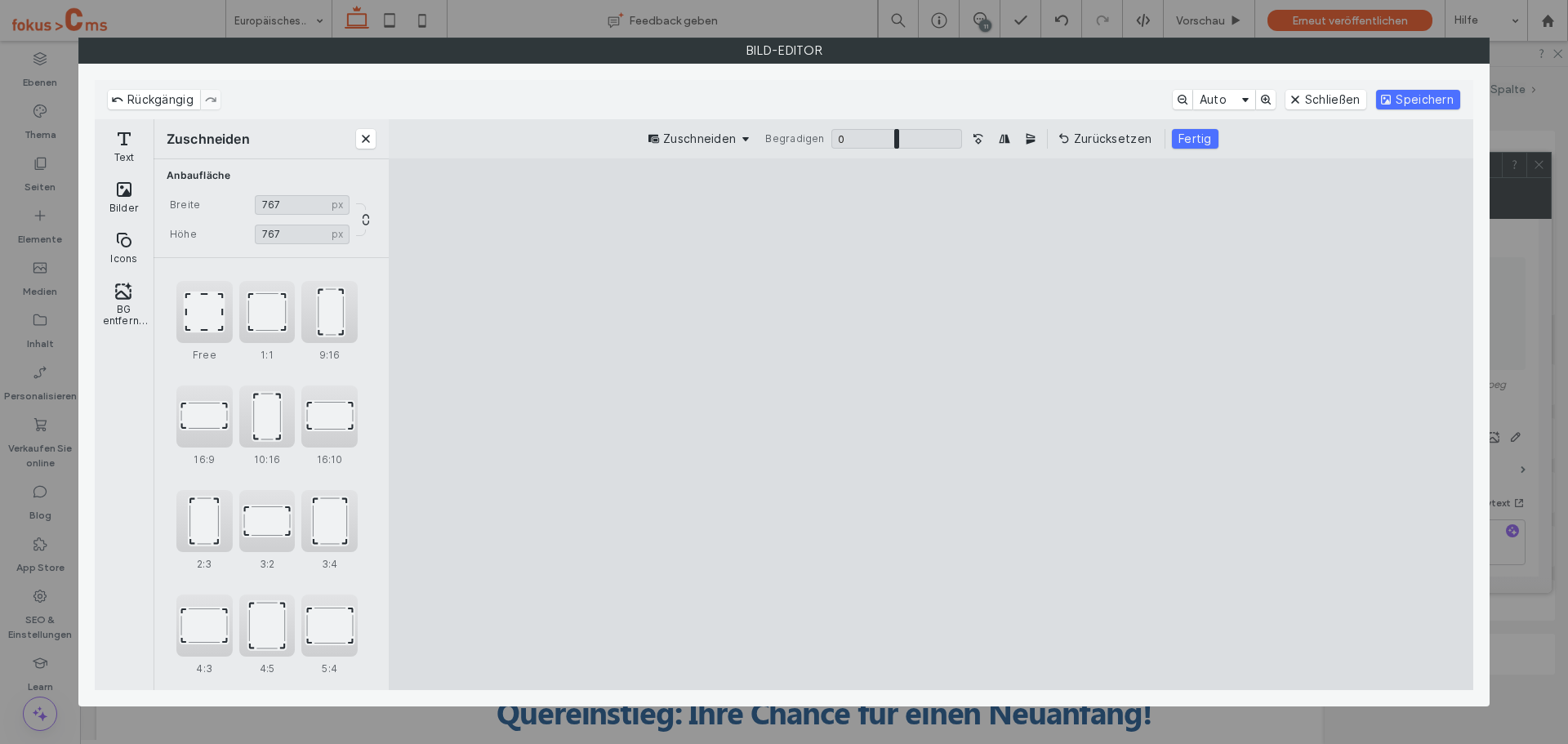
type input "***"
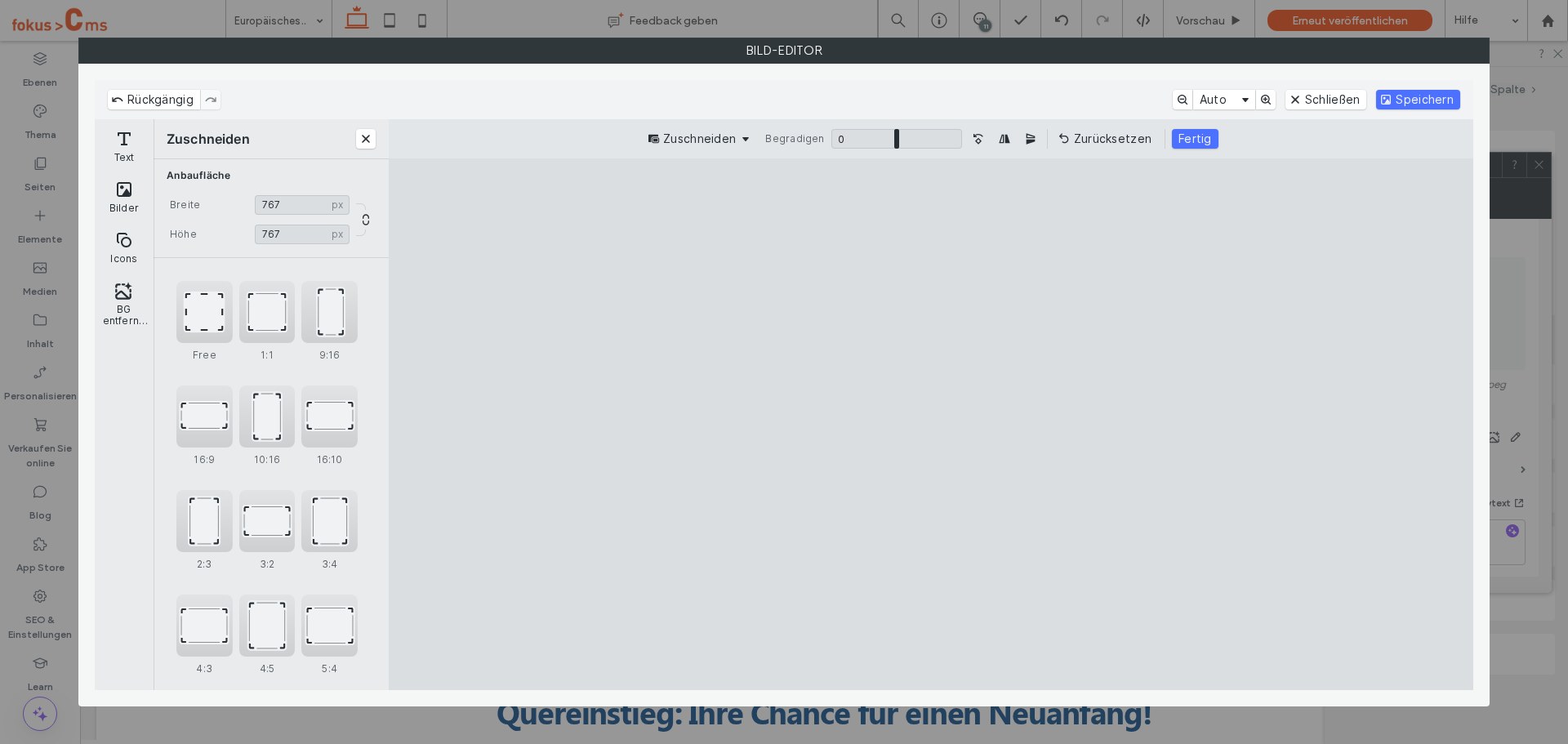
type input "***"
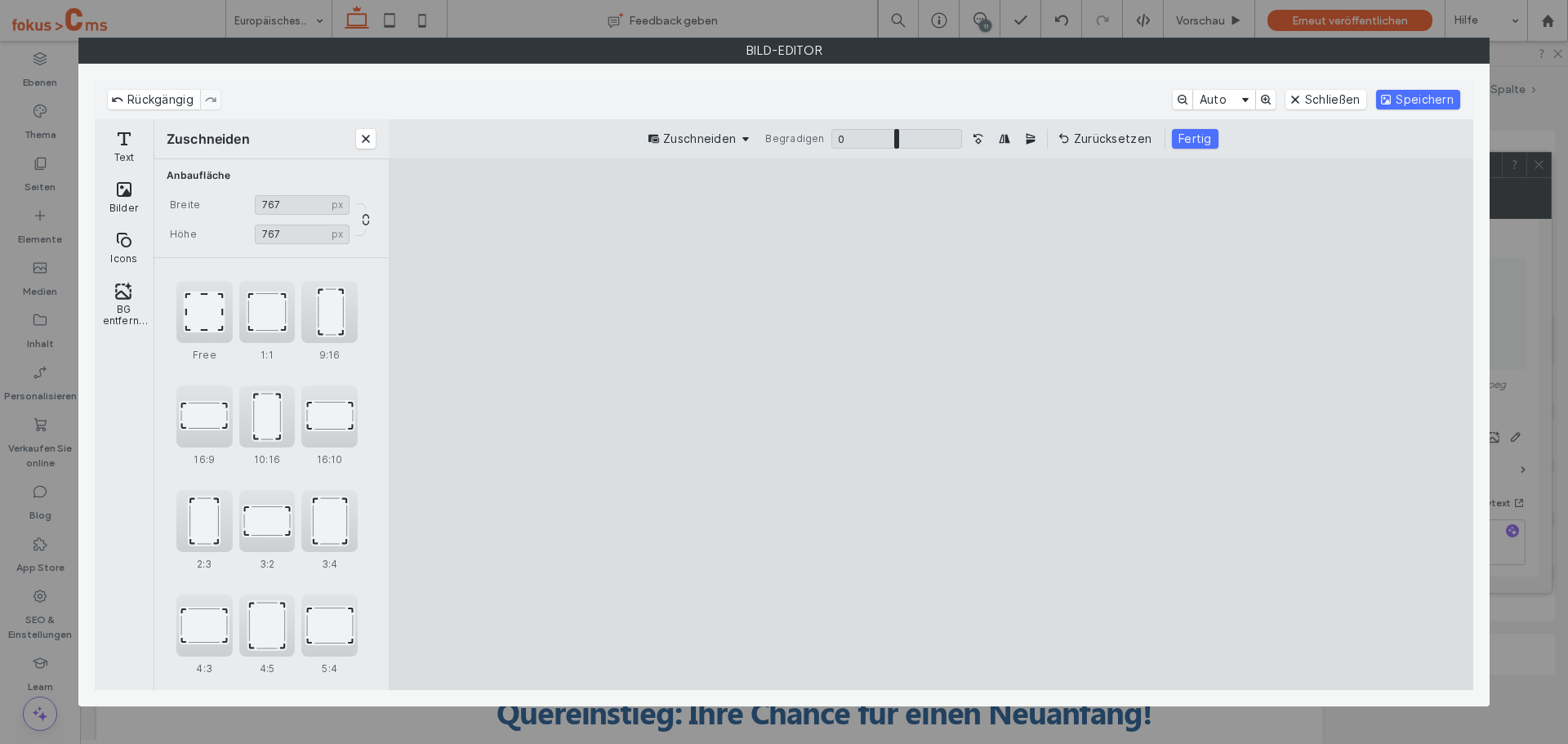
type input "***"
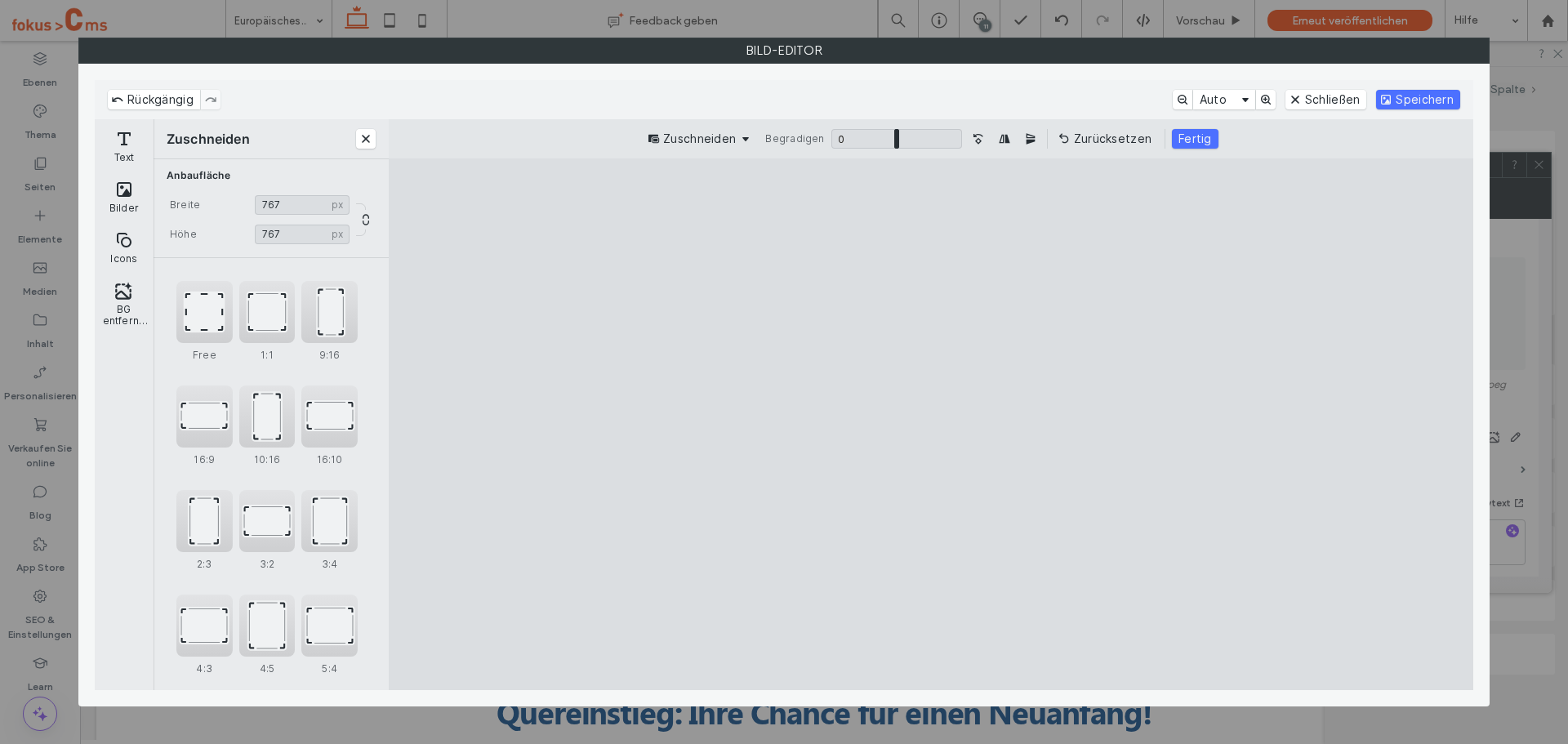
type input "***"
drag, startPoint x: 718, startPoint y: 211, endPoint x: 799, endPoint y: 299, distance: 119.6
click at [931, 424] on cesdk-canvas "Editor-Leinwand" at bounding box center [931, 424] width 0 height 0
drag, startPoint x: 925, startPoint y: 422, endPoint x: 991, endPoint y: 410, distance: 67.1
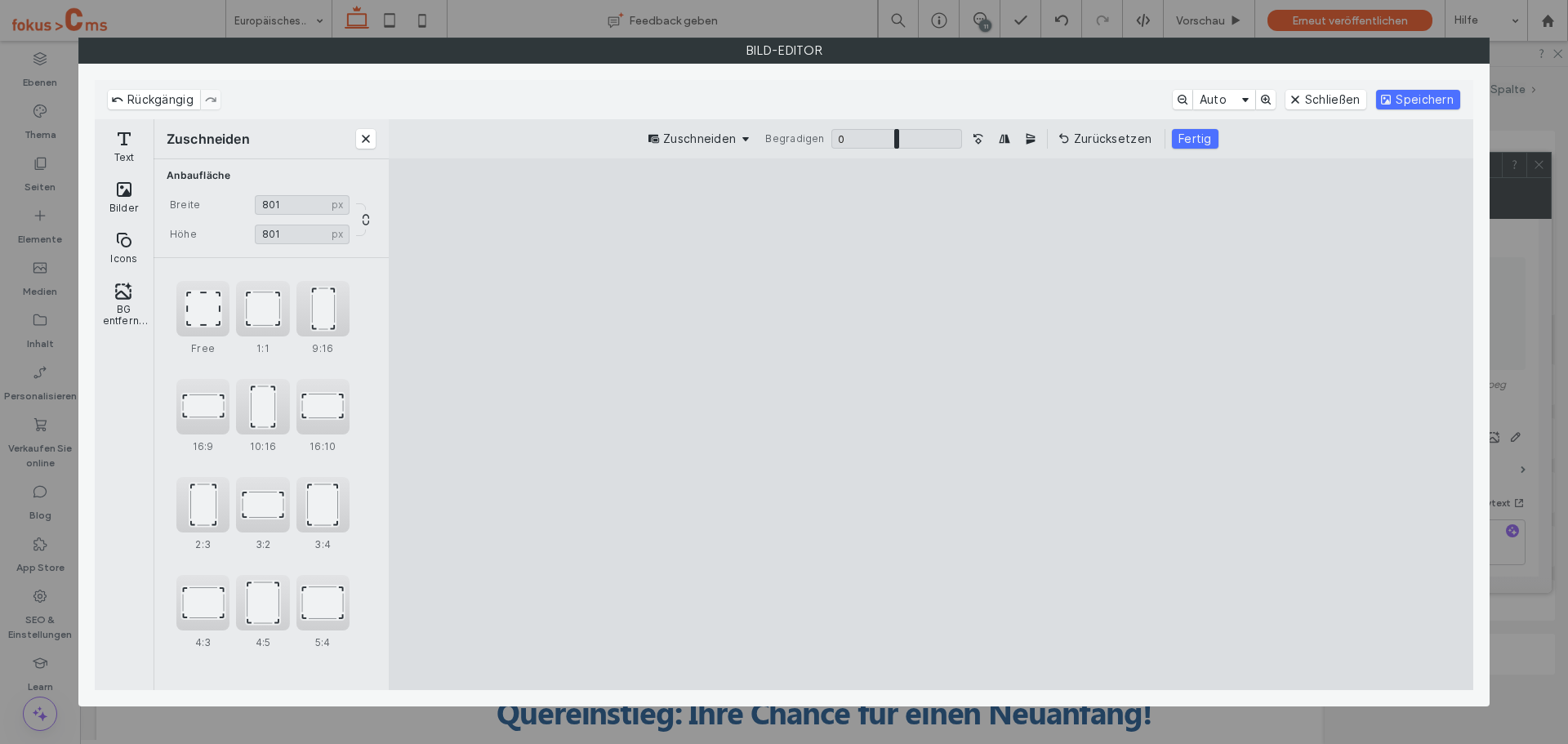
click at [931, 424] on cesdk-canvas "Editor-Leinwand" at bounding box center [931, 424] width 0 height 0
click at [1431, 100] on button "Speichern" at bounding box center [1418, 99] width 84 height 19
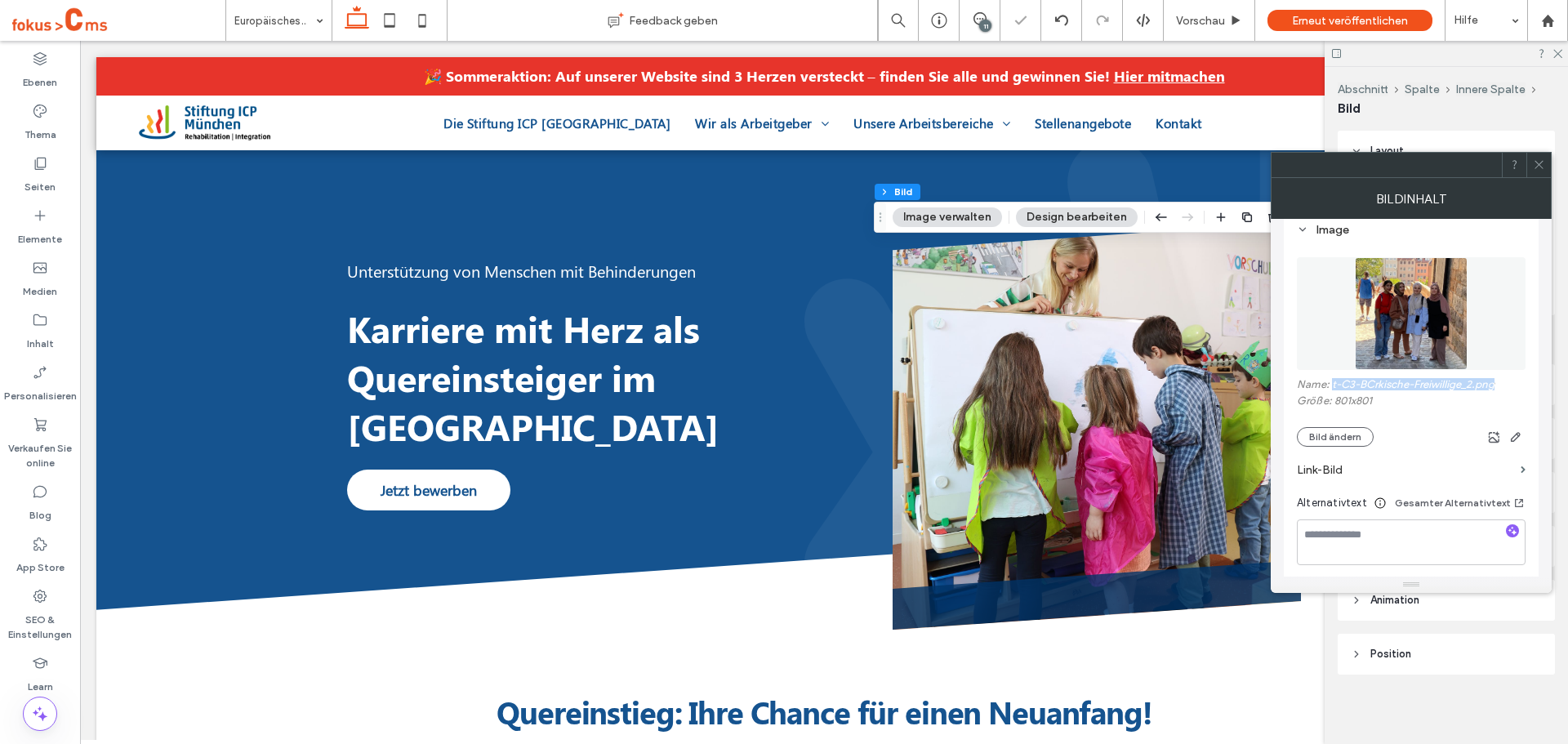
drag, startPoint x: 1333, startPoint y: 386, endPoint x: 1507, endPoint y: 390, distance: 174.0
click at [1507, 390] on label "Name: t-C3-BCrkische-Freiwillige_2.png" at bounding box center [1411, 387] width 229 height 17
copy label "t-C3-BCrkische-Freiwillige_2.png"
click at [1541, 170] on icon at bounding box center [1539, 164] width 12 height 12
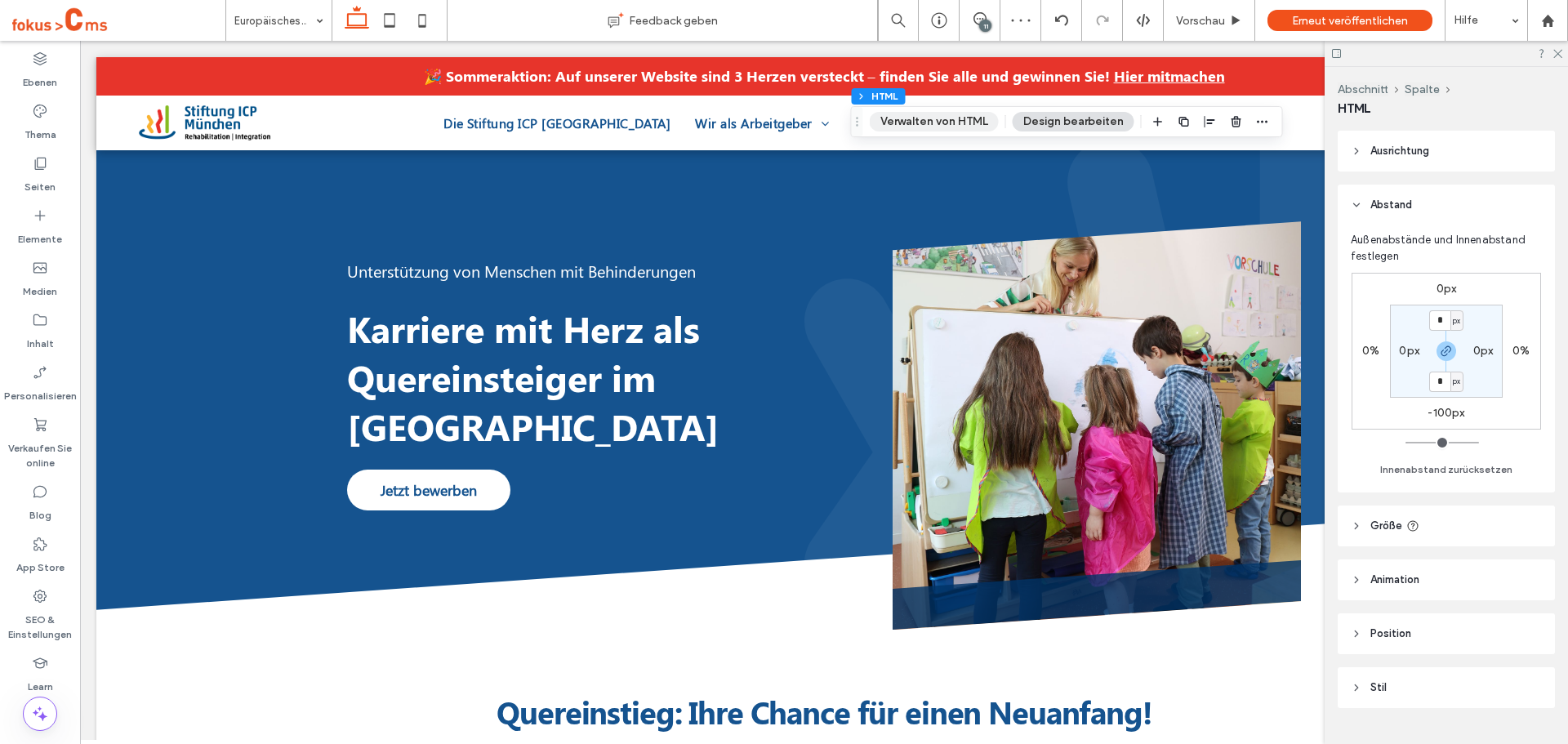
click at [905, 118] on button "Verwalten von HTML" at bounding box center [934, 121] width 129 height 19
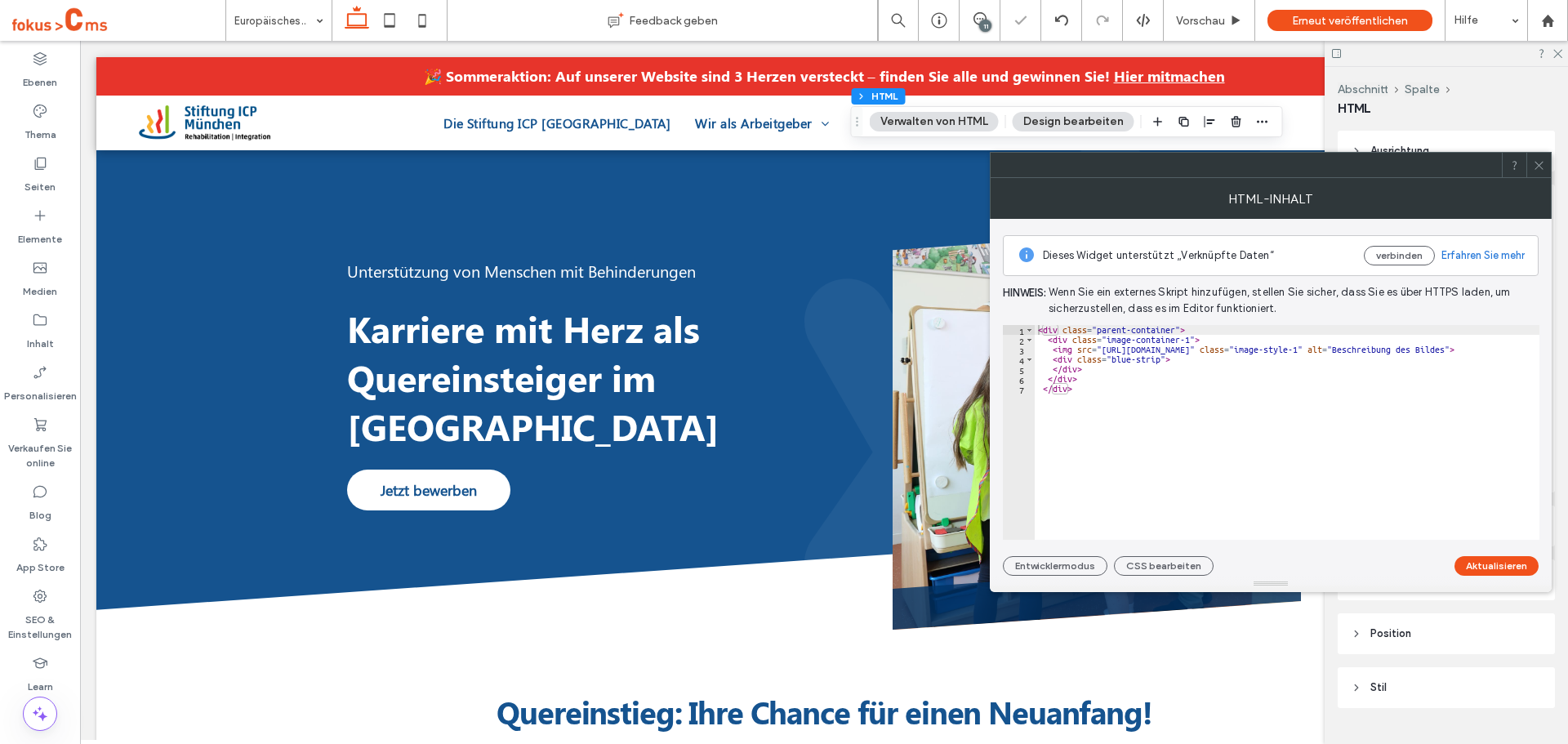
type textarea "**********"
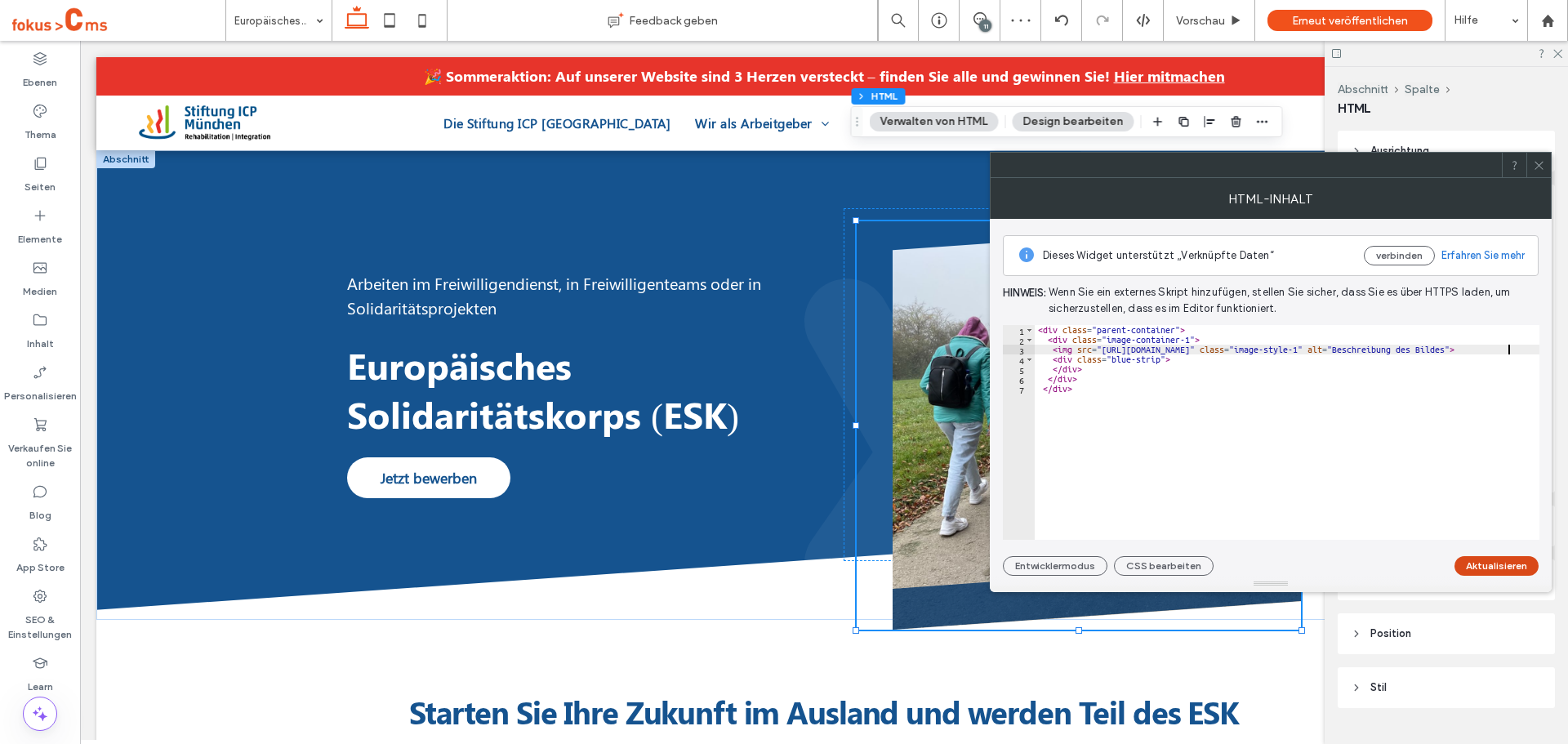
scroll to position [82, 0]
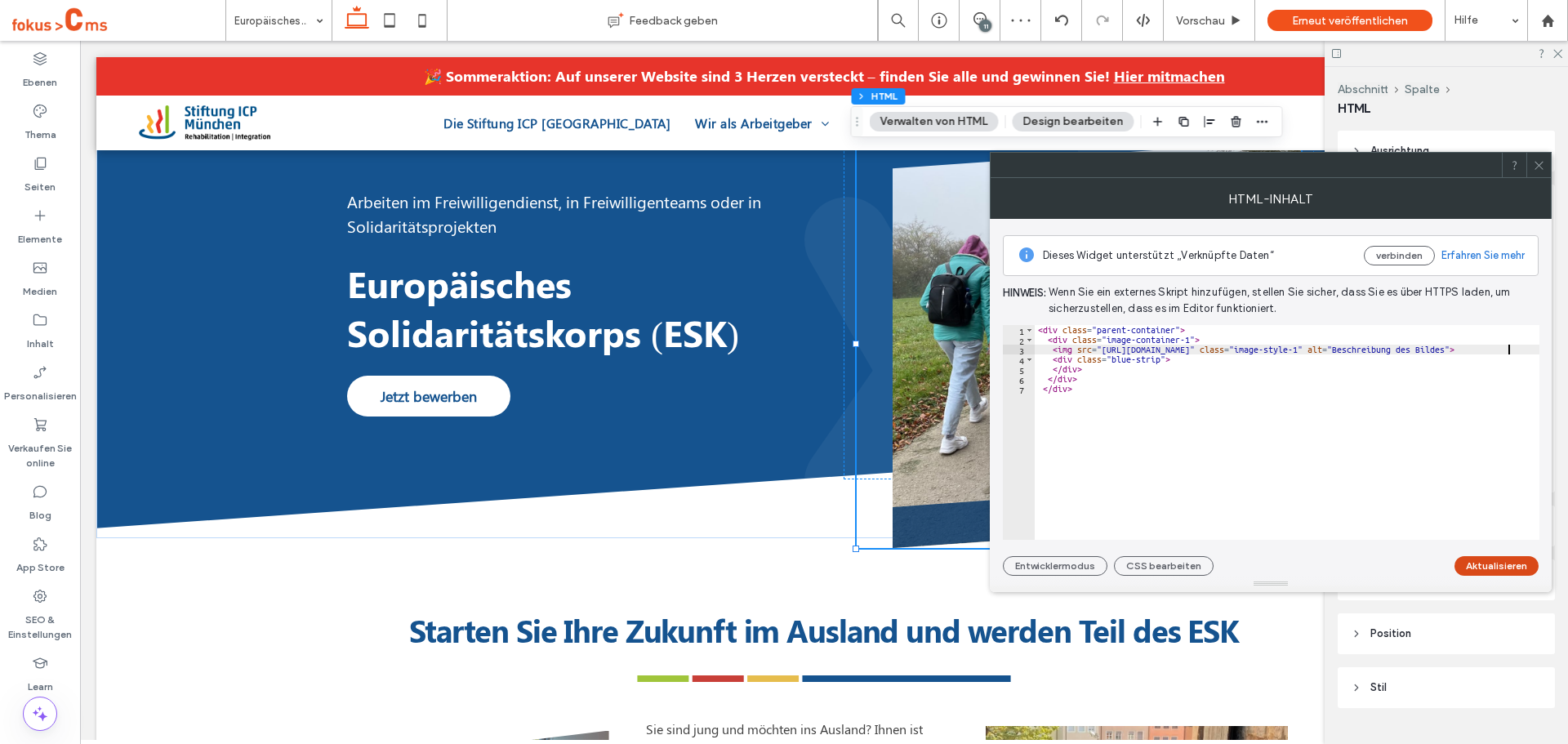
click at [1491, 569] on button "Aktualisieren" at bounding box center [1496, 566] width 84 height 19
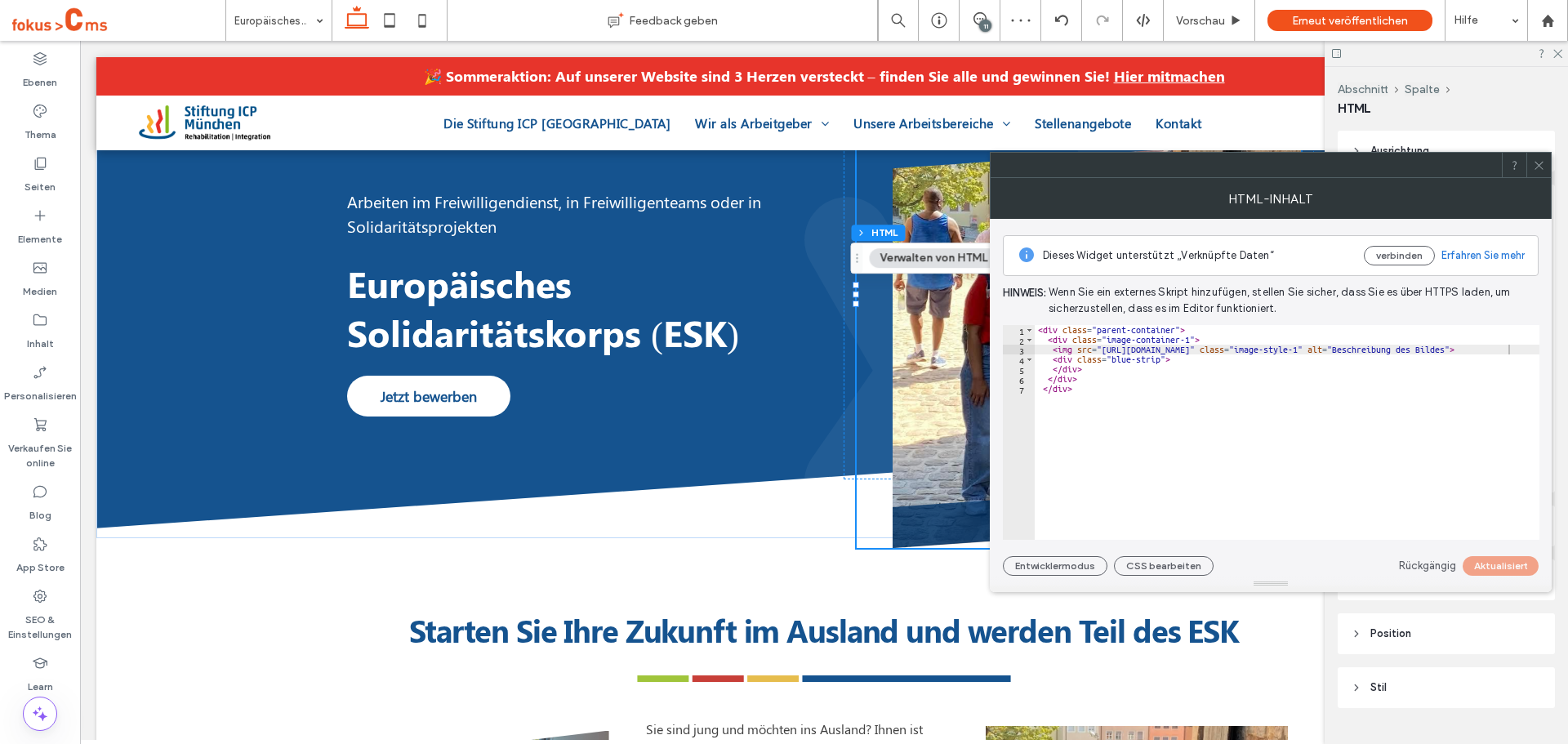
click at [1543, 157] on span at bounding box center [1539, 164] width 12 height 25
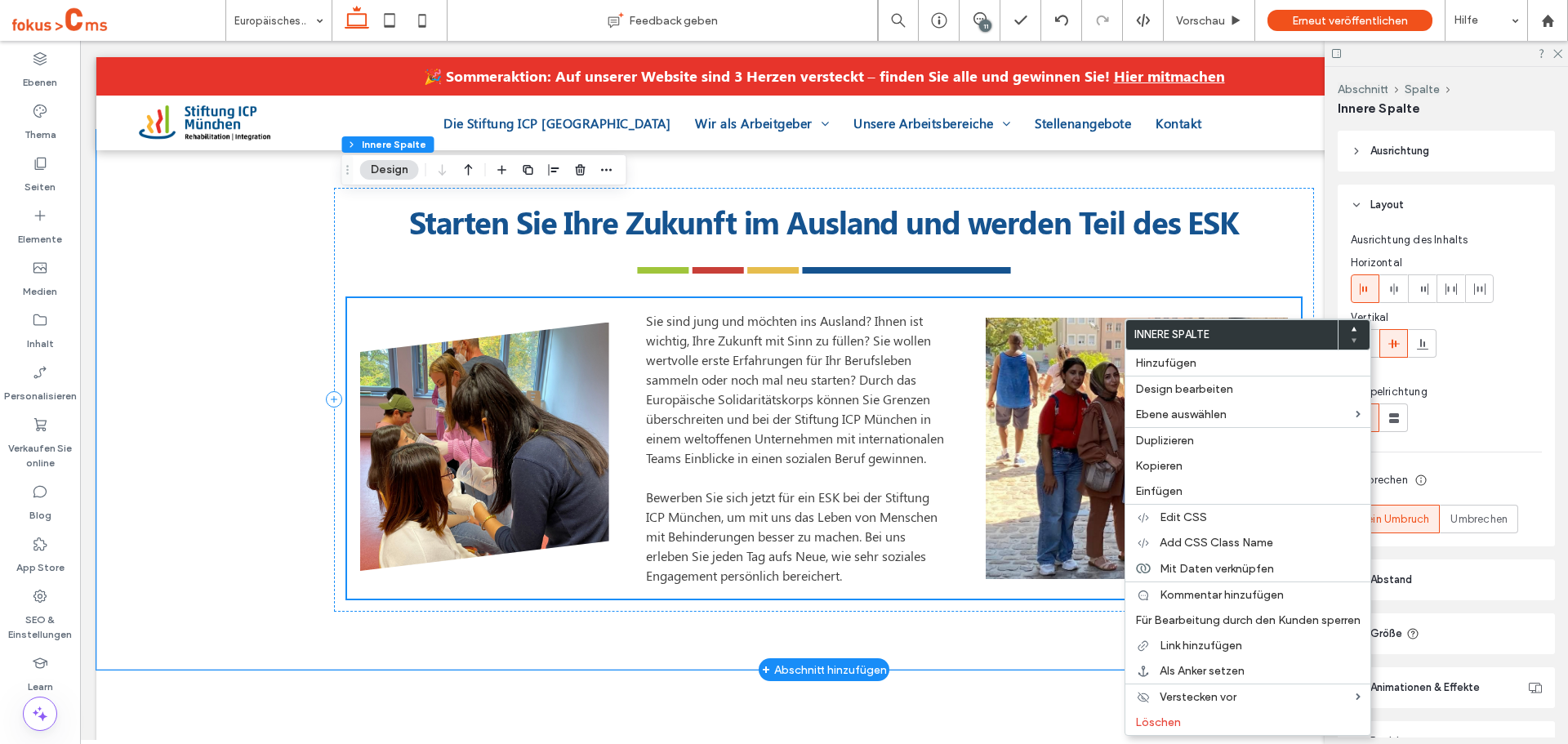
scroll to position [590, 0]
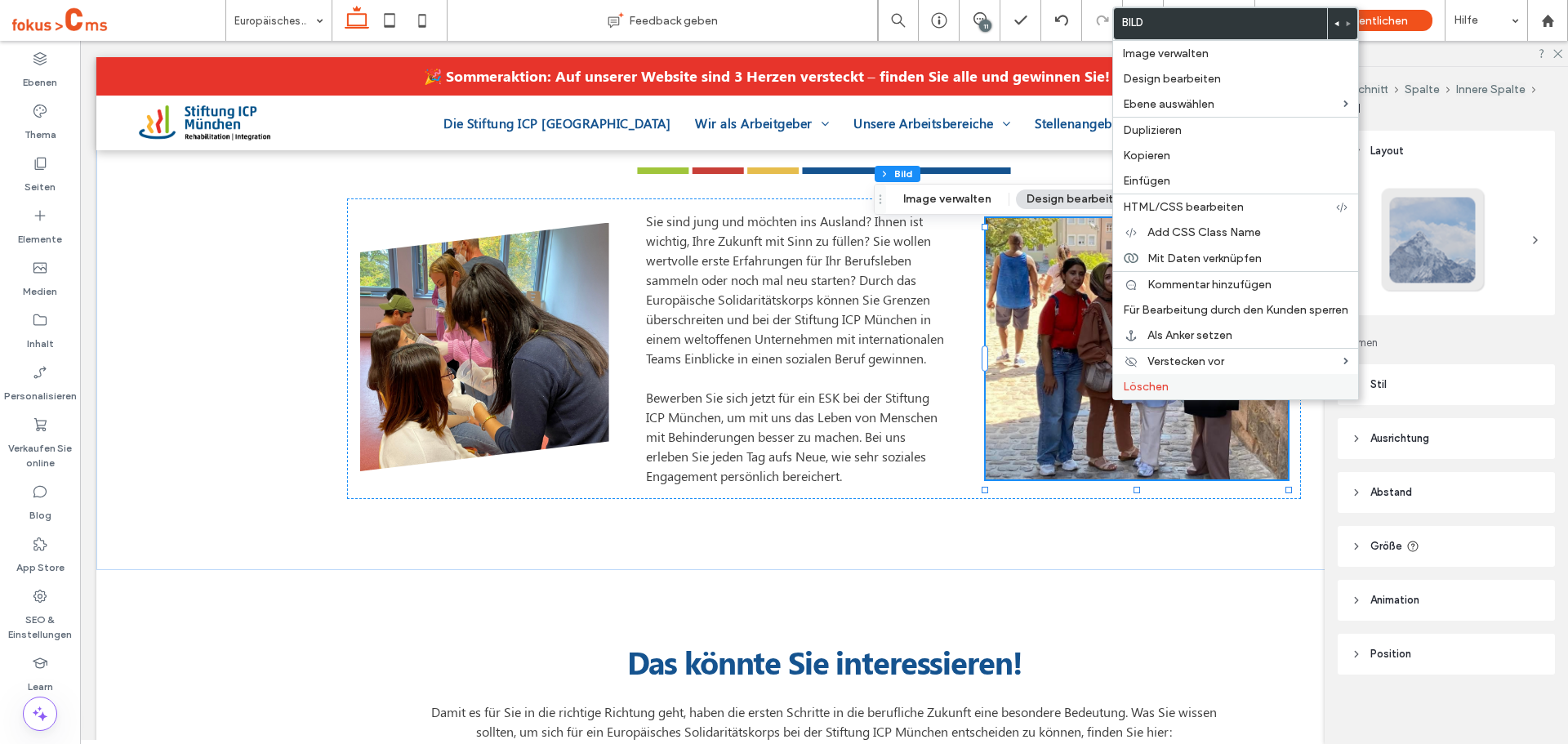
click at [1153, 389] on span "Löschen" at bounding box center [1146, 387] width 46 height 14
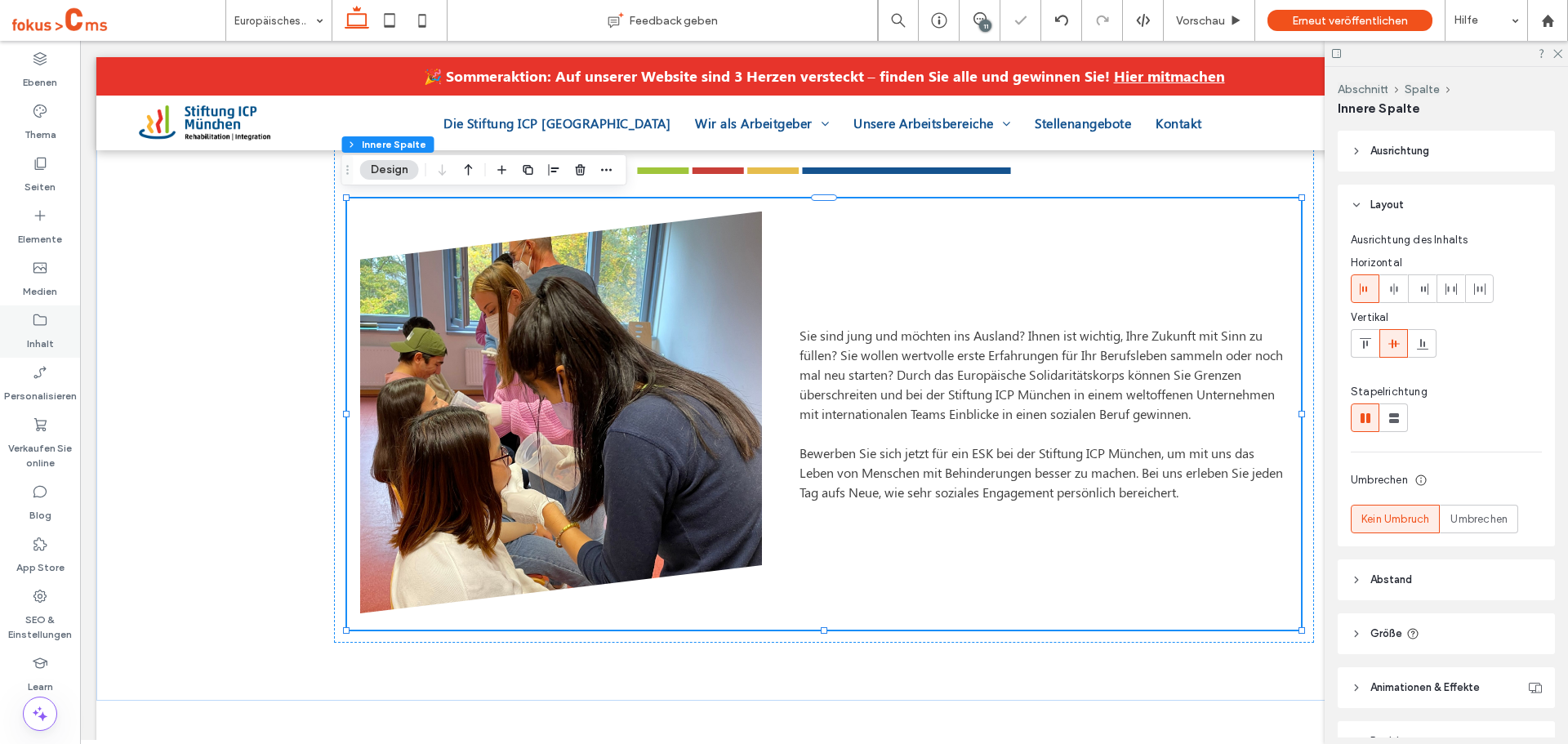
click at [40, 323] on icon at bounding box center [40, 321] width 17 height 17
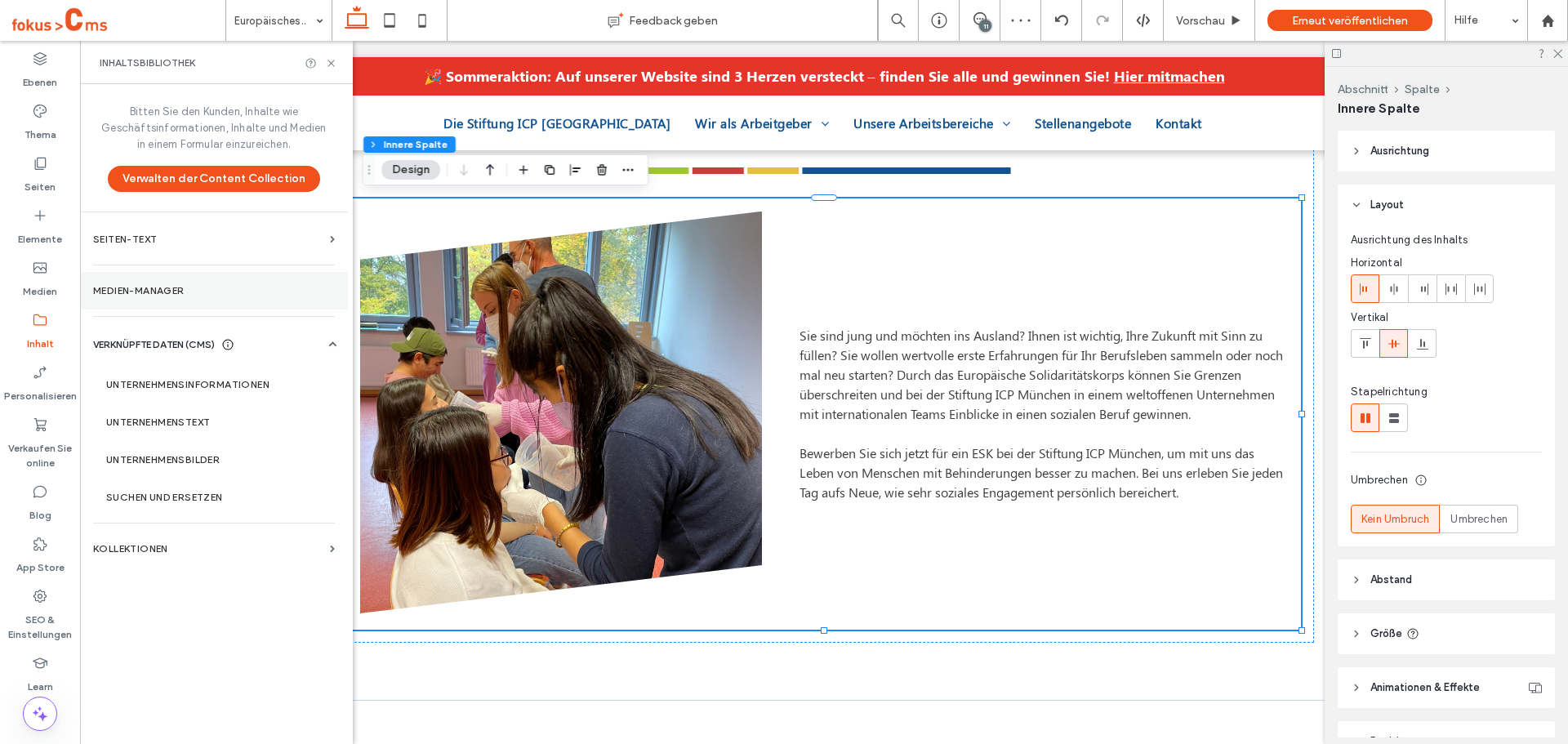
click at [135, 292] on label "Medien-Manager" at bounding box center [213, 290] width 241 height 11
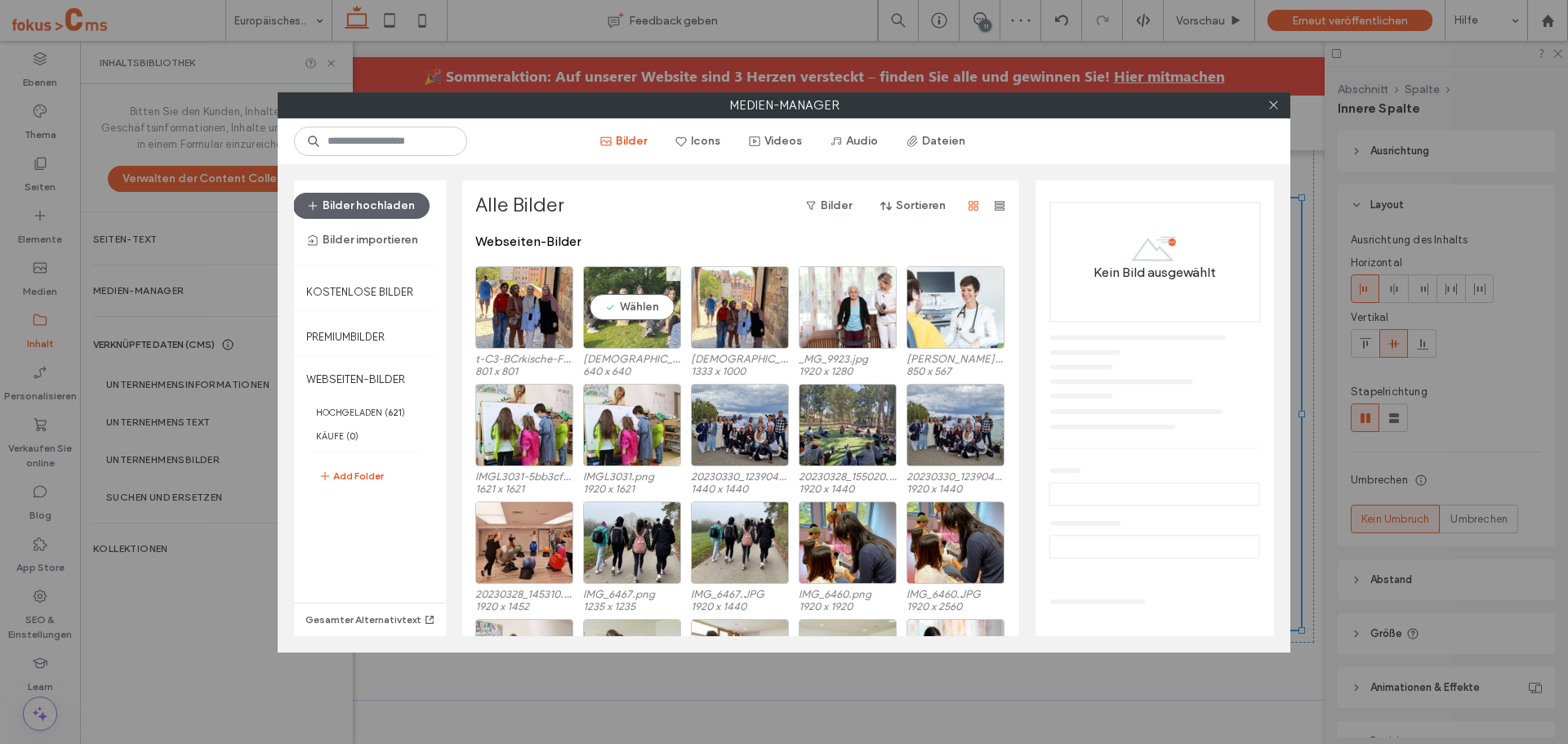
click at [644, 309] on div "Wählen" at bounding box center [632, 308] width 98 height 83
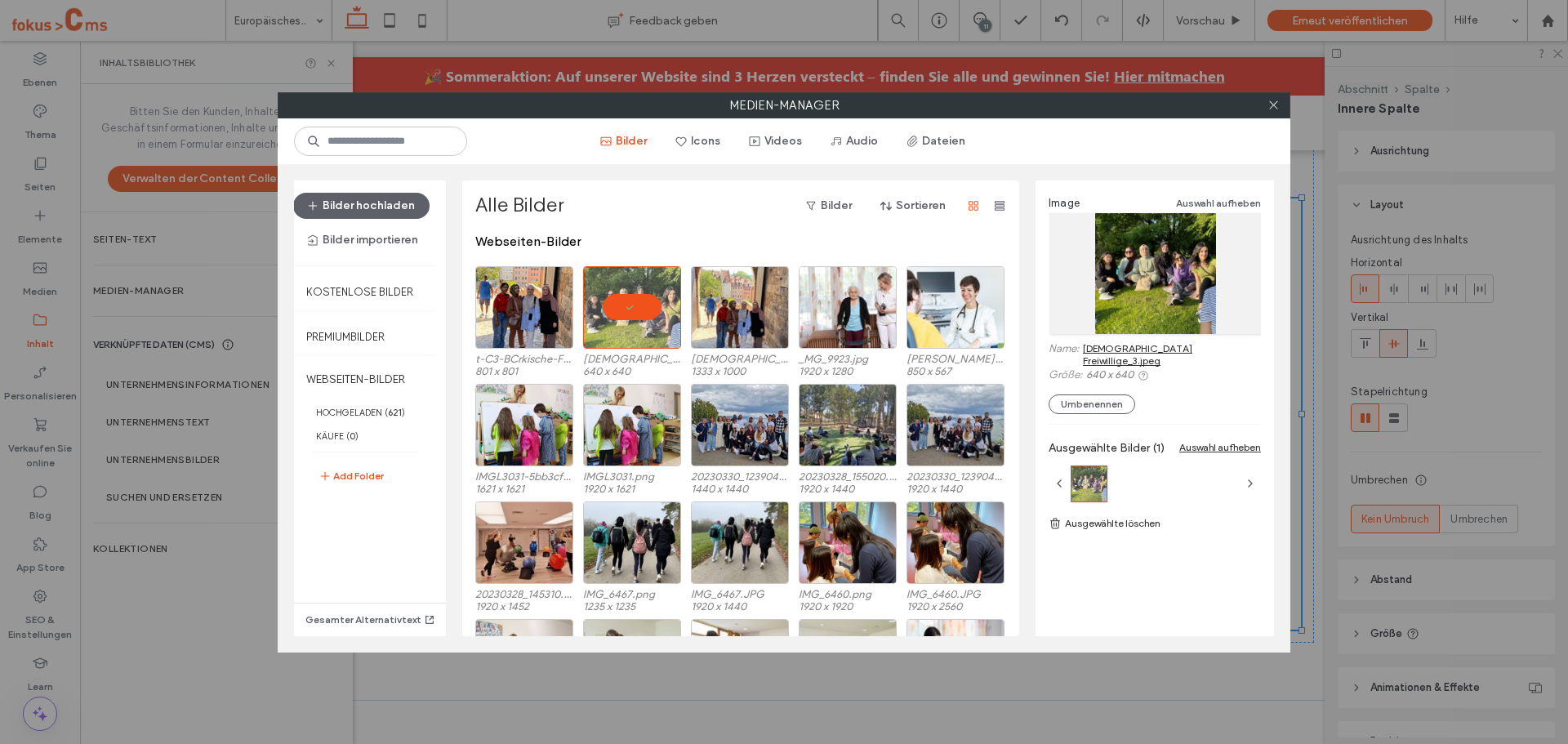
click at [1160, 344] on link "türkische Freiwillige_3.jpeg" at bounding box center [1172, 355] width 178 height 25
click at [1273, 106] on use at bounding box center [1272, 105] width 8 height 8
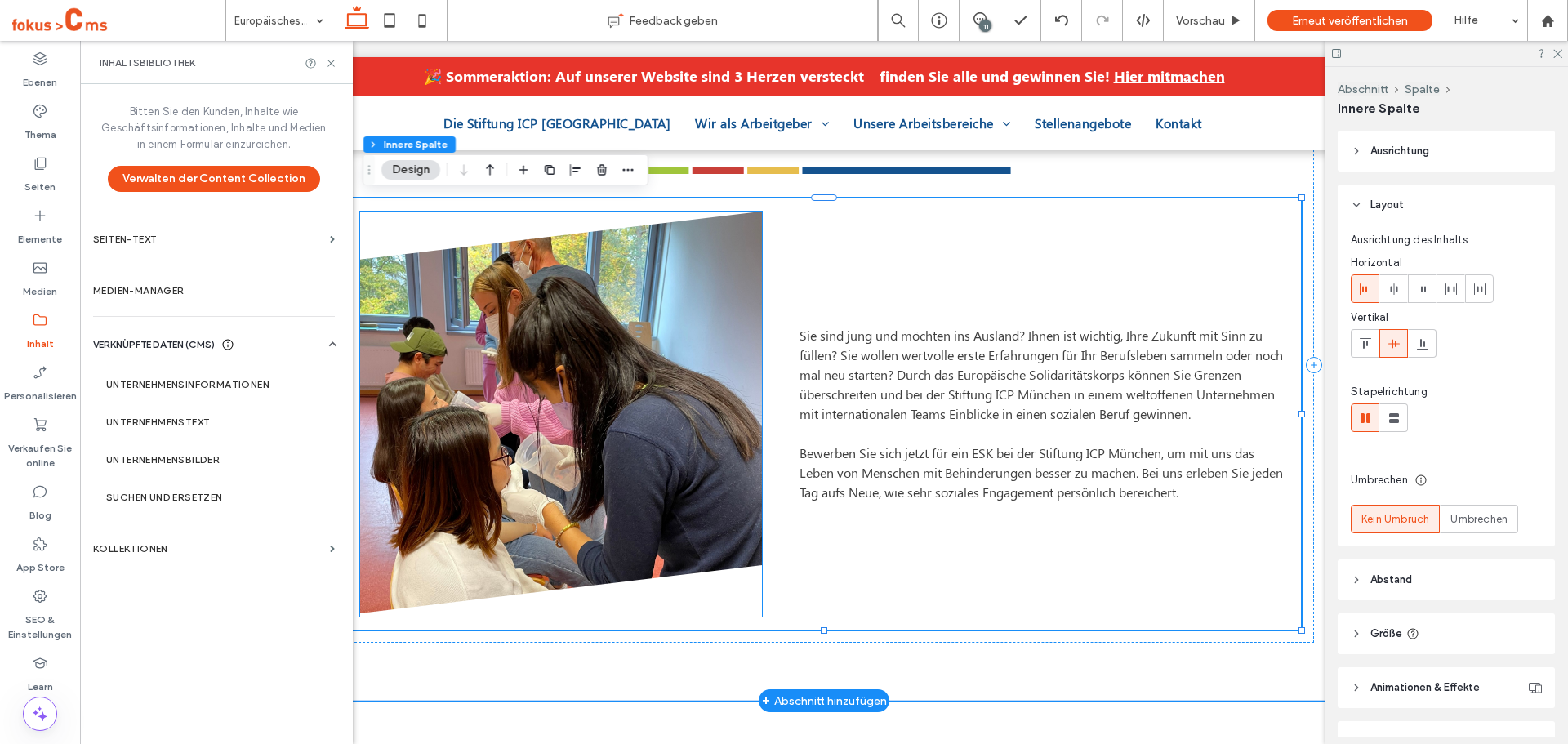
click at [645, 363] on img at bounding box center [561, 412] width 402 height 402
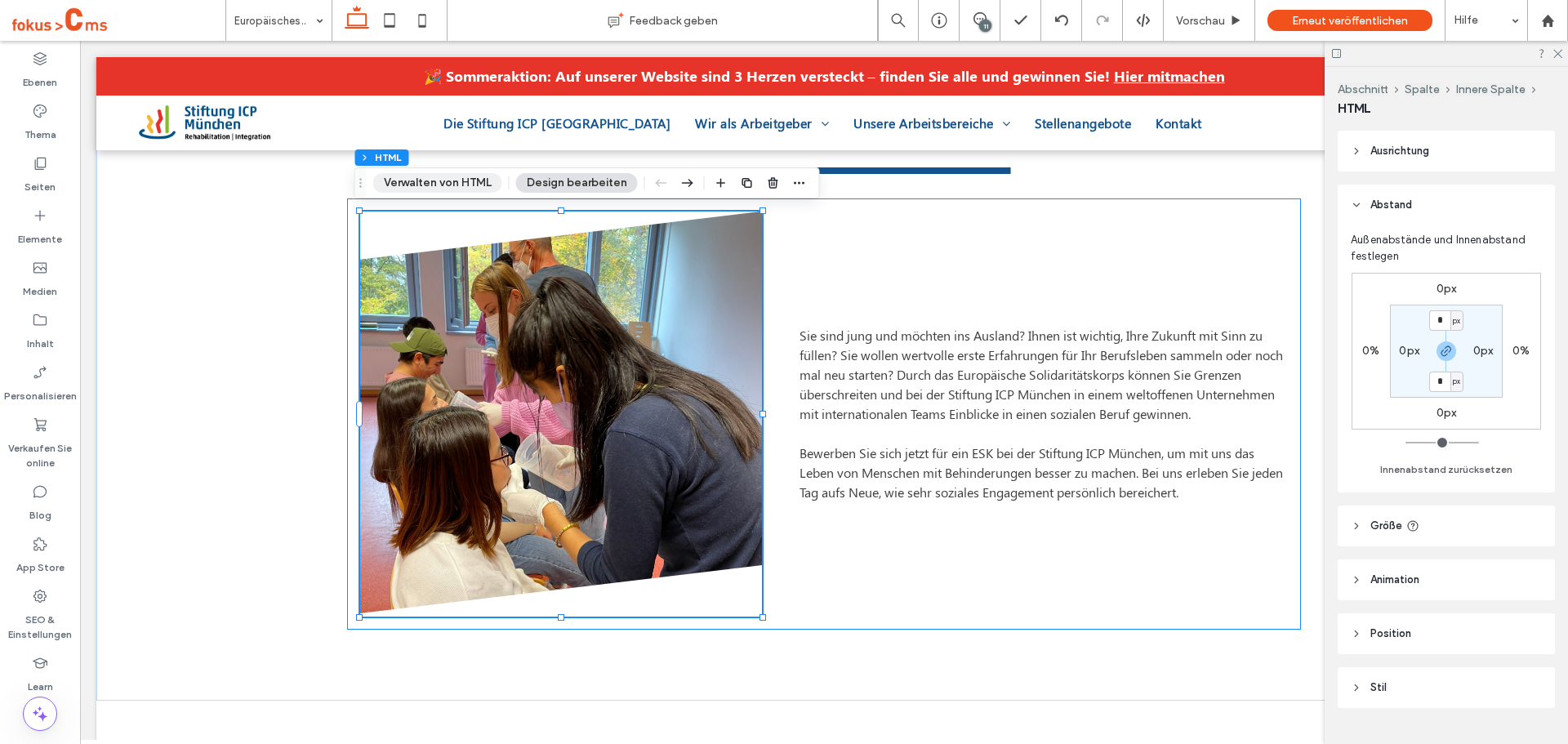
click at [454, 191] on button "Verwalten von HTML" at bounding box center [438, 183] width 129 height 19
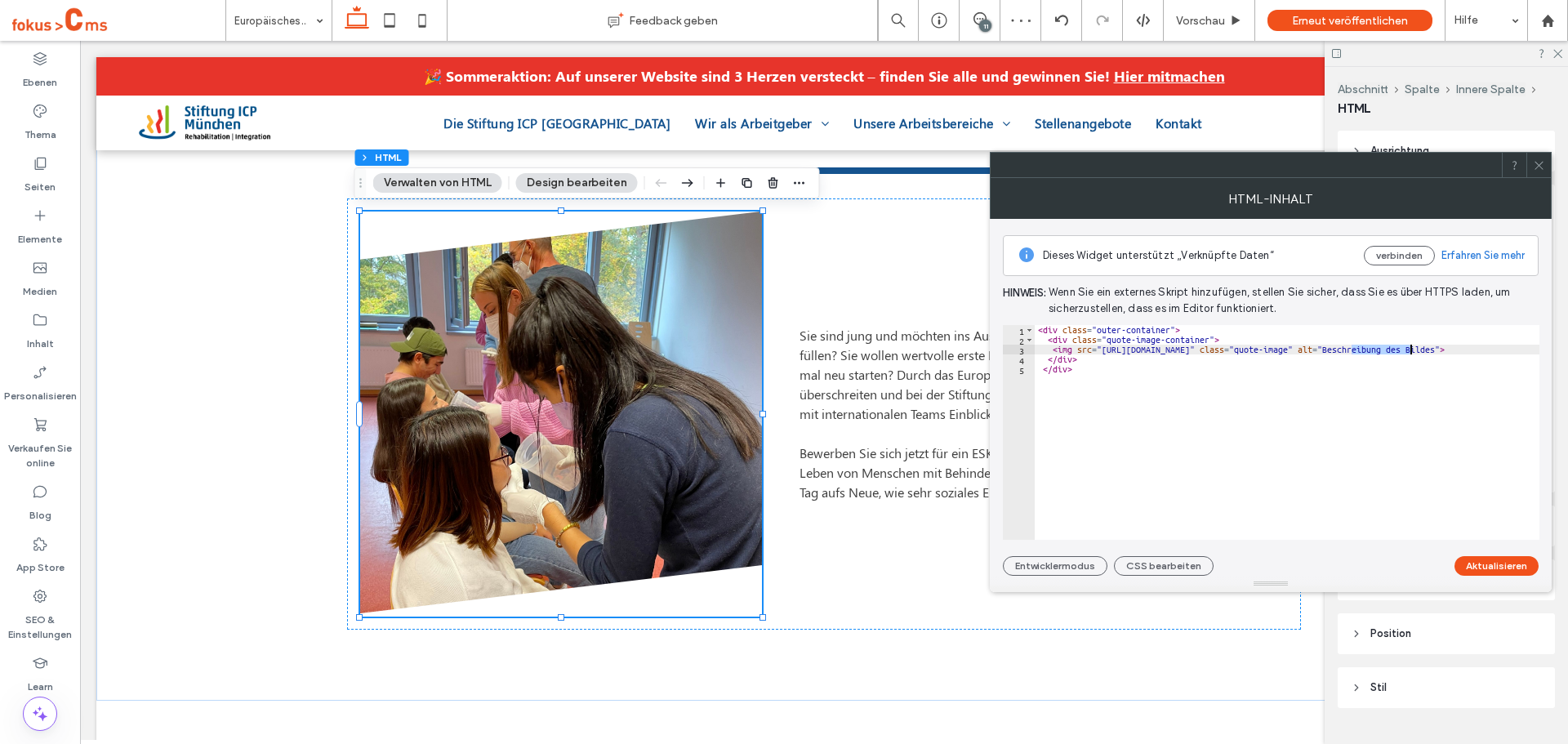
drag, startPoint x: 1350, startPoint y: 352, endPoint x: 1409, endPoint y: 350, distance: 59.0
click at [1409, 350] on div "< div class = "outer-container" > < div class = "quote-image-container" > < img…" at bounding box center [1351, 442] width 633 height 234
paste textarea "**********"
type textarea "**********"
click at [1504, 563] on button "Aktualisieren" at bounding box center [1496, 566] width 84 height 19
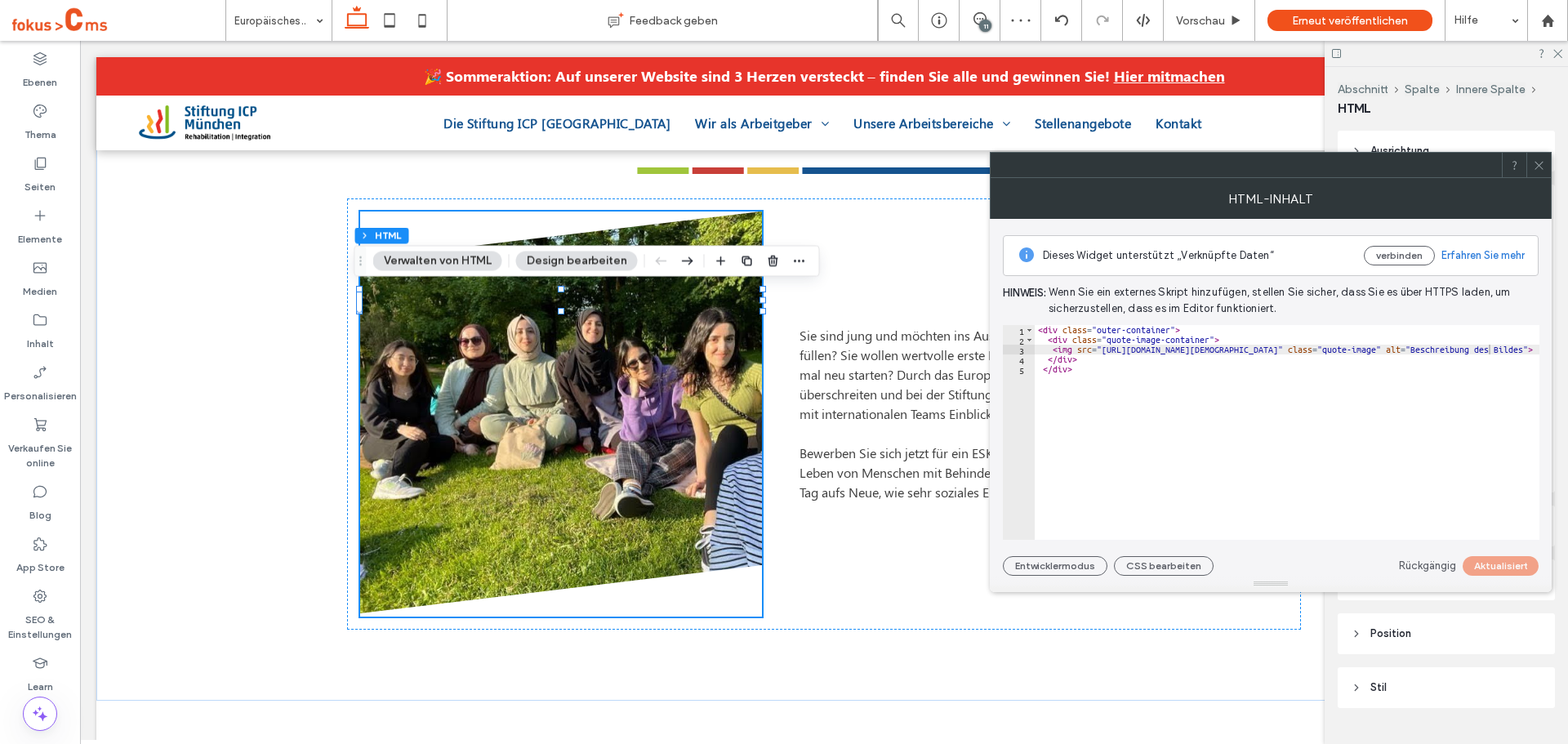
click at [1535, 162] on use at bounding box center [1538, 164] width 8 height 8
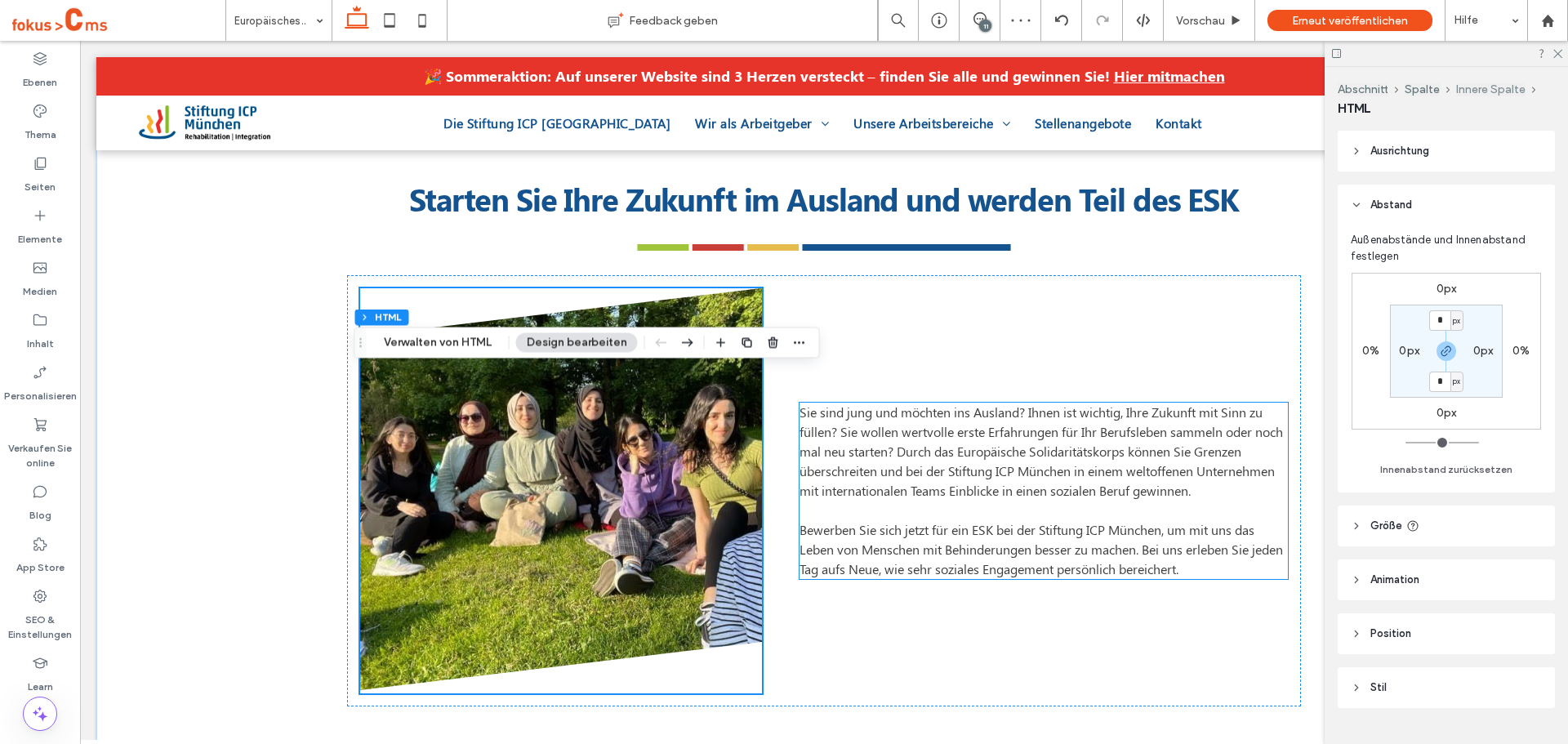
scroll to position [508, 0]
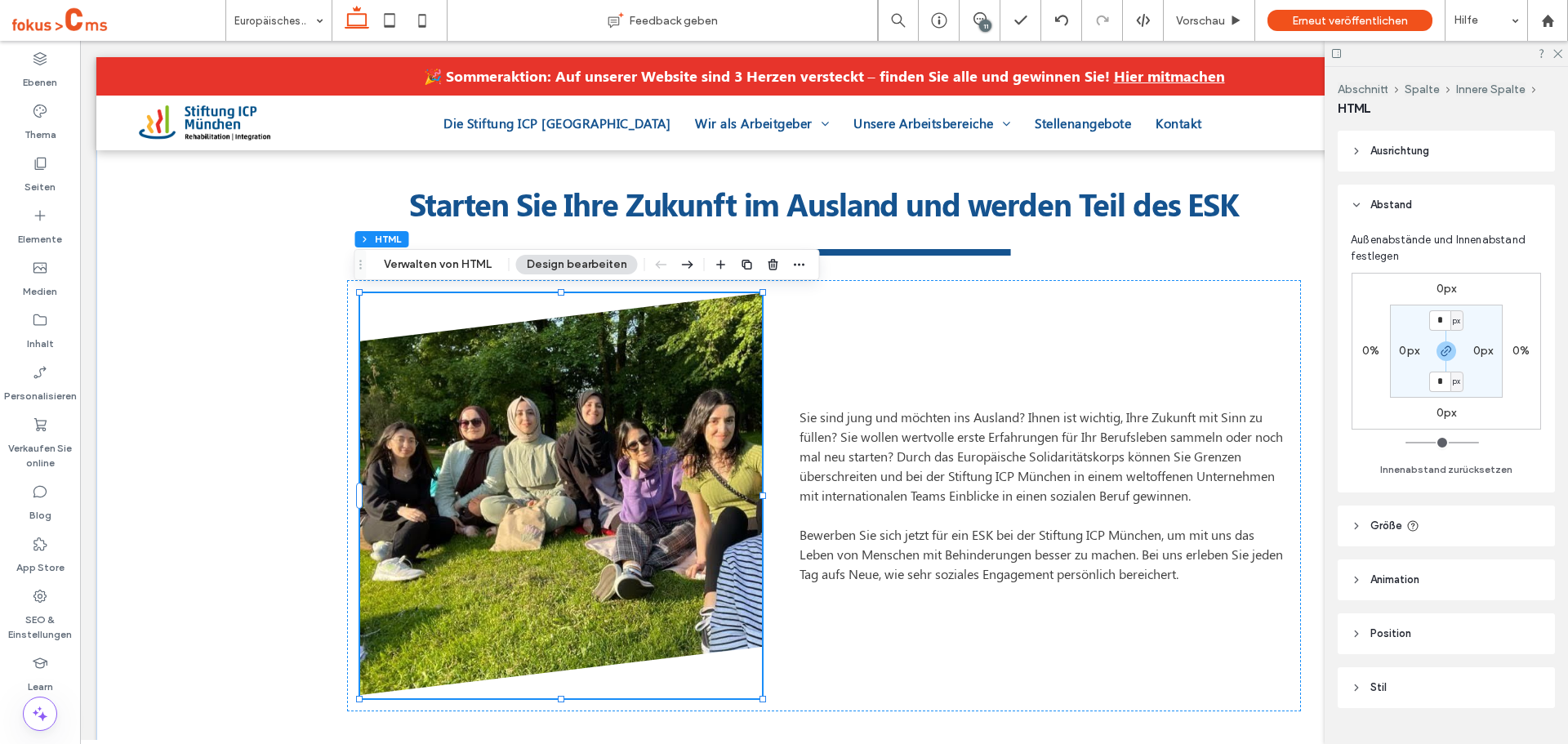
click at [1556, 58] on div at bounding box center [1446, 53] width 243 height 26
click at [1554, 56] on icon at bounding box center [1557, 53] width 11 height 11
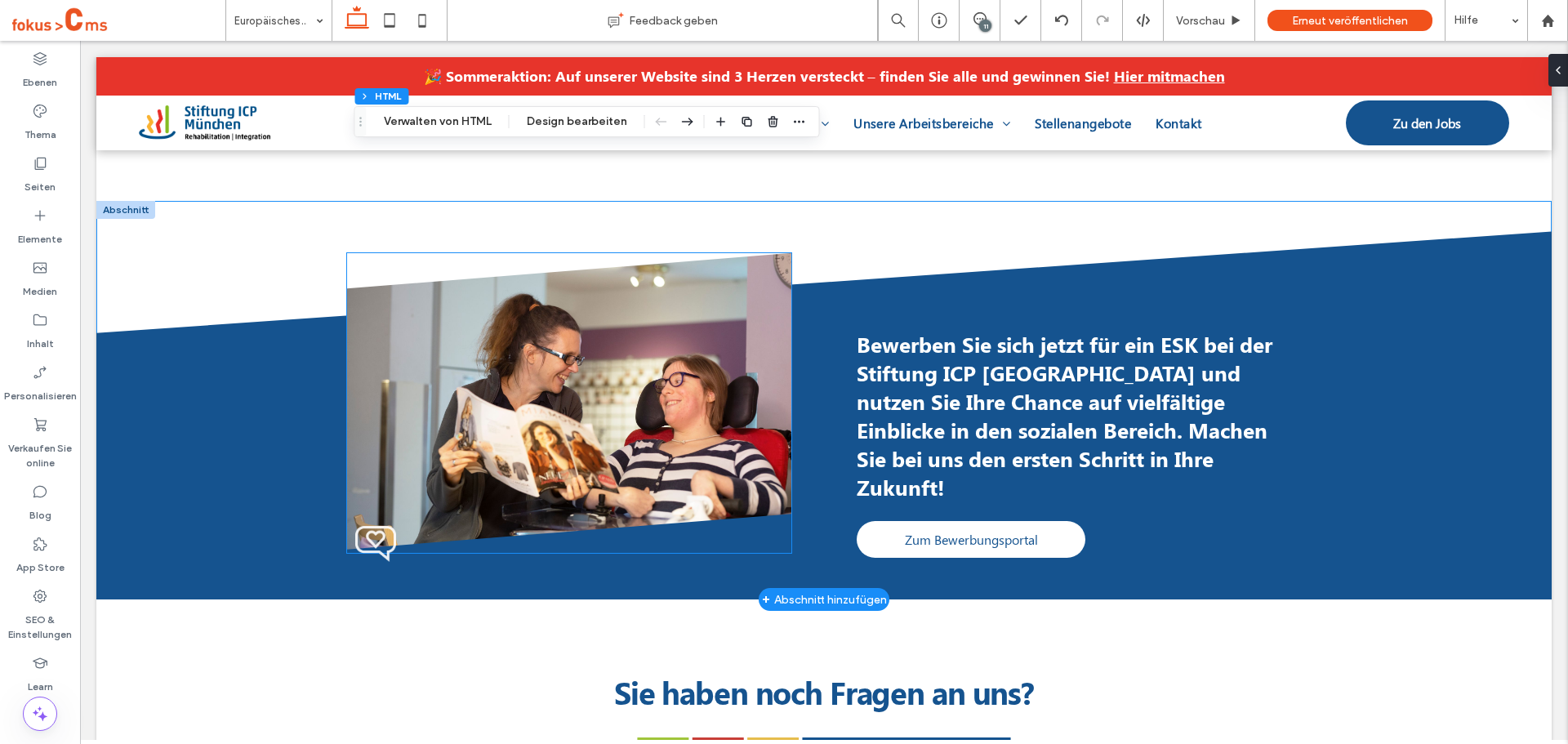
scroll to position [1734, 0]
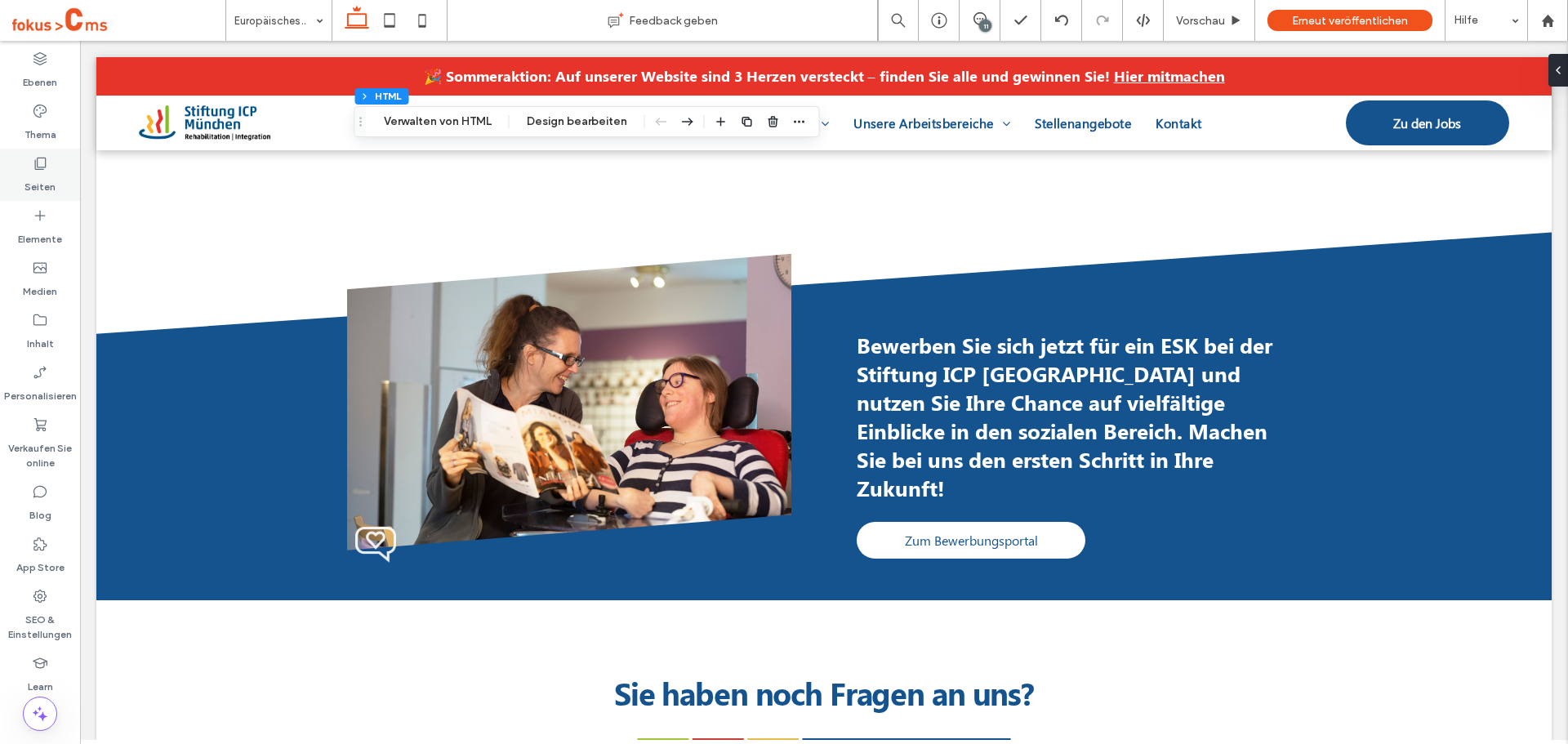
click at [43, 175] on label "Seiten" at bounding box center [40, 183] width 31 height 23
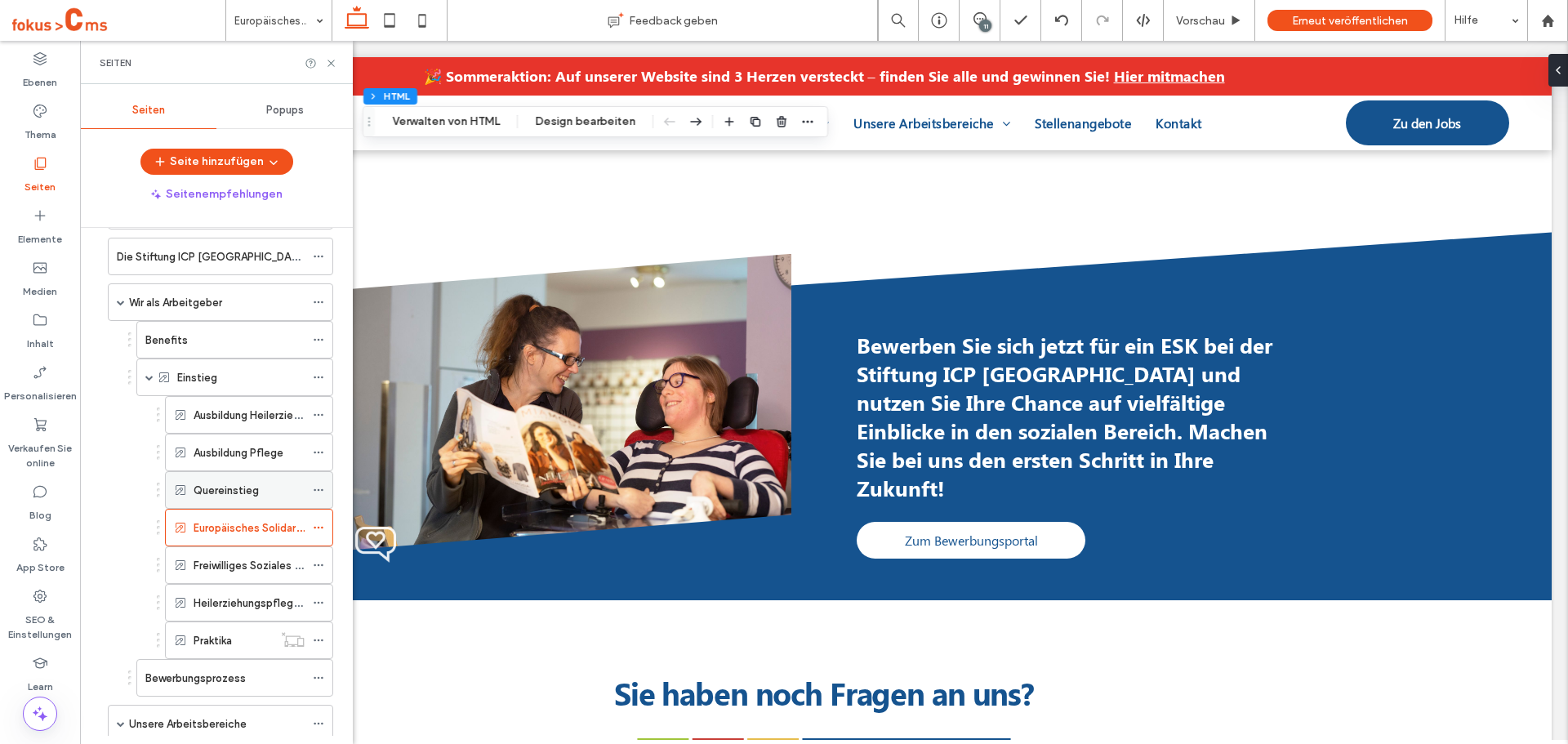
scroll to position [82, 0]
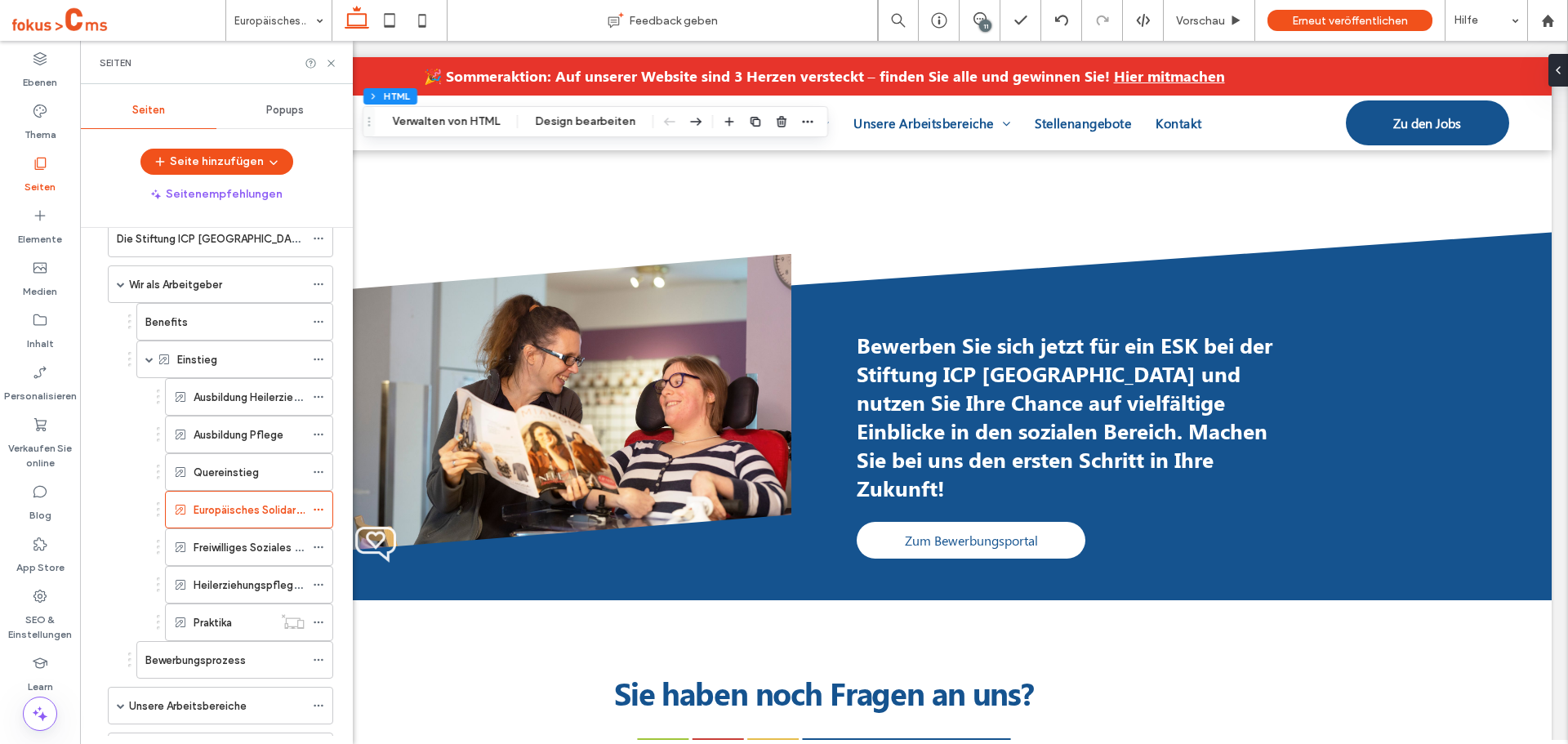
click at [228, 581] on label "Heilerziehungspflegerisches Einführungsjahr (HEJ)" at bounding box center [318, 585] width 248 height 28
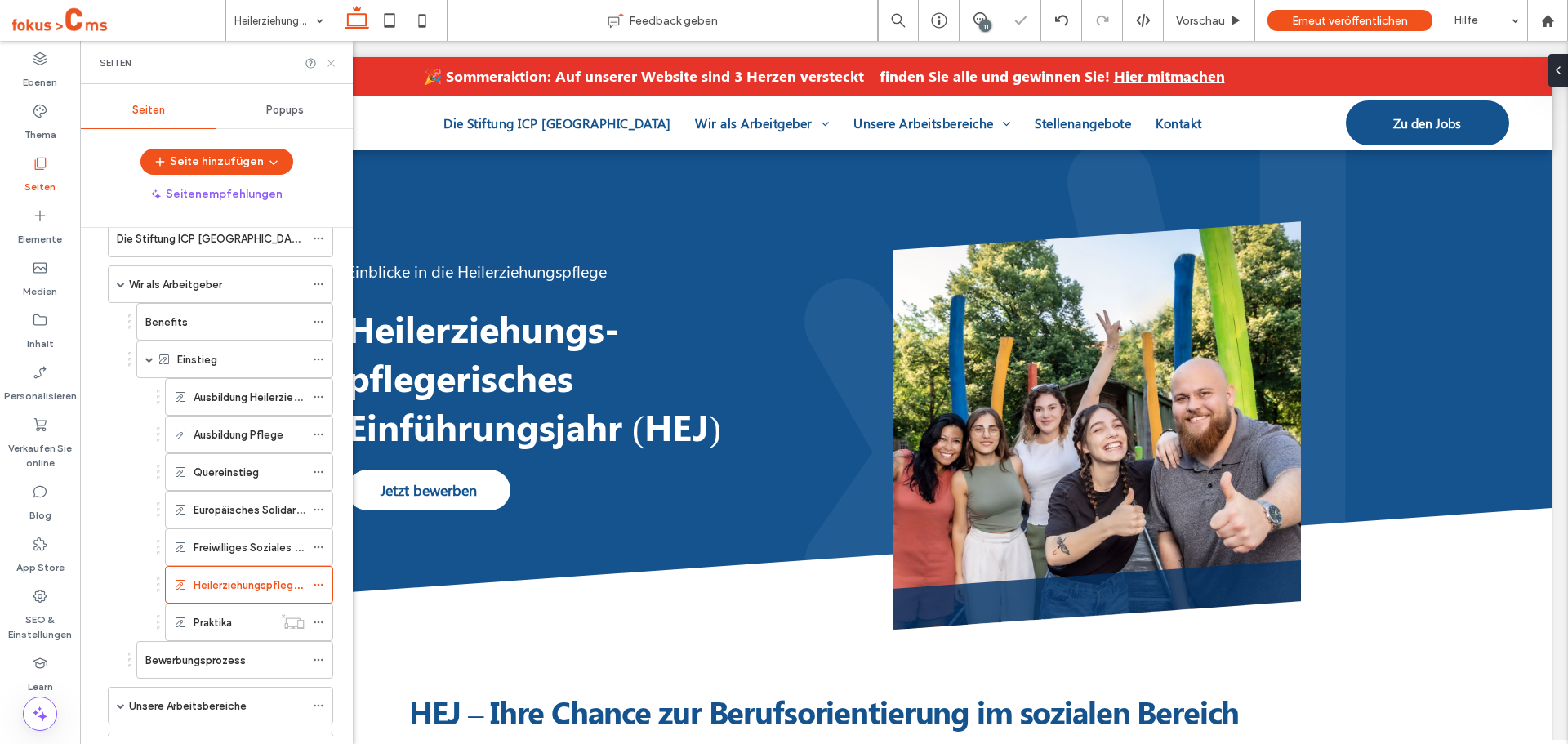
click at [331, 65] on icon at bounding box center [330, 62] width 12 height 12
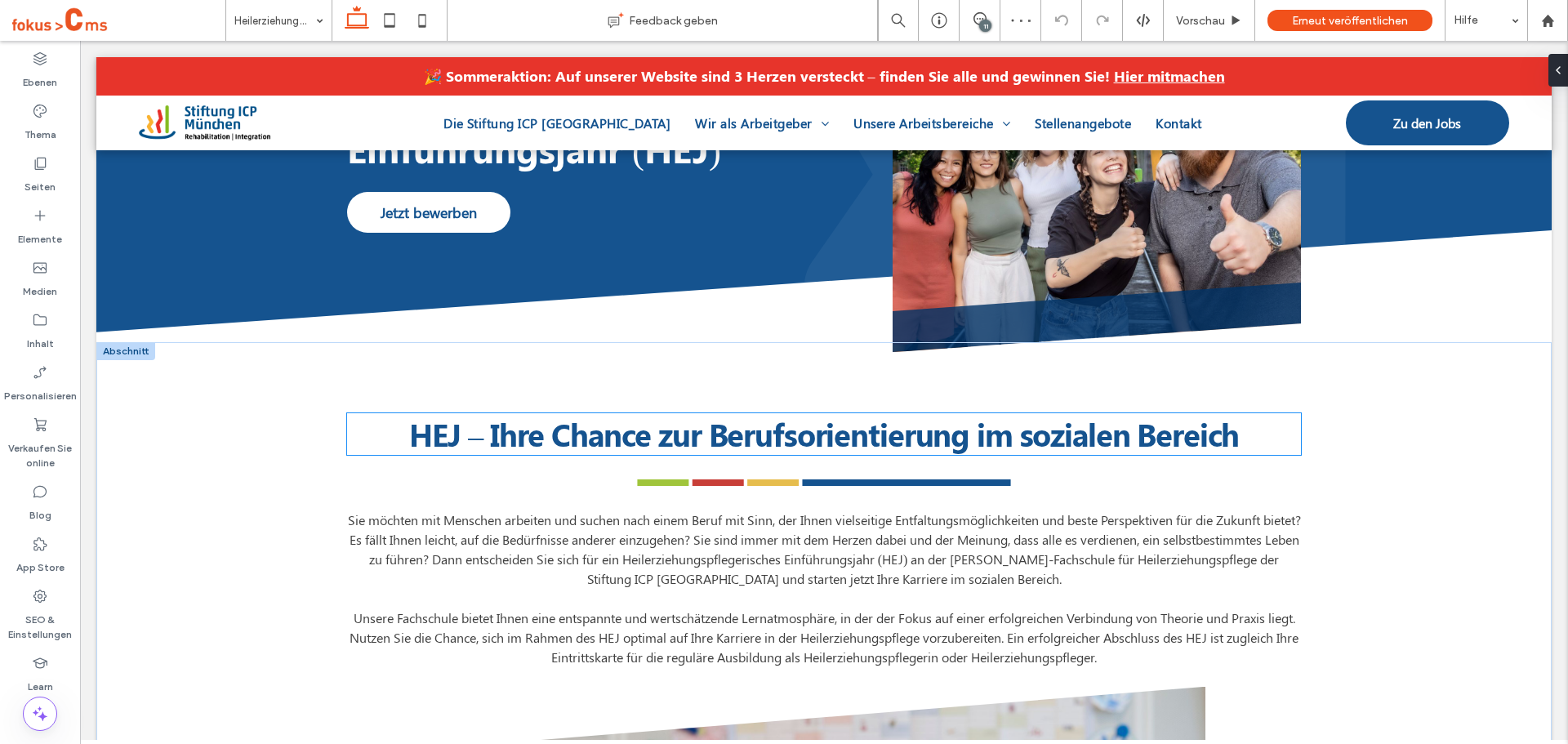
scroll to position [82, 0]
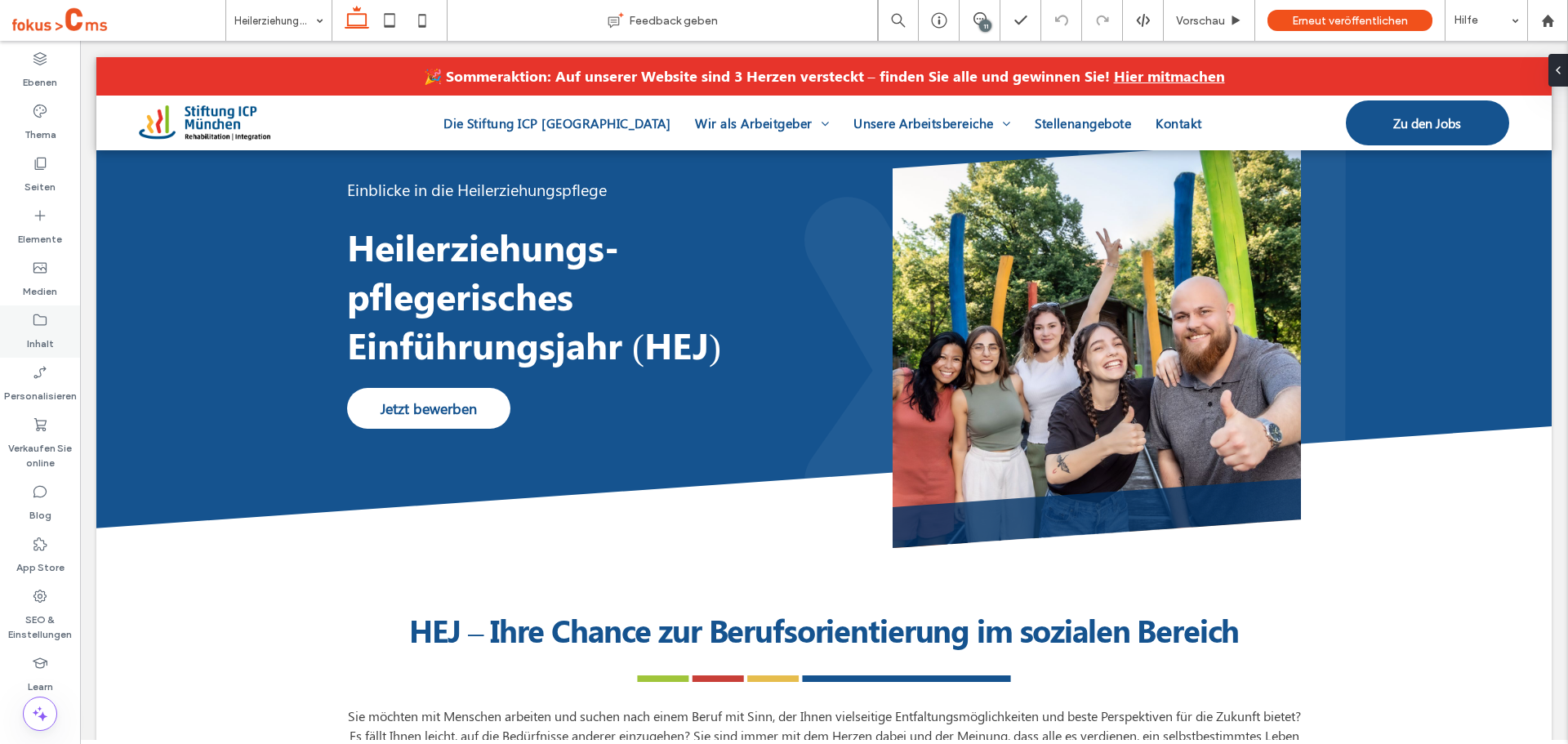
click at [48, 330] on label "Inhalt" at bounding box center [39, 340] width 27 height 23
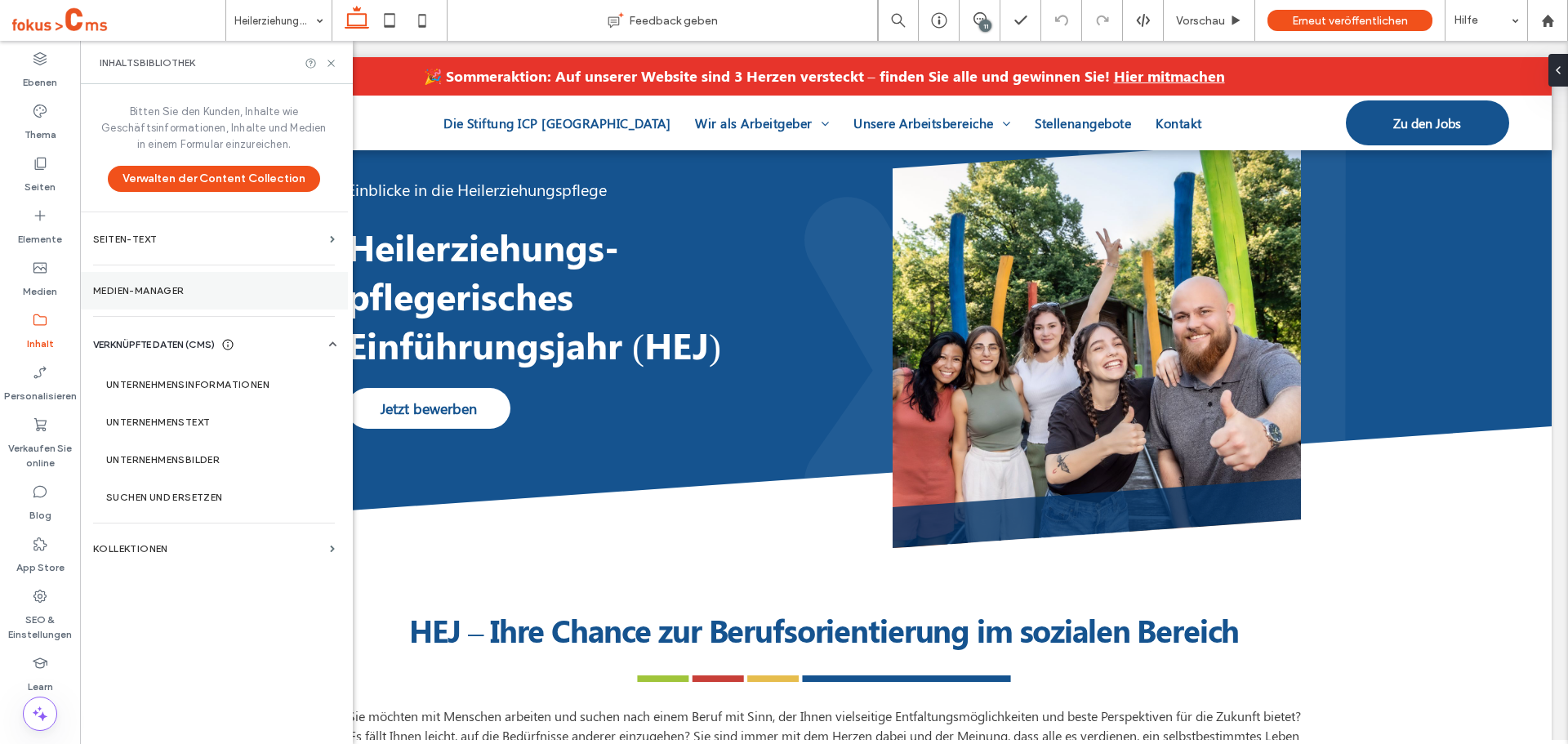
click at [170, 284] on section "Medien-Manager" at bounding box center [214, 290] width 268 height 38
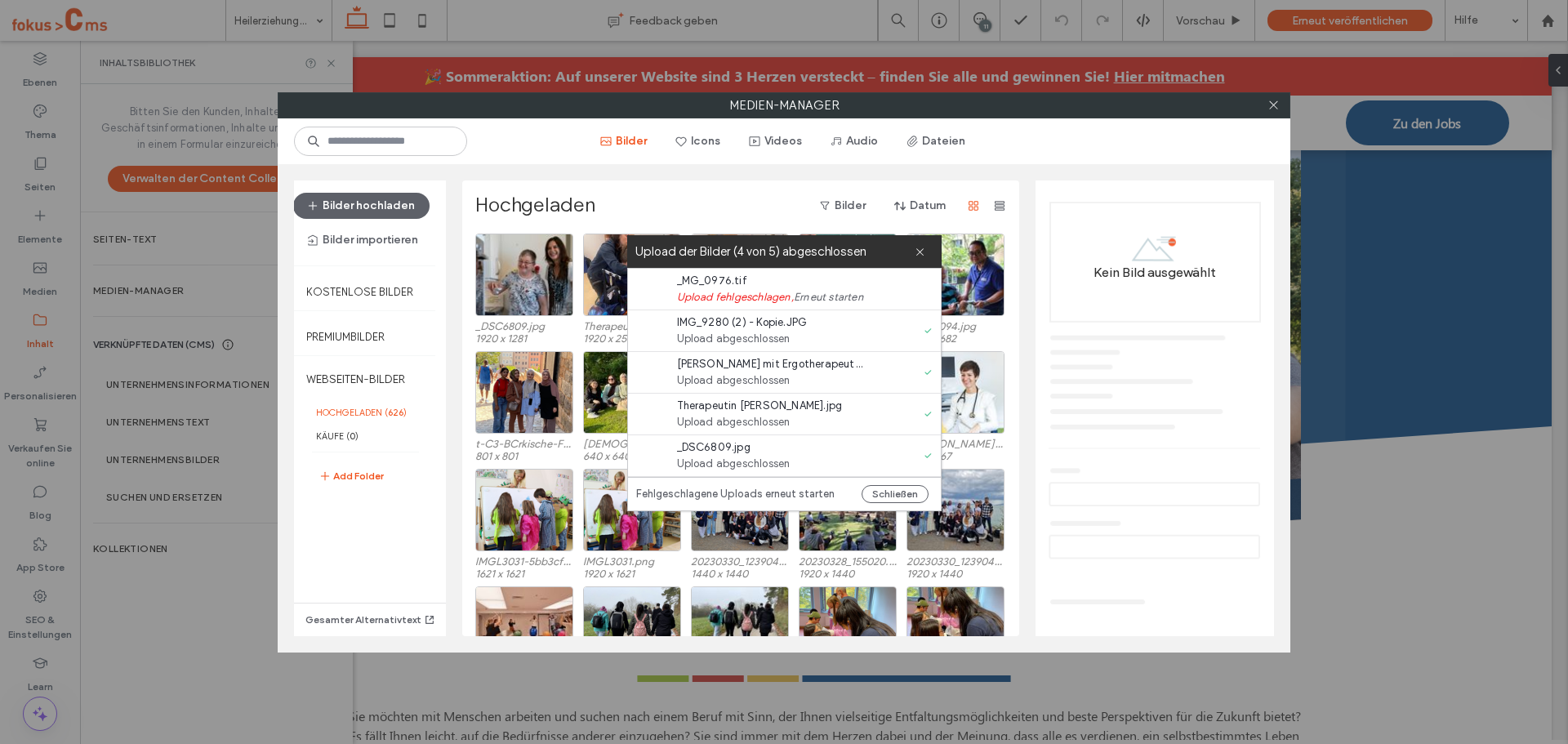
click at [815, 292] on link "Erneut starten" at bounding box center [829, 298] width 71 height 17
click at [913, 249] on label "Wird hochgeladen (4 von 5 Bildern)" at bounding box center [775, 252] width 279 height 22
click at [915, 249] on icon at bounding box center [920, 253] width 11 height 11
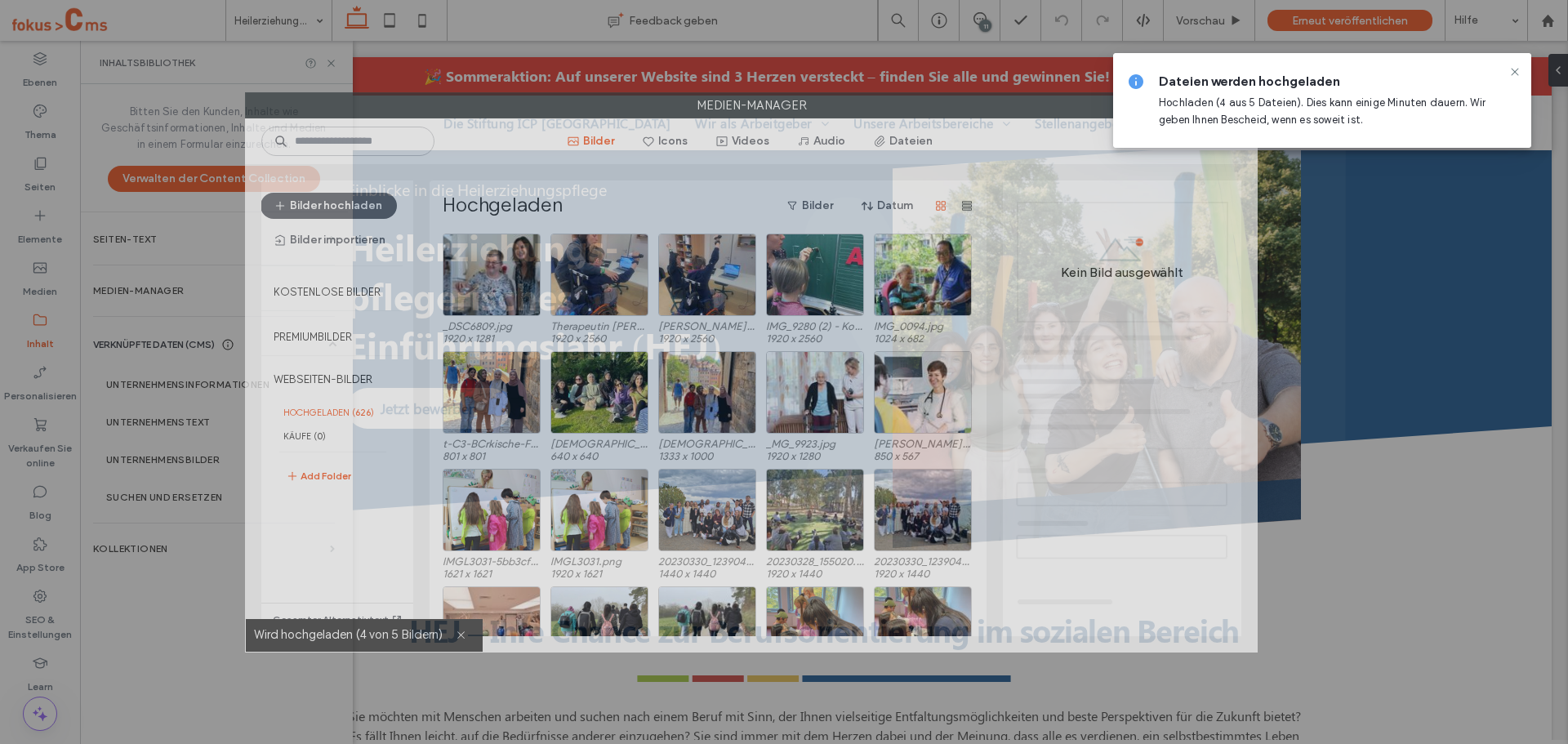
drag, startPoint x: 959, startPoint y: 107, endPoint x: 918, endPoint y: 102, distance: 41.3
click at [902, 105] on label "Medien-Manager" at bounding box center [751, 105] width 1011 height 25
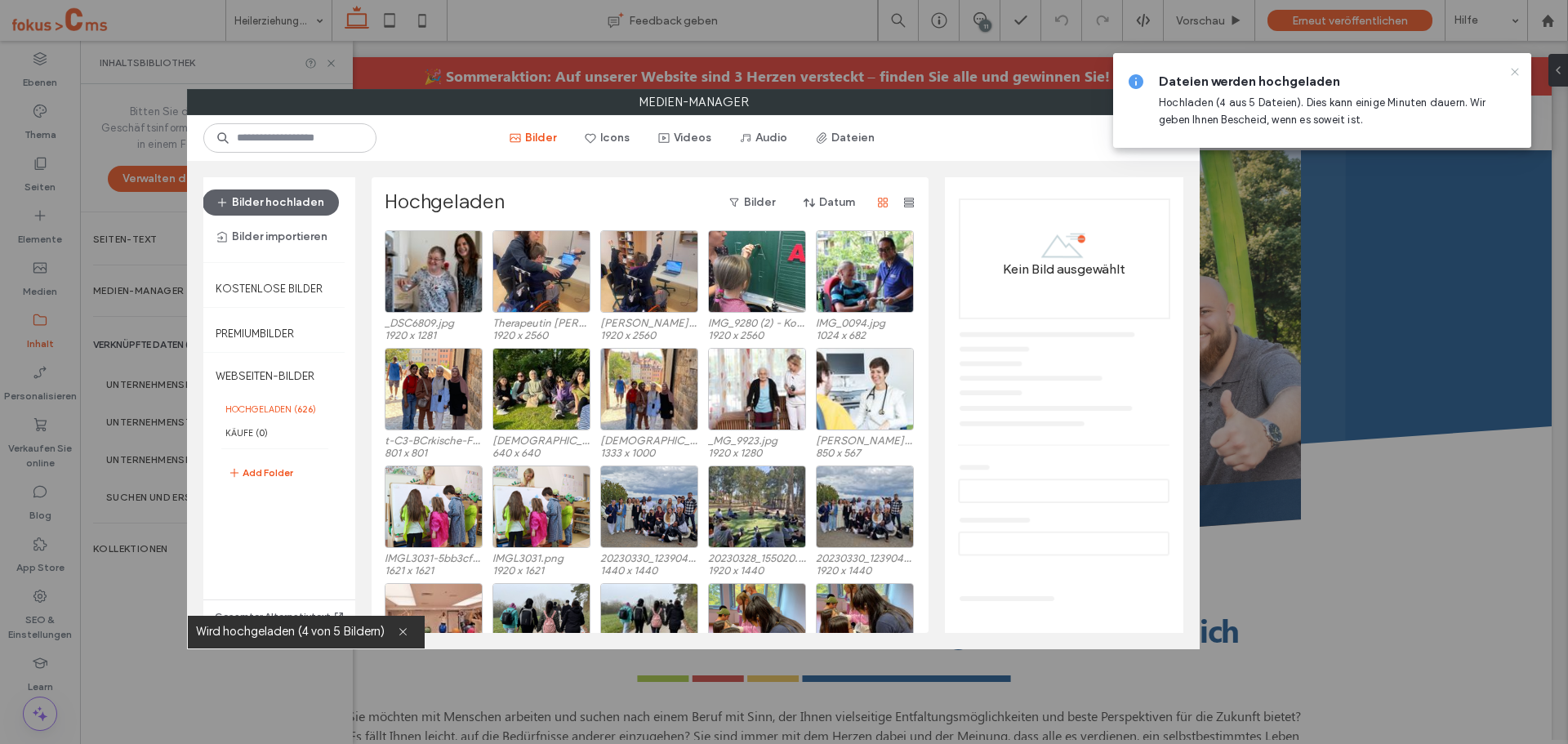
click at [1515, 68] on icon at bounding box center [1515, 72] width 13 height 13
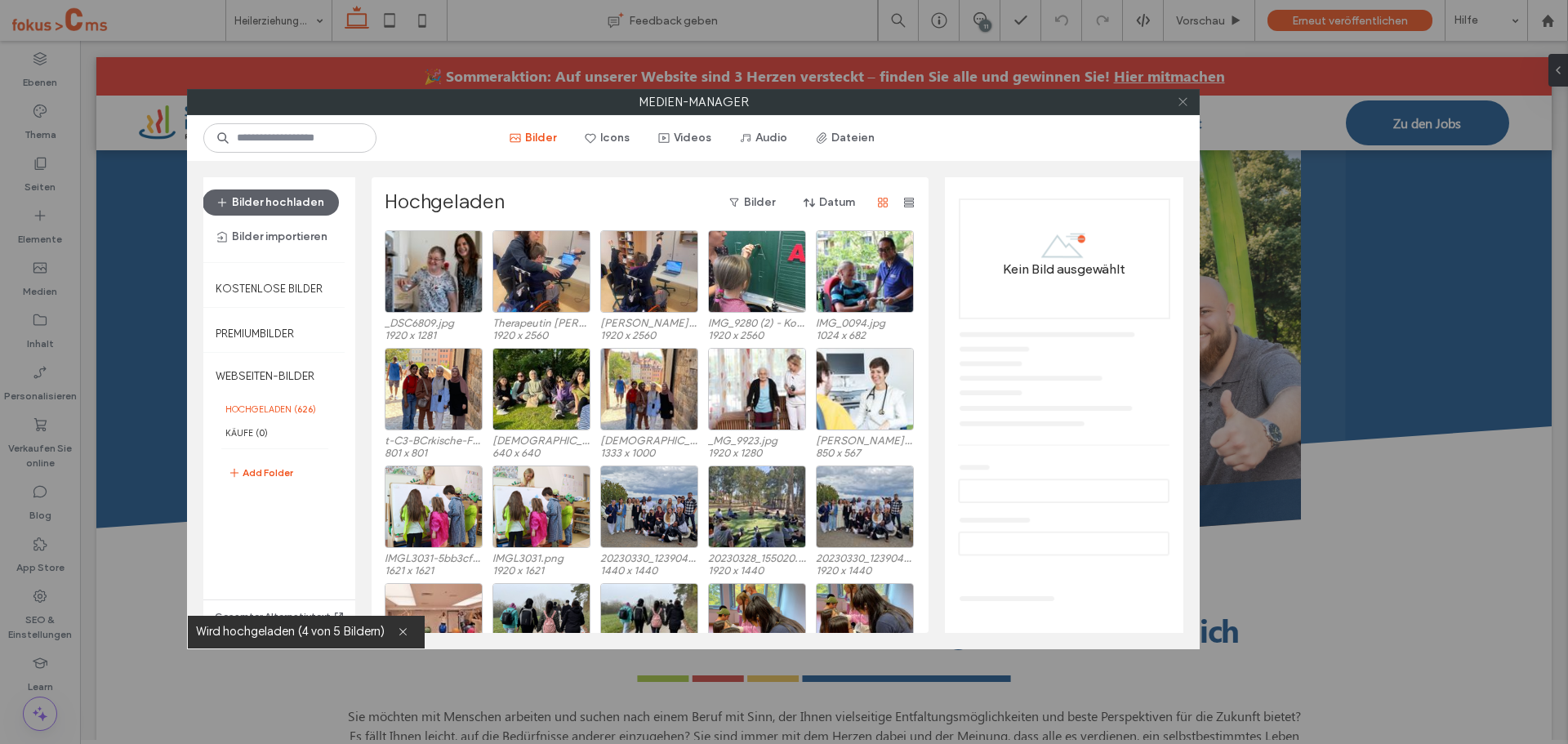
click at [1184, 105] on icon at bounding box center [1182, 101] width 12 height 12
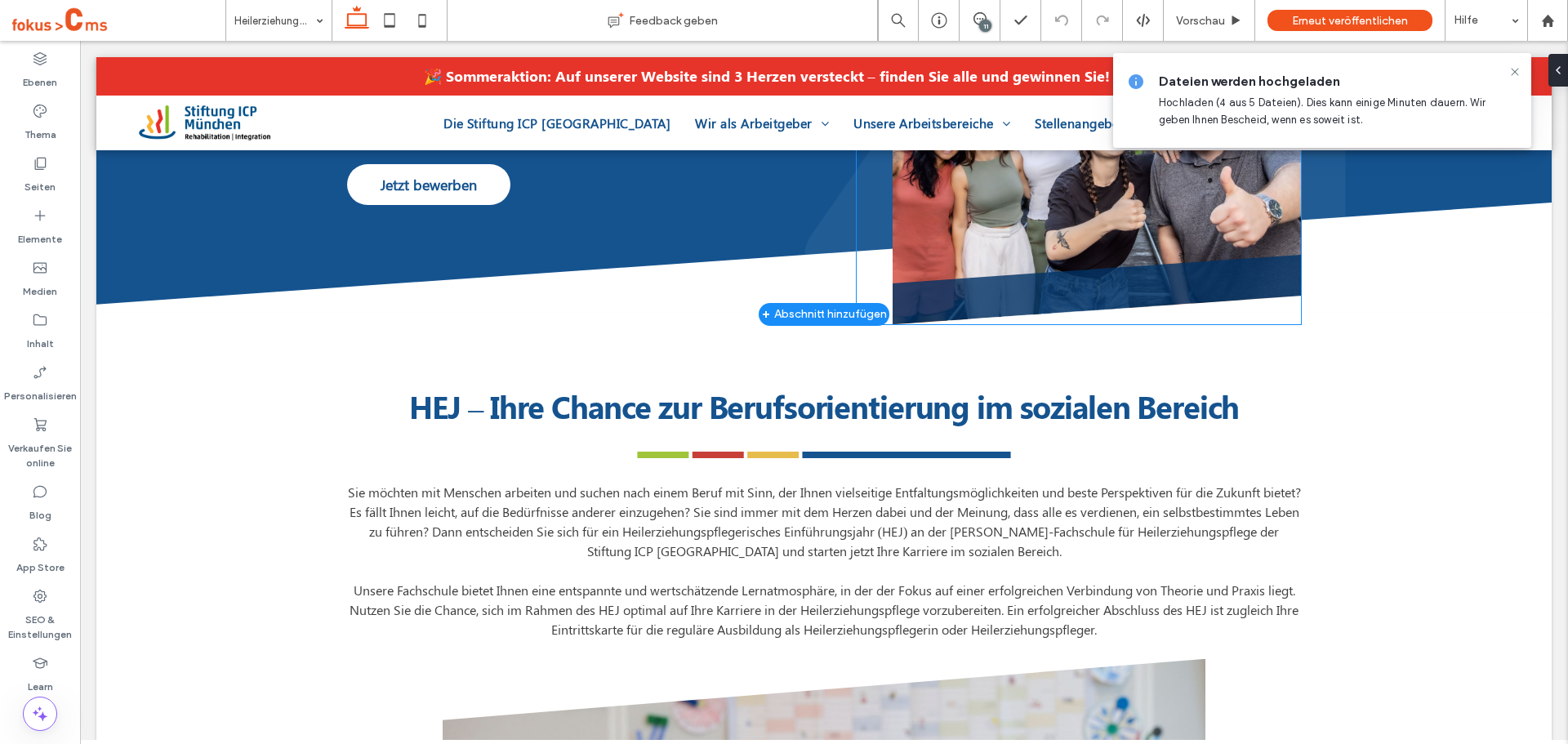
scroll to position [327, 0]
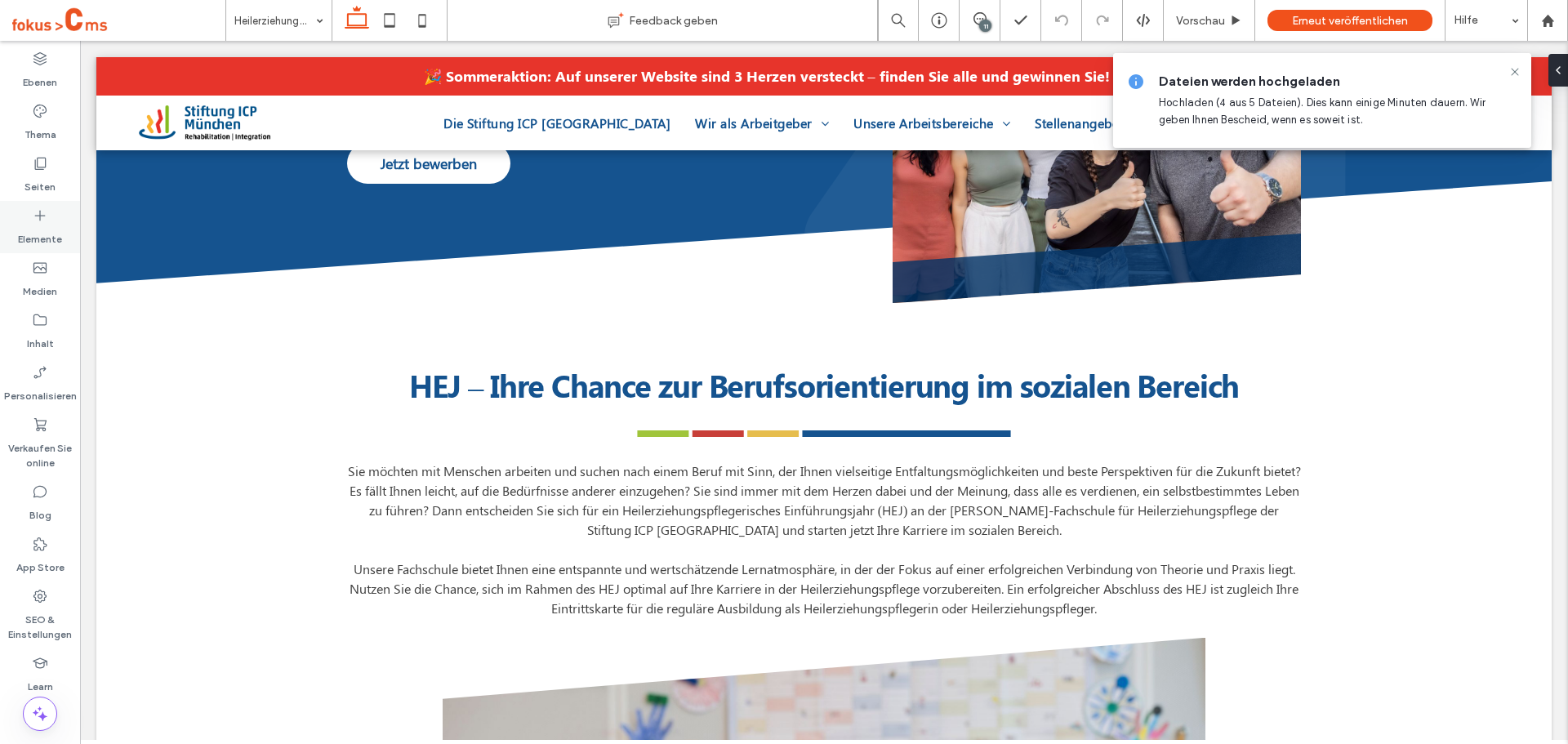
click at [39, 217] on icon at bounding box center [40, 216] width 17 height 17
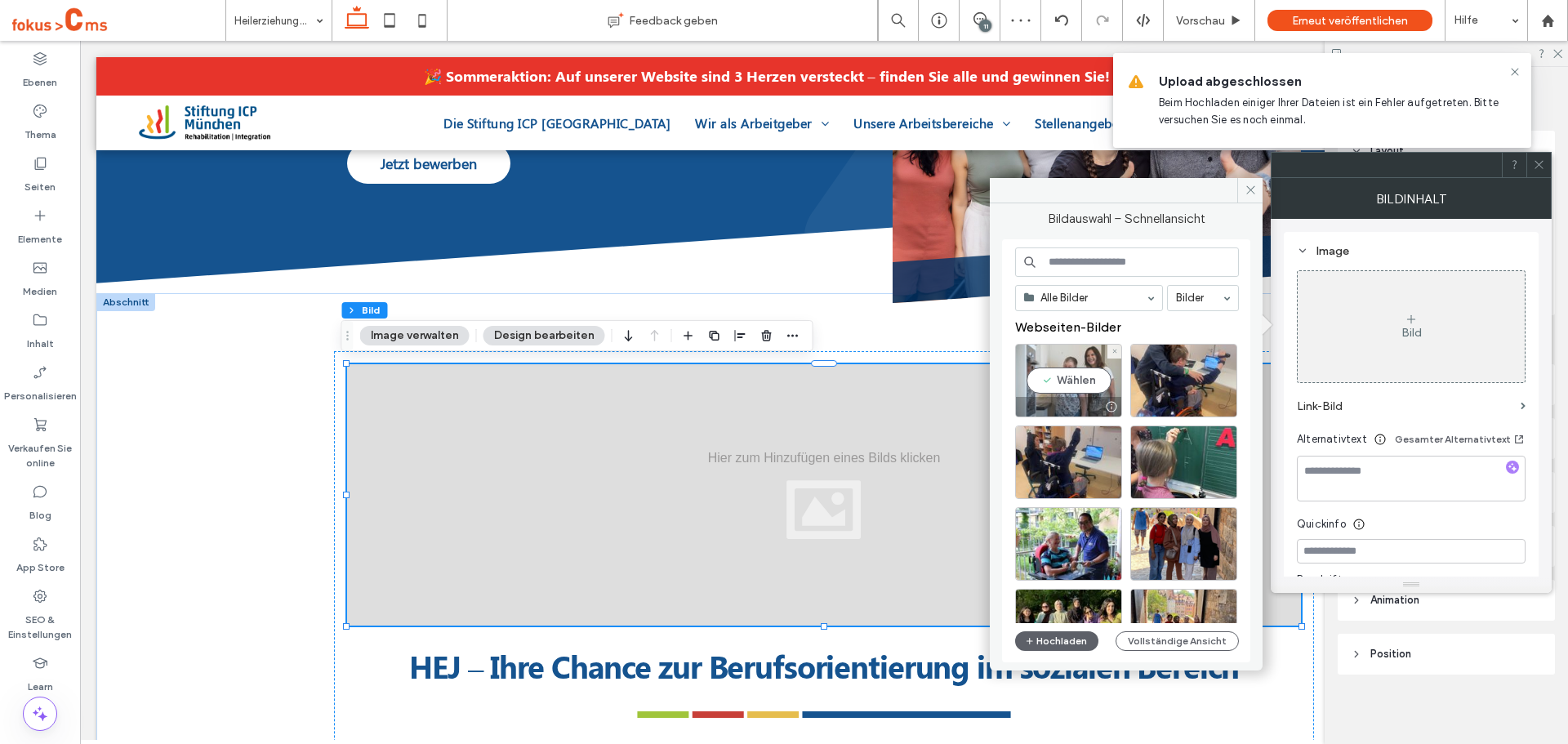
click at [1091, 375] on div "Wählen" at bounding box center [1069, 381] width 107 height 73
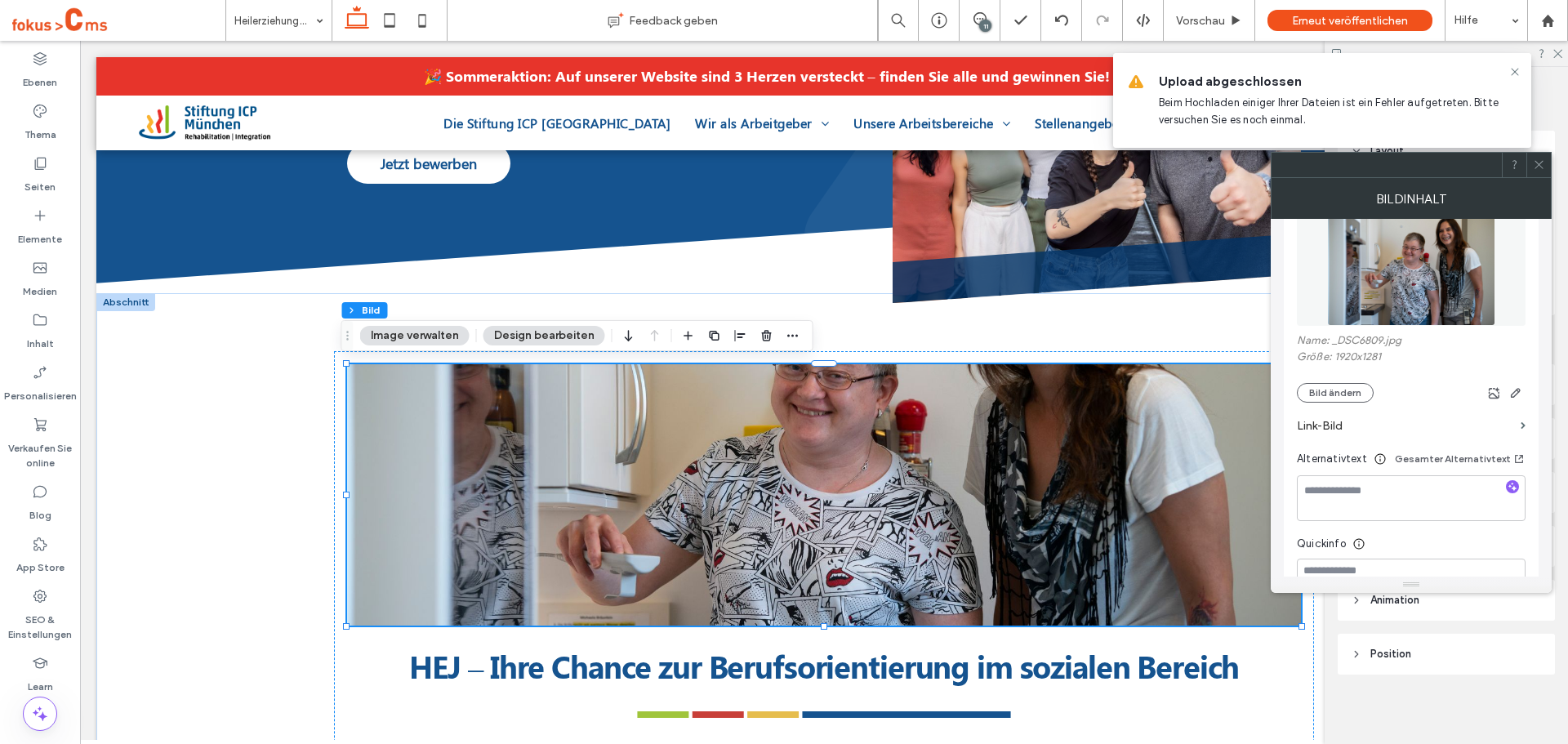
scroll to position [245, 0]
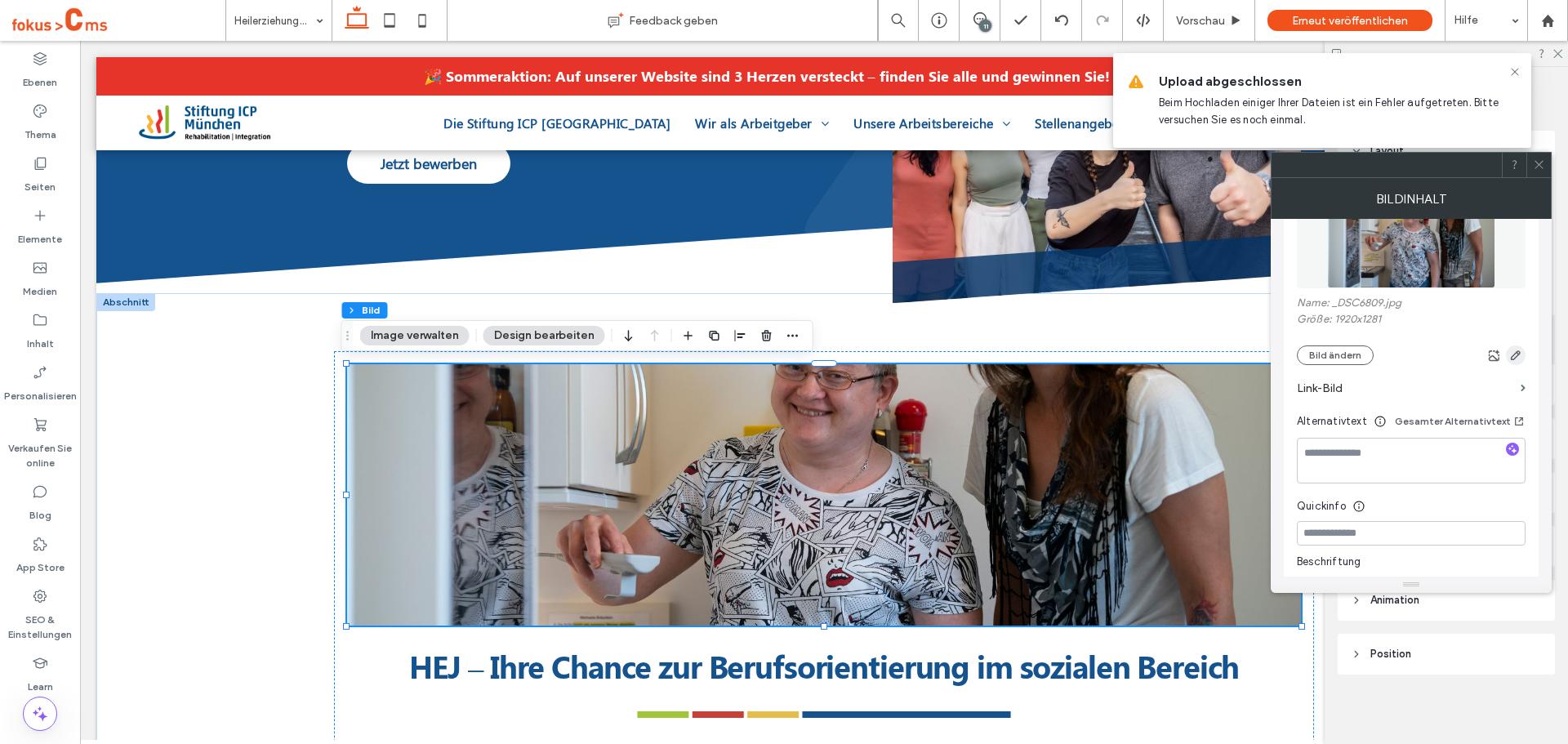
click at [1514, 356] on icon "button" at bounding box center [1516, 355] width 13 height 13
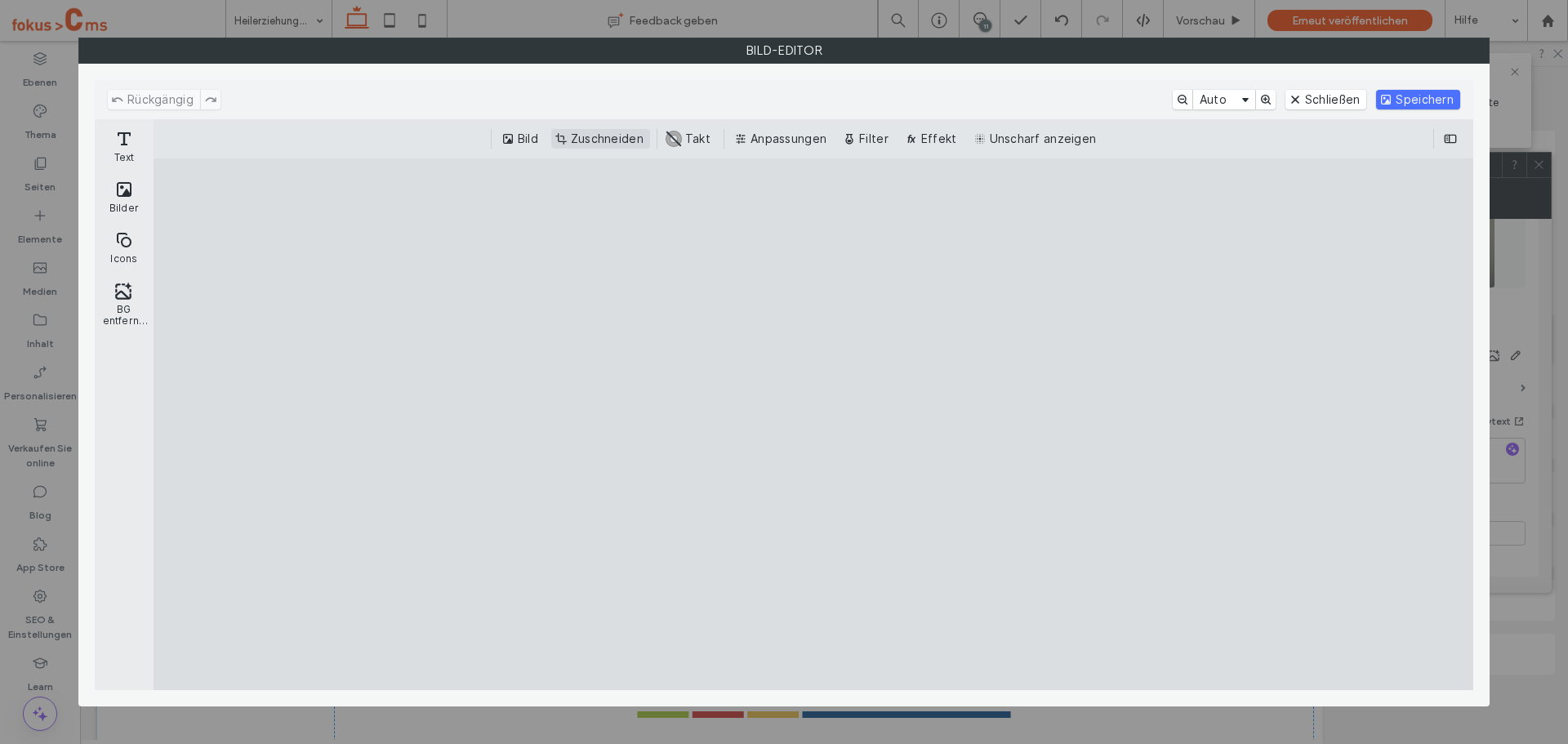
click at [604, 140] on button "Zuschneiden" at bounding box center [600, 139] width 99 height 19
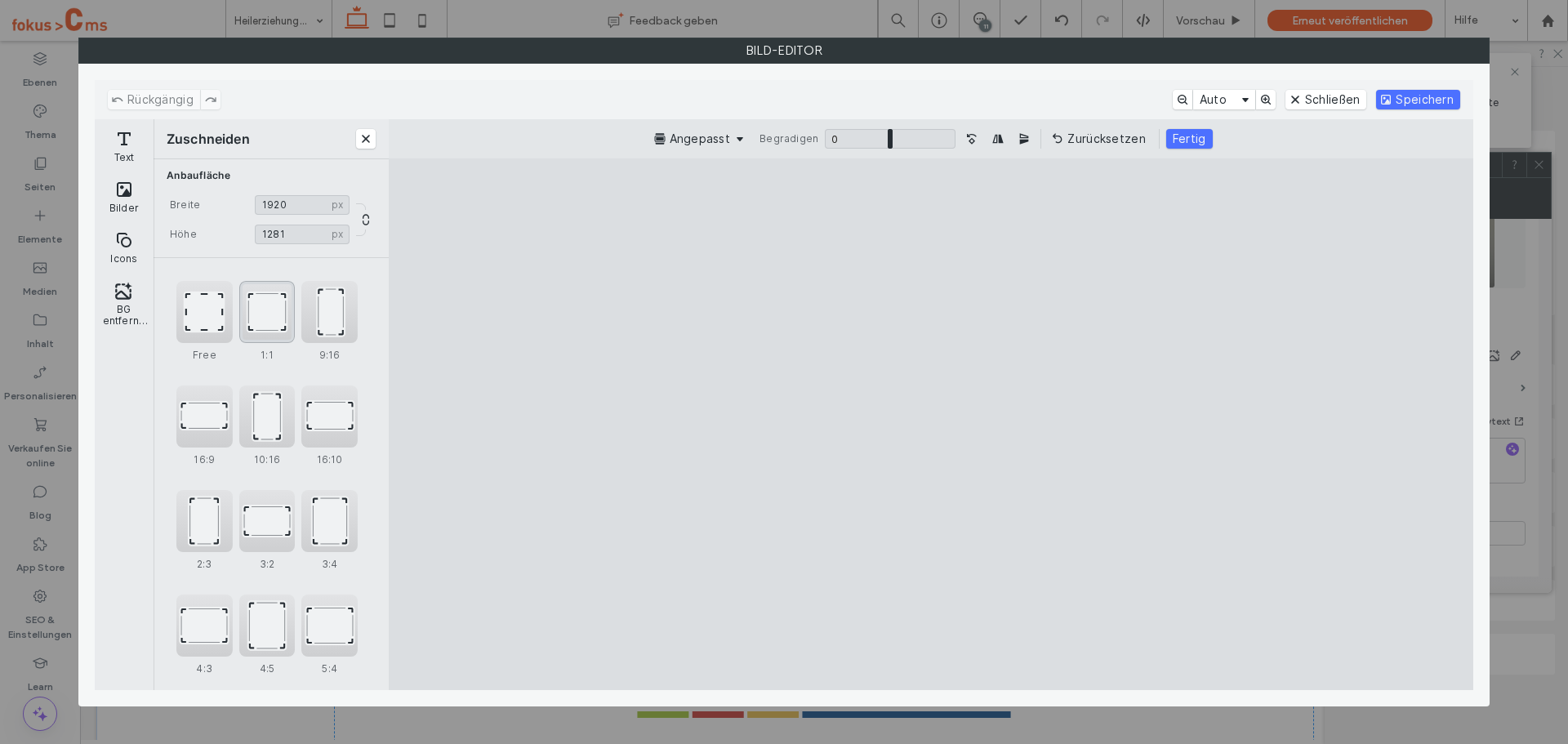
click at [260, 318] on div "1:1" at bounding box center [267, 312] width 56 height 62
type input "****"
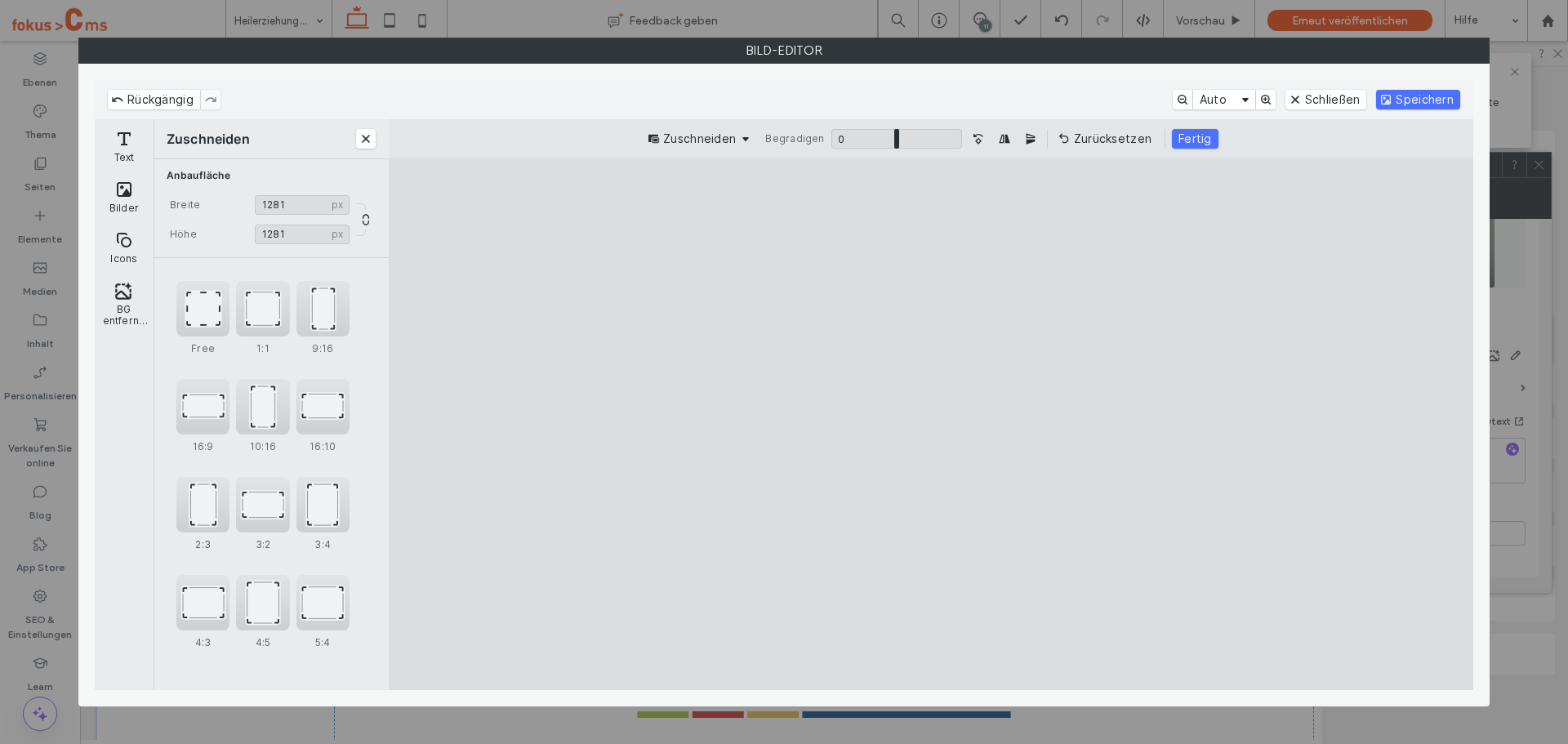
drag, startPoint x: 792, startPoint y: 326, endPoint x: 767, endPoint y: 336, distance: 26.9
click at [931, 424] on cesdk-canvas "Editor-Leinwand" at bounding box center [931, 424] width 0 height 0
drag, startPoint x: 1189, startPoint y: 139, endPoint x: 1237, endPoint y: 134, distance: 48.3
click at [1191, 139] on button "Fertig" at bounding box center [1195, 139] width 47 height 19
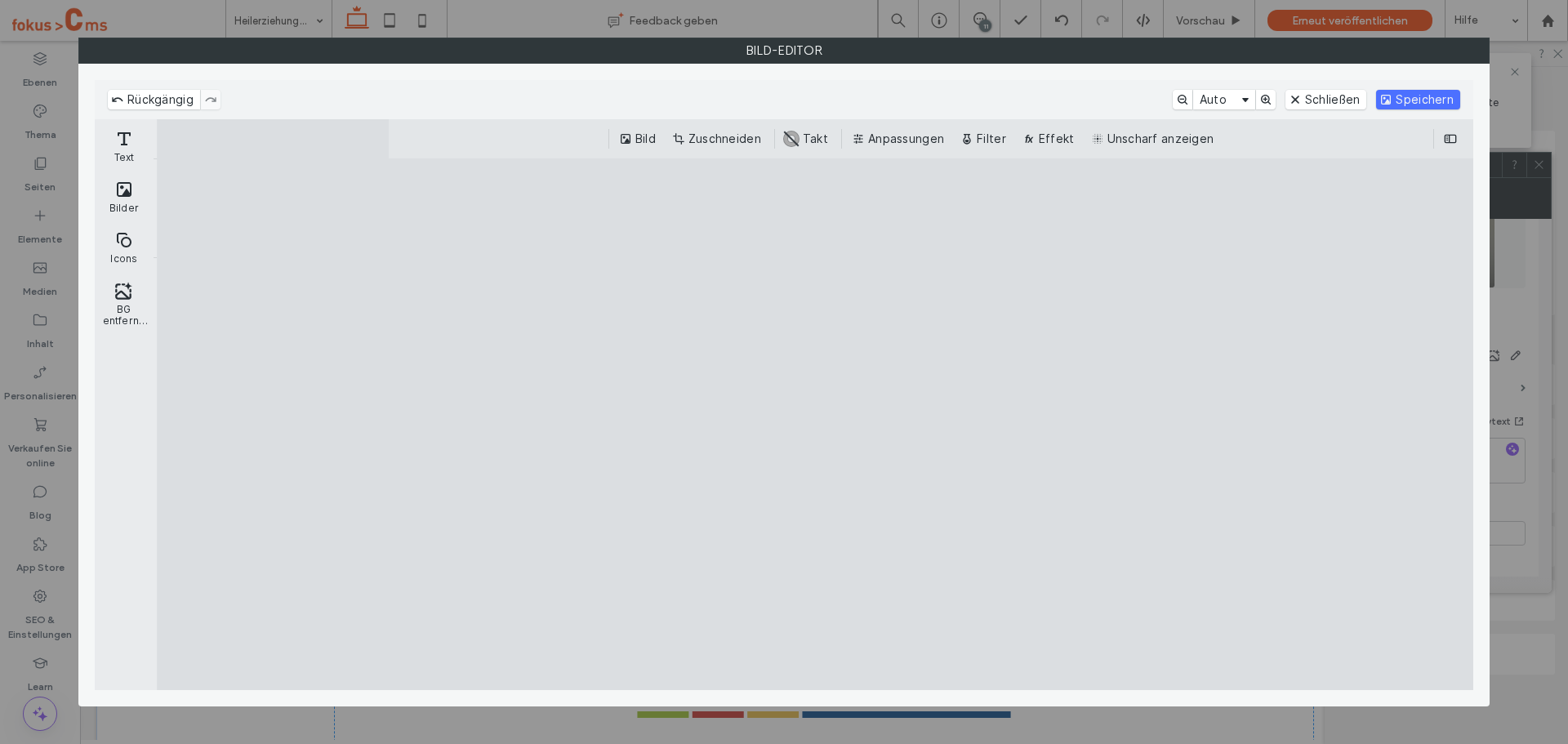
drag, startPoint x: 1418, startPoint y: 96, endPoint x: 1342, endPoint y: 126, distance: 81.7
click at [1419, 96] on button "Speichern" at bounding box center [1418, 99] width 84 height 19
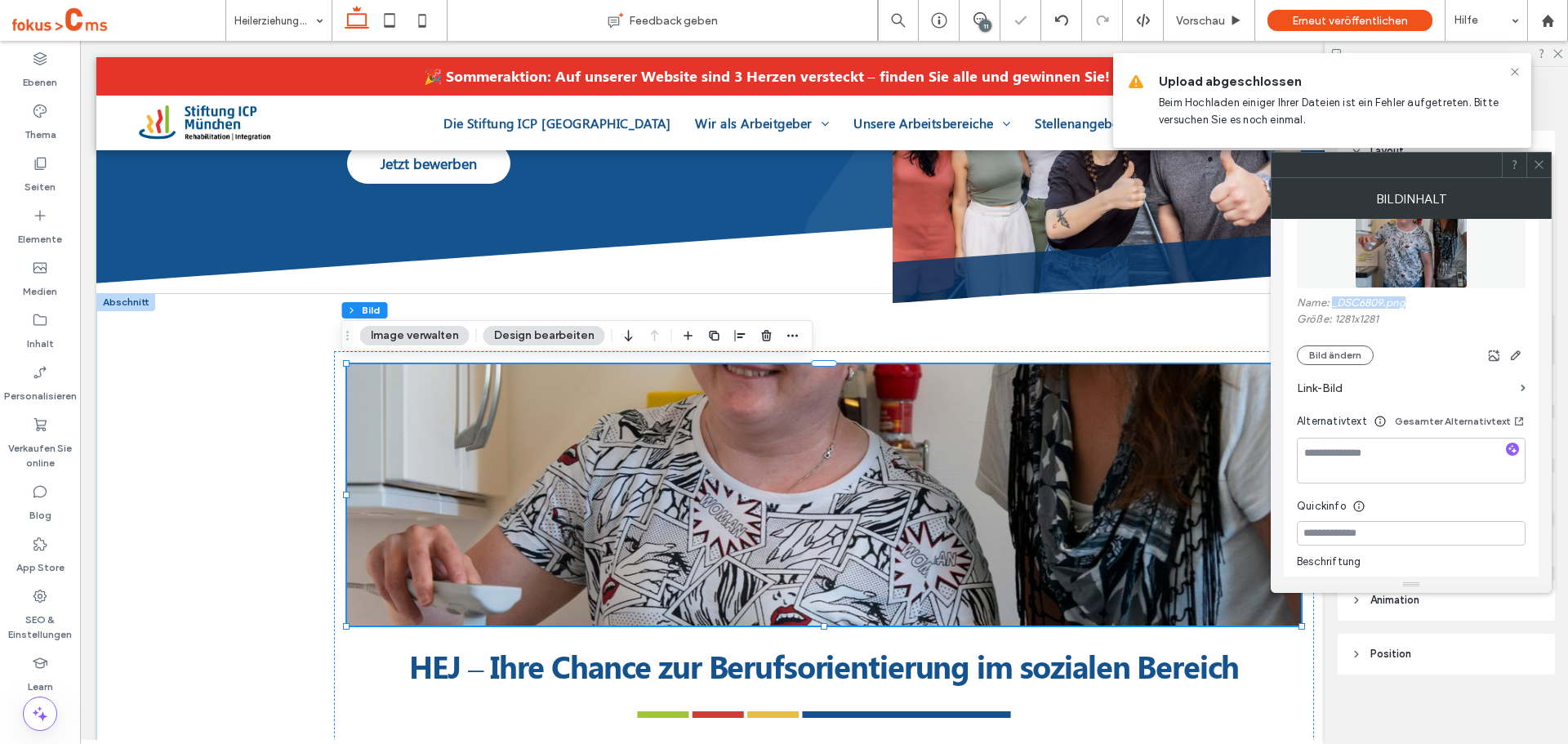
drag, startPoint x: 1333, startPoint y: 305, endPoint x: 1404, endPoint y: 307, distance: 71.0
click at [1404, 307] on label "Name: _DSC6809.png" at bounding box center [1411, 305] width 229 height 17
copy label "_DSC6809.png"
click at [1031, 219] on img at bounding box center [1096, 98] width 409 height 409
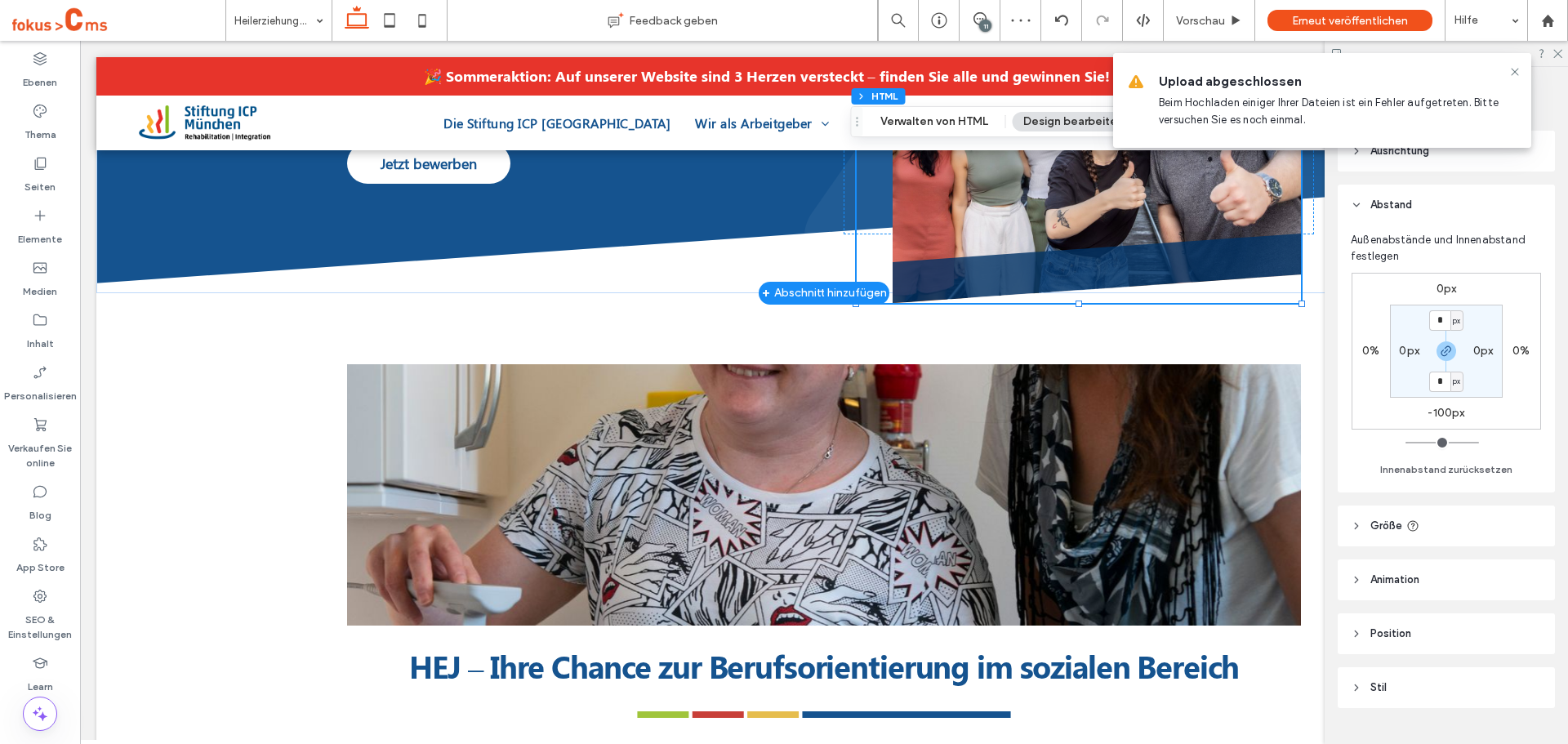
click at [972, 156] on img at bounding box center [1096, 98] width 409 height 409
click at [947, 120] on button "Verwalten von HTML" at bounding box center [934, 121] width 129 height 19
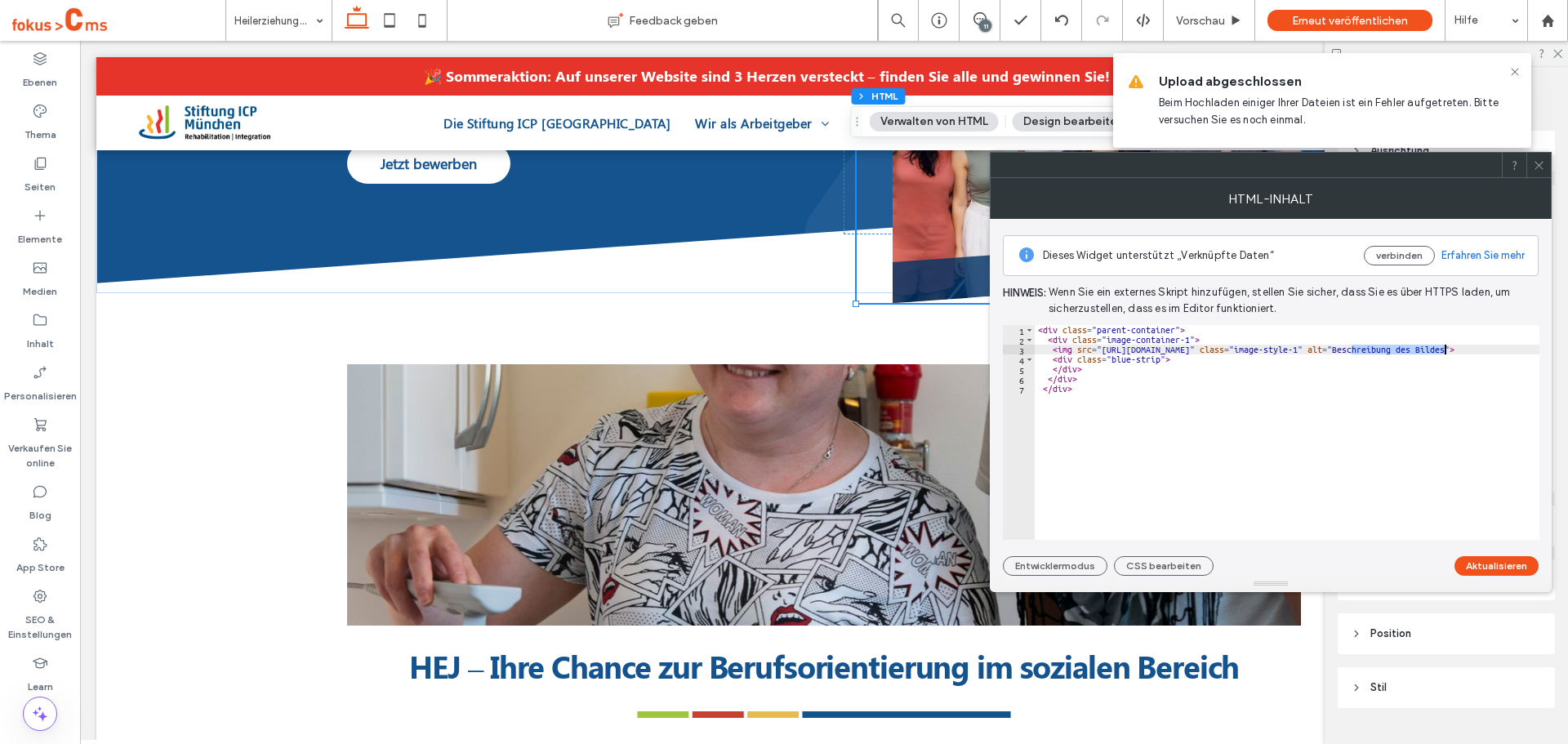
drag, startPoint x: 1352, startPoint y: 352, endPoint x: 1445, endPoint y: 352, distance: 93.0
click at [1445, 352] on div "< div class = "parent-container" > < div class = "image-container-1" > < img sr…" at bounding box center [1373, 442] width 678 height 234
paste textarea "Cursor at row 3"
type textarea "**********"
click at [1498, 558] on button "Aktualisieren" at bounding box center [1496, 566] width 84 height 19
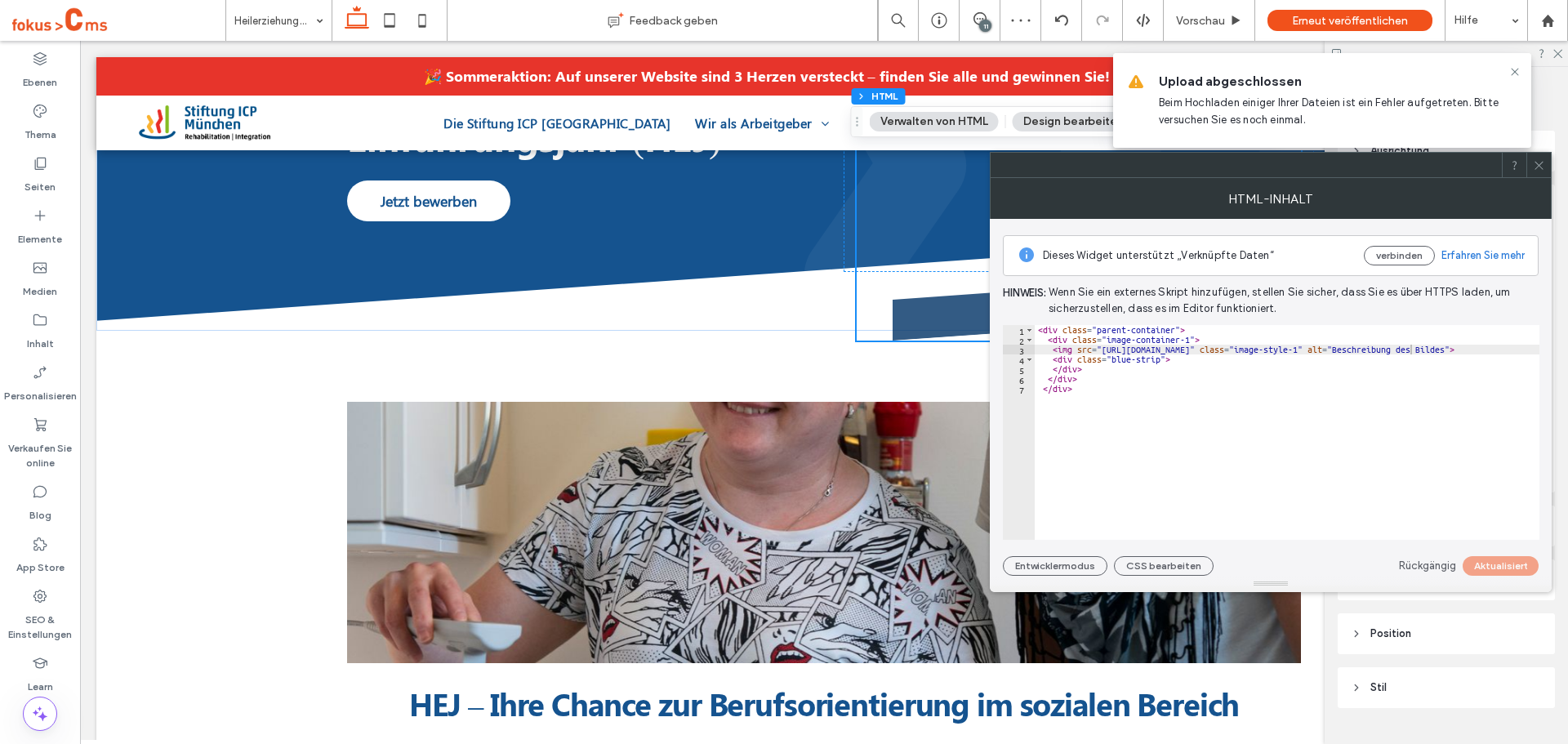
scroll to position [327, 0]
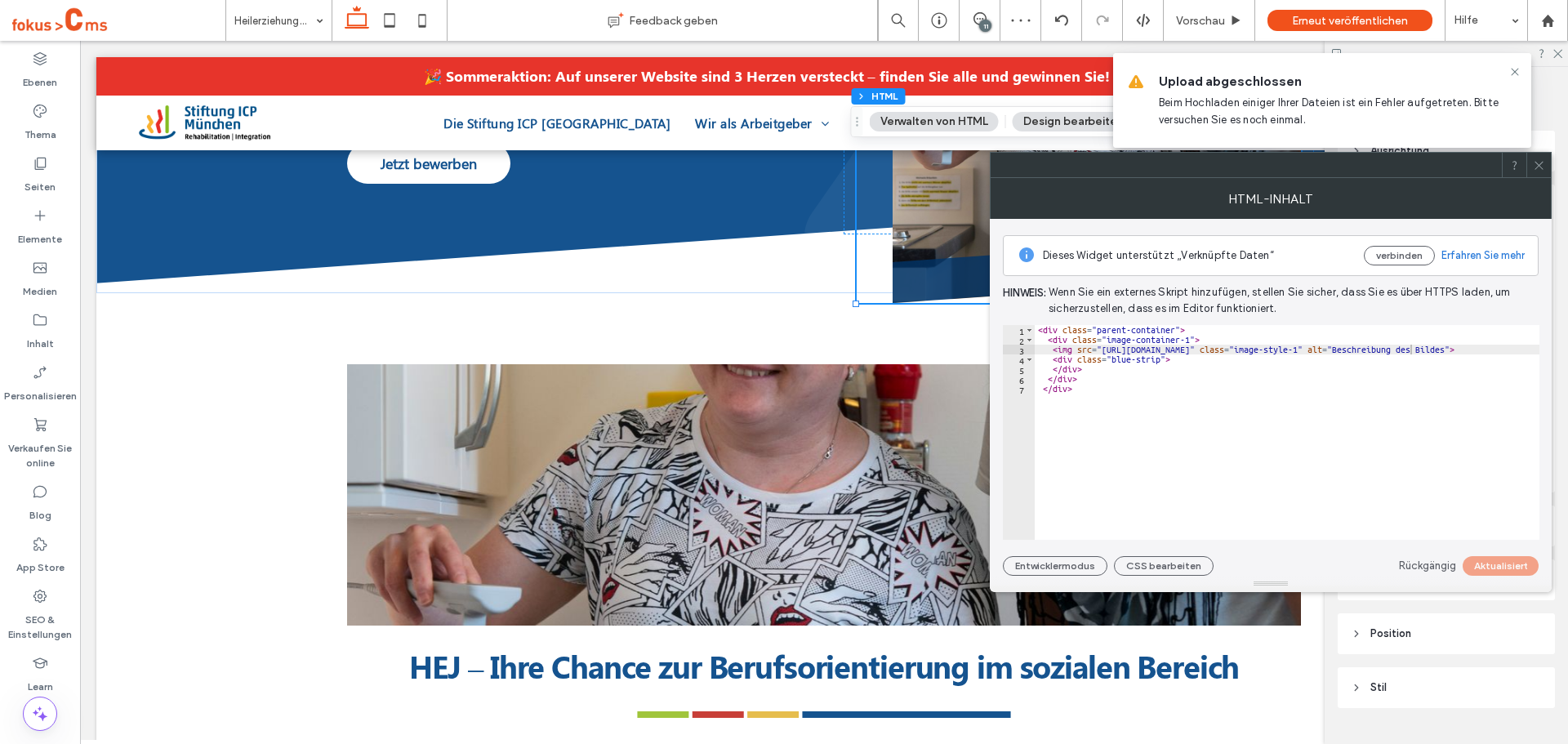
click at [1538, 167] on icon at bounding box center [1539, 164] width 12 height 12
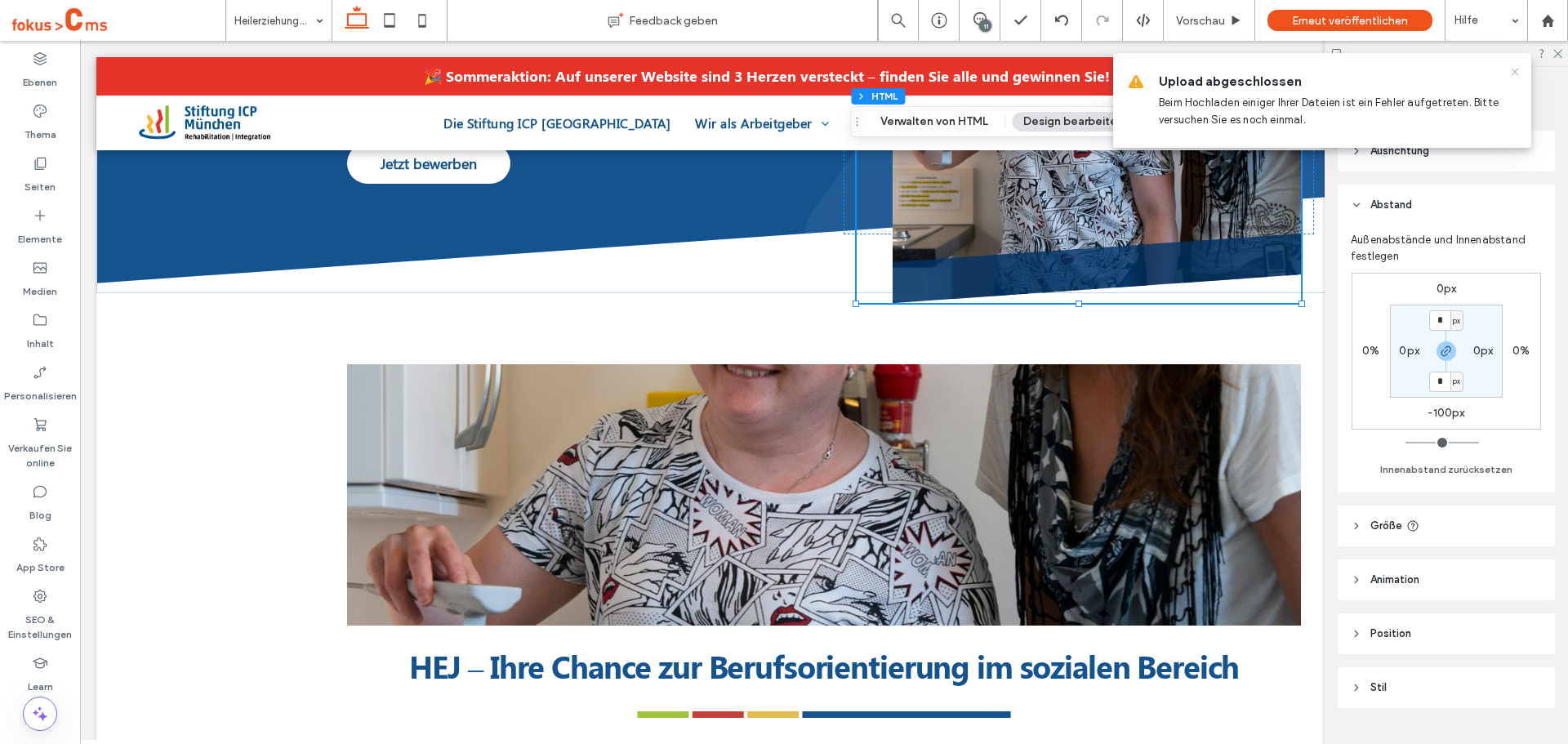
click at [1517, 72] on icon at bounding box center [1515, 72] width 13 height 13
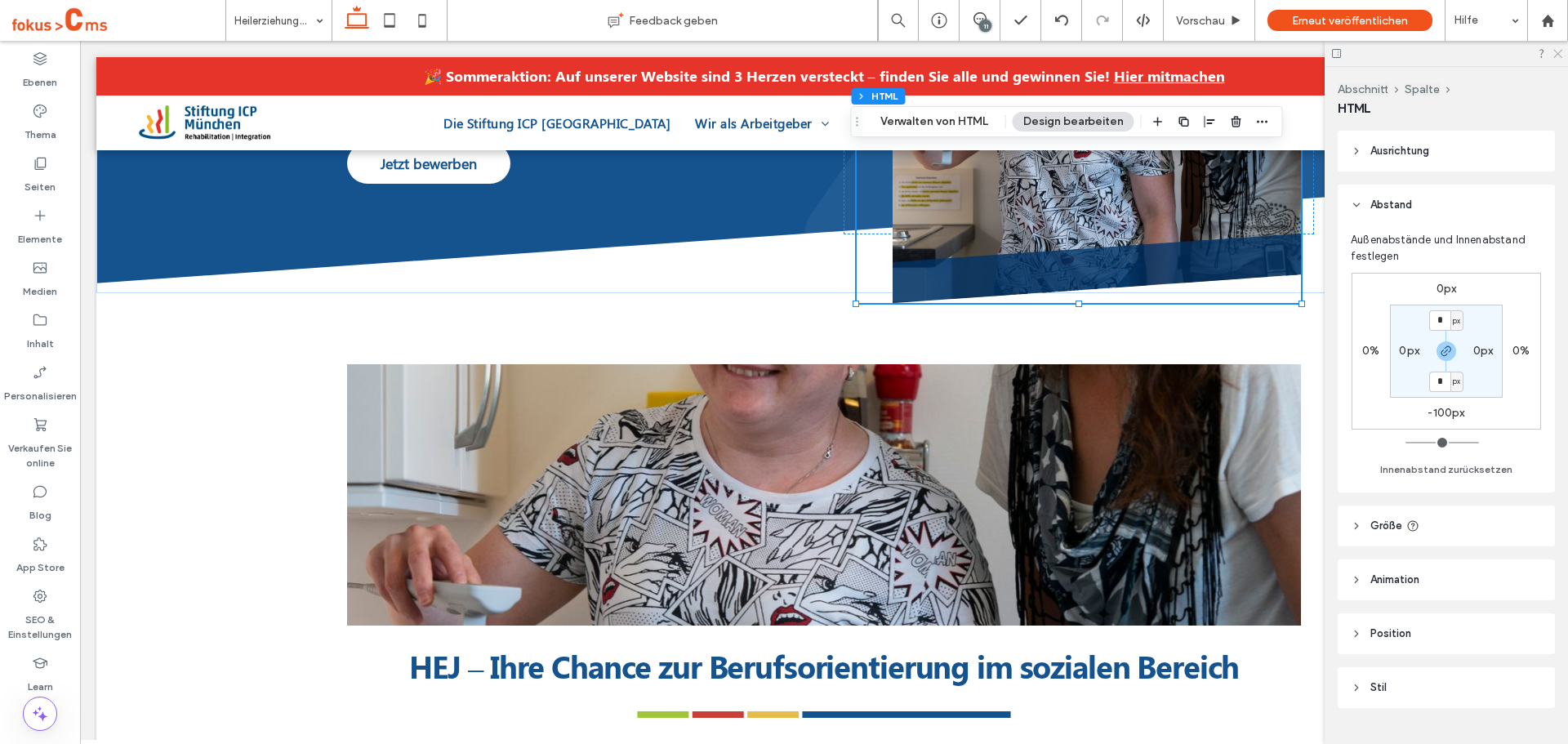
click at [1557, 54] on icon at bounding box center [1557, 53] width 11 height 11
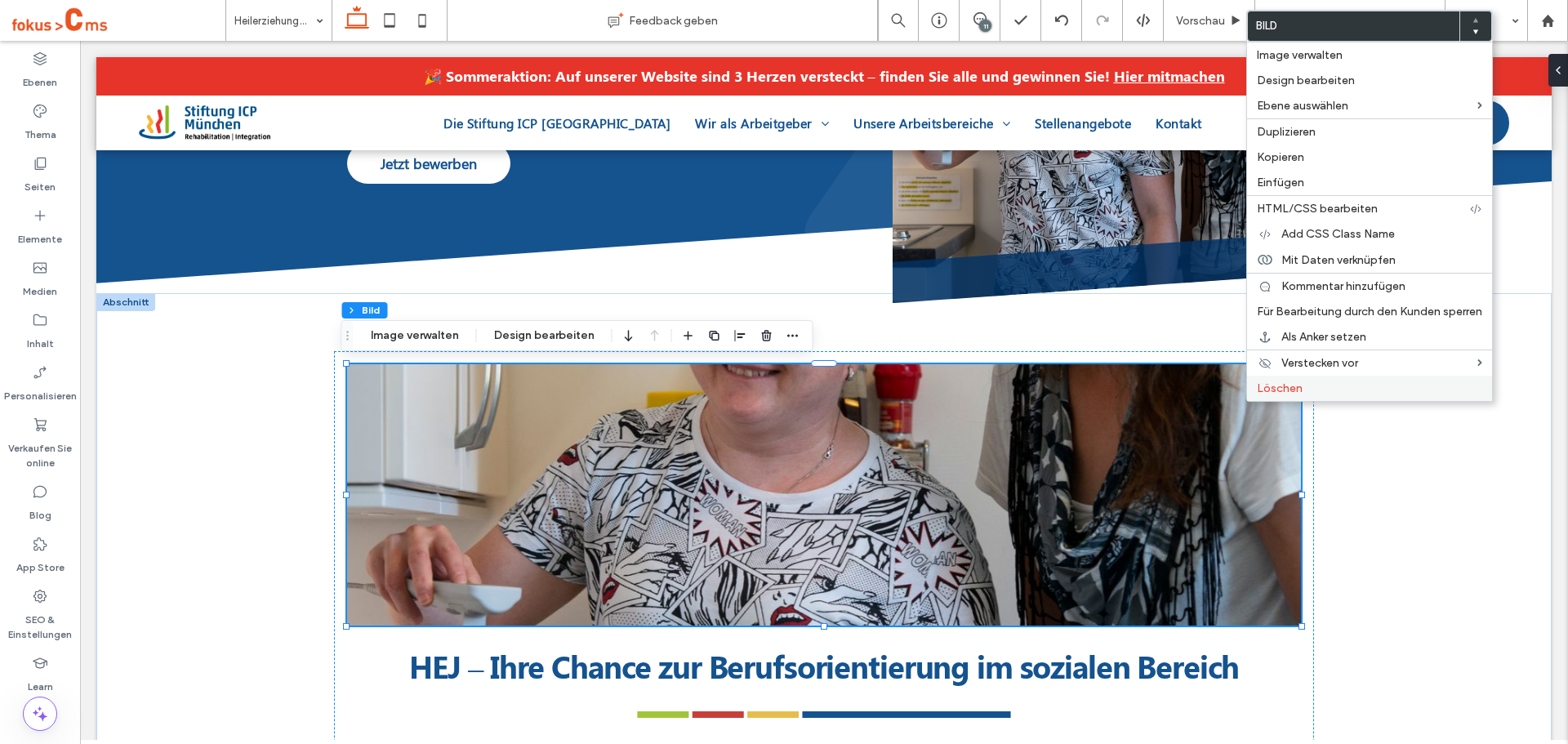
click at [1268, 392] on span "Löschen" at bounding box center [1280, 388] width 46 height 14
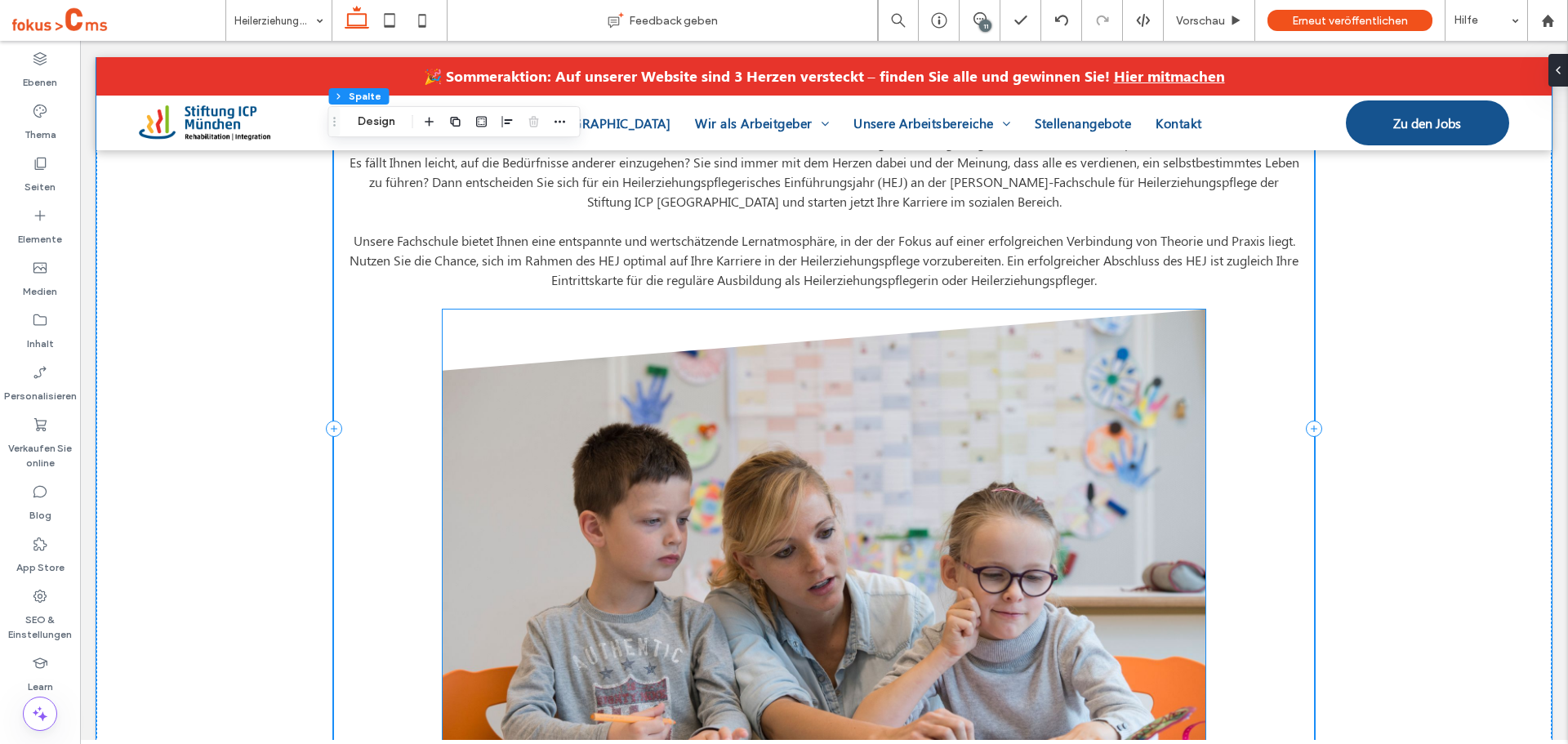
scroll to position [572, 0]
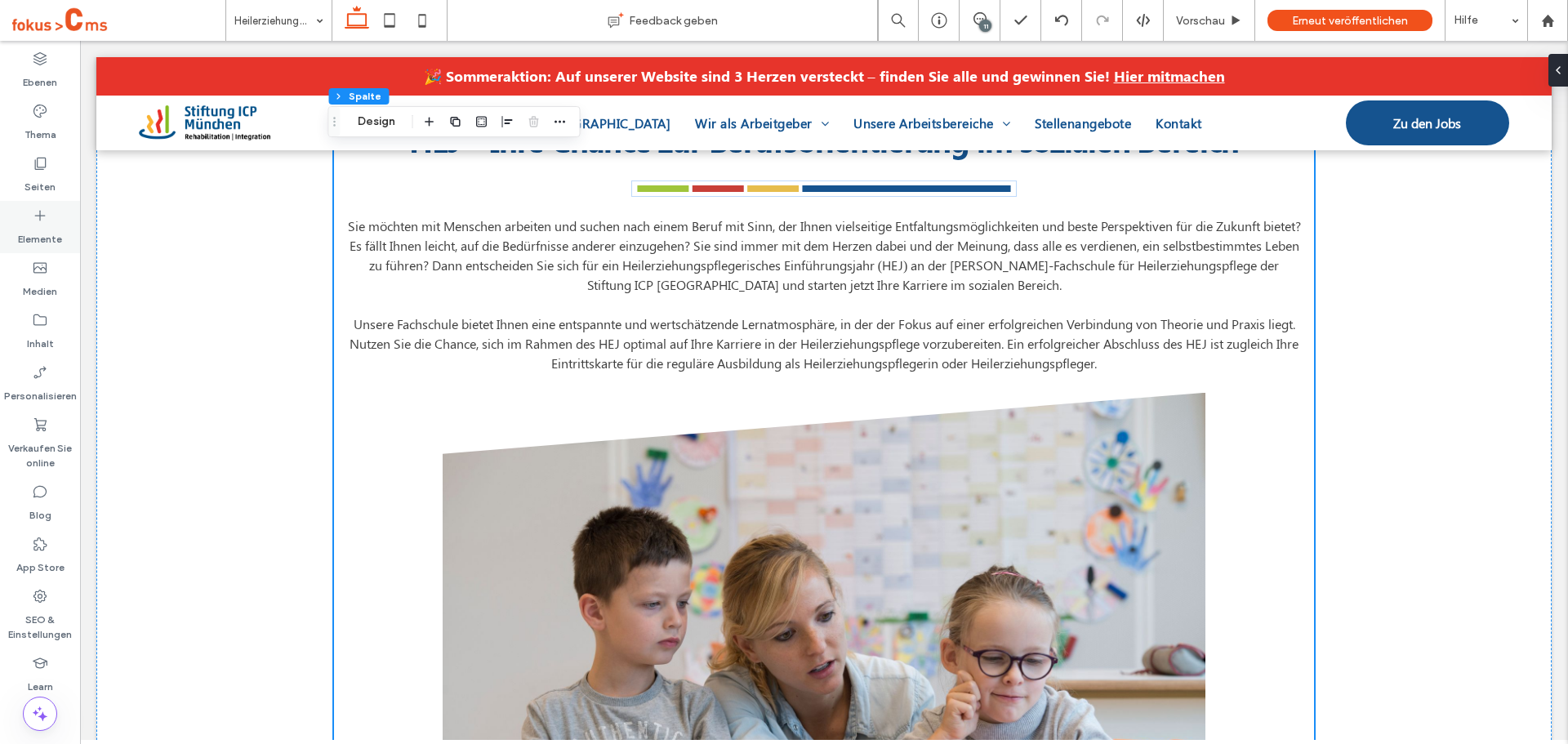
click at [33, 217] on icon at bounding box center [40, 216] width 17 height 17
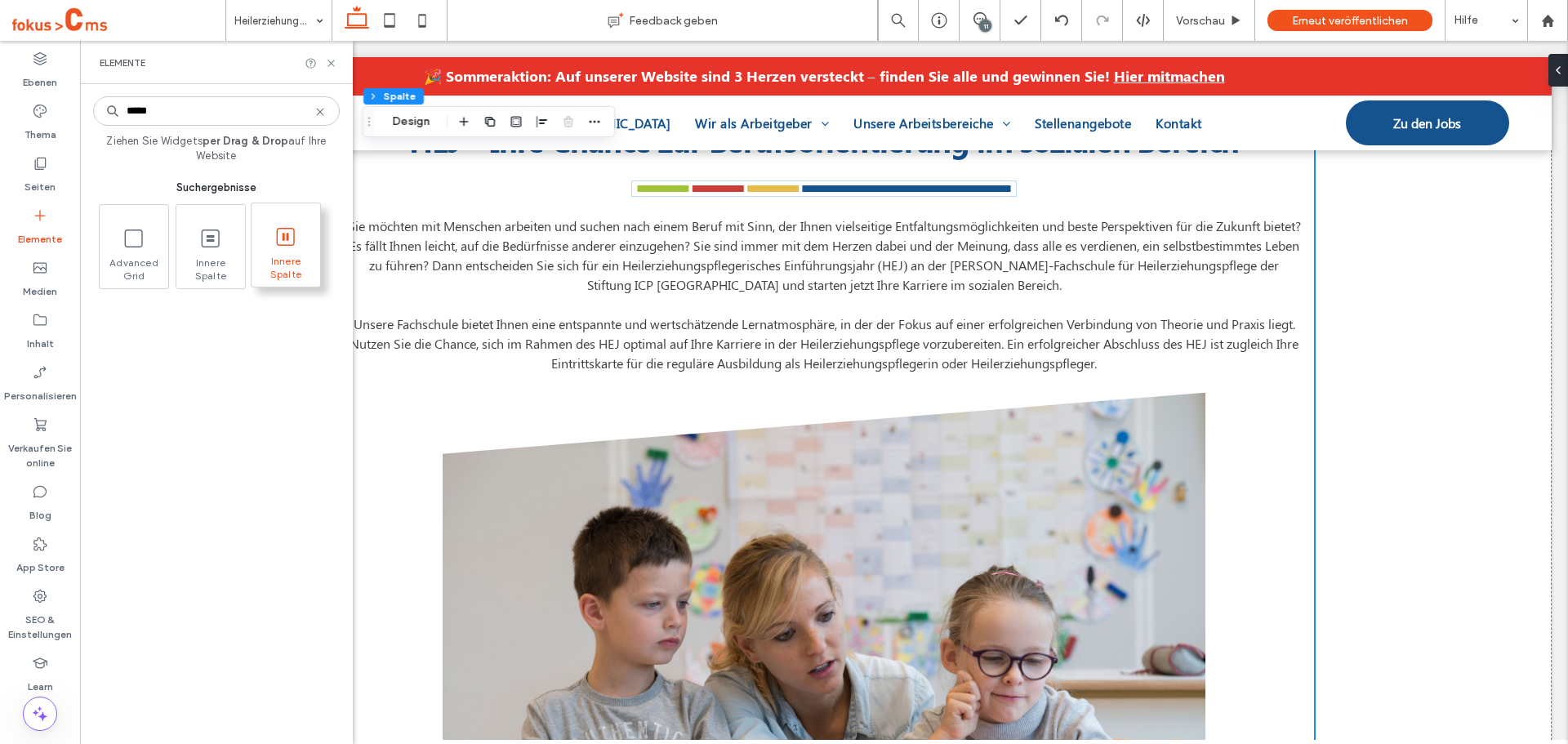
type input "*****"
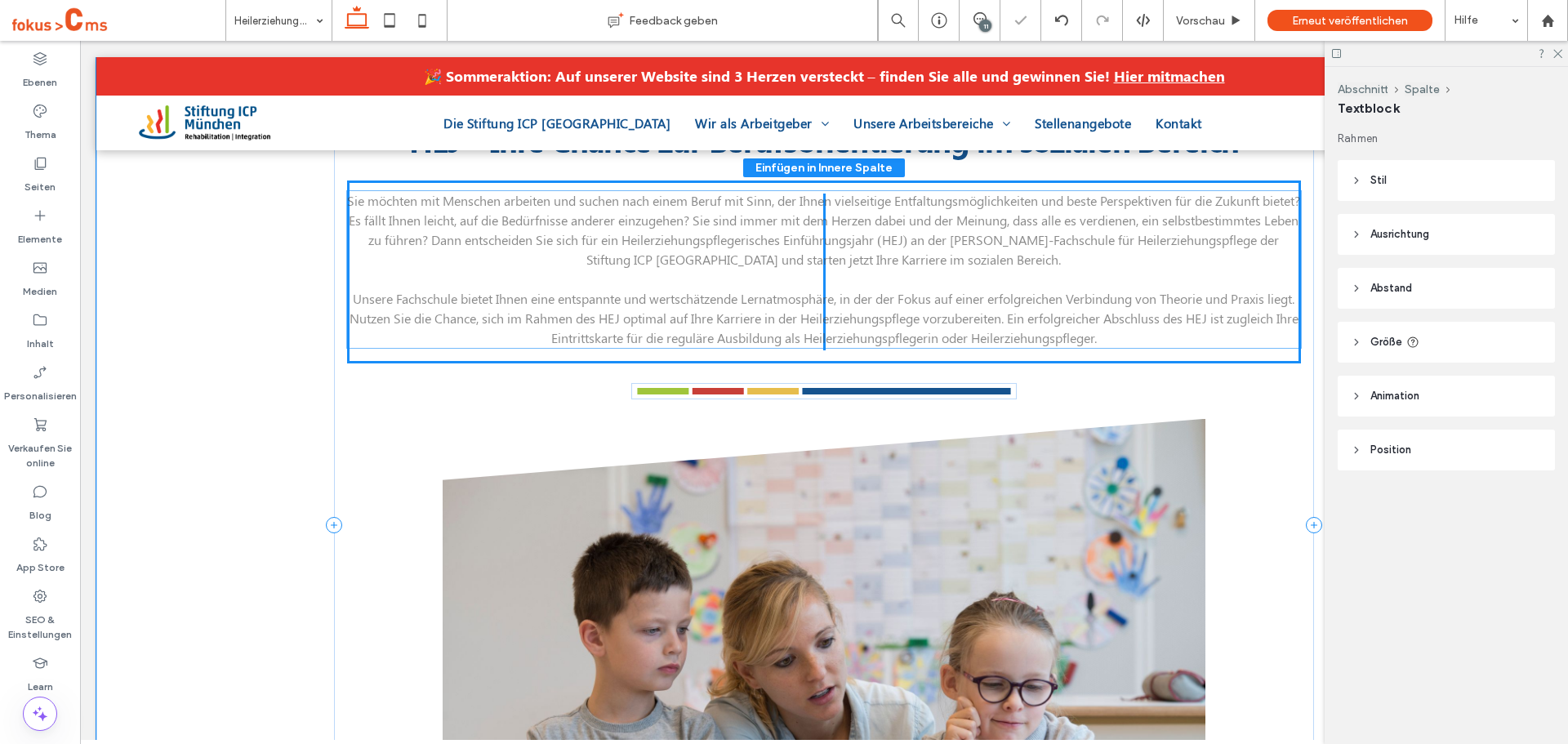
drag, startPoint x: 765, startPoint y: 445, endPoint x: 767, endPoint y: 306, distance: 139.0
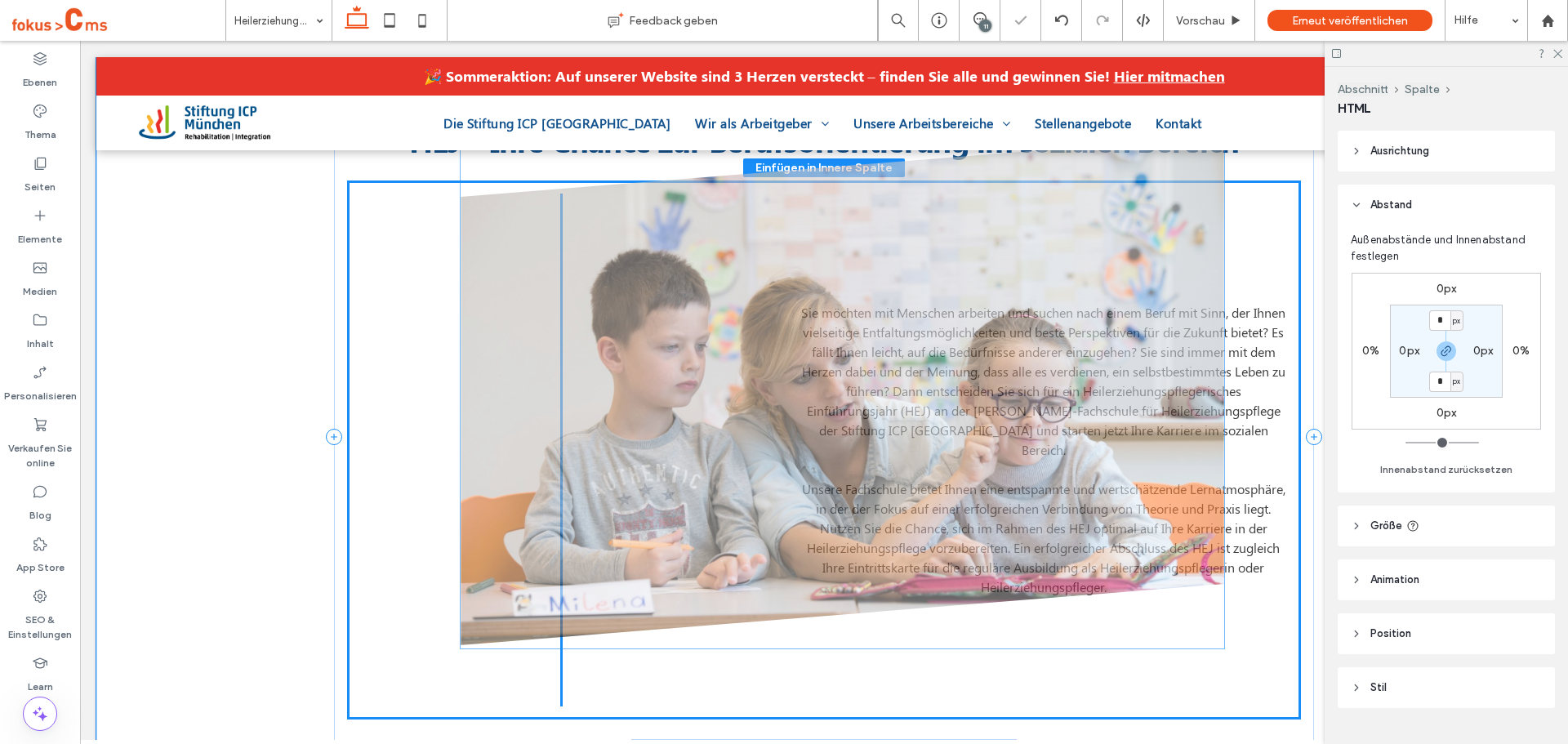
drag, startPoint x: 767, startPoint y: 584, endPoint x: 795, endPoint y: 288, distance: 297.3
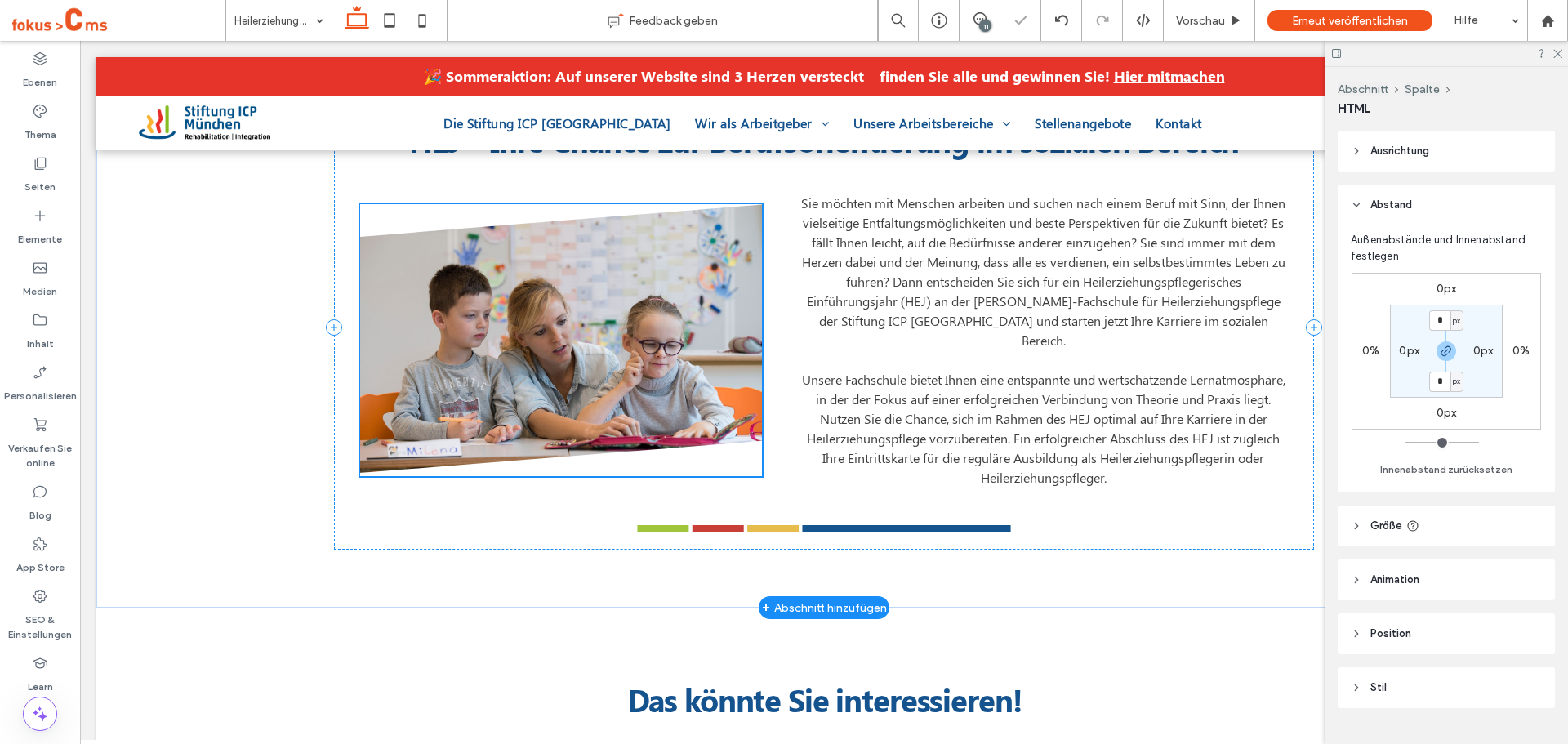
type input "**"
type input "****"
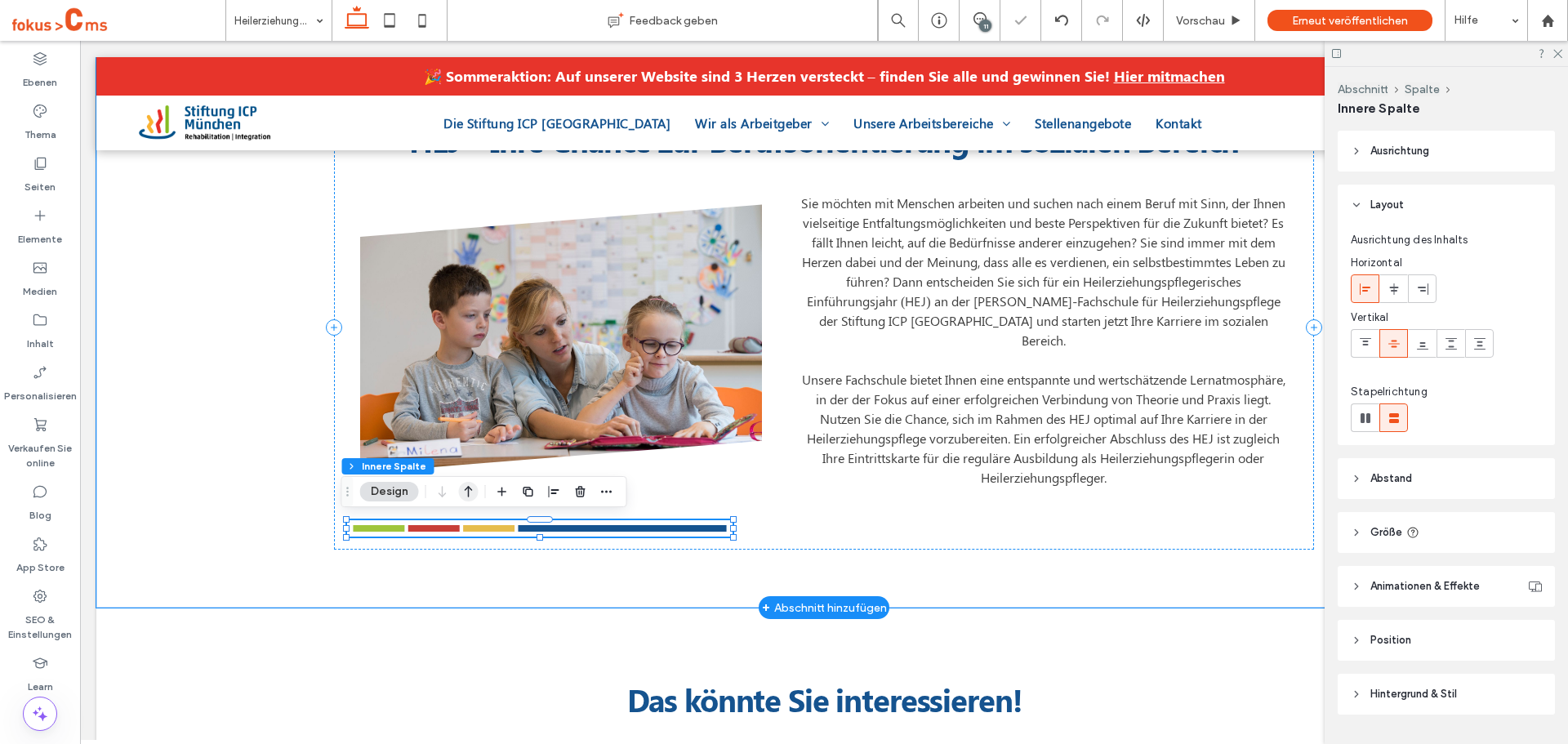
click at [465, 494] on icon "button" at bounding box center [468, 492] width 19 height 29
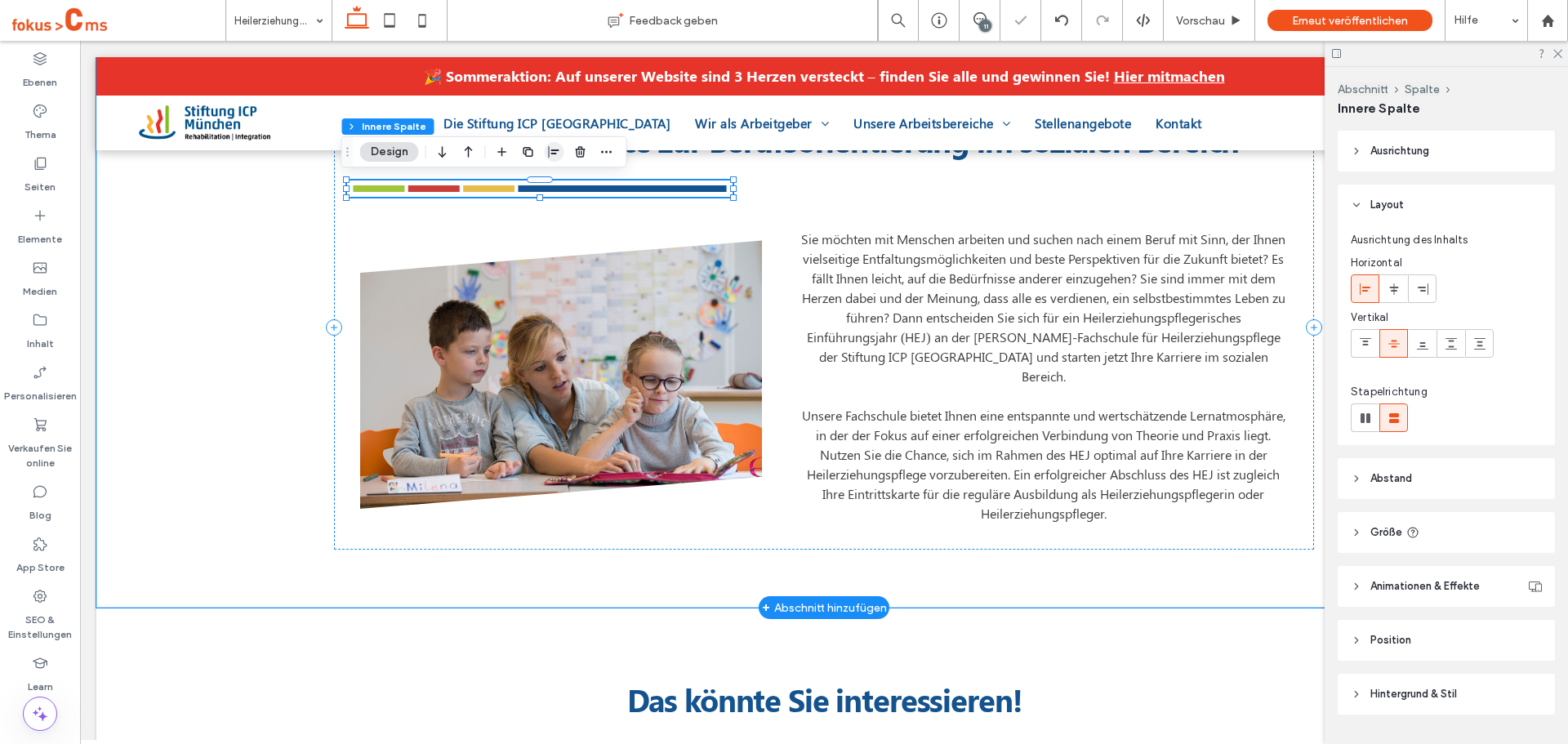
click at [553, 143] on span "button" at bounding box center [554, 152] width 19 height 19
drag, startPoint x: 533, startPoint y: 183, endPoint x: 545, endPoint y: 187, distance: 12.6
click at [534, 183] on icon "center" at bounding box center [537, 184] width 13 height 13
type input "**"
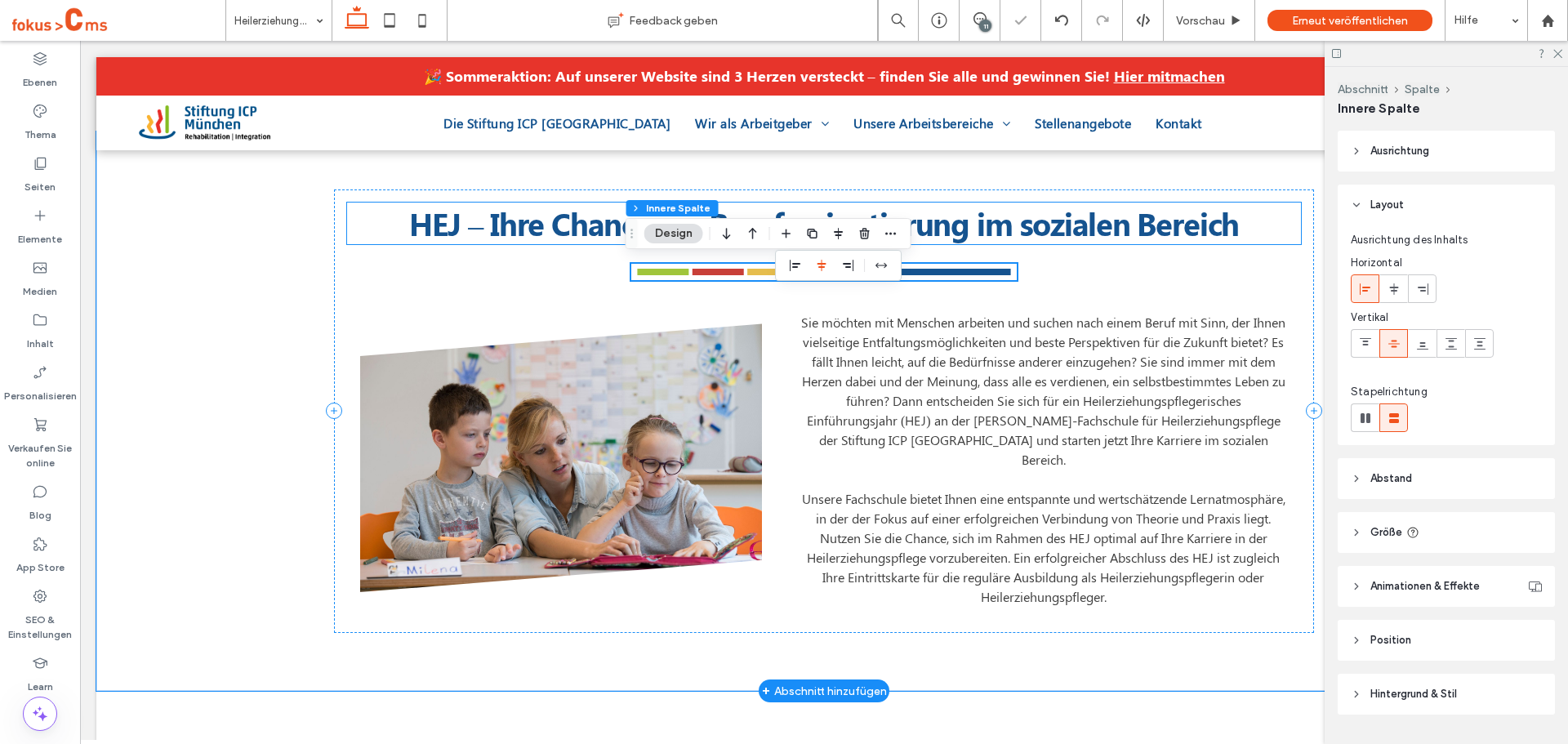
scroll to position [490, 0]
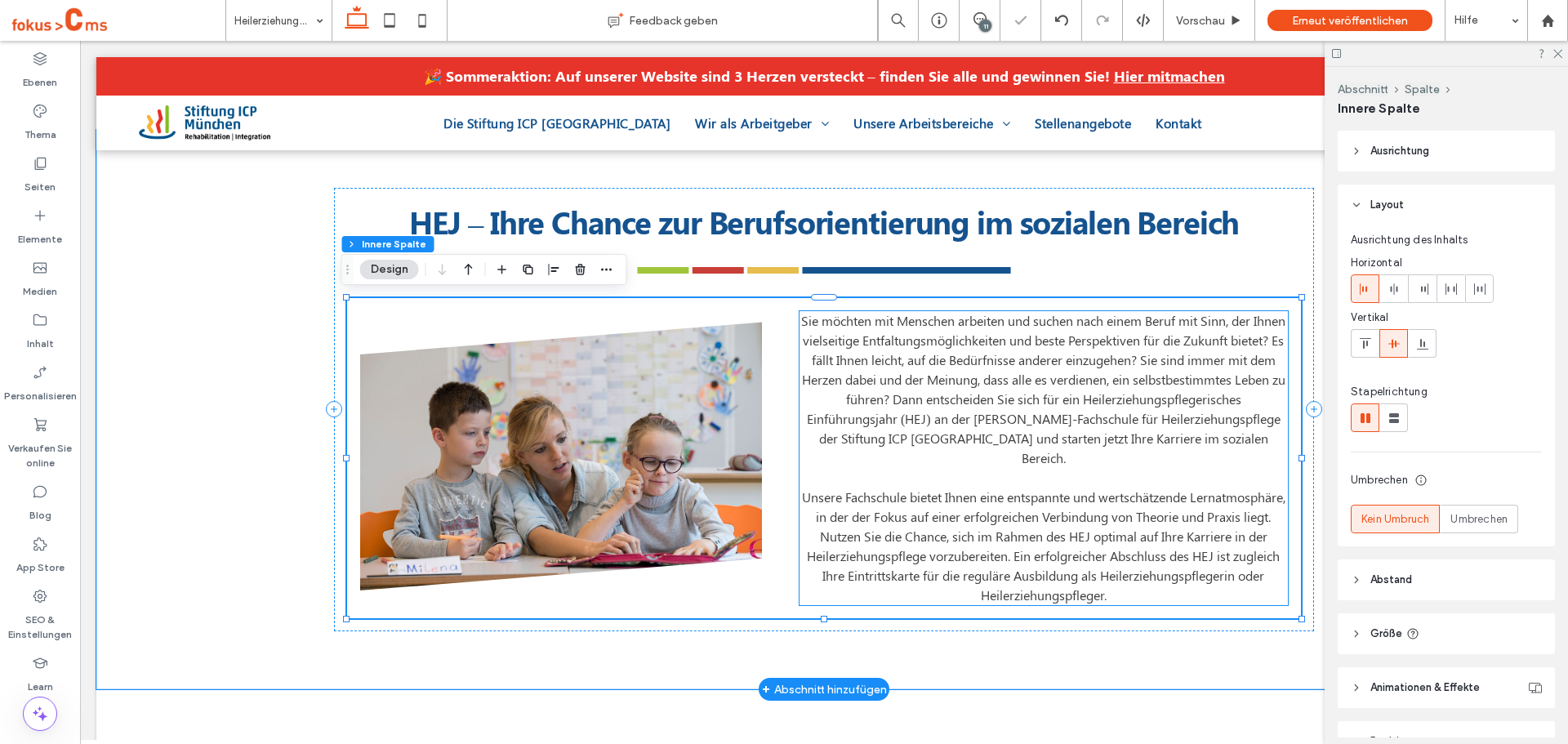
click at [892, 403] on span "Sie möchten mit Menschen arbeiten und suchen nach einem Beruf mit Sinn, der Ihn…" at bounding box center [1044, 389] width 485 height 154
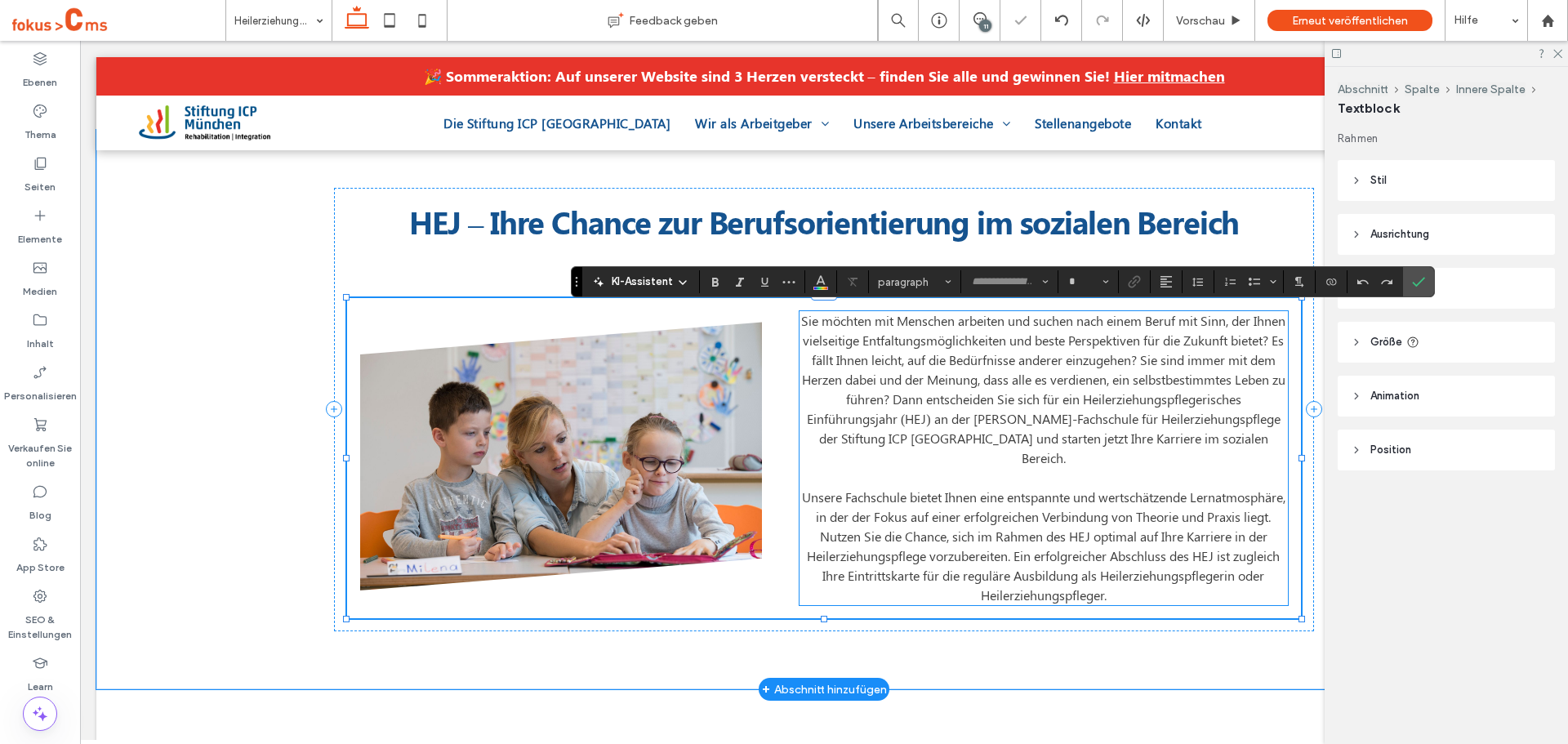
type input "********"
type input "**"
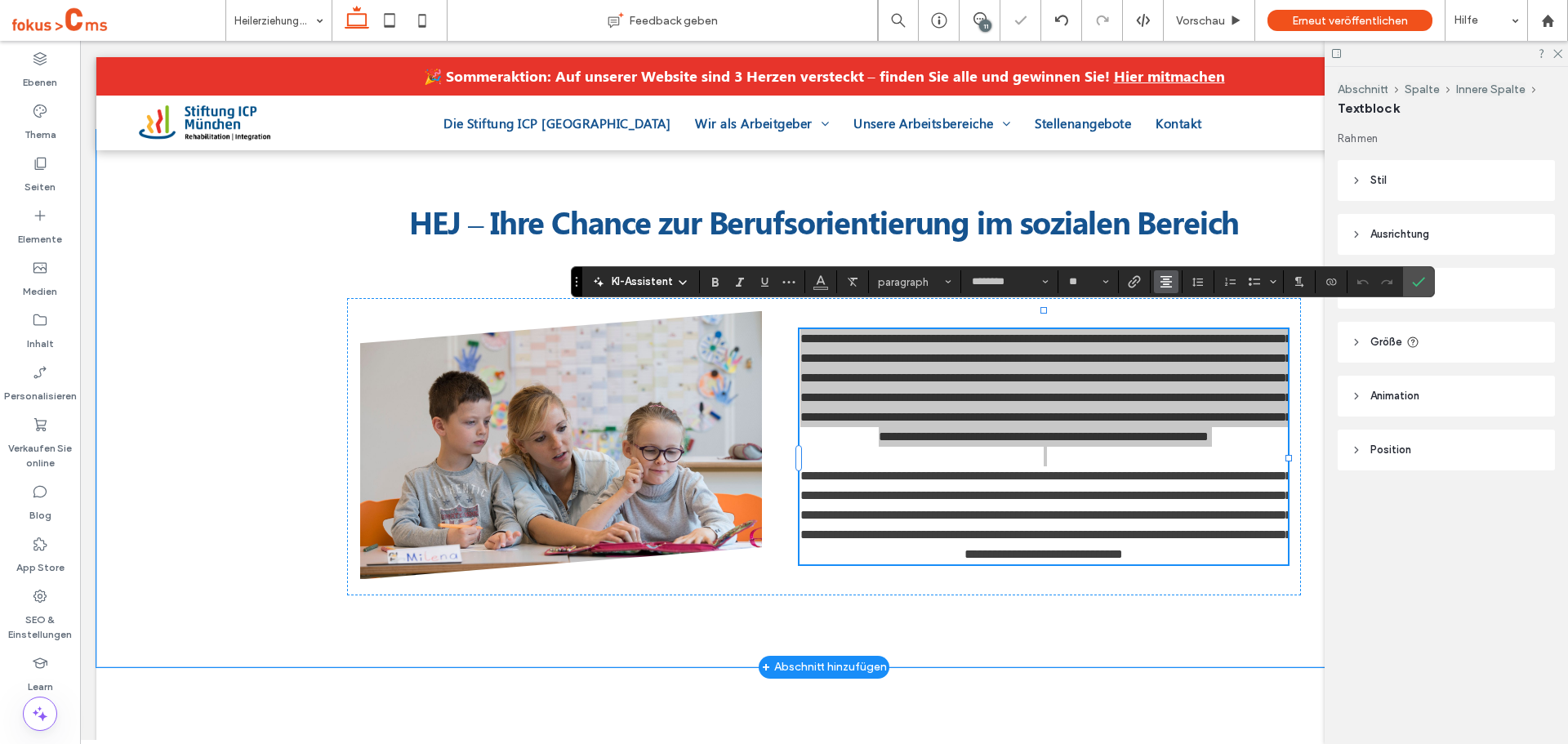
click at [1161, 283] on icon "Ausrichtung" at bounding box center [1166, 282] width 13 height 13
click at [1176, 307] on use "ui.textEditor.alignment.left" at bounding box center [1178, 309] width 11 height 11
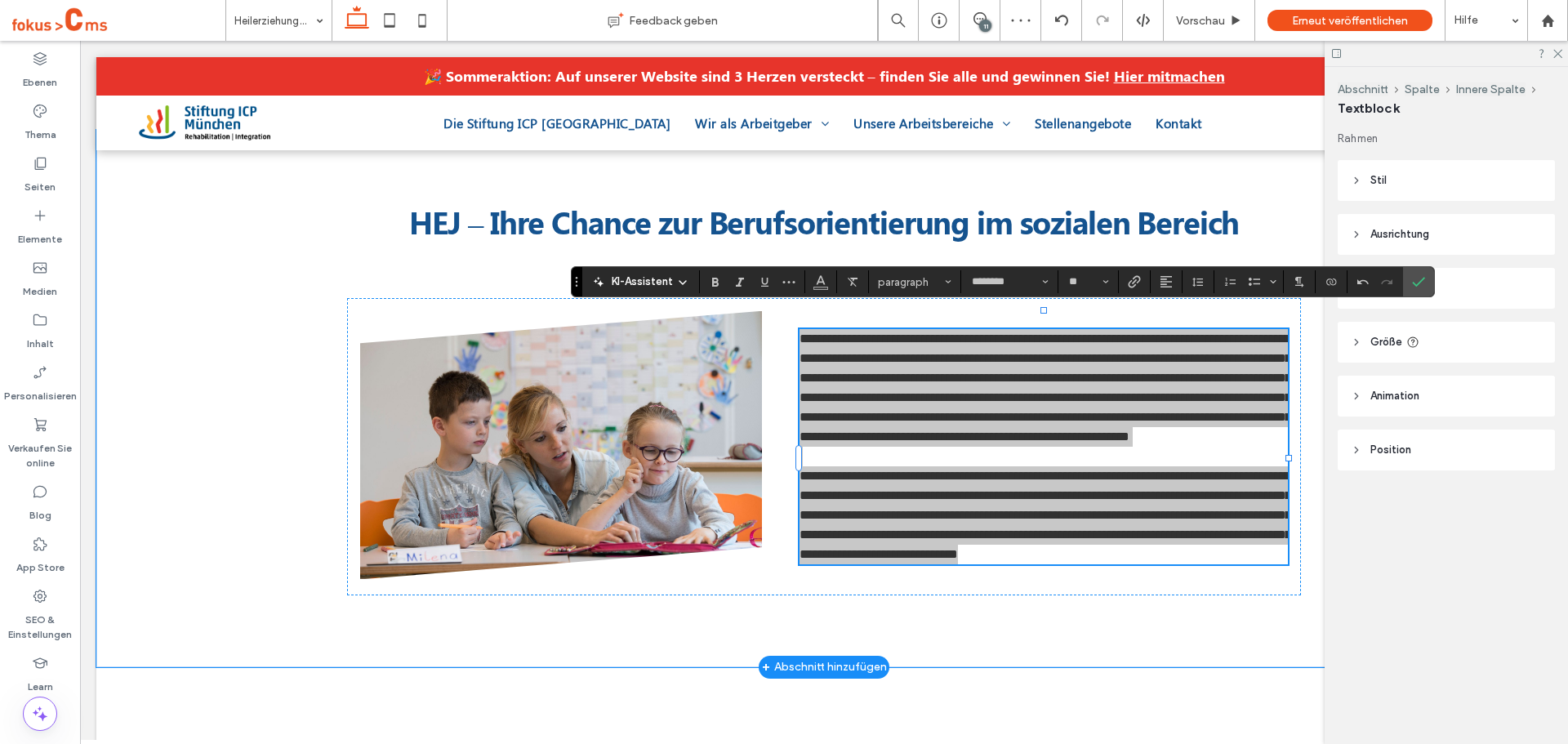
click at [1417, 281] on icon "Bestätigen" at bounding box center [1418, 282] width 13 height 13
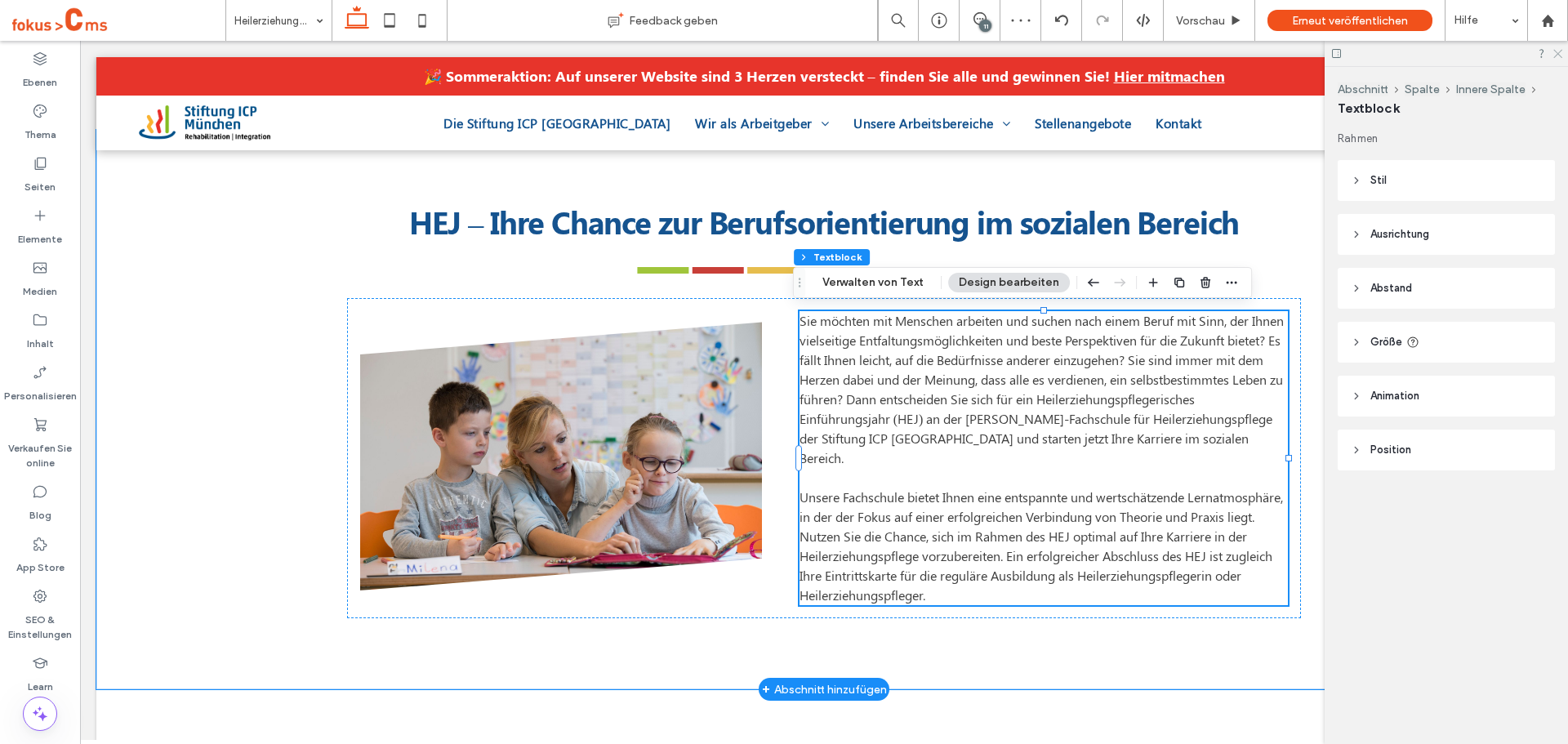
click at [1552, 53] on icon at bounding box center [1557, 53] width 11 height 11
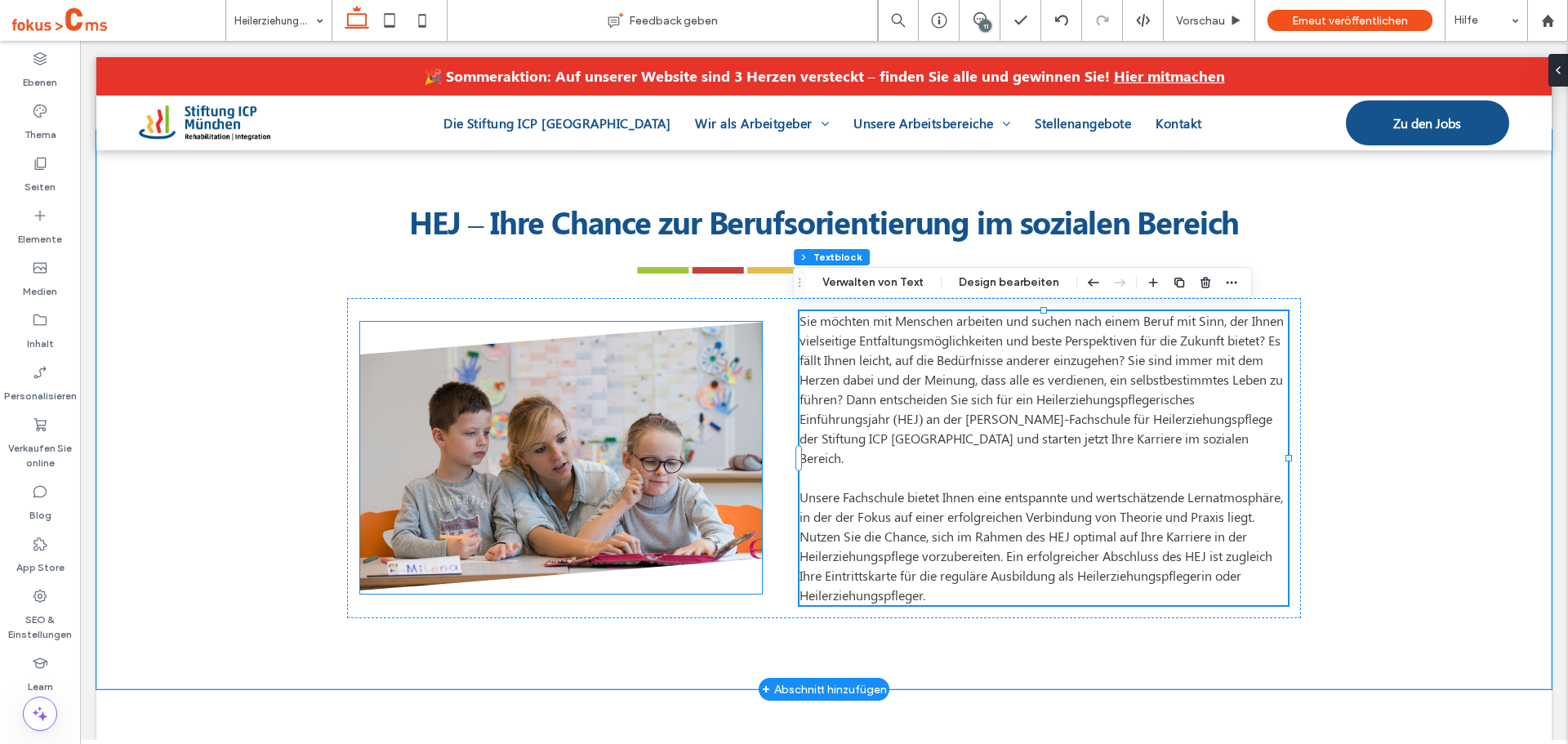
click at [400, 476] on img at bounding box center [561, 456] width 402 height 269
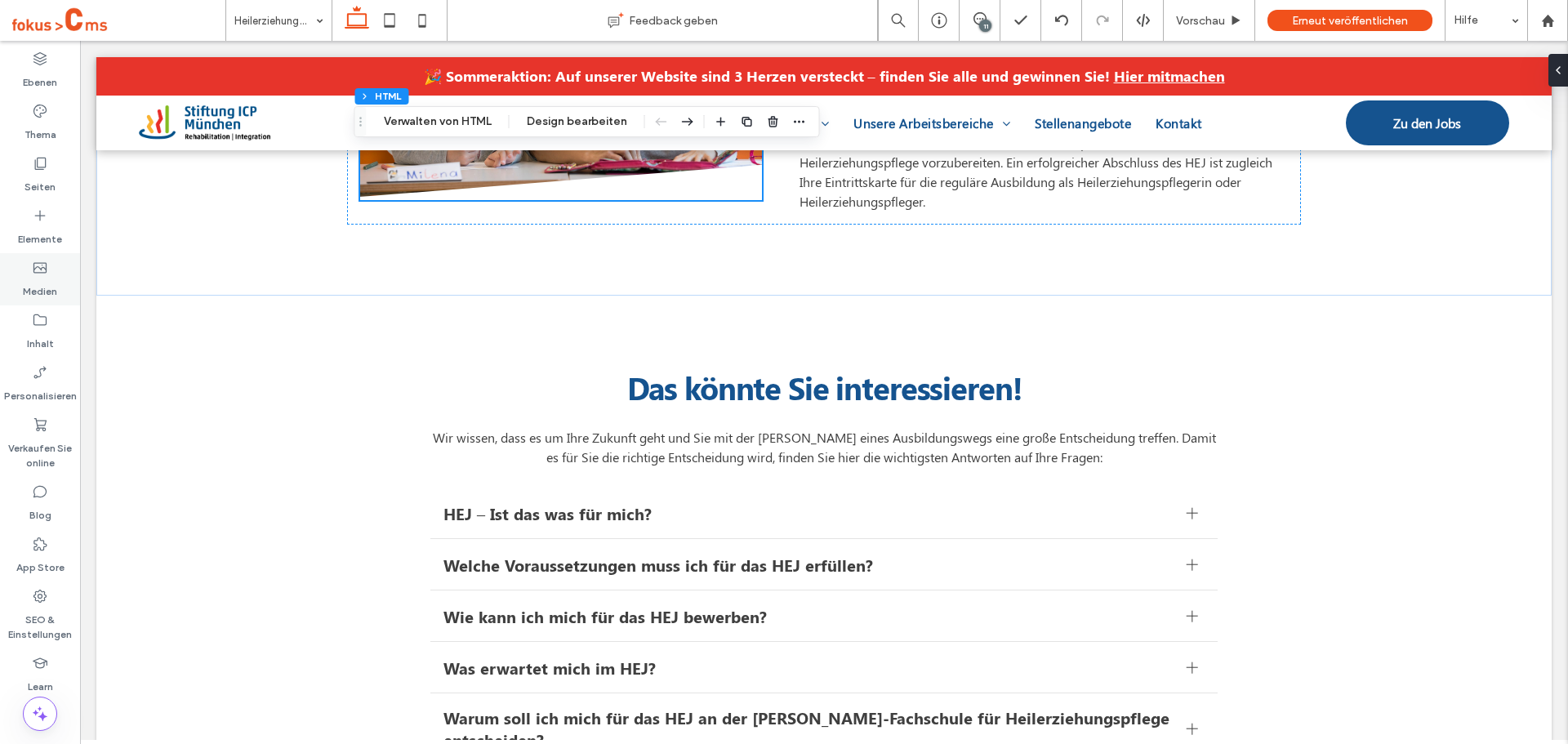
scroll to position [817, 0]
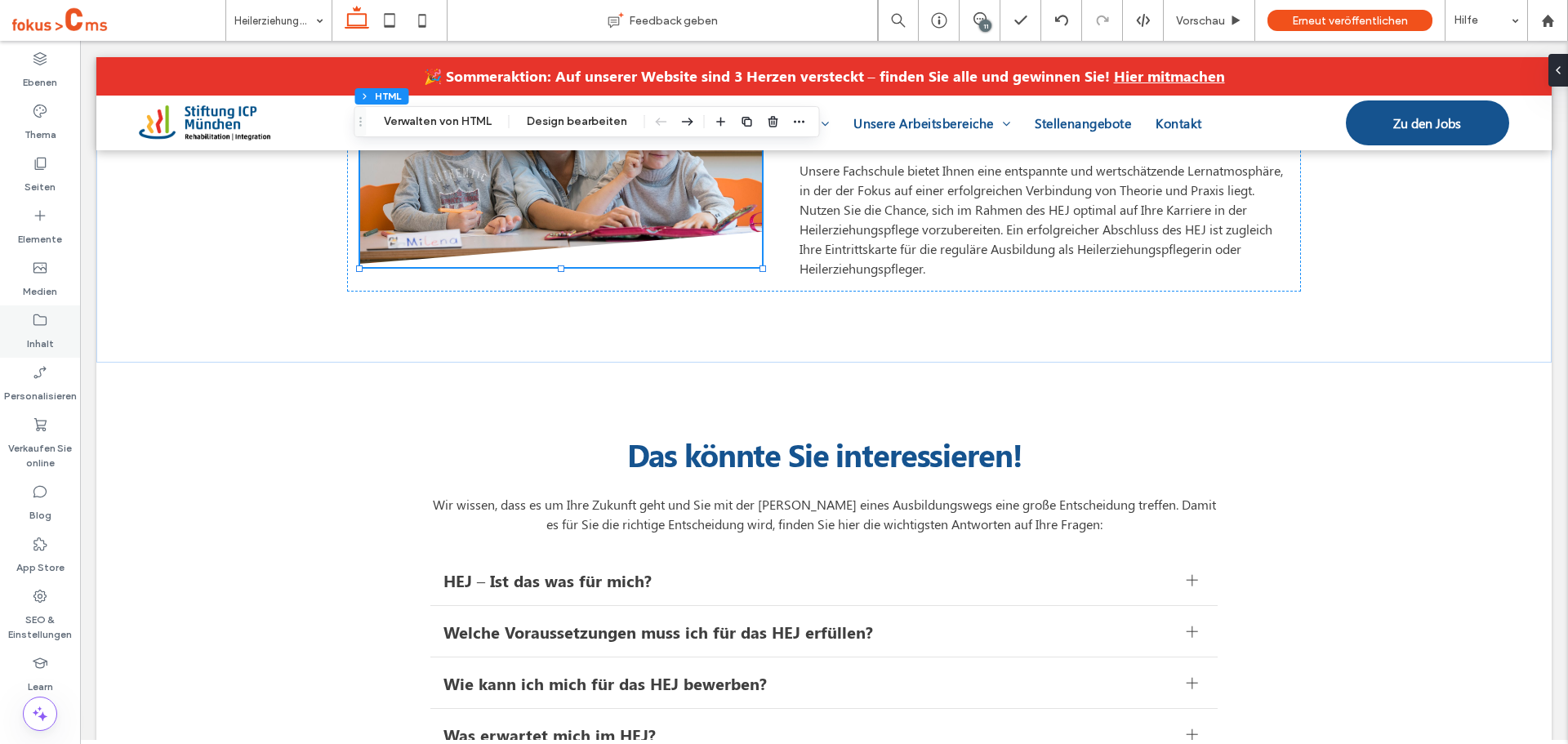
click at [50, 321] on div "Inhalt" at bounding box center [39, 332] width 80 height 52
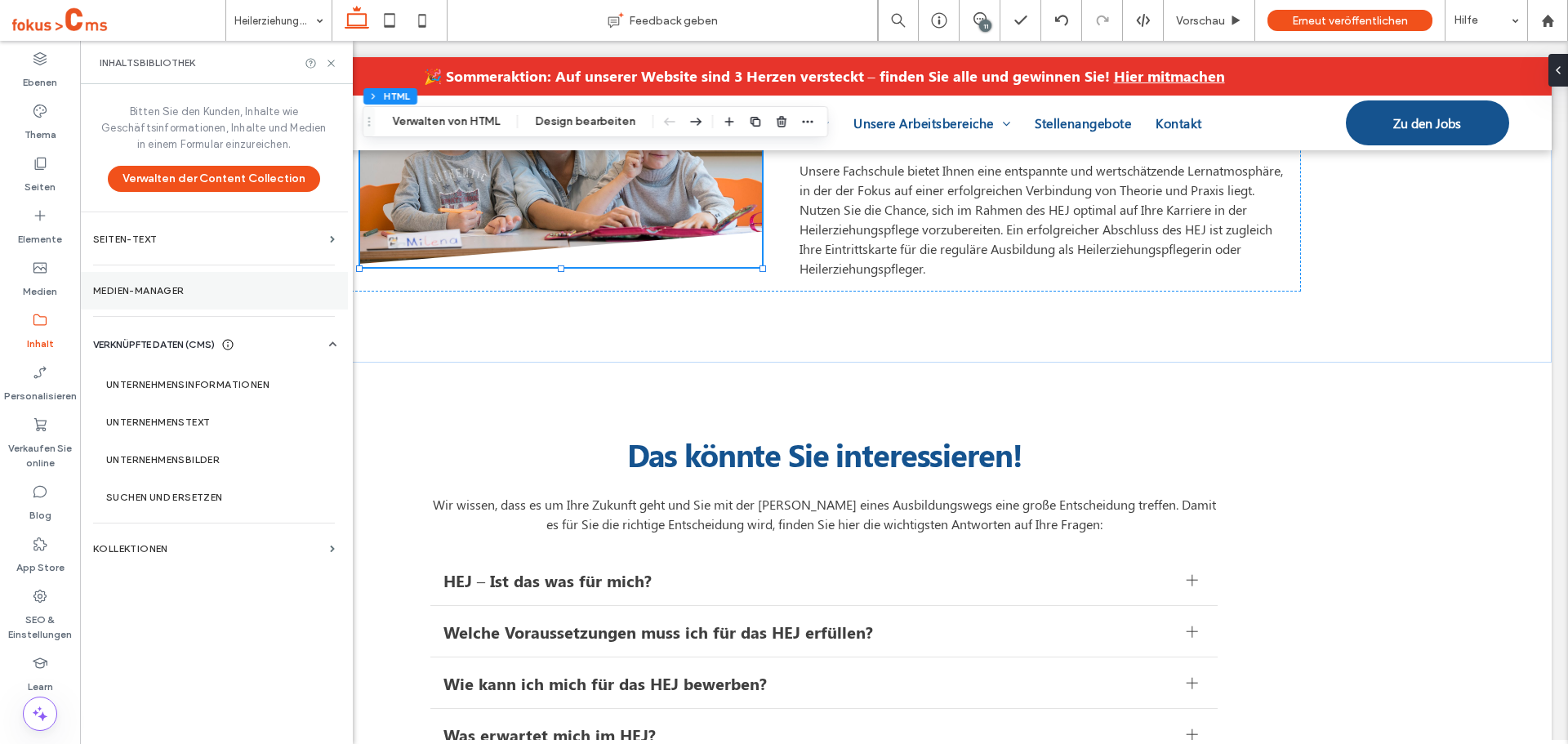
click at [140, 297] on section "Medien-Manager" at bounding box center [214, 290] width 268 height 38
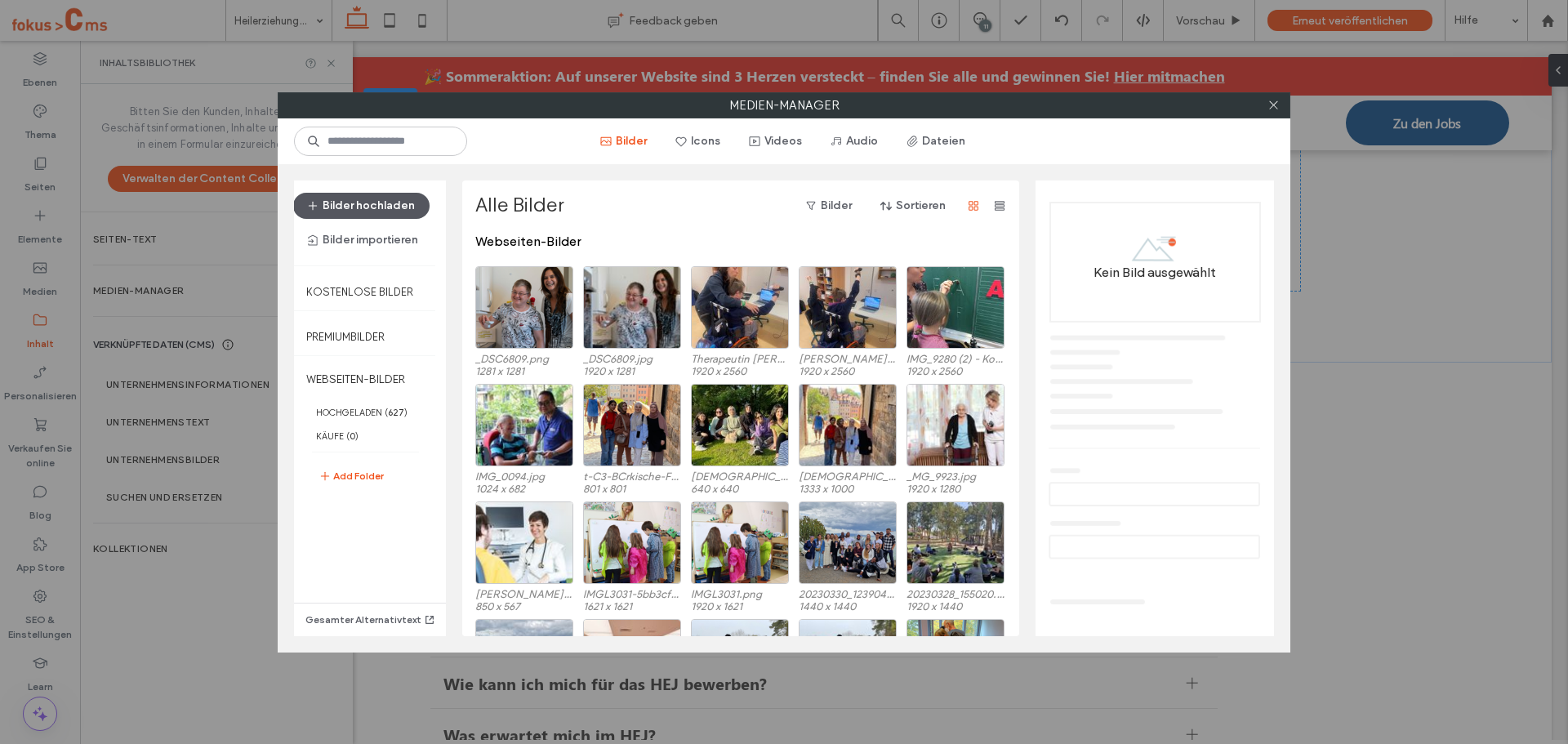
click at [359, 208] on button "Bilder hochladen" at bounding box center [361, 206] width 137 height 26
click at [366, 196] on button "Bilder hochladen" at bounding box center [361, 206] width 137 height 26
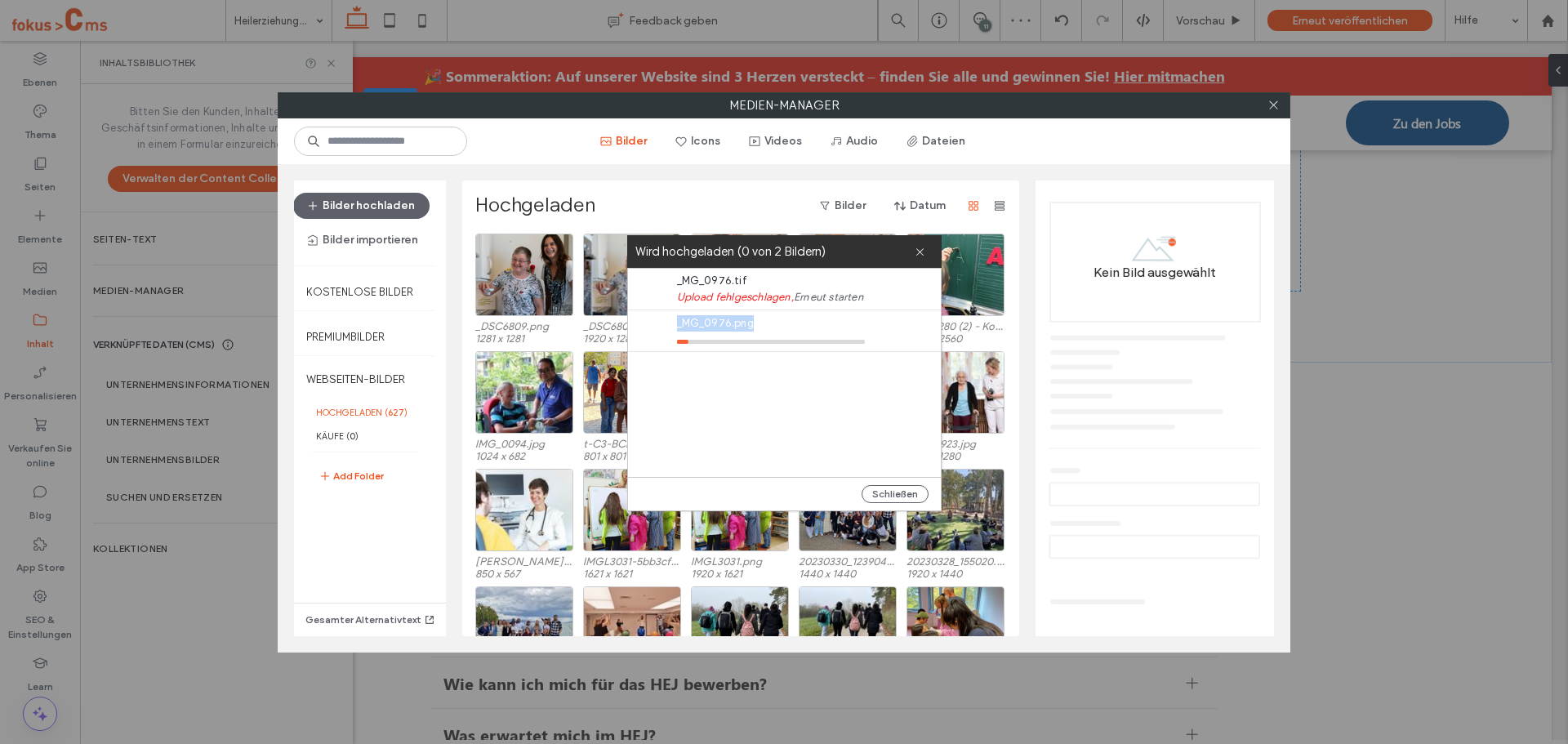
drag, startPoint x: 758, startPoint y: 321, endPoint x: 671, endPoint y: 329, distance: 87.4
click at [671, 329] on div "_MG_0976.png" at bounding box center [789, 331] width 305 height 40
copy span "_MG_0976.png"
click at [915, 255] on icon at bounding box center [920, 253] width 11 height 11
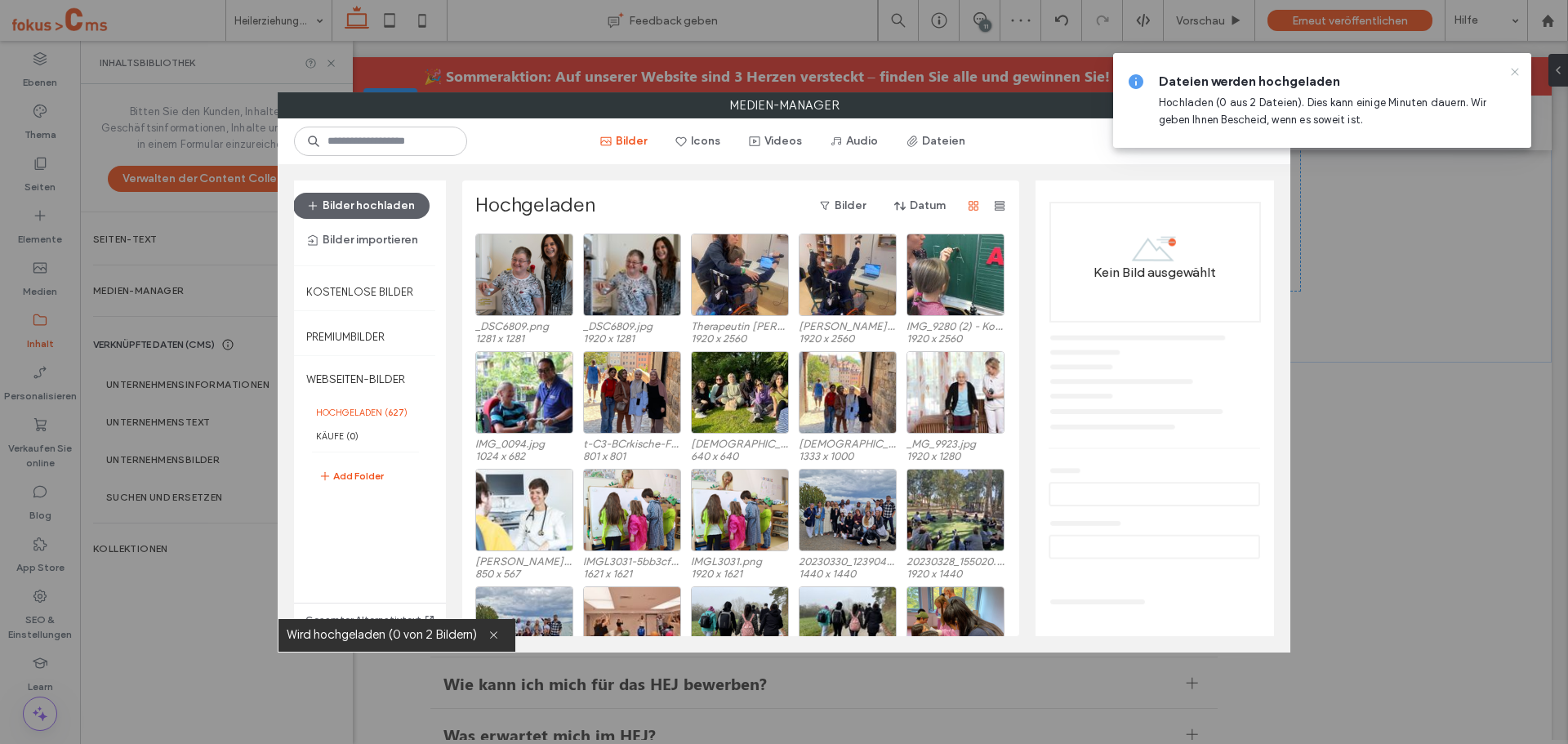
click at [1512, 72] on icon at bounding box center [1515, 72] width 13 height 13
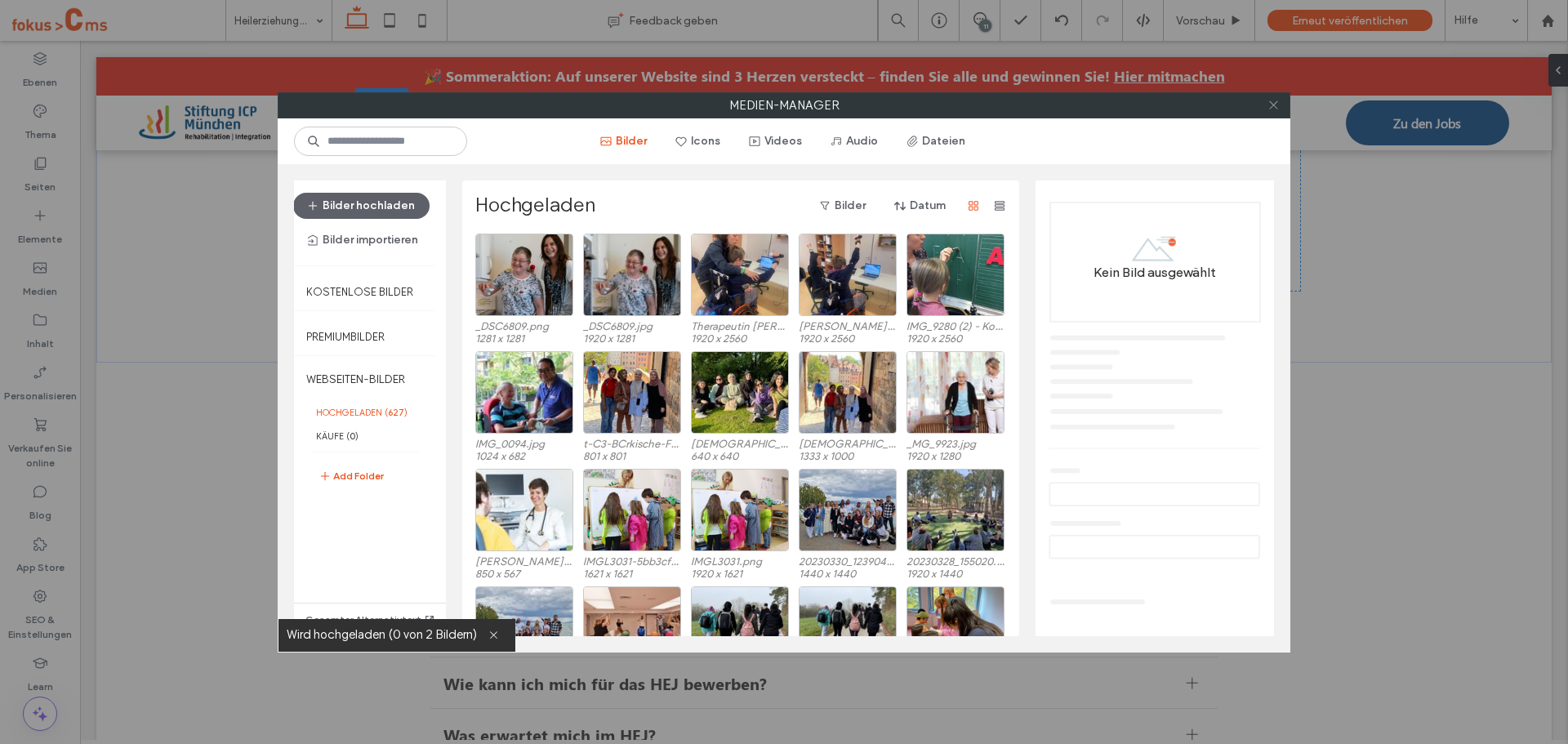
click at [1271, 105] on icon at bounding box center [1273, 105] width 12 height 12
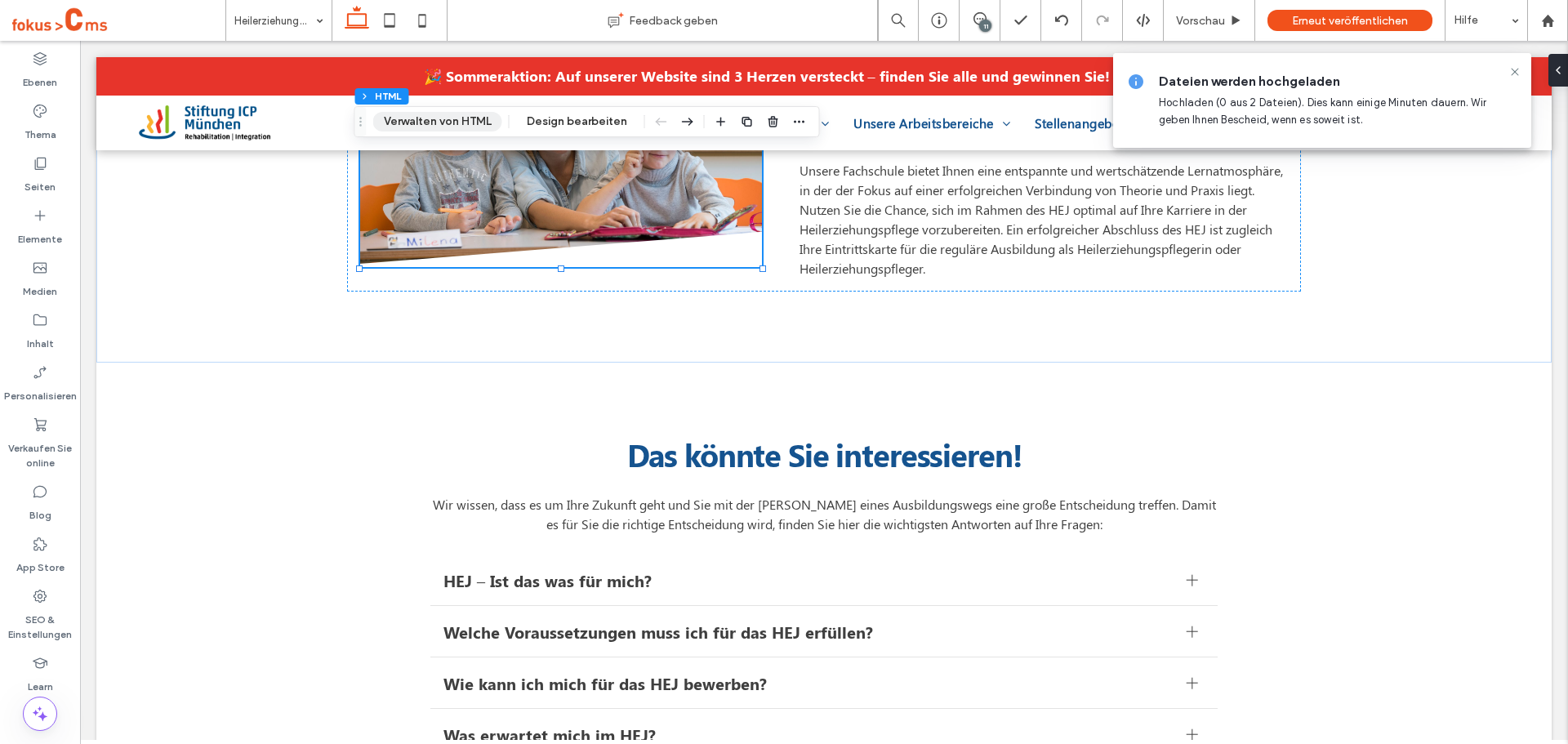
click at [483, 122] on button "Verwalten von HTML" at bounding box center [438, 121] width 129 height 19
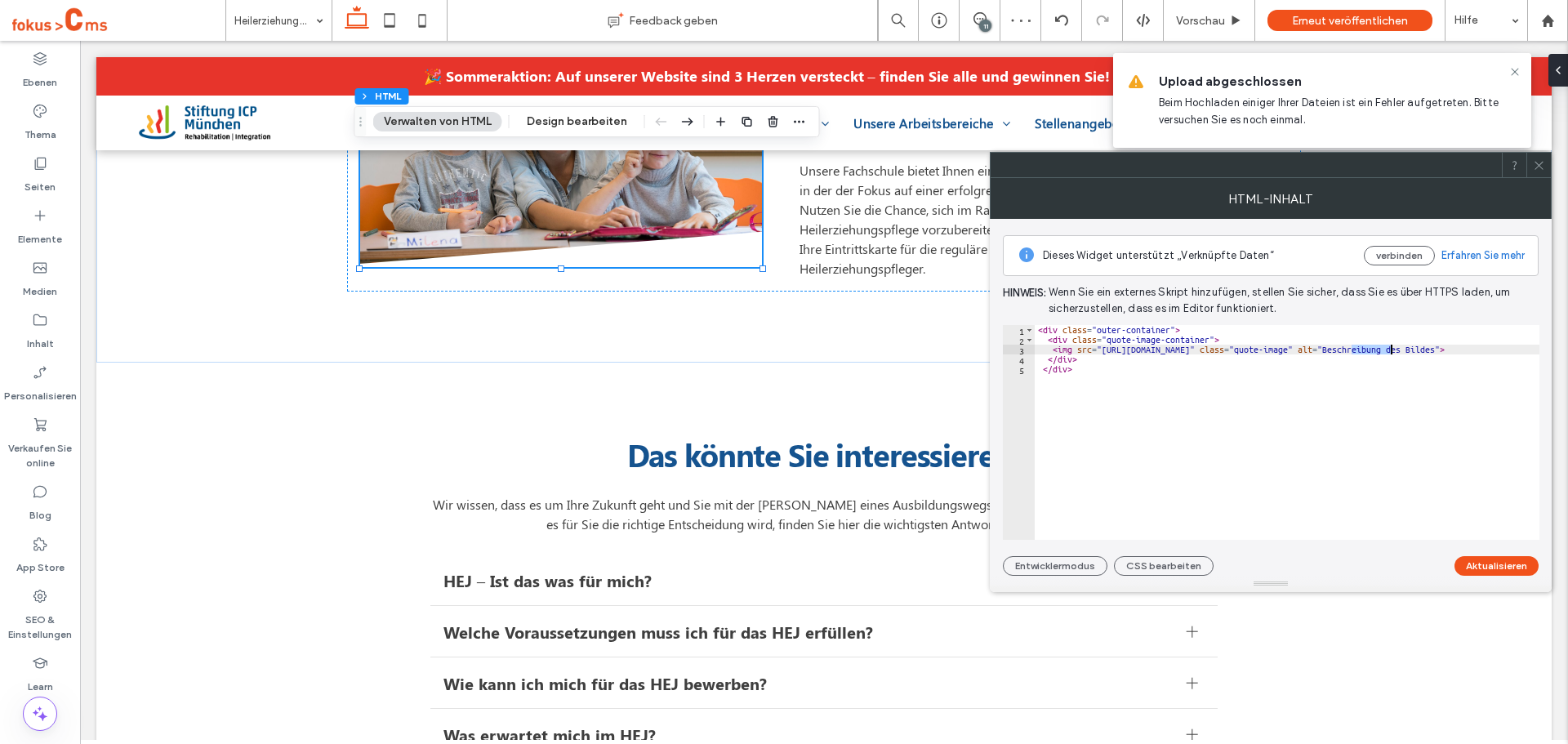
drag, startPoint x: 1350, startPoint y: 352, endPoint x: 1392, endPoint y: 352, distance: 42.0
click at [1392, 352] on div "< div class = "outer-container" > < div class = "quote-image-container" > < img…" at bounding box center [1341, 442] width 614 height 234
paste textarea "****"
type textarea "**********"
click at [1482, 568] on button "Aktualisieren" at bounding box center [1496, 566] width 84 height 19
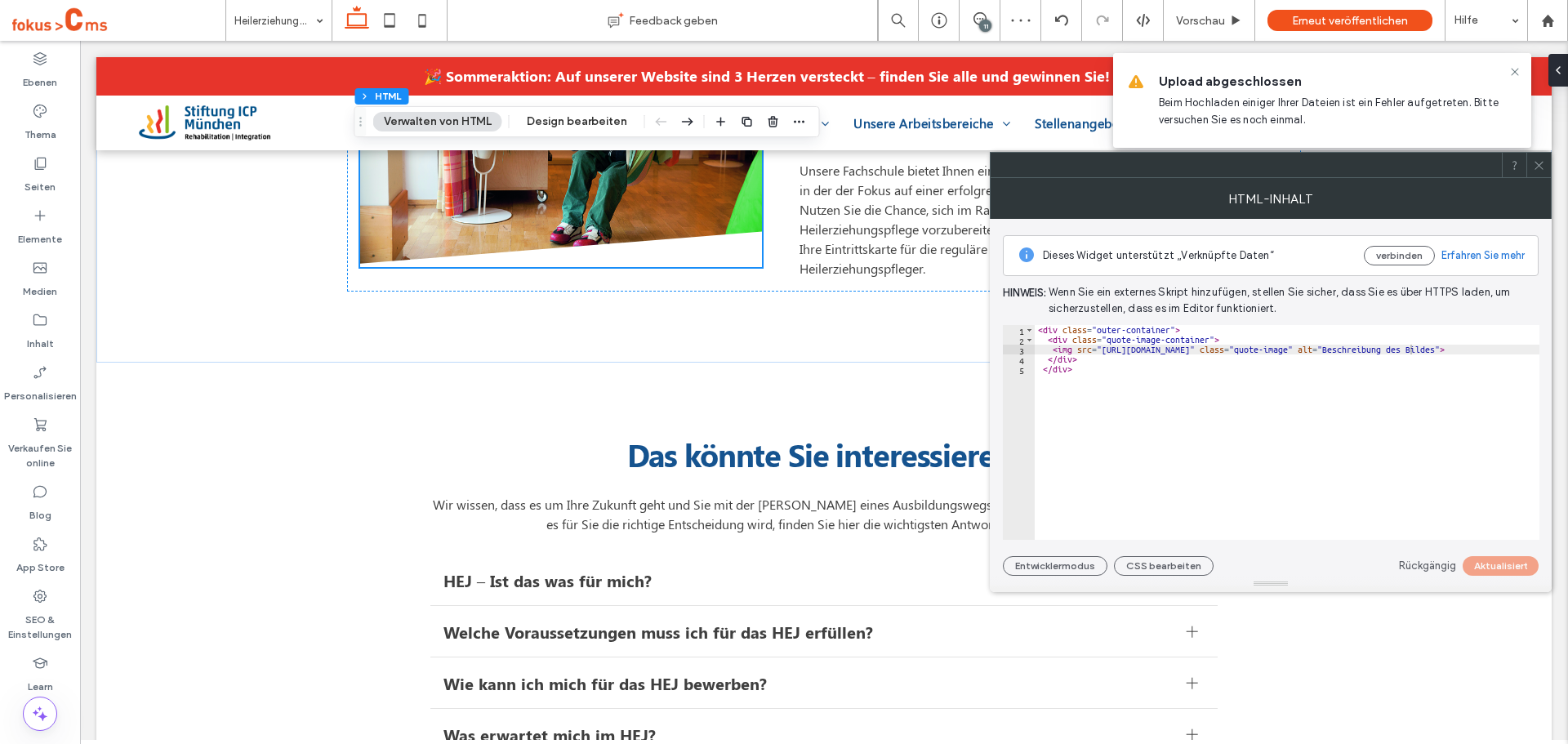
drag, startPoint x: 1543, startPoint y: 162, endPoint x: 1517, endPoint y: 172, distance: 27.9
click at [1543, 161] on icon at bounding box center [1539, 164] width 12 height 12
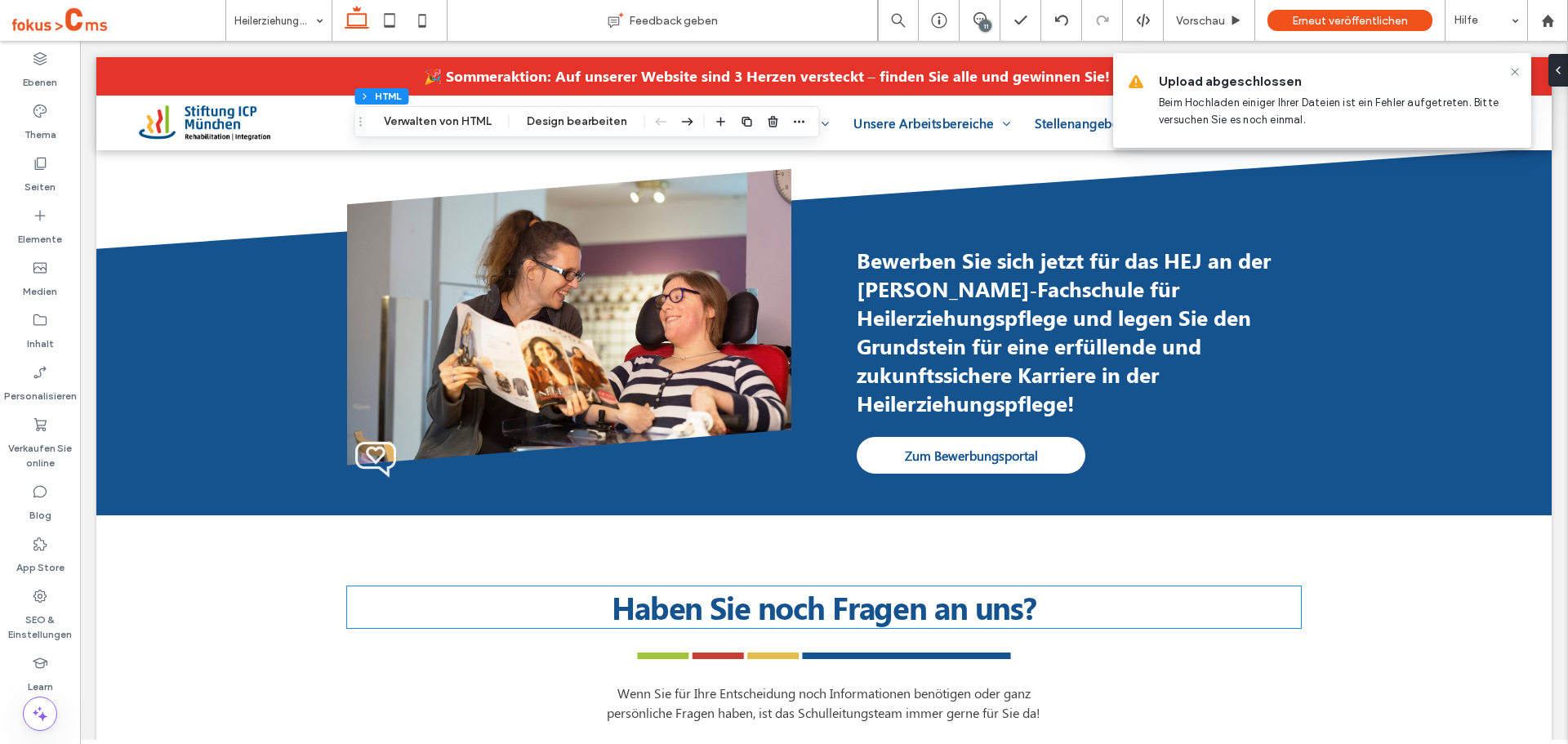
scroll to position [1634, 0]
